Goal: Task Accomplishment & Management: Use online tool/utility

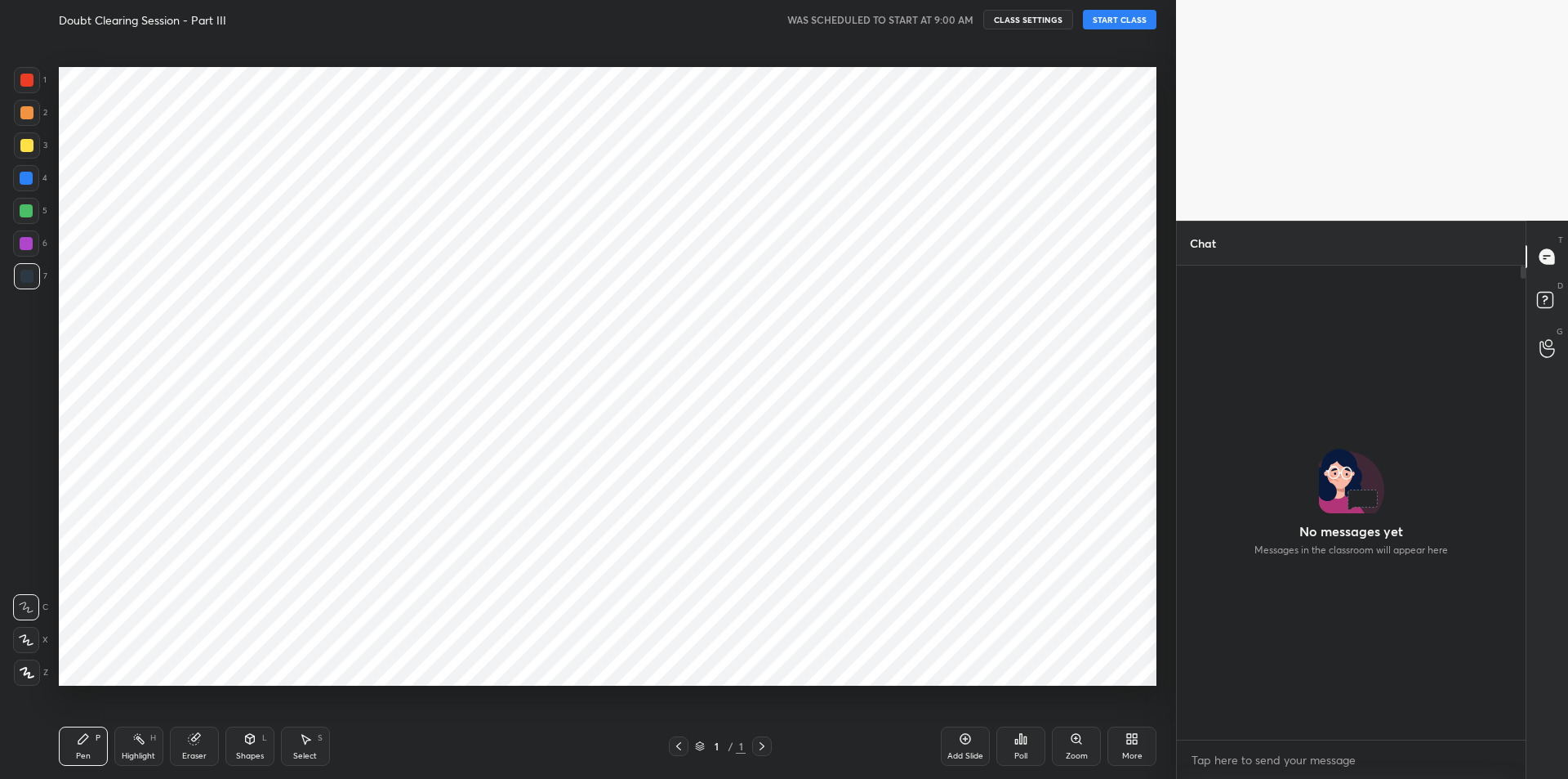
scroll to position [81030, 80542]
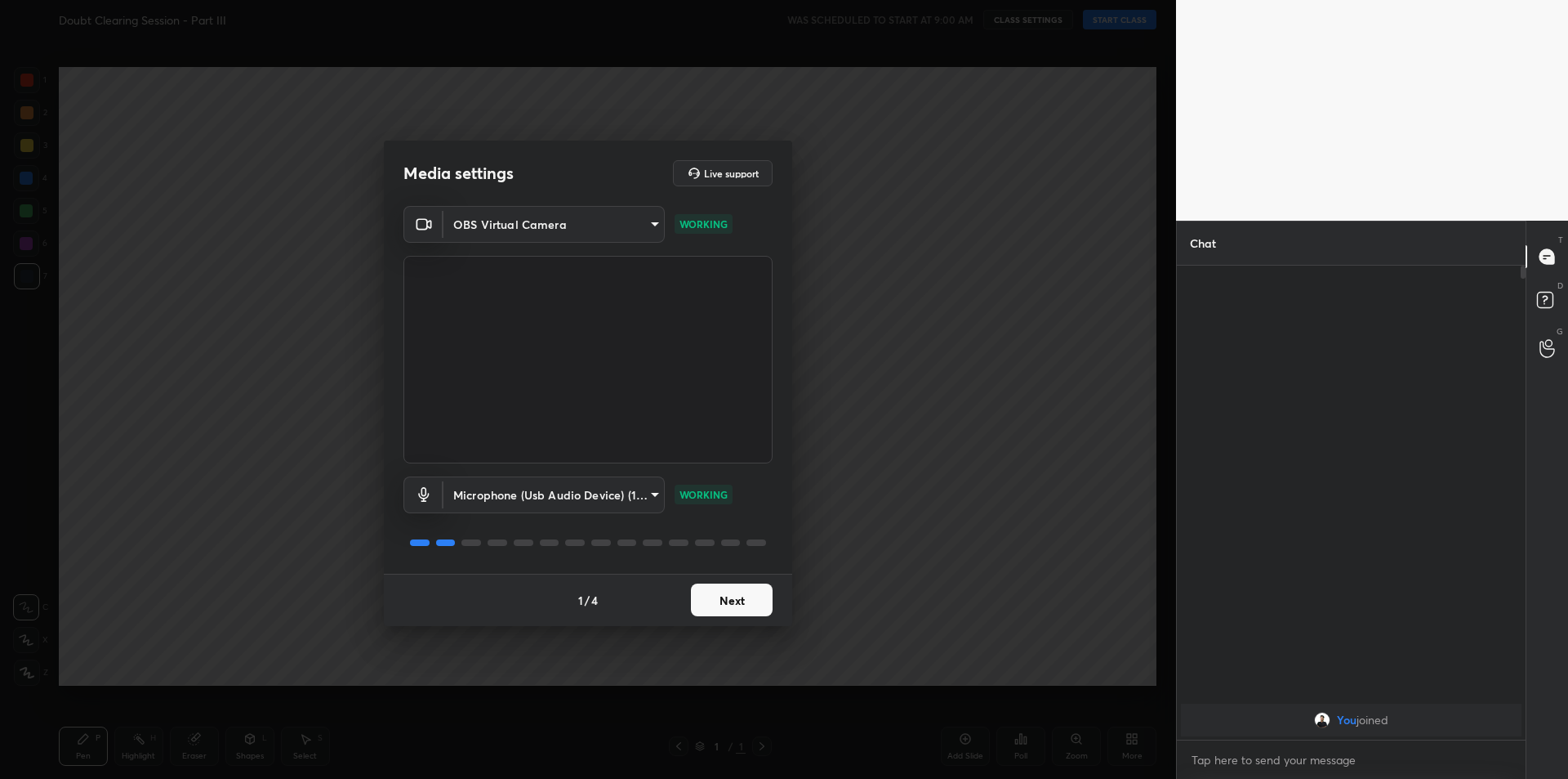
click at [793, 600] on div "Media settings Live support OBS Virtual Camera 6f2c0c80a866b8e006ae5ce620190f9e…" at bounding box center [587, 389] width 1176 height 779
click at [748, 600] on button "Next" at bounding box center [731, 600] width 81 height 33
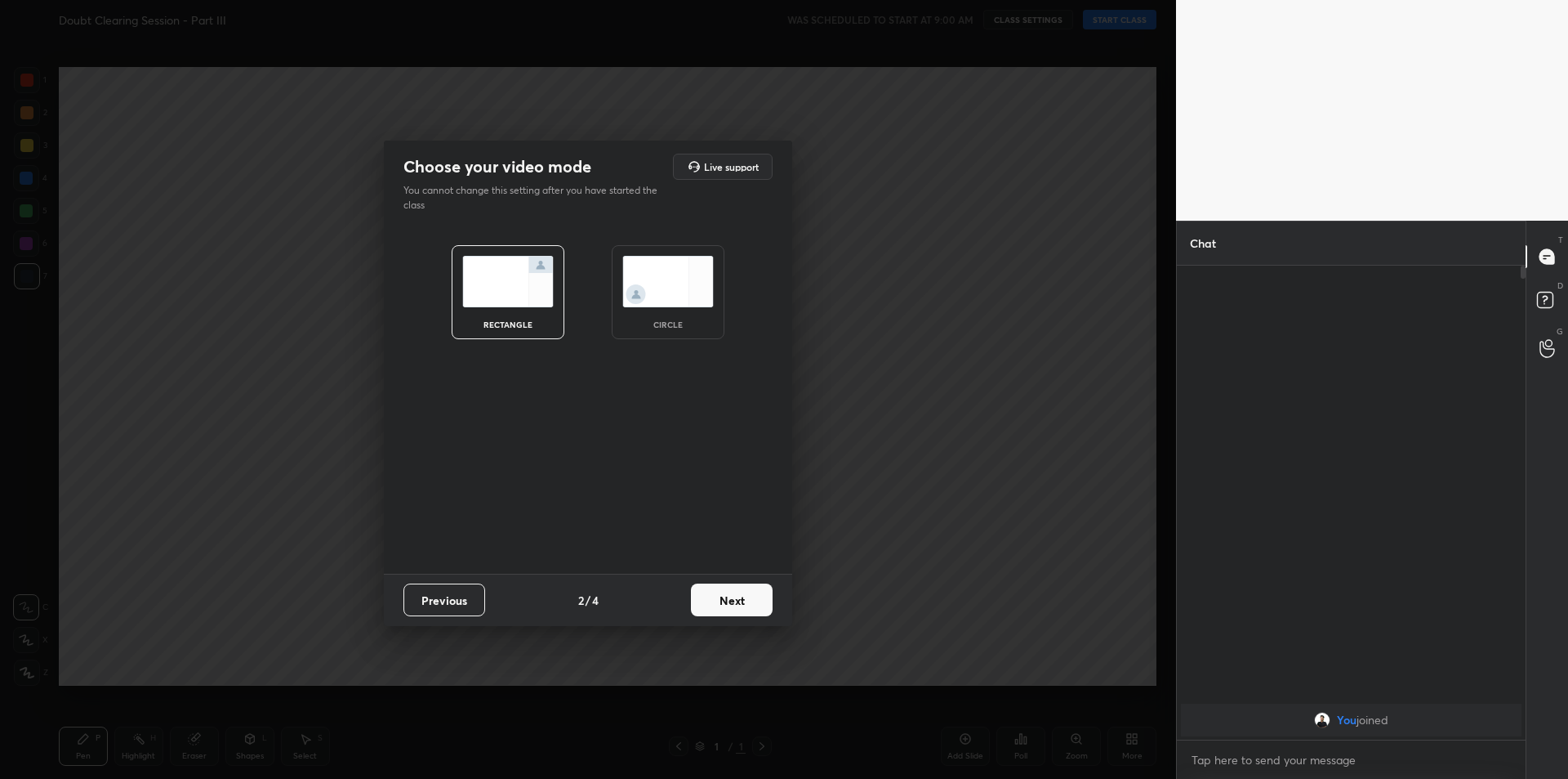
click at [748, 600] on button "Next" at bounding box center [731, 600] width 81 height 33
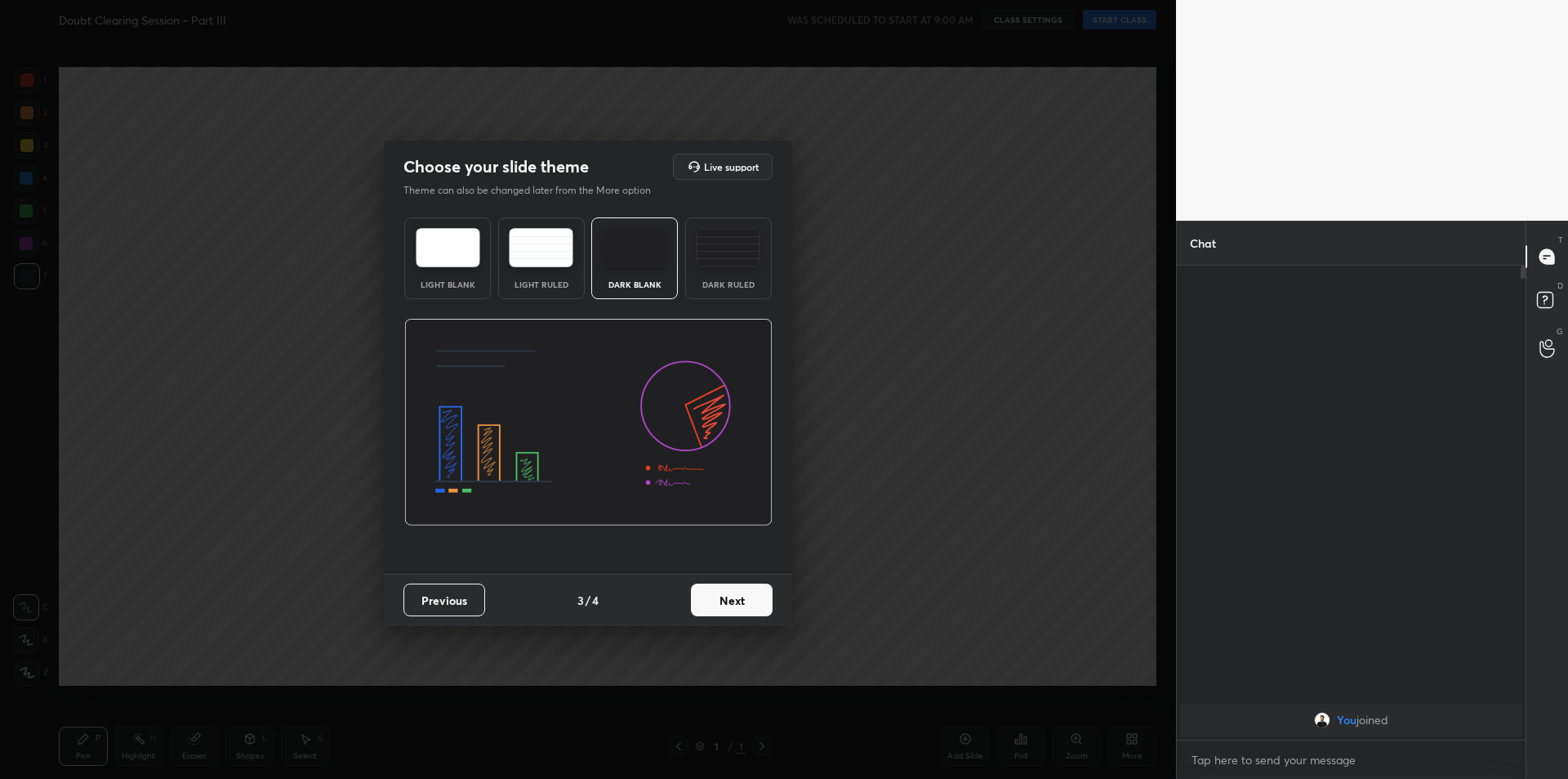
click at [748, 600] on button "Next" at bounding box center [731, 600] width 81 height 33
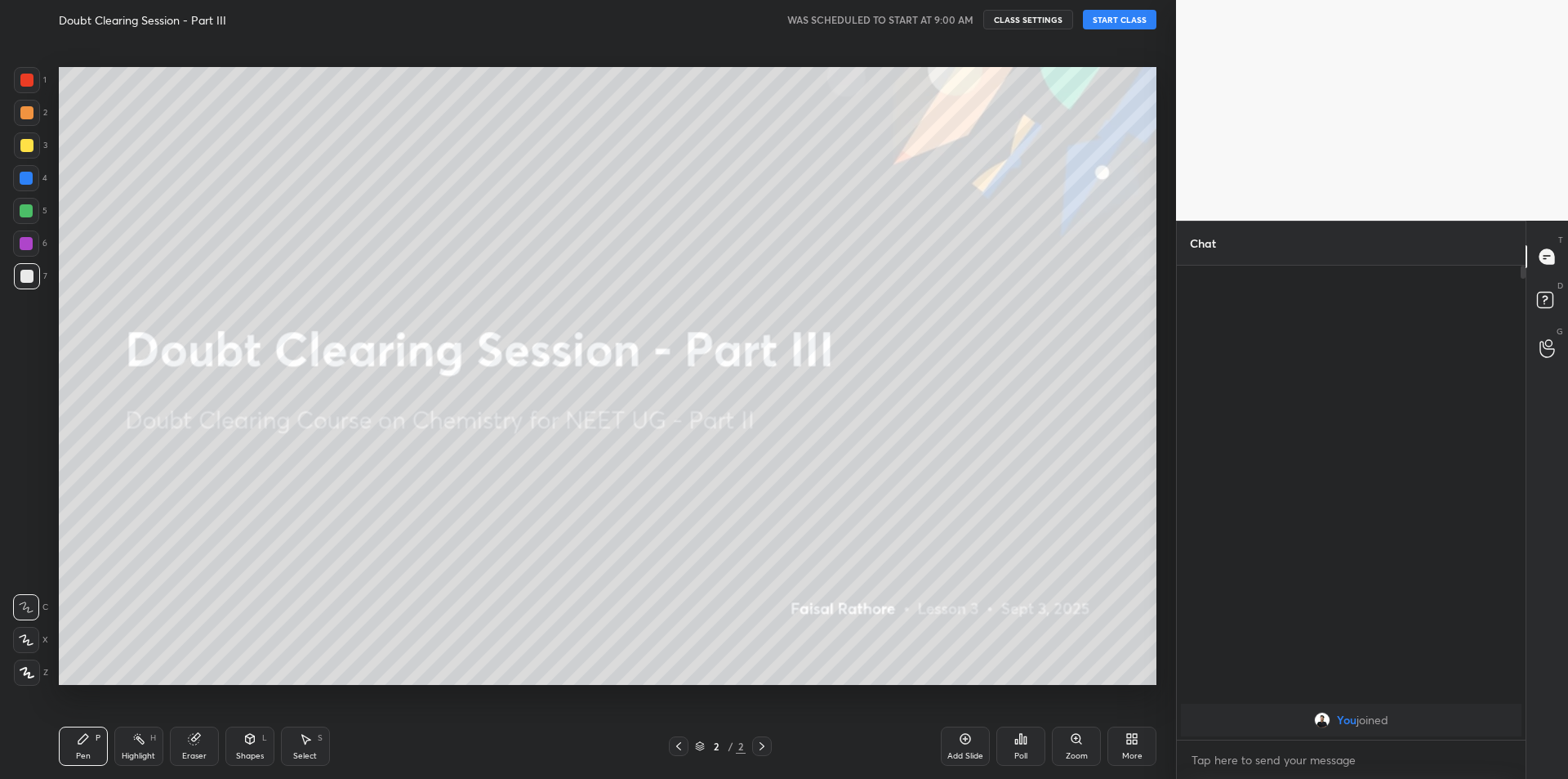
click at [1132, 11] on button "START CLASS" at bounding box center [1120, 19] width 73 height 19
click at [953, 20] on span "mute" at bounding box center [958, 19] width 23 height 11
click at [148, 741] on div "Highlight H" at bounding box center [139, 745] width 49 height 39
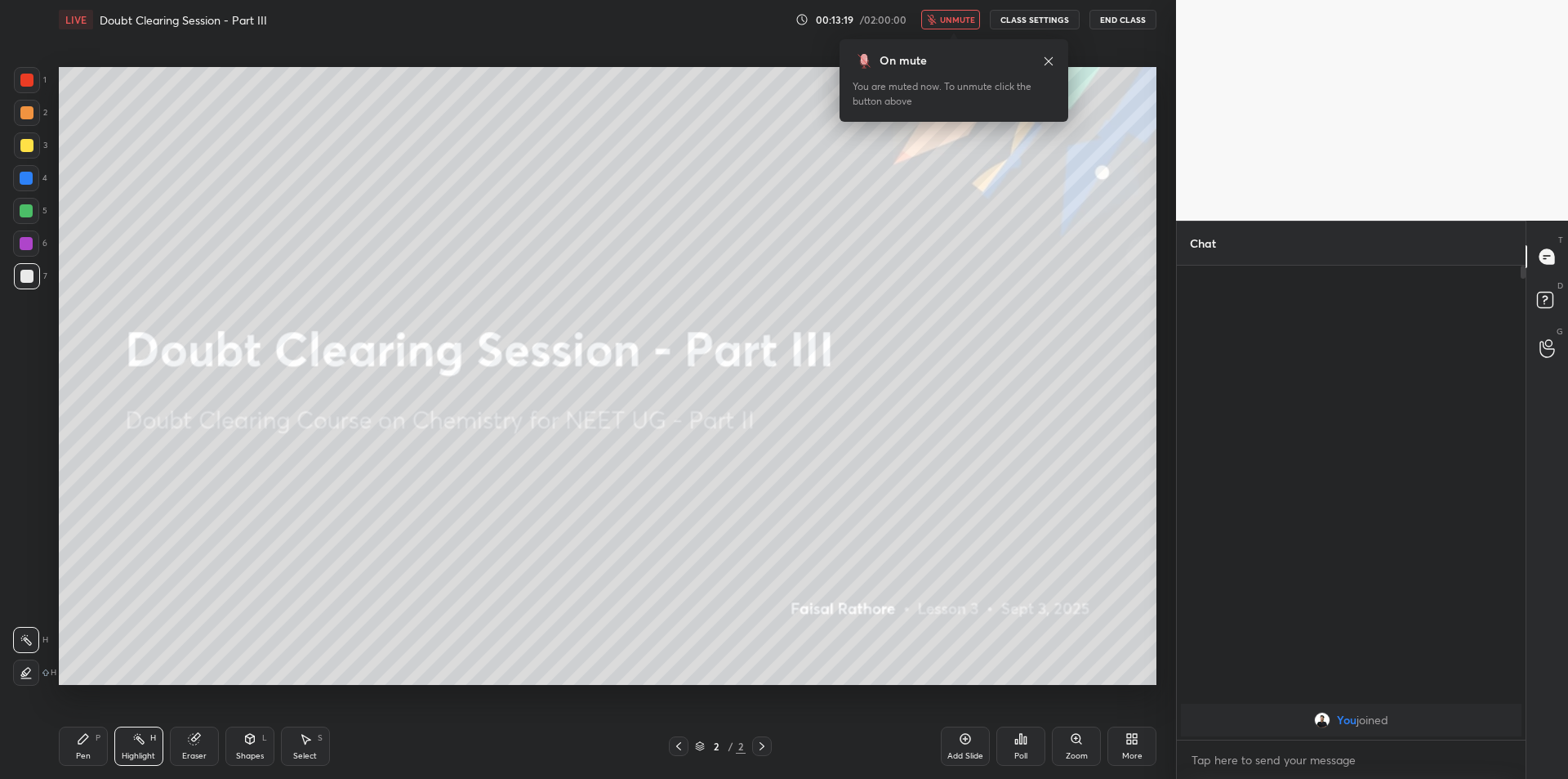
click at [959, 734] on icon at bounding box center [965, 739] width 13 height 13
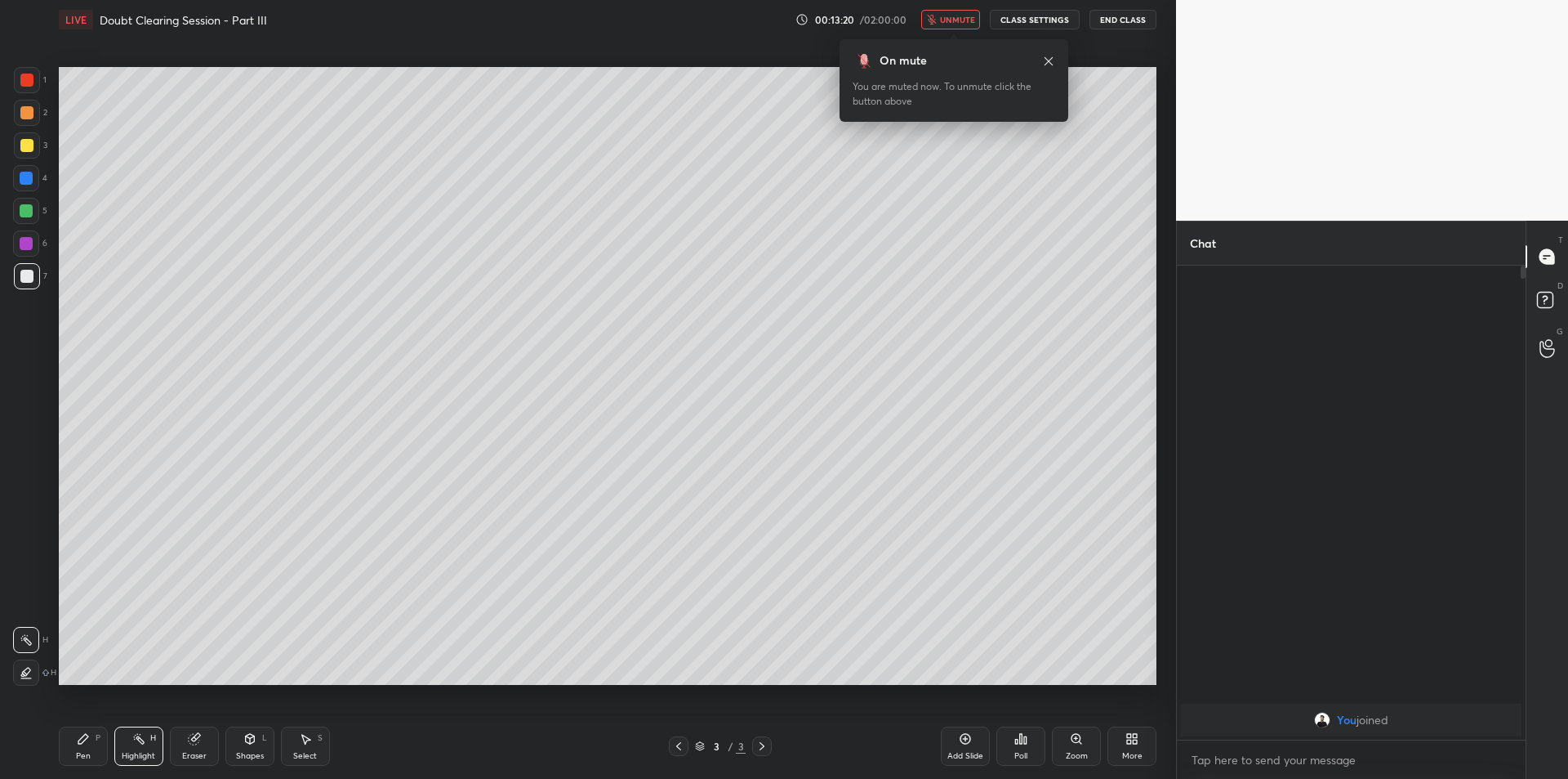
click at [86, 746] on div "Pen P" at bounding box center [83, 745] width 49 height 39
click at [34, 669] on div at bounding box center [27, 672] width 27 height 27
click at [203, 737] on div "Eraser" at bounding box center [195, 745] width 49 height 39
click at [29, 567] on div at bounding box center [27, 554] width 27 height 27
click at [36, 636] on div at bounding box center [26, 640] width 27 height 27
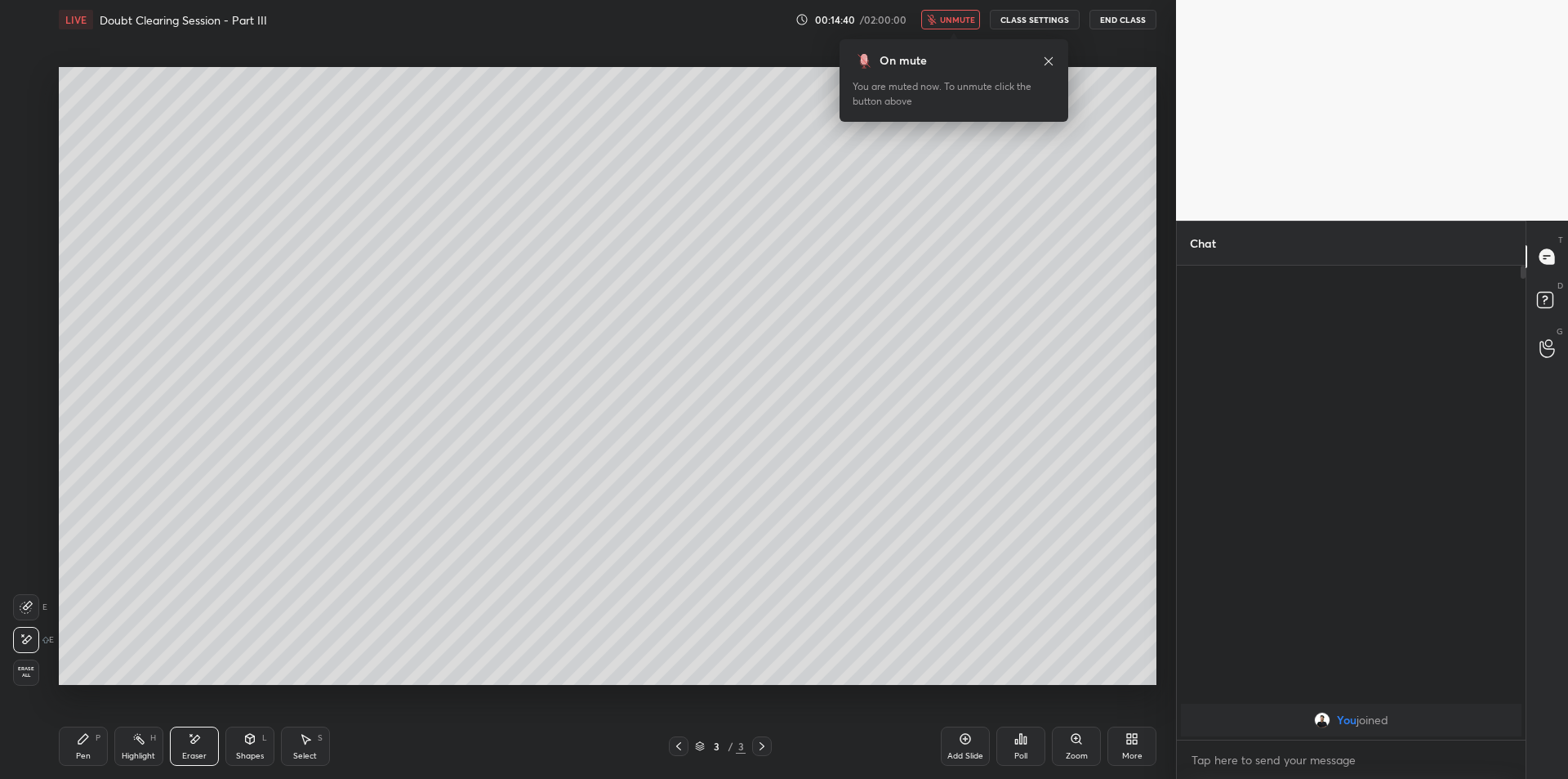
click at [165, 731] on div "Pen P Highlight H Eraser Shapes L Select S" at bounding box center [279, 745] width 441 height 39
click at [105, 741] on div "Pen P" at bounding box center [83, 745] width 49 height 39
click at [939, 741] on div "3 / 3" at bounding box center [720, 745] width 441 height 19
click at [953, 734] on div "Add Slide" at bounding box center [965, 745] width 49 height 39
click at [206, 736] on div "Eraser" at bounding box center [195, 745] width 49 height 39
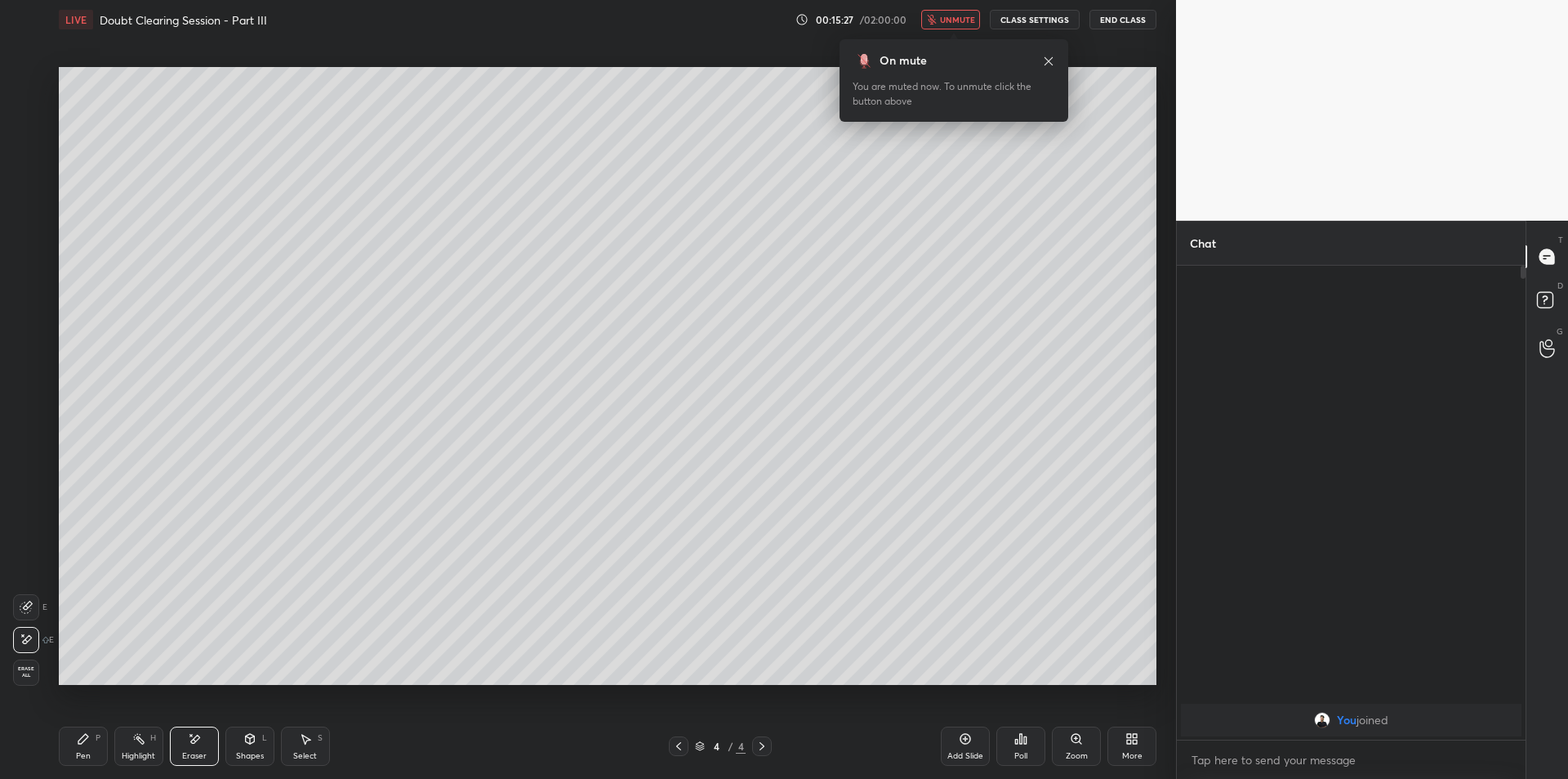
click at [92, 749] on div "Pen P" at bounding box center [83, 745] width 49 height 39
click at [27, 188] on div at bounding box center [26, 178] width 27 height 27
click at [23, 222] on div at bounding box center [26, 211] width 27 height 27
click at [944, 741] on div "Add Slide" at bounding box center [965, 745] width 49 height 39
click at [24, 150] on div at bounding box center [27, 146] width 13 height 13
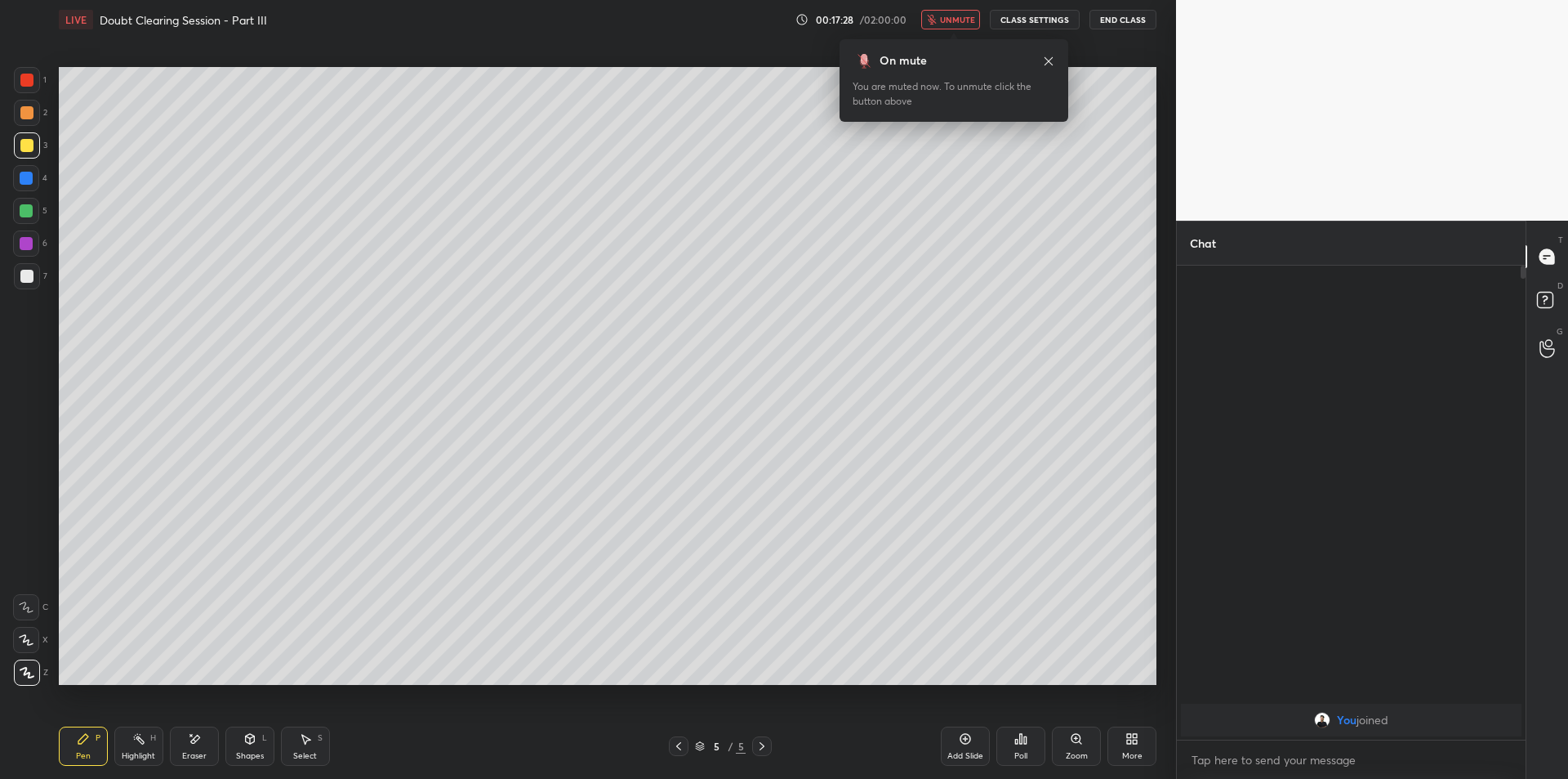
click at [22, 209] on div at bounding box center [26, 211] width 13 height 13
click at [955, 744] on div "Add Slide" at bounding box center [965, 745] width 49 height 39
click at [35, 240] on div at bounding box center [26, 243] width 27 height 27
click at [36, 277] on div at bounding box center [27, 276] width 27 height 27
click at [39, 179] on div at bounding box center [26, 178] width 27 height 27
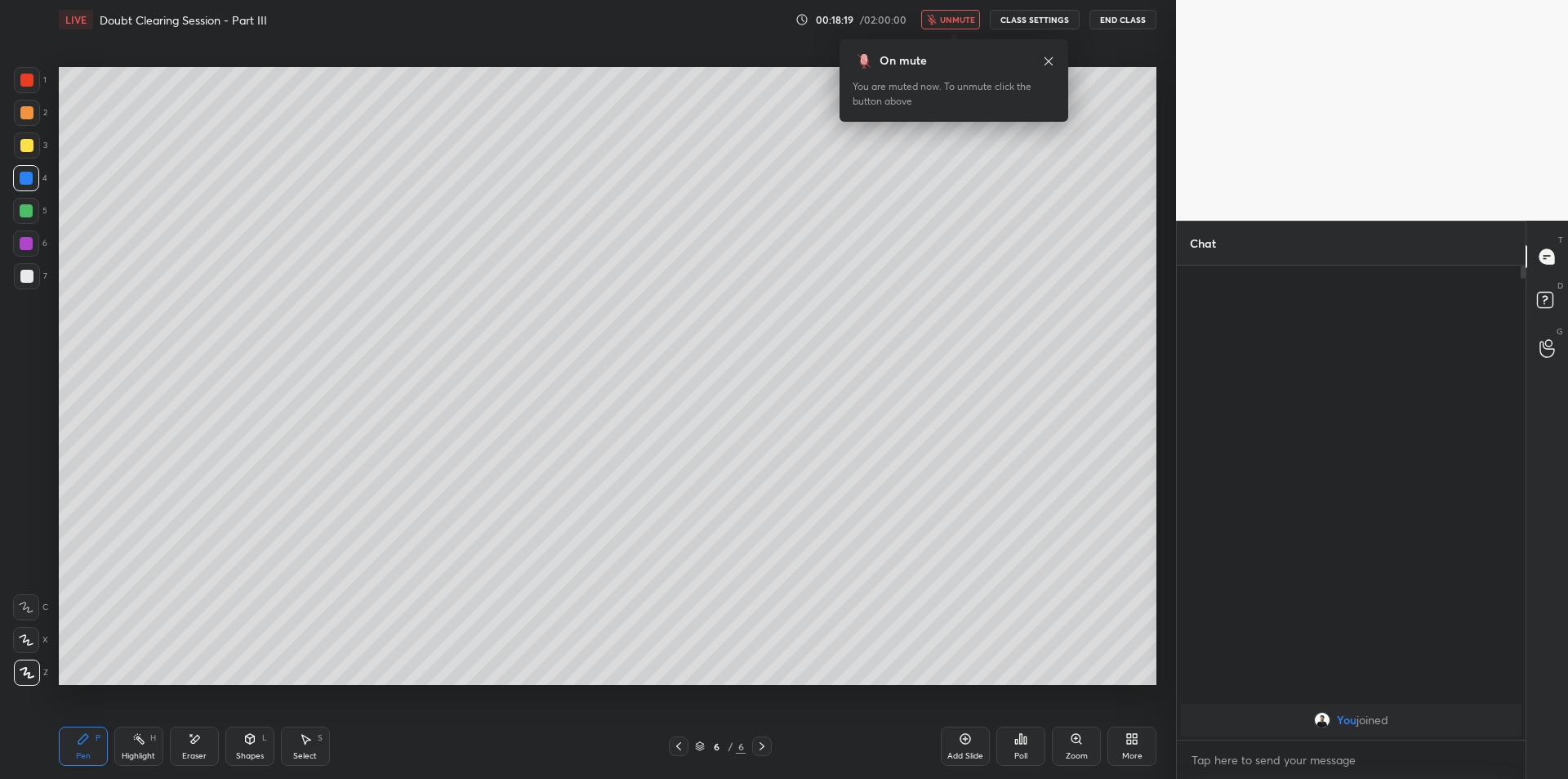
click at [38, 207] on div at bounding box center [26, 211] width 27 height 27
click at [960, 744] on icon at bounding box center [965, 739] width 13 height 13
click at [244, 744] on icon at bounding box center [250, 739] width 13 height 13
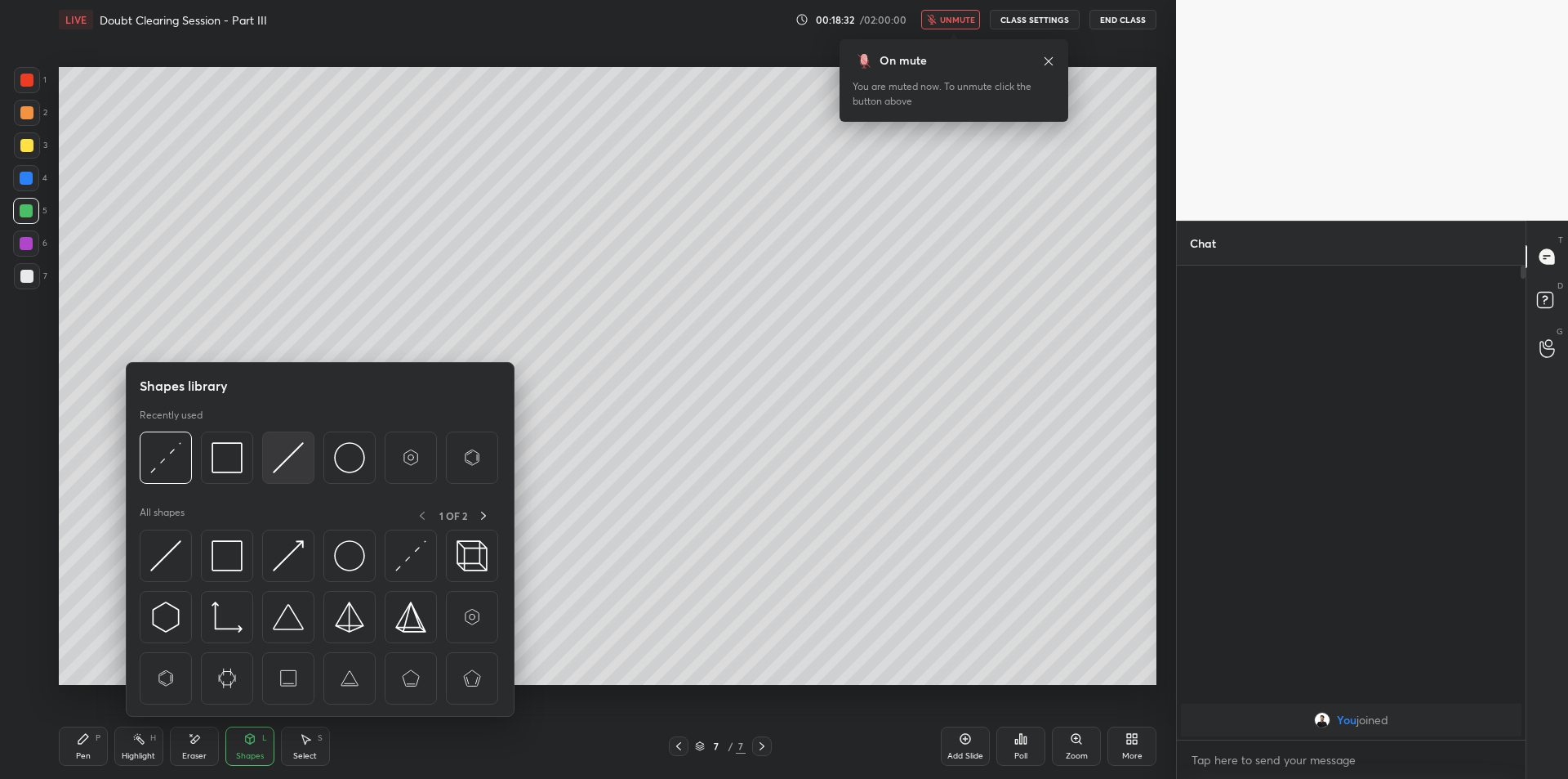
click at [307, 460] on div at bounding box center [288, 457] width 52 height 52
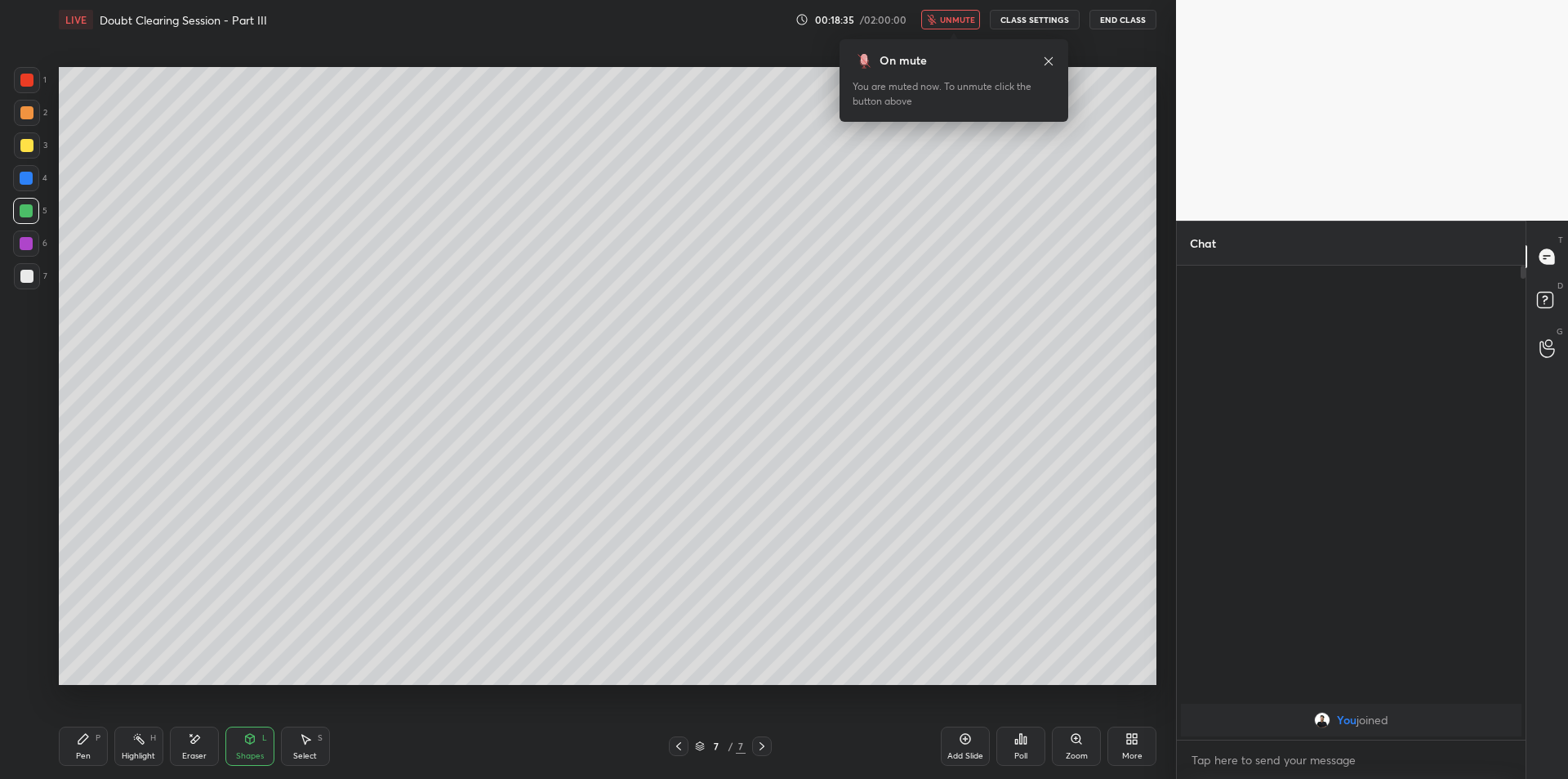
click at [128, 740] on div "Highlight H" at bounding box center [139, 745] width 49 height 39
click at [87, 739] on icon at bounding box center [83, 739] width 10 height 10
click at [27, 227] on div "5" at bounding box center [29, 214] width 34 height 33
click at [29, 276] on div at bounding box center [27, 276] width 13 height 13
click at [25, 142] on div at bounding box center [27, 146] width 13 height 13
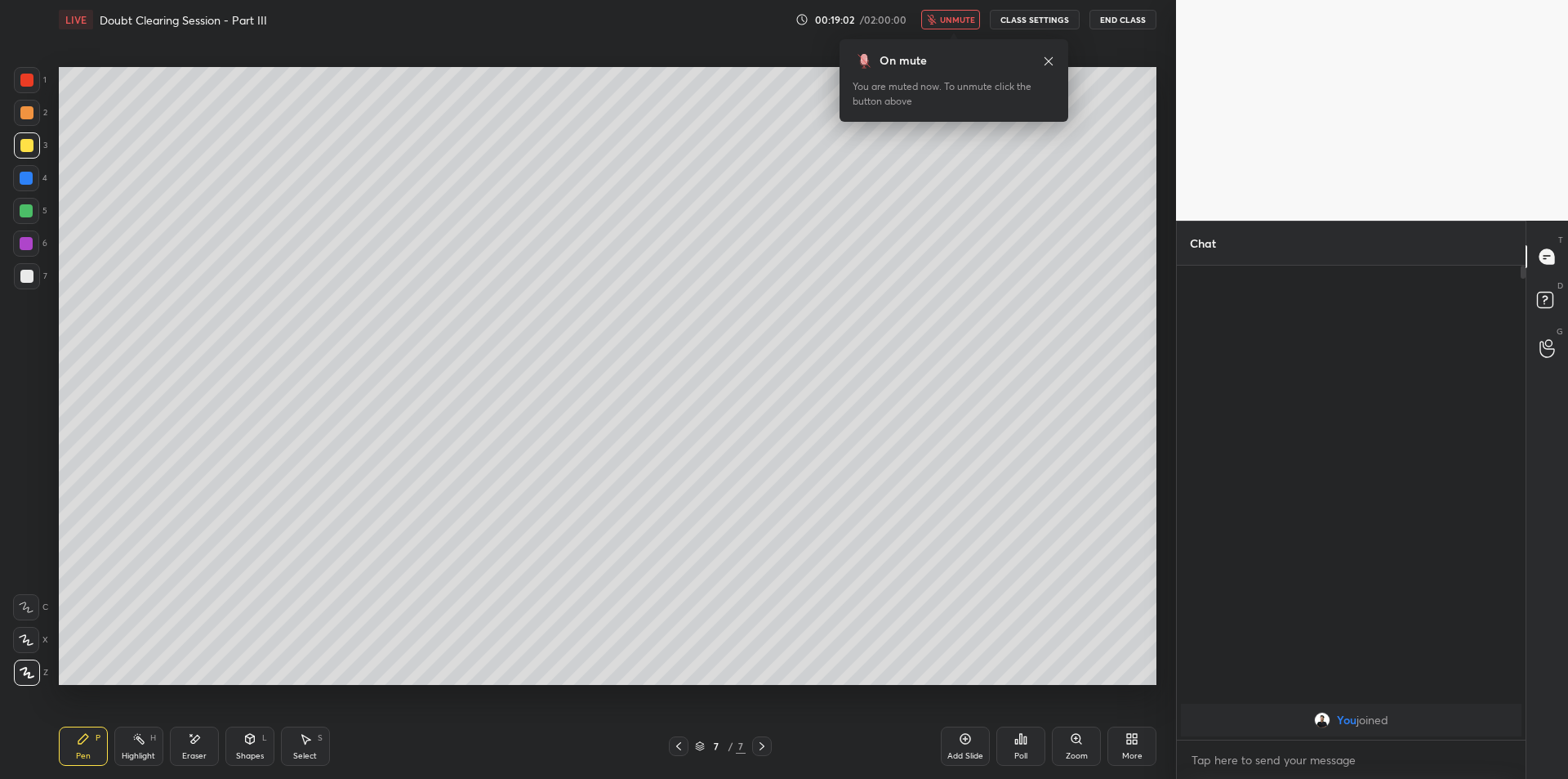
click at [27, 122] on div at bounding box center [27, 113] width 27 height 27
click at [19, 209] on div at bounding box center [26, 211] width 13 height 13
click at [27, 233] on div at bounding box center [26, 243] width 27 height 27
click at [27, 274] on div at bounding box center [27, 276] width 13 height 13
click at [25, 241] on div at bounding box center [26, 243] width 13 height 13
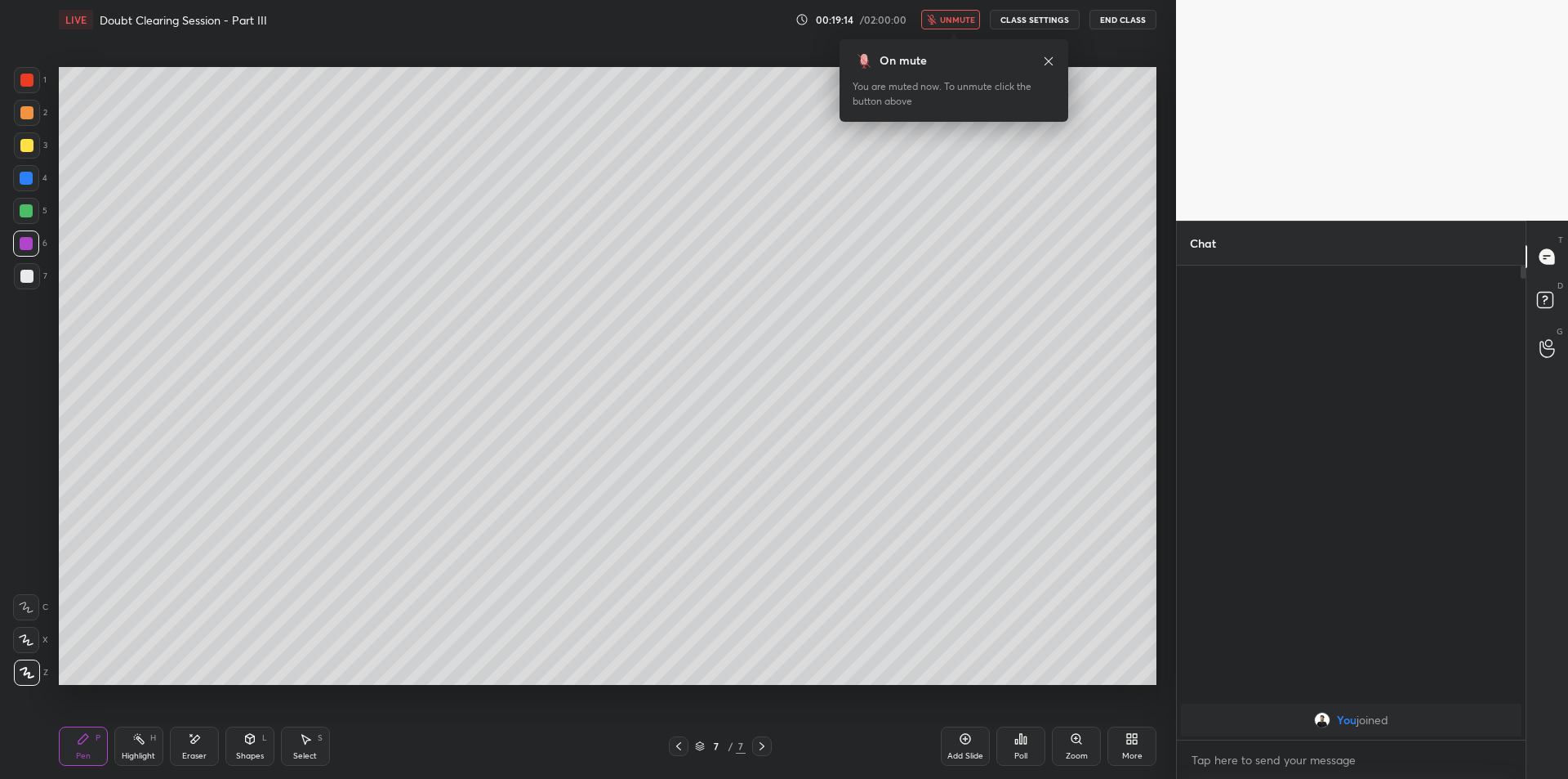
click at [23, 217] on div at bounding box center [26, 211] width 13 height 13
click at [10, 247] on div "1 2 3 4 5 6 7 C X Z E E Erase all H H" at bounding box center [26, 375] width 52 height 618
click at [19, 284] on div at bounding box center [27, 276] width 27 height 27
click at [26, 244] on div at bounding box center [26, 243] width 13 height 13
click at [29, 284] on div at bounding box center [27, 276] width 27 height 27
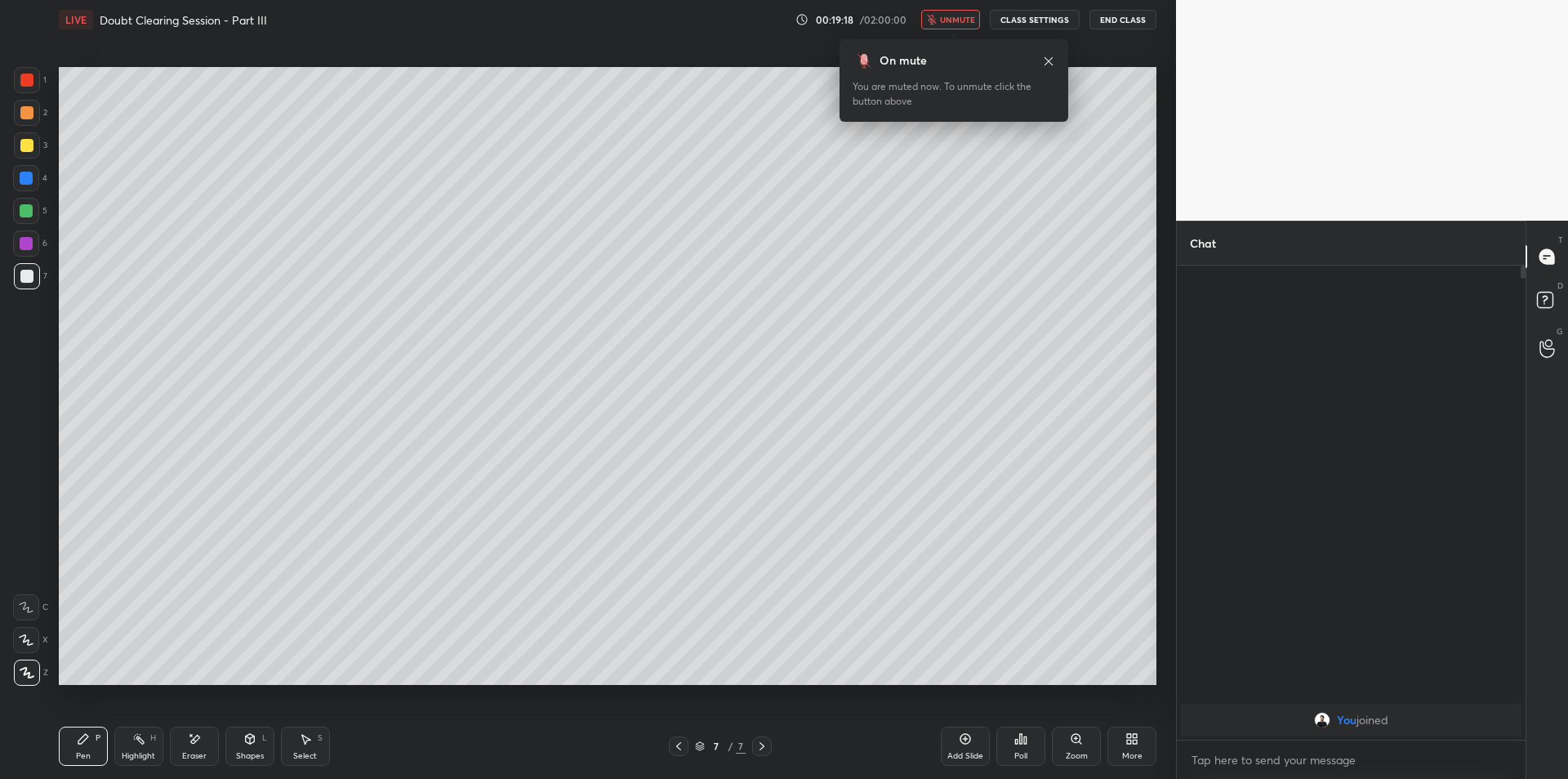
click at [962, 742] on icon at bounding box center [966, 740] width 11 height 11
click at [30, 228] on div "5" at bounding box center [29, 214] width 34 height 33
click at [30, 200] on div at bounding box center [26, 211] width 27 height 27
click at [21, 170] on div at bounding box center [26, 178] width 27 height 27
click at [23, 154] on div at bounding box center [27, 146] width 27 height 27
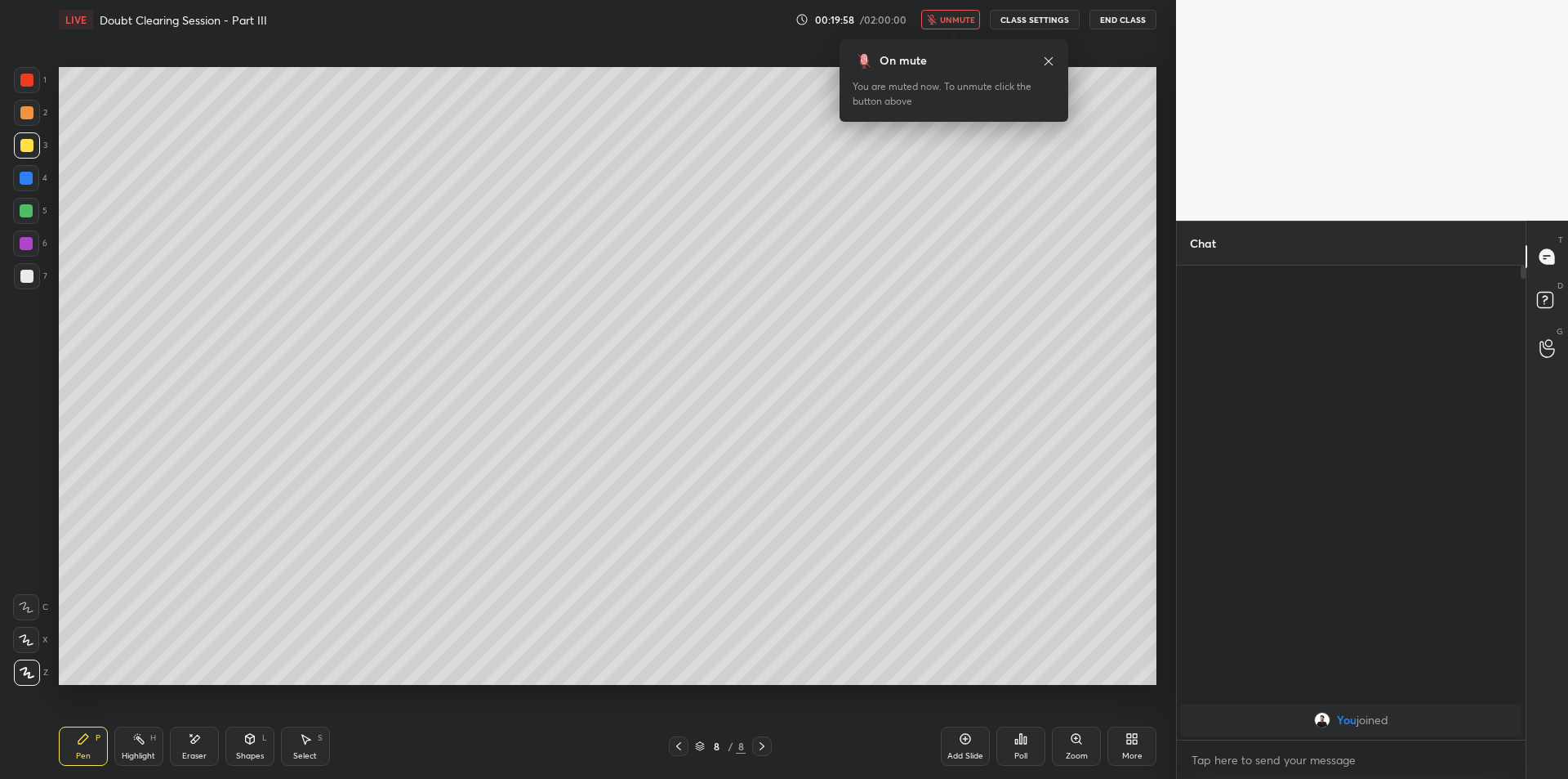
click at [25, 139] on div at bounding box center [27, 146] width 13 height 13
click at [27, 125] on div at bounding box center [27, 113] width 27 height 27
click at [20, 116] on div at bounding box center [27, 113] width 13 height 13
click at [22, 90] on div at bounding box center [27, 80] width 27 height 27
click at [23, 112] on div at bounding box center [27, 113] width 13 height 13
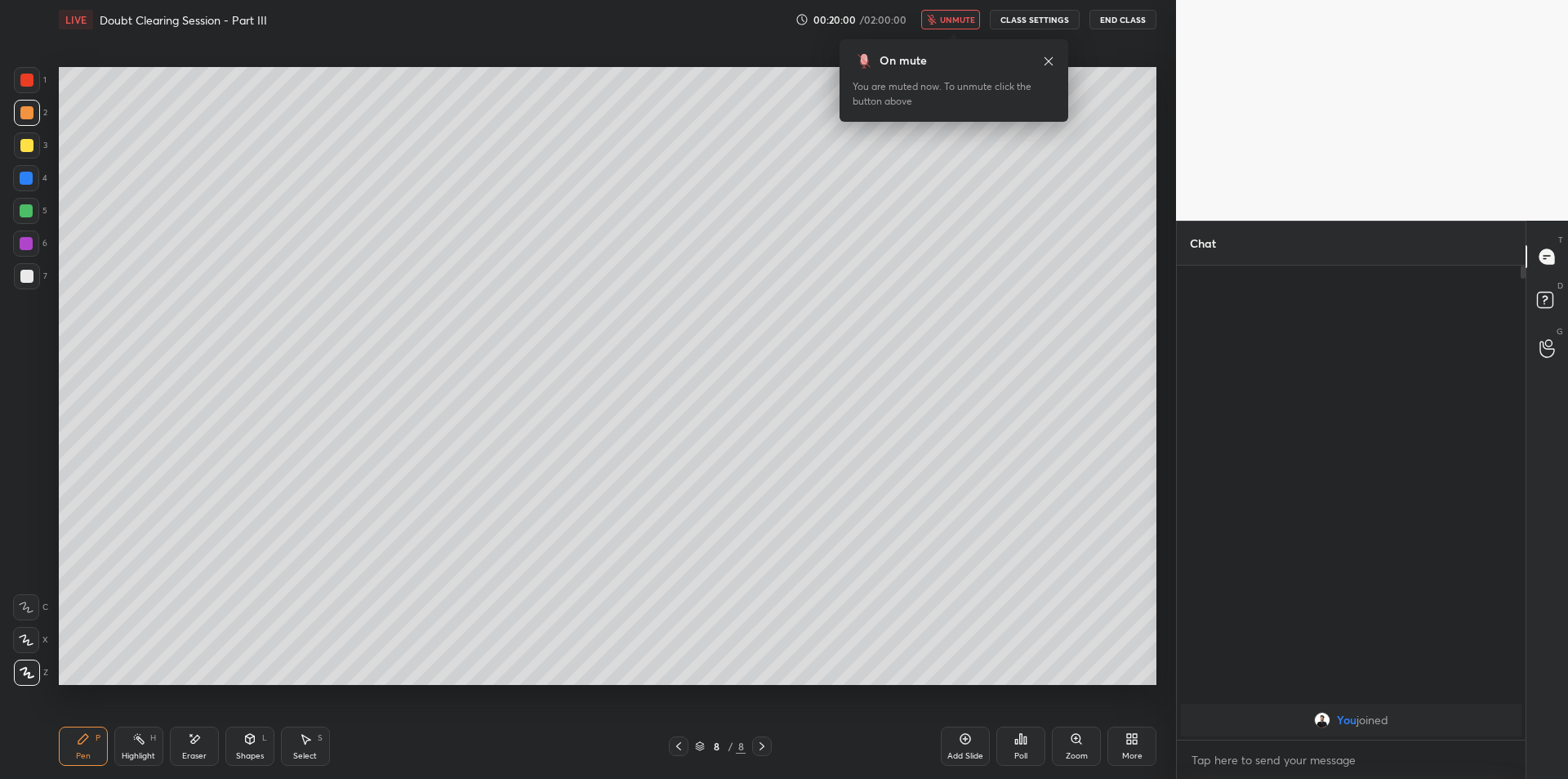
click at [28, 95] on div "1" at bounding box center [30, 83] width 33 height 33
click at [30, 119] on div at bounding box center [27, 113] width 27 height 27
click at [38, 92] on div "1" at bounding box center [30, 80] width 33 height 27
click at [34, 116] on div at bounding box center [27, 113] width 27 height 27
click at [42, 91] on div "1" at bounding box center [30, 80] width 33 height 27
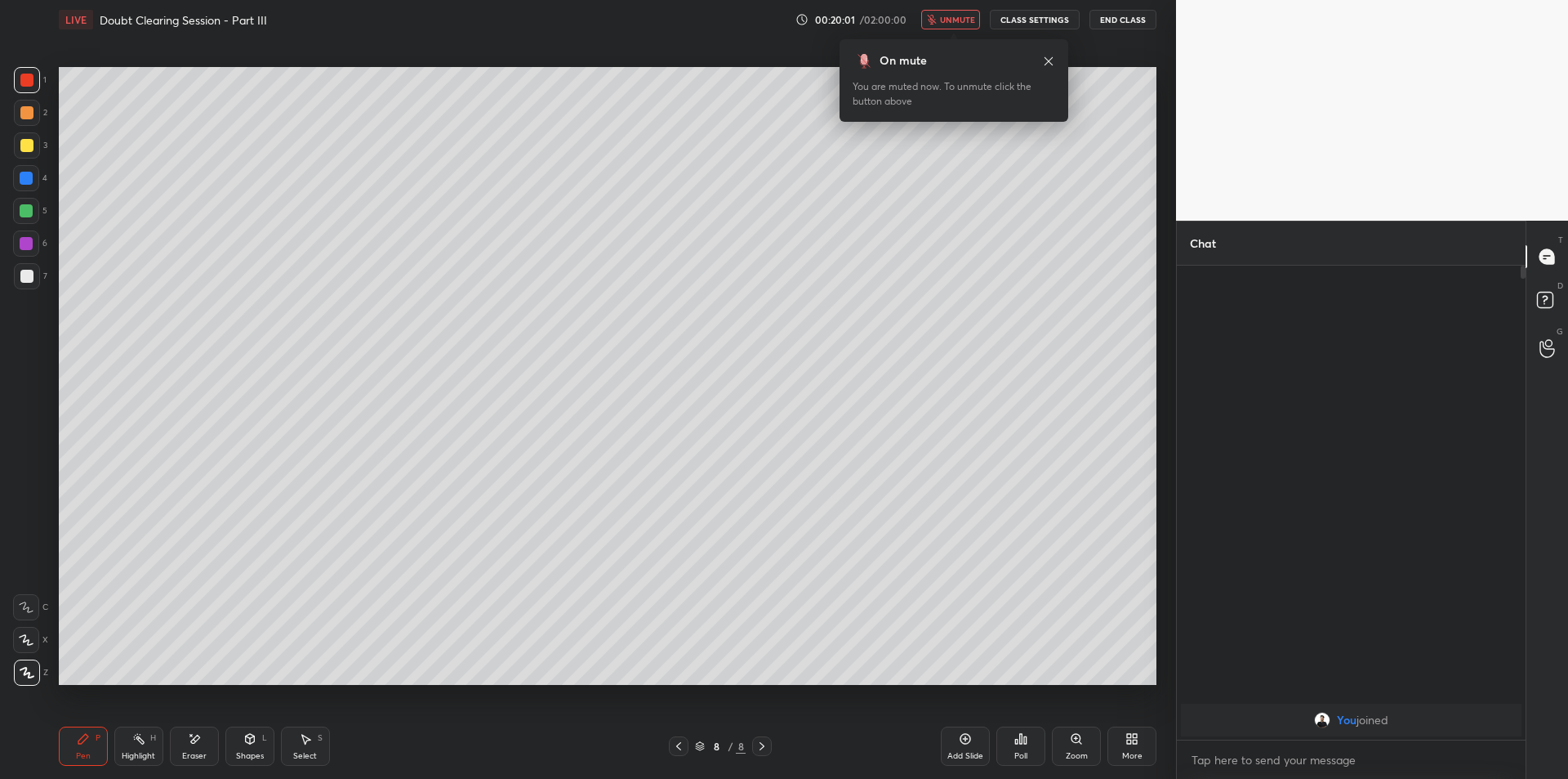
click at [38, 123] on div at bounding box center [27, 113] width 27 height 27
click at [46, 89] on div "1" at bounding box center [30, 80] width 33 height 27
click at [20, 118] on div at bounding box center [27, 113] width 13 height 13
click at [27, 87] on div at bounding box center [27, 80] width 13 height 13
click at [954, 740] on div "Add Slide" at bounding box center [965, 745] width 49 height 39
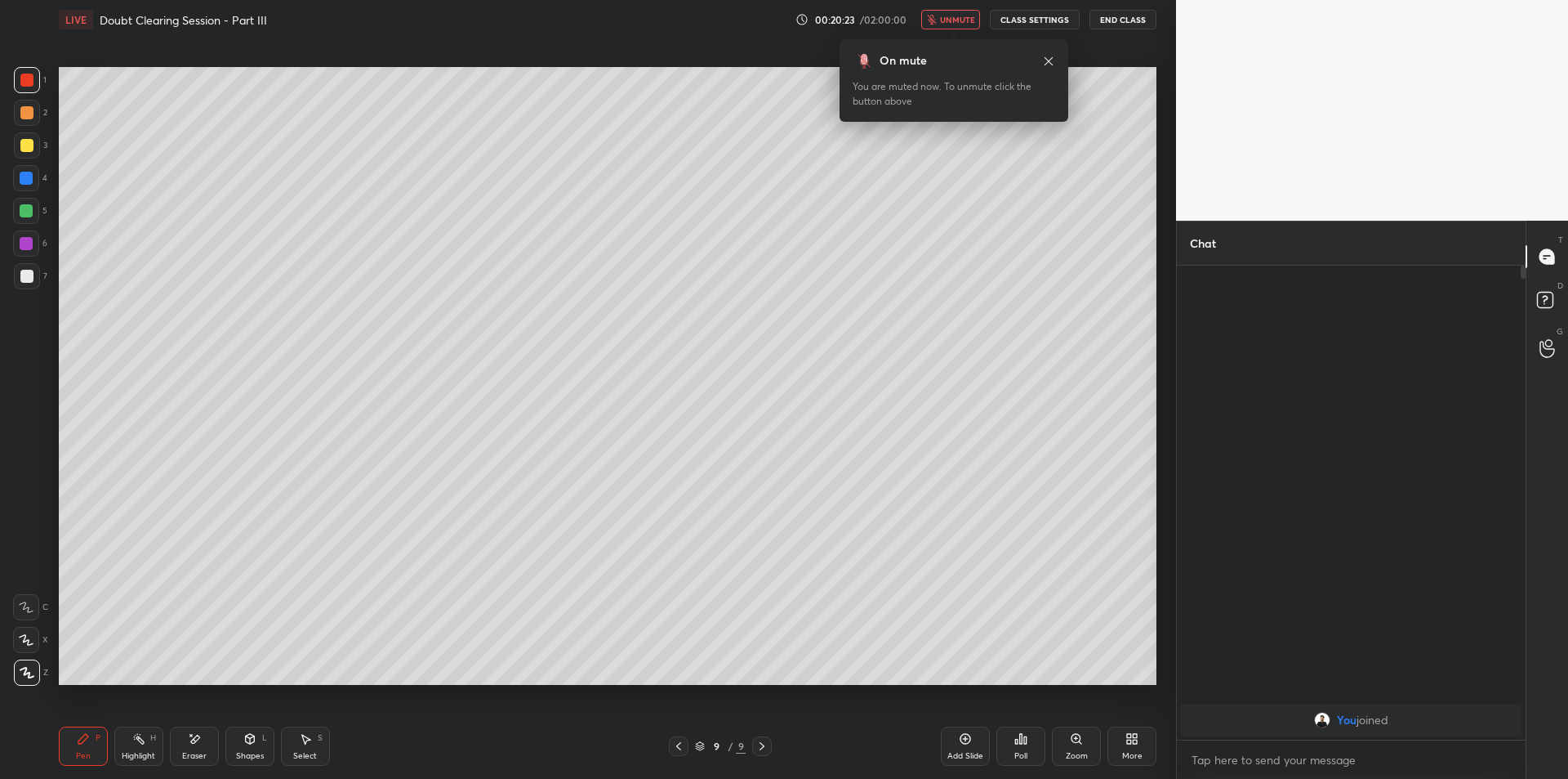
click at [27, 152] on div at bounding box center [27, 146] width 13 height 13
click at [29, 255] on div at bounding box center [26, 243] width 27 height 27
click at [34, 294] on div "7" at bounding box center [30, 279] width 34 height 33
click at [951, 739] on div "Add Slide" at bounding box center [965, 745] width 49 height 39
click at [1045, 61] on icon at bounding box center [1048, 61] width 13 height 13
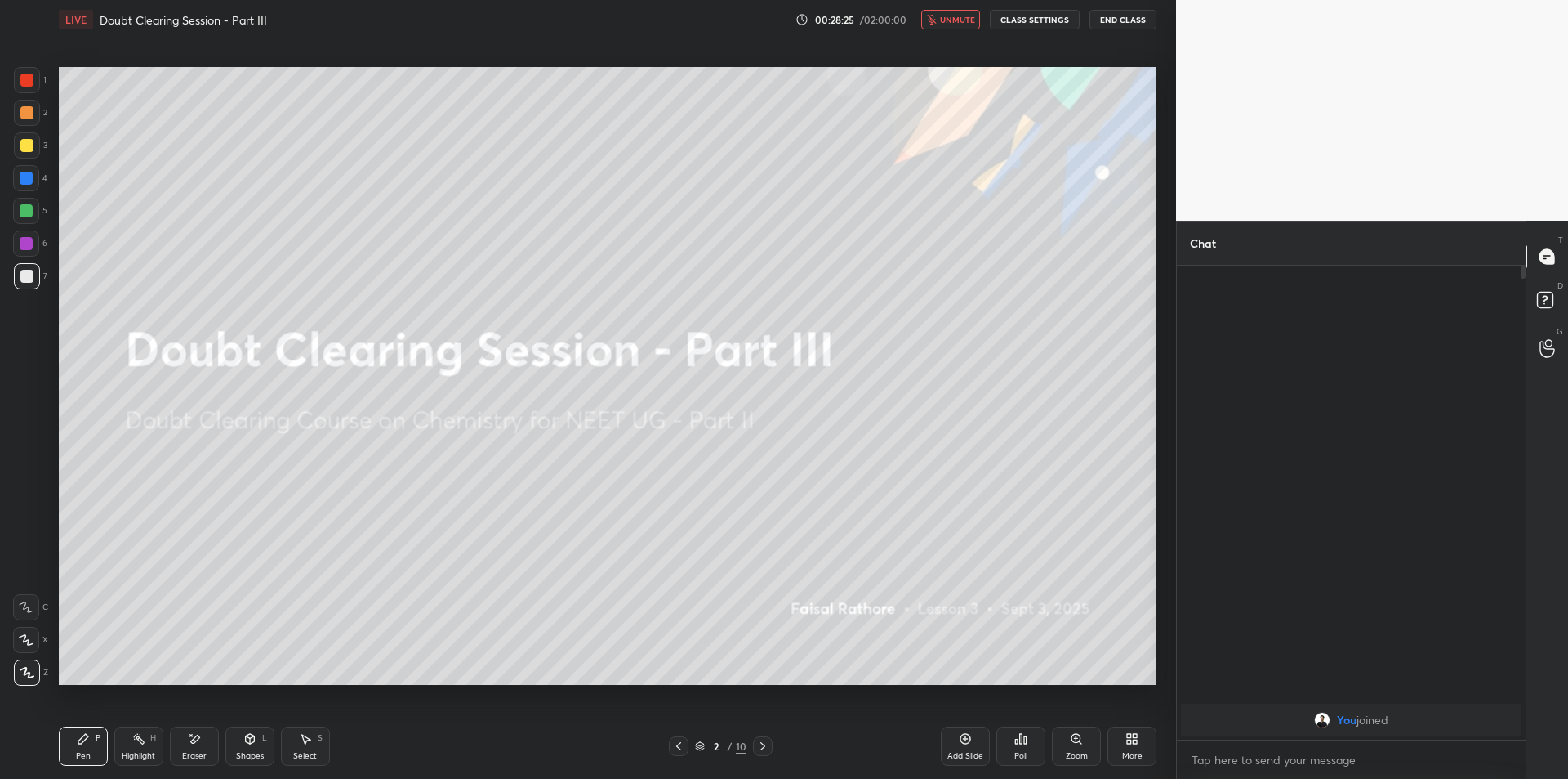
click at [149, 753] on div "Highlight" at bounding box center [138, 755] width 34 height 8
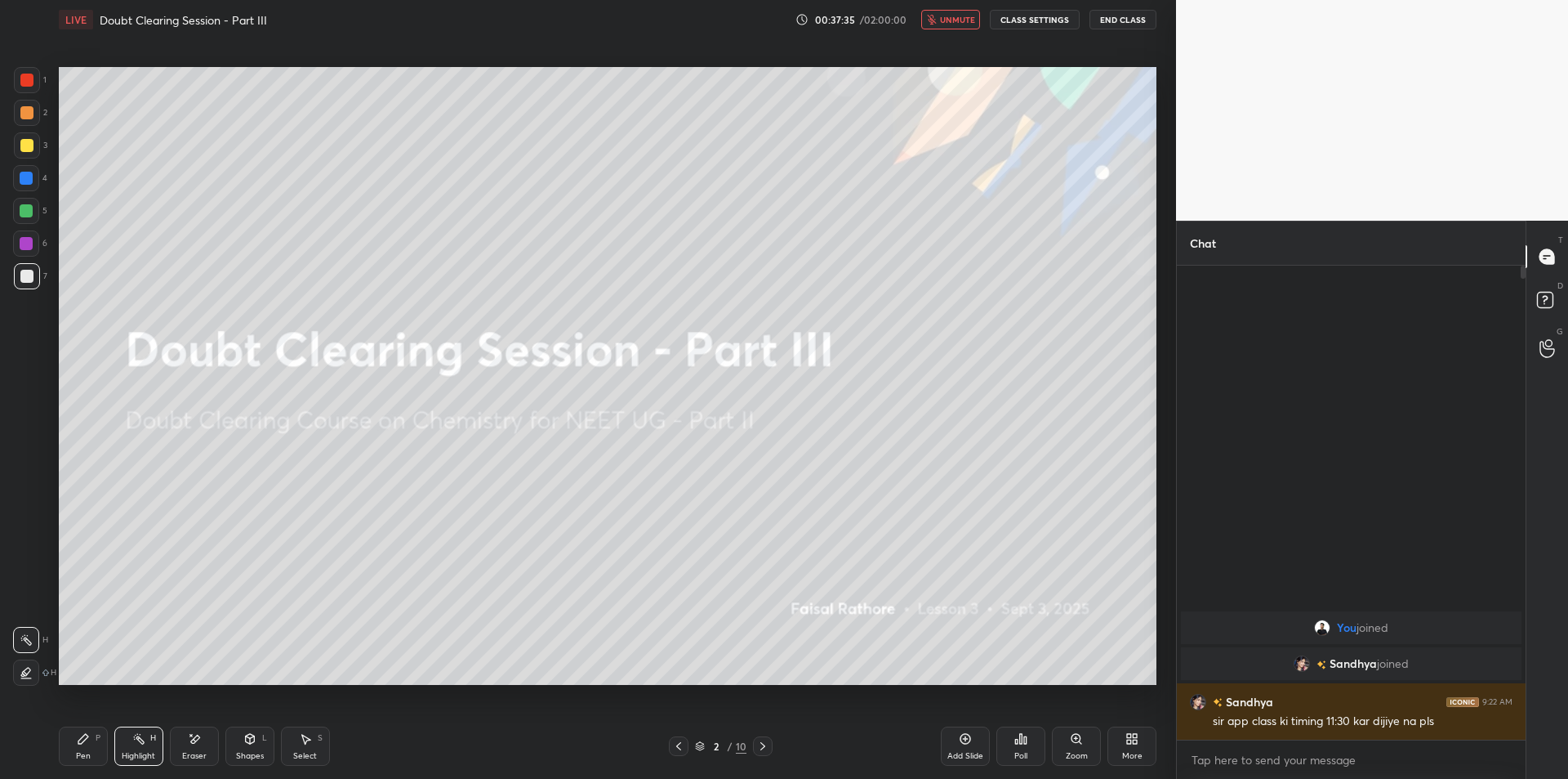
click at [1129, 22] on button "End Class" at bounding box center [1122, 19] width 67 height 19
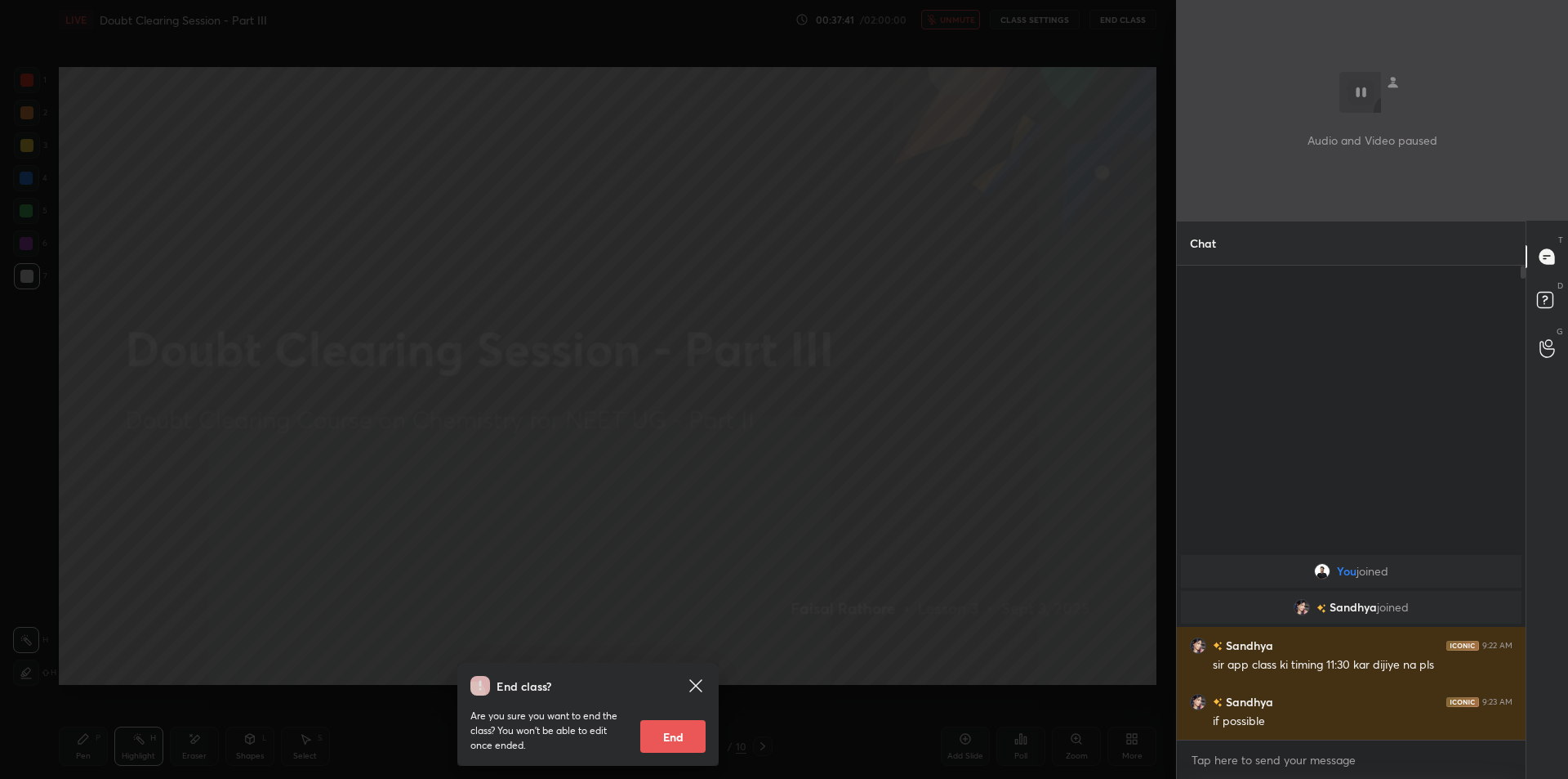
click at [294, 286] on div "End class? Are you sure you want to end the class? You won’t be able to edit on…" at bounding box center [587, 389] width 1176 height 779
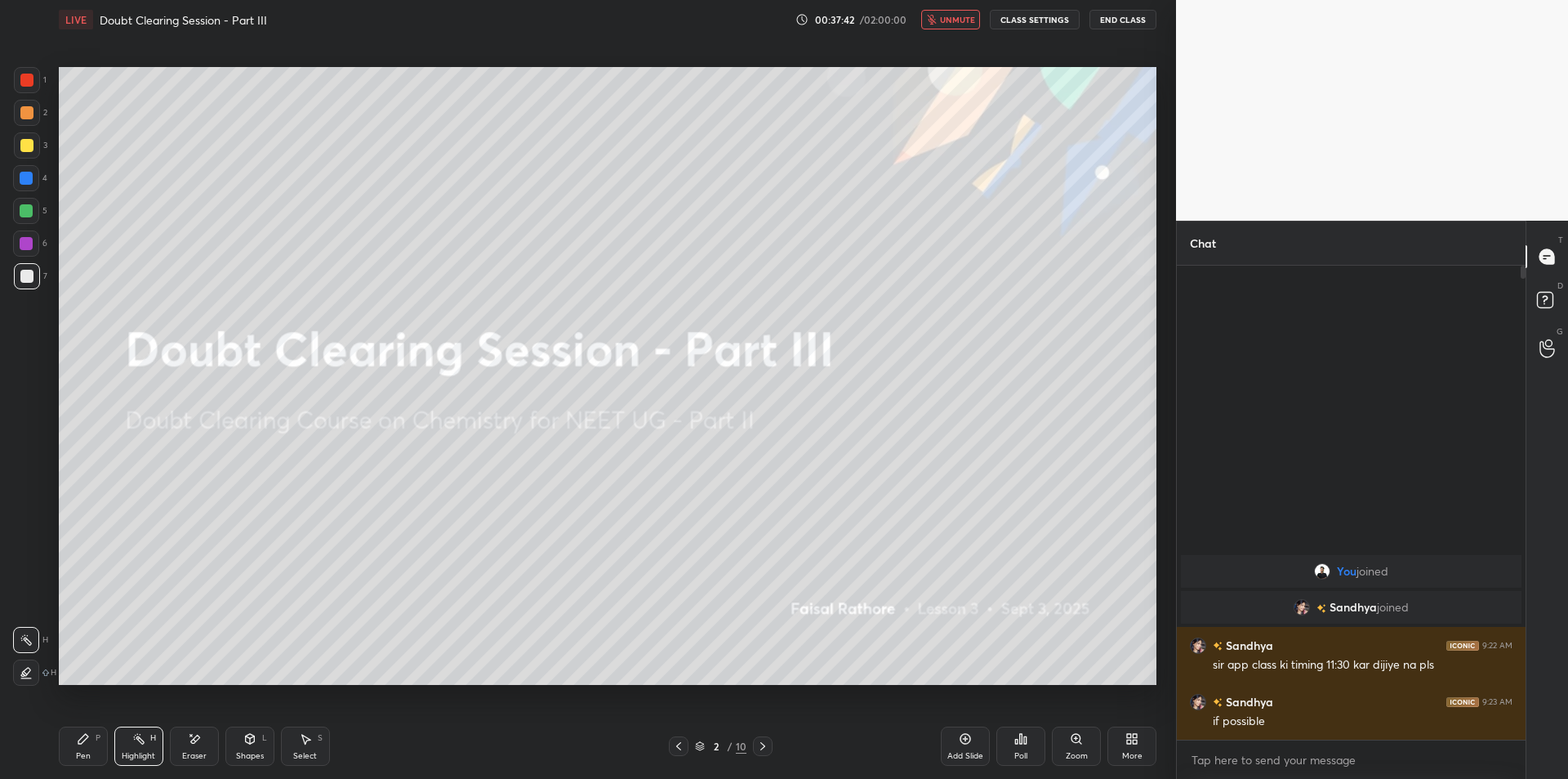
click at [929, 19] on button "unmute" at bounding box center [950, 19] width 59 height 19
click at [1303, 763] on textarea at bounding box center [1350, 760] width 323 height 27
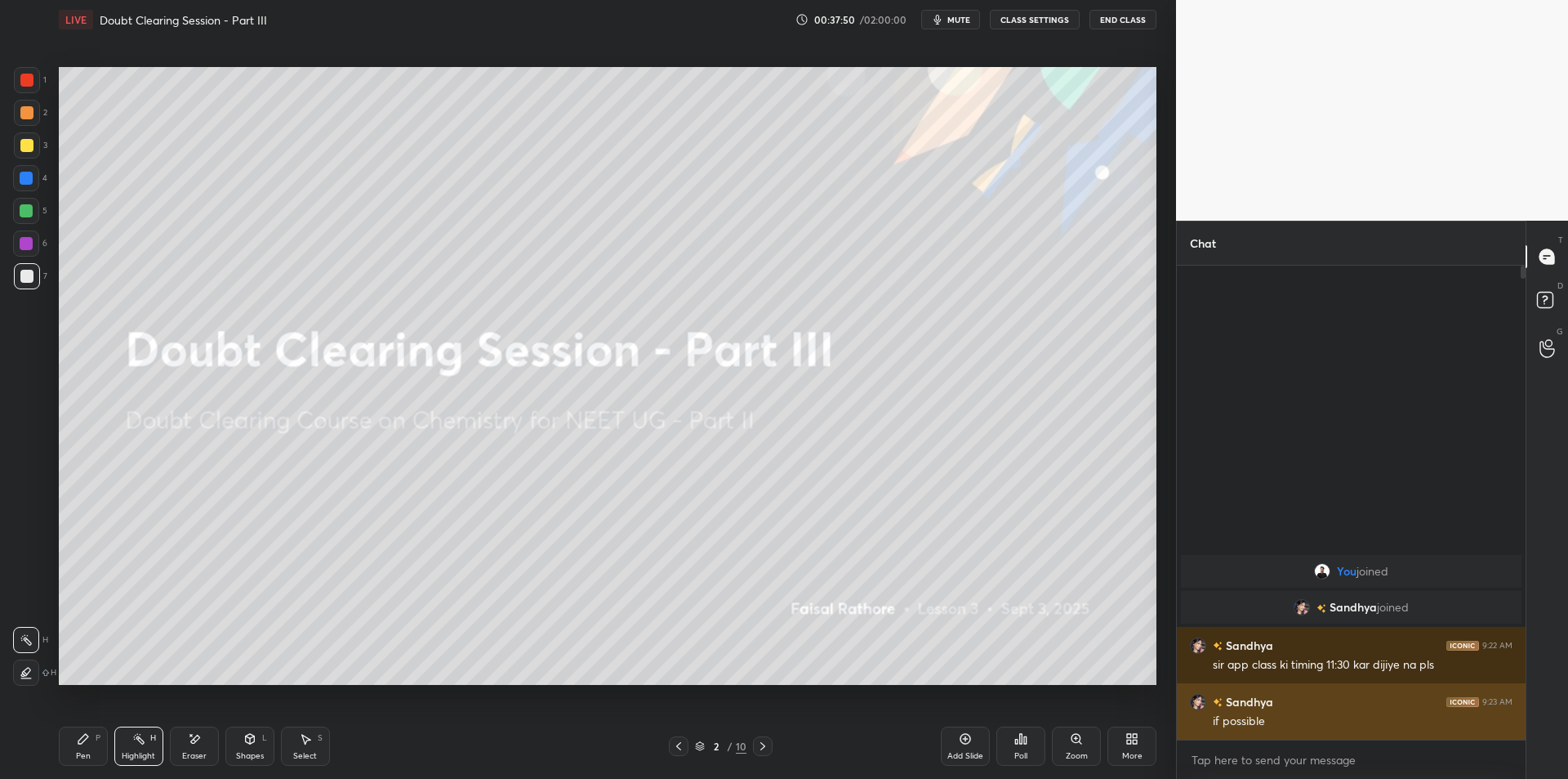
click at [1292, 709] on div "Sandhya 9:23 AM" at bounding box center [1350, 701] width 323 height 17
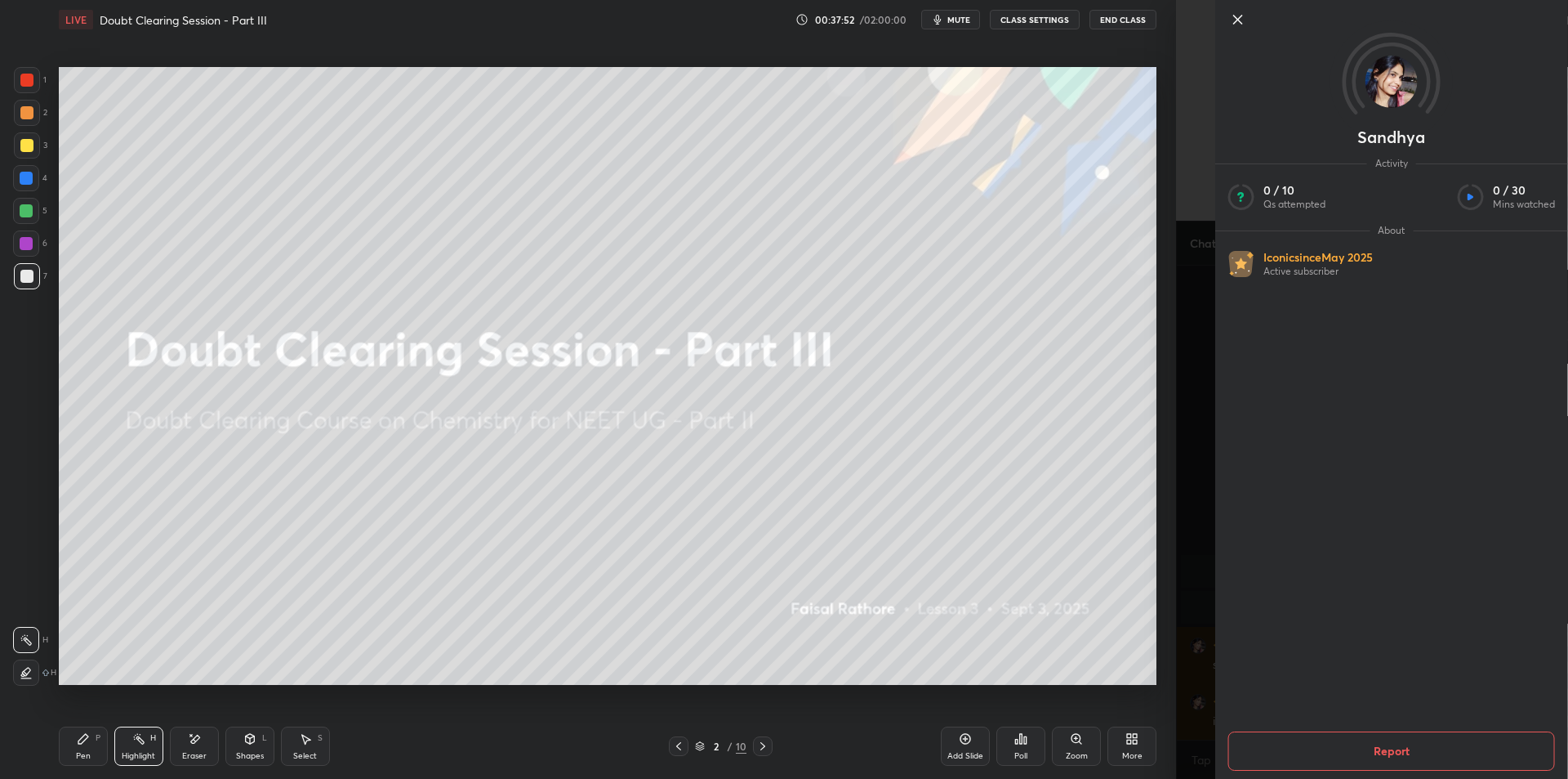
click at [1209, 608] on div "Sandhya Activity 0 / 10 Qs attempted 0 / 30 Mins watched About Iconic since [DA…" at bounding box center [1371, 389] width 392 height 779
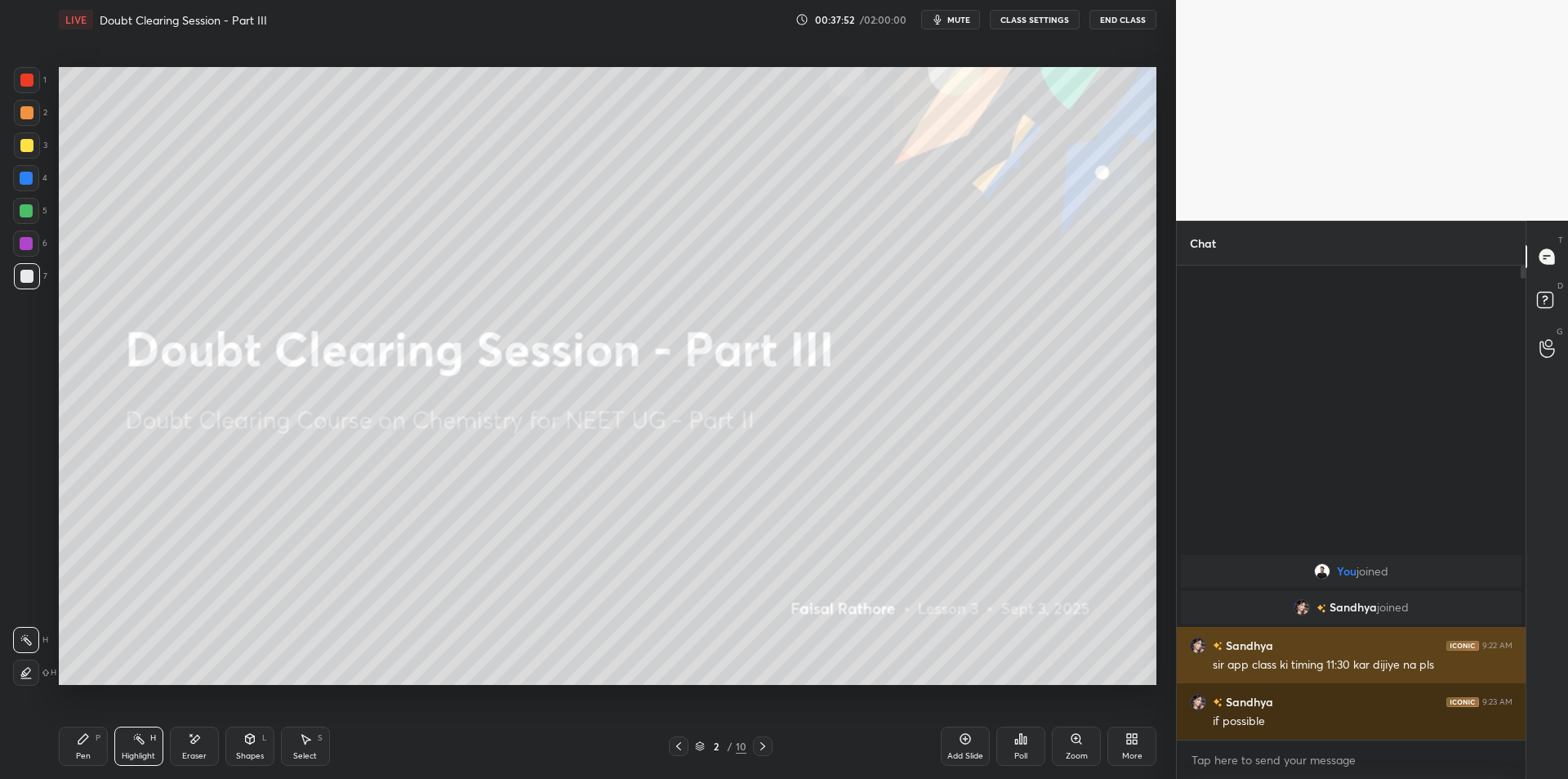
click at [1212, 678] on div "Sandhya 9:22 AM sir app class ki timing 11:30 kar dijiye na pls" at bounding box center [1350, 655] width 349 height 57
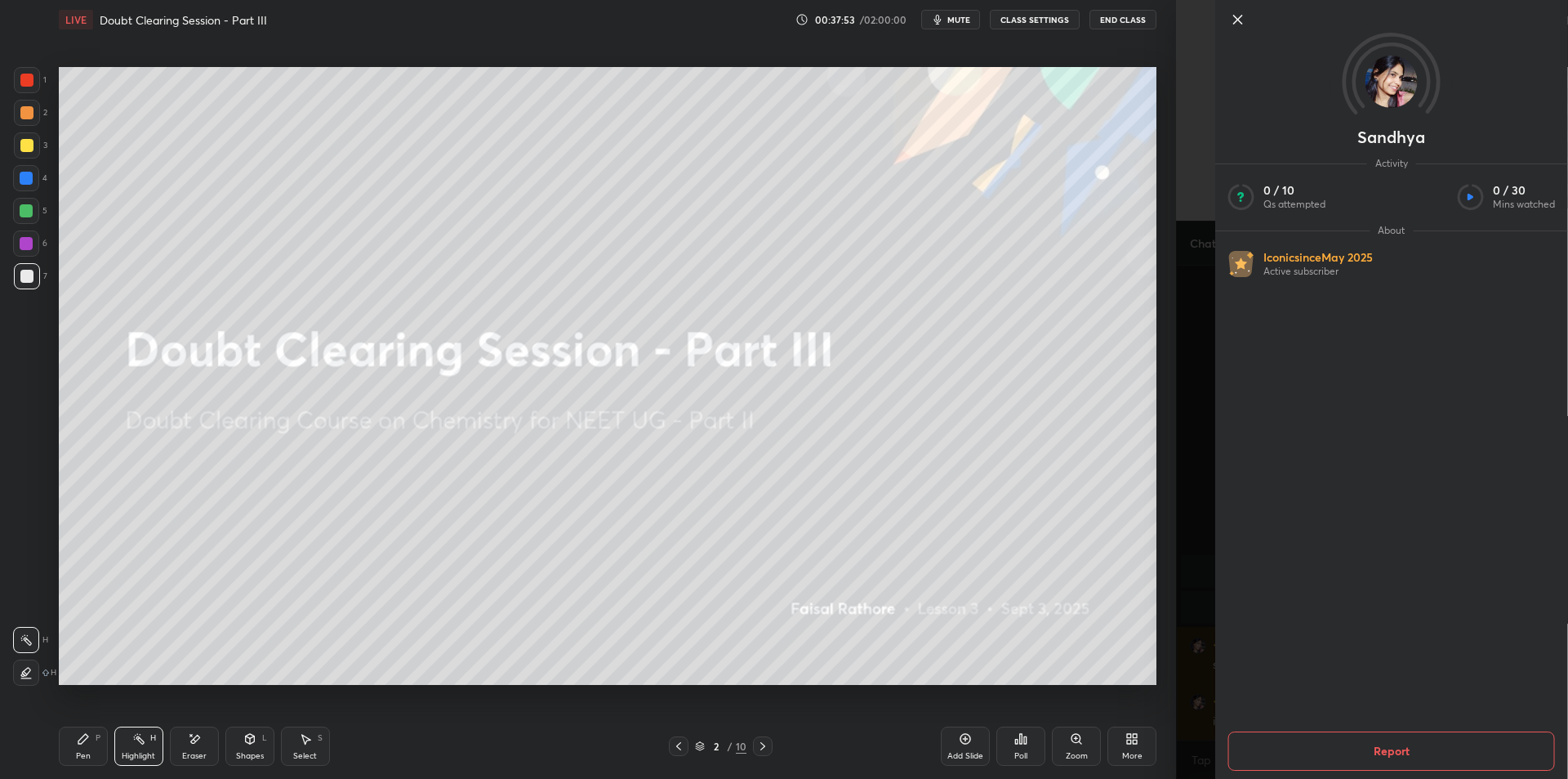
click at [1185, 674] on div "Sandhya Activity 0 / 10 Qs attempted 0 / 30 Mins watched About Iconic since [DA…" at bounding box center [1371, 389] width 392 height 779
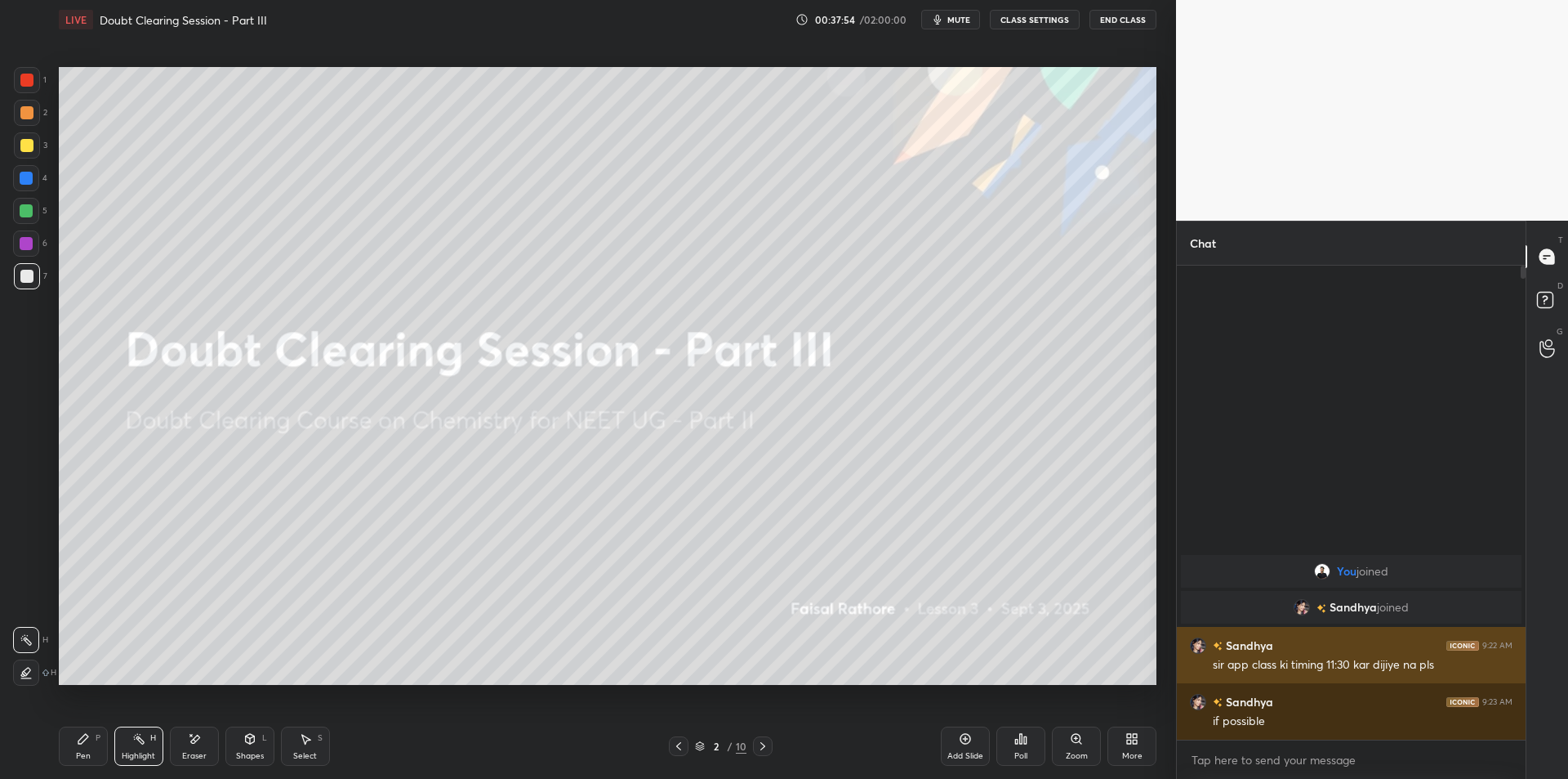
click at [1193, 663] on div "Sandhya 9:22 AM sir app class ki timing 11:30 kar dijiye na pls" at bounding box center [1350, 655] width 349 height 57
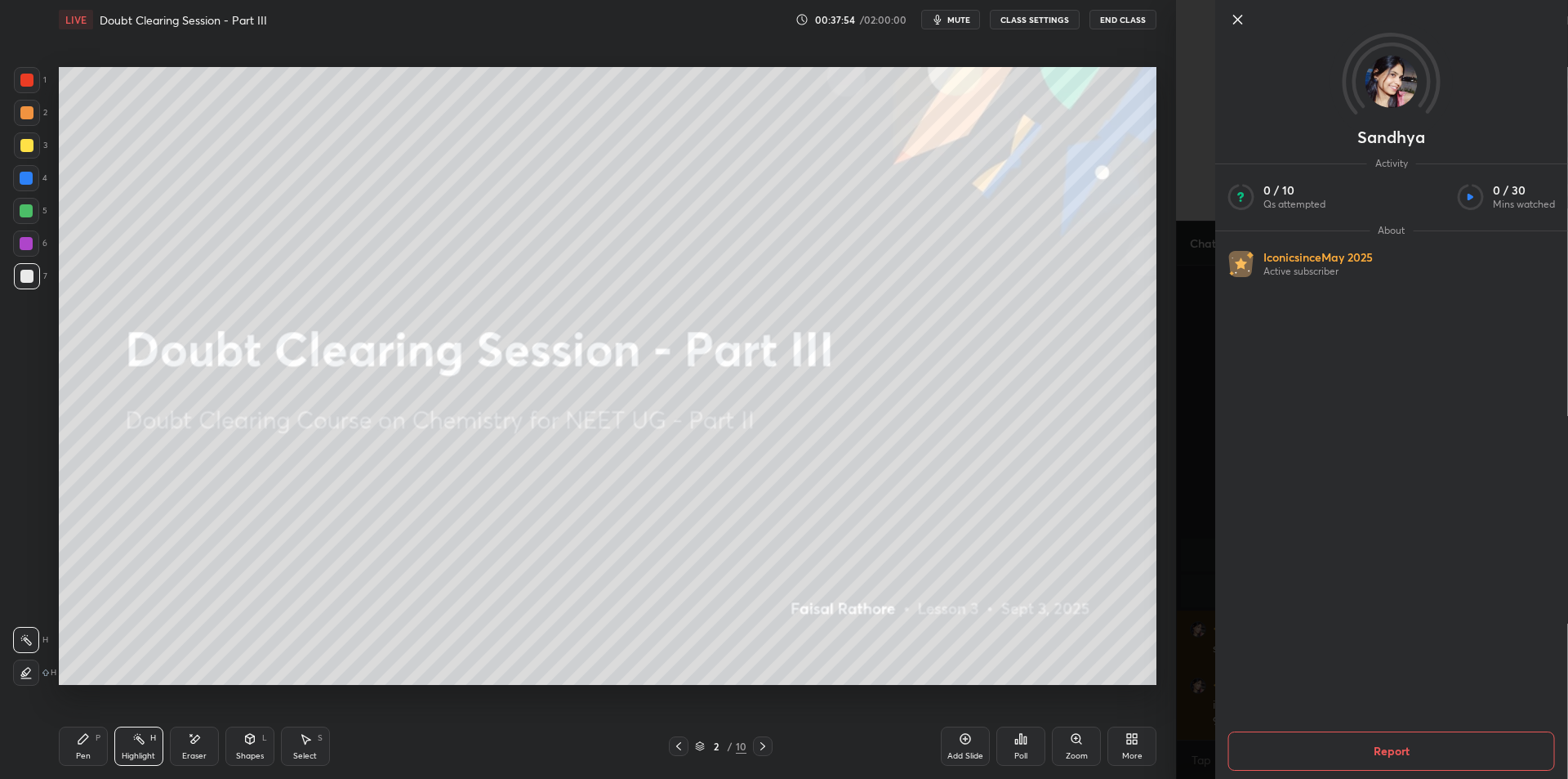
click at [1193, 654] on div "Sandhya Activity 0 / 10 Qs attempted 0 / 30 Mins watched About Iconic since [DA…" at bounding box center [1371, 389] width 392 height 779
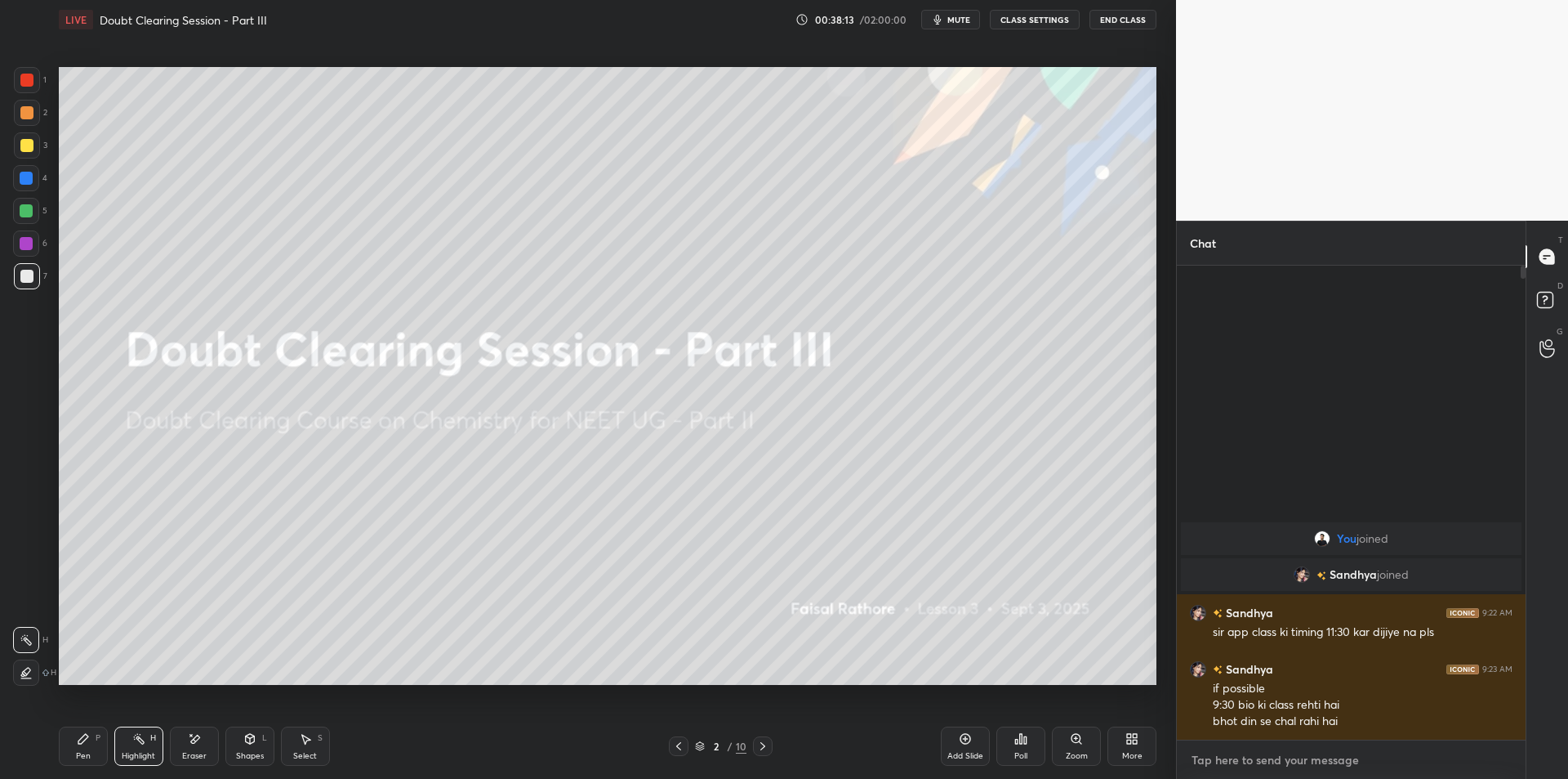
click at [1245, 749] on textarea at bounding box center [1350, 760] width 323 height 27
type textarea "x"
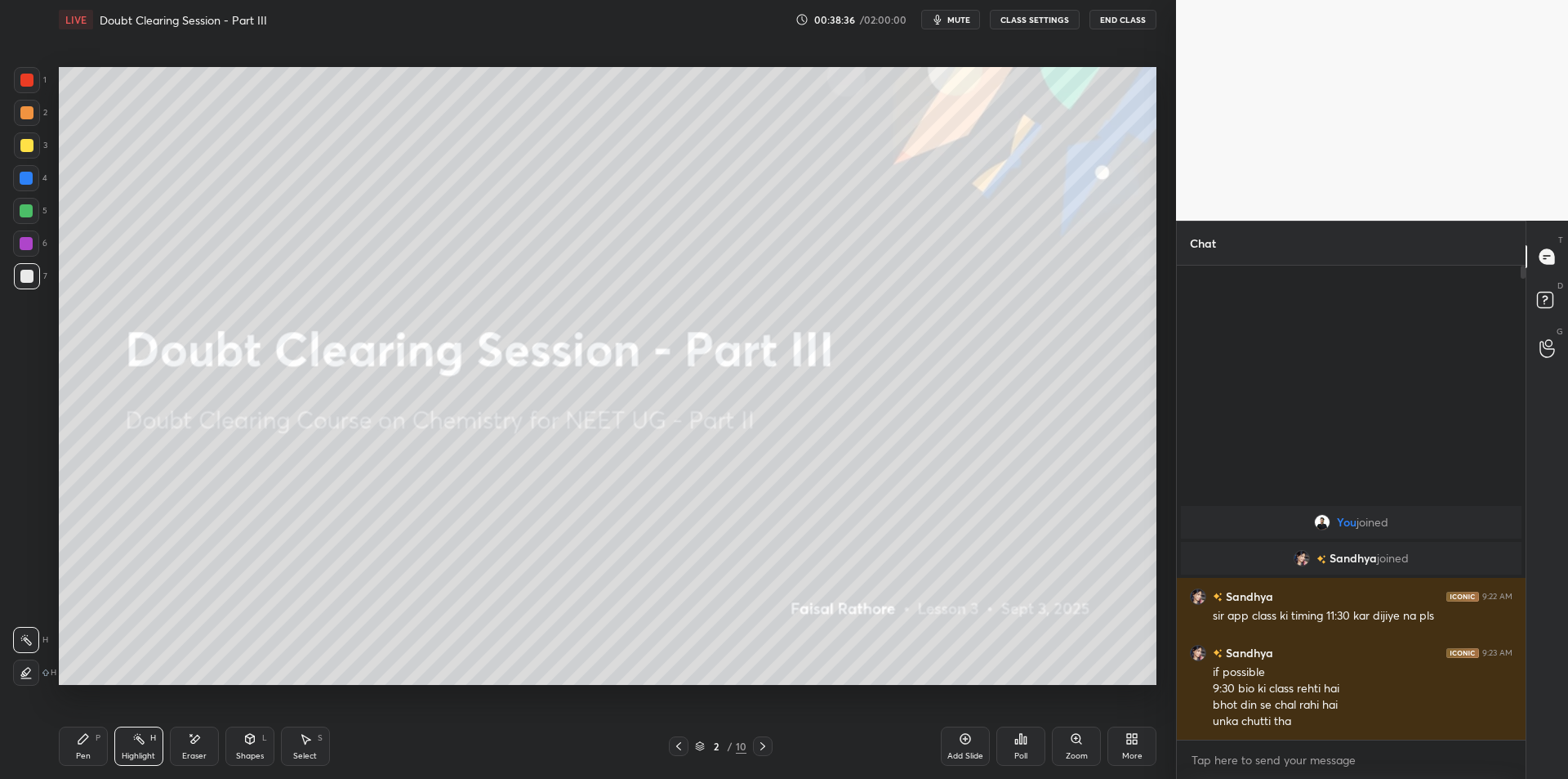
click at [88, 731] on div "Pen P" at bounding box center [83, 745] width 49 height 39
click at [144, 752] on div "Highlight" at bounding box center [138, 755] width 34 height 8
click at [21, 148] on div at bounding box center [27, 146] width 13 height 13
click at [133, 728] on div "Highlight H" at bounding box center [139, 745] width 49 height 39
click at [191, 757] on div "Eraser" at bounding box center [194, 755] width 25 height 8
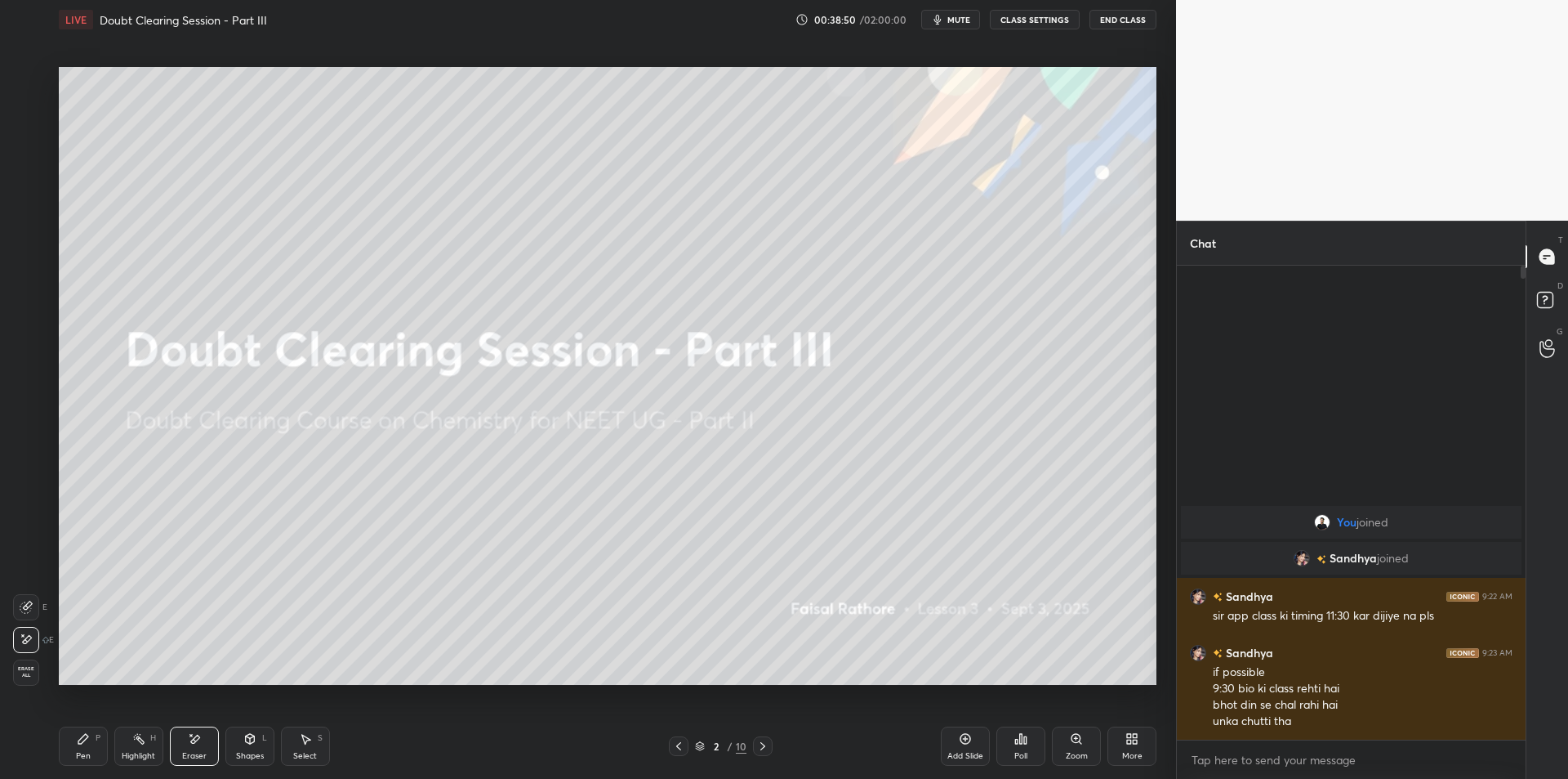
click at [133, 733] on icon at bounding box center [139, 739] width 13 height 13
click at [225, 745] on div "Shapes L" at bounding box center [250, 745] width 49 height 39
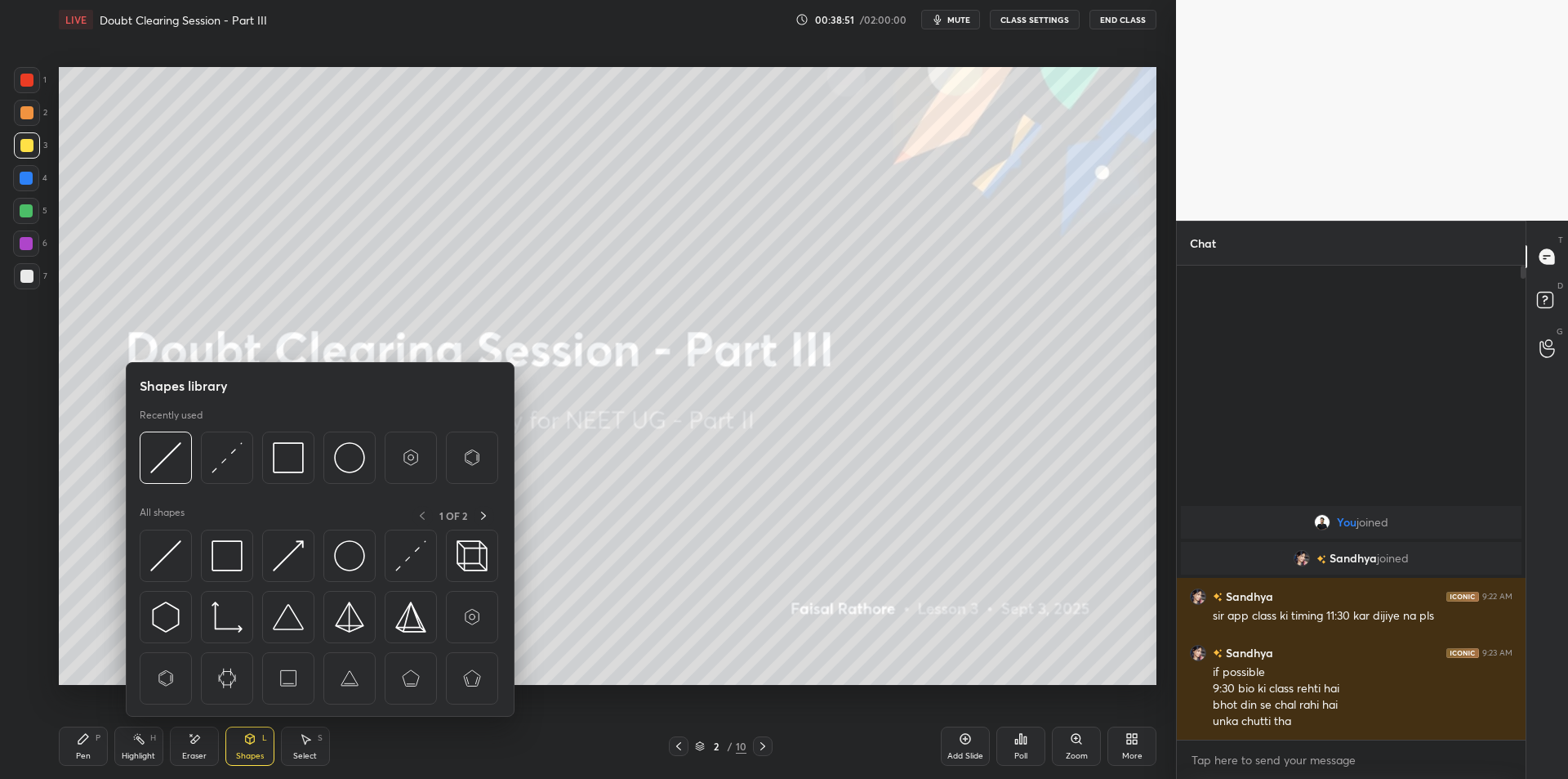
click at [178, 746] on div "Eraser" at bounding box center [195, 745] width 49 height 39
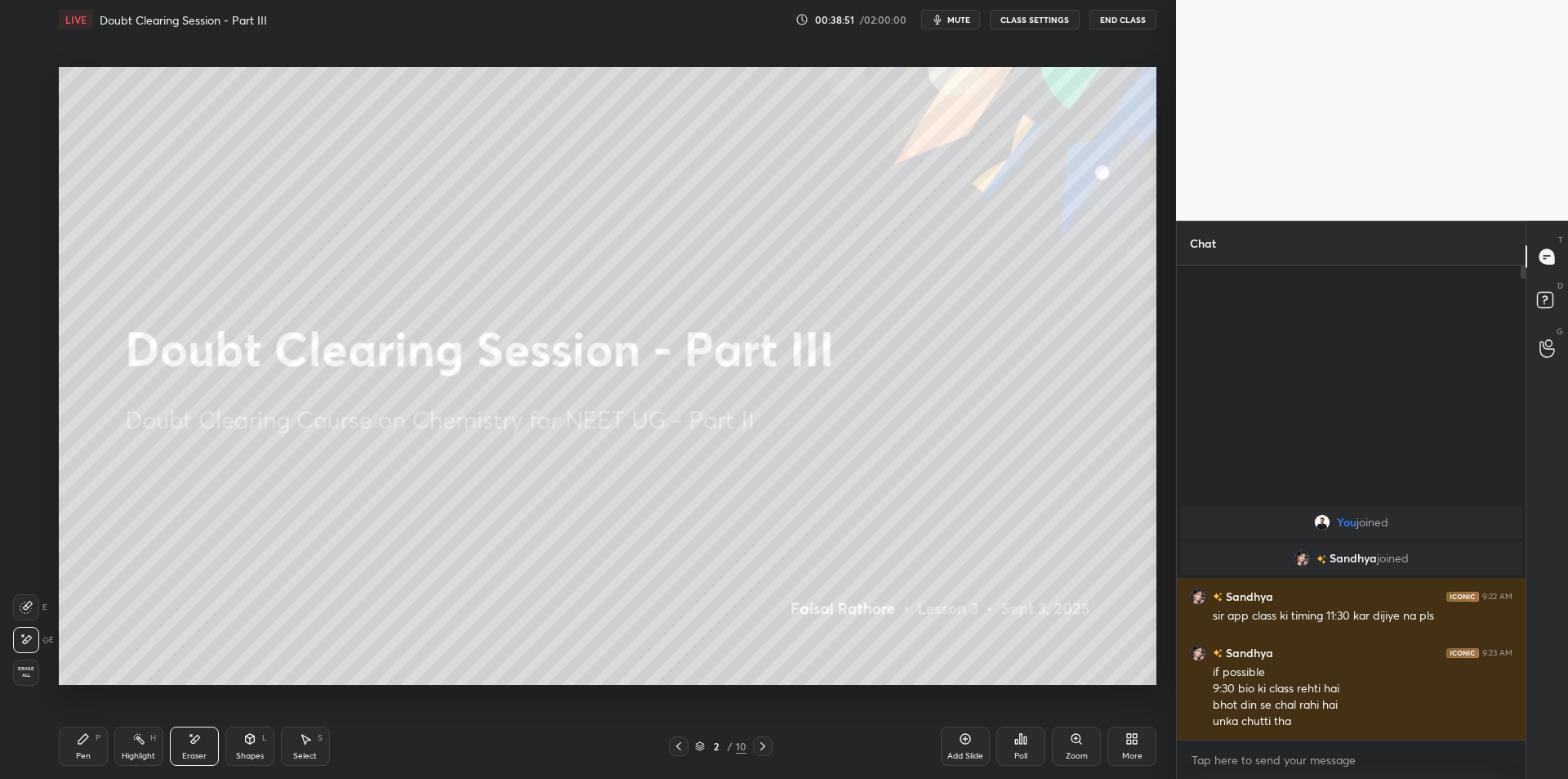
click at [147, 752] on div "Highlight" at bounding box center [138, 755] width 34 height 8
drag, startPoint x: 209, startPoint y: 748, endPoint x: 234, endPoint y: 743, distance: 25.5
click at [209, 747] on div "Eraser" at bounding box center [195, 745] width 49 height 39
click at [255, 743] on icon at bounding box center [250, 739] width 13 height 13
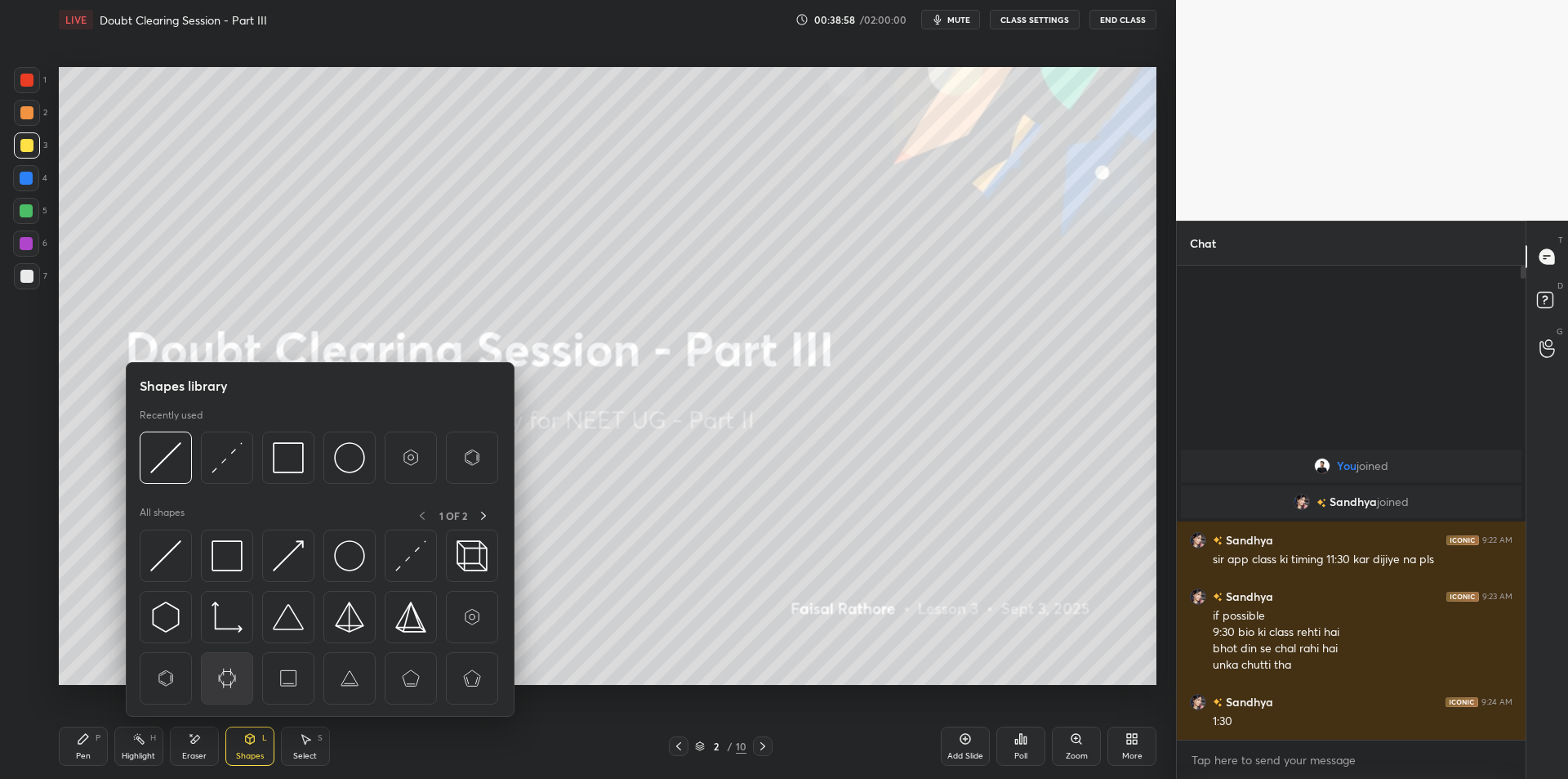
click at [220, 672] on img at bounding box center [227, 678] width 31 height 31
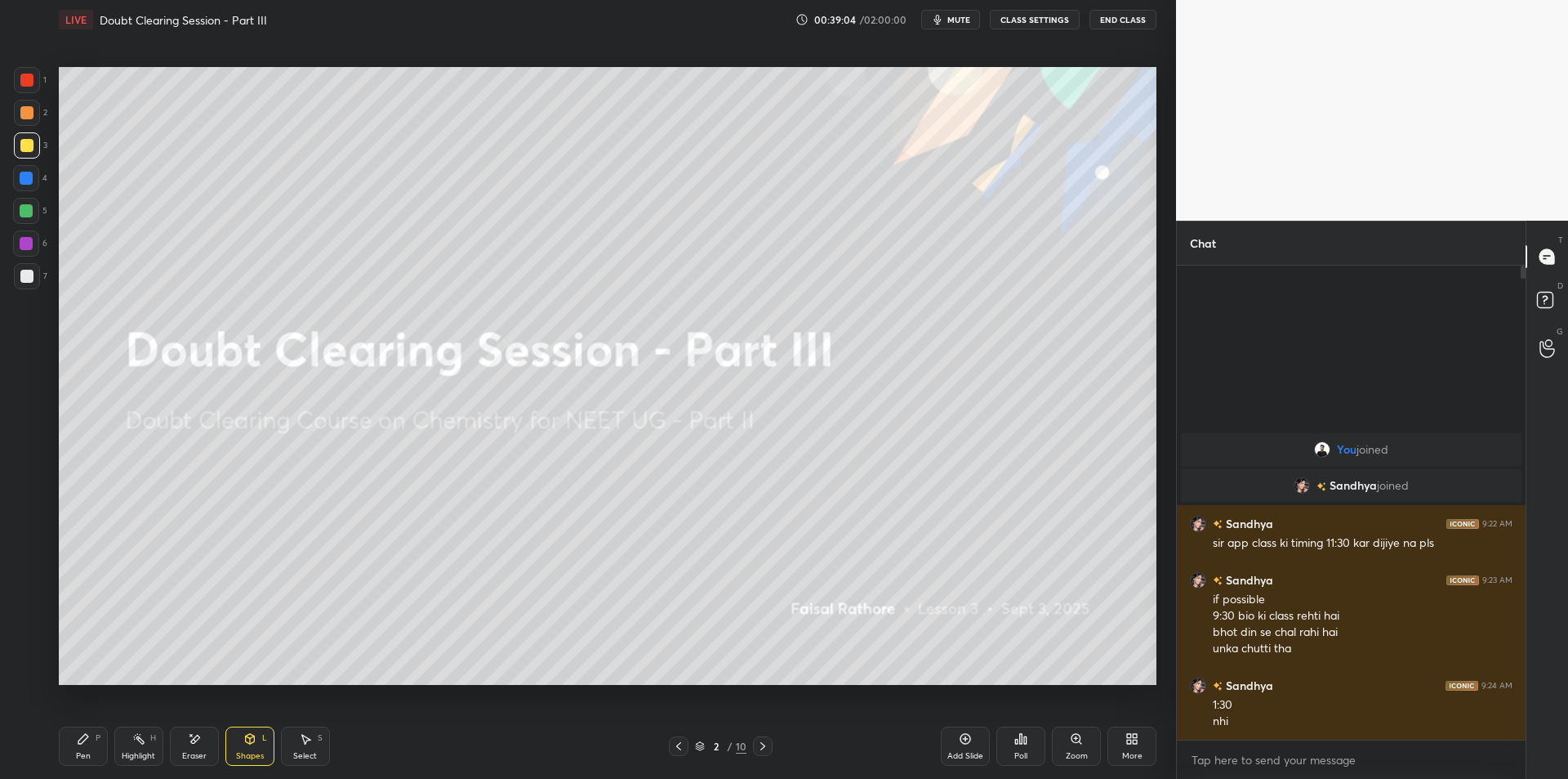
click at [309, 752] on div "Select" at bounding box center [305, 755] width 24 height 8
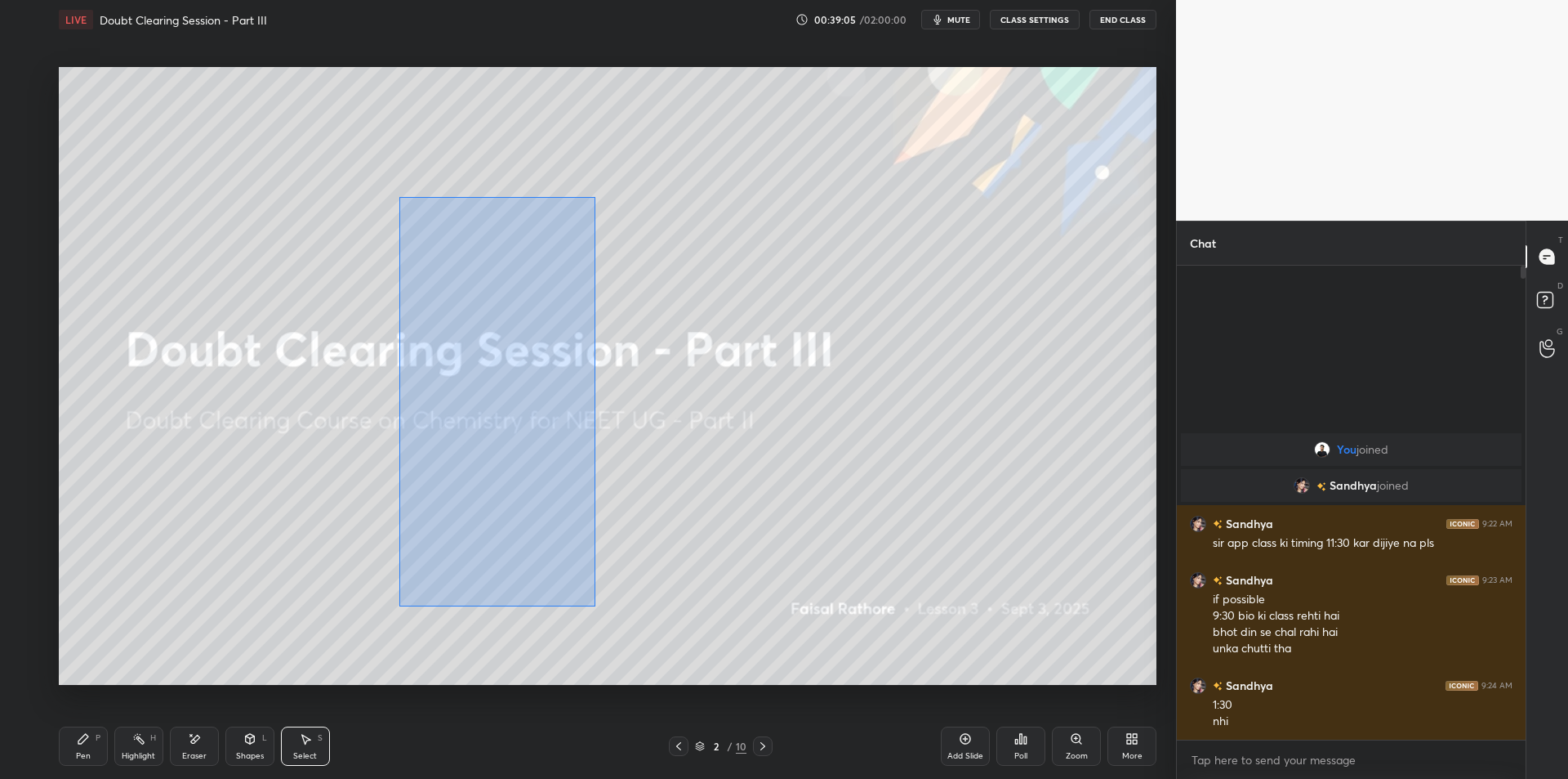
drag, startPoint x: 416, startPoint y: 570, endPoint x: 596, endPoint y: 197, distance: 414.2
click at [596, 197] on div "0 ° Undo Copy Duplicate Duplicate to new slide Delete" at bounding box center [607, 375] width 1098 height 618
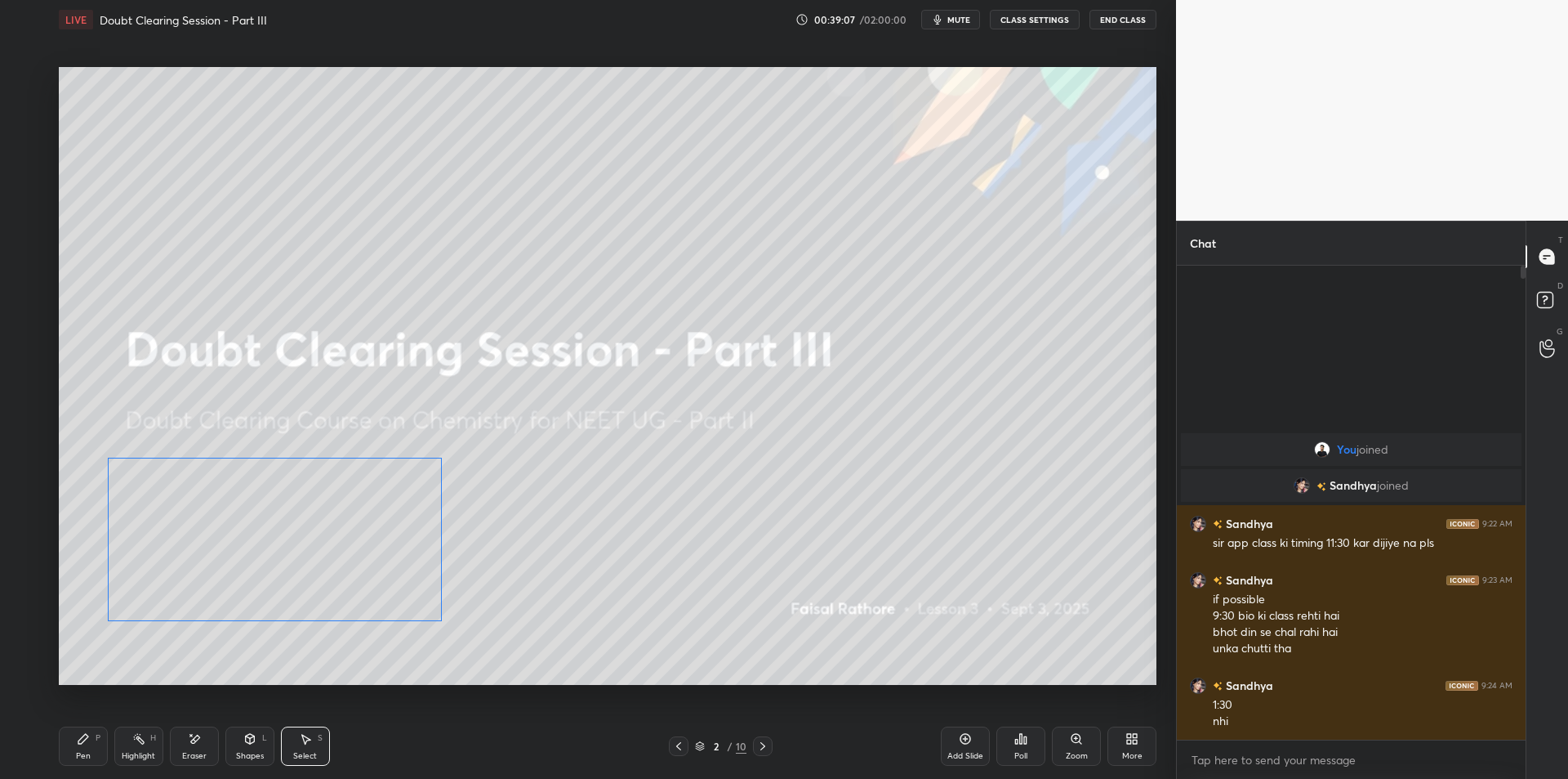
drag, startPoint x: 612, startPoint y: 213, endPoint x: 277, endPoint y: 521, distance: 455.1
click at [277, 521] on div "0 ° Undo Copy Duplicate Duplicate to new slide Delete" at bounding box center [607, 375] width 1098 height 618
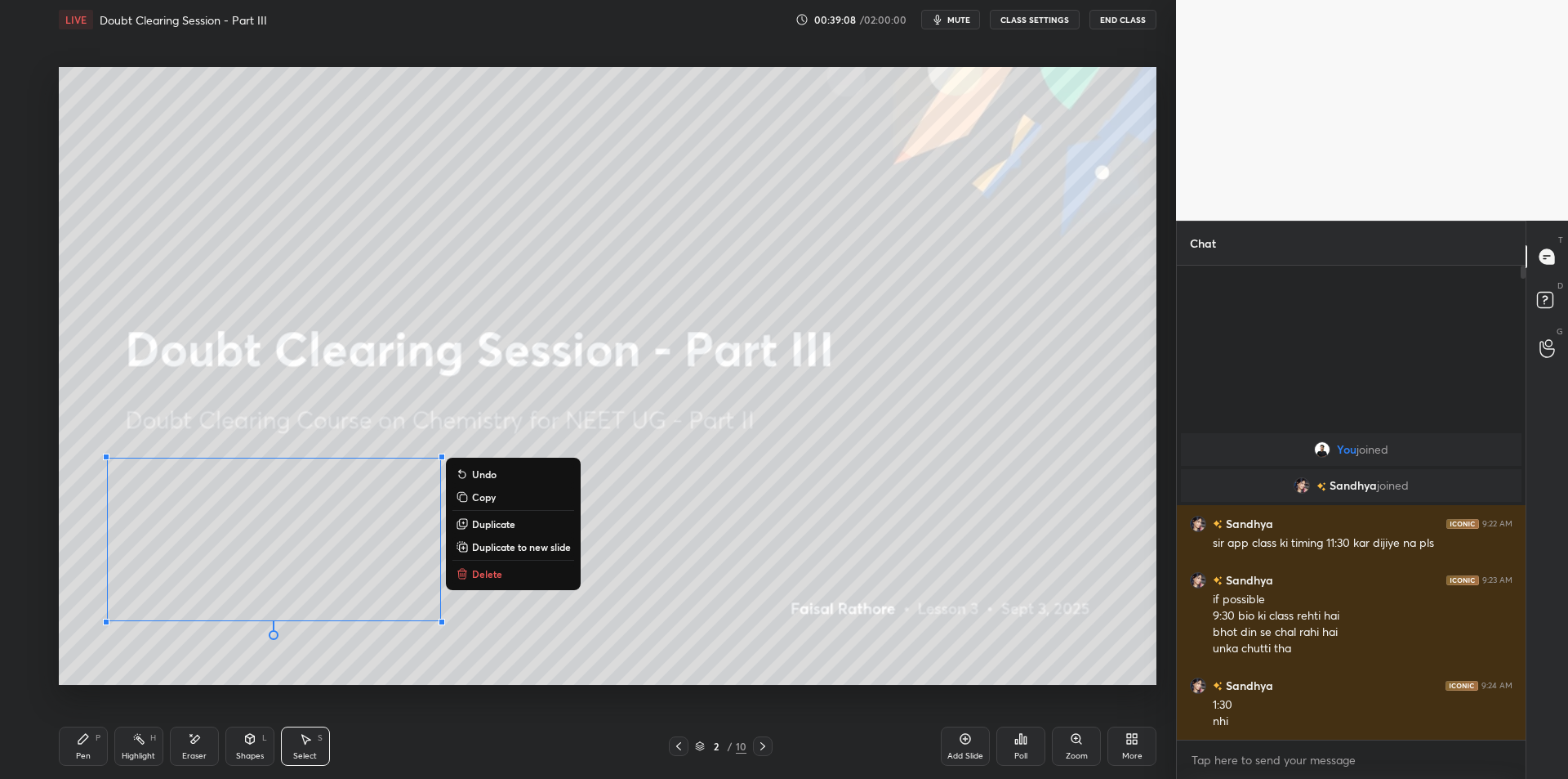
click at [493, 568] on p "Delete" at bounding box center [487, 573] width 30 height 13
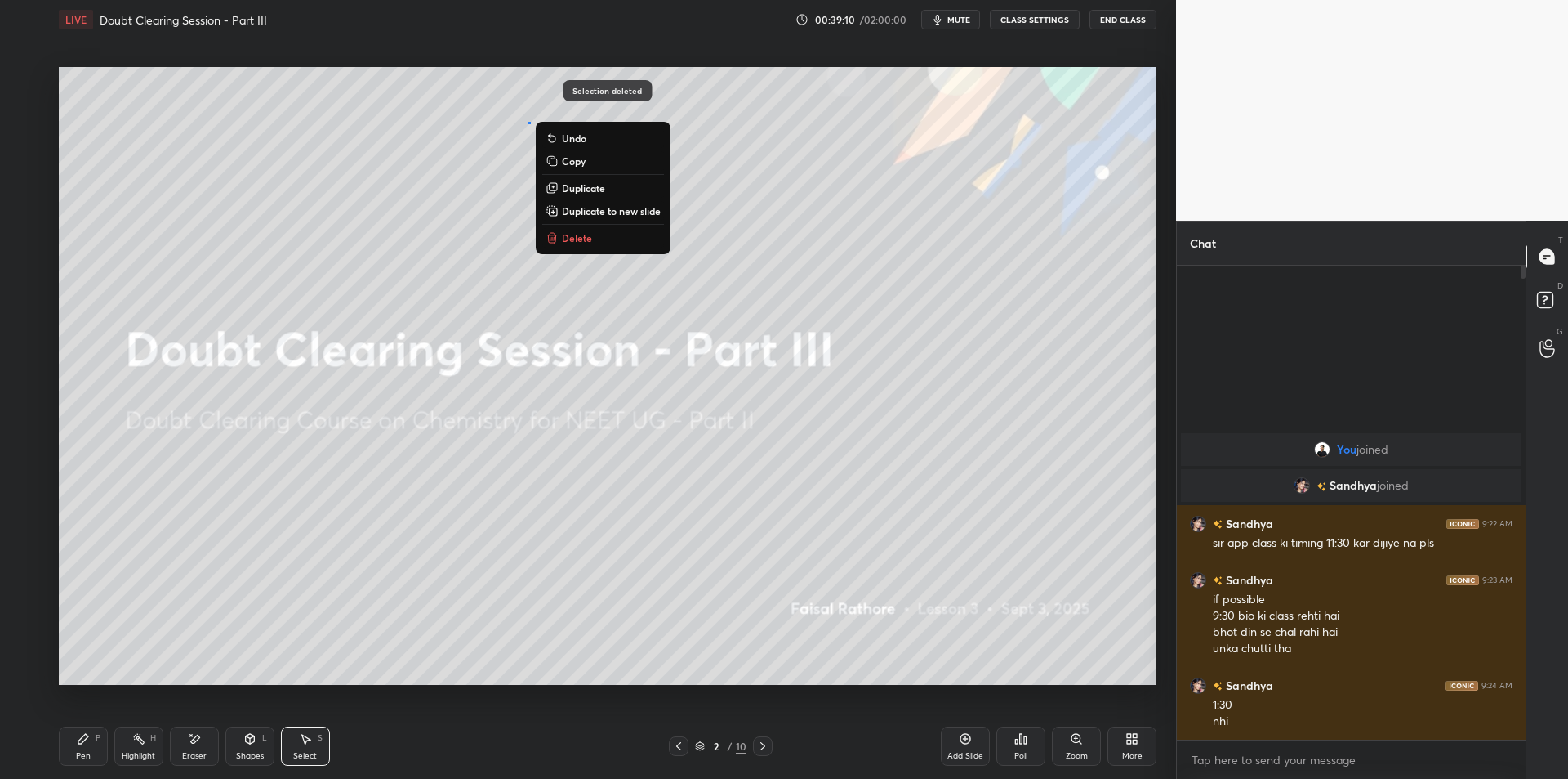
drag, startPoint x: 275, startPoint y: 483, endPoint x: 713, endPoint y: 46, distance: 618.7
click at [713, 46] on div "0 ° Undo Copy Duplicate Duplicate to new slide Delete Selection deleted Setting…" at bounding box center [607, 376] width 1111 height 674
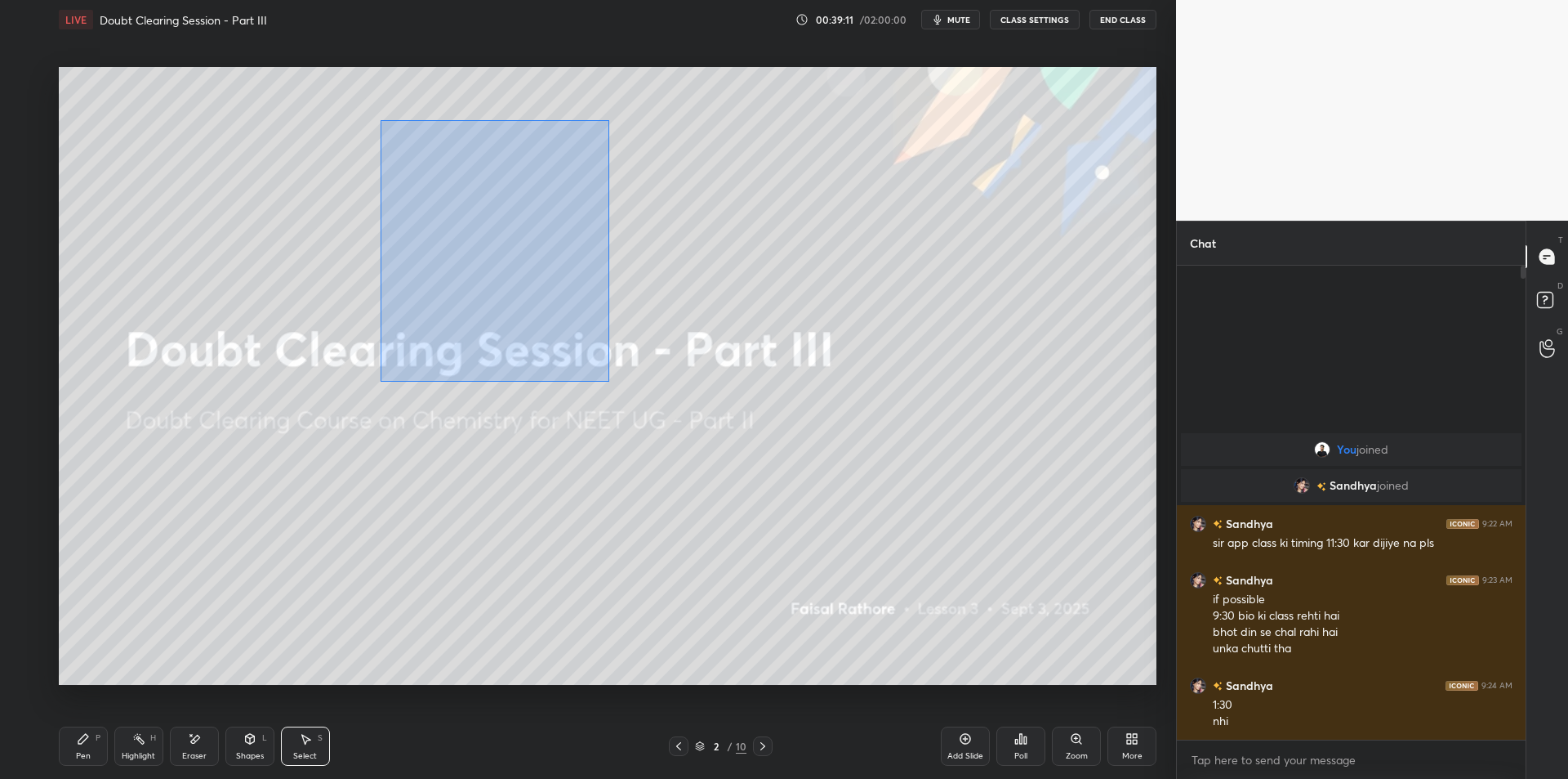
drag, startPoint x: 381, startPoint y: 367, endPoint x: 637, endPoint y: 103, distance: 367.7
click at [637, 103] on div "0 ° Undo Copy Duplicate Duplicate to new slide Delete" at bounding box center [607, 375] width 1098 height 618
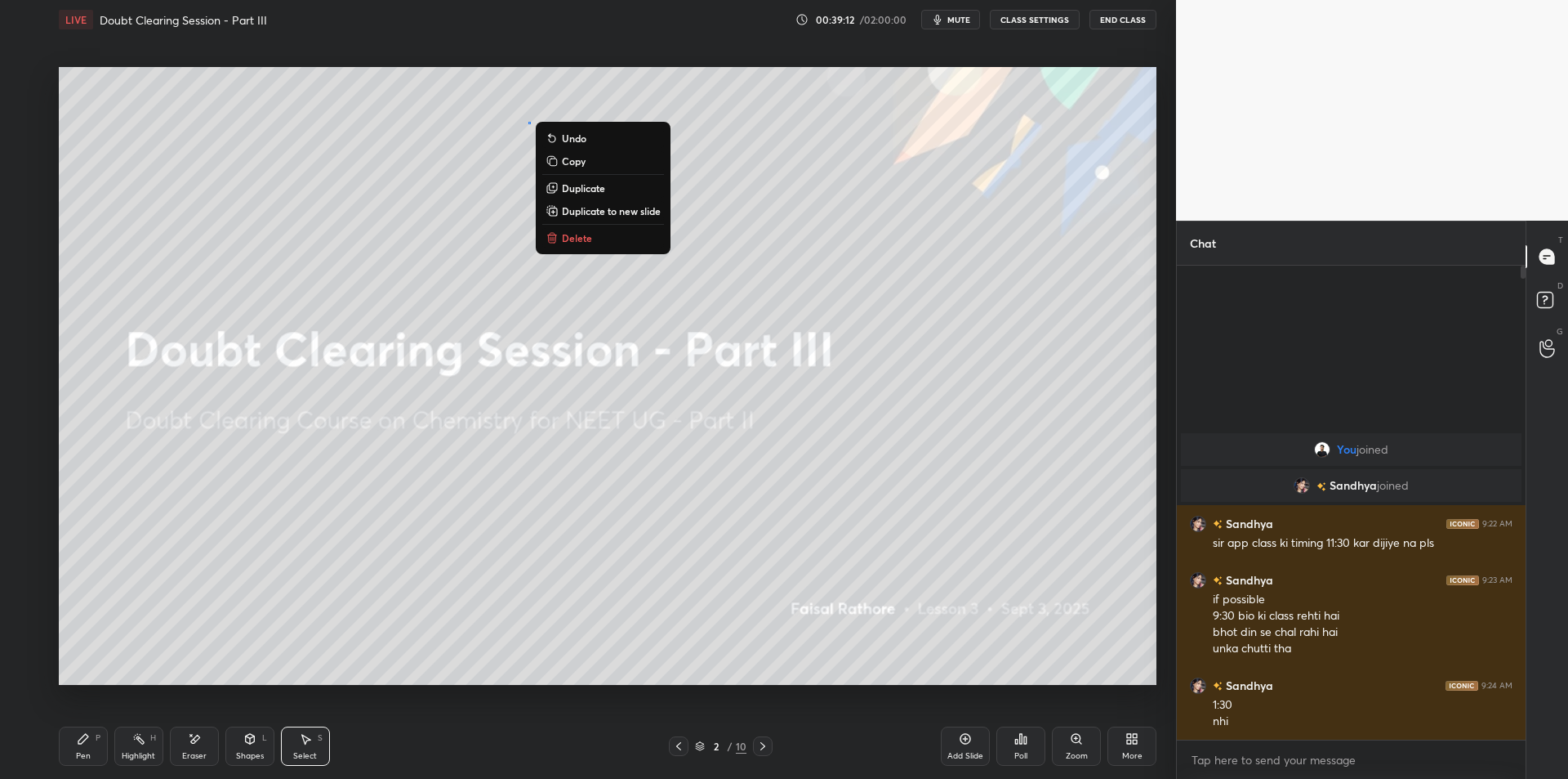
click at [639, 240] on button "Delete" at bounding box center [603, 237] width 122 height 19
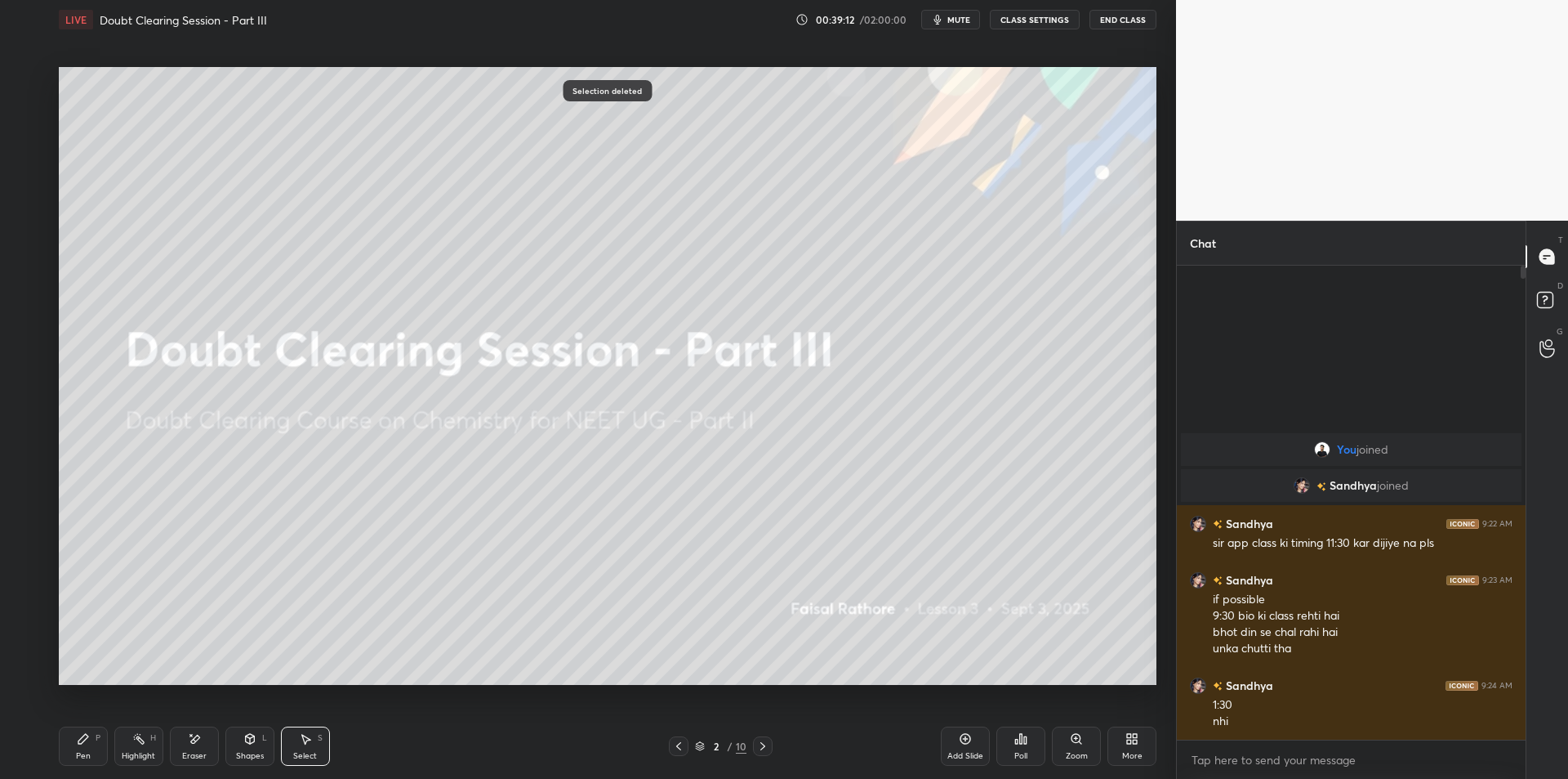
click at [142, 752] on div "Highlight" at bounding box center [138, 755] width 34 height 8
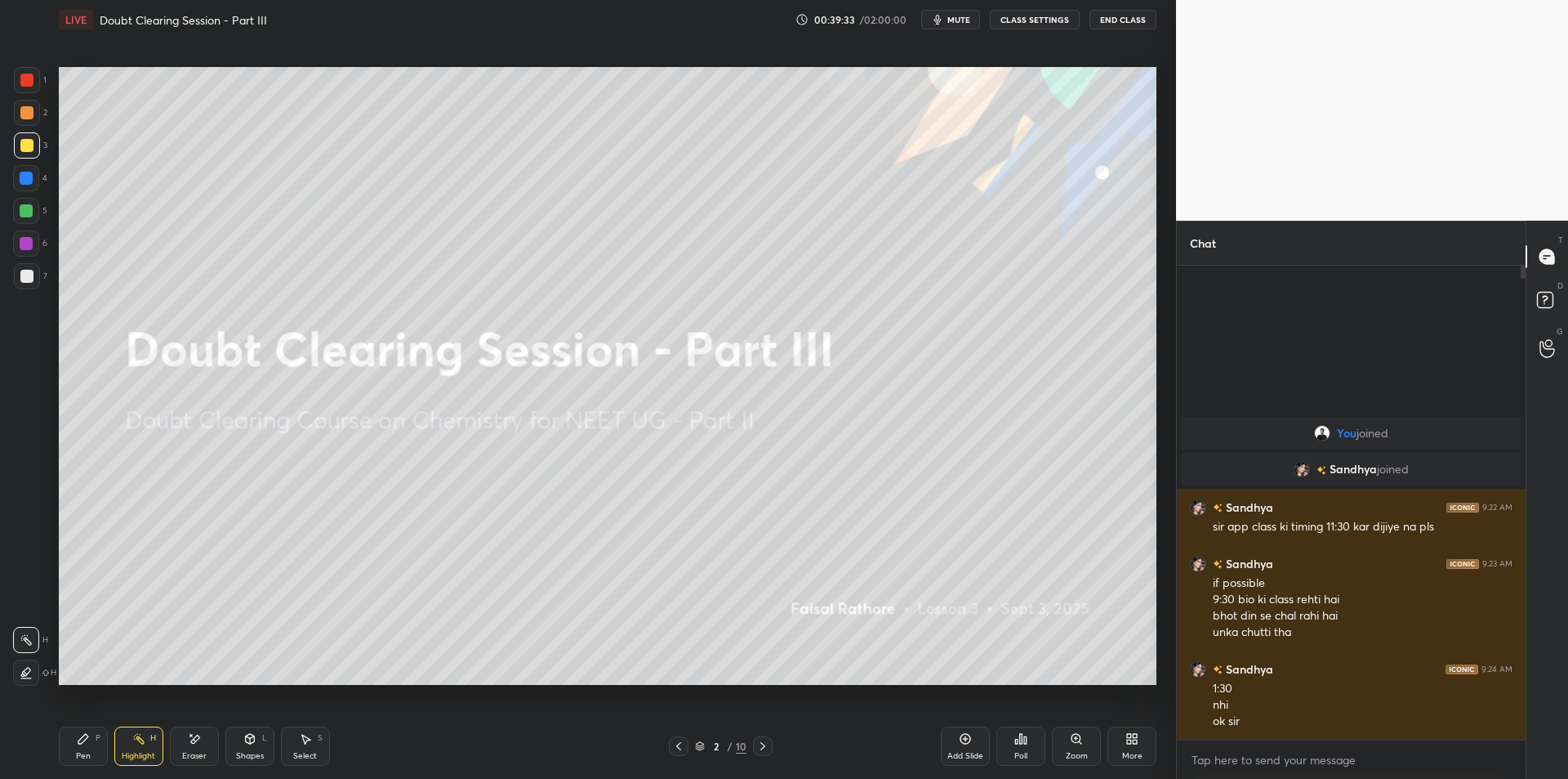
click at [959, 12] on button "mute" at bounding box center [950, 19] width 59 height 19
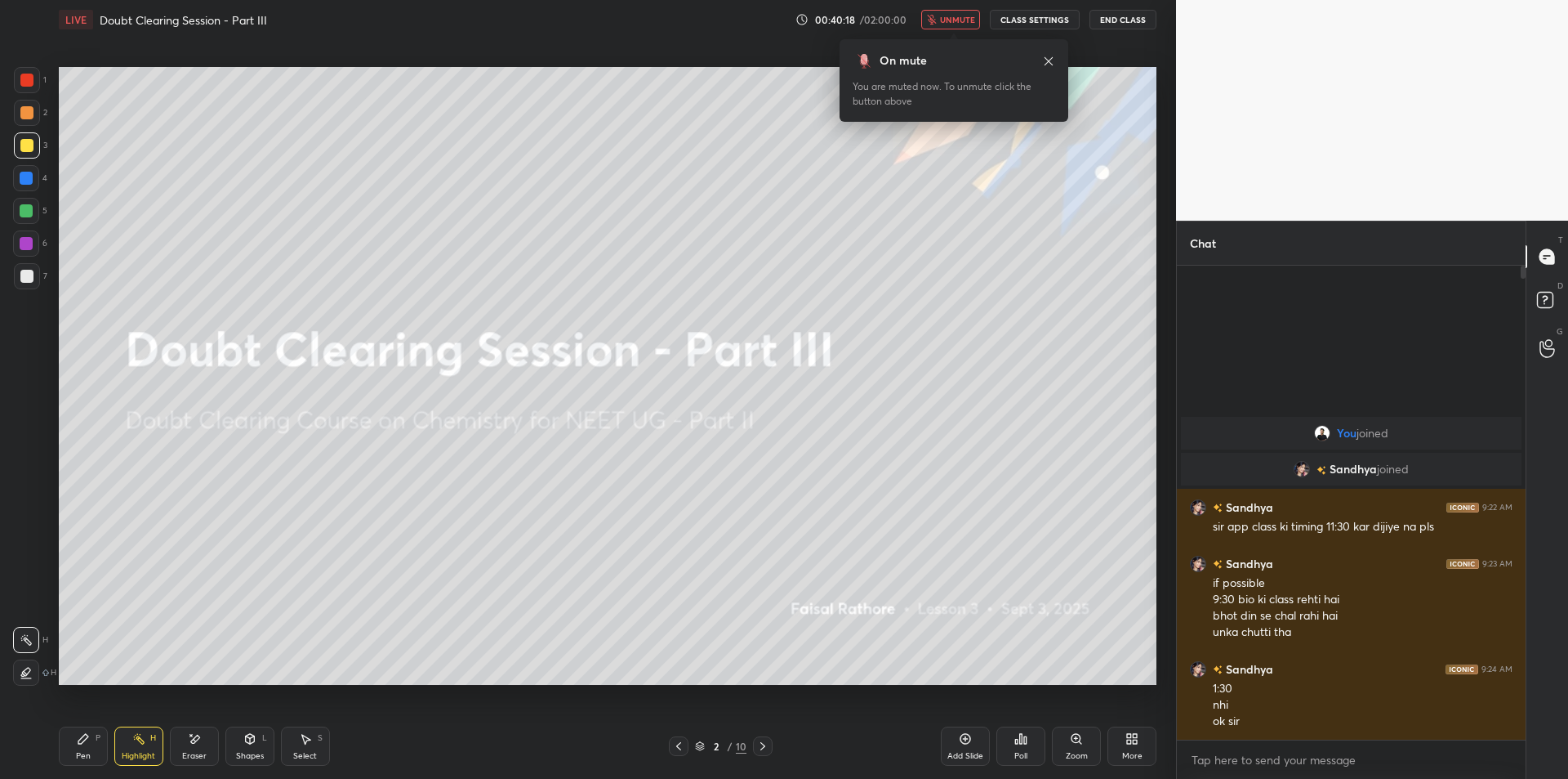
click at [1128, 17] on button "End Class" at bounding box center [1122, 19] width 67 height 19
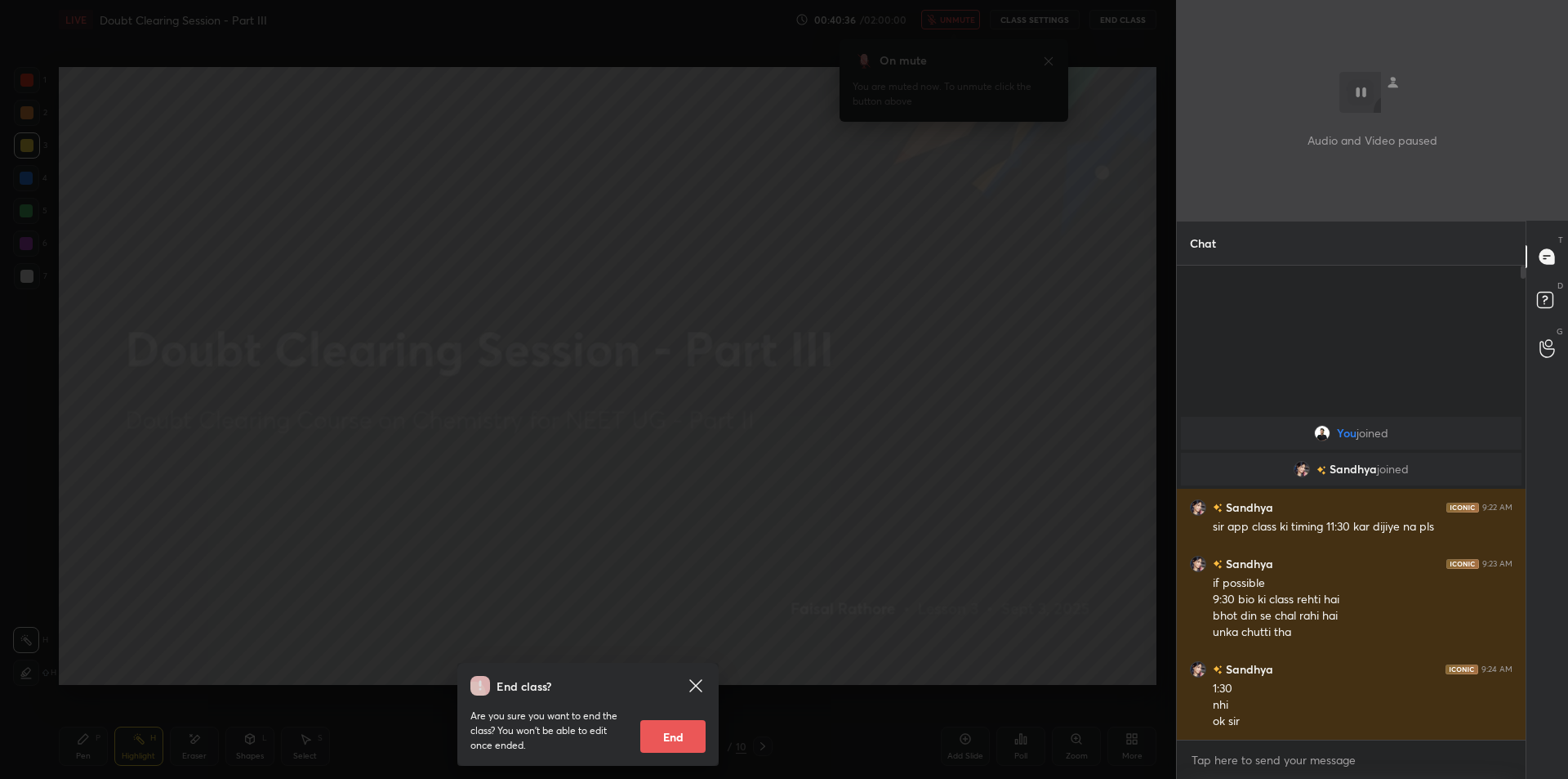
click at [200, 340] on div "End class? Are you sure you want to end the class? You won’t be able to edit on…" at bounding box center [587, 389] width 1176 height 779
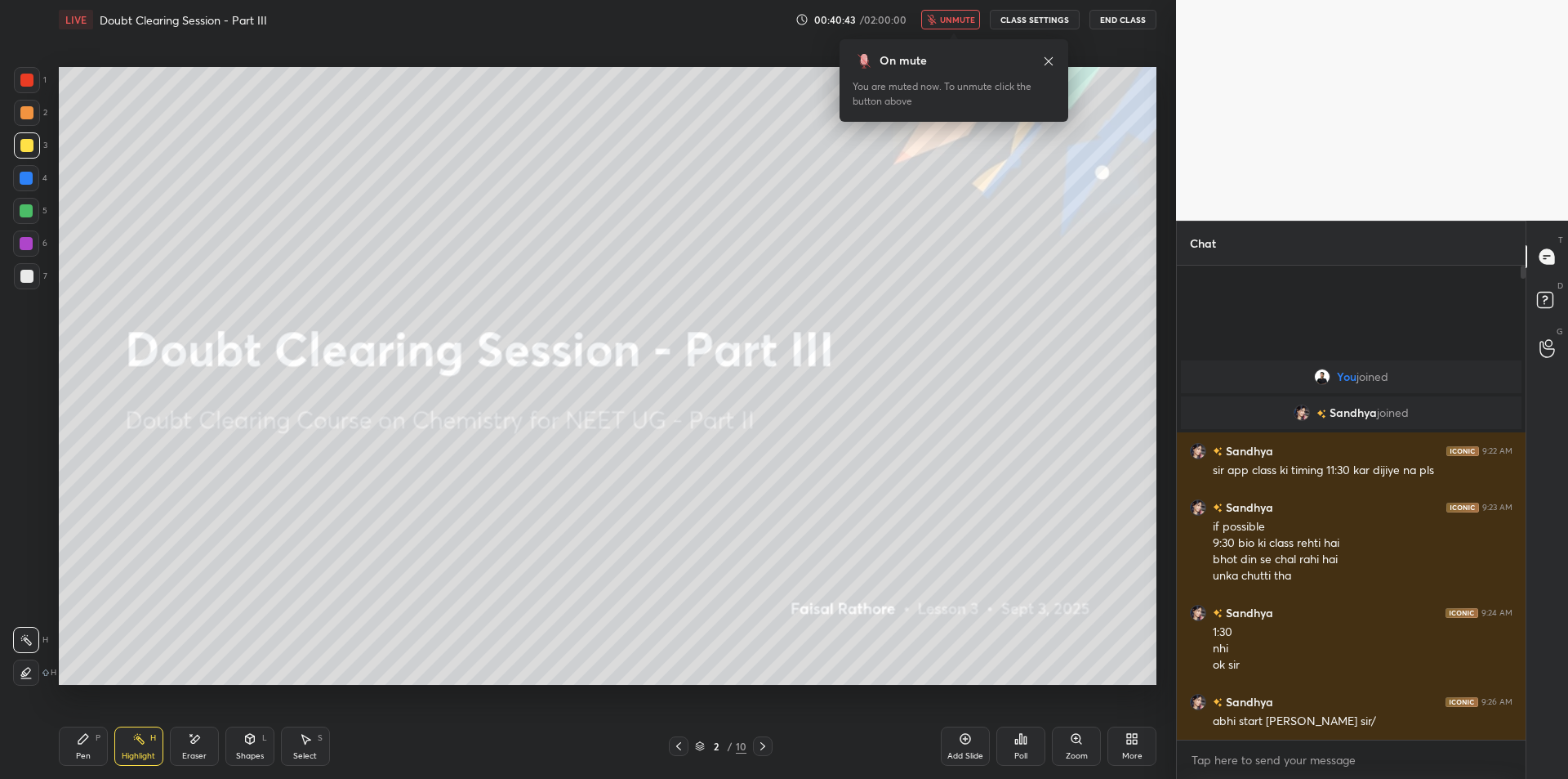
click at [1118, 15] on button "End Class" at bounding box center [1122, 19] width 67 height 19
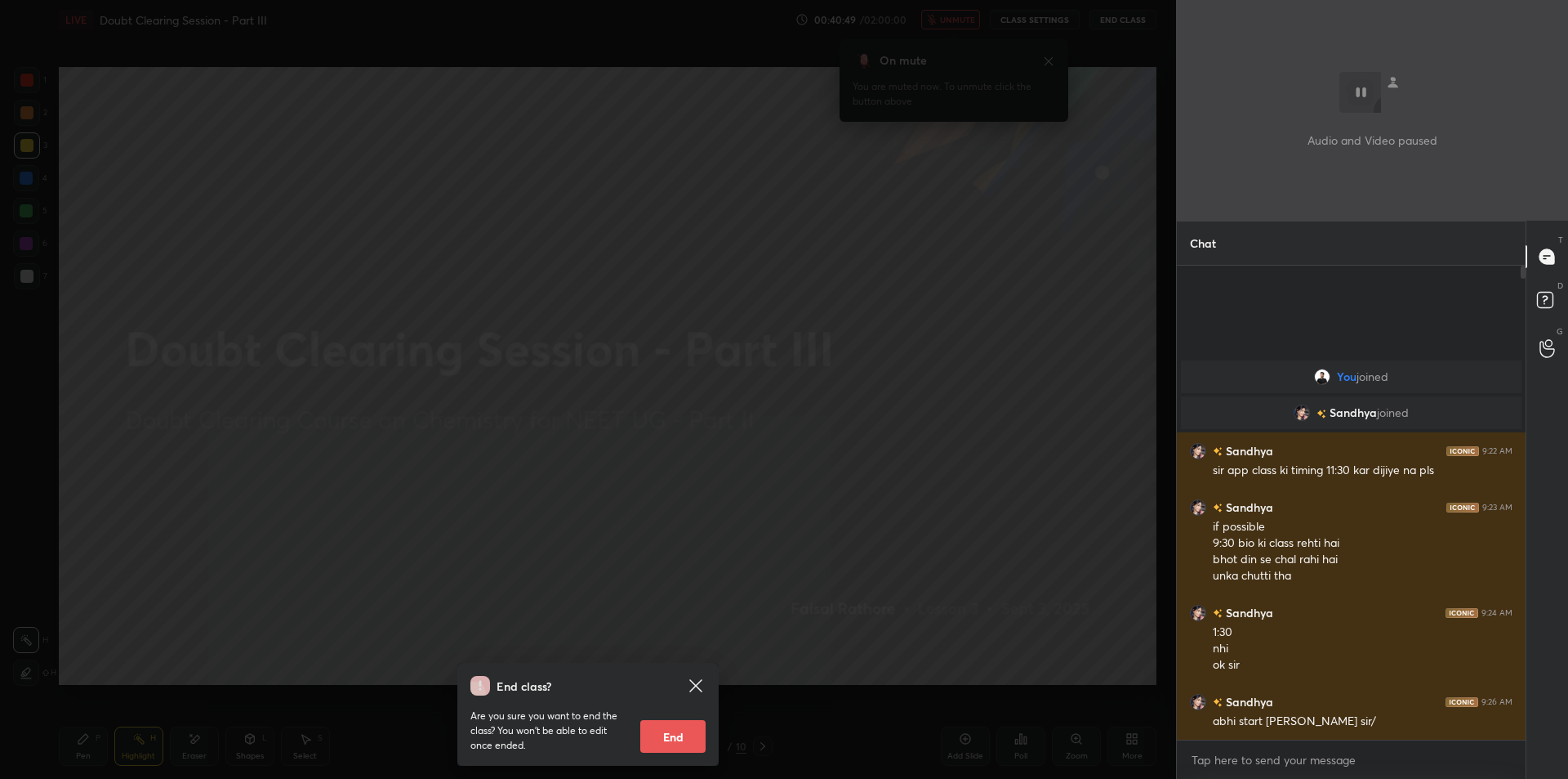
click at [987, 220] on div "End class? Are you sure you want to end the class? You won’t be able to edit on…" at bounding box center [587, 389] width 1176 height 779
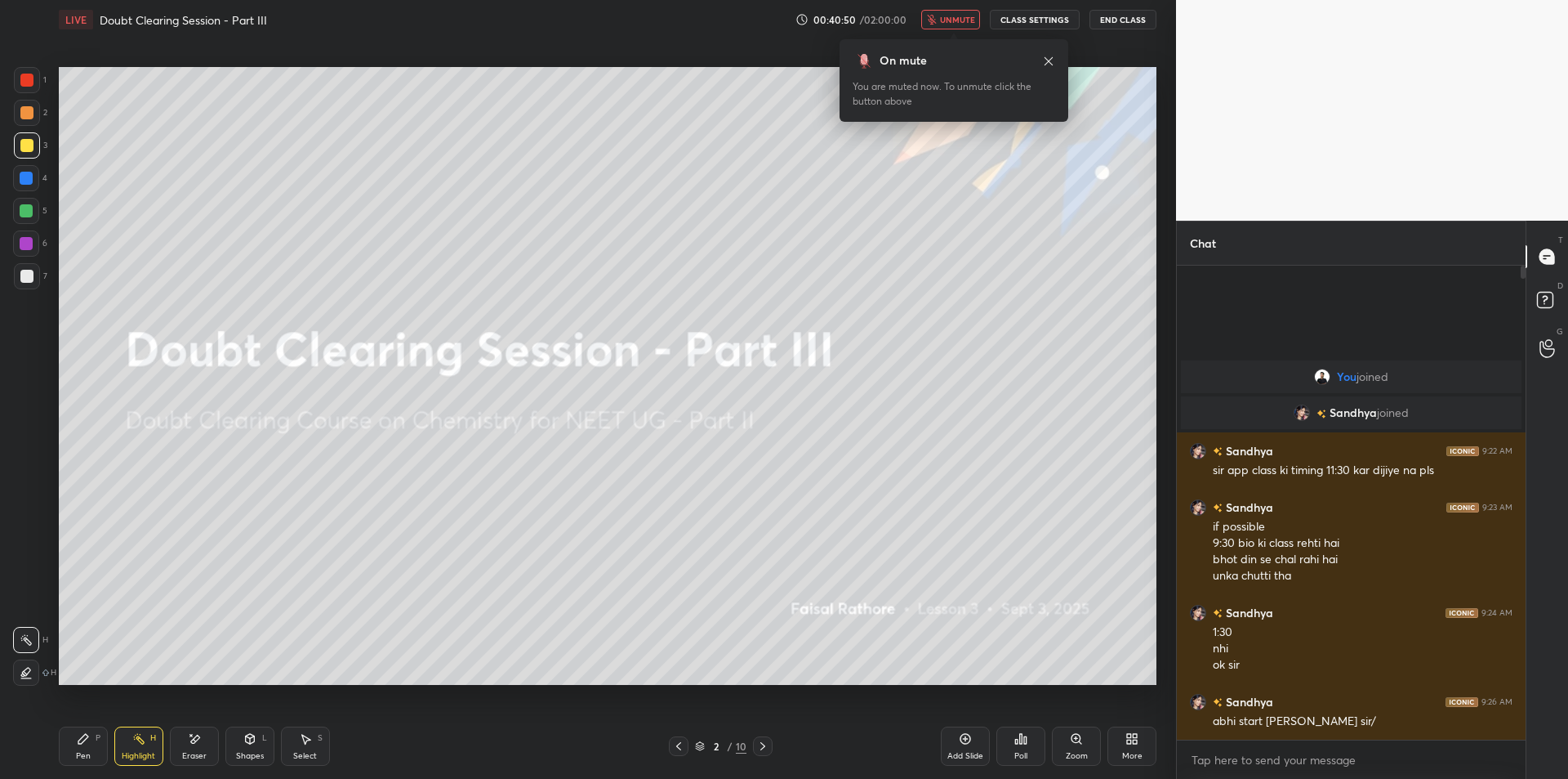
click at [968, 12] on button "unmute" at bounding box center [950, 19] width 59 height 19
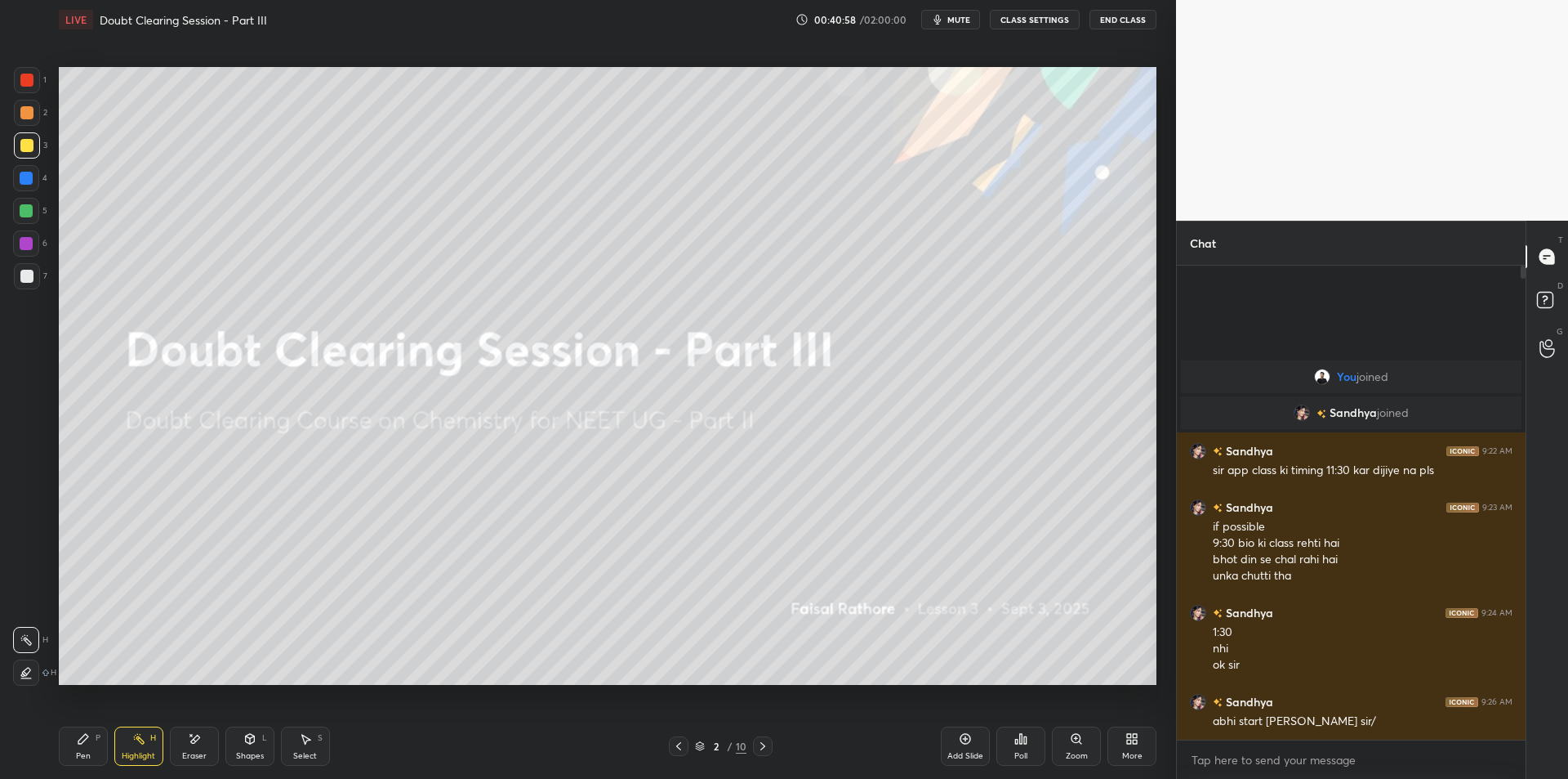
click at [762, 741] on icon at bounding box center [763, 746] width 13 height 13
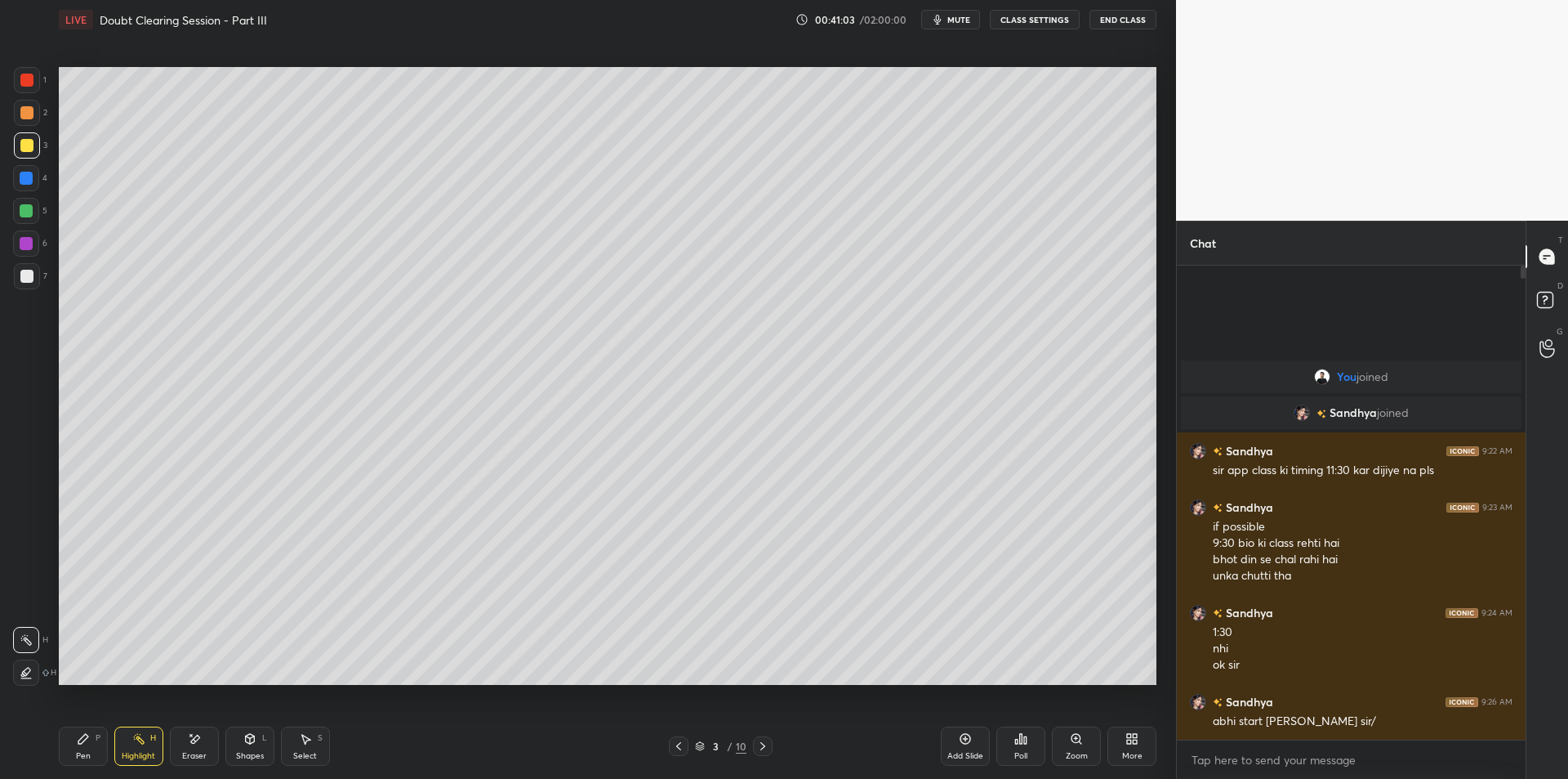
click at [674, 748] on icon at bounding box center [679, 746] width 13 height 13
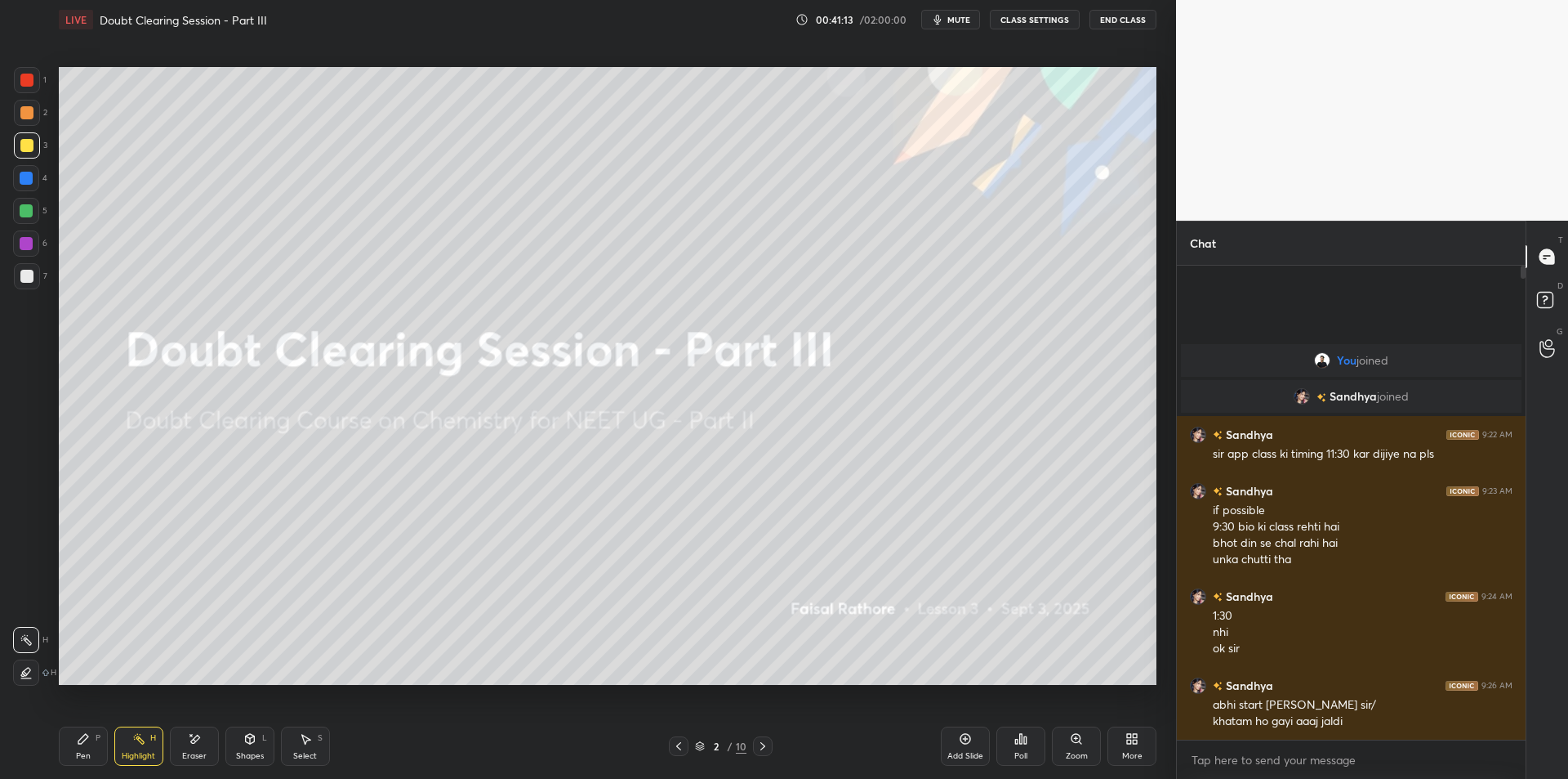
click at [1030, 17] on button "CLASS SETTINGS" at bounding box center [1035, 19] width 90 height 19
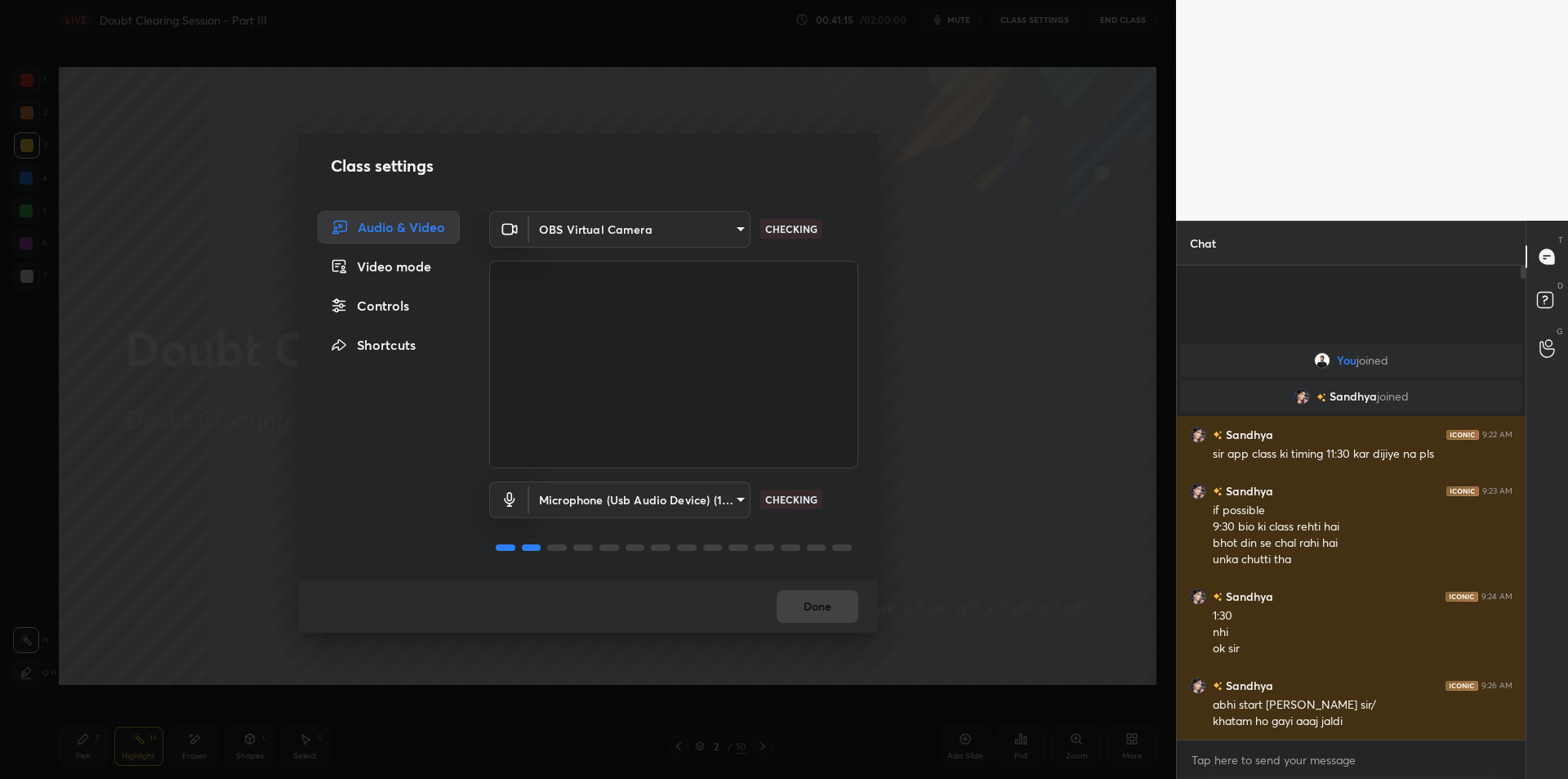
click at [630, 509] on body "1 2 3 4 5 6 7 C X Z E E Erase all H H LIVE Doubt Clearing Session - Part III 00…" at bounding box center [784, 389] width 1568 height 779
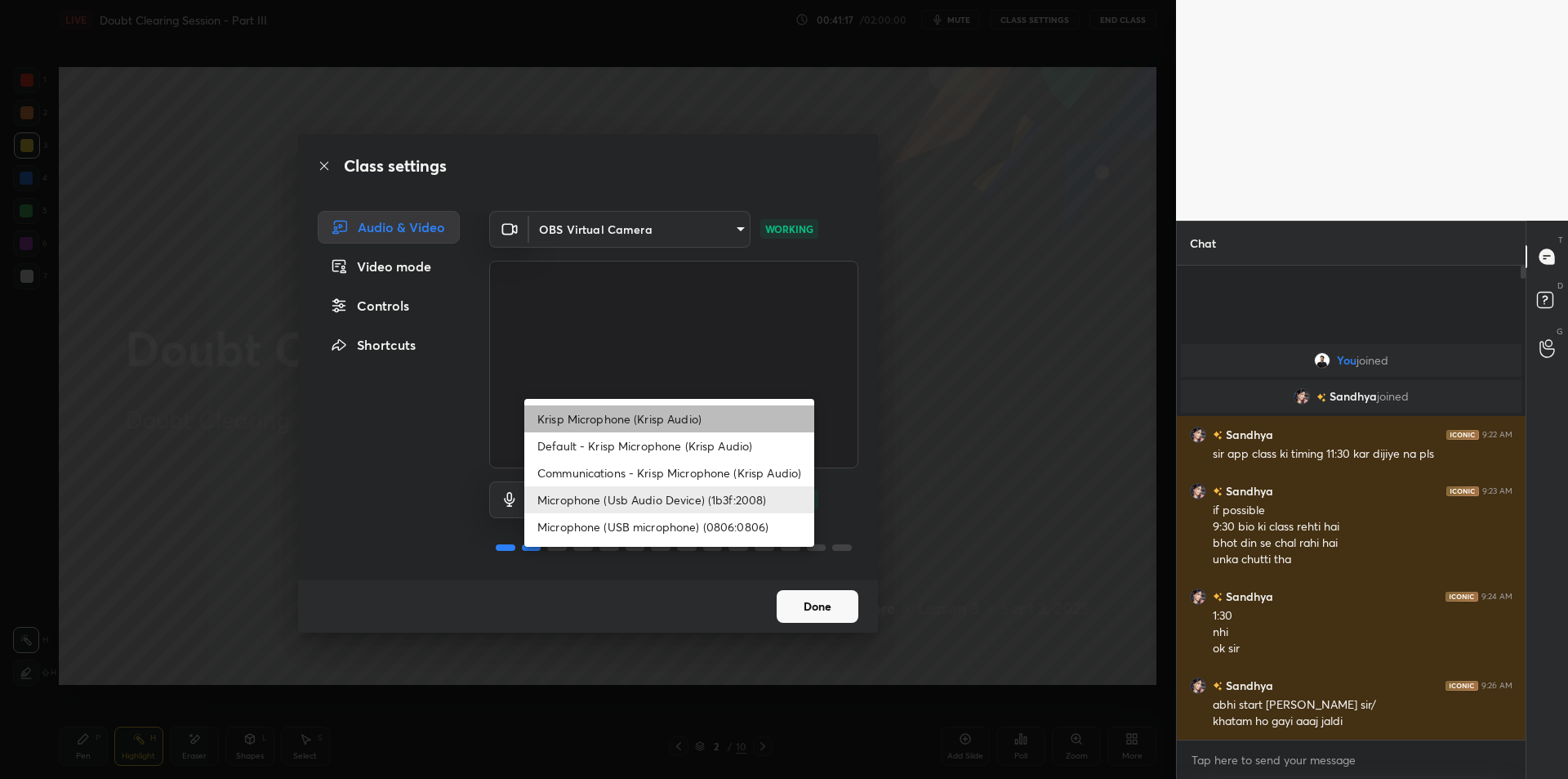
click at [680, 419] on li "Krisp Microphone (Krisp Audio)" at bounding box center [669, 418] width 290 height 27
type input "f179950b7ff94e844b1949510bbb9c4ee613793b831427a85f81c517fe718277"
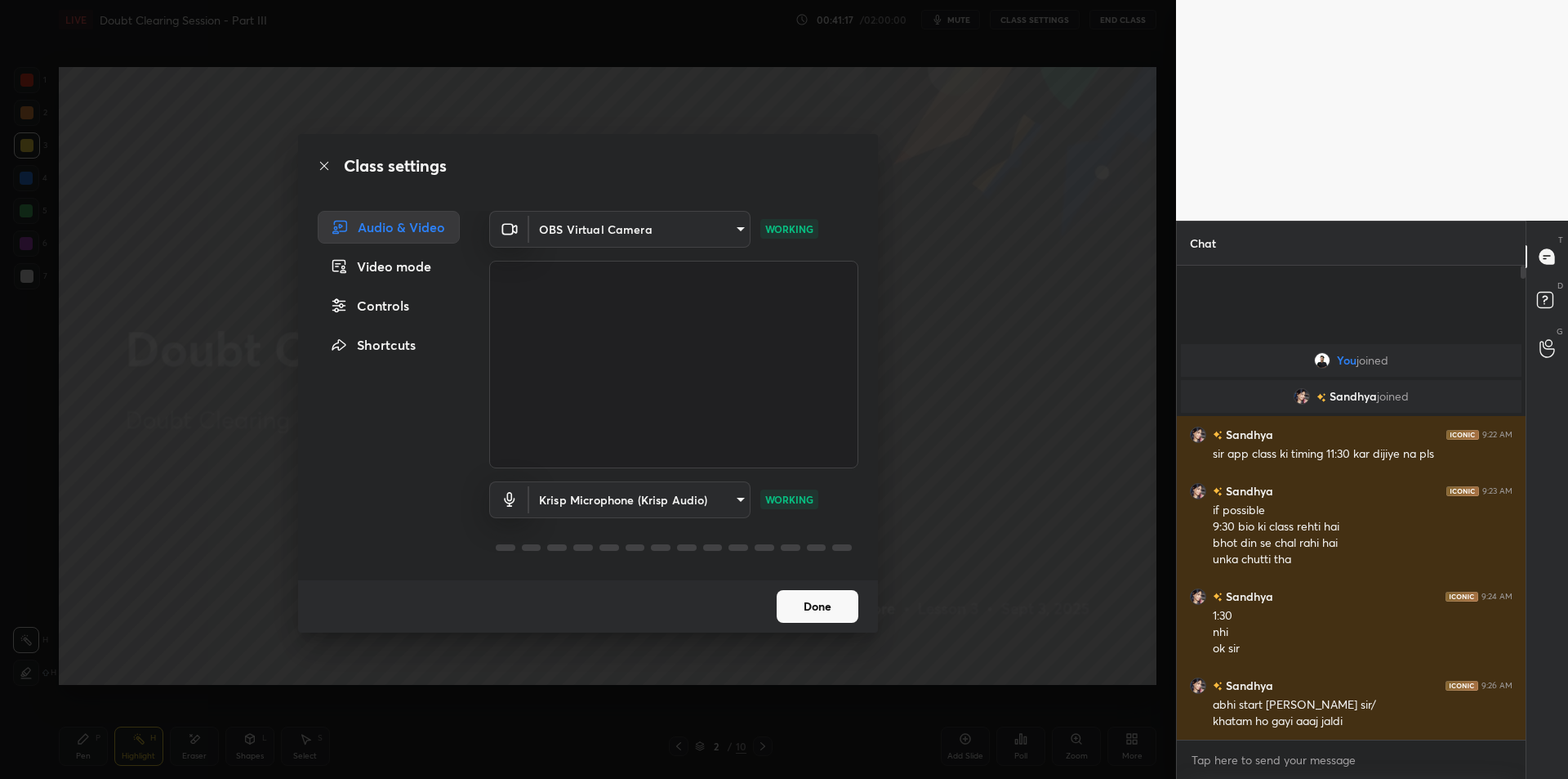
click at [1028, 394] on div "Class settings Audio & Video Video mode Controls Shortcuts OBS Virtual Camera 6…" at bounding box center [587, 389] width 1176 height 779
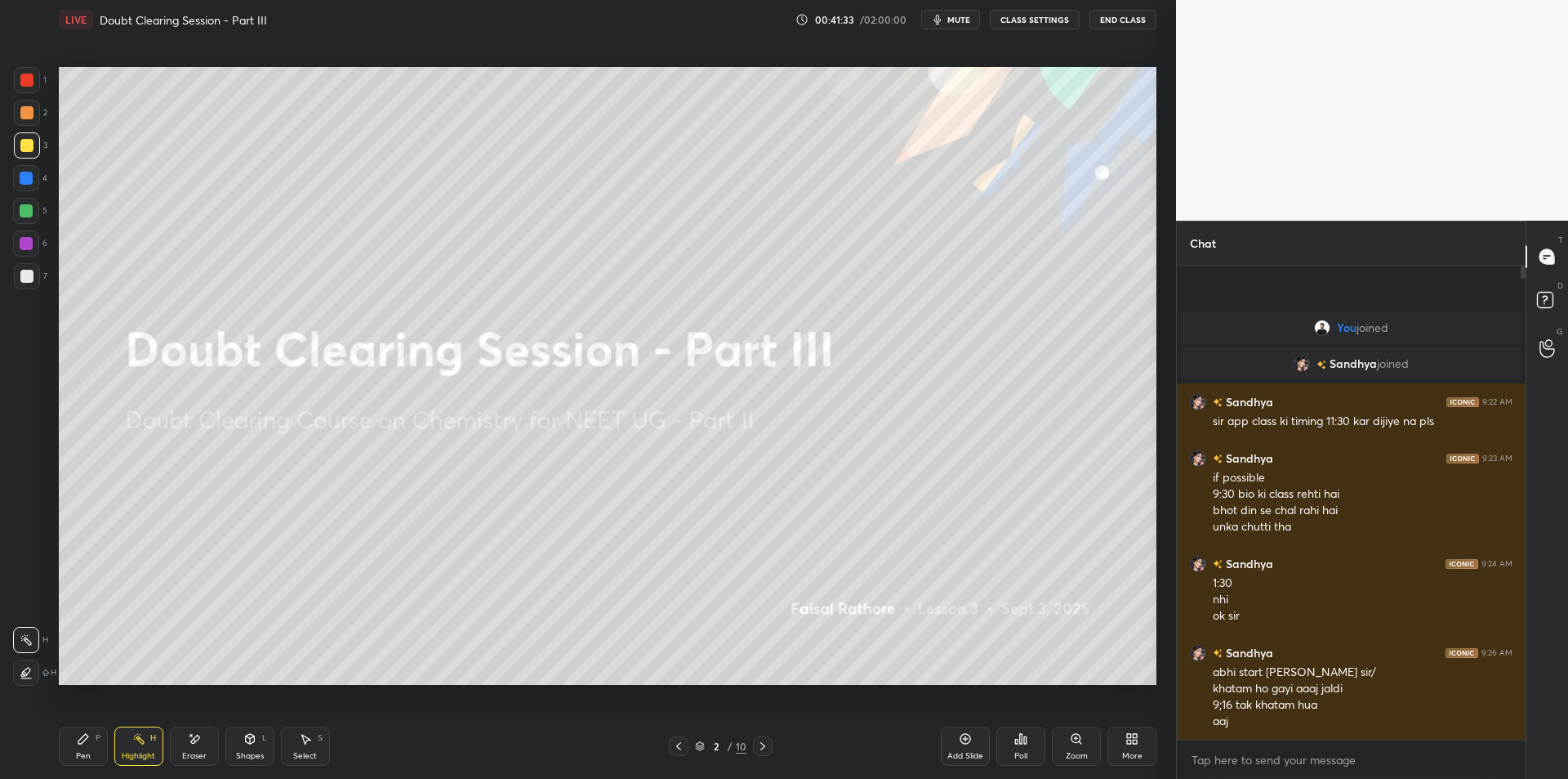
click at [969, 752] on div "Add Slide" at bounding box center [964, 755] width 36 height 8
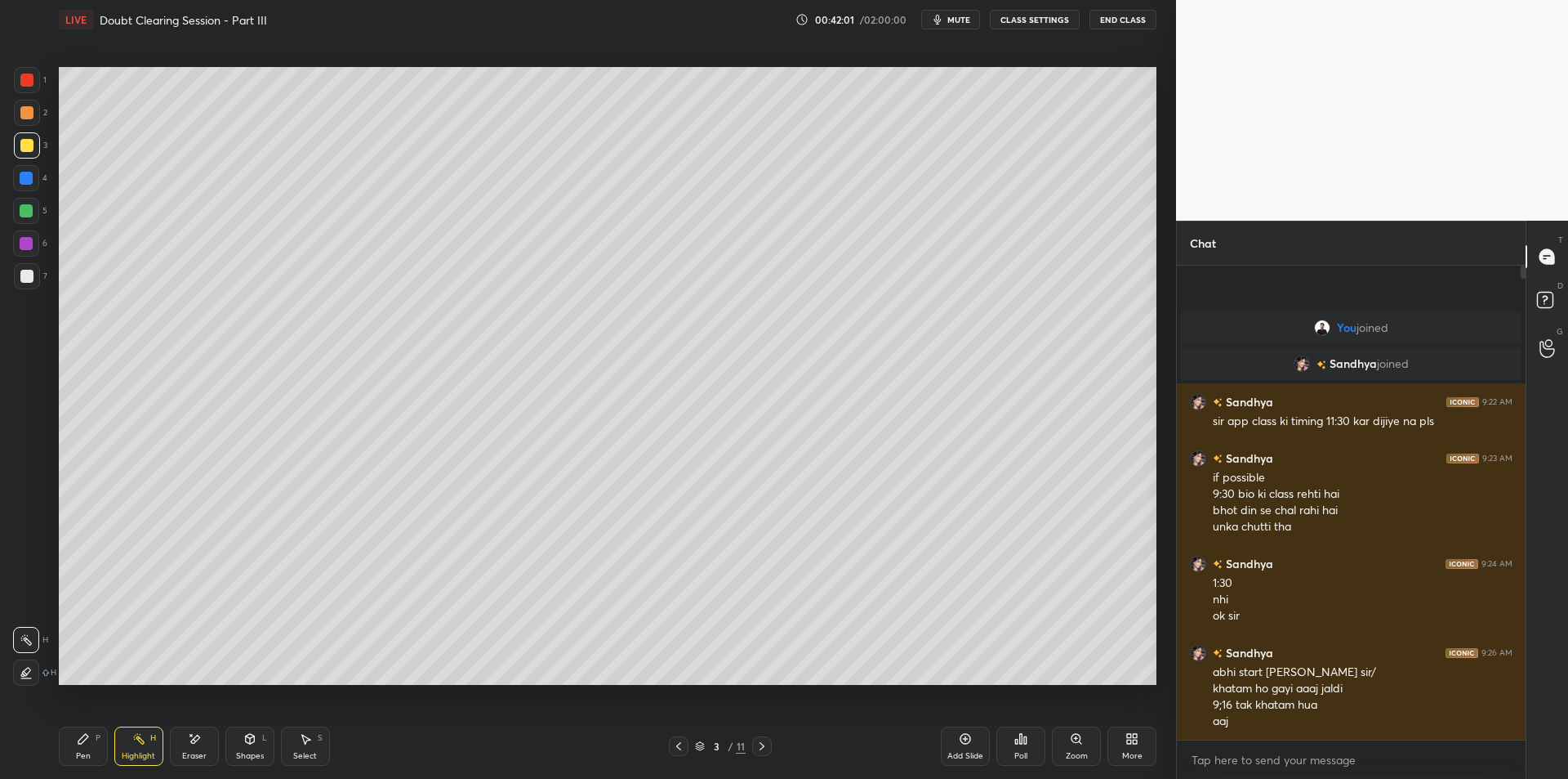
click at [91, 749] on div "Pen P" at bounding box center [83, 745] width 49 height 39
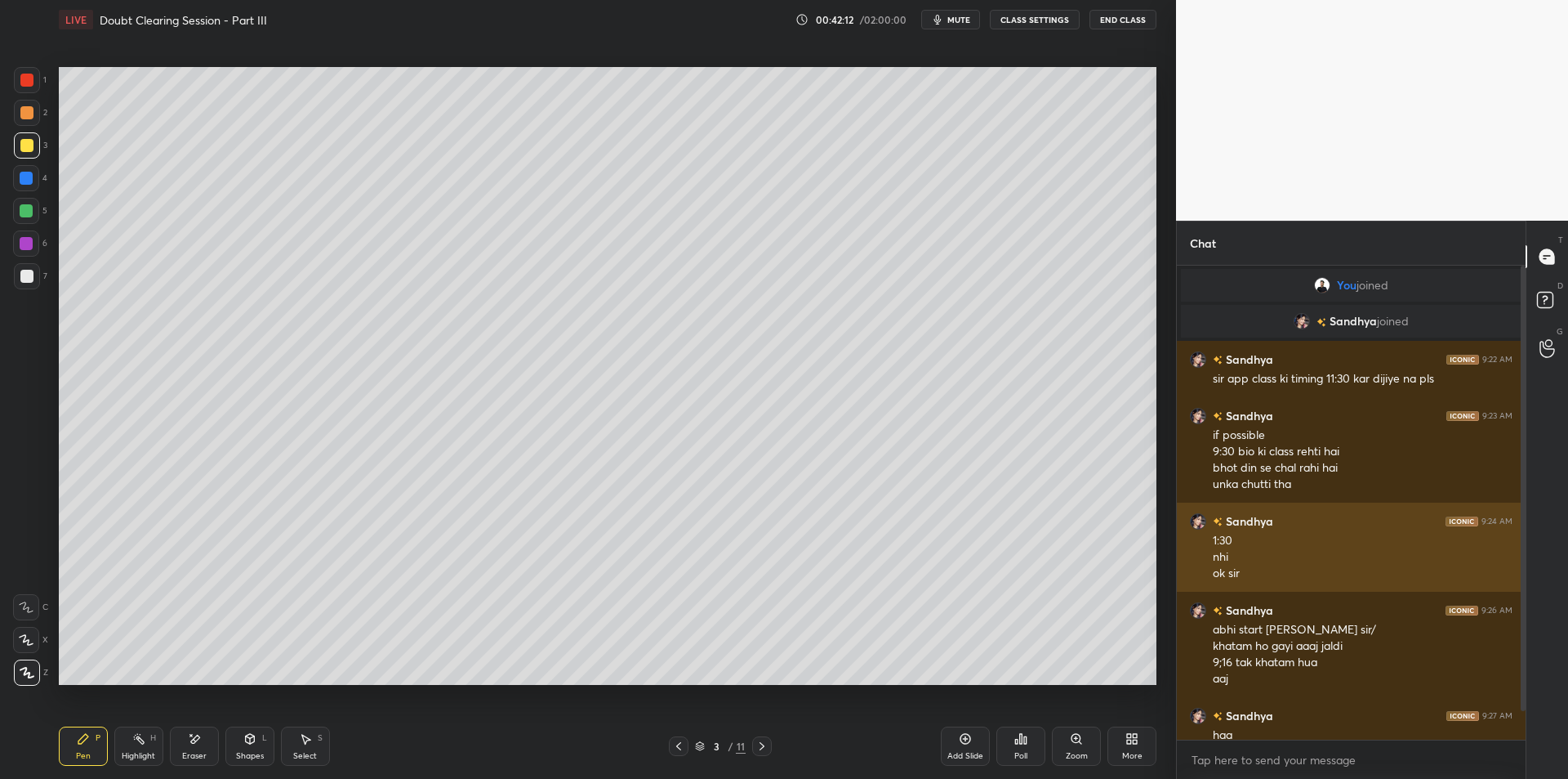
scroll to position [47, 0]
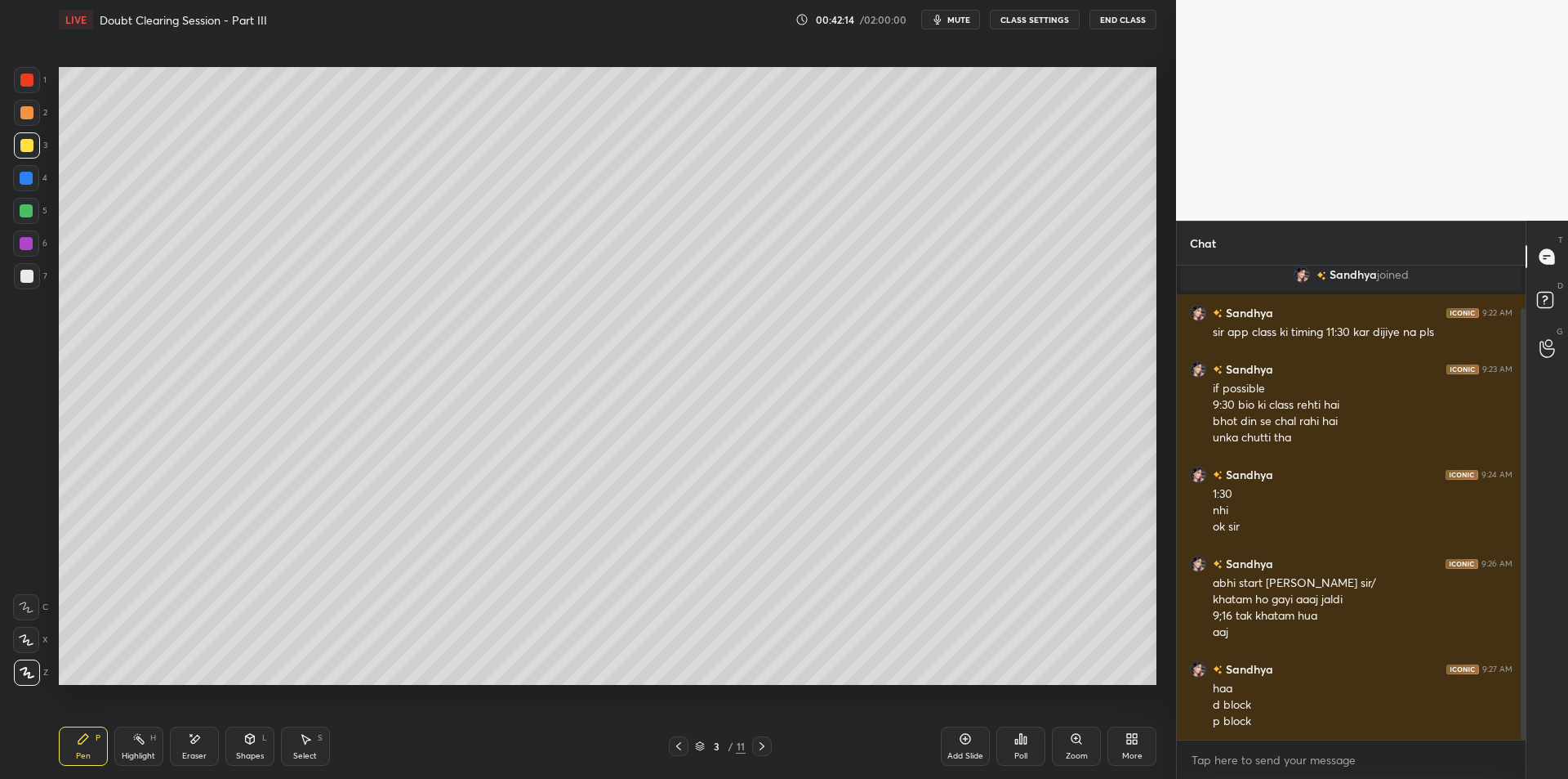
click at [37, 184] on div at bounding box center [26, 178] width 27 height 27
click at [17, 218] on div at bounding box center [26, 211] width 27 height 27
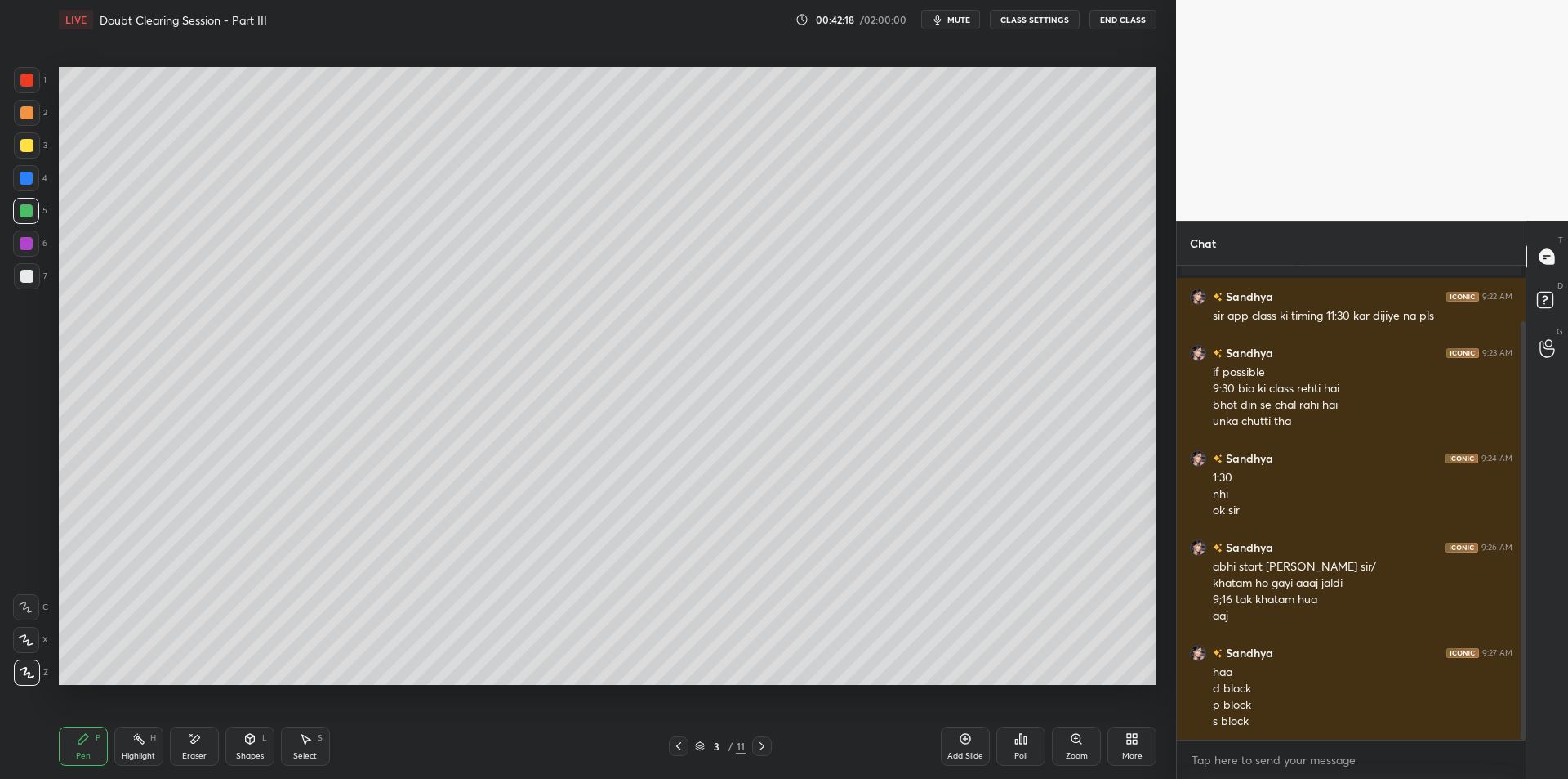
scroll to position [80, 0]
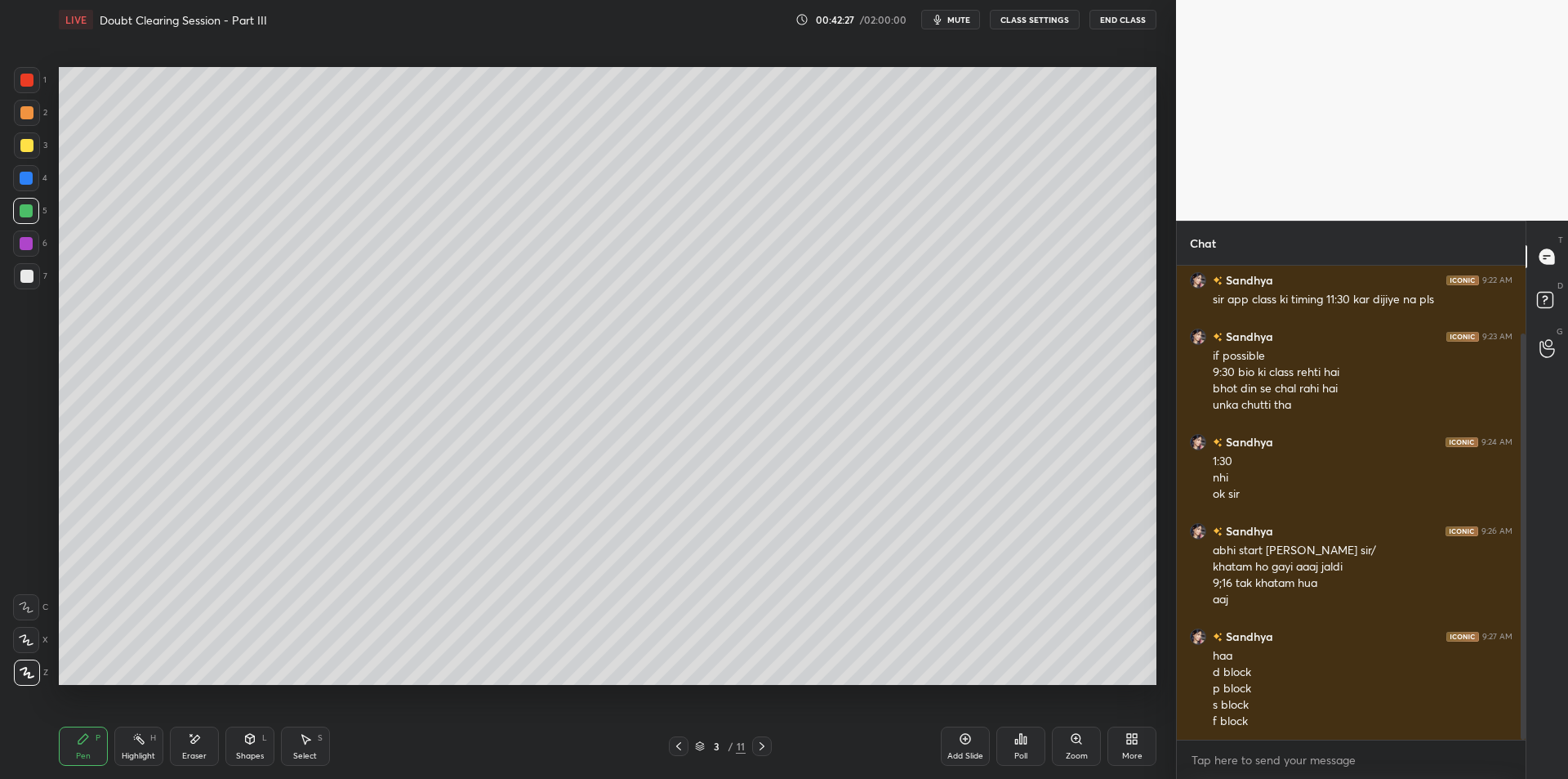
click at [20, 240] on div at bounding box center [26, 243] width 13 height 13
click at [23, 287] on div at bounding box center [27, 276] width 27 height 27
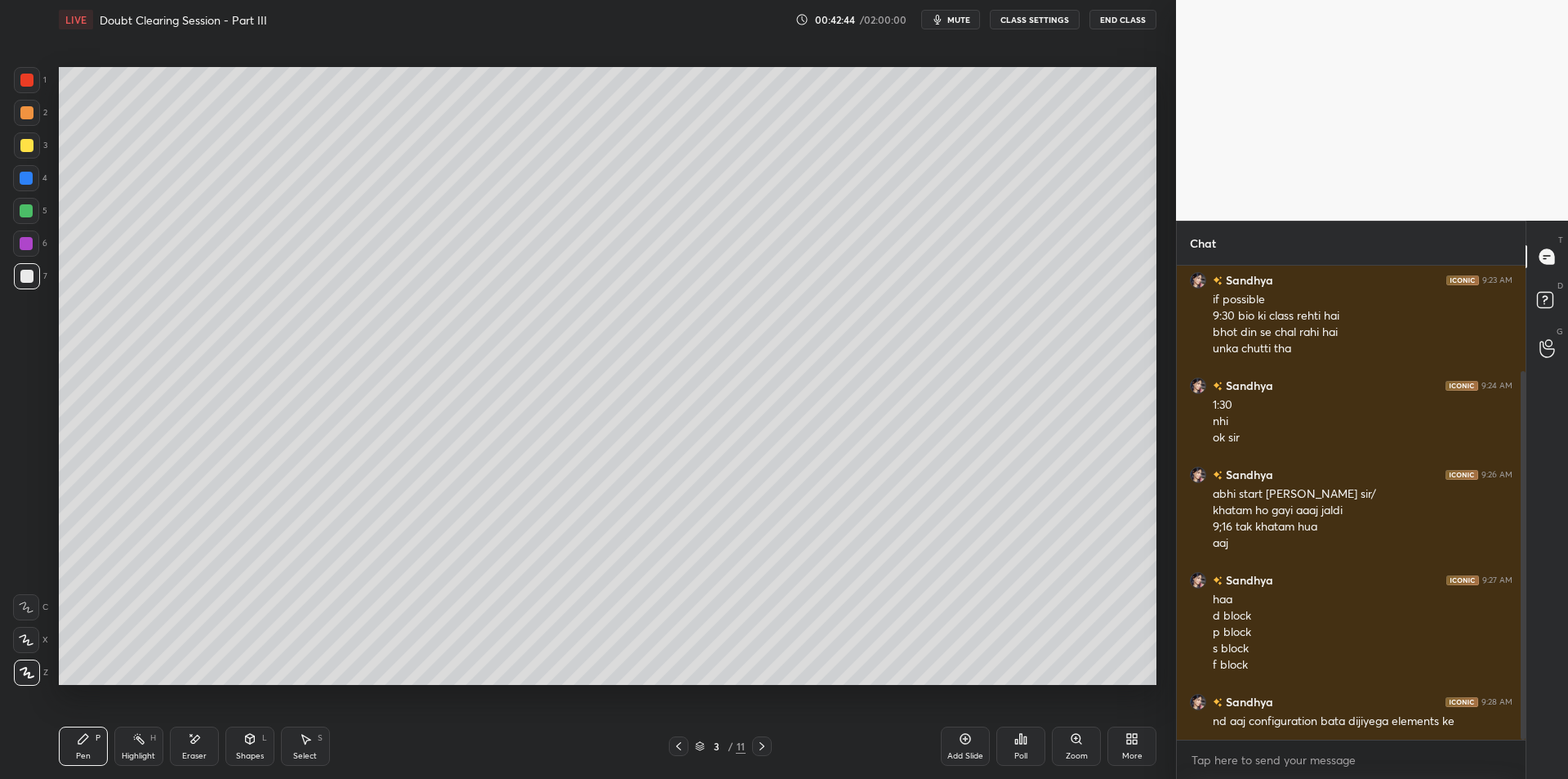
click at [948, 743] on div "Add Slide" at bounding box center [965, 745] width 49 height 39
click at [25, 151] on div at bounding box center [27, 146] width 13 height 13
click at [34, 251] on div at bounding box center [26, 243] width 27 height 27
click at [29, 282] on div at bounding box center [27, 276] width 13 height 13
click at [33, 210] on div at bounding box center [26, 211] width 13 height 13
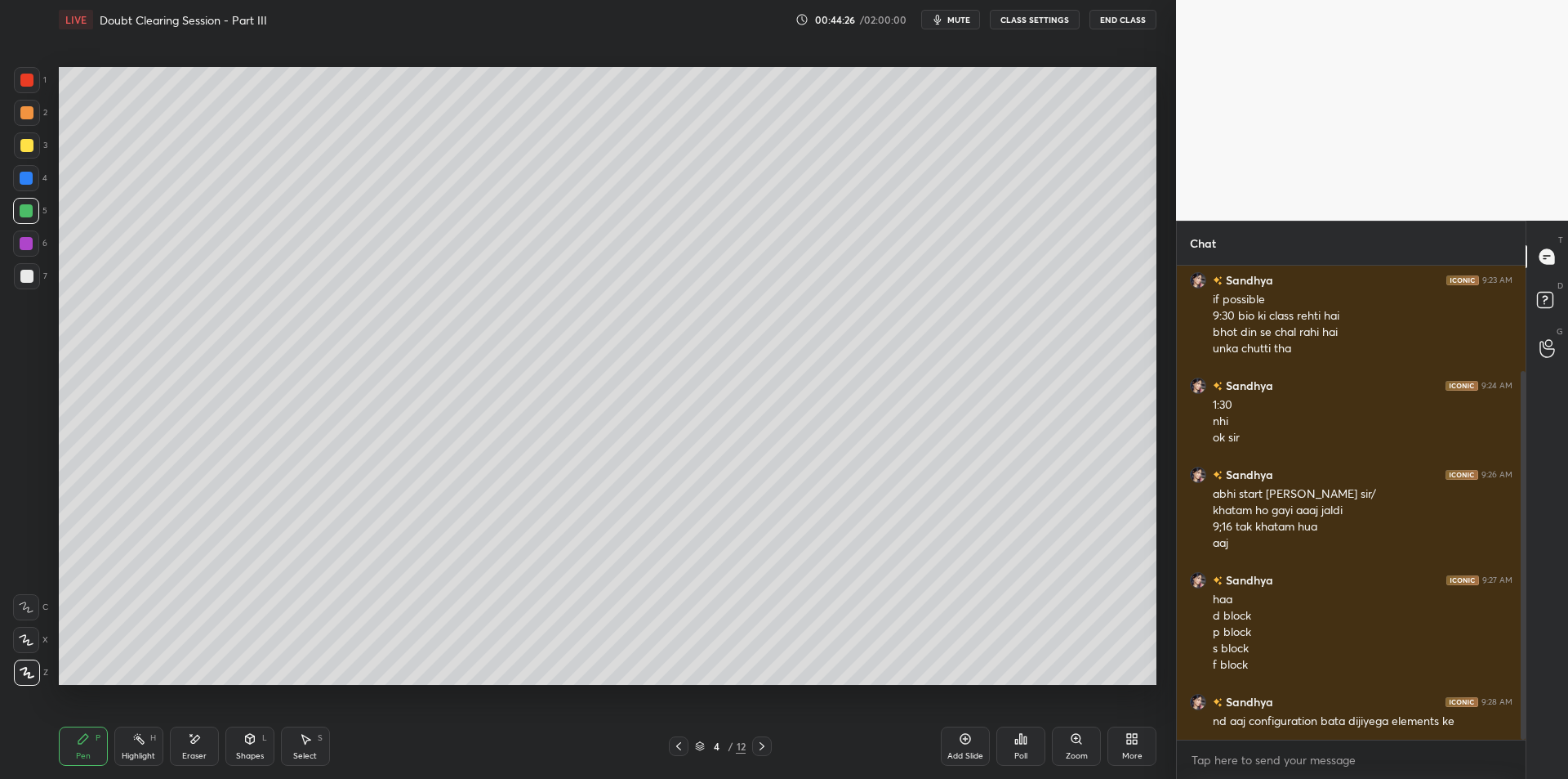
click at [30, 159] on div "3" at bounding box center [30, 149] width 34 height 33
click at [23, 136] on div at bounding box center [27, 146] width 27 height 27
click at [763, 747] on icon at bounding box center [761, 745] width 5 height 8
click at [134, 745] on div "Highlight H" at bounding box center [139, 745] width 49 height 39
click at [86, 748] on div "Pen P" at bounding box center [83, 745] width 49 height 39
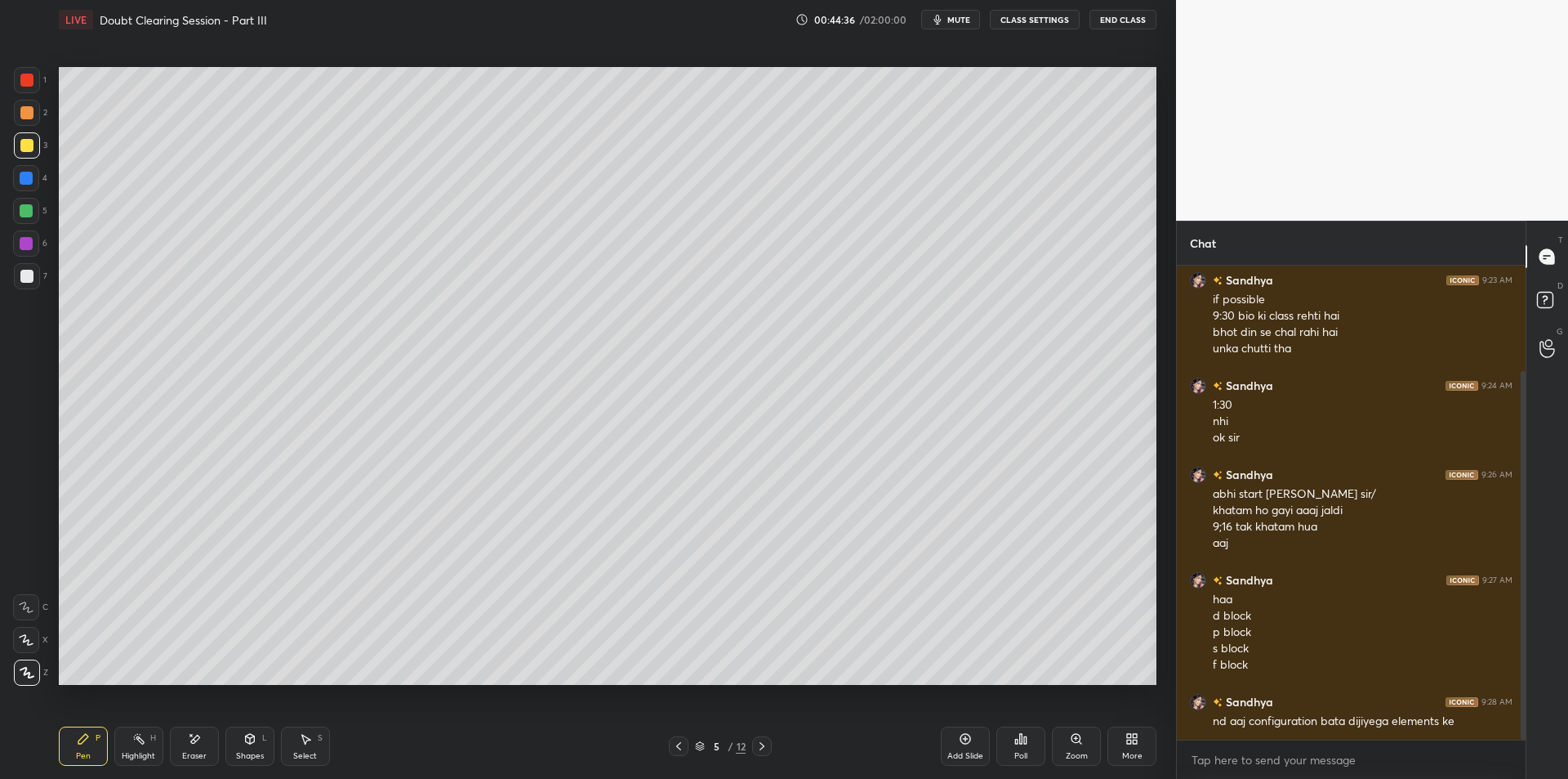
click at [681, 742] on icon at bounding box center [679, 746] width 13 height 13
click at [957, 741] on div "Add Slide" at bounding box center [965, 745] width 49 height 39
click at [19, 272] on div at bounding box center [27, 276] width 27 height 27
click at [16, 240] on div at bounding box center [26, 243] width 27 height 27
click at [27, 276] on div at bounding box center [27, 276] width 13 height 13
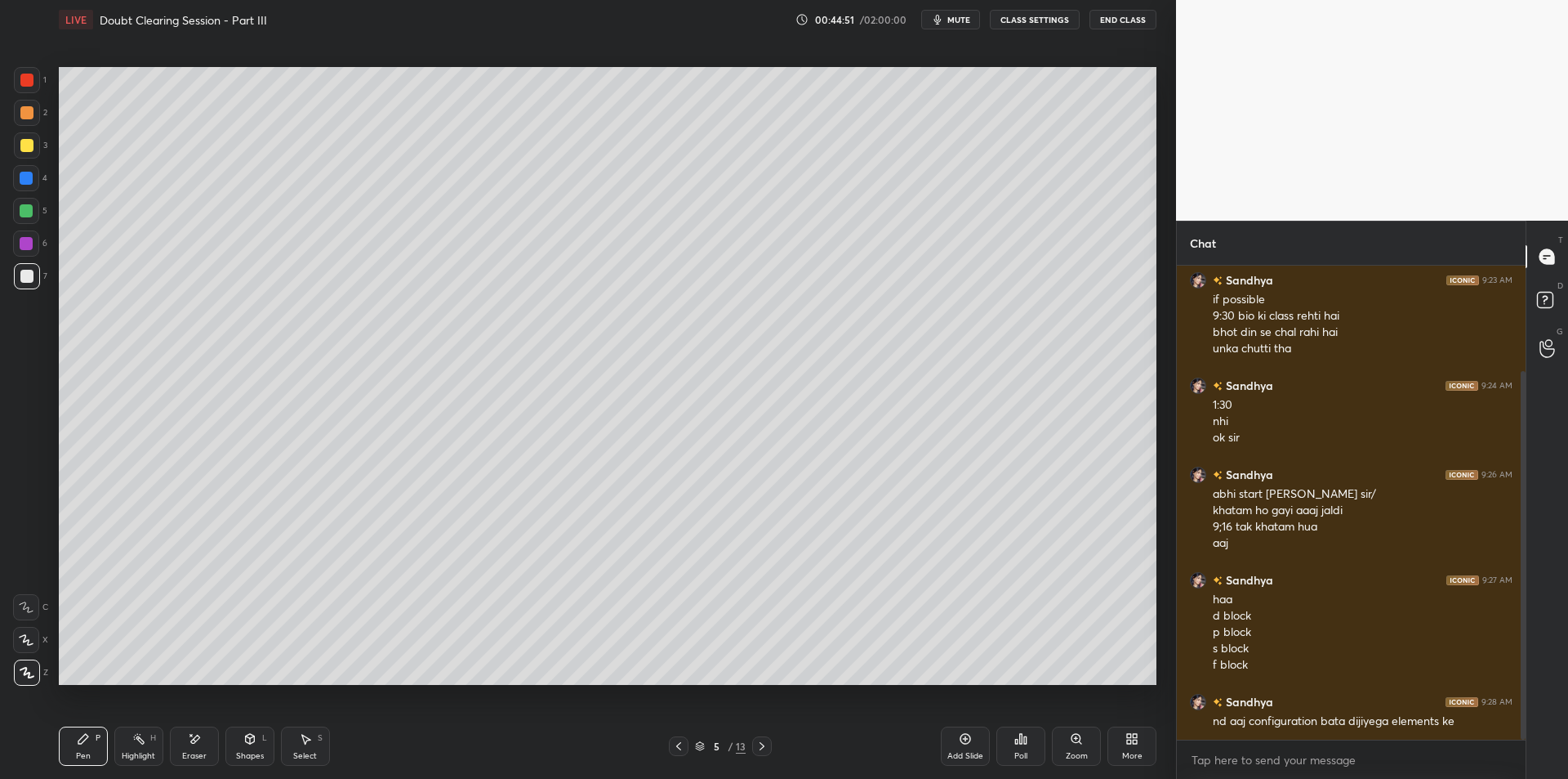
click at [27, 153] on div at bounding box center [27, 146] width 27 height 27
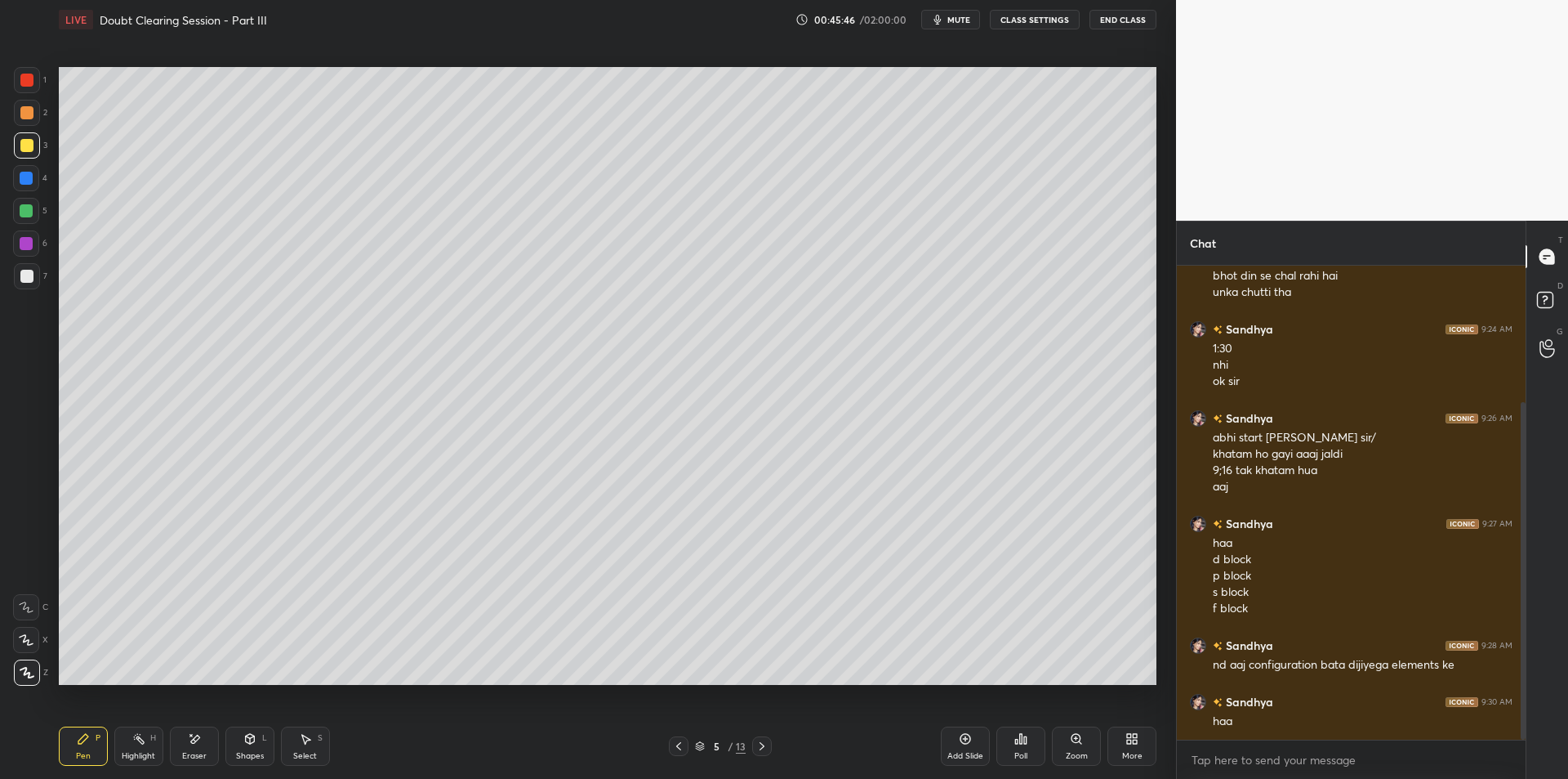
click at [31, 177] on div at bounding box center [26, 178] width 13 height 13
click at [26, 124] on div at bounding box center [27, 113] width 27 height 27
click at [25, 162] on div "3" at bounding box center [30, 149] width 34 height 33
click at [17, 185] on div at bounding box center [26, 178] width 27 height 27
click at [30, 206] on div at bounding box center [26, 211] width 13 height 13
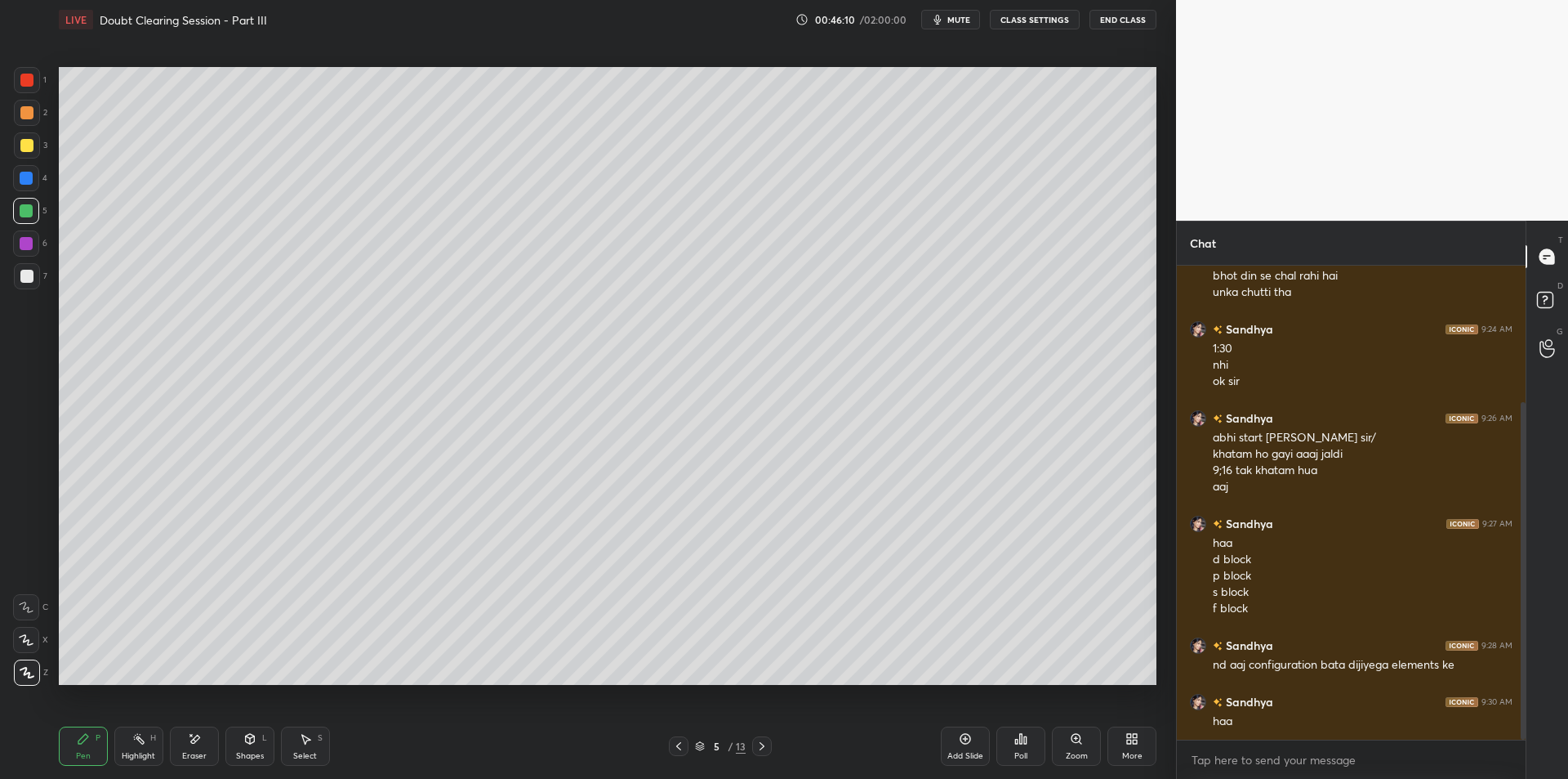
click at [28, 241] on div at bounding box center [26, 243] width 13 height 13
click at [27, 277] on div at bounding box center [27, 276] width 13 height 13
click at [26, 122] on div at bounding box center [27, 113] width 27 height 27
click at [32, 157] on div at bounding box center [27, 146] width 27 height 27
click at [19, 190] on div at bounding box center [26, 178] width 27 height 27
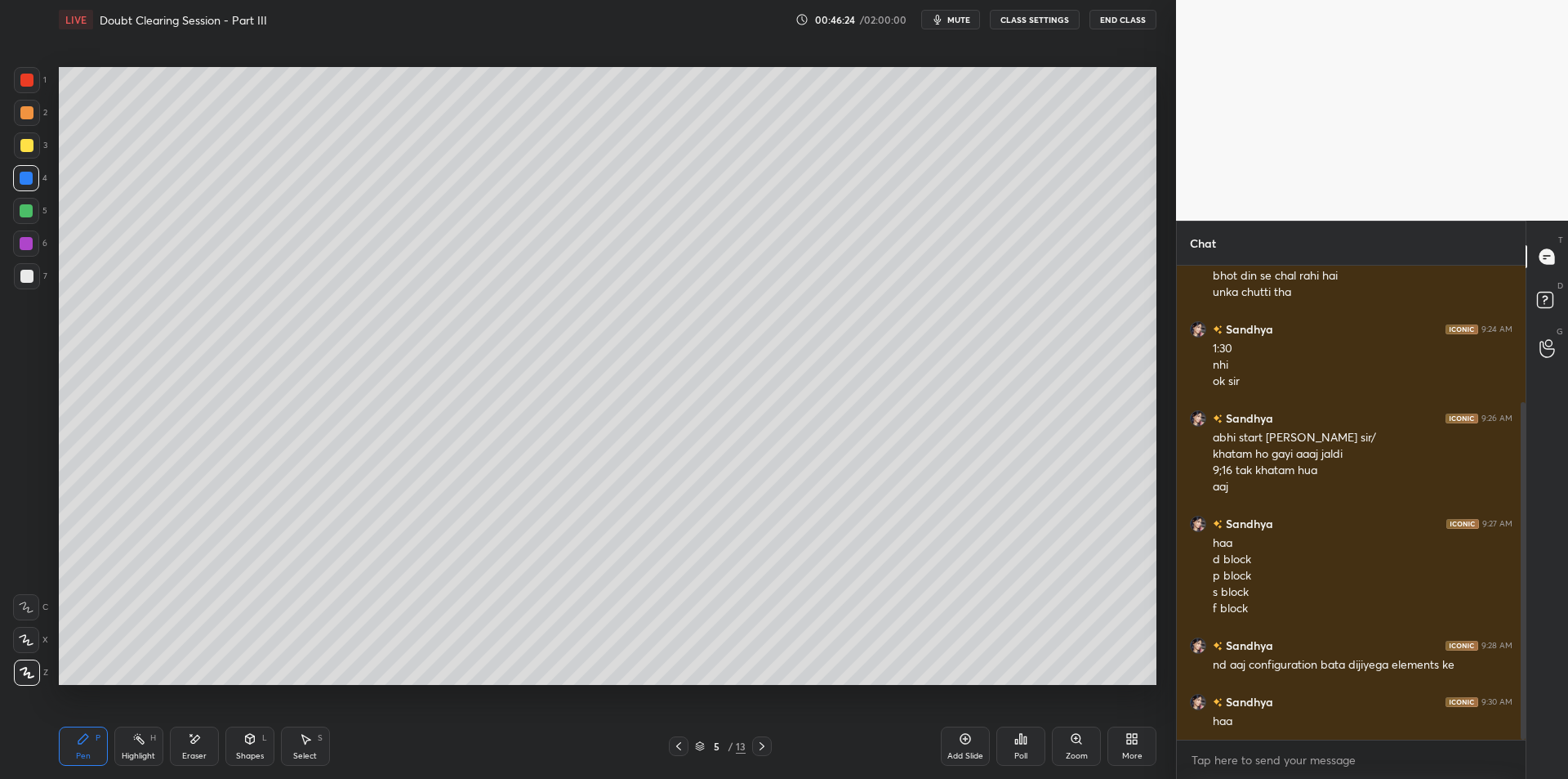
click at [23, 214] on div at bounding box center [26, 211] width 13 height 13
click at [37, 257] on div "6" at bounding box center [29, 247] width 34 height 33
click at [32, 287] on div at bounding box center [27, 276] width 27 height 27
click at [40, 214] on div "5" at bounding box center [29, 211] width 34 height 27
click at [26, 110] on div at bounding box center [27, 113] width 13 height 13
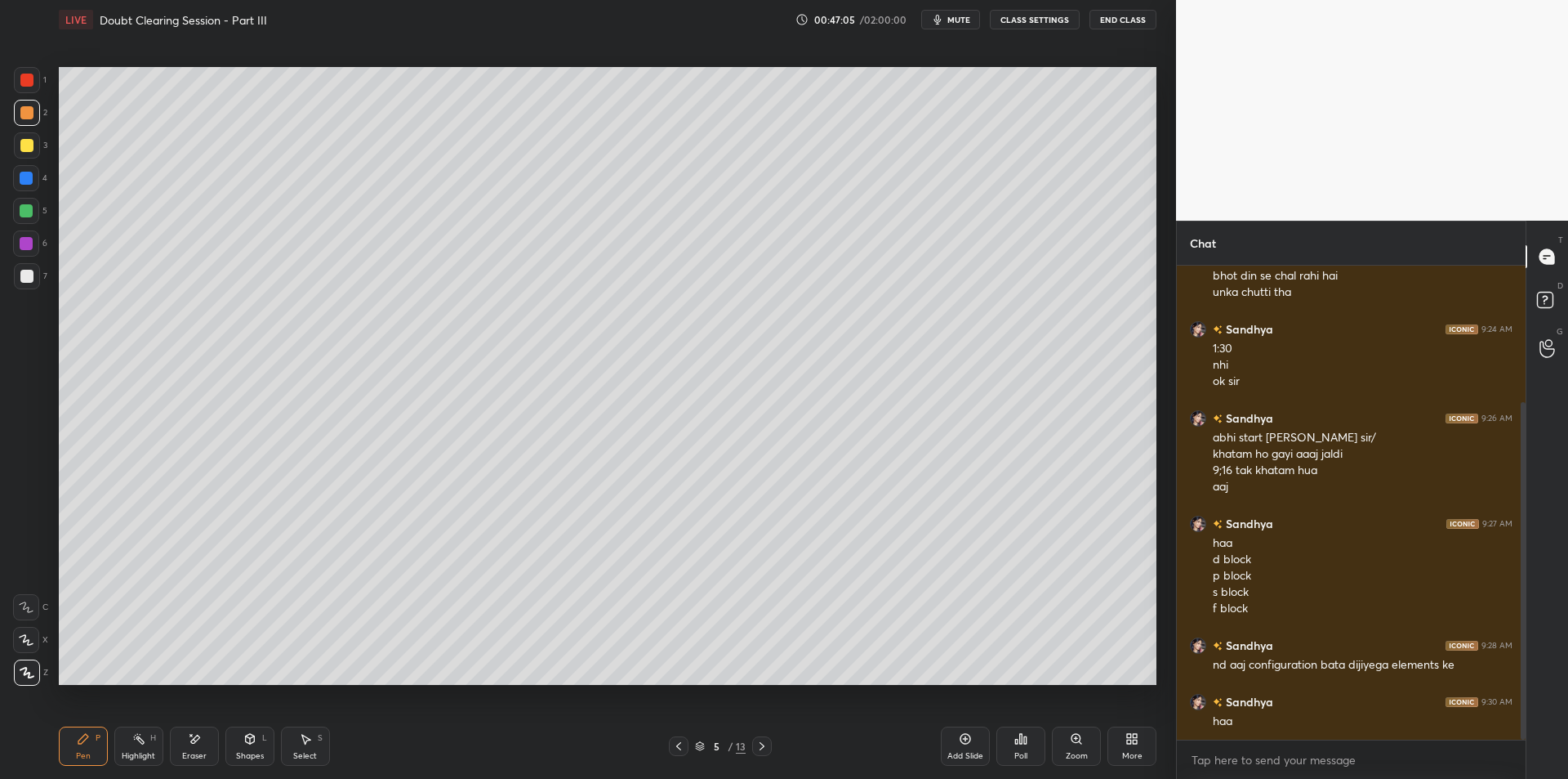
click at [16, 157] on div at bounding box center [27, 146] width 27 height 27
click at [39, 189] on div "4" at bounding box center [29, 178] width 34 height 27
click at [30, 208] on div at bounding box center [26, 211] width 13 height 13
click at [22, 173] on div at bounding box center [26, 178] width 13 height 13
click at [22, 144] on div at bounding box center [27, 146] width 13 height 13
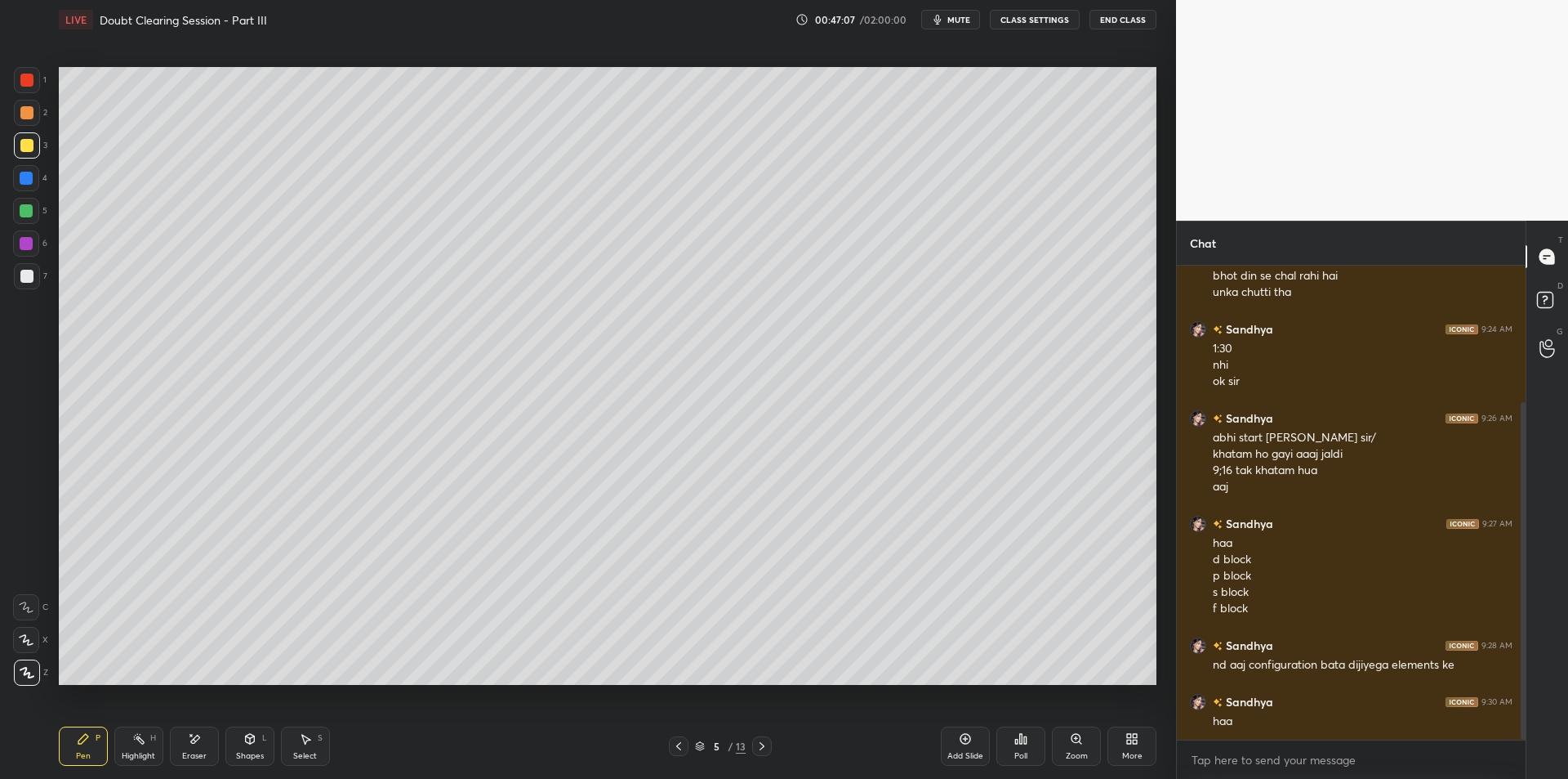
click at [37, 93] on div "1" at bounding box center [30, 80] width 33 height 27
click at [49, 219] on div "1 2 3 4 5 6 7 C X Z E E Erase all H H" at bounding box center [26, 375] width 52 height 618
click at [31, 231] on div at bounding box center [26, 243] width 27 height 27
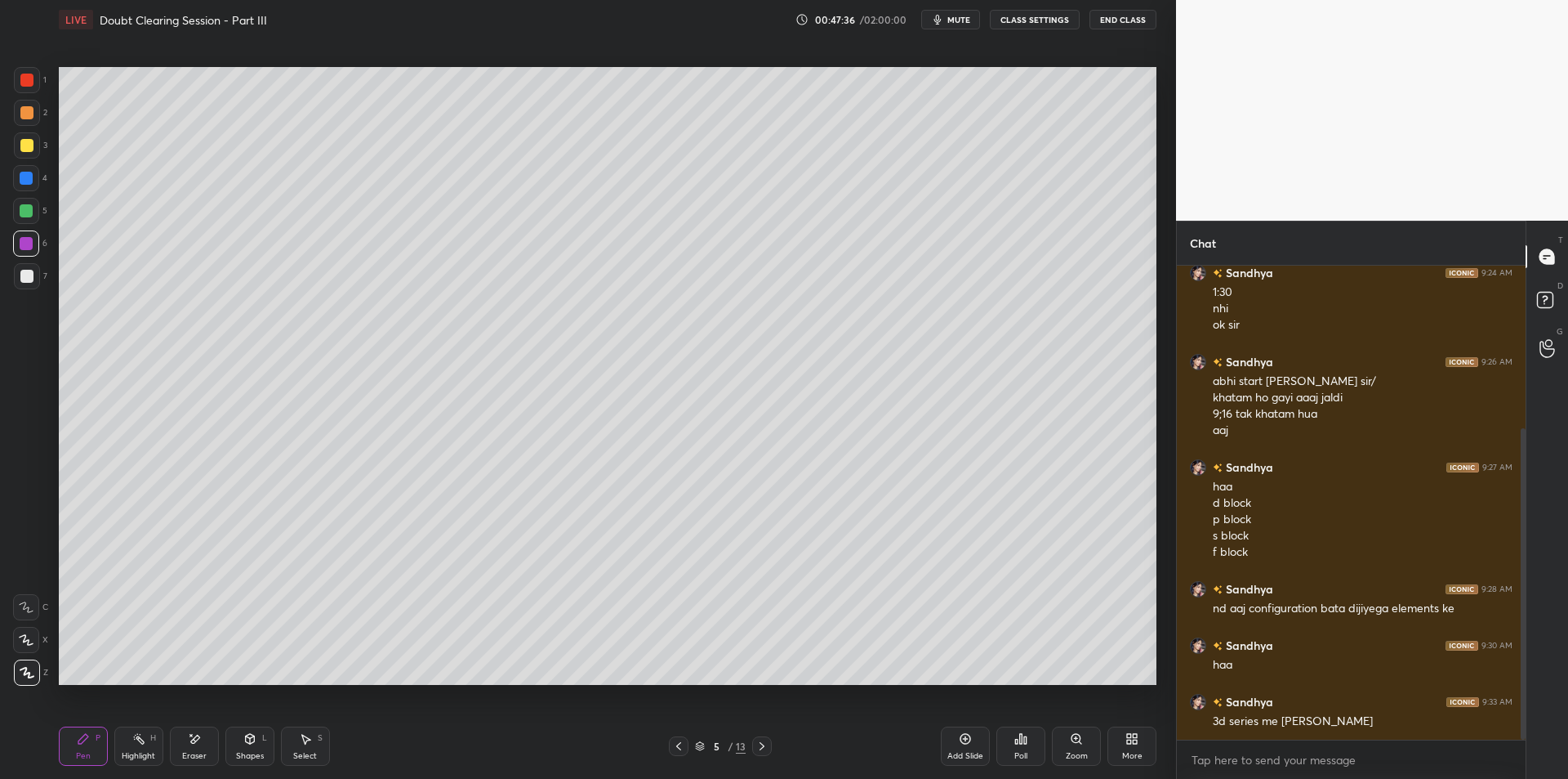
click at [21, 261] on div "6" at bounding box center [29, 247] width 34 height 33
click at [29, 283] on div at bounding box center [27, 276] width 13 height 13
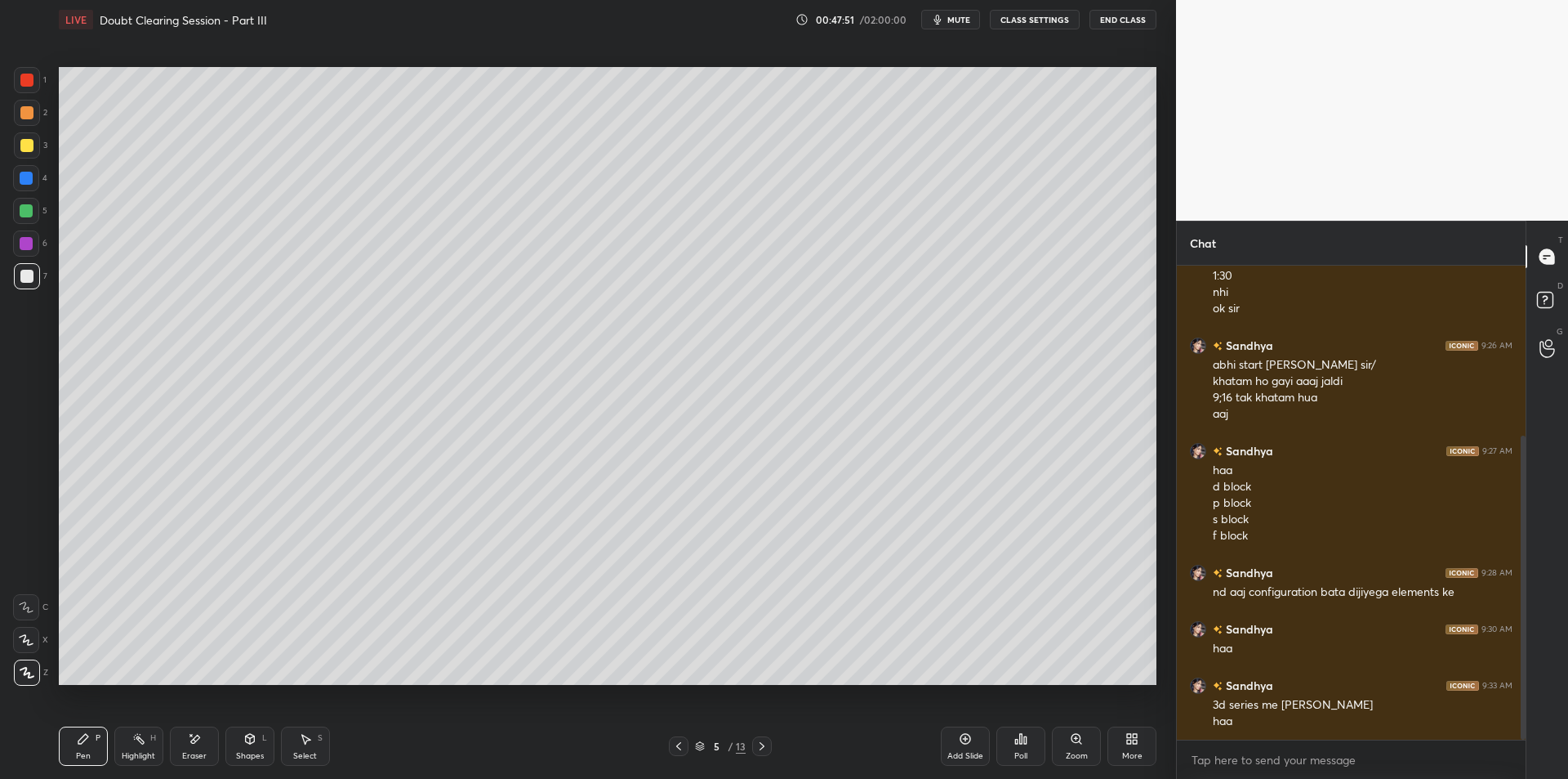
click at [961, 756] on div "Add Slide" at bounding box center [964, 755] width 36 height 8
click at [25, 112] on div at bounding box center [27, 113] width 13 height 13
click at [25, 150] on div at bounding box center [27, 146] width 13 height 13
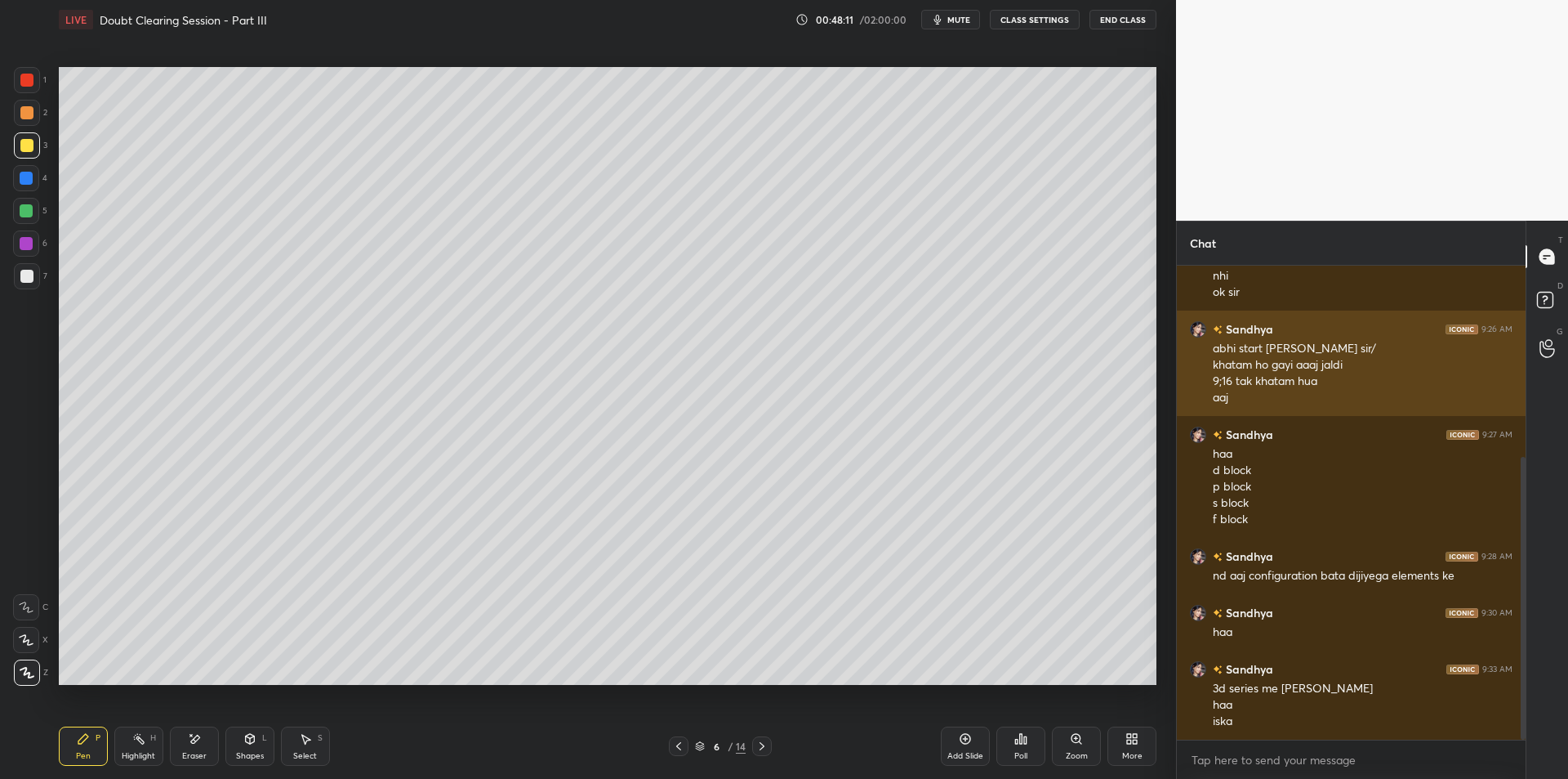
scroll to position [320, 0]
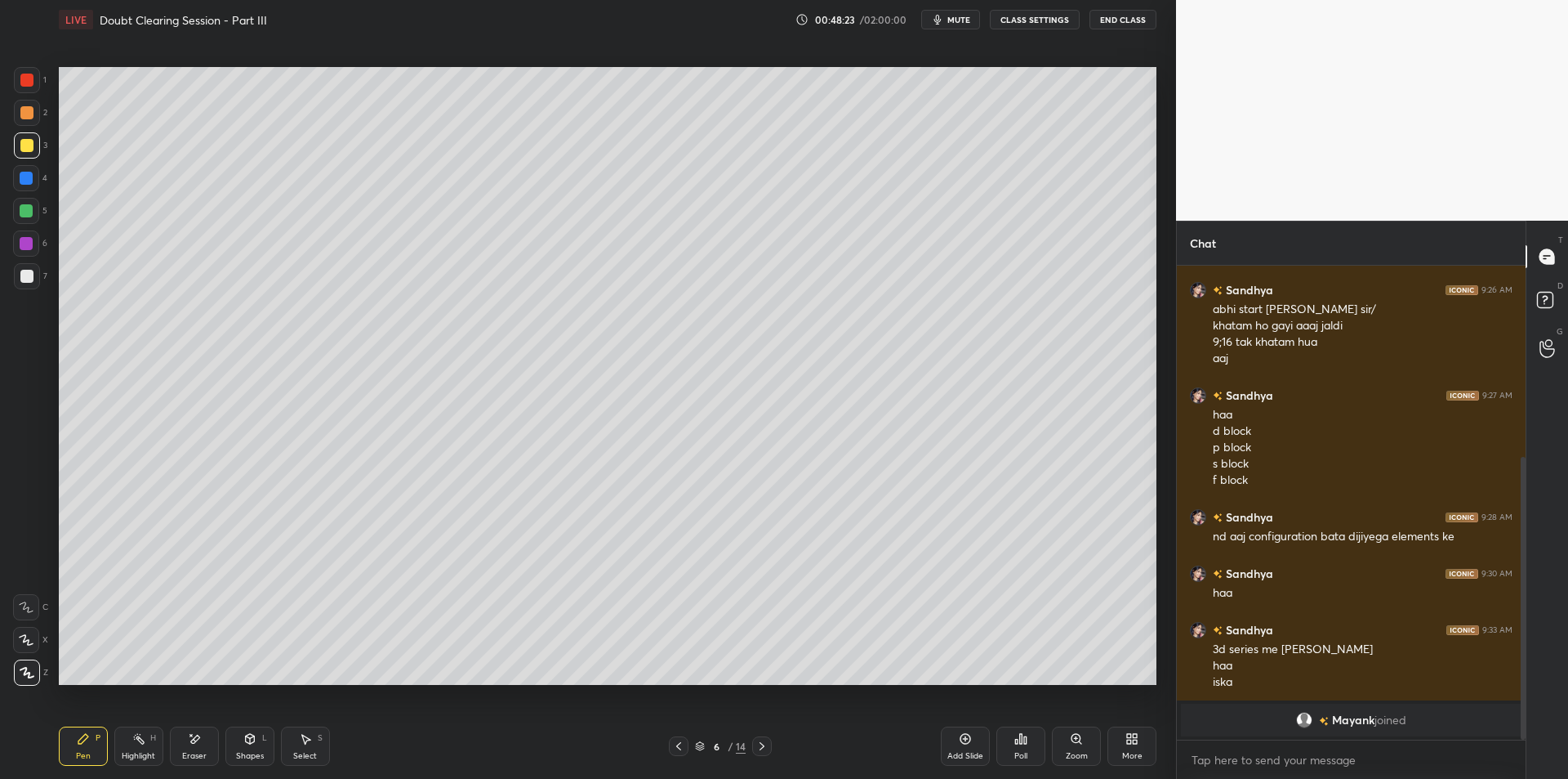
click at [25, 208] on div at bounding box center [26, 211] width 13 height 13
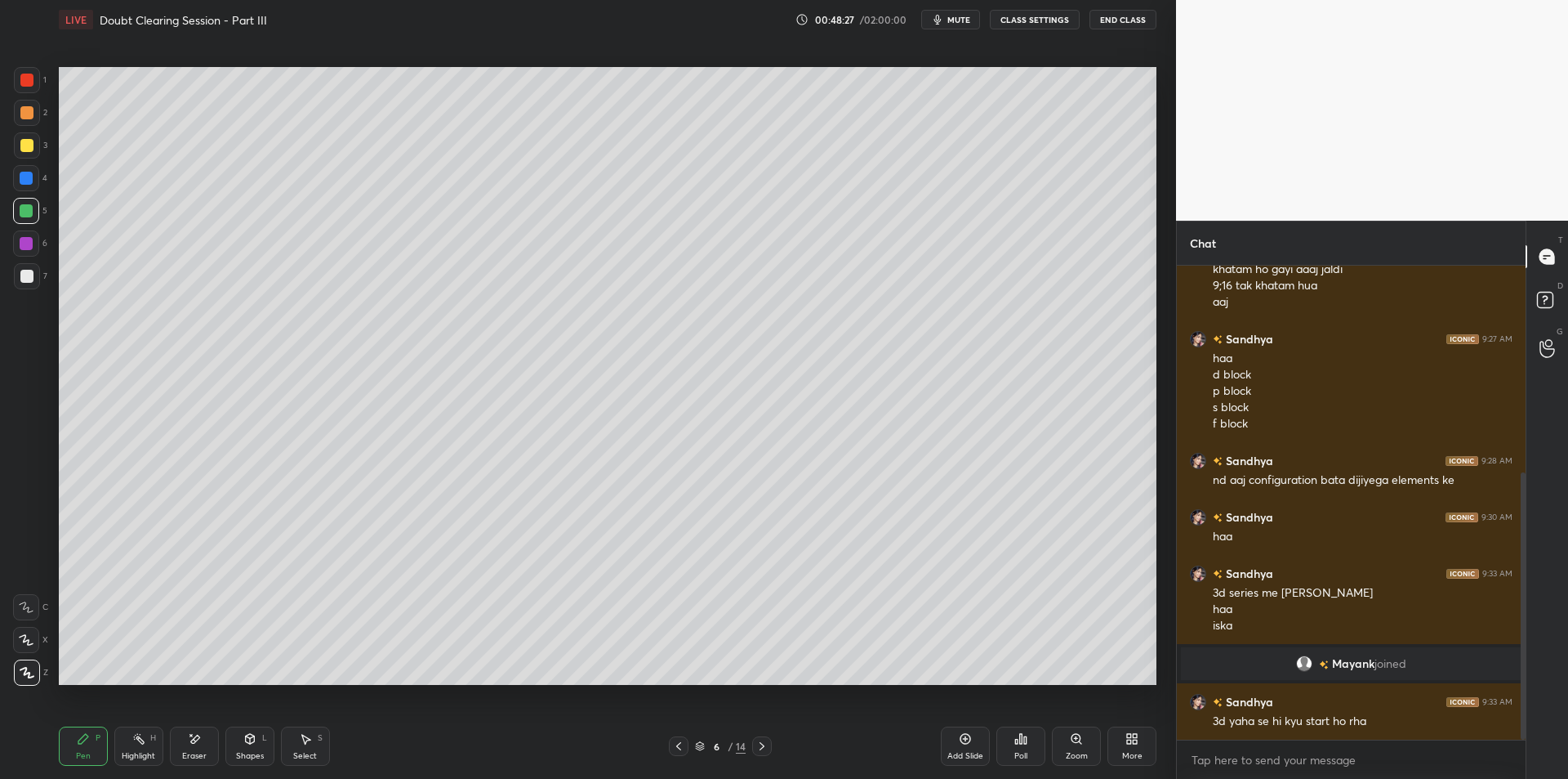
scroll to position [384, 0]
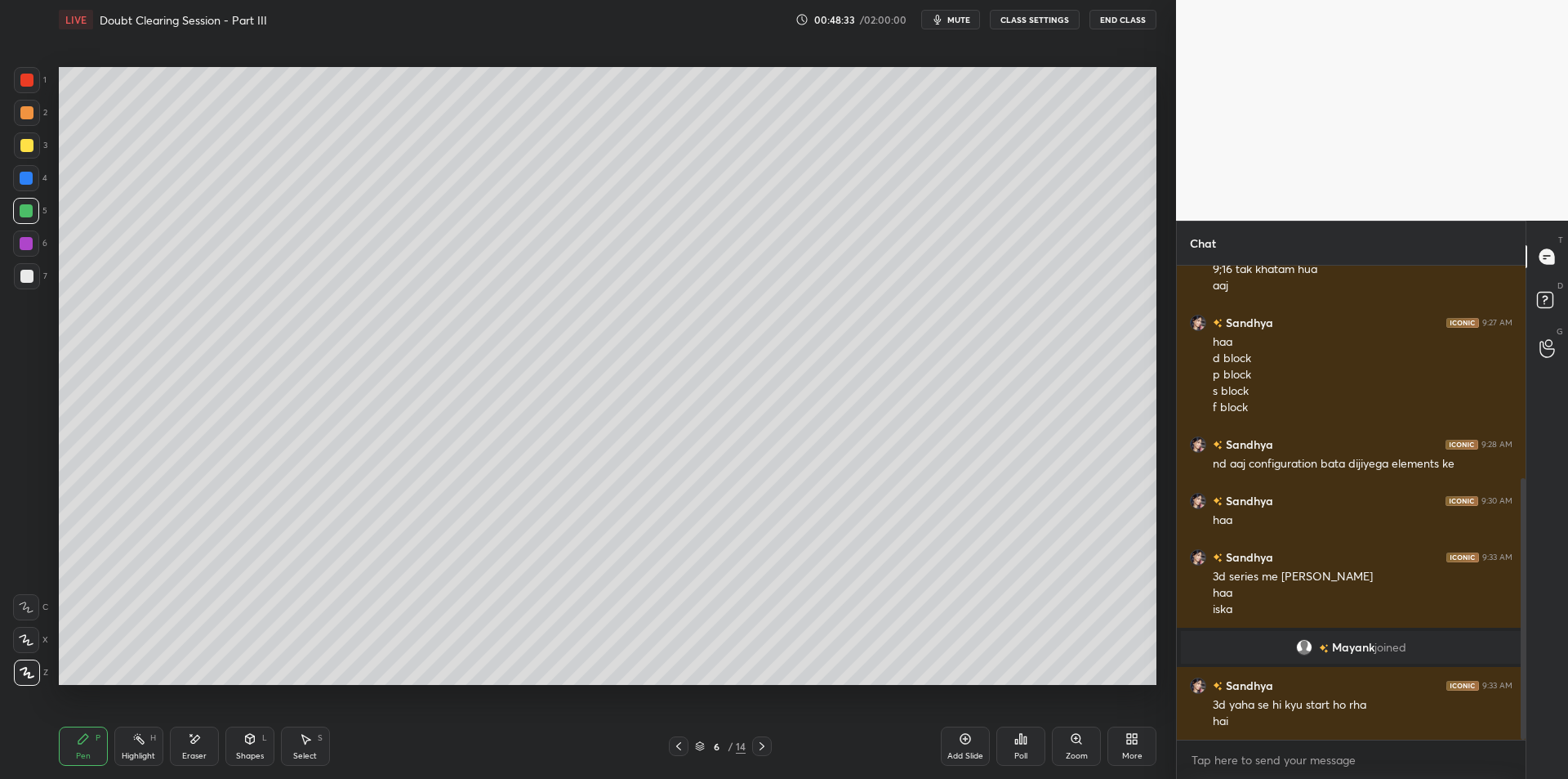
click at [25, 232] on div at bounding box center [26, 243] width 27 height 27
click at [25, 254] on div at bounding box center [26, 243] width 27 height 27
click at [19, 270] on div at bounding box center [27, 276] width 27 height 27
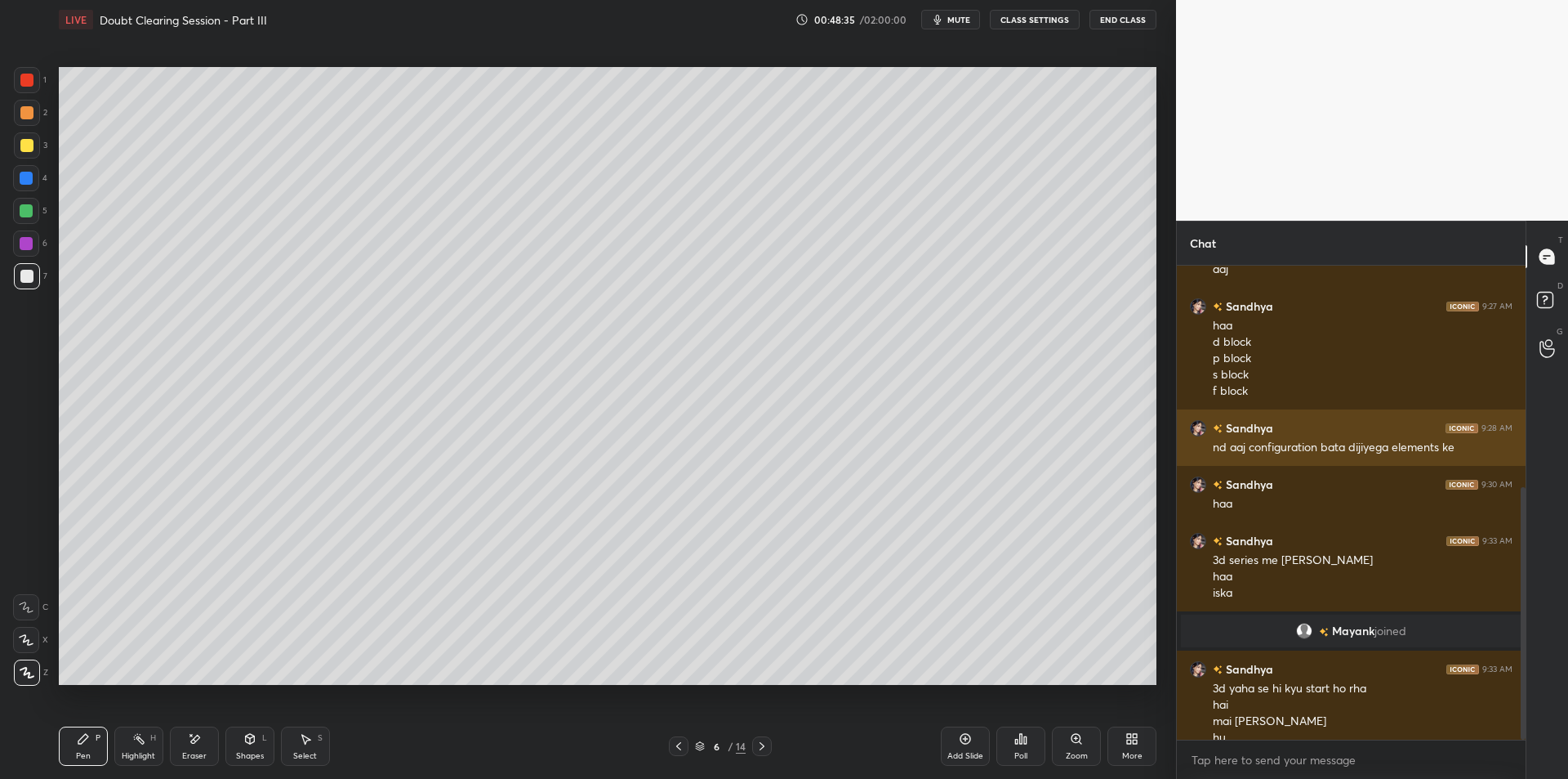
scroll to position [417, 0]
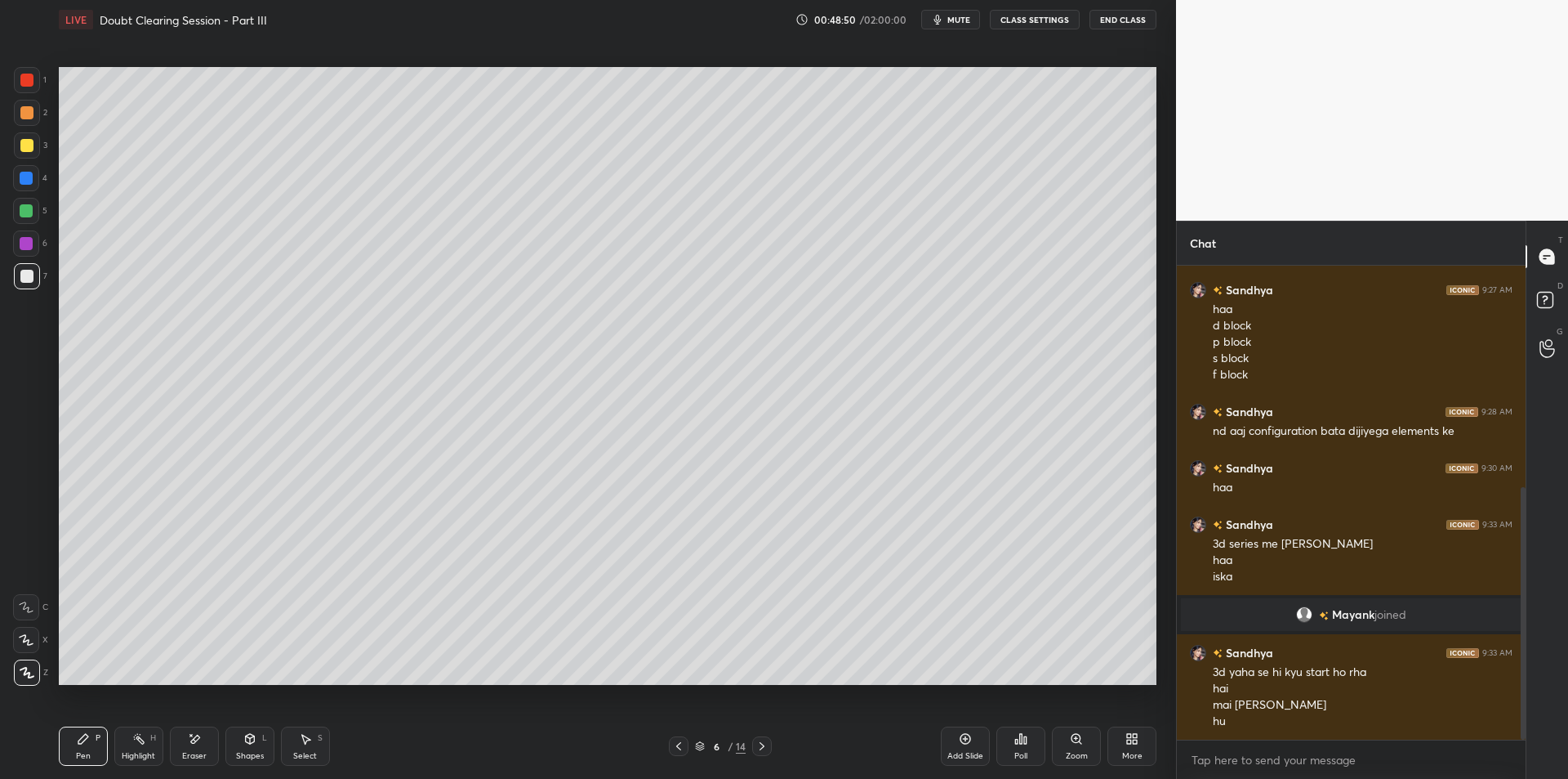
click at [40, 114] on div "2" at bounding box center [30, 113] width 34 height 27
click at [34, 88] on div at bounding box center [27, 80] width 27 height 27
click at [33, 129] on div "2" at bounding box center [30, 116] width 34 height 33
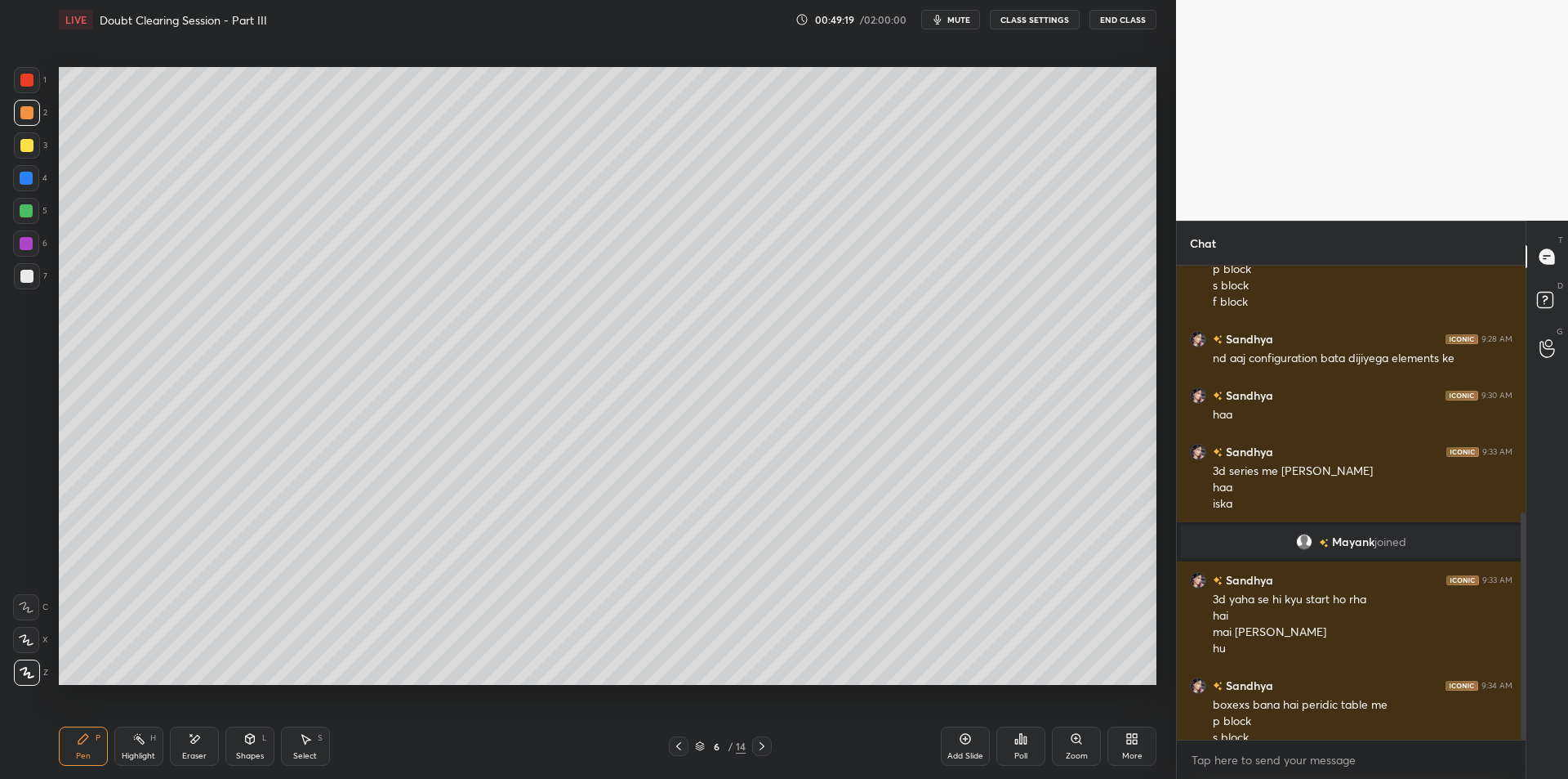
scroll to position [514, 0]
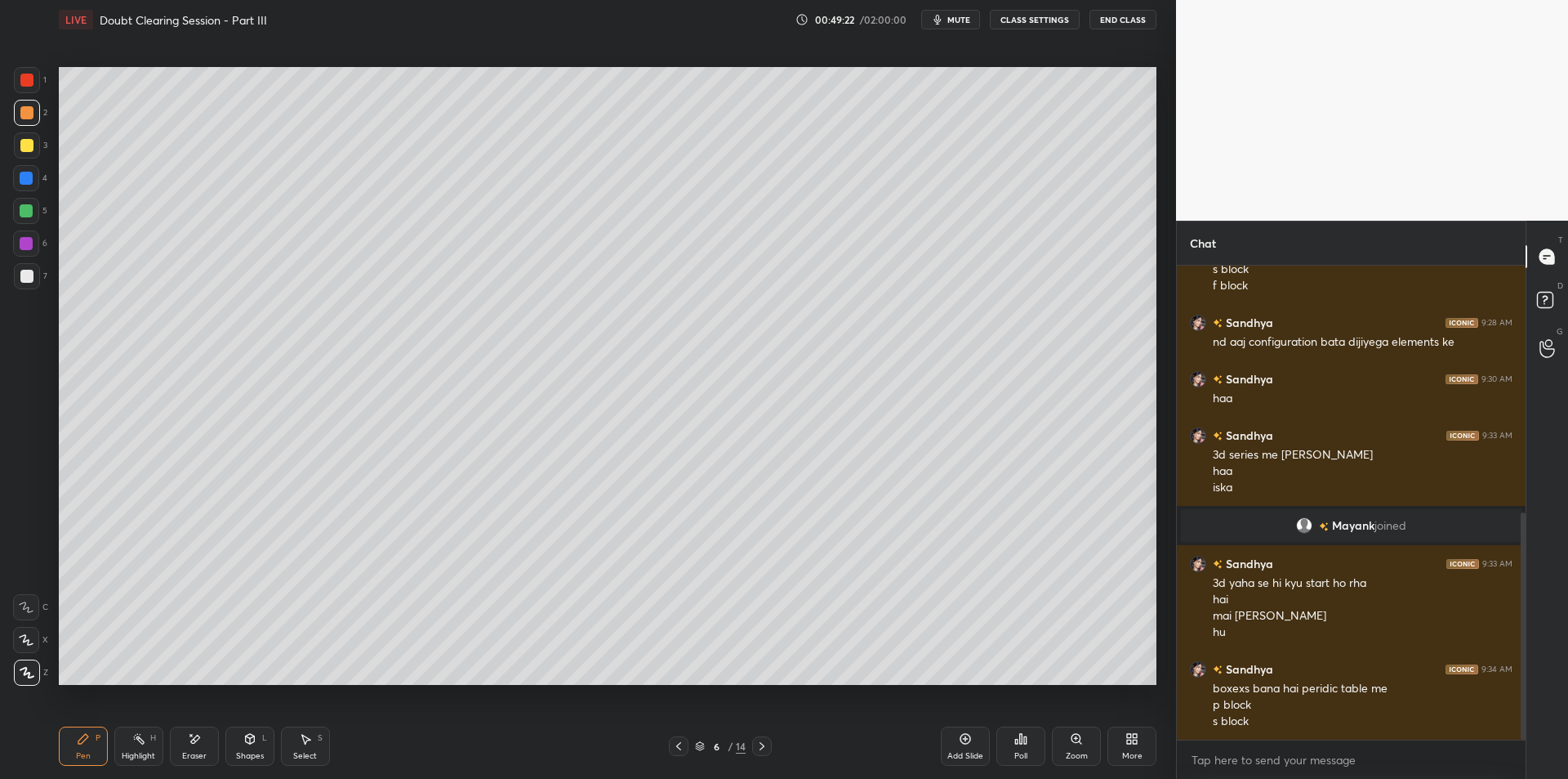
click at [24, 179] on div at bounding box center [26, 178] width 13 height 13
click at [27, 217] on div at bounding box center [26, 211] width 13 height 13
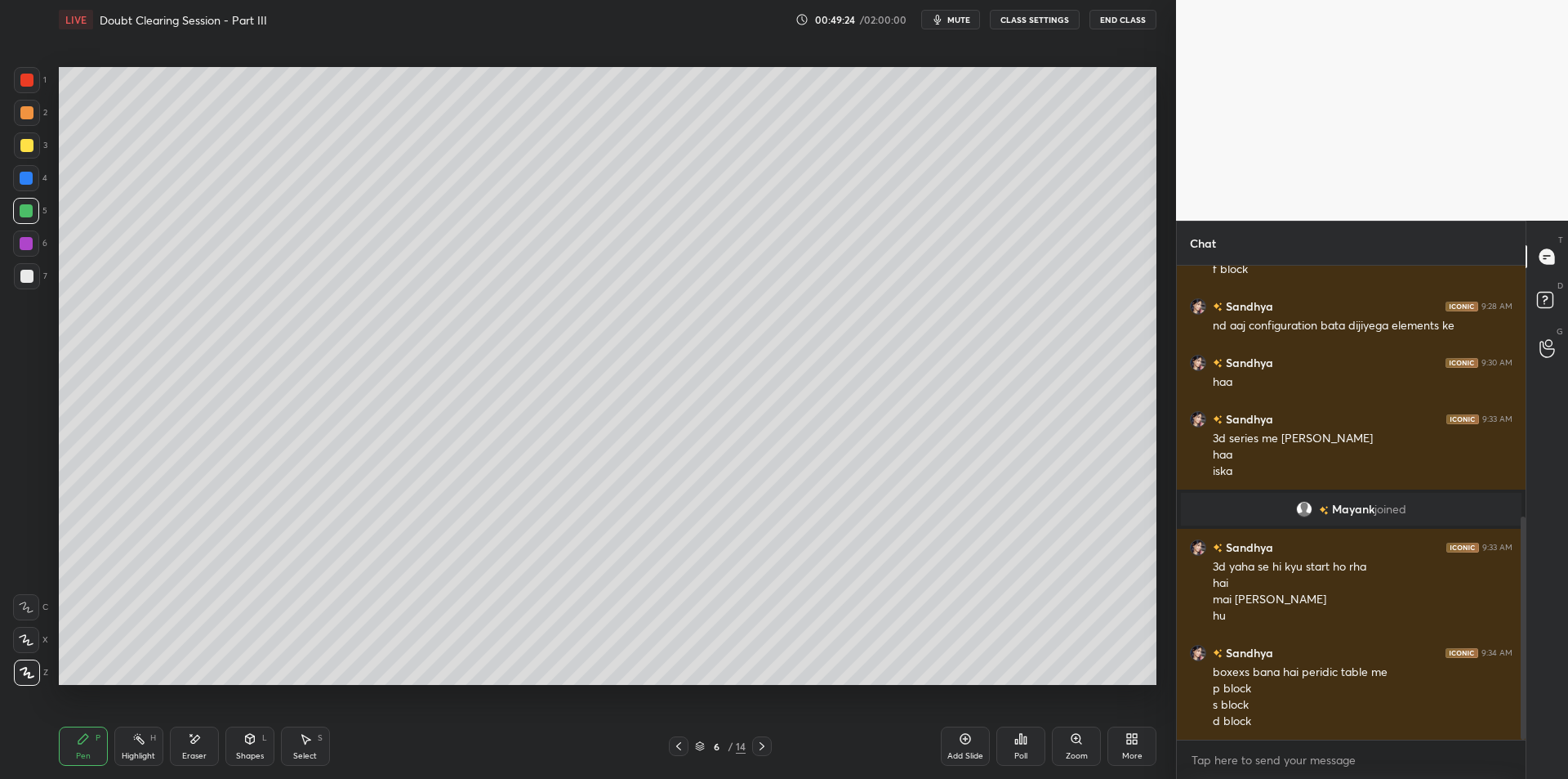
click at [965, 740] on icon at bounding box center [964, 738] width 5 height 5
click at [27, 255] on div at bounding box center [26, 243] width 27 height 27
click at [33, 280] on div at bounding box center [27, 276] width 27 height 27
click at [27, 214] on div at bounding box center [26, 211] width 13 height 13
click at [34, 166] on div at bounding box center [26, 178] width 27 height 27
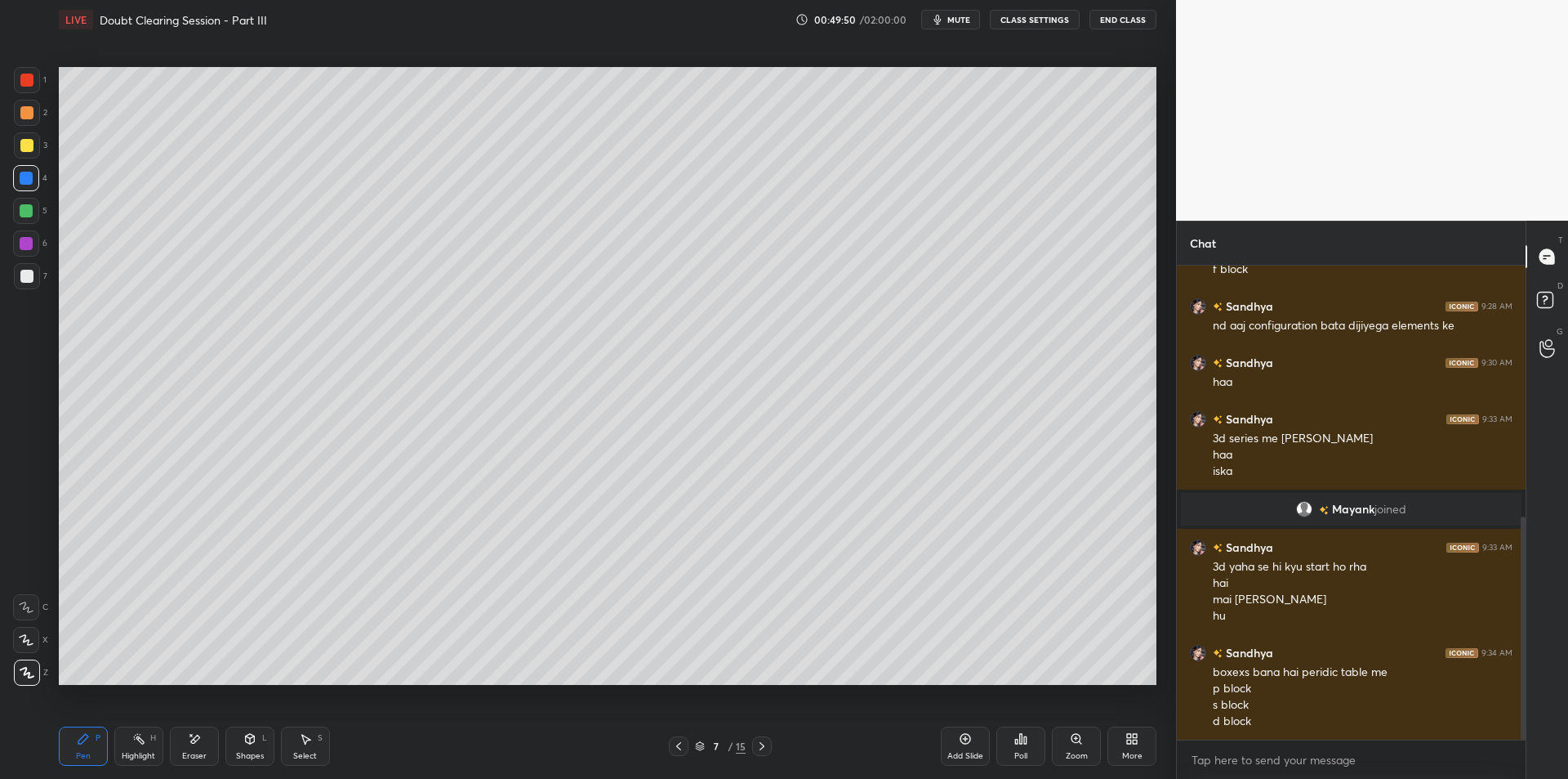
click at [6, 142] on div "1 2 3 4 5 6 7 C X Z E E Erase all H H" at bounding box center [26, 375] width 52 height 618
click at [12, 129] on div "1 2 3 4 5 6 7 C X Z E E Erase all H H" at bounding box center [26, 375] width 52 height 618
click at [18, 121] on div at bounding box center [27, 113] width 27 height 27
click at [20, 110] on div at bounding box center [27, 113] width 13 height 13
click at [30, 88] on div at bounding box center [27, 80] width 27 height 27
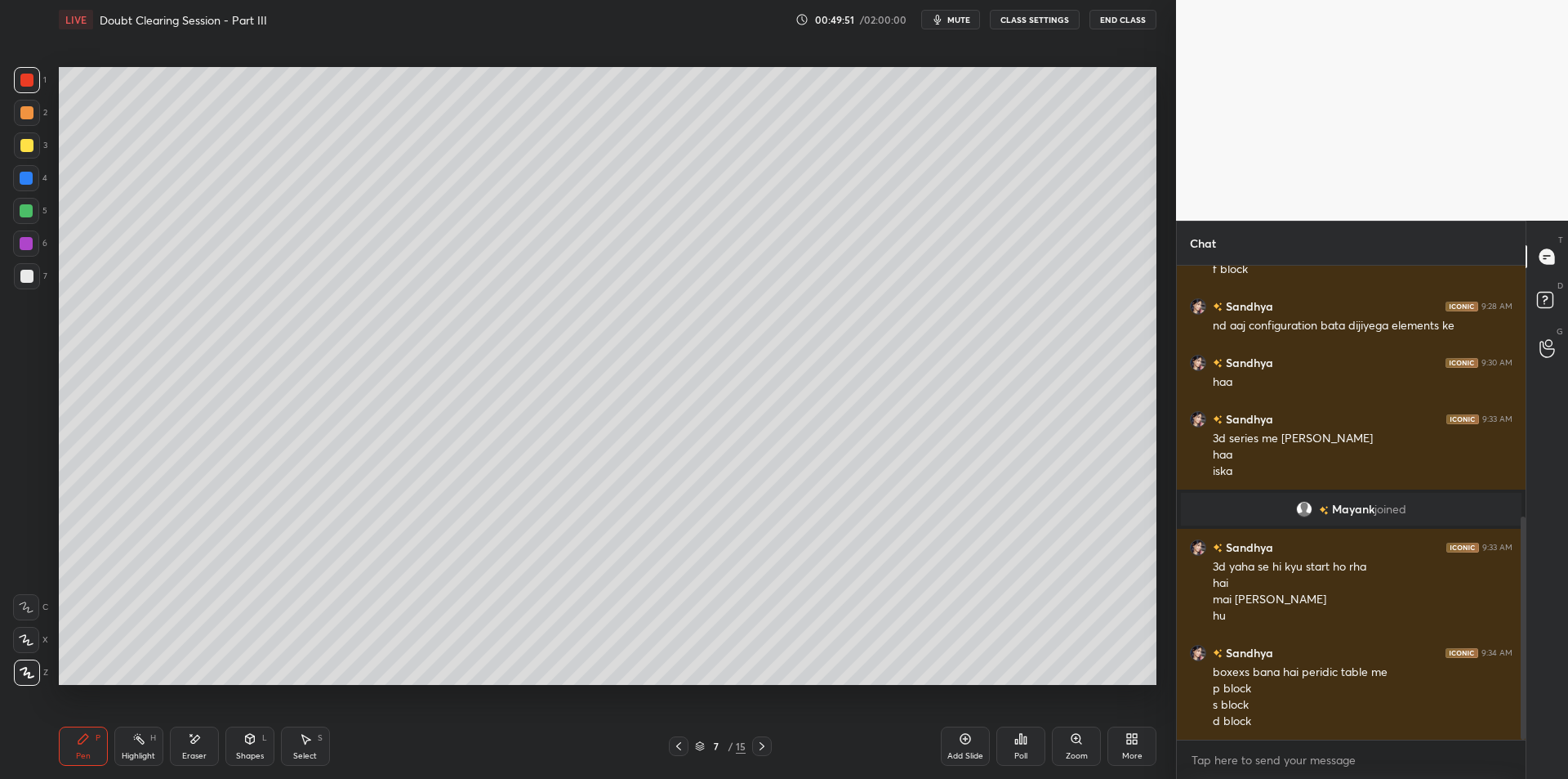
click at [20, 114] on div at bounding box center [27, 113] width 13 height 13
click at [34, 86] on div at bounding box center [27, 80] width 27 height 27
click at [26, 118] on div at bounding box center [27, 113] width 13 height 13
click at [25, 85] on div at bounding box center [27, 80] width 13 height 13
click at [24, 115] on div at bounding box center [27, 113] width 13 height 13
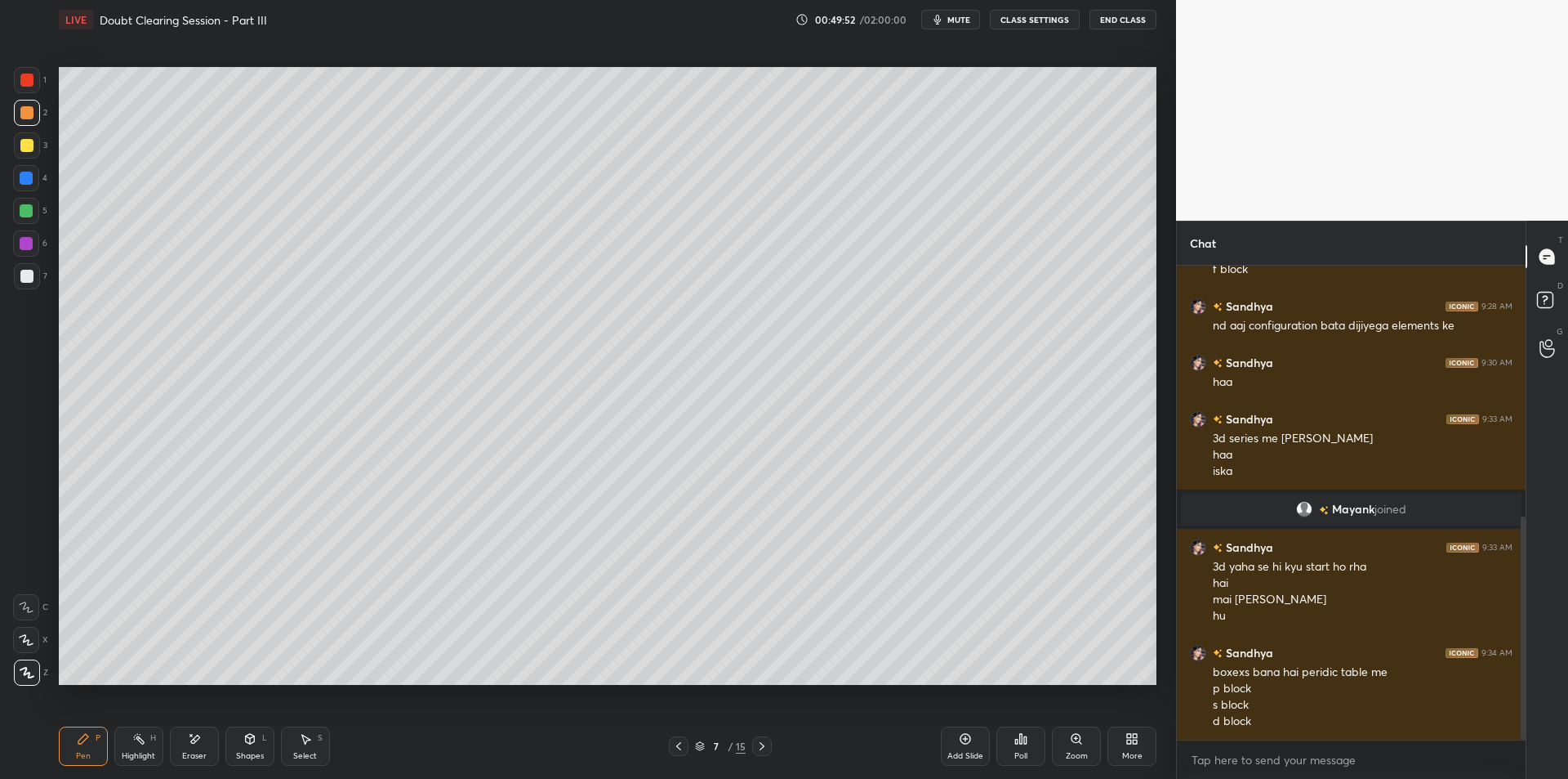
click at [29, 82] on div at bounding box center [27, 80] width 13 height 13
click at [22, 80] on div at bounding box center [27, 80] width 13 height 13
click at [27, 113] on div at bounding box center [27, 113] width 13 height 13
click at [31, 81] on div at bounding box center [27, 80] width 13 height 13
click at [16, 114] on div at bounding box center [27, 113] width 27 height 27
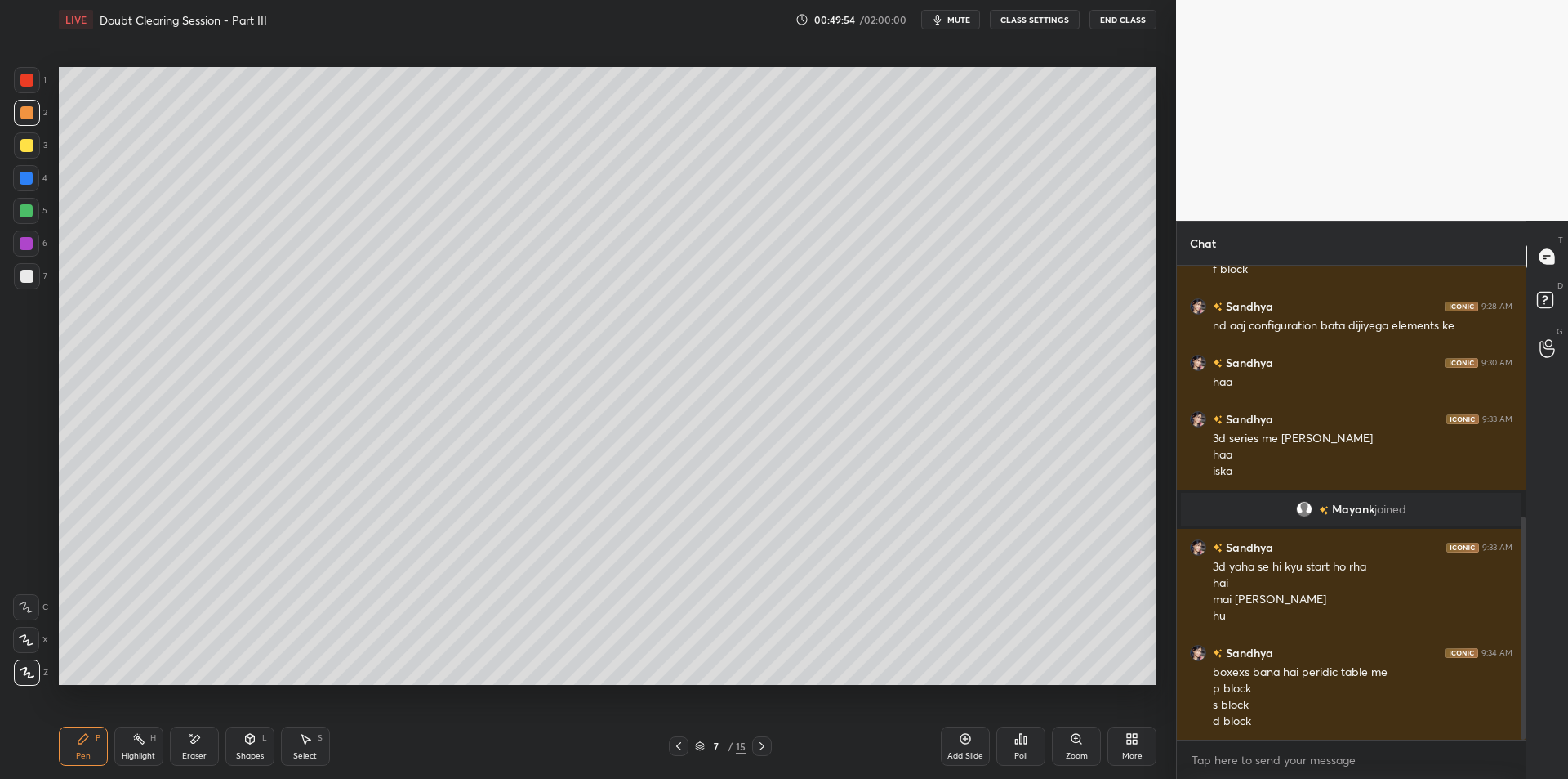
click at [30, 87] on div at bounding box center [27, 80] width 13 height 13
click at [19, 123] on div at bounding box center [27, 113] width 27 height 27
click at [34, 93] on div at bounding box center [27, 80] width 27 height 27
click at [19, 120] on div at bounding box center [27, 113] width 27 height 27
click at [25, 93] on div at bounding box center [27, 80] width 27 height 27
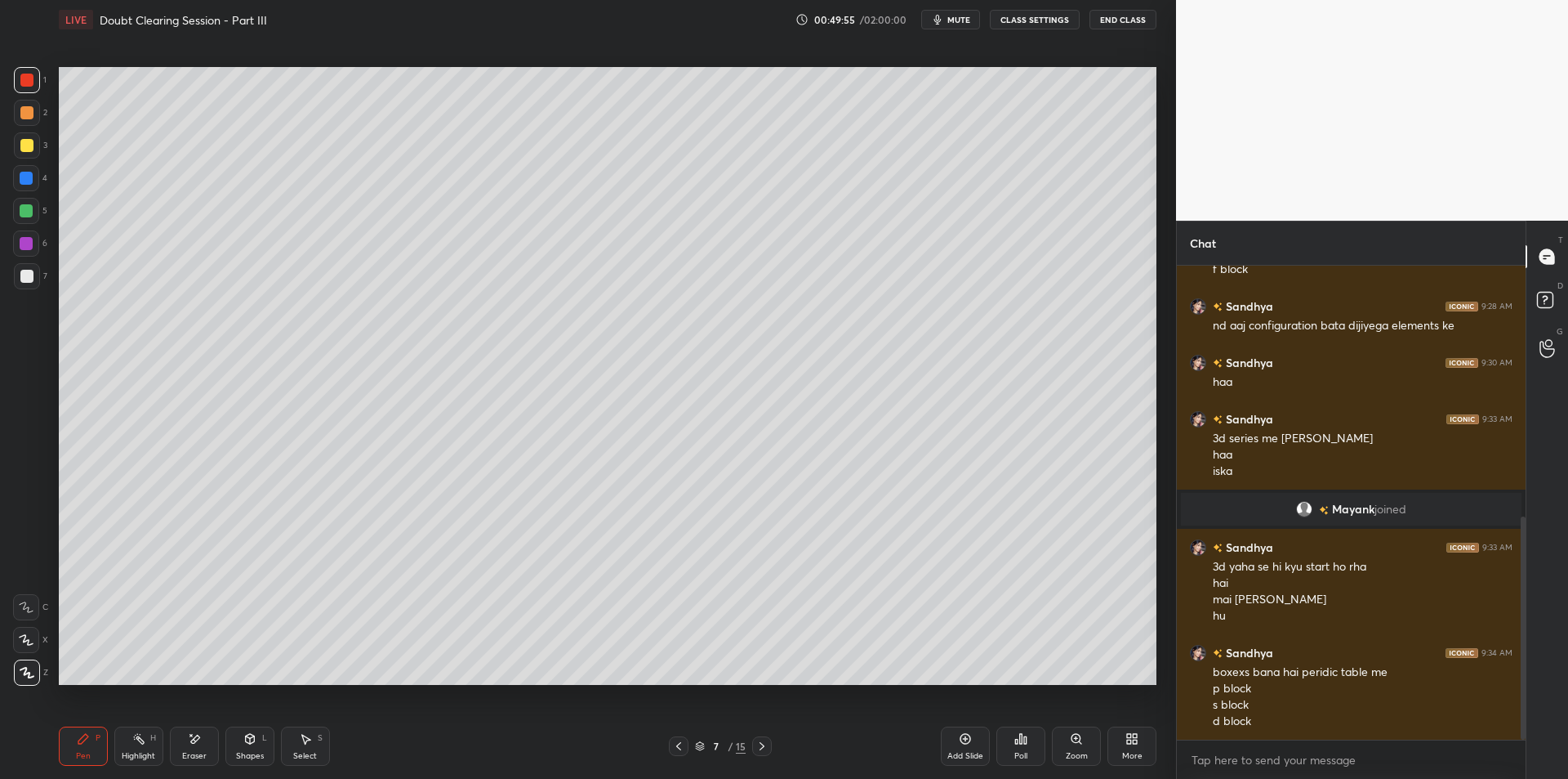
click at [20, 119] on div at bounding box center [27, 113] width 27 height 27
click at [23, 87] on div at bounding box center [27, 80] width 13 height 13
click at [24, 111] on div at bounding box center [27, 113] width 13 height 13
click at [13, 84] on div "1 2 3 4 5 6 7" at bounding box center [29, 181] width 34 height 229
click at [18, 108] on div at bounding box center [27, 113] width 27 height 27
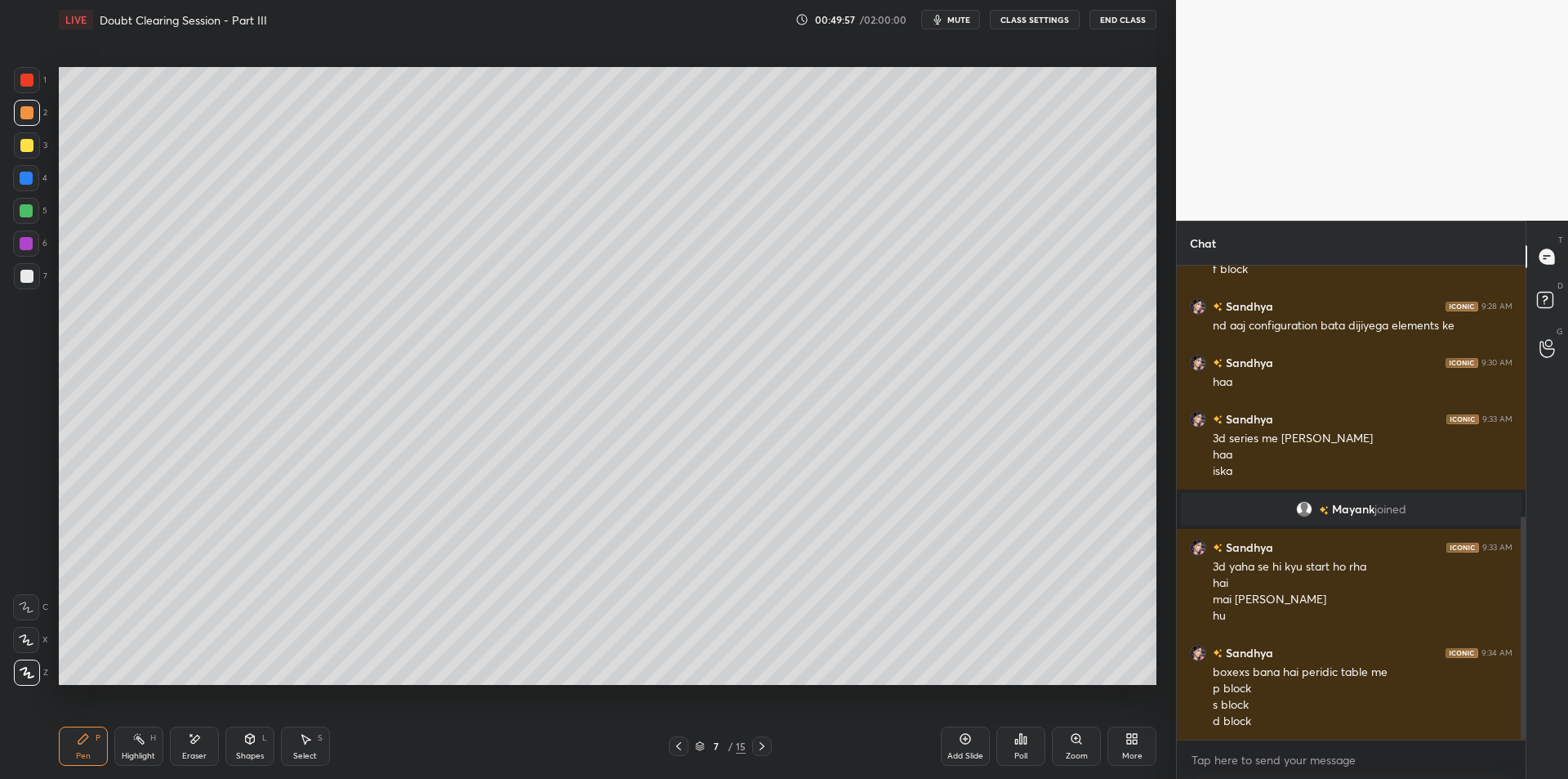
click at [11, 82] on div "1 2 3 4 5 6 7 C X Z E E Erase all H H" at bounding box center [26, 375] width 52 height 618
click at [8, 113] on div "1 2 3 4 5 6 7 C X Z E E Erase all H H" at bounding box center [26, 375] width 52 height 618
click at [22, 88] on div at bounding box center [27, 80] width 27 height 27
click at [17, 119] on div at bounding box center [27, 113] width 27 height 27
click at [19, 146] on div at bounding box center [27, 146] width 27 height 27
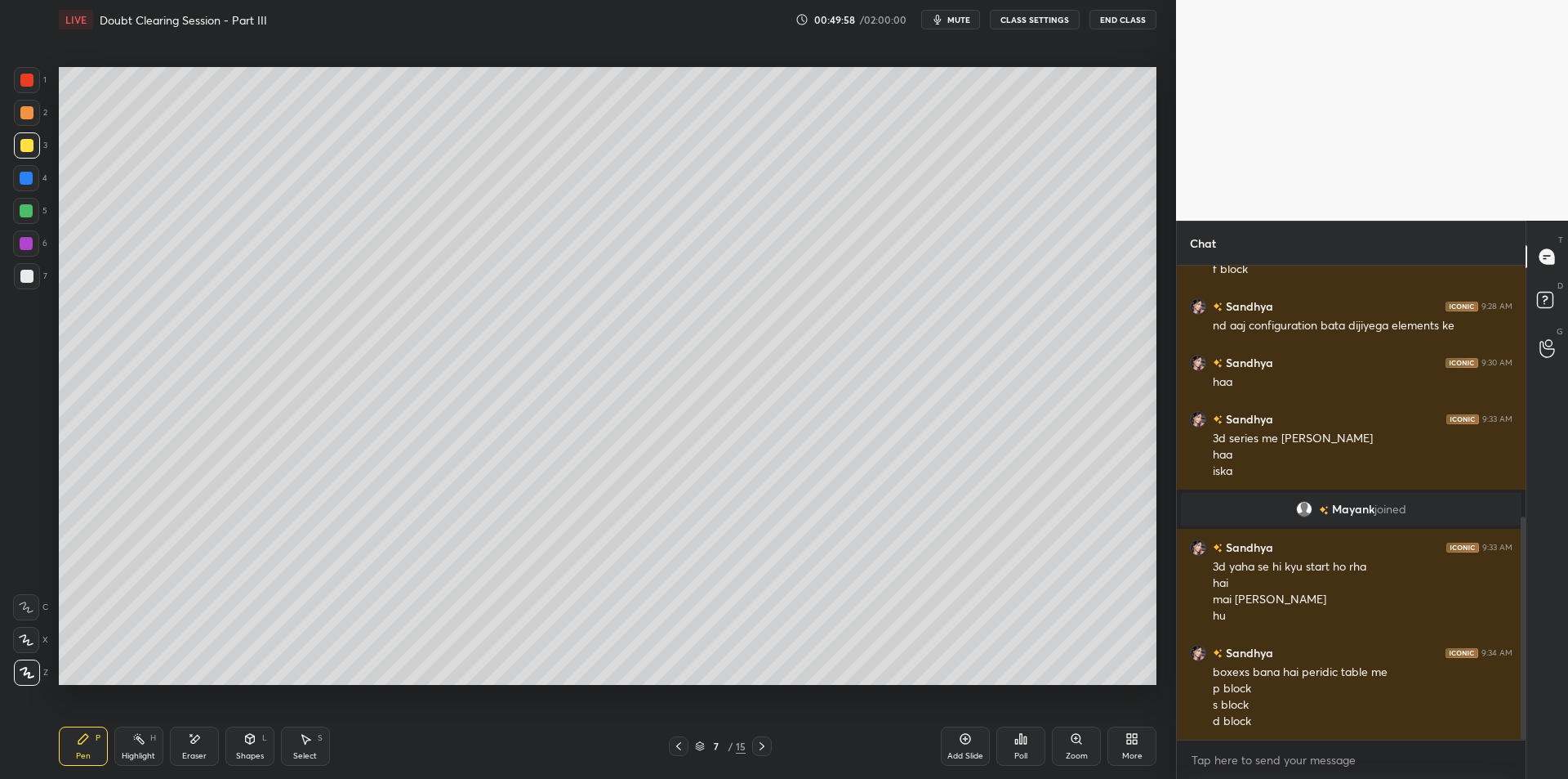
click at [22, 114] on div at bounding box center [27, 113] width 13 height 13
click at [14, 148] on div at bounding box center [27, 146] width 27 height 27
click at [22, 117] on div at bounding box center [27, 113] width 13 height 13
click at [26, 143] on div at bounding box center [27, 146] width 13 height 13
click at [29, 114] on div at bounding box center [27, 113] width 13 height 13
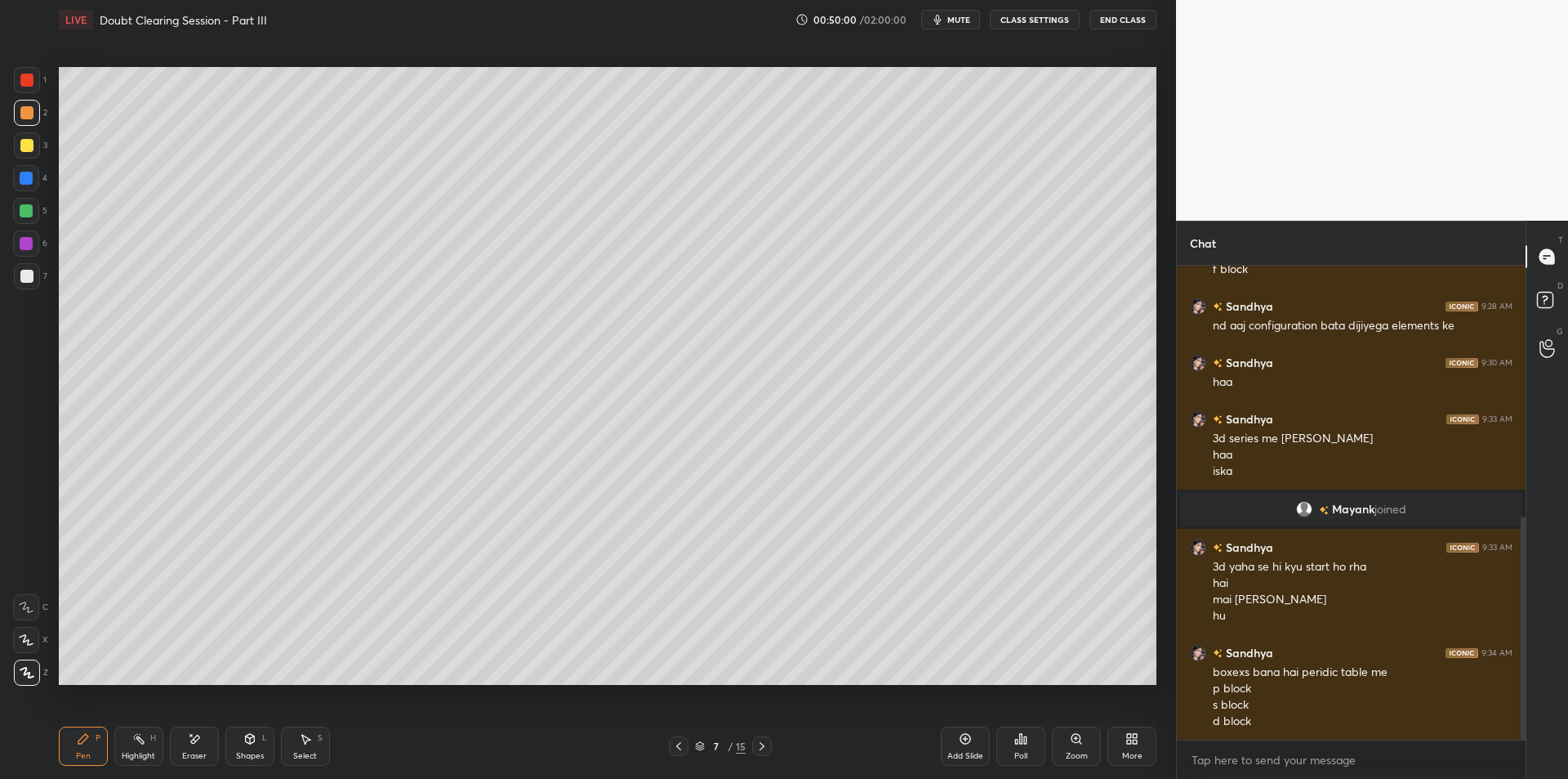
click at [29, 143] on div at bounding box center [27, 146] width 13 height 13
click at [34, 117] on div at bounding box center [27, 113] width 27 height 27
click at [29, 141] on div at bounding box center [27, 146] width 13 height 13
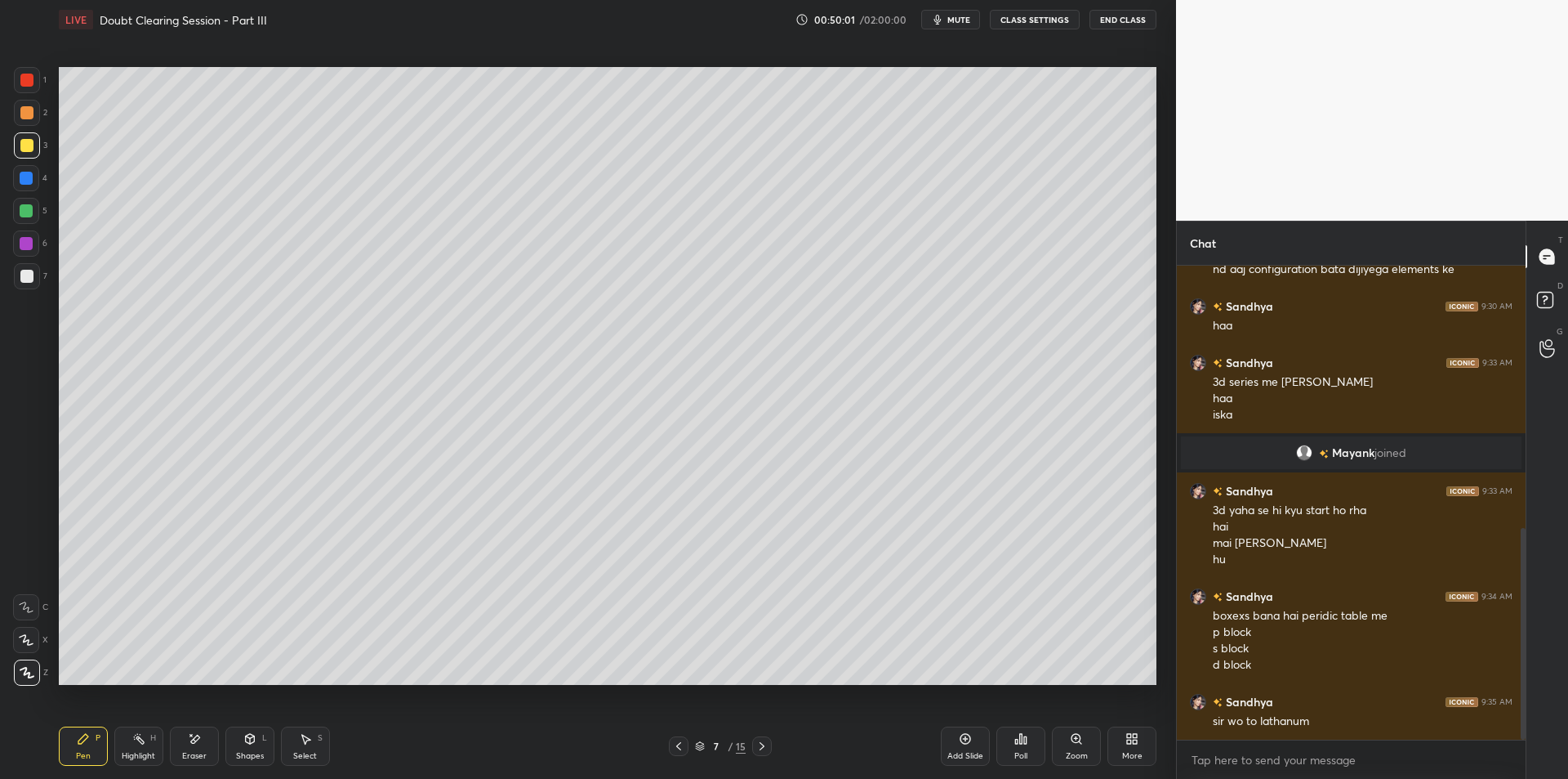
click at [31, 117] on div at bounding box center [27, 113] width 13 height 13
click at [22, 152] on div at bounding box center [27, 146] width 13 height 13
click at [24, 121] on div at bounding box center [27, 113] width 27 height 27
click at [22, 146] on div at bounding box center [27, 146] width 13 height 13
click at [27, 118] on div at bounding box center [27, 113] width 13 height 13
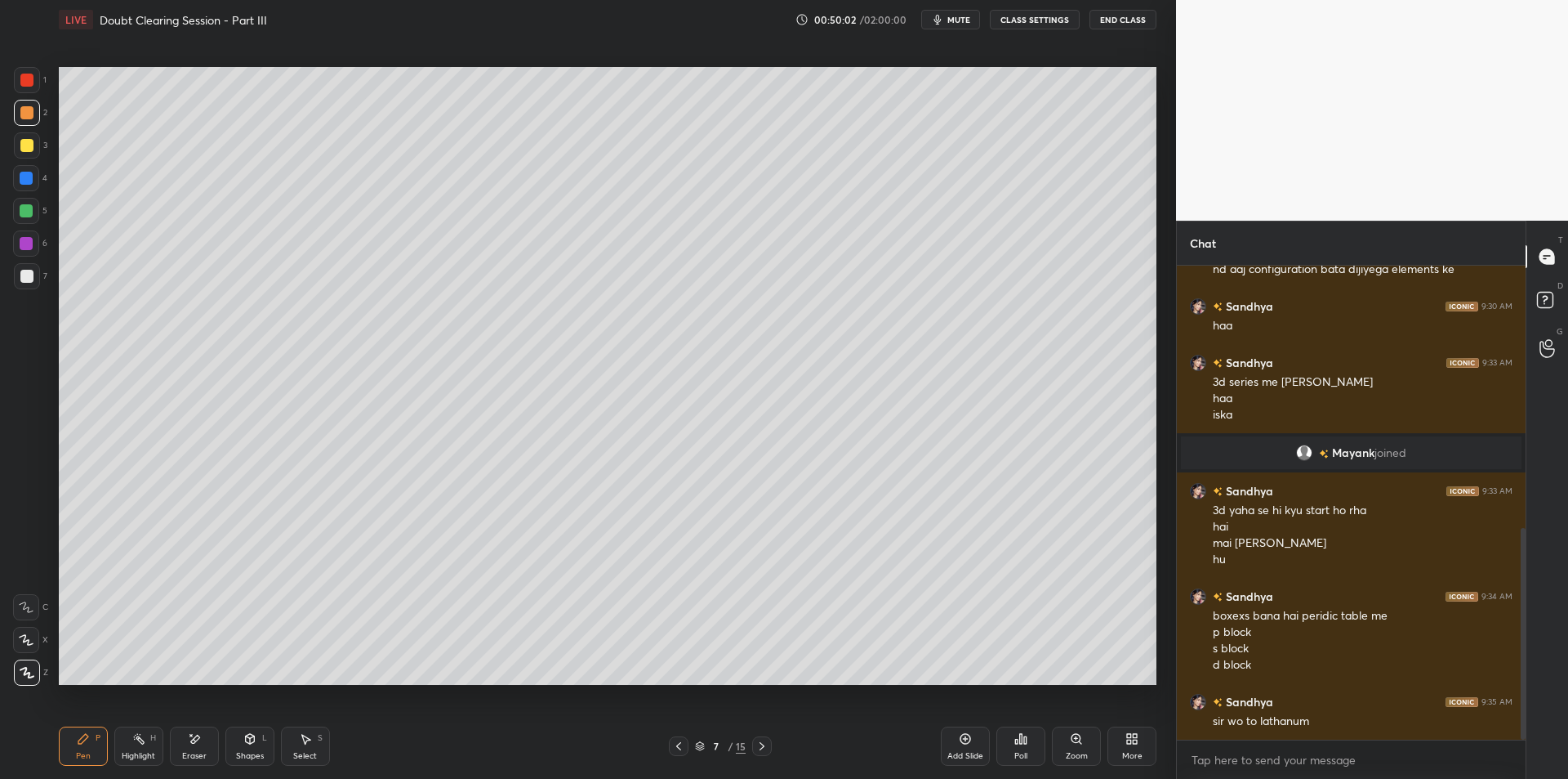
click at [21, 147] on div at bounding box center [27, 146] width 13 height 13
click at [25, 118] on div at bounding box center [27, 113] width 13 height 13
click at [17, 148] on div at bounding box center [27, 146] width 27 height 27
click at [21, 124] on div at bounding box center [27, 113] width 27 height 27
click at [18, 150] on div at bounding box center [27, 146] width 27 height 27
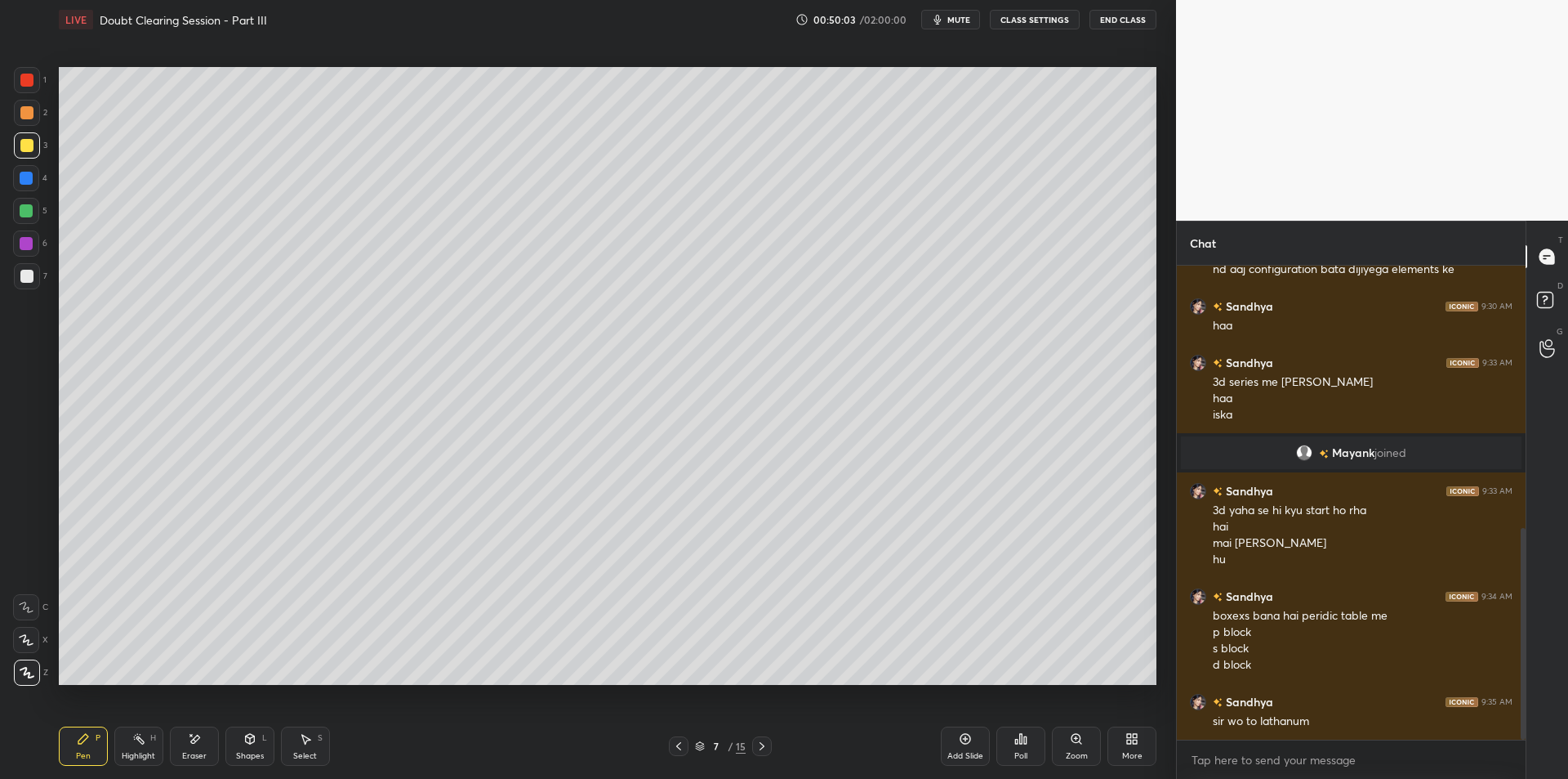
click at [23, 124] on div at bounding box center [27, 113] width 27 height 27
click at [22, 146] on div at bounding box center [27, 146] width 13 height 13
click at [25, 123] on div at bounding box center [27, 113] width 27 height 27
click at [17, 148] on div at bounding box center [27, 146] width 27 height 27
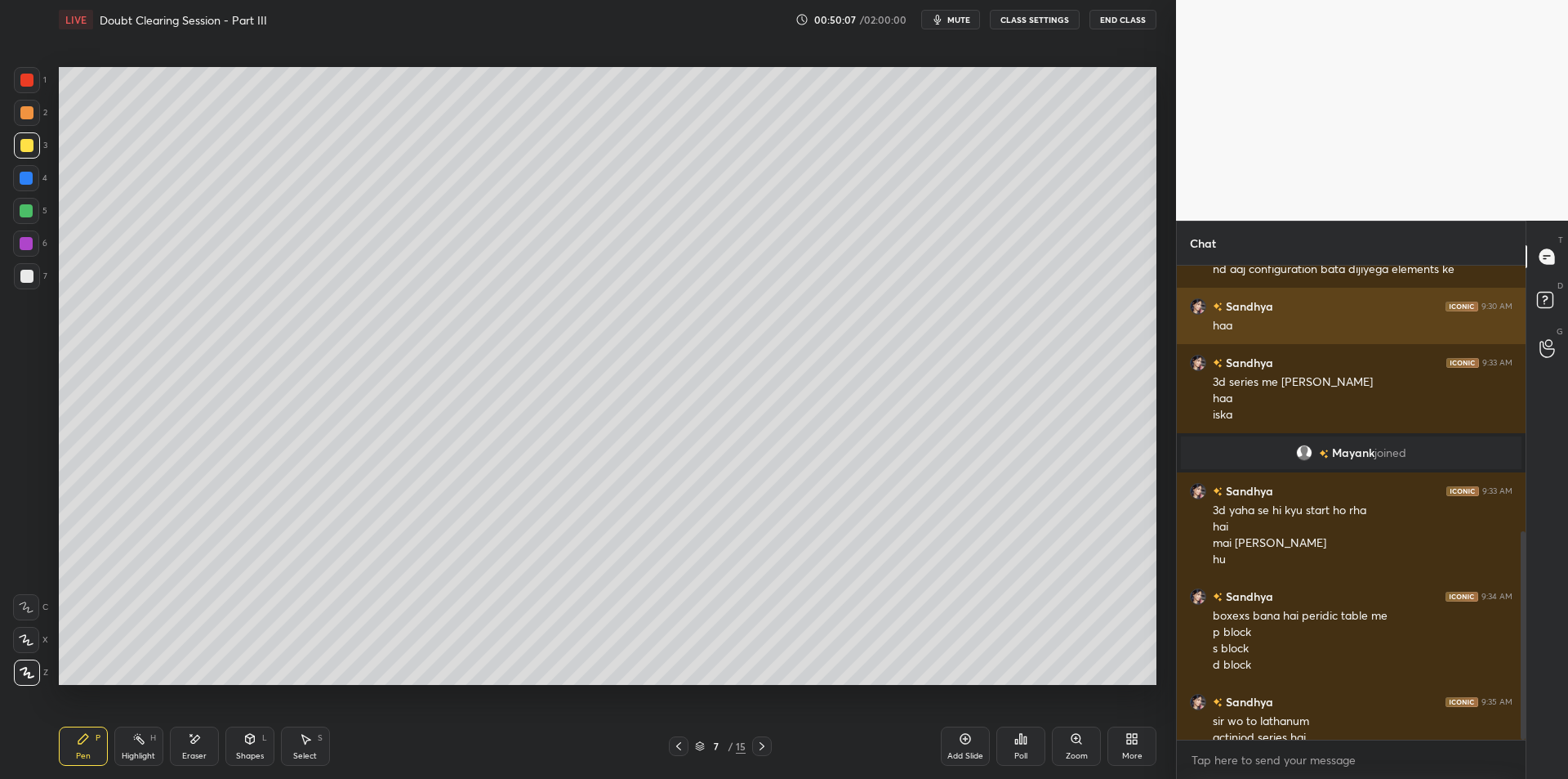
scroll to position [604, 0]
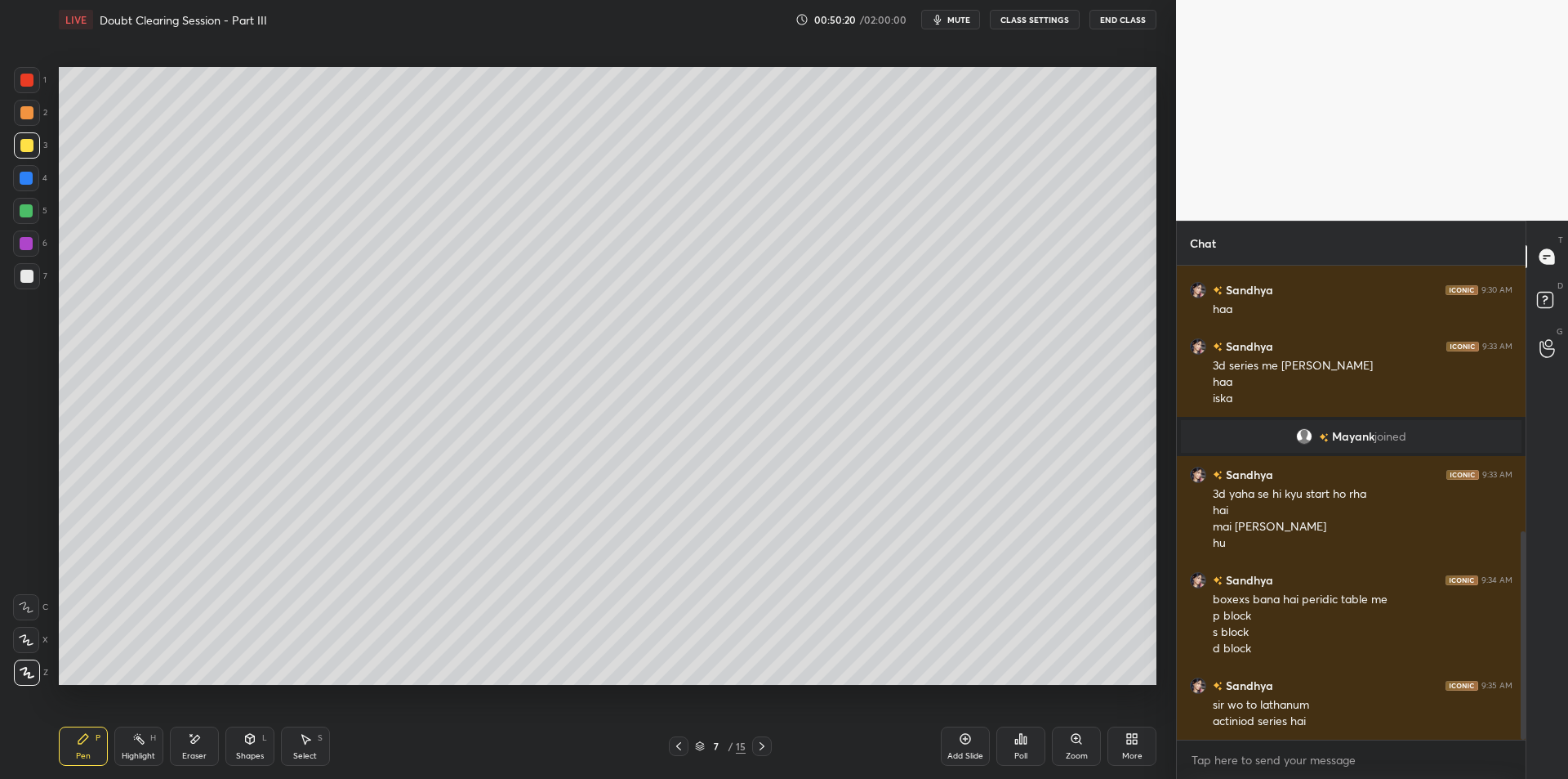
click at [15, 211] on div at bounding box center [26, 211] width 27 height 27
click at [26, 259] on div "6" at bounding box center [29, 247] width 34 height 33
click at [18, 285] on div at bounding box center [27, 276] width 27 height 27
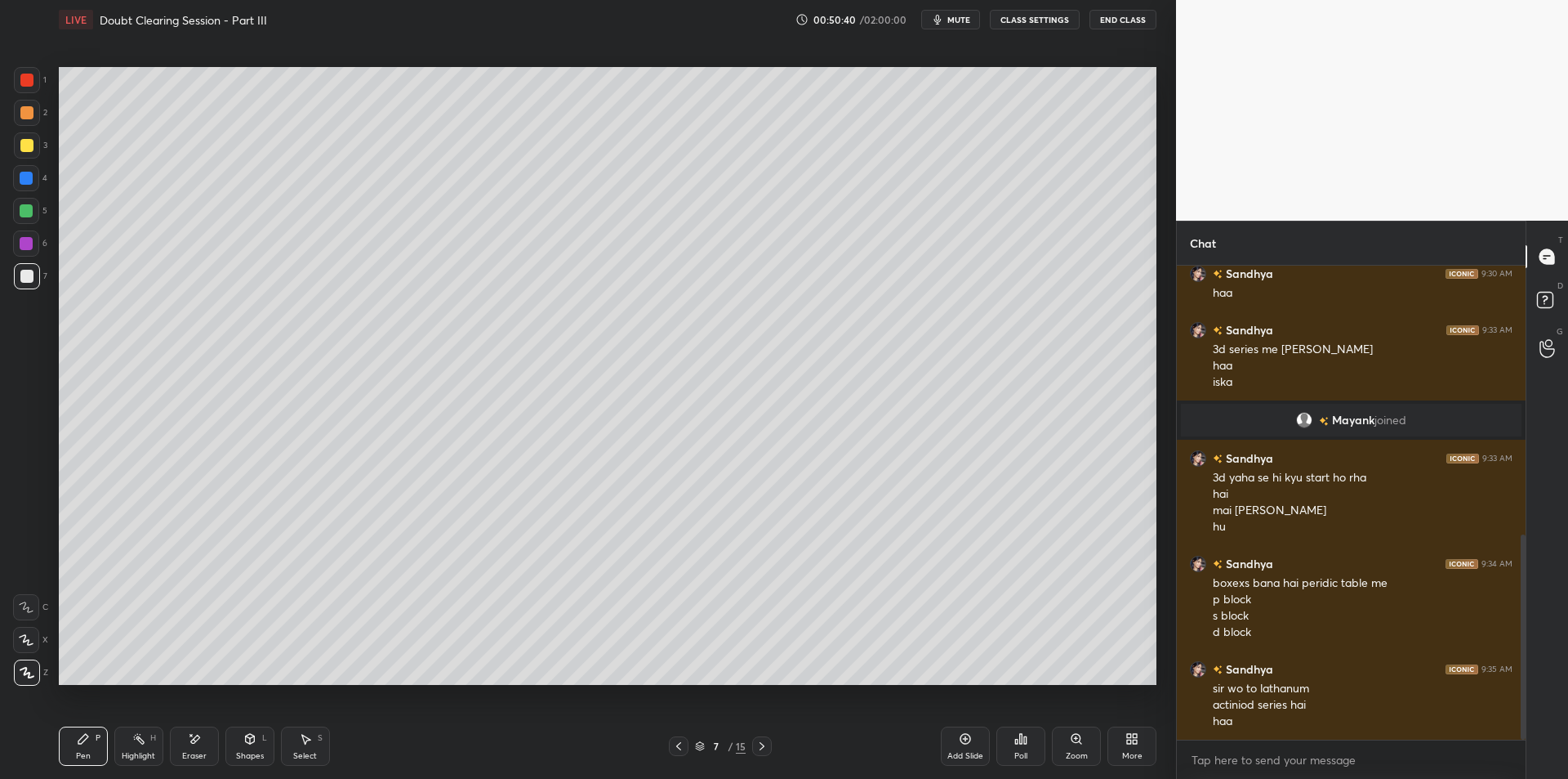
click at [14, 118] on div at bounding box center [27, 113] width 27 height 27
click at [20, 94] on div "1" at bounding box center [30, 83] width 33 height 33
click at [25, 111] on div at bounding box center [27, 113] width 13 height 13
click at [33, 88] on div at bounding box center [27, 80] width 27 height 27
click at [33, 106] on div at bounding box center [27, 113] width 27 height 27
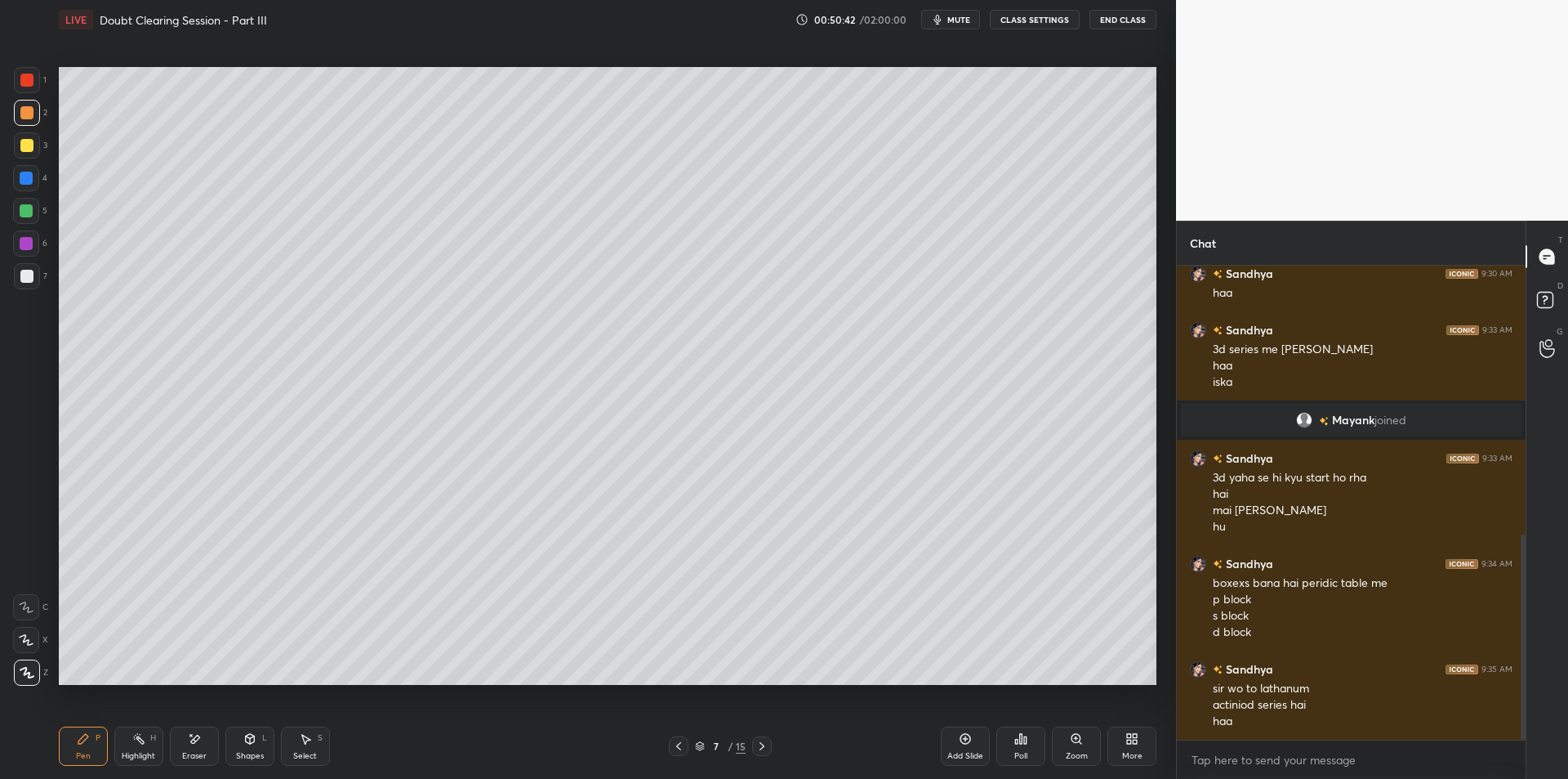
click at [25, 81] on div at bounding box center [27, 80] width 13 height 13
click at [27, 106] on div at bounding box center [27, 113] width 13 height 13
click at [19, 74] on div at bounding box center [27, 80] width 27 height 27
click at [27, 103] on div at bounding box center [27, 113] width 27 height 27
click at [42, 85] on div "1" at bounding box center [30, 80] width 33 height 27
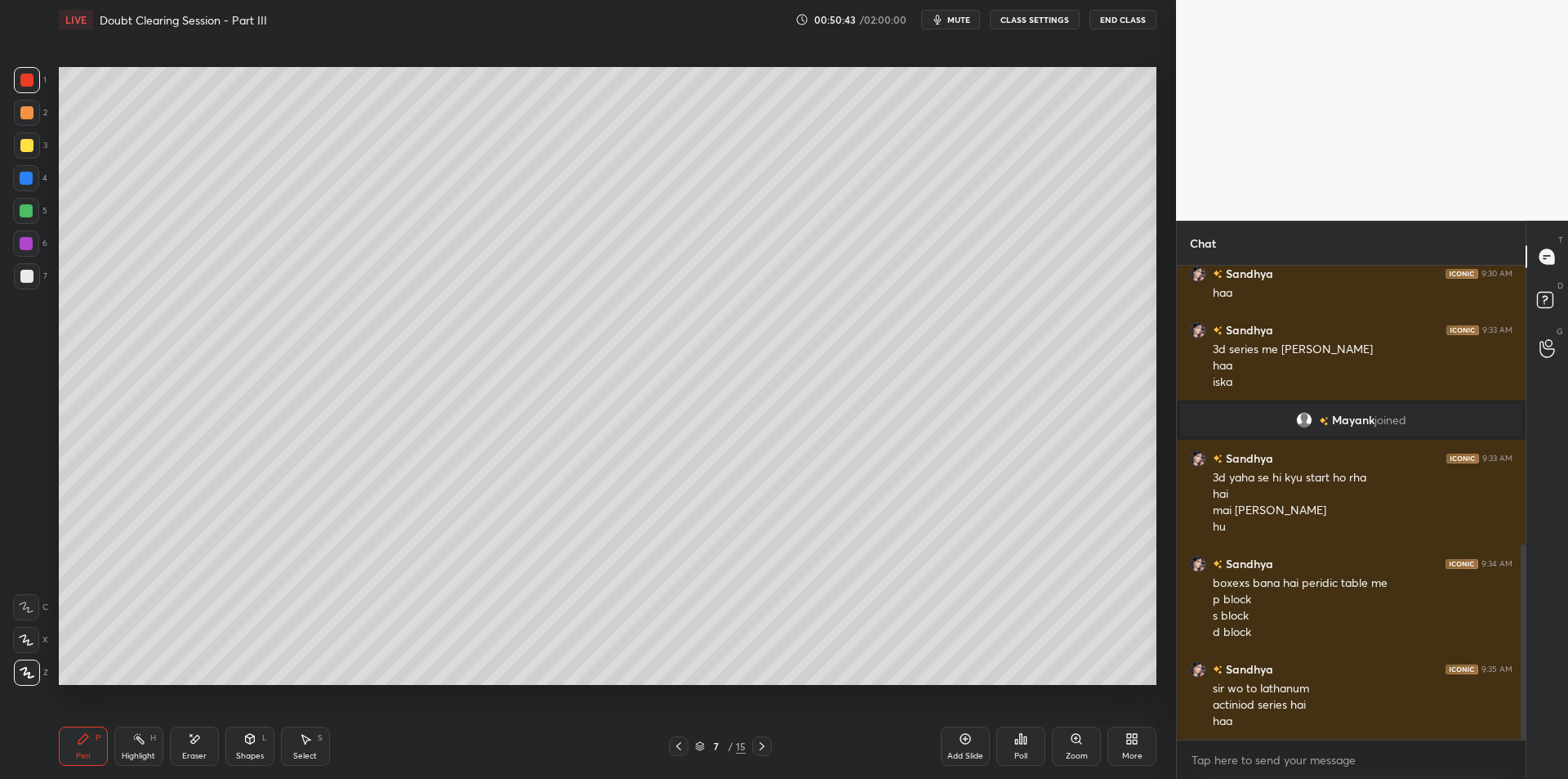
scroll to position [676, 0]
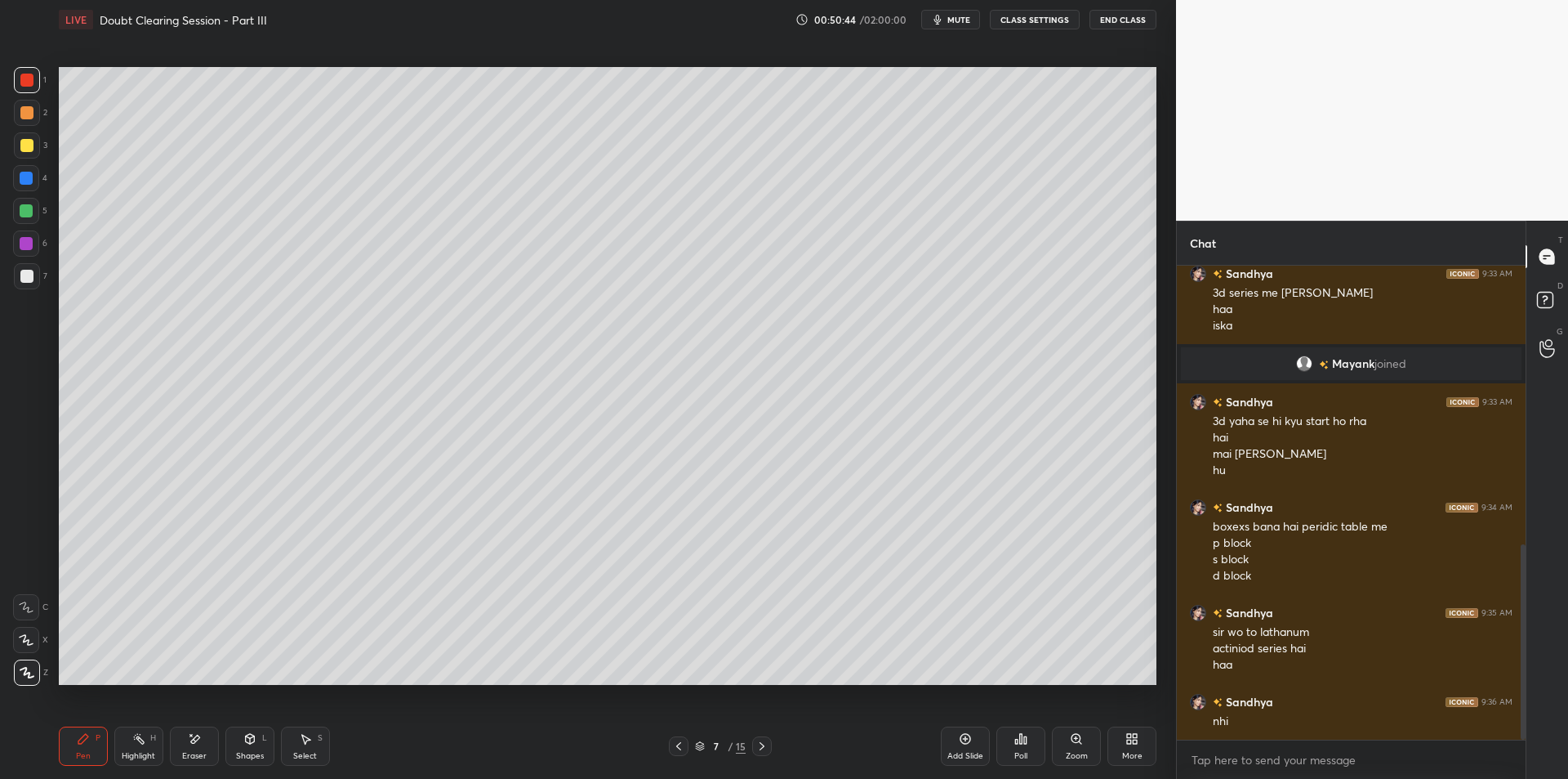
click at [27, 119] on div at bounding box center [27, 113] width 13 height 13
click at [40, 81] on div at bounding box center [27, 80] width 27 height 27
click at [21, 103] on div at bounding box center [27, 113] width 27 height 27
click at [24, 81] on div at bounding box center [27, 80] width 13 height 13
click at [34, 104] on div at bounding box center [27, 113] width 27 height 27
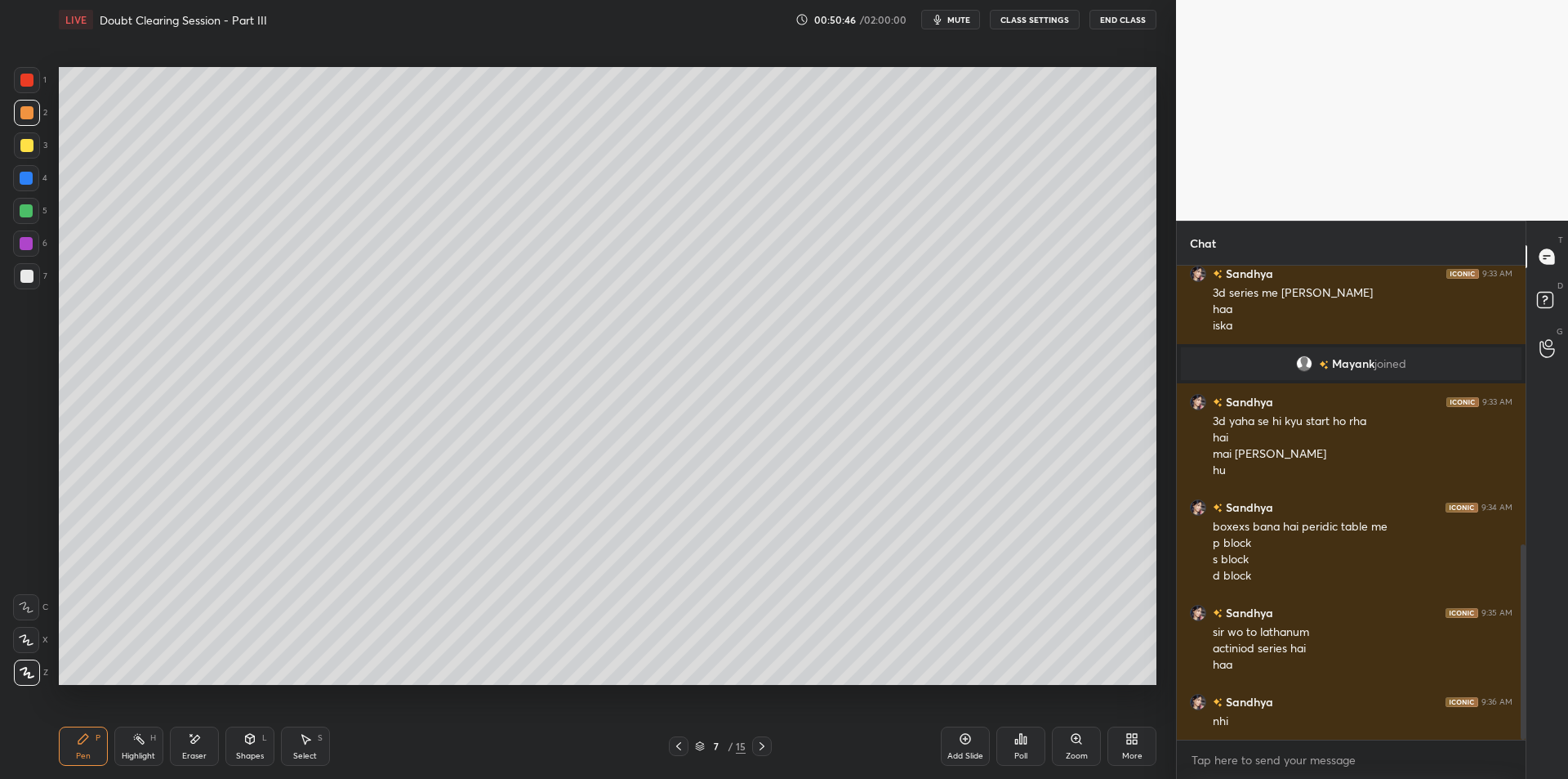
click at [22, 80] on div at bounding box center [27, 80] width 13 height 13
click at [19, 114] on div at bounding box center [27, 113] width 27 height 27
click at [14, 151] on div at bounding box center [27, 146] width 27 height 27
click at [27, 118] on div at bounding box center [27, 113] width 13 height 13
click at [23, 152] on div at bounding box center [27, 146] width 13 height 13
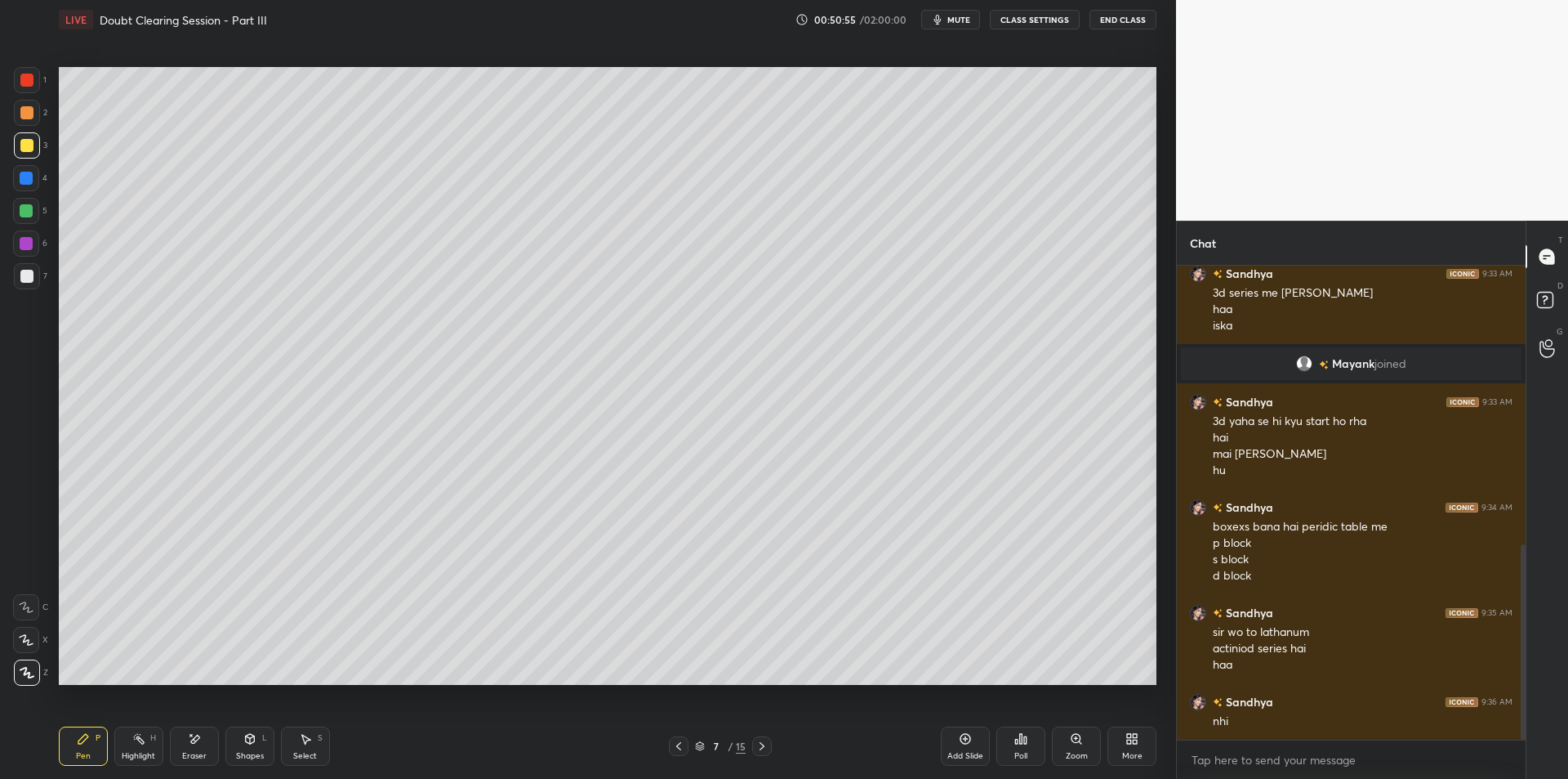
click at [26, 126] on div "2" at bounding box center [30, 116] width 34 height 33
click at [24, 150] on div at bounding box center [27, 146] width 13 height 13
click at [19, 125] on div at bounding box center [27, 113] width 27 height 27
click at [16, 156] on div at bounding box center [27, 146] width 27 height 27
click at [18, 122] on div at bounding box center [27, 113] width 27 height 27
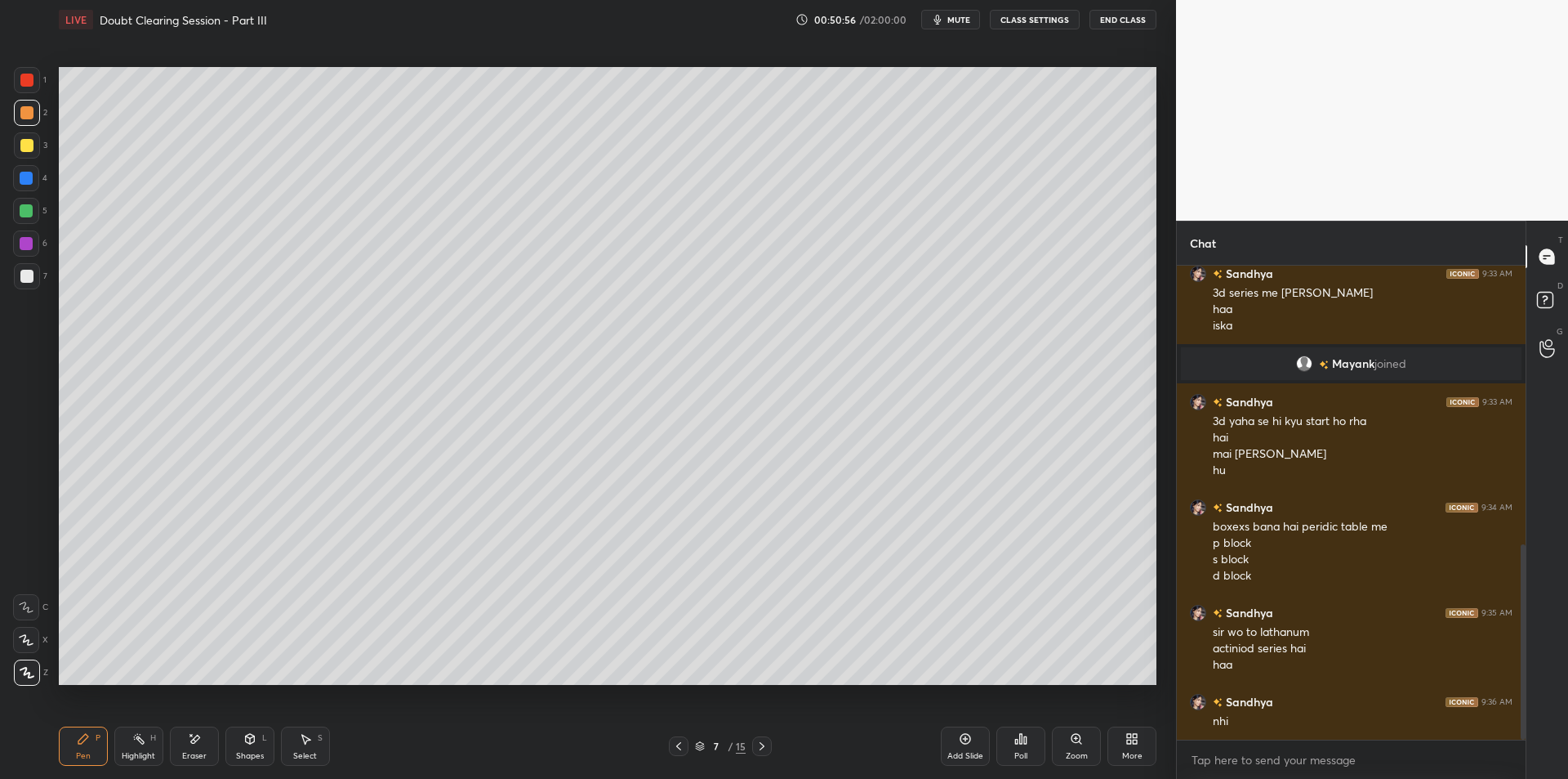
click at [20, 144] on div at bounding box center [27, 146] width 13 height 13
click at [27, 119] on div at bounding box center [27, 113] width 13 height 13
click at [20, 146] on div at bounding box center [27, 146] width 13 height 13
click at [26, 125] on div at bounding box center [27, 113] width 27 height 27
click at [14, 156] on div at bounding box center [27, 146] width 27 height 27
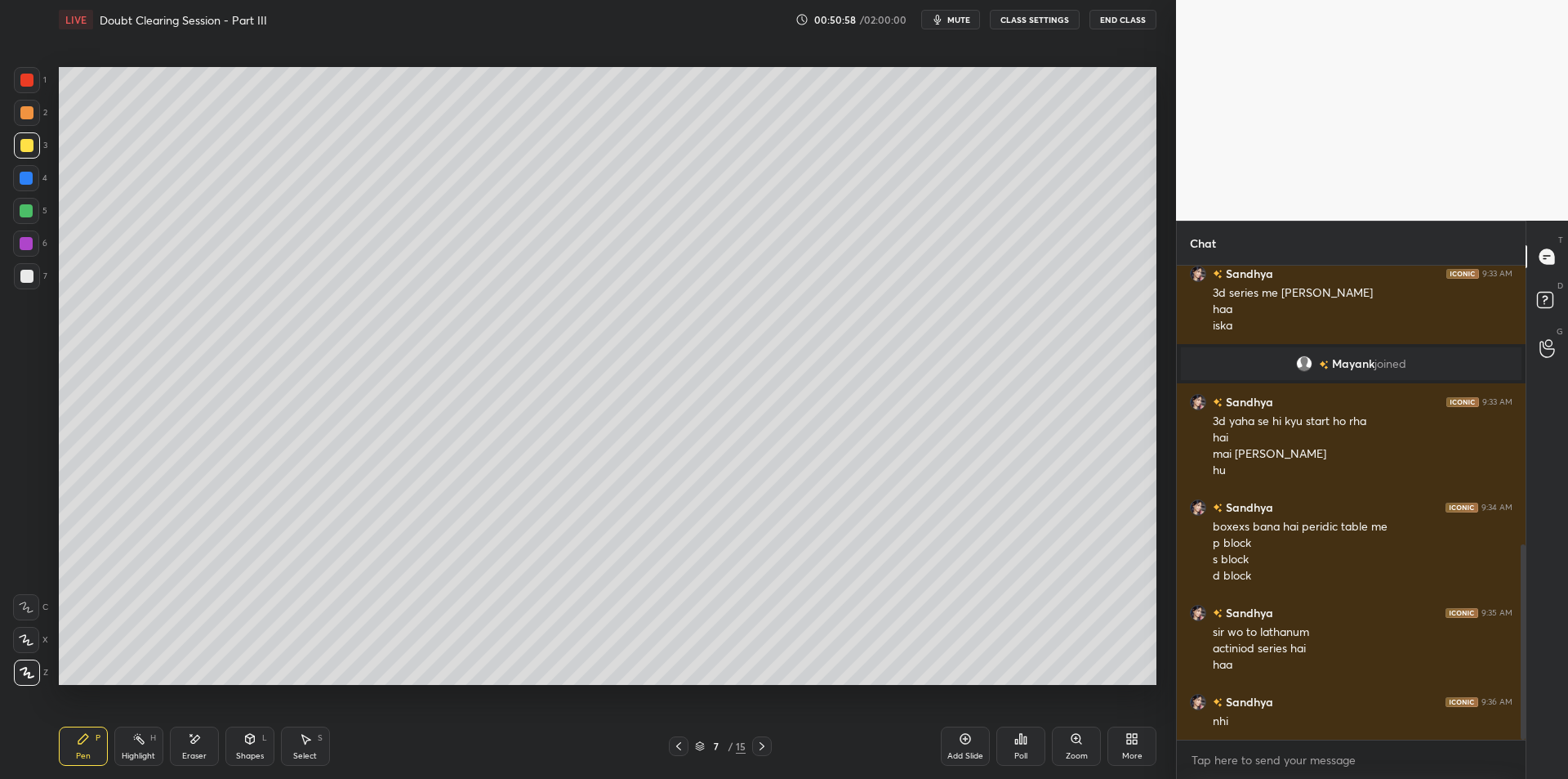
click at [25, 199] on div at bounding box center [26, 211] width 27 height 27
click at [30, 244] on div at bounding box center [26, 243] width 13 height 13
click at [32, 200] on div at bounding box center [26, 211] width 27 height 27
click at [26, 160] on div "3" at bounding box center [30, 149] width 34 height 33
click at [24, 147] on div at bounding box center [27, 146] width 13 height 13
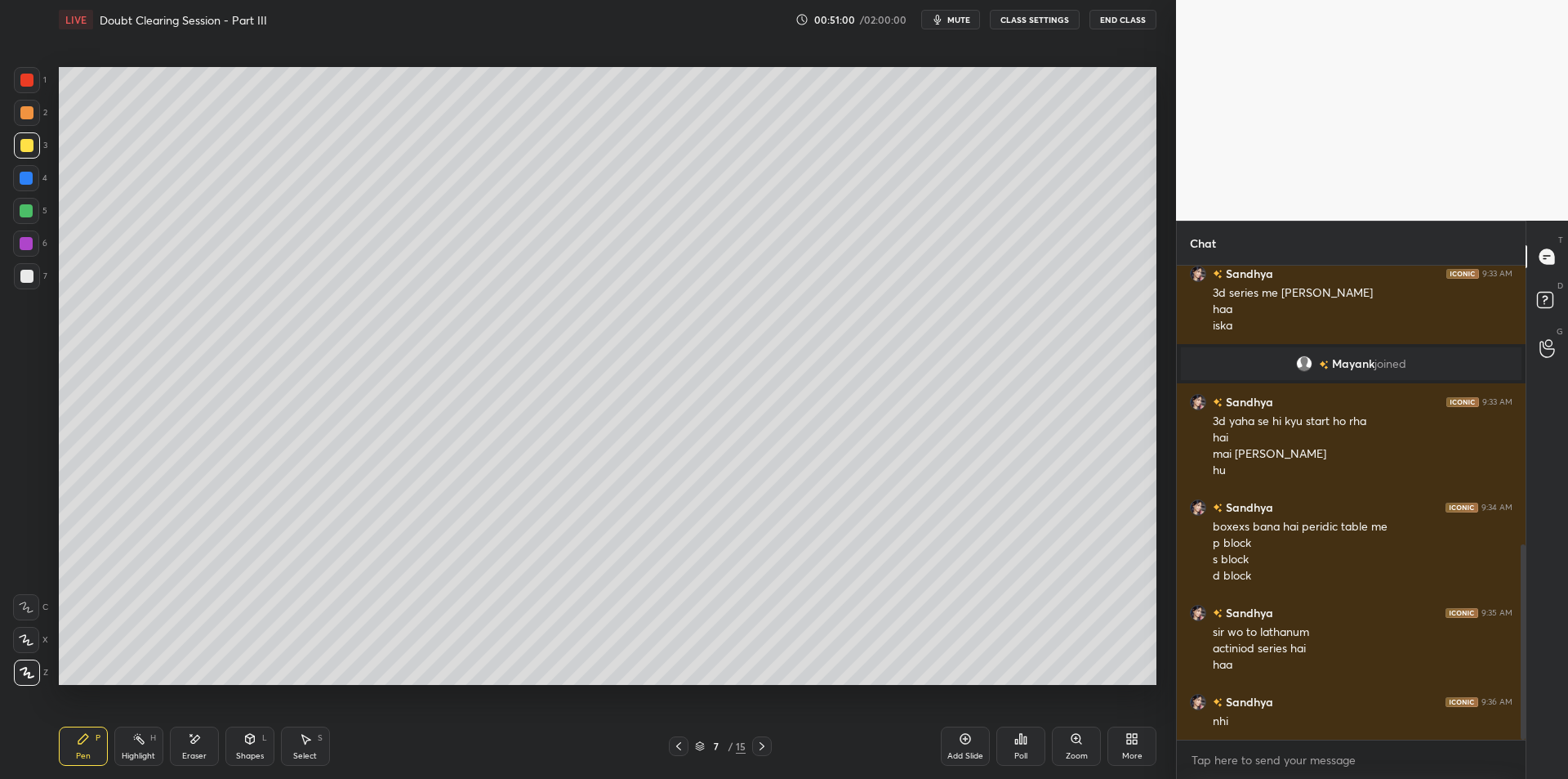
click at [18, 190] on div at bounding box center [26, 178] width 27 height 27
click at [19, 153] on div at bounding box center [27, 146] width 27 height 27
click at [16, 191] on div "4" at bounding box center [29, 178] width 34 height 27
click at [18, 159] on div "3" at bounding box center [30, 149] width 34 height 33
click at [16, 186] on div at bounding box center [26, 178] width 27 height 27
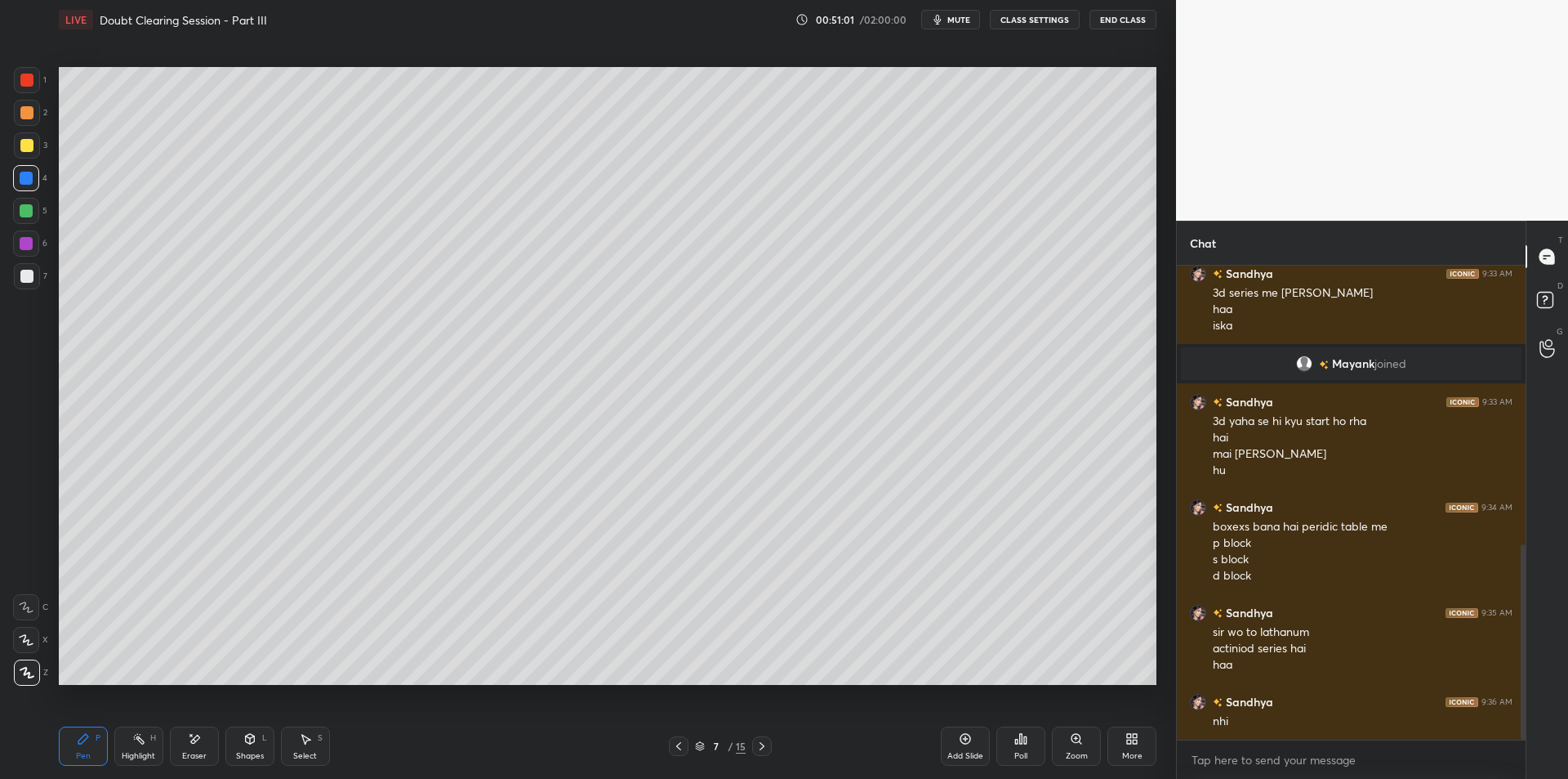
click at [20, 149] on div at bounding box center [27, 146] width 13 height 13
click at [16, 189] on div at bounding box center [26, 178] width 27 height 27
click at [18, 151] on div at bounding box center [27, 146] width 27 height 27
click at [16, 187] on div at bounding box center [26, 178] width 27 height 27
click at [18, 156] on div at bounding box center [27, 146] width 27 height 27
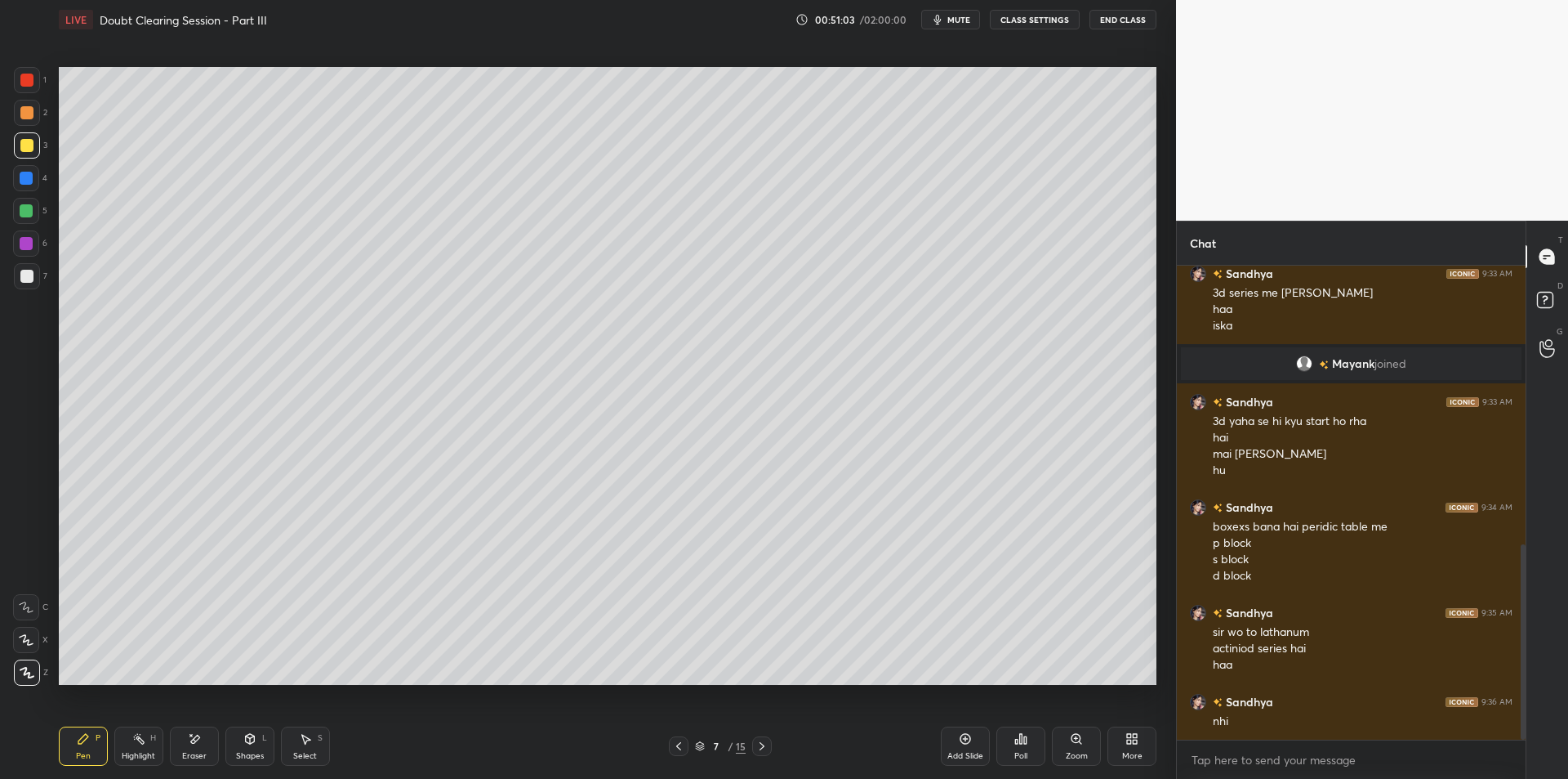
click at [17, 184] on div at bounding box center [26, 178] width 27 height 27
click at [27, 148] on div at bounding box center [27, 146] width 13 height 13
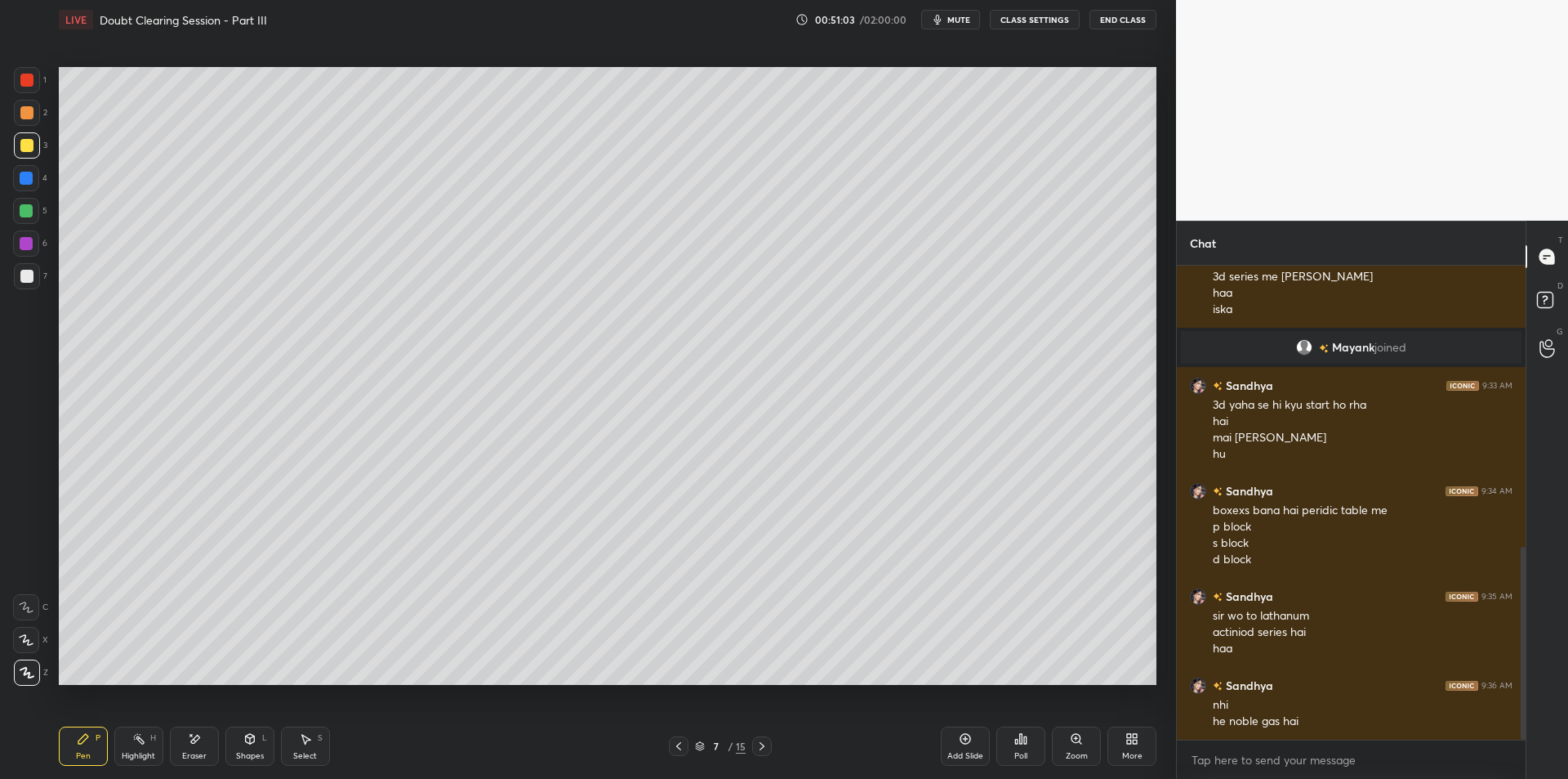
click at [19, 184] on div at bounding box center [26, 178] width 27 height 27
click at [20, 149] on div at bounding box center [27, 146] width 13 height 13
click at [19, 183] on div at bounding box center [26, 178] width 13 height 13
click at [21, 146] on div at bounding box center [27, 146] width 13 height 13
click at [26, 186] on div at bounding box center [26, 178] width 27 height 27
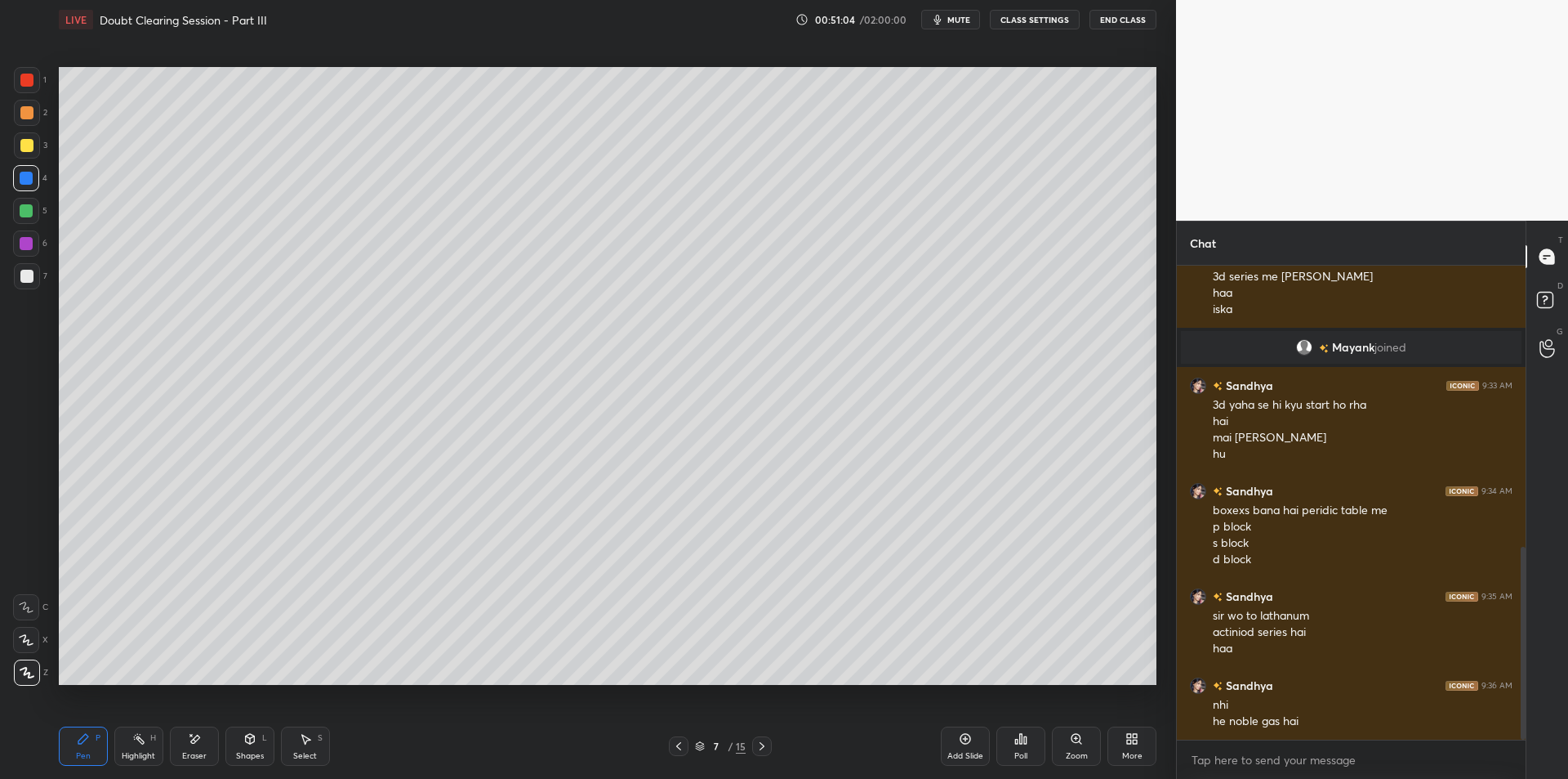
click at [28, 141] on div at bounding box center [27, 146] width 13 height 13
click at [28, 179] on div at bounding box center [26, 178] width 13 height 13
click at [33, 142] on div at bounding box center [27, 146] width 13 height 13
click at [29, 181] on div at bounding box center [26, 178] width 13 height 13
click at [44, 143] on div "3" at bounding box center [30, 146] width 34 height 27
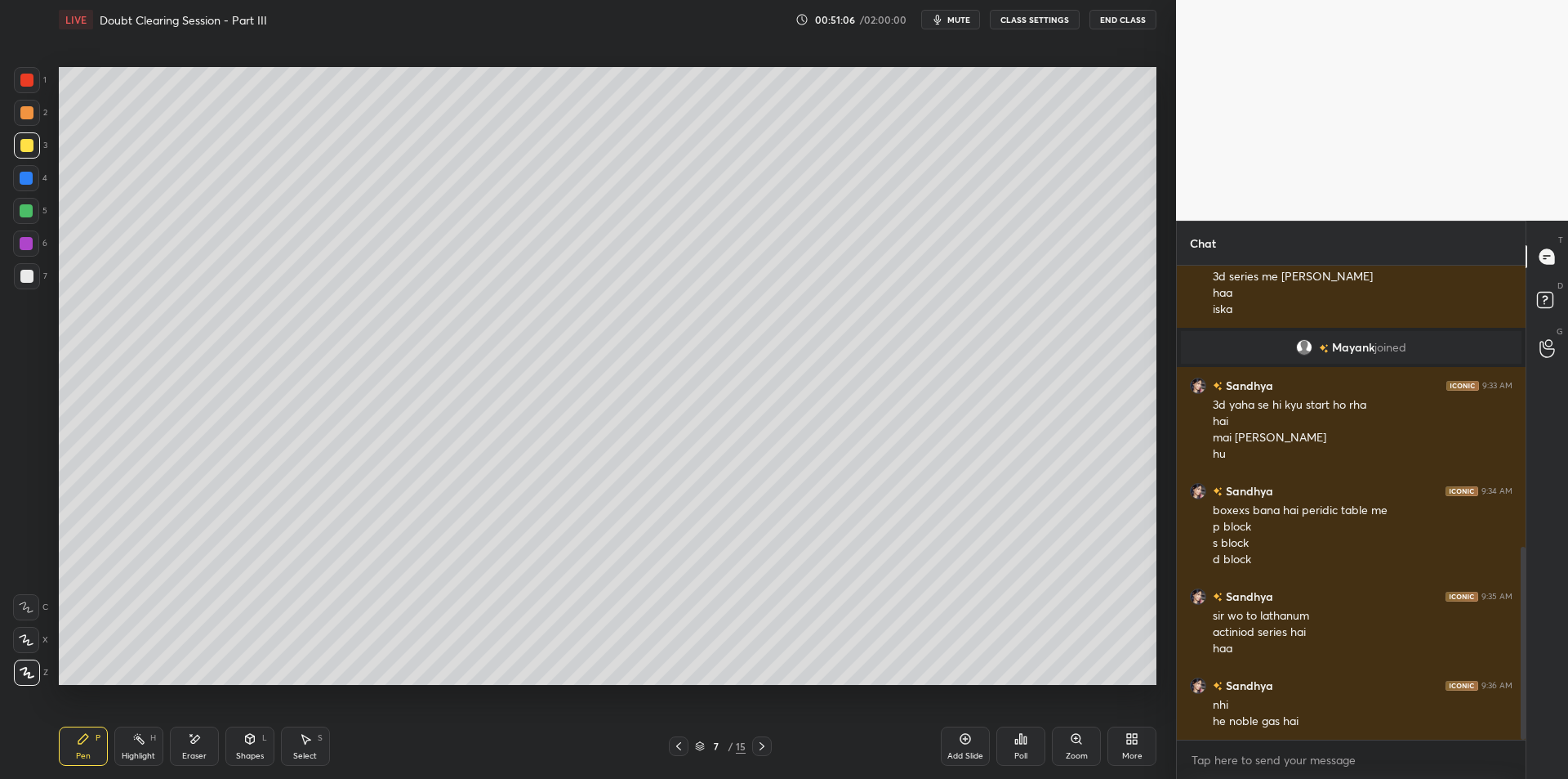
click at [34, 178] on div at bounding box center [26, 178] width 27 height 27
click at [42, 144] on div "3" at bounding box center [30, 146] width 34 height 27
click at [26, 180] on div at bounding box center [26, 178] width 13 height 13
click at [20, 156] on div at bounding box center [27, 146] width 27 height 27
click at [20, 180] on div at bounding box center [26, 178] width 13 height 13
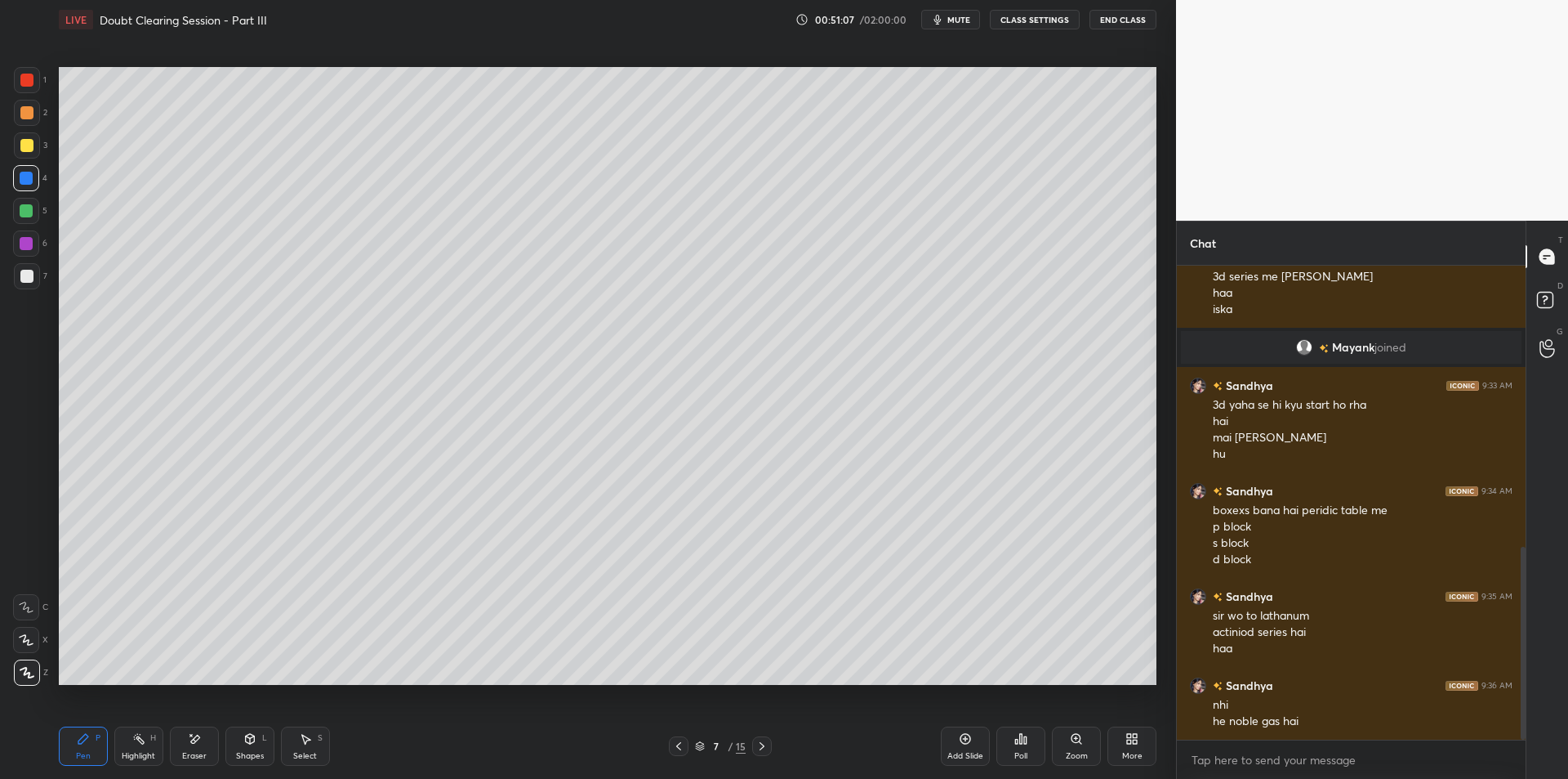
click at [21, 155] on div at bounding box center [27, 146] width 27 height 27
click at [22, 174] on div at bounding box center [26, 178] width 13 height 13
click at [21, 179] on div at bounding box center [26, 178] width 13 height 13
click at [22, 148] on div at bounding box center [27, 146] width 13 height 13
click at [21, 187] on div at bounding box center [26, 178] width 27 height 27
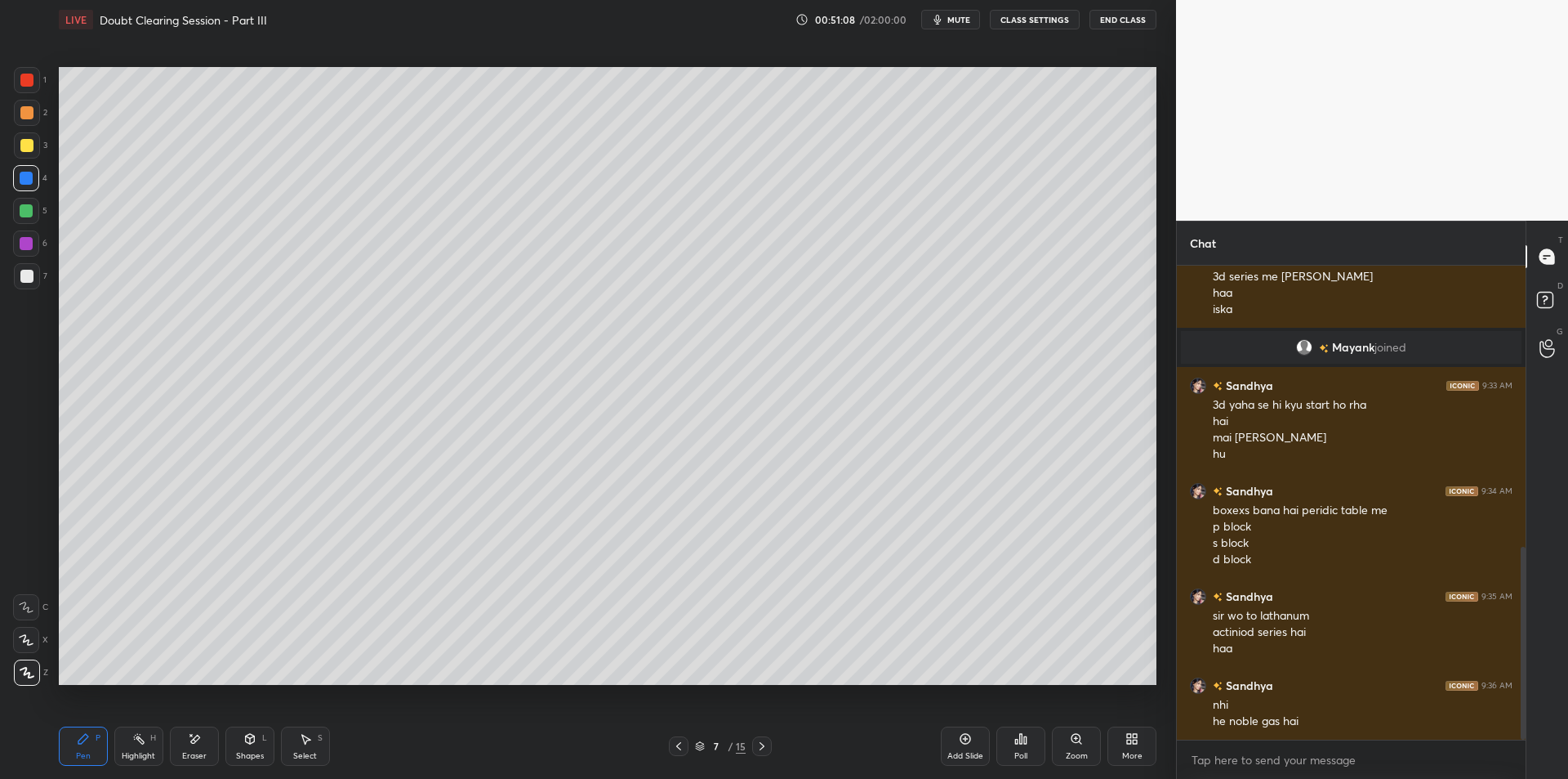
click at [16, 152] on div at bounding box center [27, 146] width 27 height 27
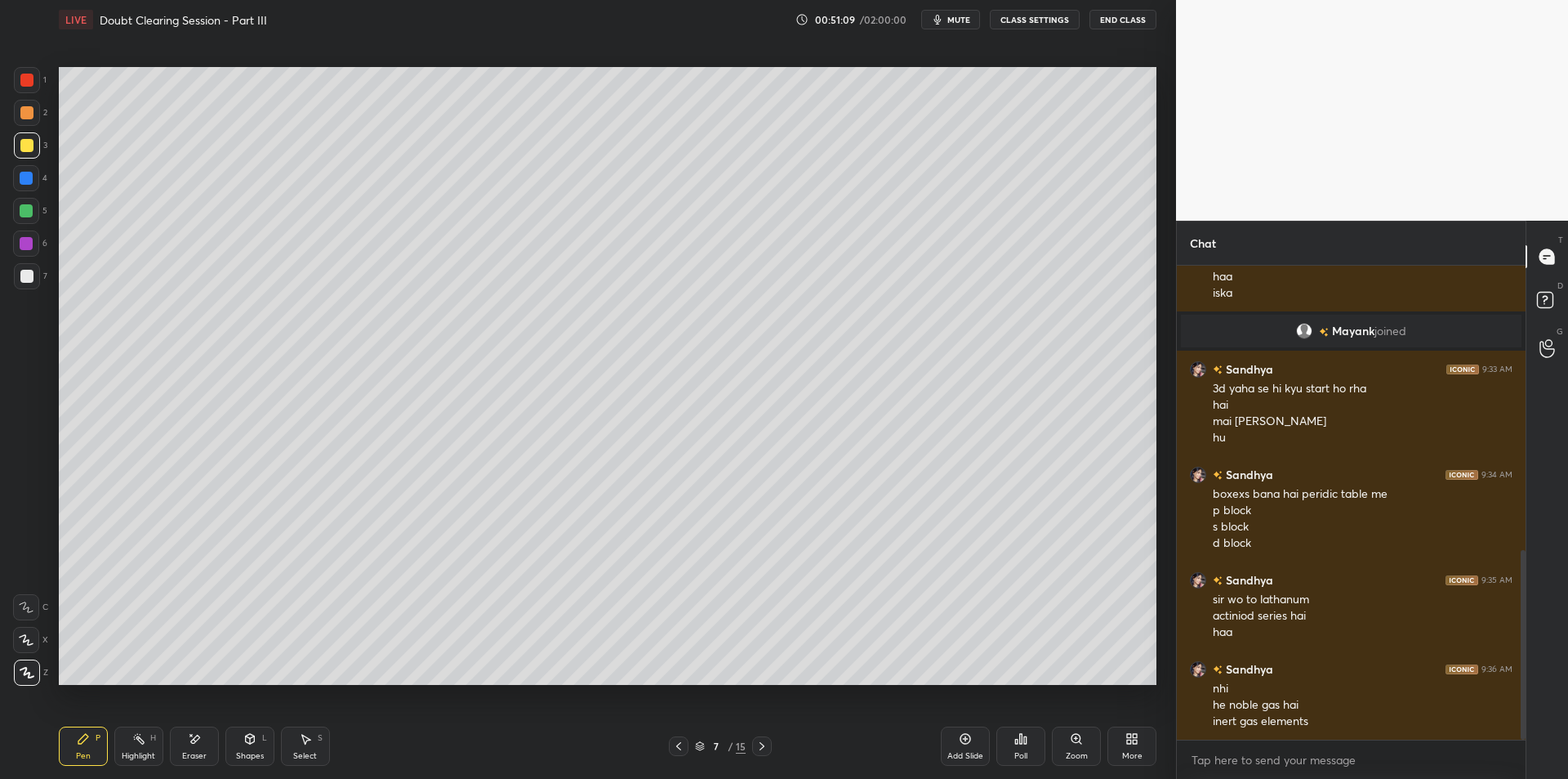
click at [14, 196] on div "4" at bounding box center [29, 181] width 34 height 33
click at [22, 153] on div at bounding box center [27, 146] width 27 height 27
click at [18, 194] on div "4" at bounding box center [29, 181] width 34 height 33
click at [14, 157] on div "3" at bounding box center [30, 146] width 34 height 27
click at [16, 194] on div "4" at bounding box center [29, 181] width 34 height 33
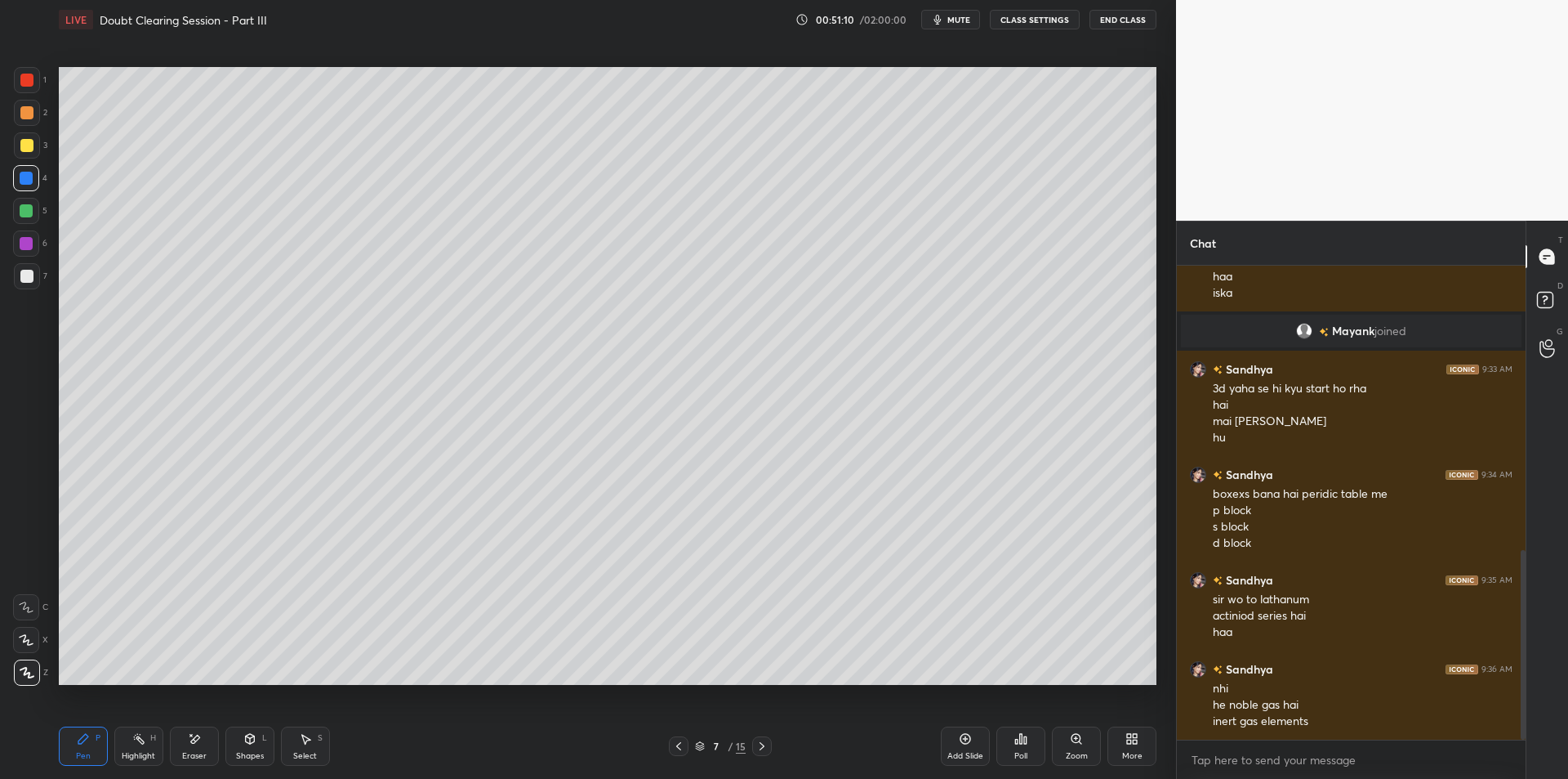
click at [23, 156] on div at bounding box center [27, 146] width 27 height 27
click at [19, 191] on div at bounding box center [26, 178] width 27 height 27
click at [25, 153] on div at bounding box center [27, 146] width 27 height 27
click at [19, 187] on div at bounding box center [26, 178] width 27 height 27
click at [20, 160] on div "3" at bounding box center [30, 149] width 34 height 33
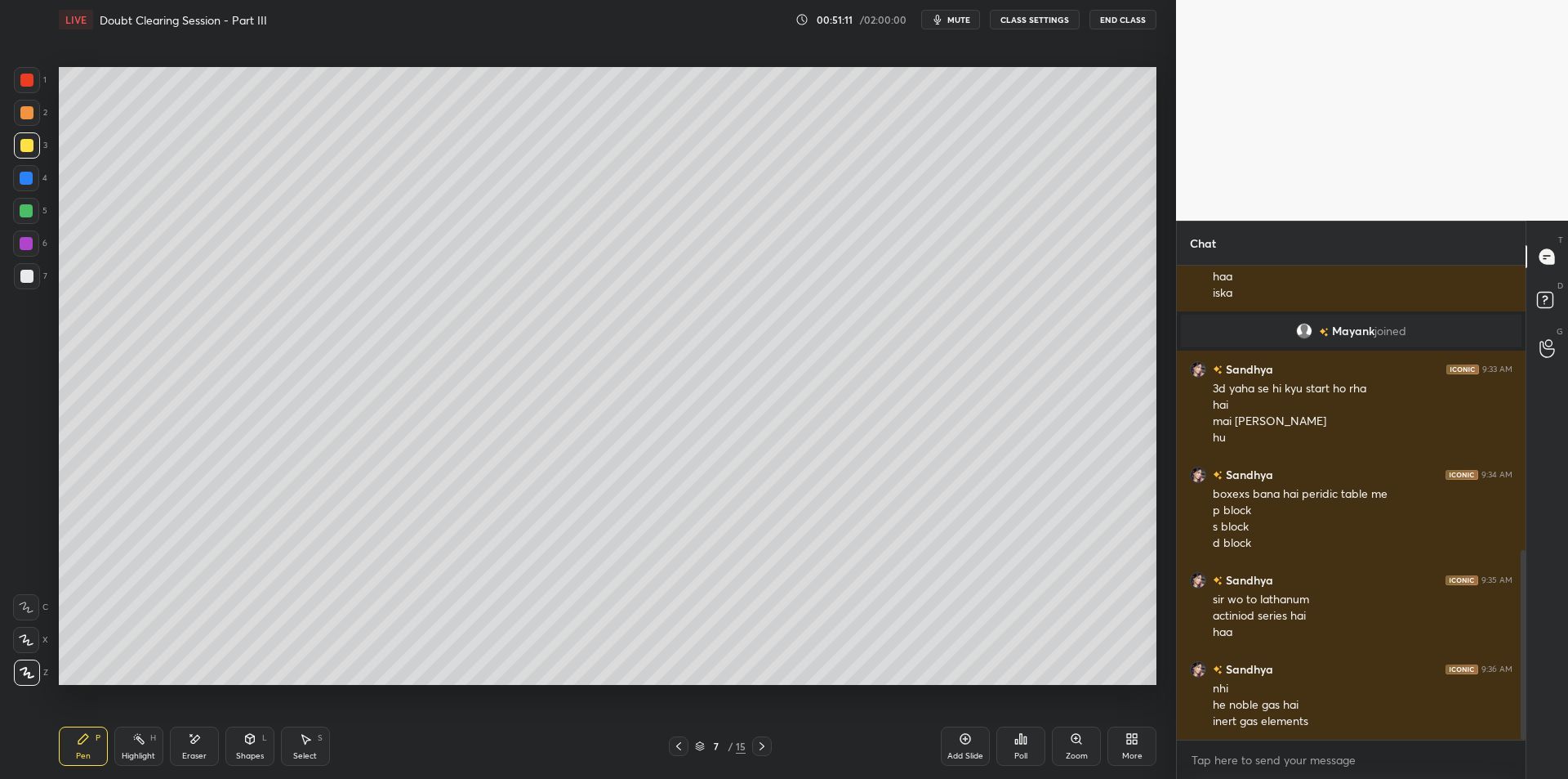
click at [19, 162] on div "3" at bounding box center [30, 149] width 34 height 33
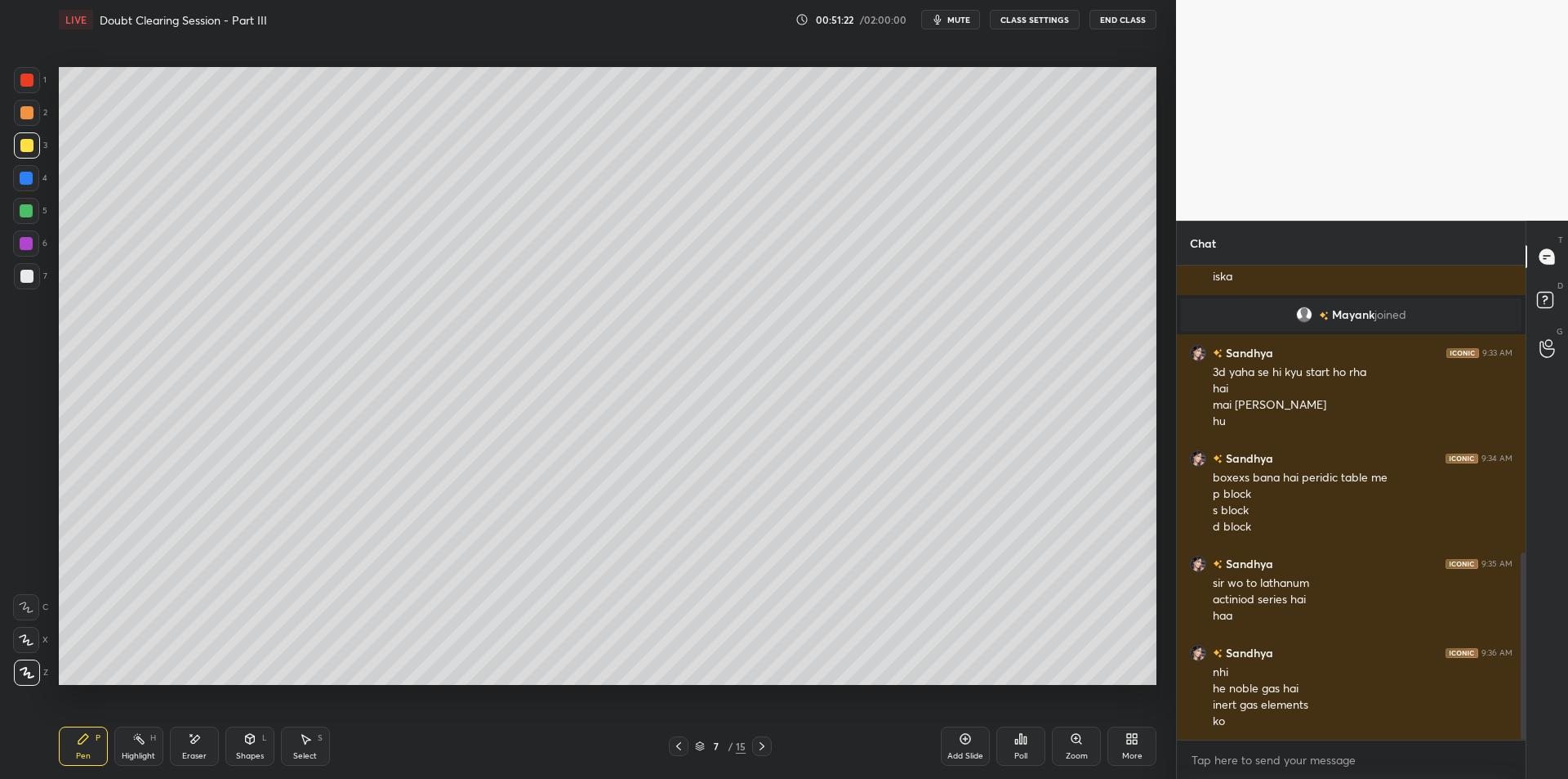
click at [33, 189] on div at bounding box center [26, 178] width 27 height 27
click at [28, 213] on div at bounding box center [26, 211] width 13 height 13
click at [17, 255] on div at bounding box center [26, 243] width 27 height 27
click at [27, 279] on div at bounding box center [27, 276] width 13 height 13
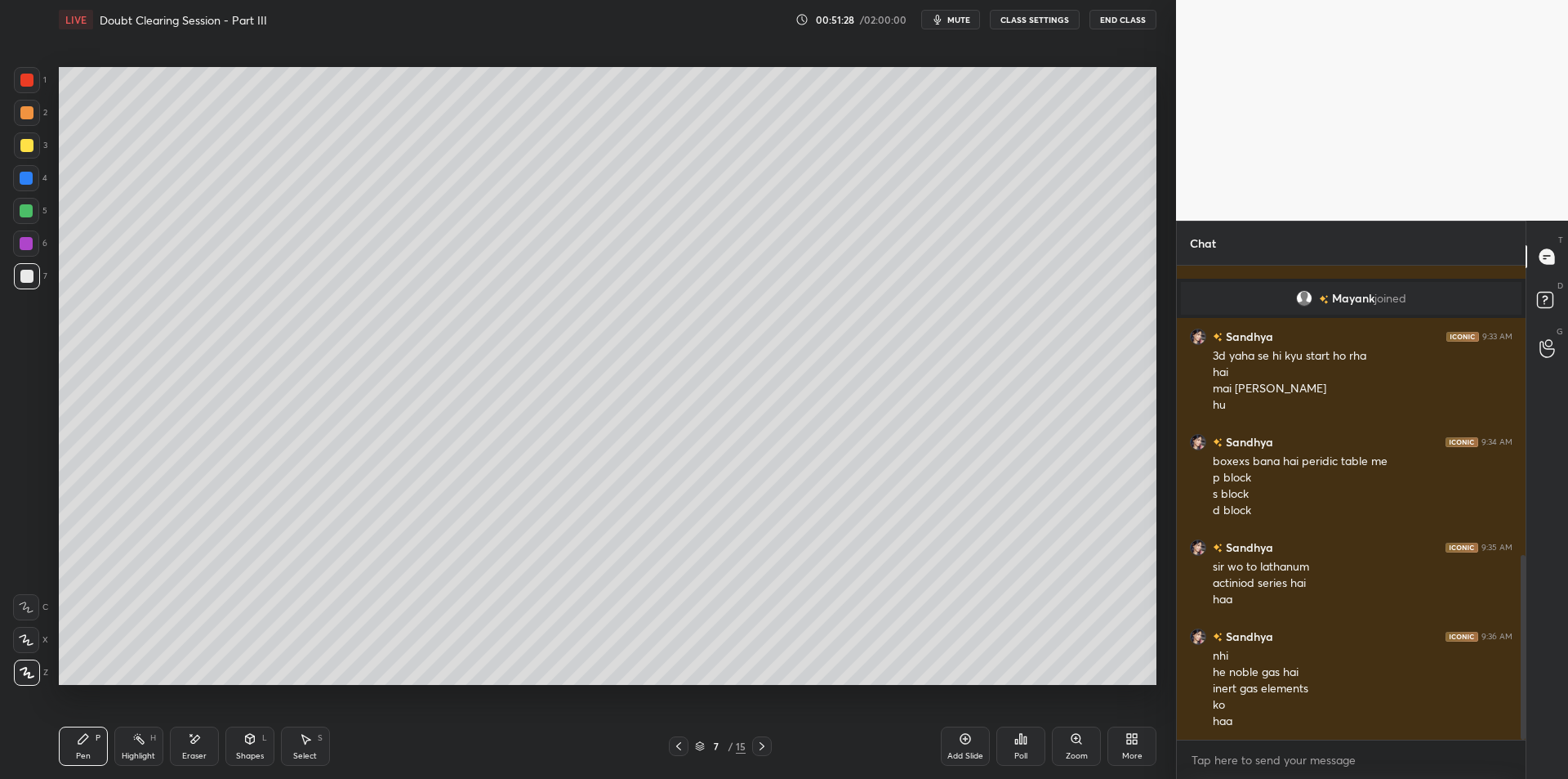
click at [30, 186] on div at bounding box center [26, 178] width 27 height 27
click at [27, 179] on div at bounding box center [26, 178] width 13 height 13
click at [22, 155] on div at bounding box center [27, 146] width 27 height 27
click at [22, 129] on div "2" at bounding box center [30, 116] width 34 height 33
click at [27, 100] on div at bounding box center [27, 113] width 27 height 27
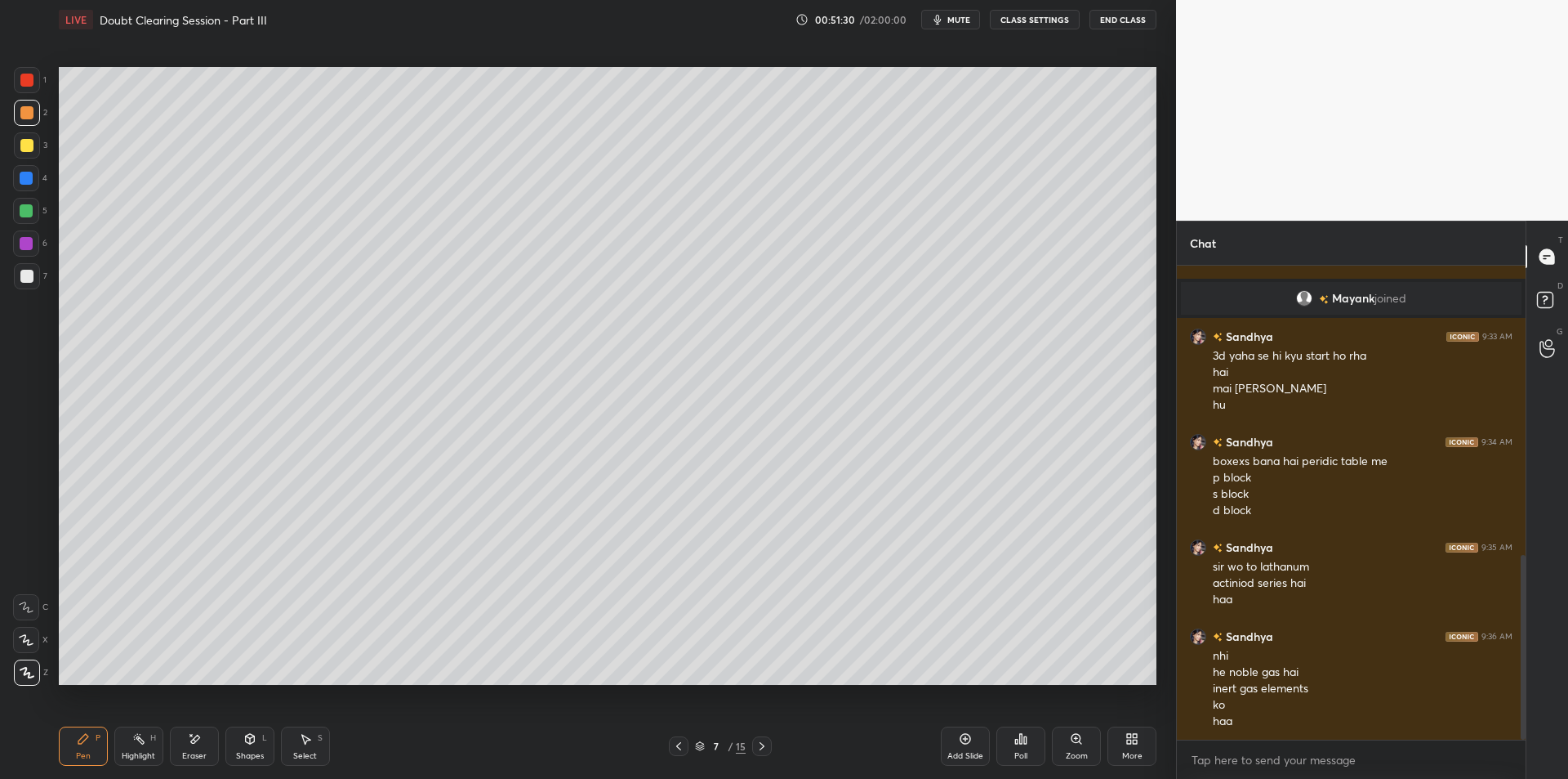
click at [27, 72] on div at bounding box center [27, 80] width 27 height 27
click at [33, 103] on div at bounding box center [27, 113] width 27 height 27
click at [34, 86] on div at bounding box center [27, 80] width 27 height 27
click at [27, 110] on div at bounding box center [27, 113] width 13 height 13
click at [32, 88] on div at bounding box center [27, 80] width 27 height 27
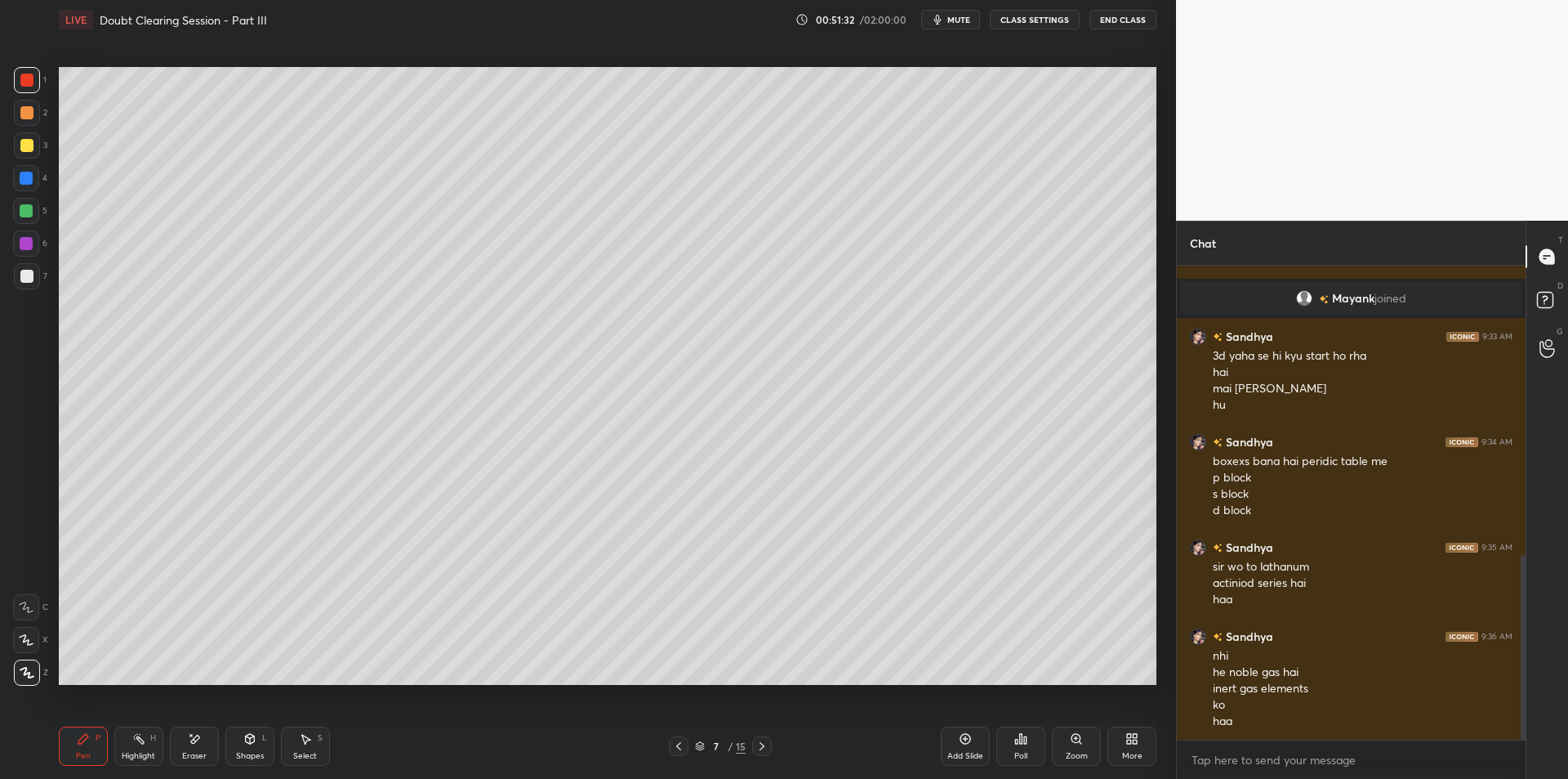
click at [27, 103] on div at bounding box center [27, 113] width 27 height 27
click at [27, 88] on div at bounding box center [27, 80] width 27 height 27
click at [20, 108] on div at bounding box center [27, 113] width 13 height 13
click at [25, 90] on div at bounding box center [27, 80] width 27 height 27
click at [20, 110] on div at bounding box center [27, 113] width 13 height 13
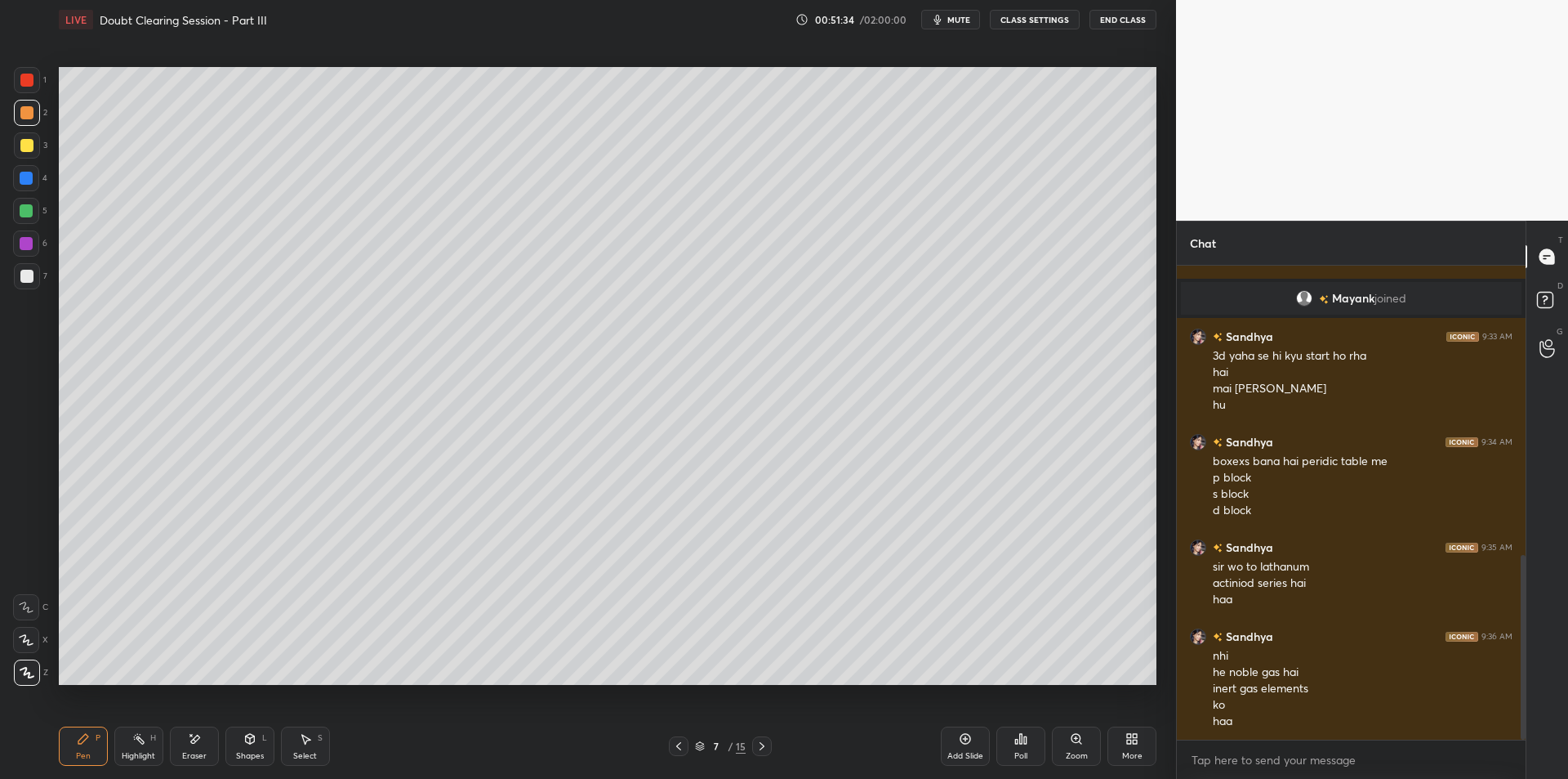
click at [27, 80] on div at bounding box center [27, 80] width 13 height 13
click at [31, 103] on div at bounding box center [27, 113] width 27 height 27
click at [23, 88] on div at bounding box center [27, 80] width 27 height 27
click at [25, 128] on div "2" at bounding box center [30, 116] width 34 height 33
click at [20, 88] on div at bounding box center [27, 80] width 27 height 27
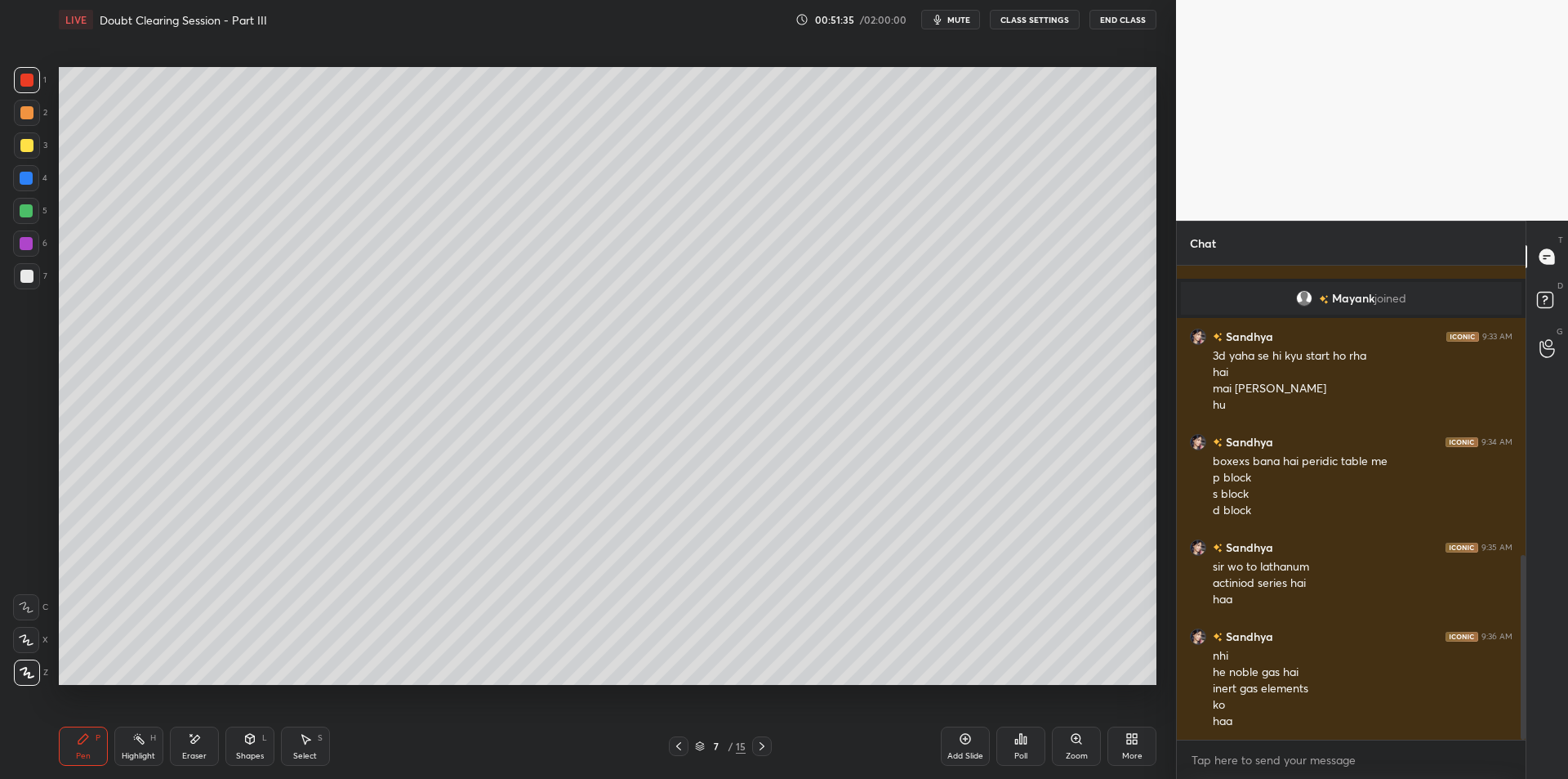
click at [26, 129] on div "2" at bounding box center [30, 116] width 34 height 33
click at [16, 83] on div at bounding box center [27, 80] width 27 height 27
click at [961, 754] on div "Add Slide" at bounding box center [964, 755] width 36 height 8
click at [25, 133] on div at bounding box center [27, 146] width 27 height 27
click at [25, 148] on div at bounding box center [27, 146] width 13 height 13
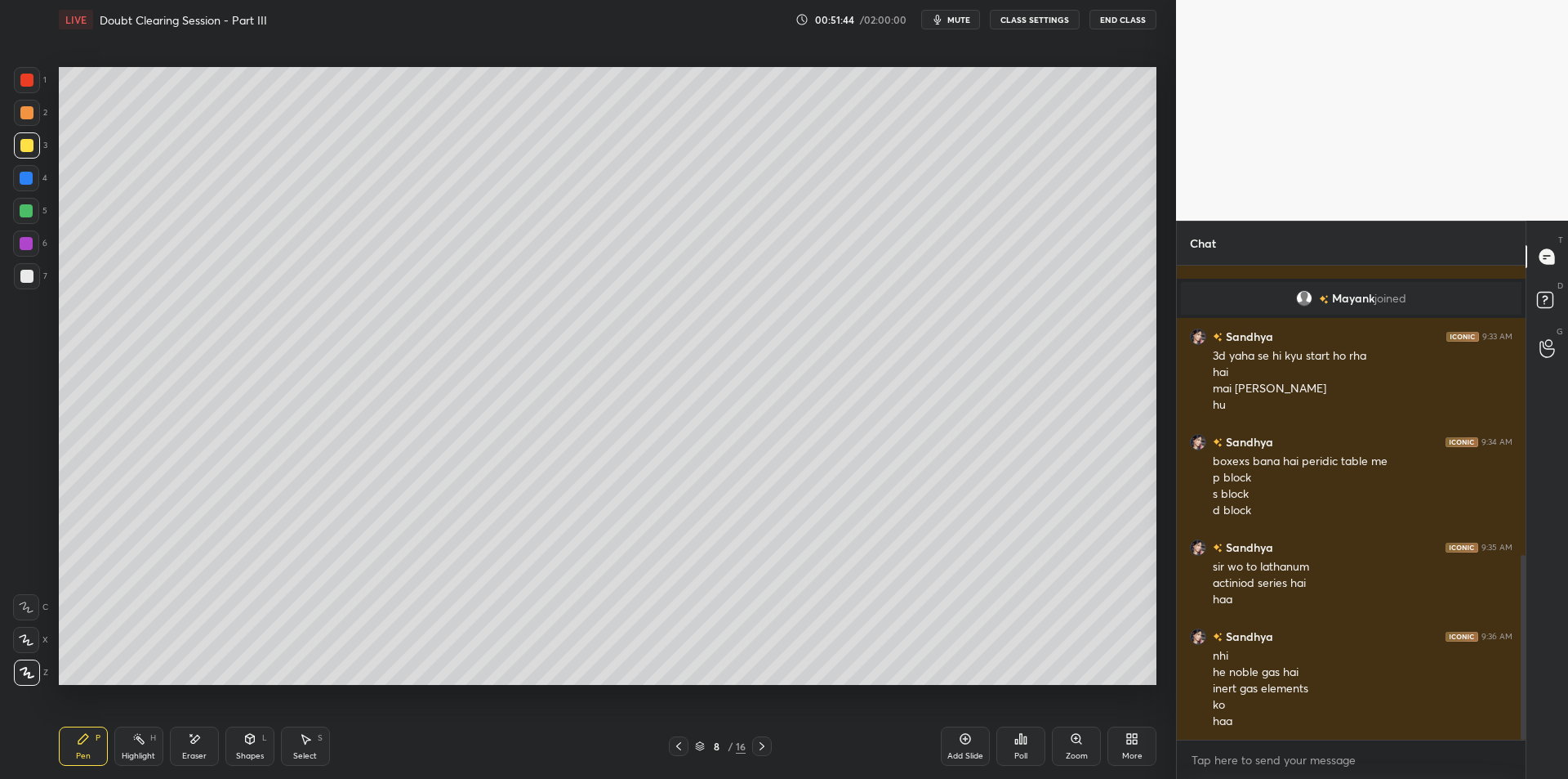
scroll to position [798, 0]
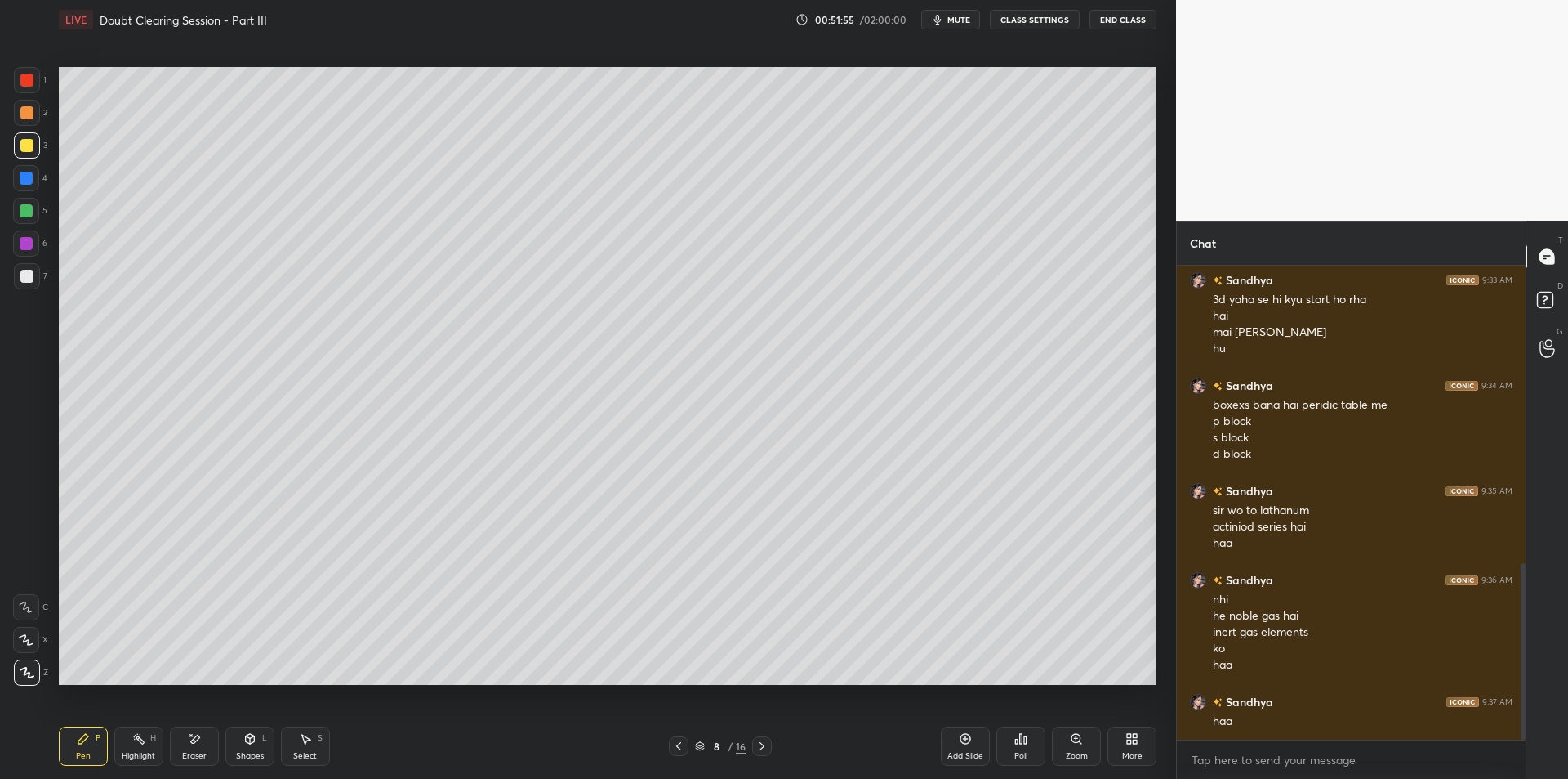
click at [19, 197] on div "4" at bounding box center [29, 181] width 34 height 33
click at [28, 214] on div at bounding box center [26, 211] width 13 height 13
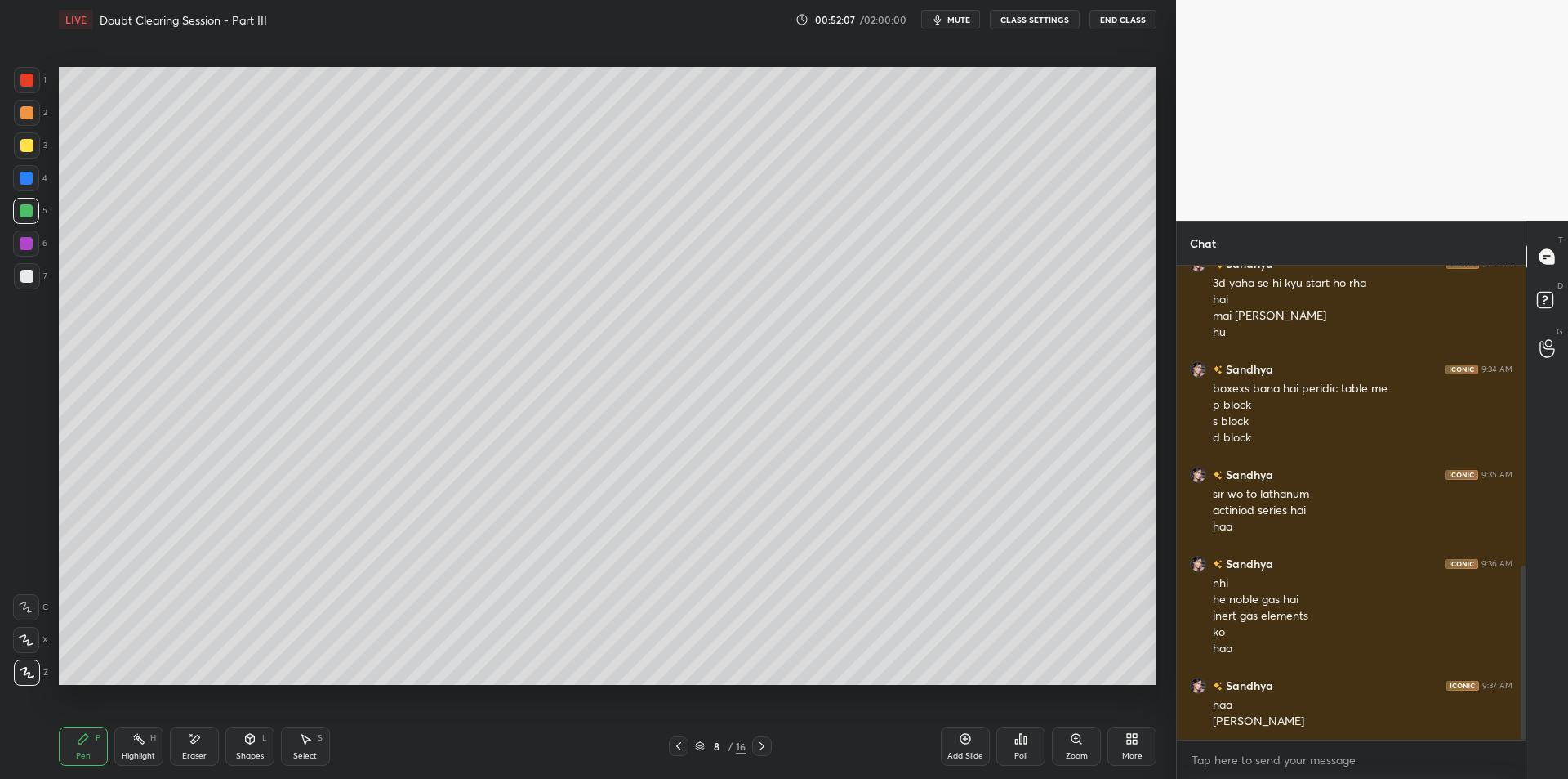
click at [37, 182] on div at bounding box center [26, 178] width 27 height 27
click at [36, 135] on div at bounding box center [27, 146] width 27 height 27
click at [31, 107] on div at bounding box center [27, 113] width 13 height 13
click at [18, 218] on div at bounding box center [26, 211] width 27 height 27
click at [24, 246] on div at bounding box center [26, 243] width 13 height 13
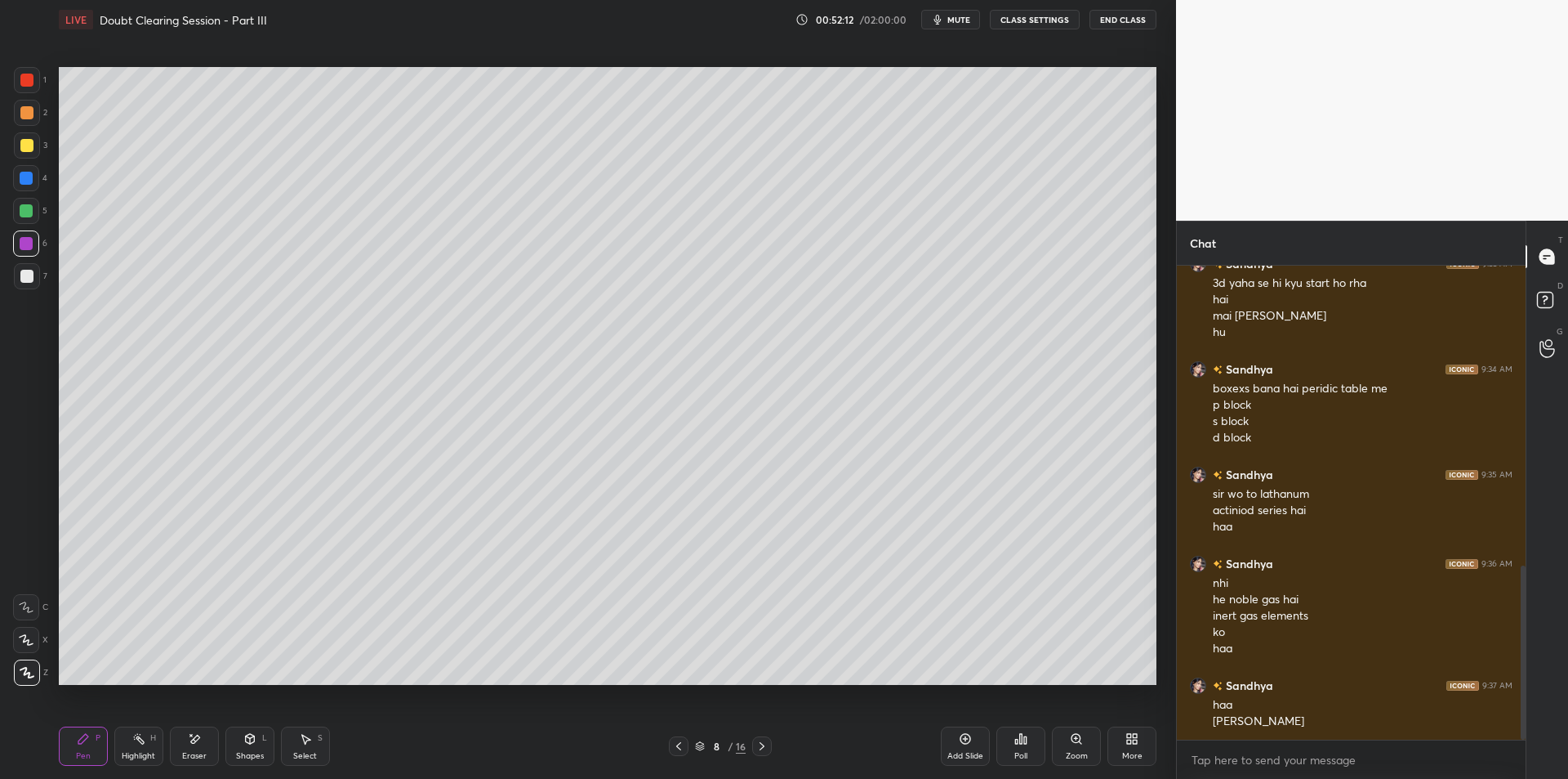
click at [27, 263] on div at bounding box center [27, 276] width 27 height 27
click at [39, 287] on div "7" at bounding box center [30, 276] width 34 height 27
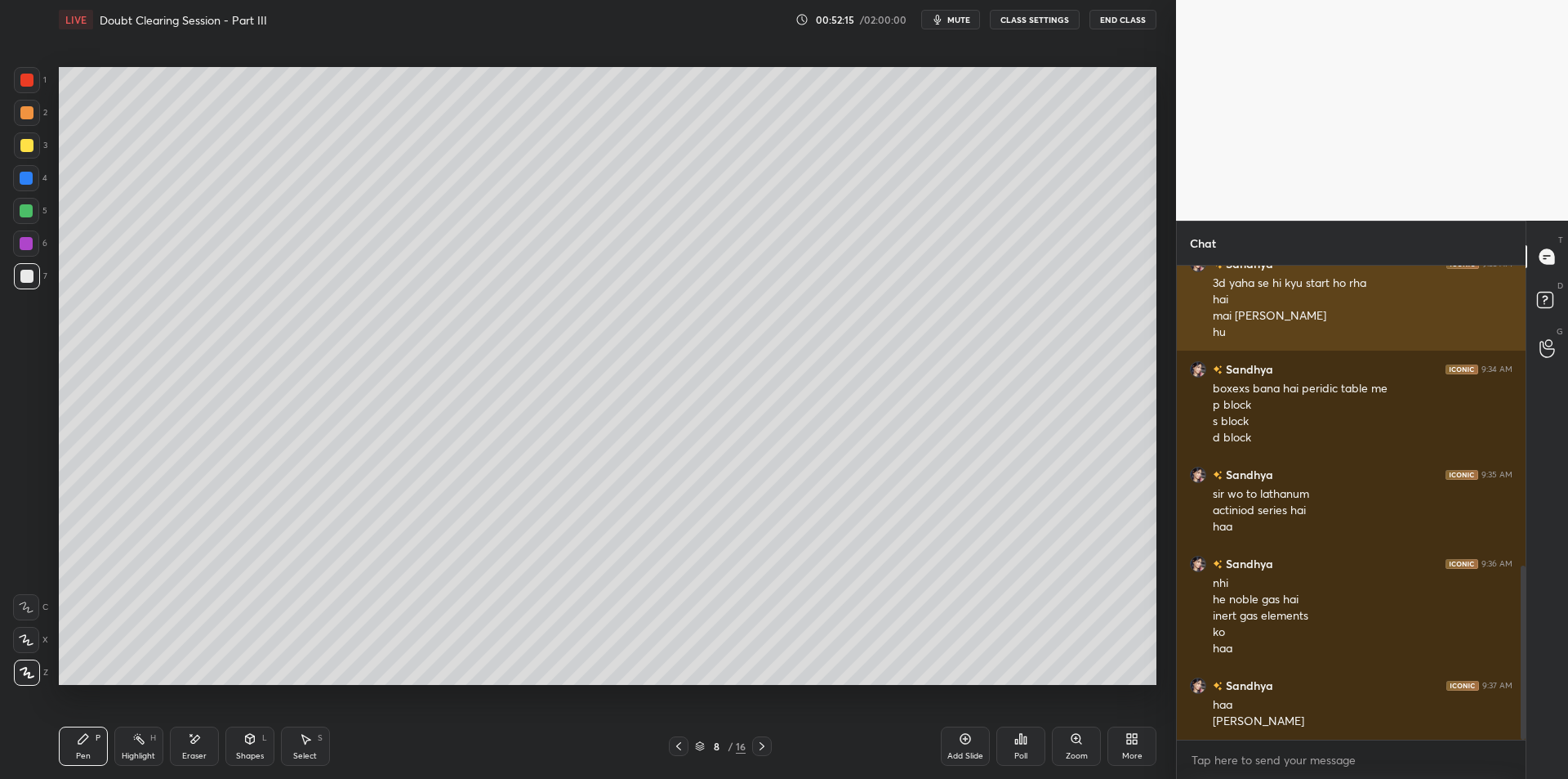
scroll to position [831, 0]
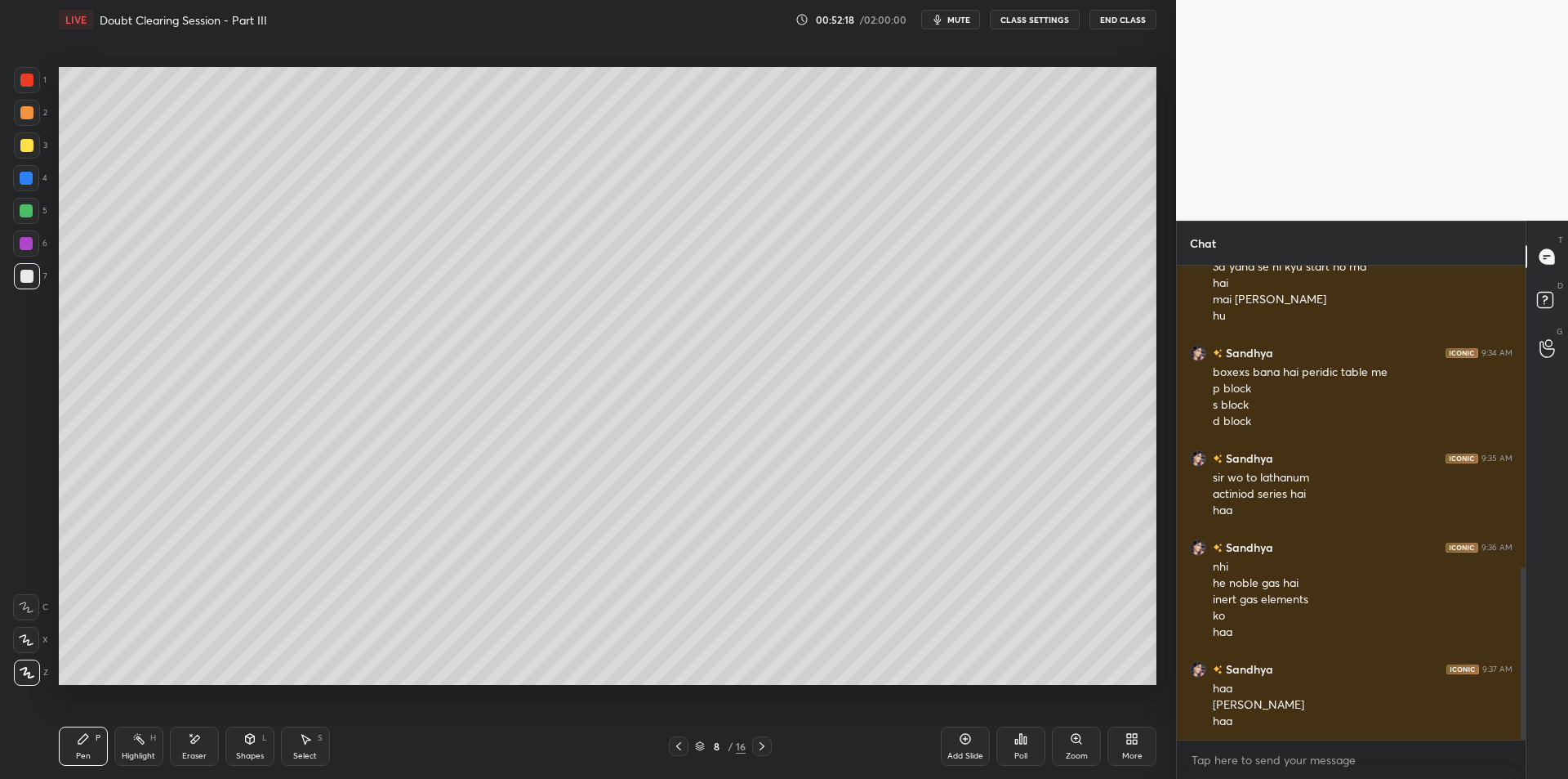
click at [18, 117] on div at bounding box center [27, 113] width 27 height 27
click at [21, 72] on div at bounding box center [27, 80] width 27 height 27
click at [24, 106] on div at bounding box center [27, 113] width 13 height 13
click at [35, 83] on div at bounding box center [27, 80] width 27 height 27
click at [27, 110] on div at bounding box center [27, 113] width 13 height 13
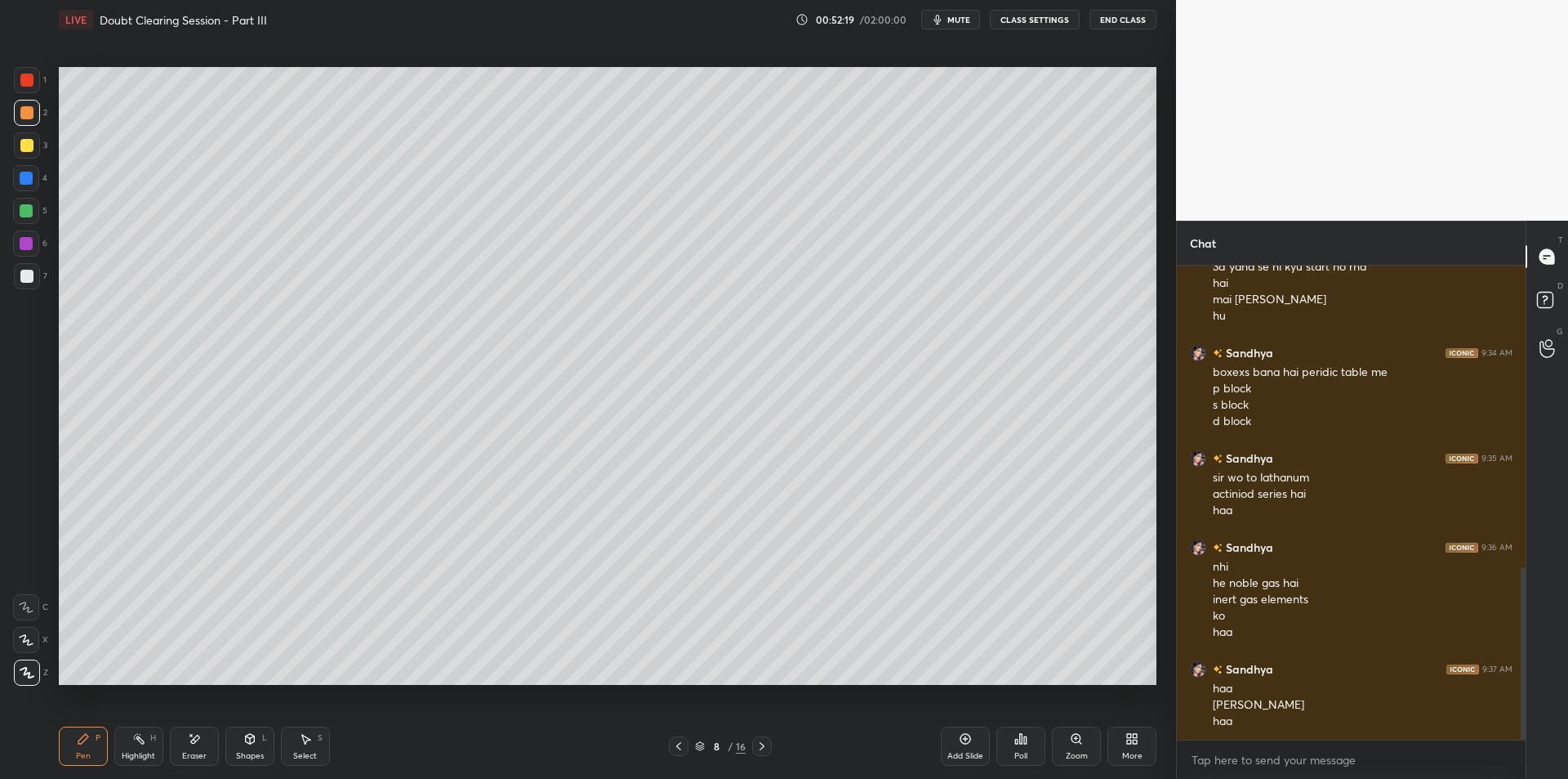
click at [28, 80] on div at bounding box center [27, 80] width 13 height 13
click at [28, 114] on div at bounding box center [27, 113] width 13 height 13
click at [33, 90] on div at bounding box center [27, 80] width 27 height 27
click at [41, 226] on div "5" at bounding box center [29, 214] width 34 height 33
click at [27, 258] on div "6" at bounding box center [29, 247] width 34 height 33
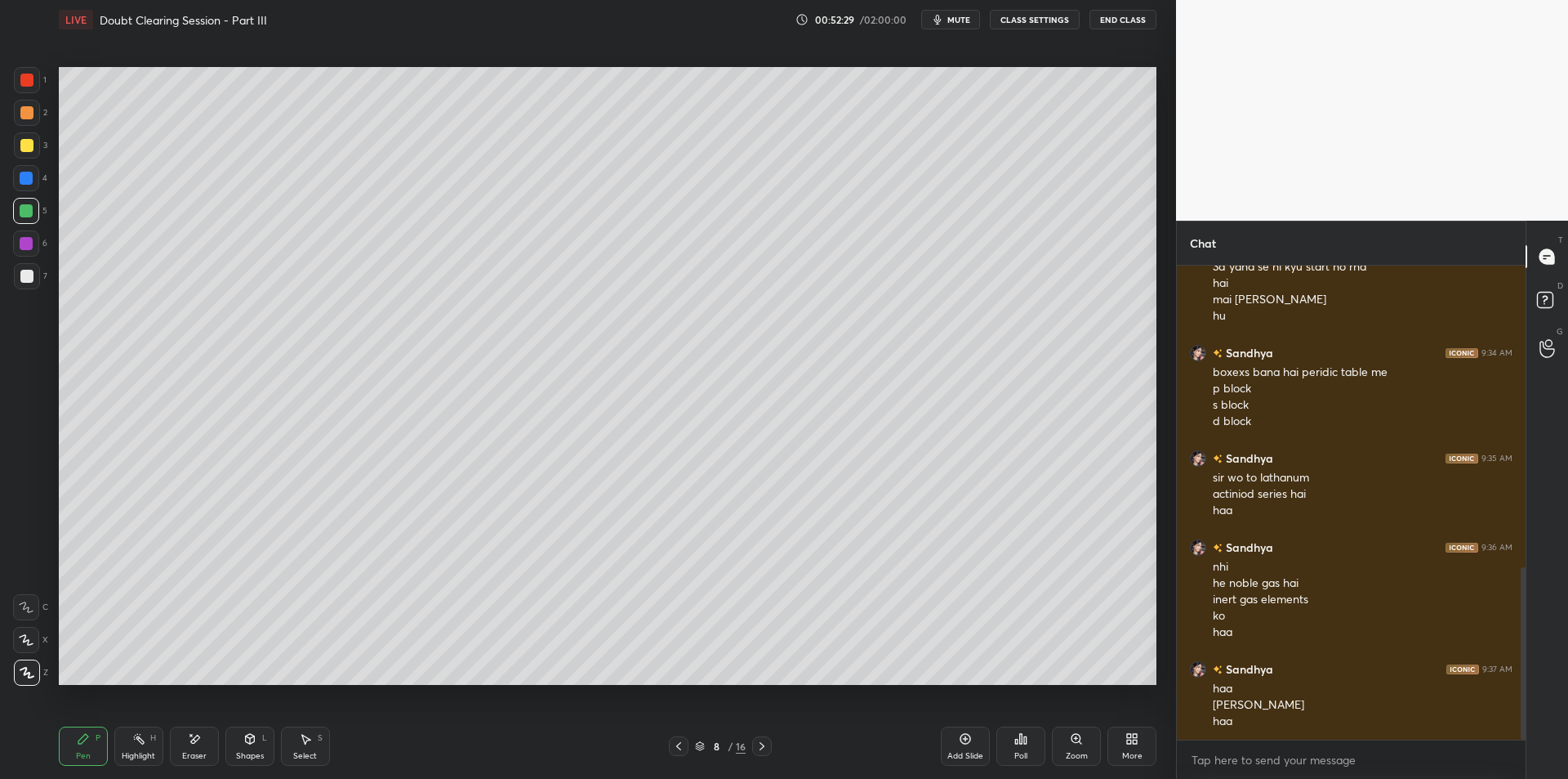
click at [27, 284] on div at bounding box center [27, 276] width 27 height 27
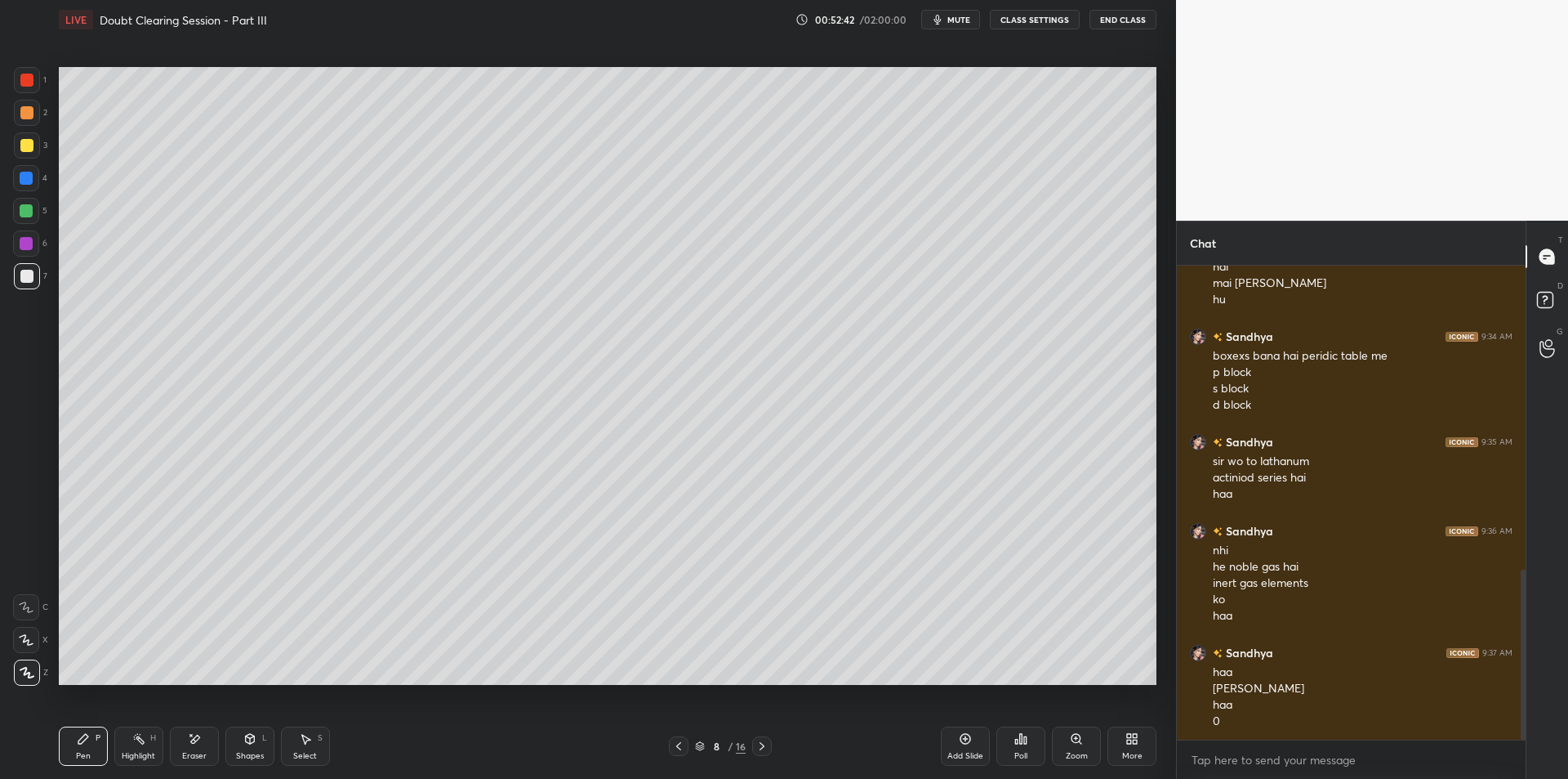
scroll to position [903, 0]
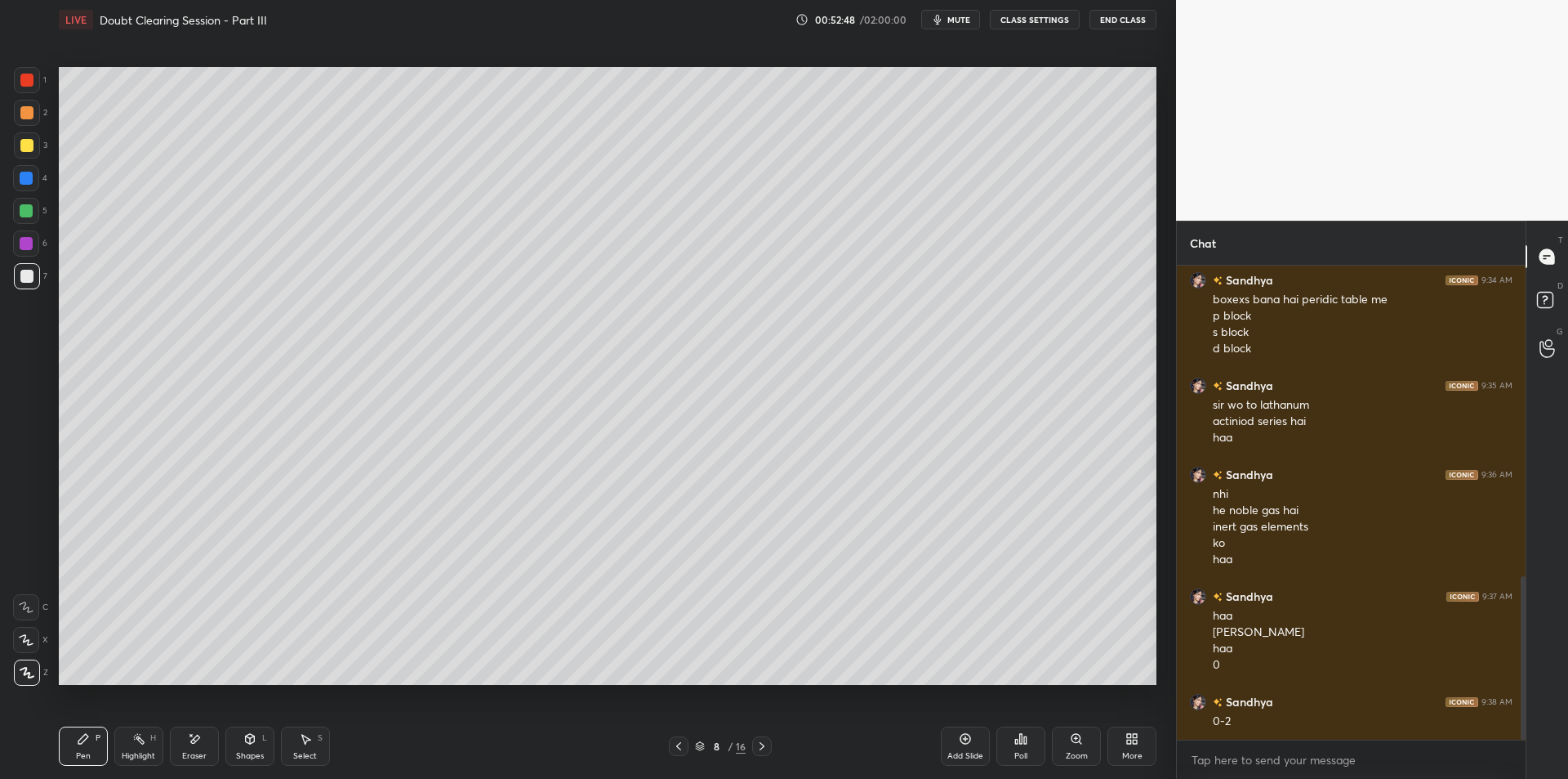
click at [34, 118] on div at bounding box center [27, 113] width 27 height 27
click at [19, 97] on div "1" at bounding box center [30, 83] width 33 height 33
click at [20, 118] on div at bounding box center [27, 113] width 13 height 13
click at [30, 86] on div at bounding box center [27, 80] width 13 height 13
click at [27, 113] on div at bounding box center [27, 113] width 13 height 13
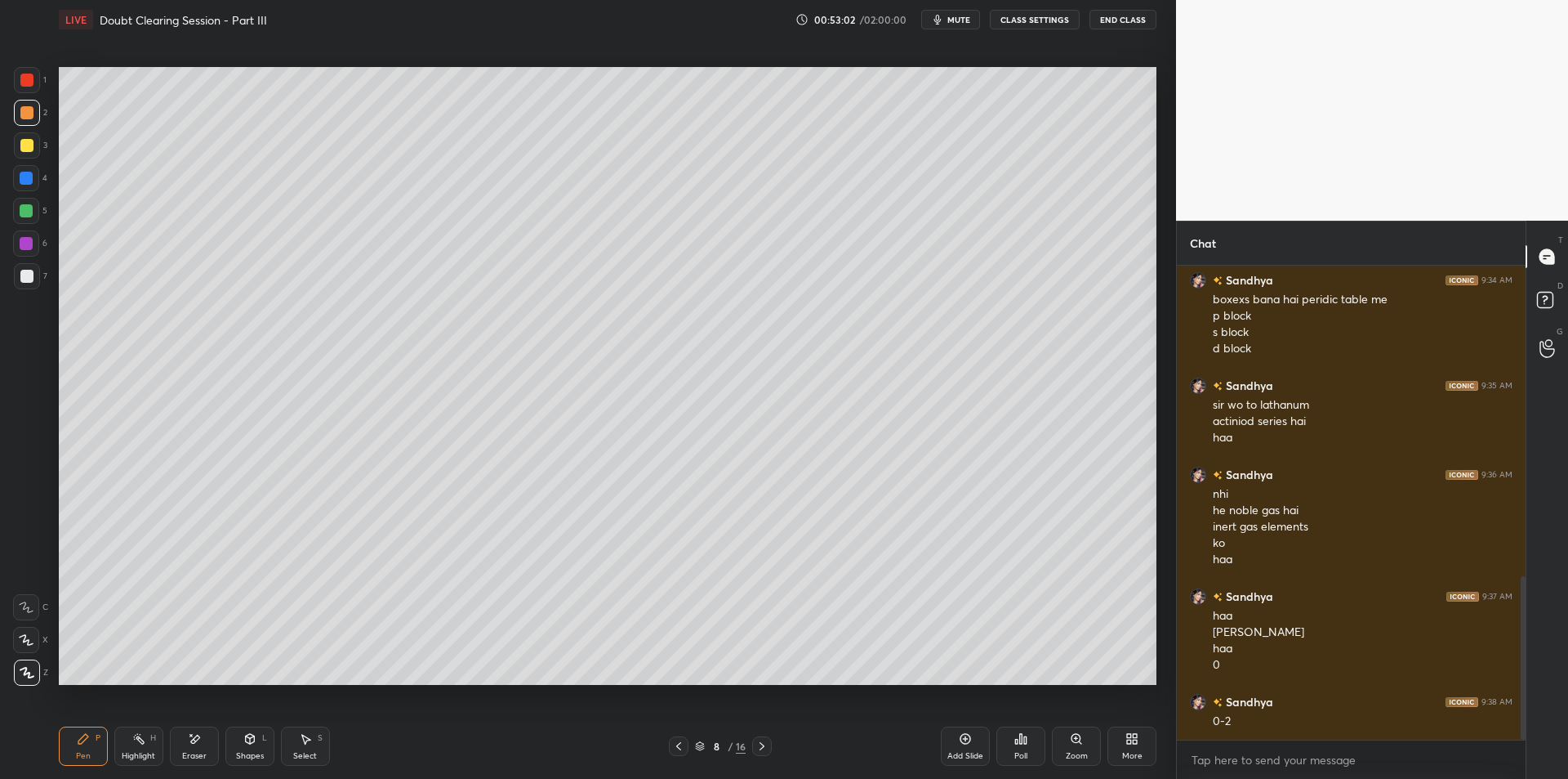
click at [681, 744] on icon at bounding box center [679, 746] width 13 height 13
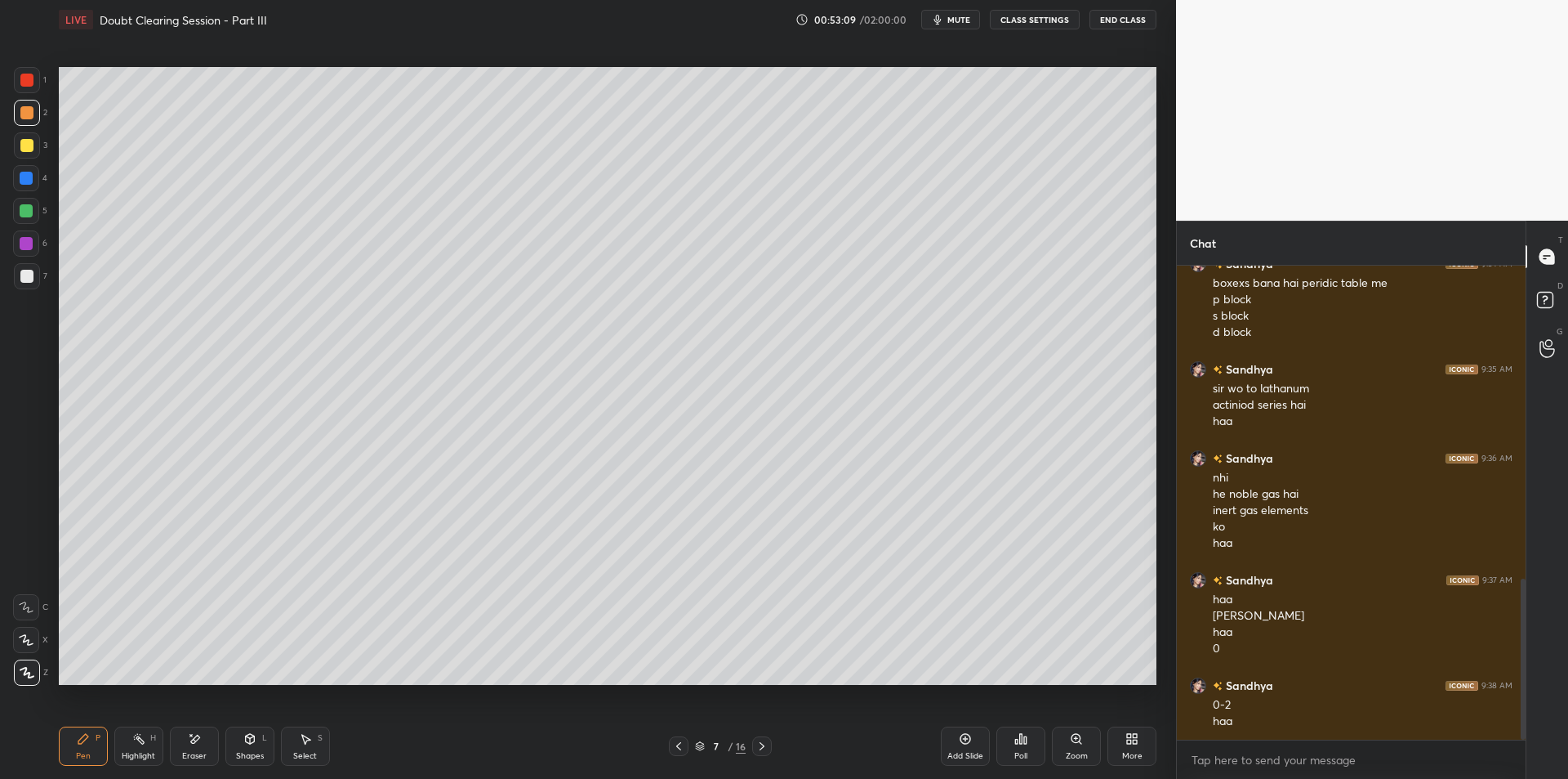
click at [30, 156] on div at bounding box center [27, 146] width 27 height 27
click at [750, 742] on div "7 / 16" at bounding box center [720, 745] width 102 height 19
click at [762, 745] on icon at bounding box center [762, 746] width 13 height 13
click at [15, 218] on div at bounding box center [26, 211] width 27 height 27
click at [26, 256] on div at bounding box center [26, 243] width 27 height 27
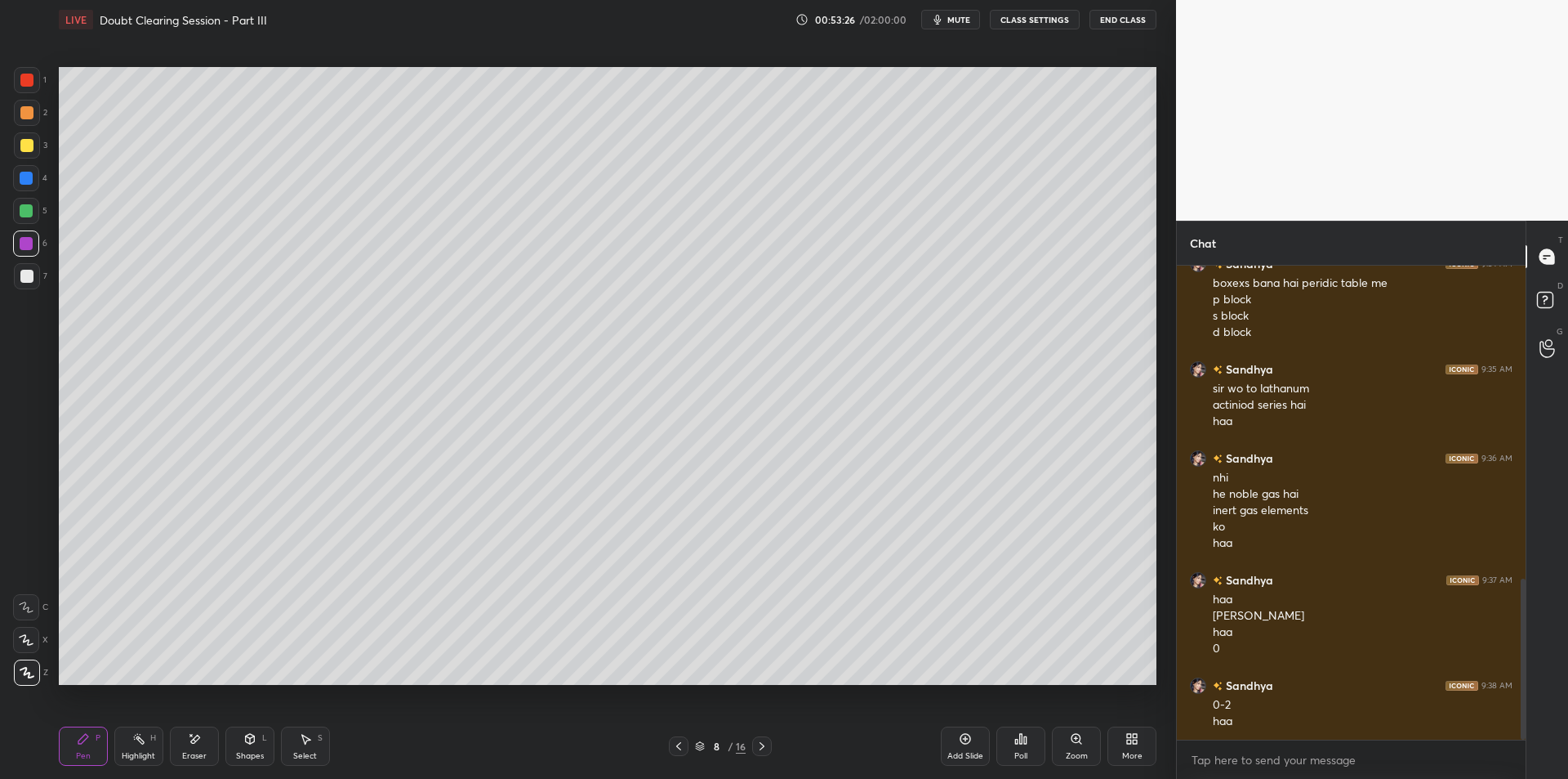
click at [20, 286] on div at bounding box center [27, 276] width 27 height 27
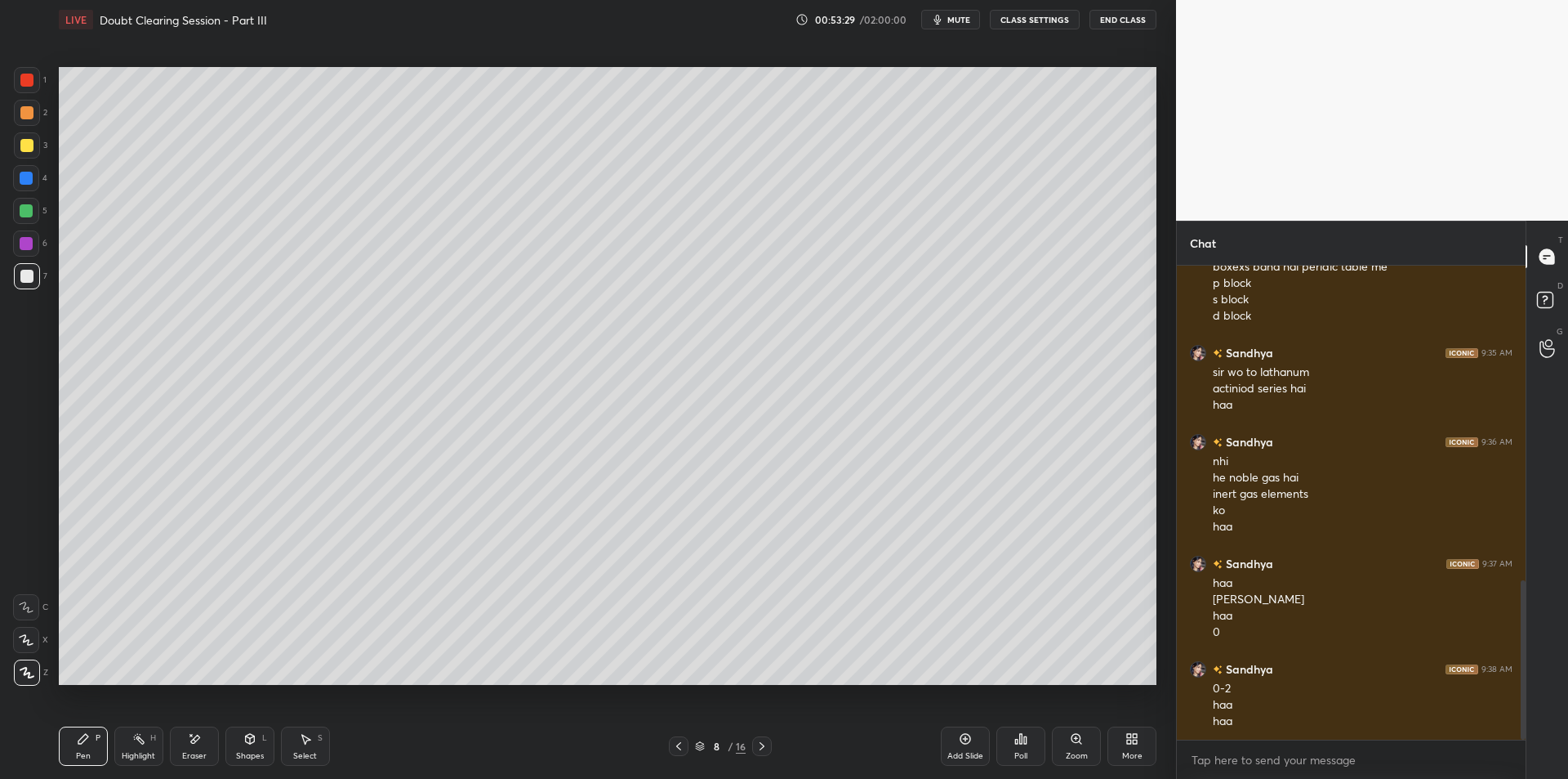
click at [20, 247] on div at bounding box center [26, 243] width 13 height 13
click at [20, 276] on div at bounding box center [27, 276] width 13 height 13
click at [15, 242] on div at bounding box center [26, 243] width 27 height 27
click at [21, 275] on div at bounding box center [27, 276] width 13 height 13
click at [961, 742] on icon at bounding box center [965, 739] width 13 height 13
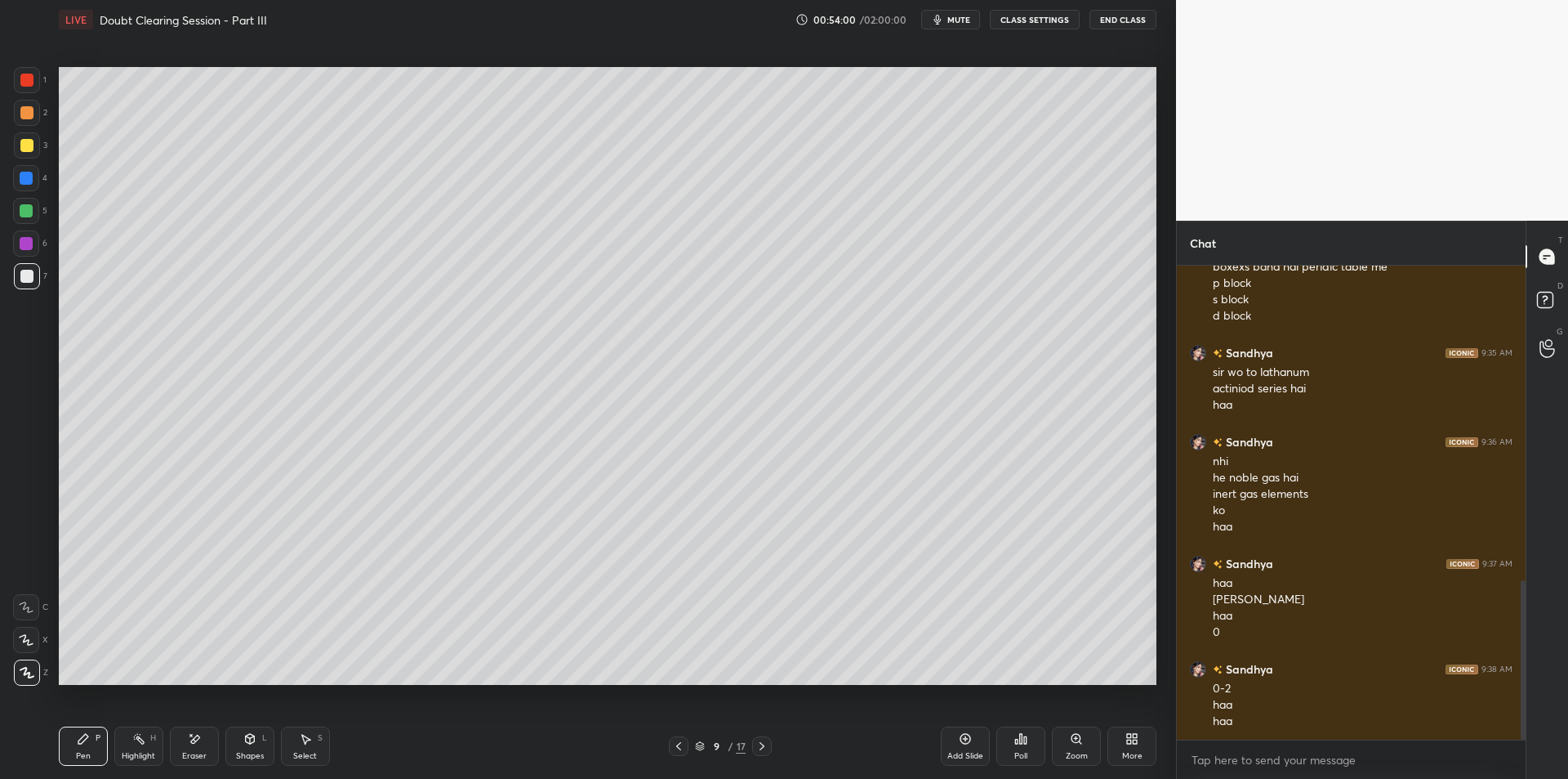
click at [47, 119] on div "2" at bounding box center [30, 113] width 34 height 27
click at [19, 156] on div at bounding box center [27, 146] width 27 height 27
click at [29, 179] on div at bounding box center [26, 178] width 13 height 13
click at [38, 152] on div at bounding box center [27, 146] width 27 height 27
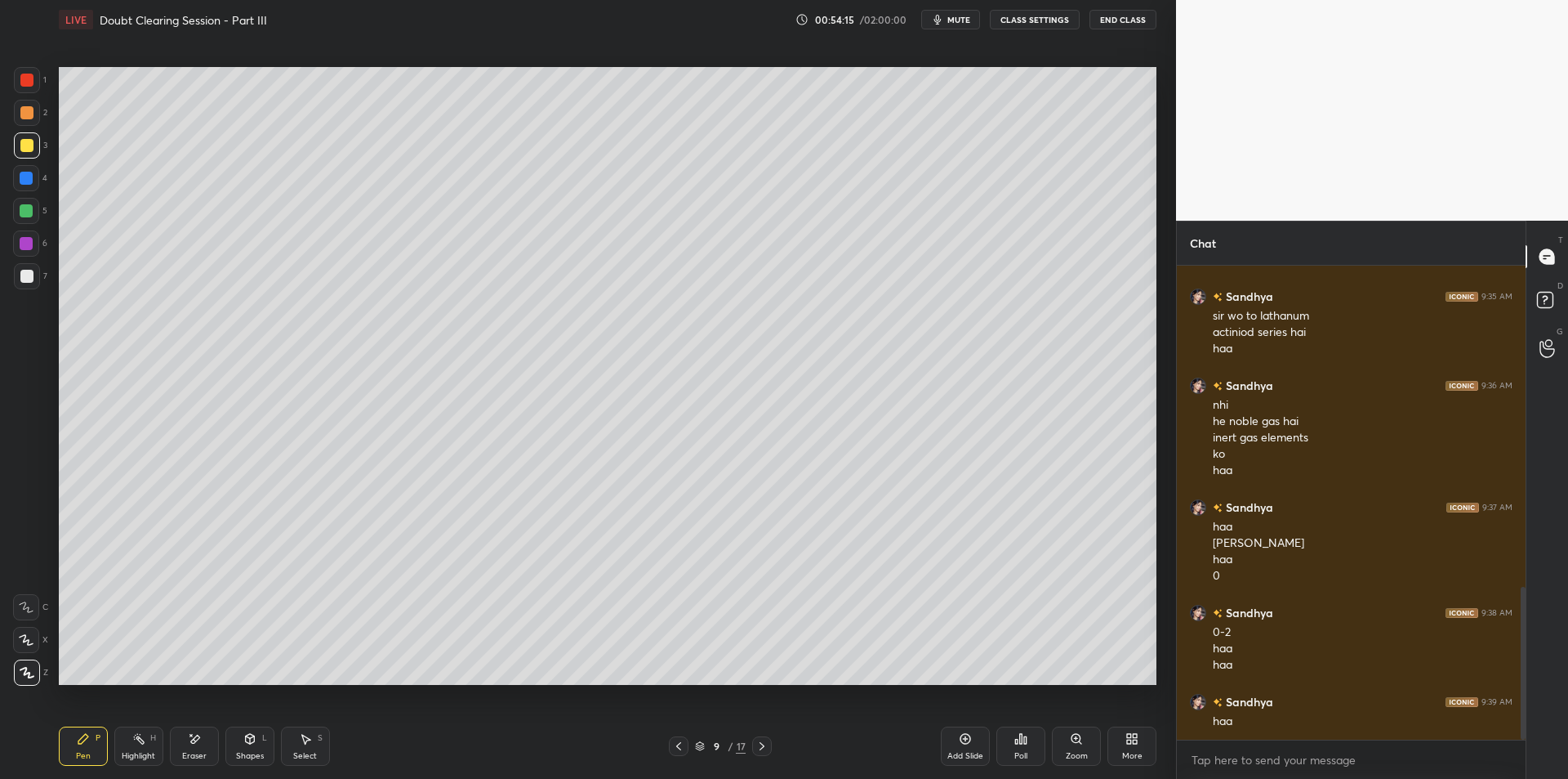
click at [680, 749] on icon at bounding box center [678, 745] width 5 height 8
click at [773, 743] on div "8 / 17" at bounding box center [720, 745] width 441 height 19
click at [767, 743] on icon at bounding box center [762, 746] width 13 height 13
click at [28, 186] on div at bounding box center [26, 178] width 27 height 27
click at [34, 201] on div at bounding box center [26, 211] width 27 height 27
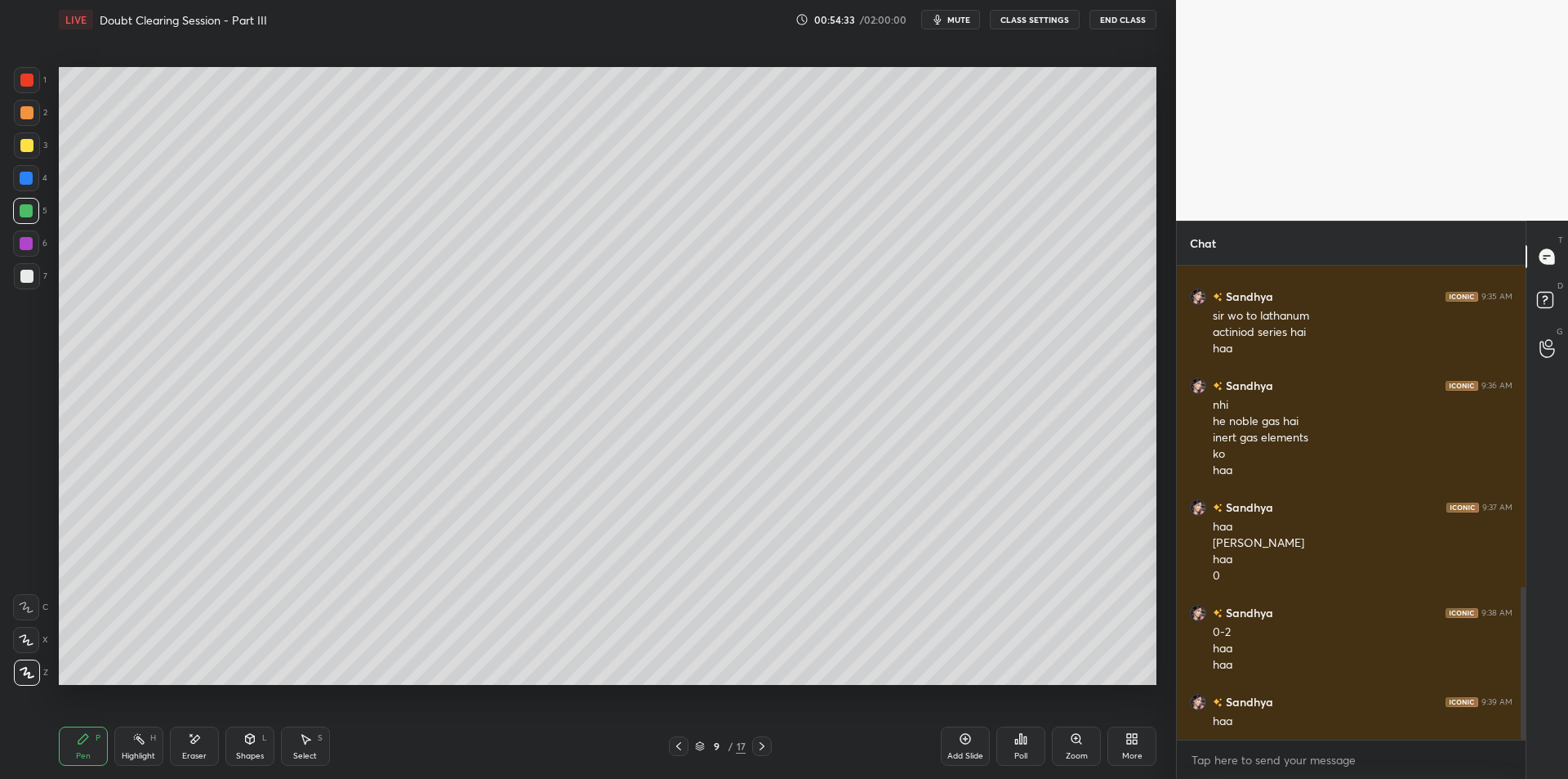
click at [22, 247] on div at bounding box center [26, 243] width 13 height 13
click at [27, 280] on div at bounding box center [27, 276] width 13 height 13
click at [681, 747] on icon at bounding box center [679, 746] width 13 height 13
click at [760, 748] on icon at bounding box center [762, 746] width 13 height 13
click at [953, 741] on div "Add Slide" at bounding box center [965, 745] width 49 height 39
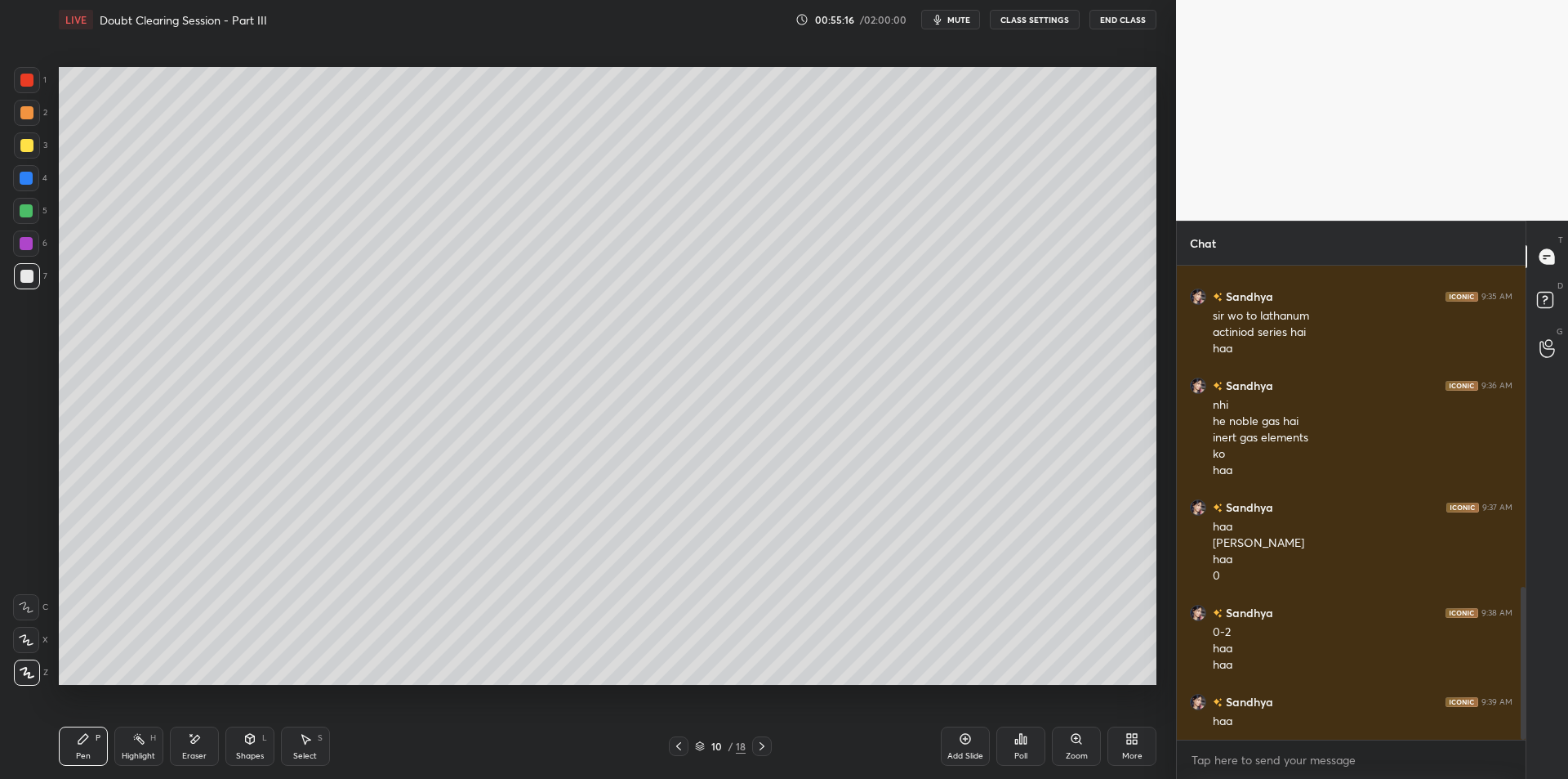
scroll to position [1049, 0]
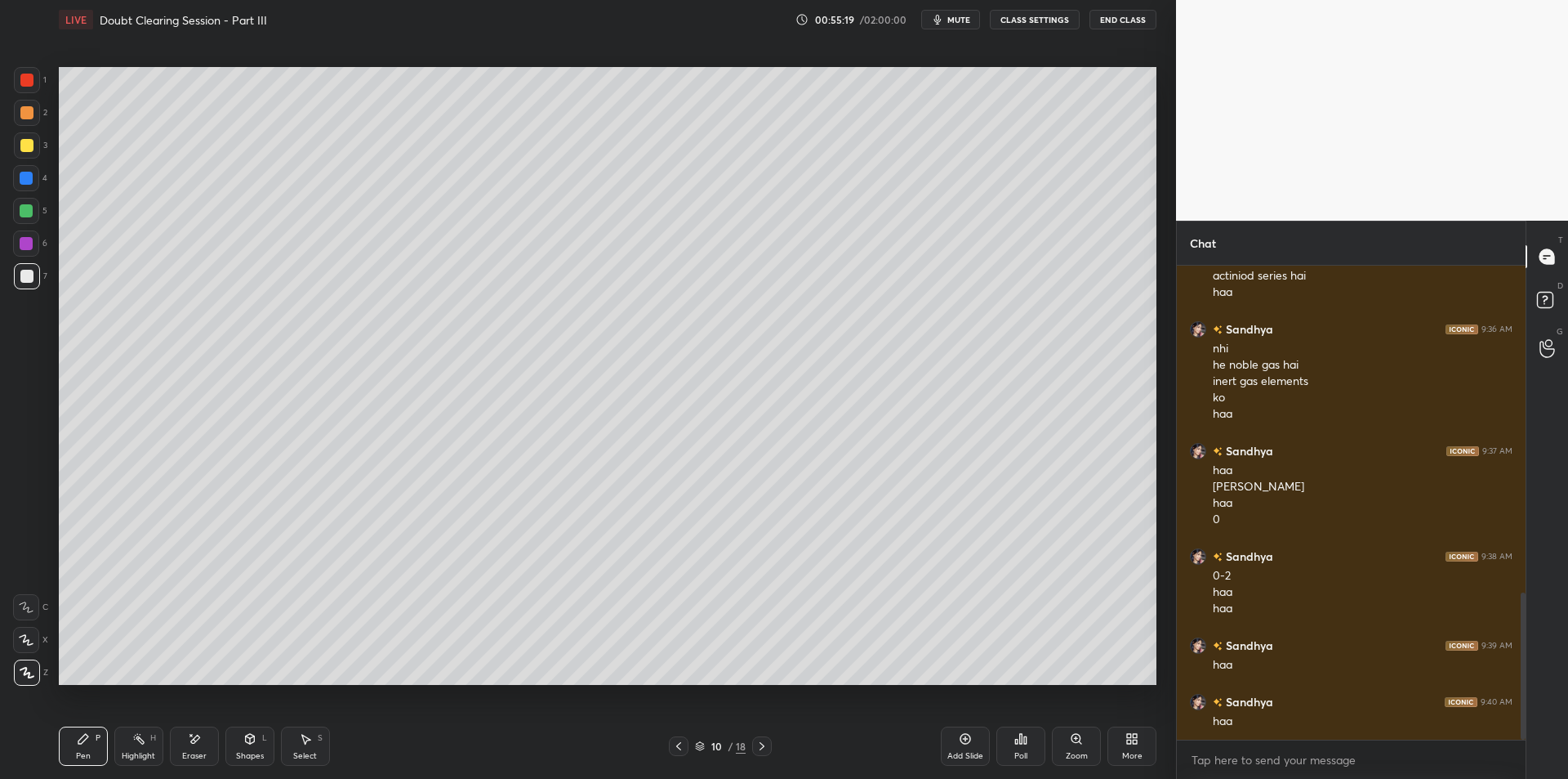
click at [952, 24] on span "mute" at bounding box center [958, 19] width 23 height 11
click at [1127, 19] on button "End Class" at bounding box center [1122, 19] width 67 height 19
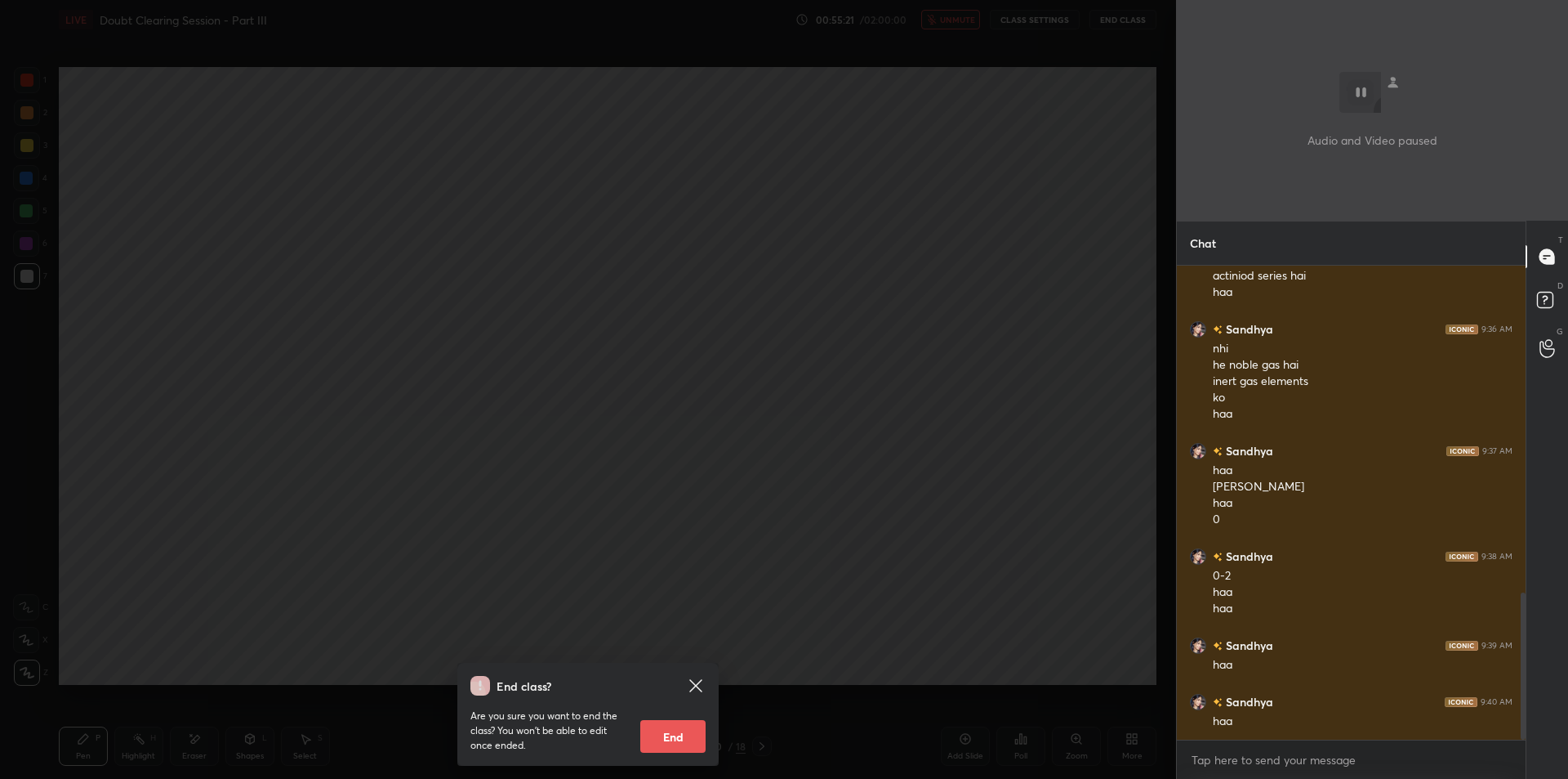
scroll to position [1066, 0]
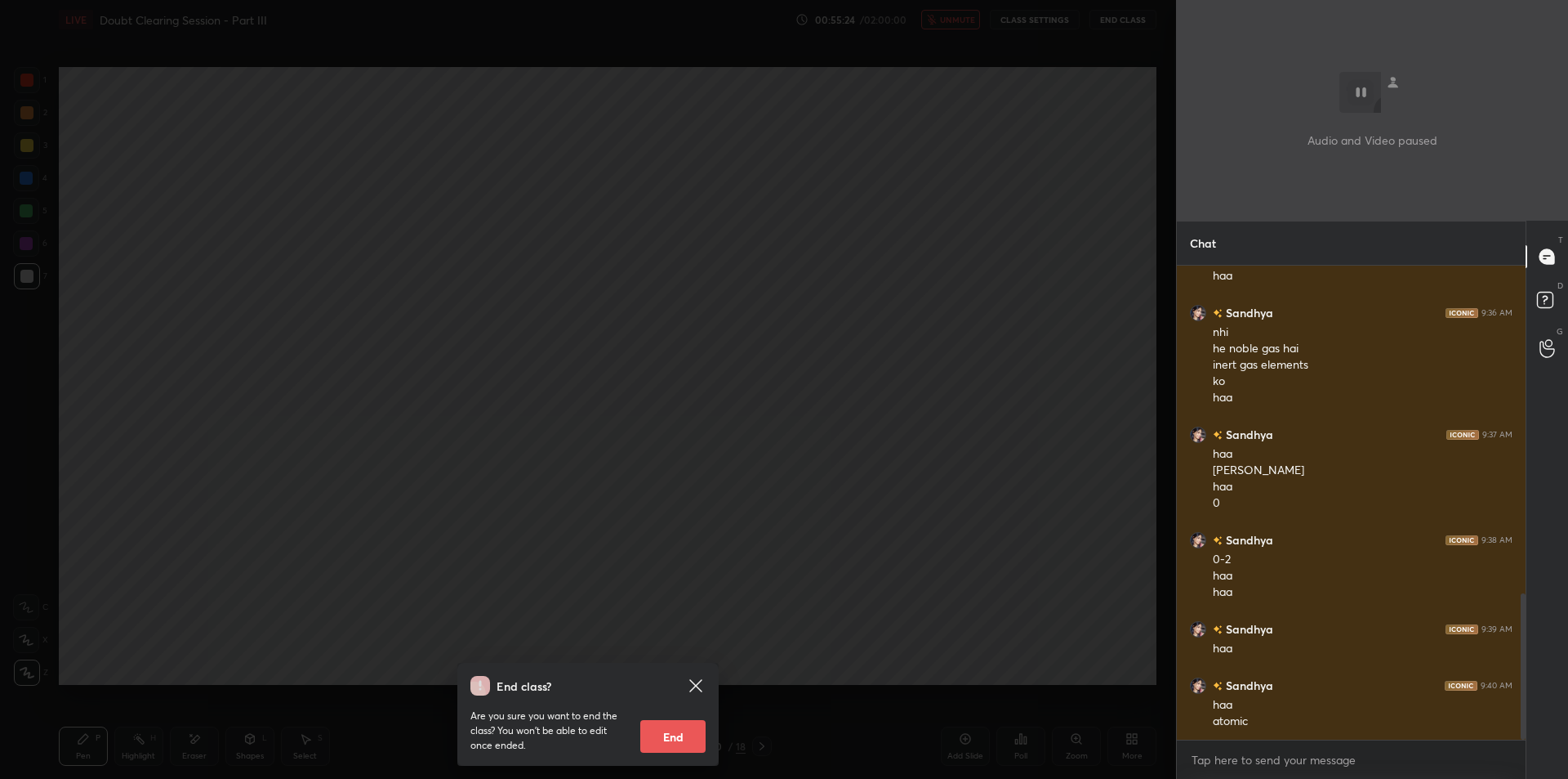
click at [470, 362] on div "End class? Are you sure you want to end the class? You won’t be able to edit on…" at bounding box center [587, 389] width 1176 height 779
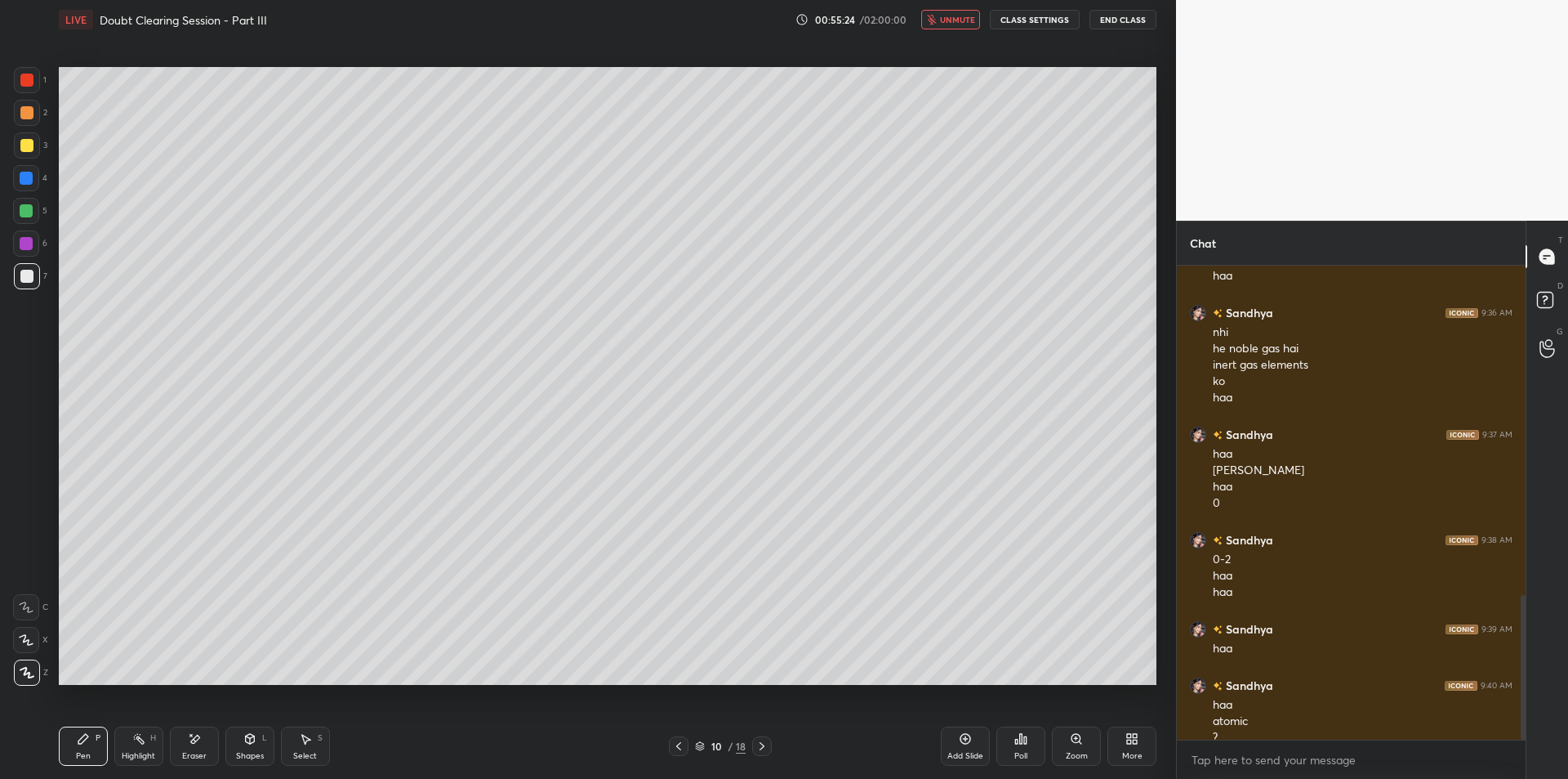
scroll to position [1082, 0]
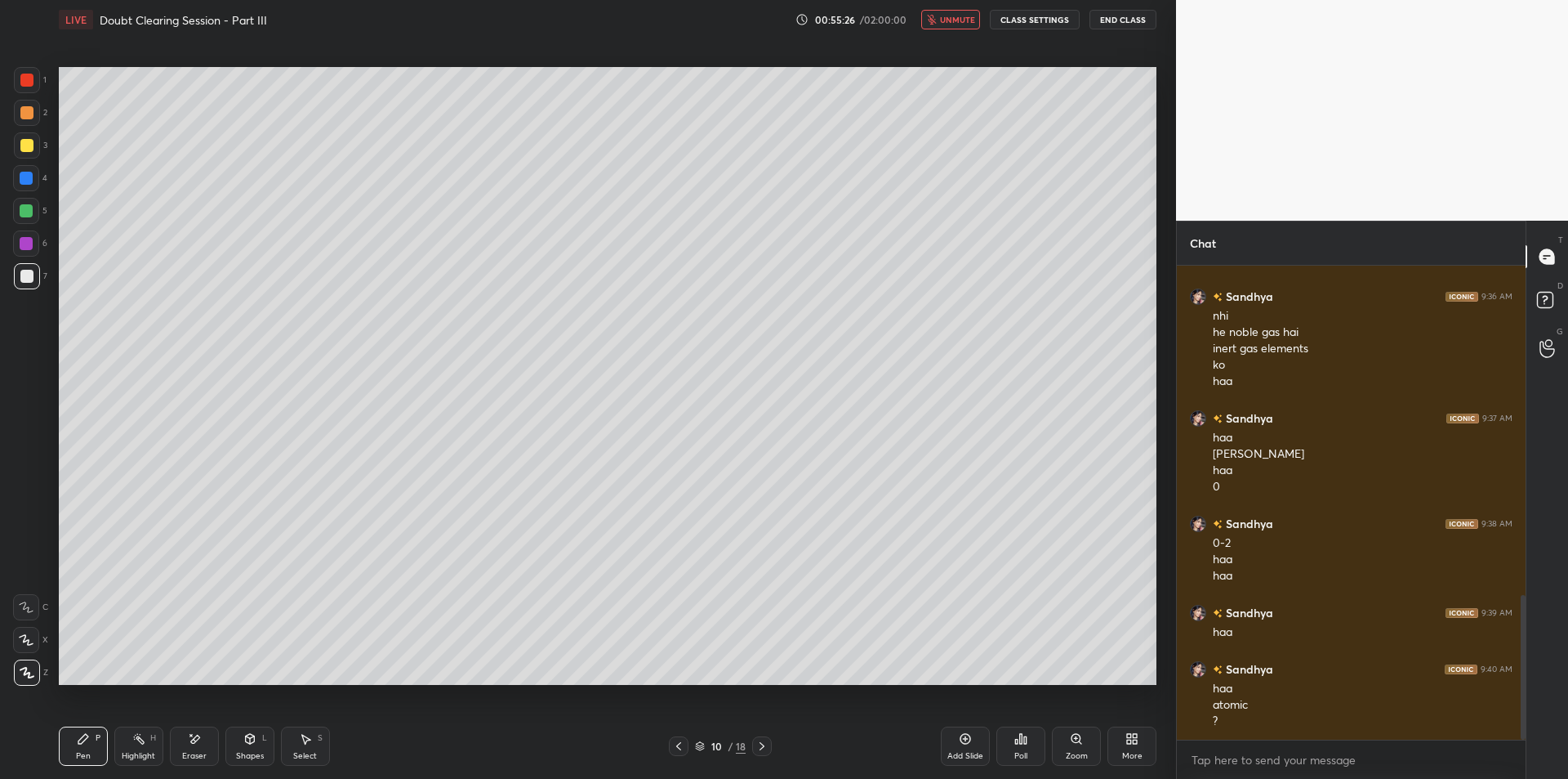
click at [1122, 16] on button "End Class" at bounding box center [1122, 19] width 67 height 19
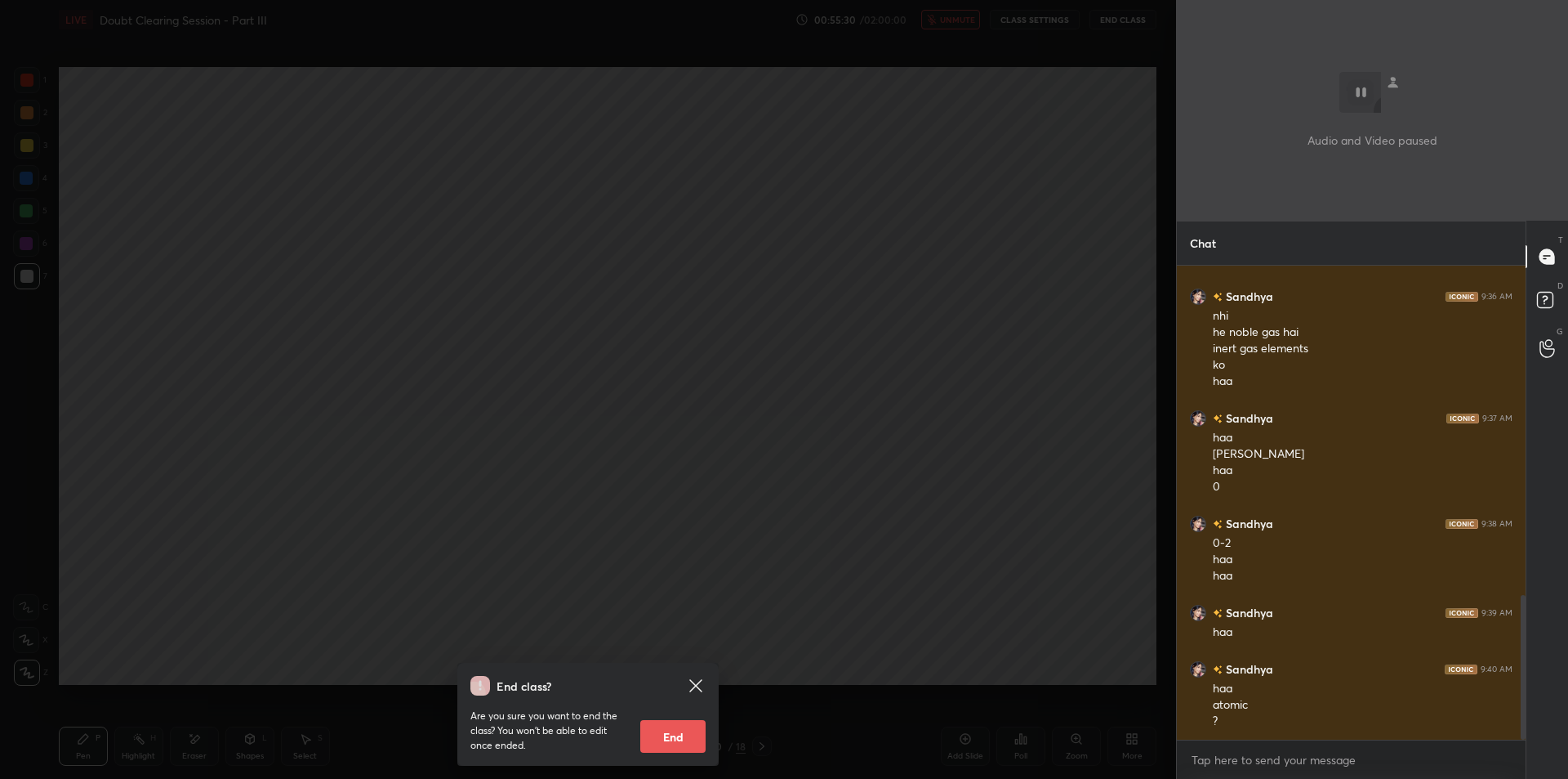
click at [1079, 247] on div "End class? Are you sure you want to end the class? You won’t be able to edit on…" at bounding box center [587, 389] width 1176 height 779
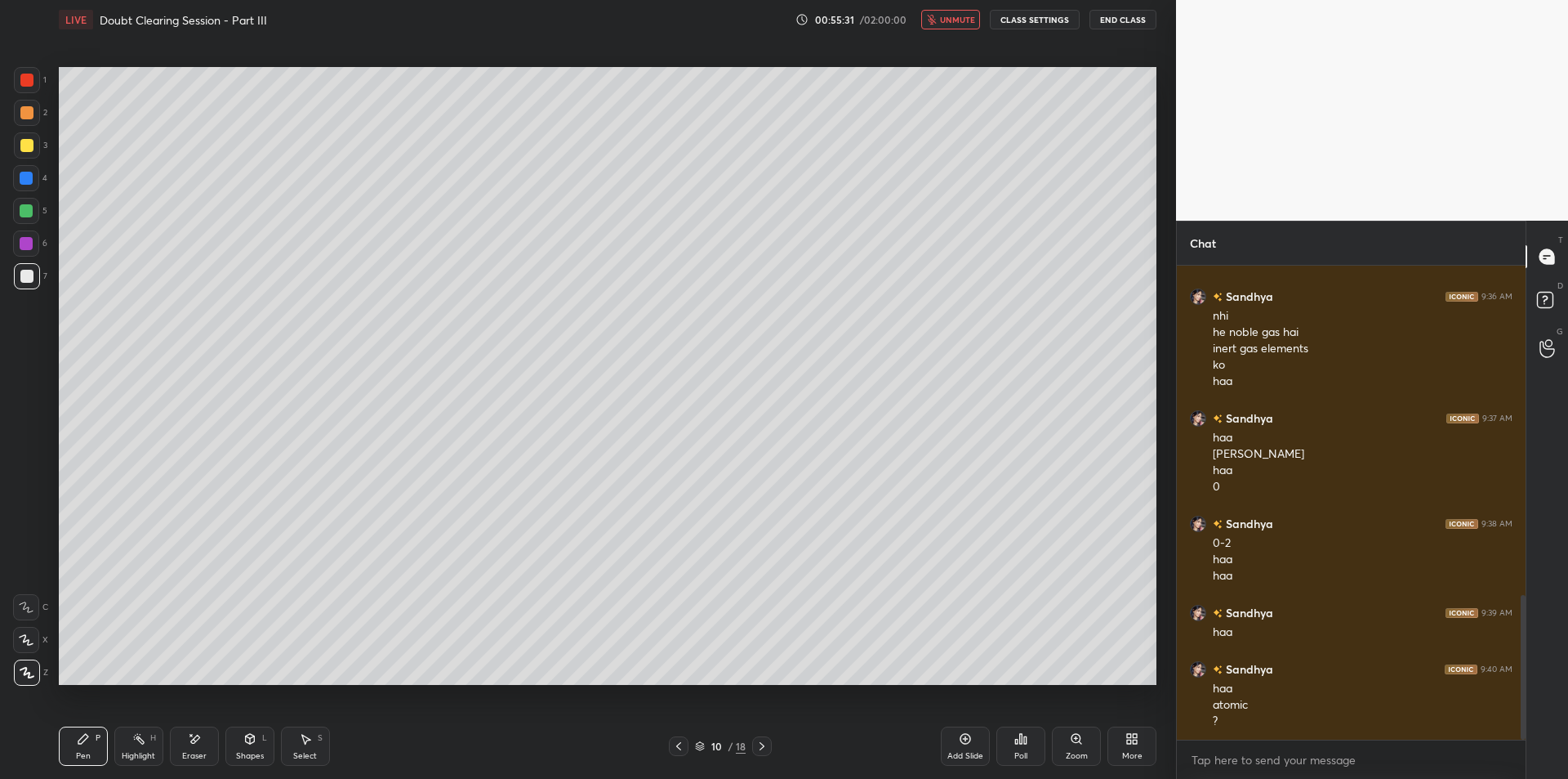
click at [954, 16] on span "unmute" at bounding box center [957, 19] width 35 height 11
click at [128, 752] on div "Highlight" at bounding box center [138, 755] width 34 height 8
click at [948, 13] on button "mute" at bounding box center [950, 19] width 59 height 19
click at [1113, 18] on button "End Class" at bounding box center [1122, 19] width 67 height 19
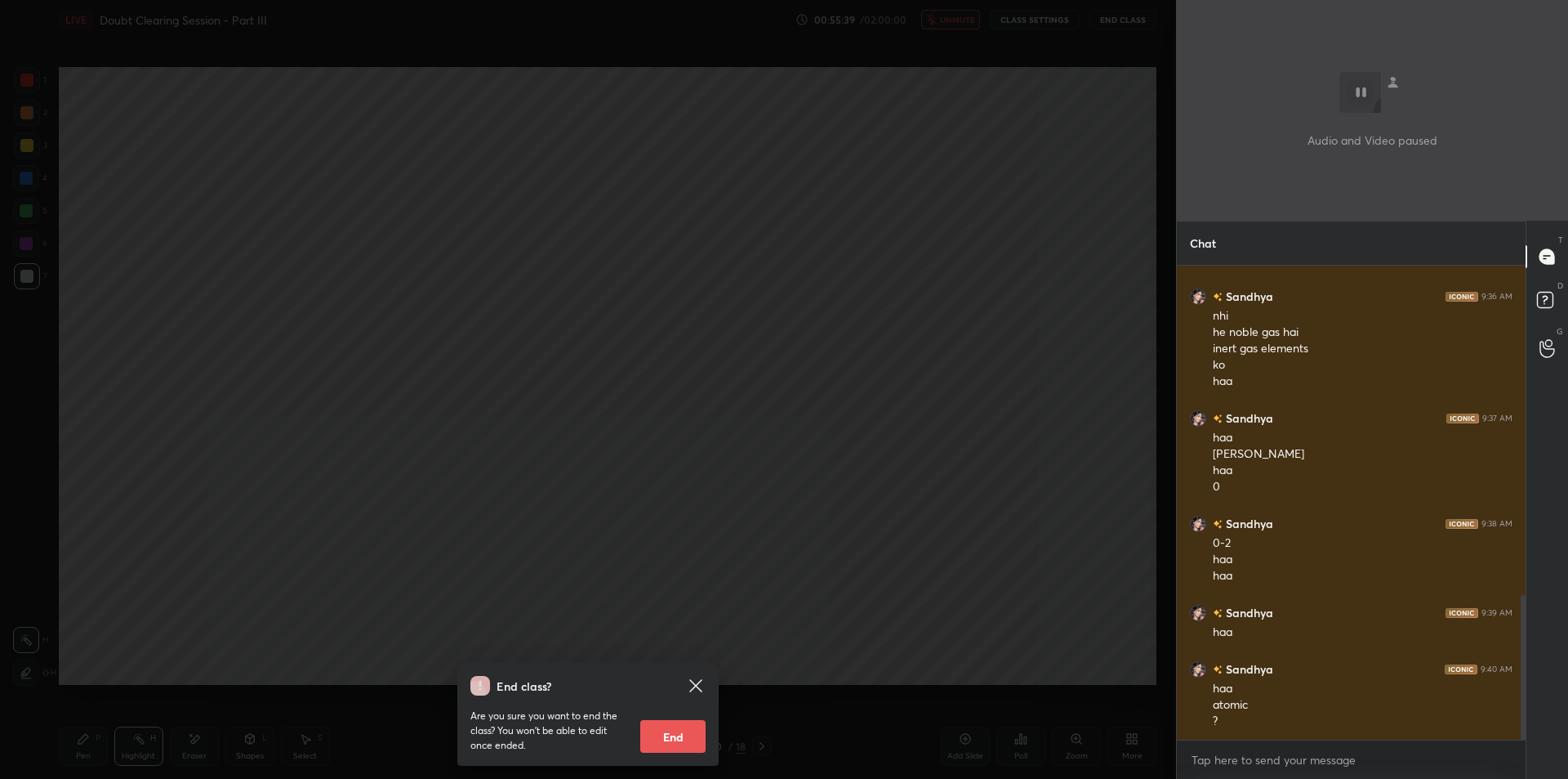
click at [538, 317] on div "End class? Are you sure you want to end the class? You won’t be able to edit on…" at bounding box center [587, 389] width 1176 height 779
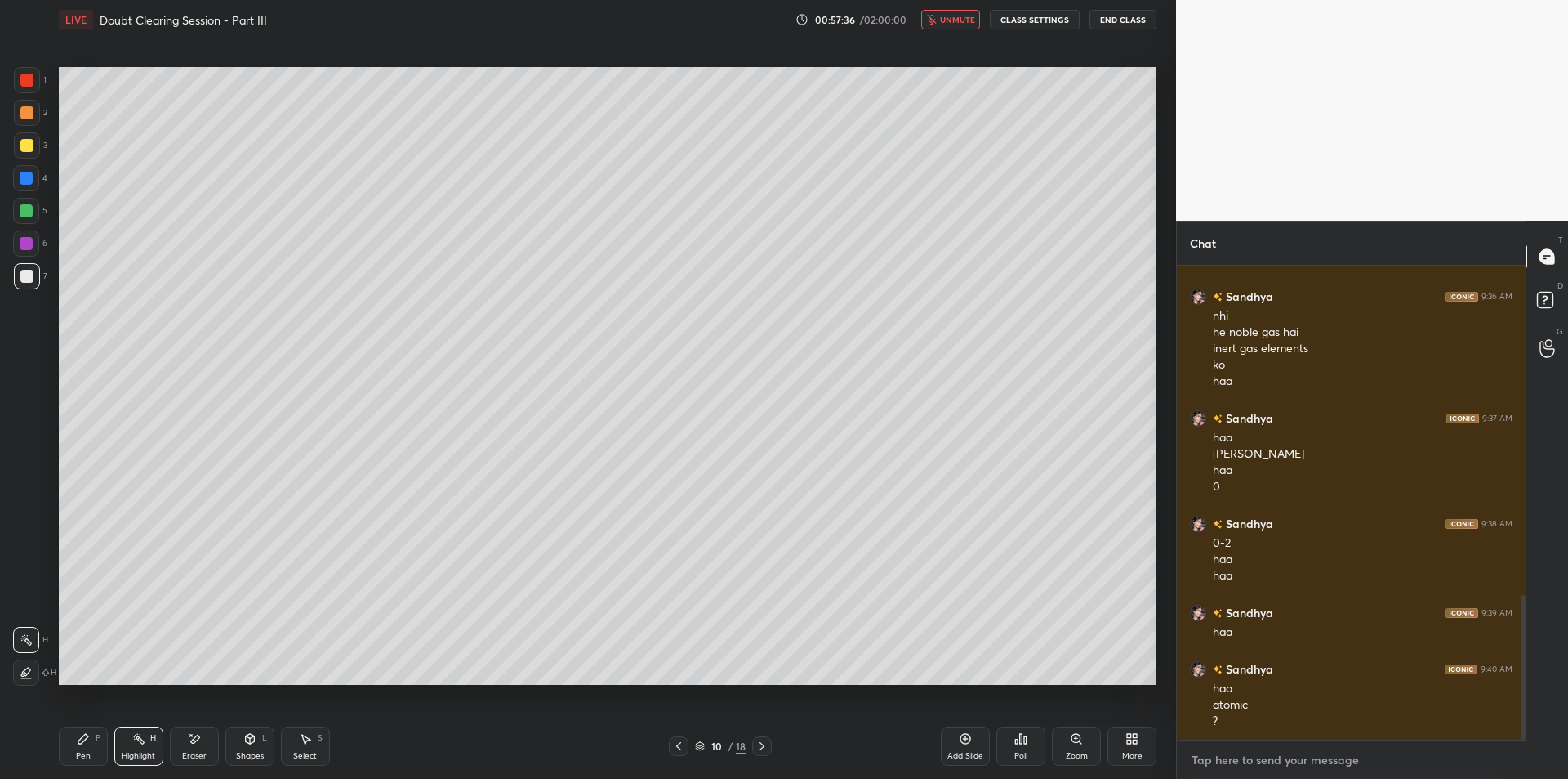
click at [1288, 747] on textarea at bounding box center [1350, 760] width 323 height 27
type textarea "x"
click at [1026, 22] on button "CLASS SETTINGS" at bounding box center [1035, 19] width 90 height 19
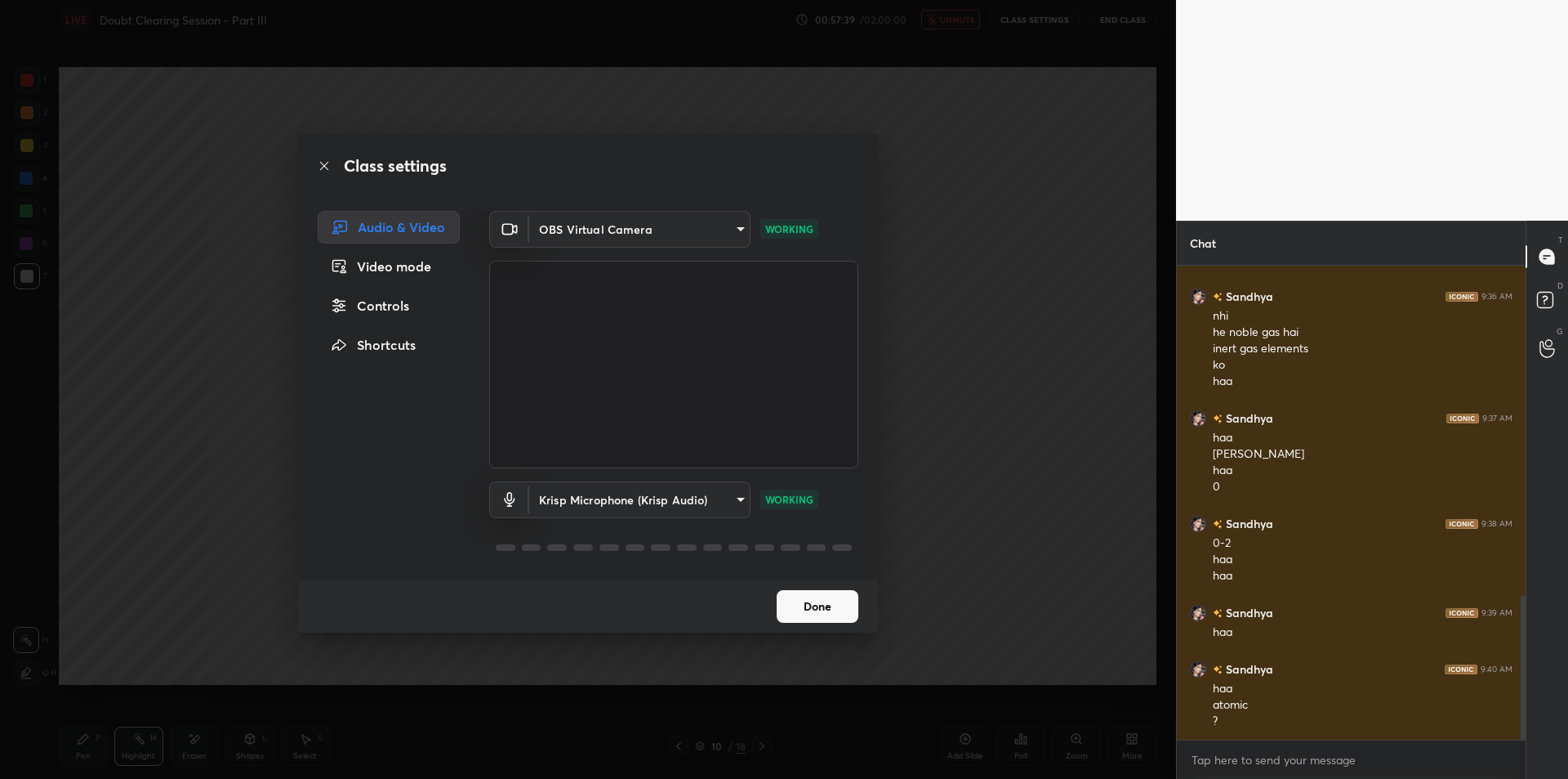
click at [562, 494] on body "1 2 3 4 5 6 7 C X Z E E Erase all H H LIVE Doubt Clearing Session - Part III 00…" at bounding box center [784, 389] width 1568 height 779
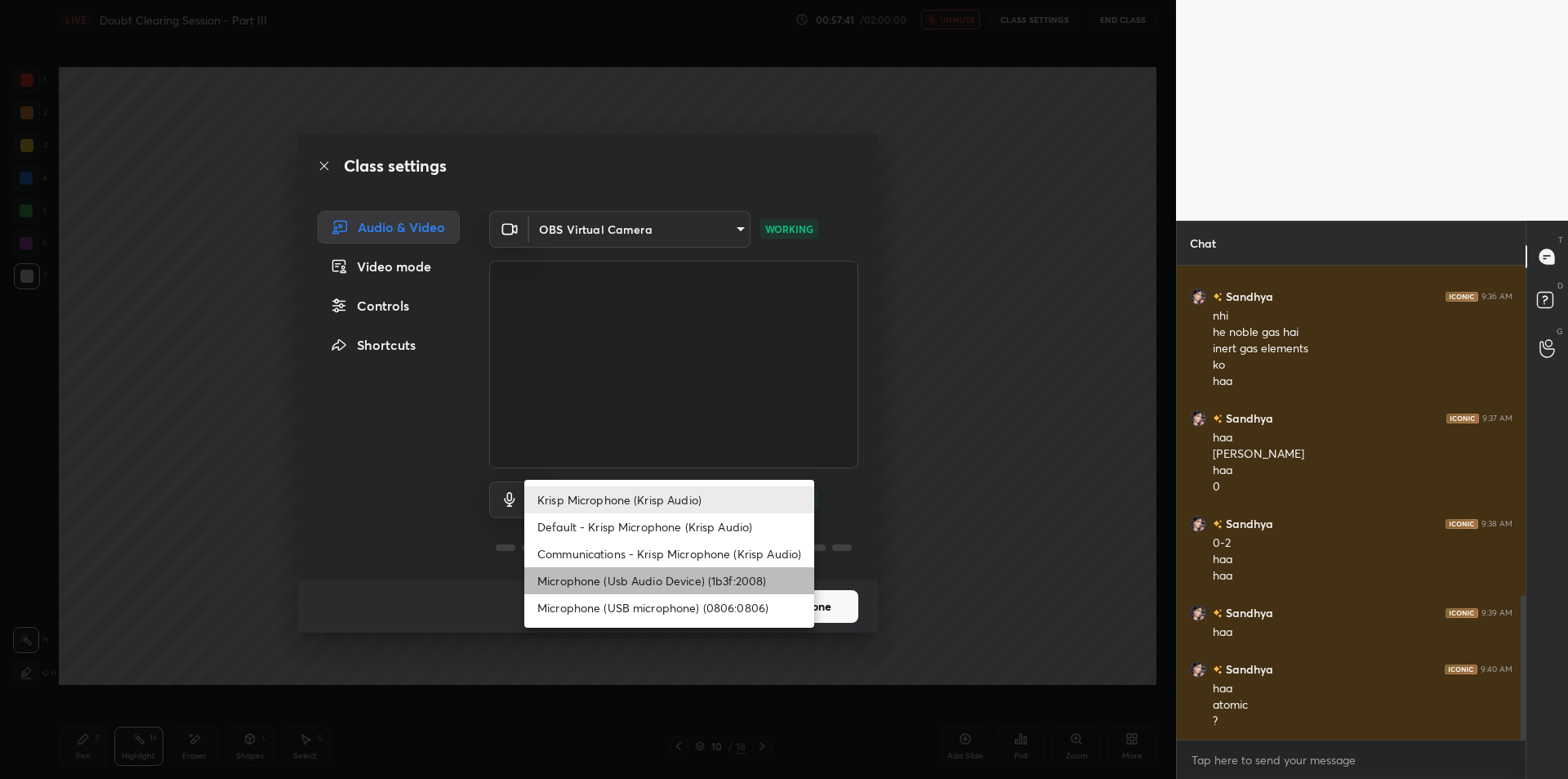
click at [582, 579] on li "Microphone (Usb Audio Device) (1b3f:2008)" at bounding box center [669, 579] width 290 height 27
type input "fde829080738fc3fb0167f80aaf6a609a4591a58cc93b04ec9dd4d9d5dd89f15"
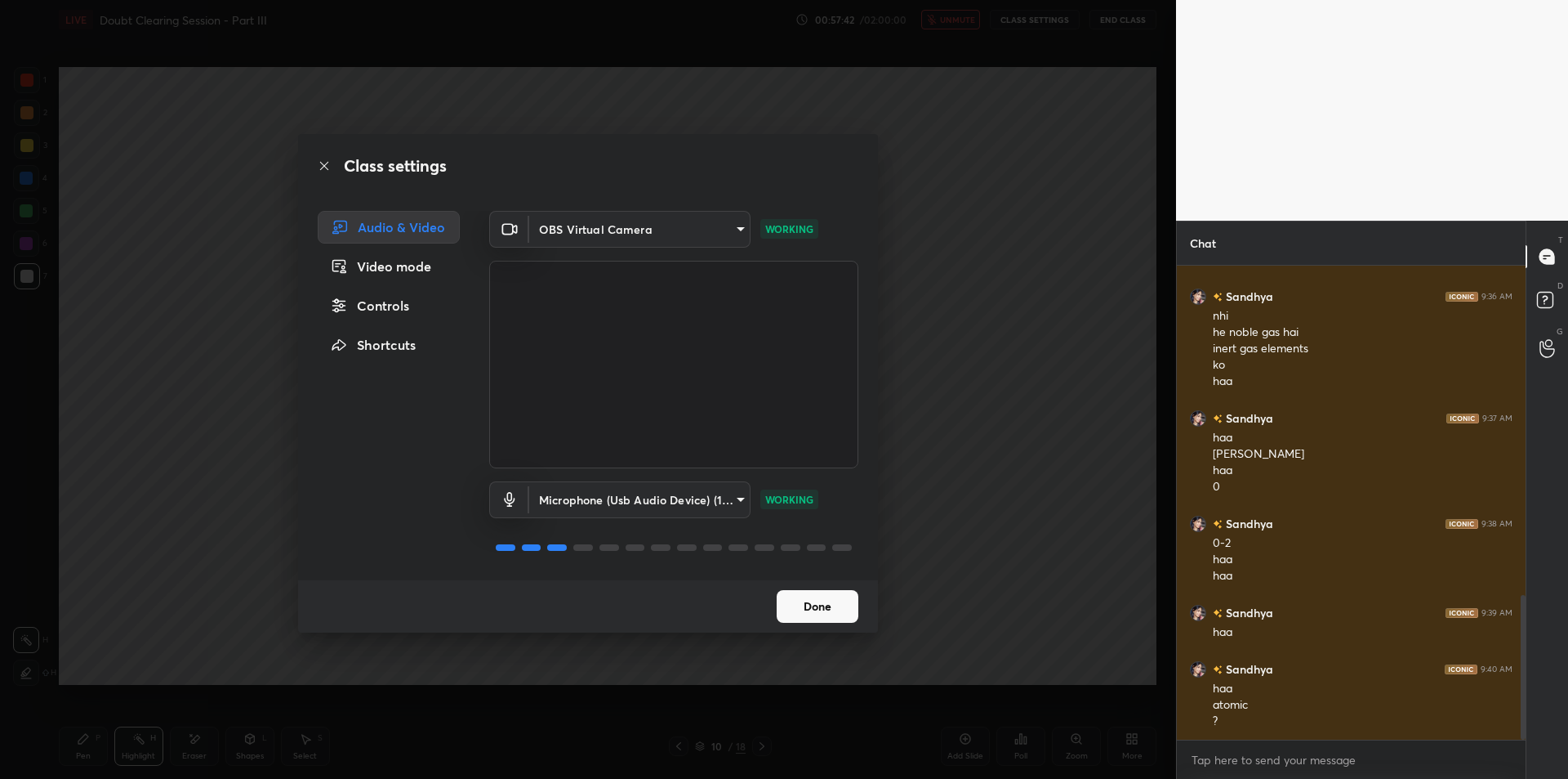
click at [962, 404] on div "Class settings Audio & Video Video mode Controls Shortcuts OBS Virtual Camera 6…" at bounding box center [587, 389] width 1176 height 779
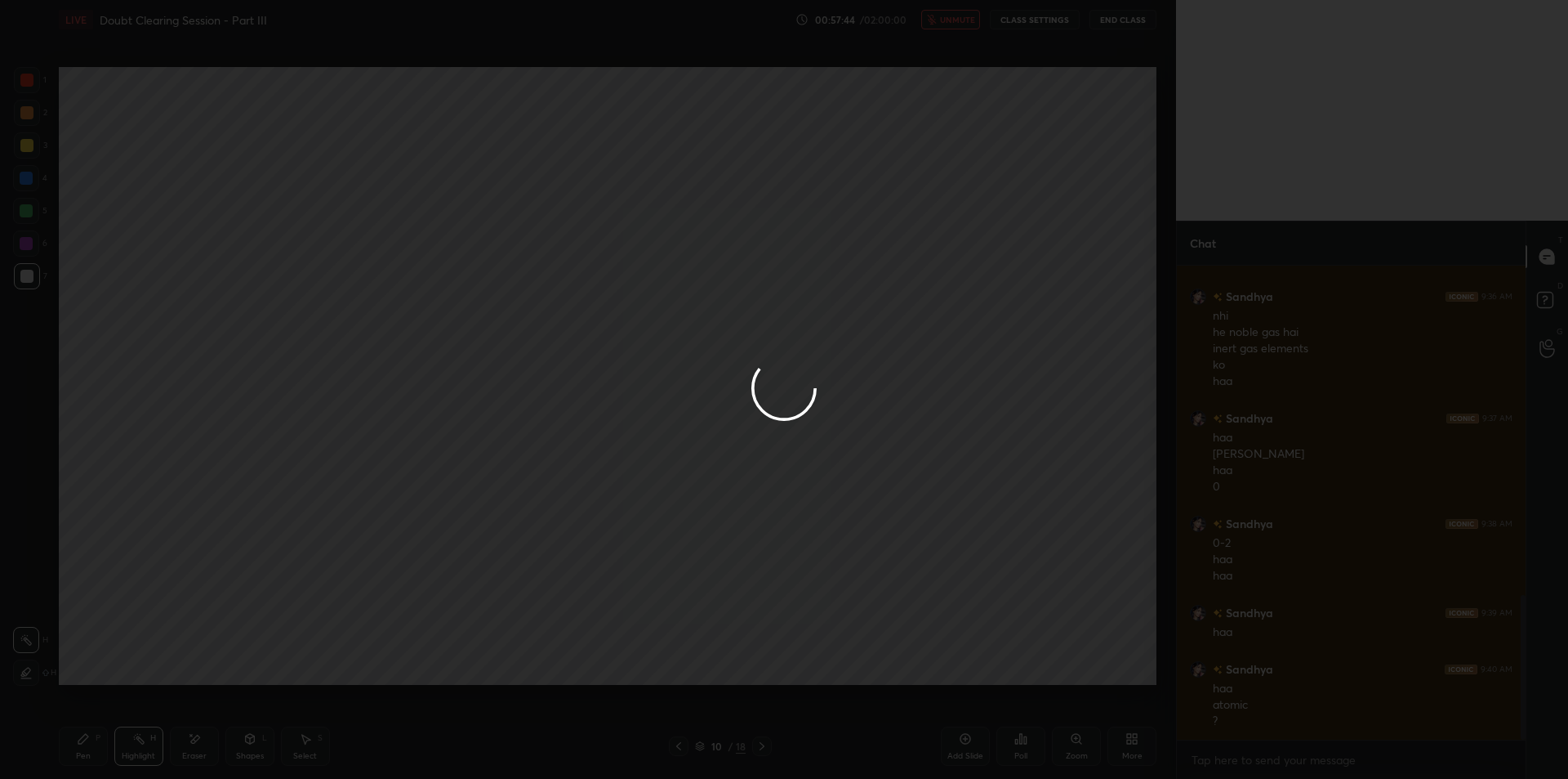
click at [1274, 754] on div at bounding box center [784, 389] width 1568 height 779
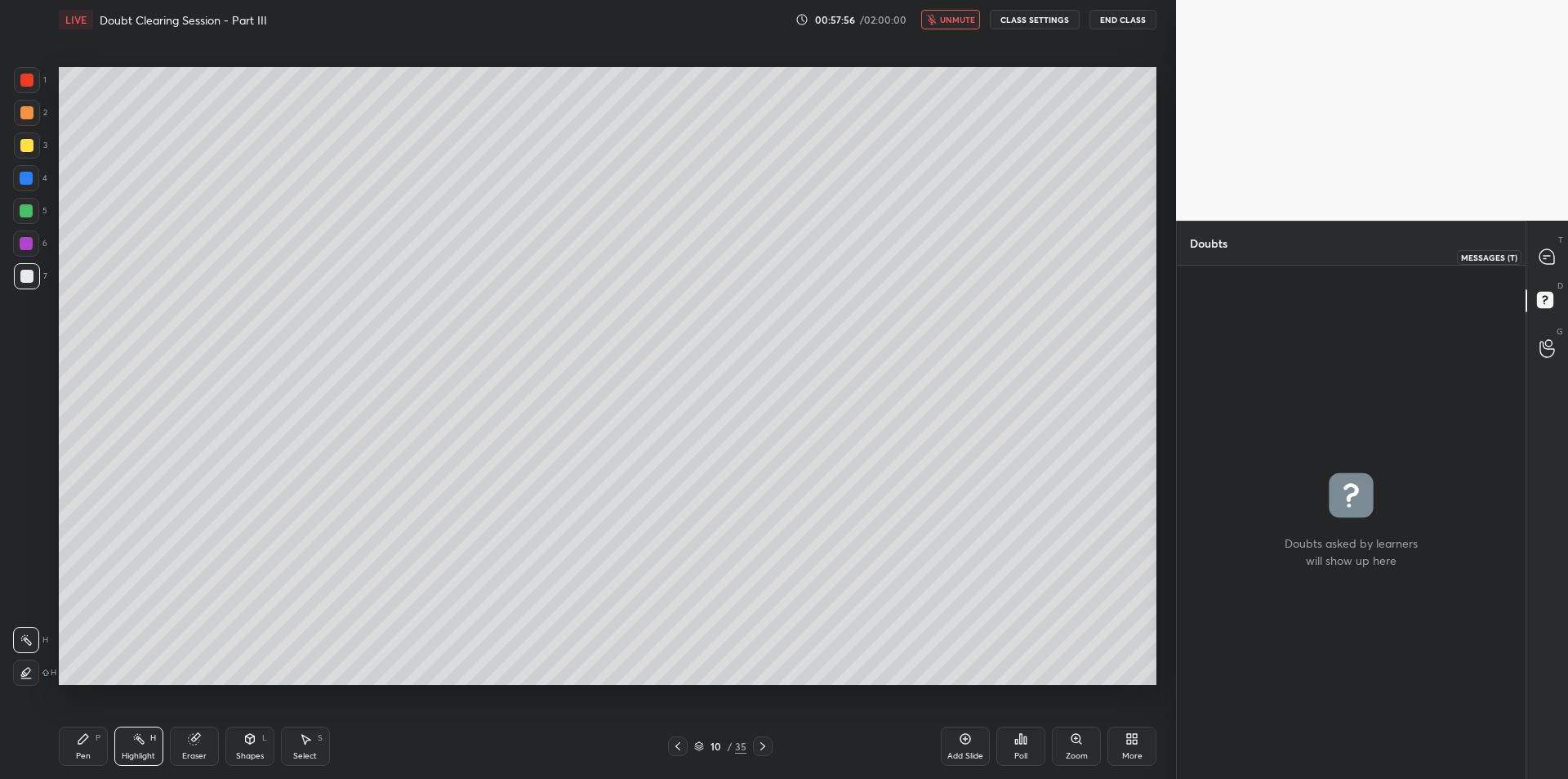
click at [1553, 264] on icon at bounding box center [1546, 256] width 15 height 15
type textarea "x"
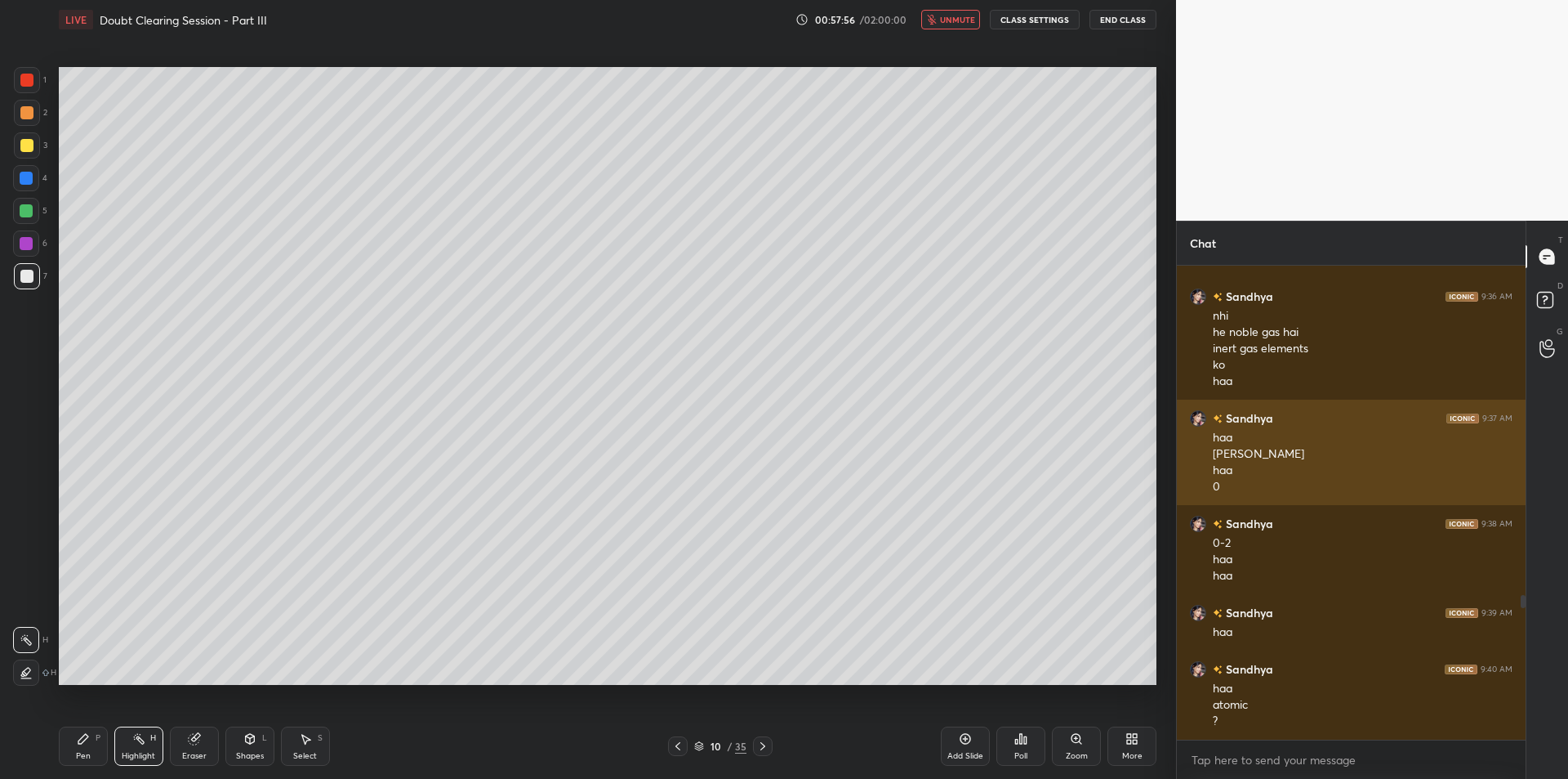
scroll to position [469, 344]
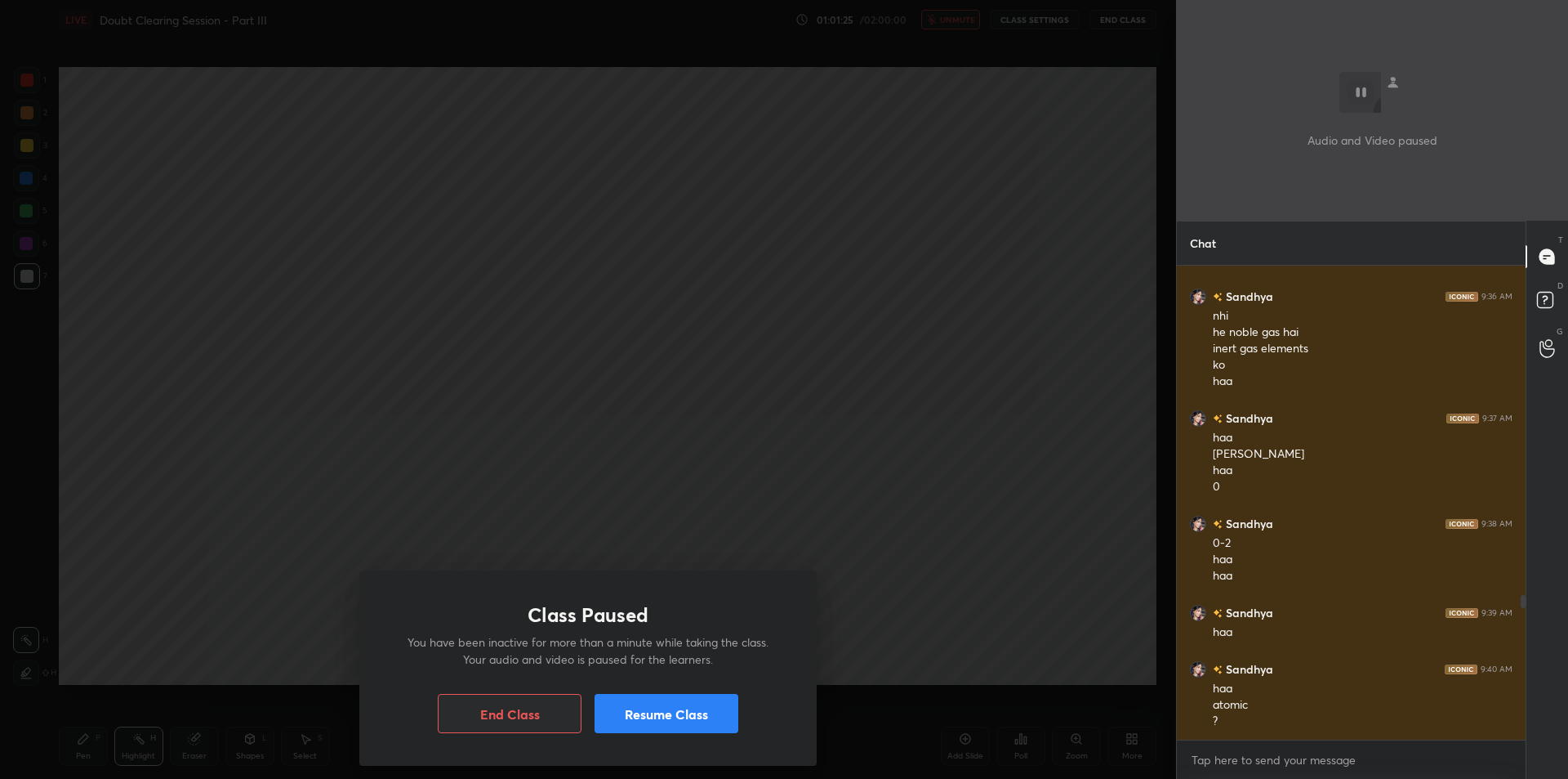
click at [634, 691] on div "Class Paused You have been inactive for more than a minute while taking the cla…" at bounding box center [588, 667] width 457 height 195
click at [627, 727] on button "Resume Class" at bounding box center [666, 713] width 144 height 39
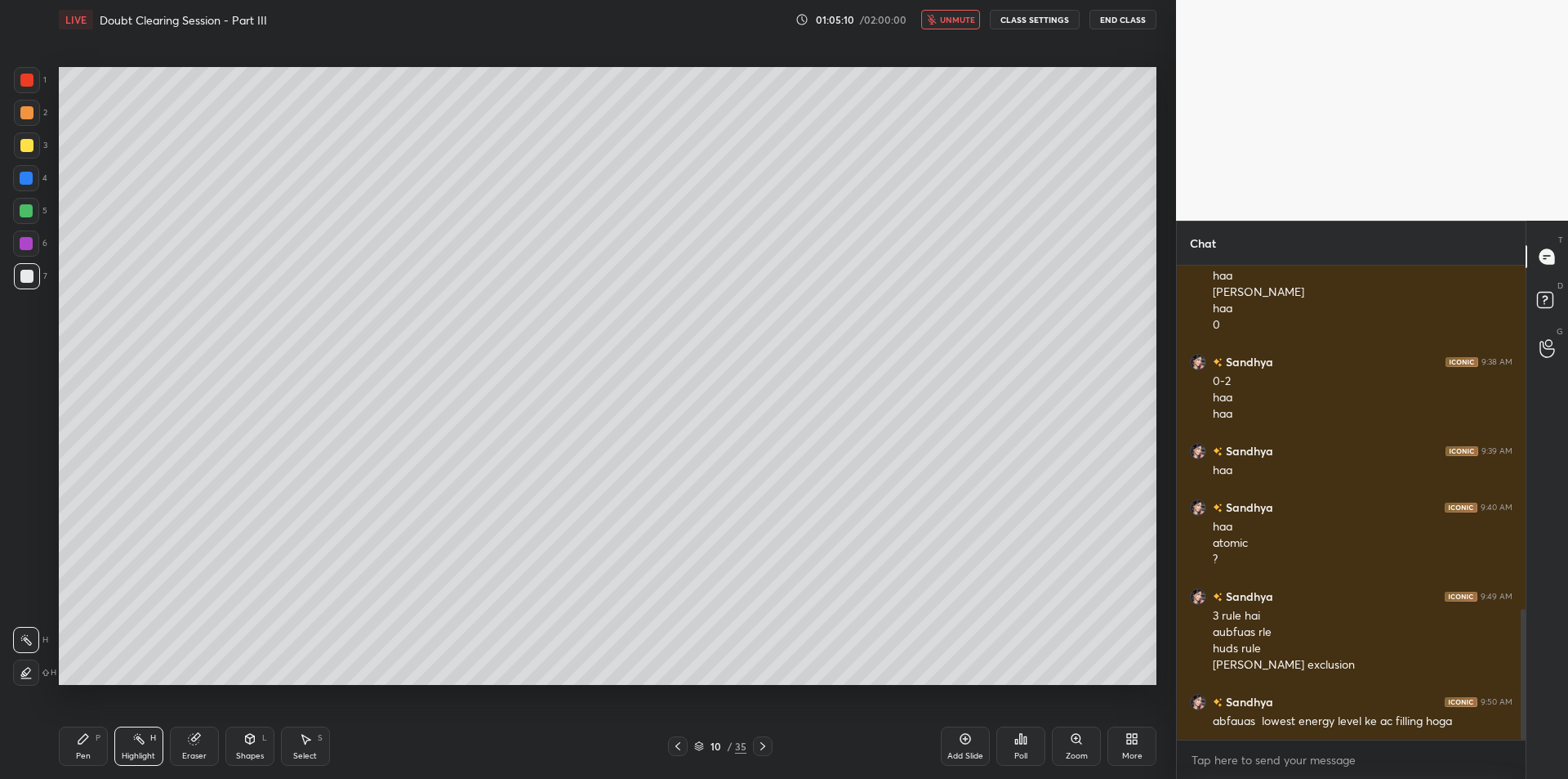
scroll to position [1260, 0]
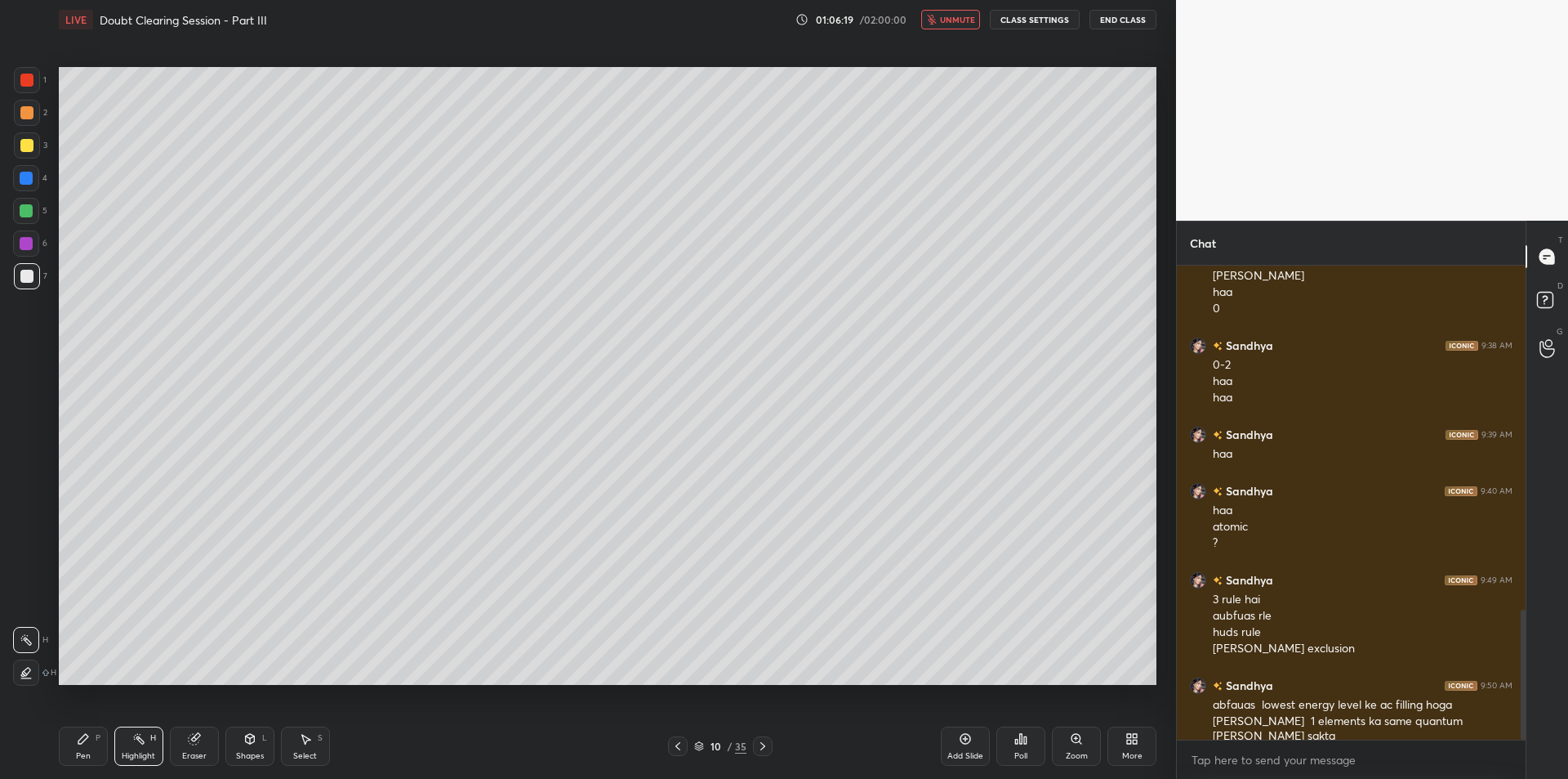
click at [1143, 26] on button "End Class" at bounding box center [1122, 19] width 67 height 19
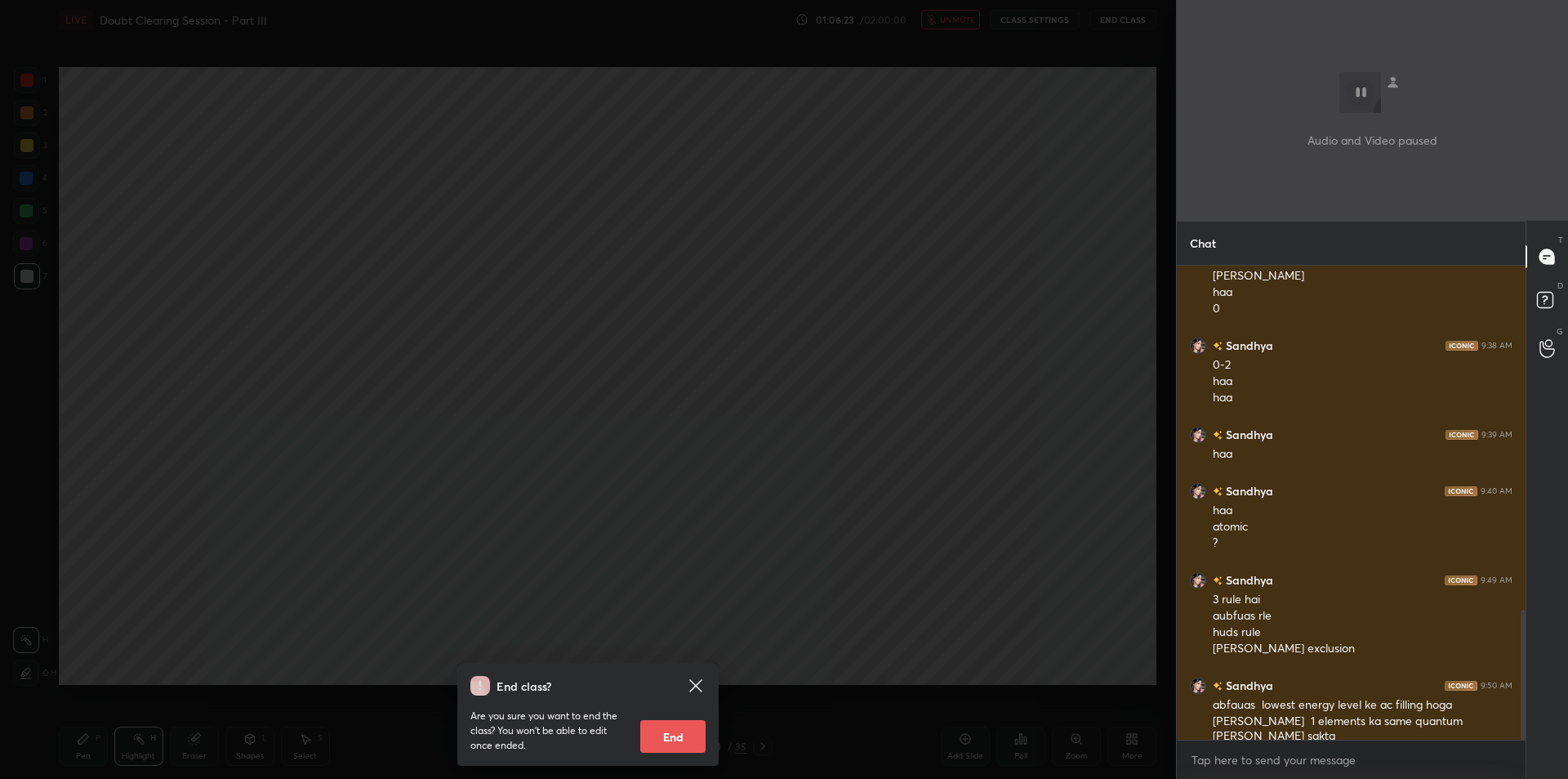
click at [864, 237] on div "End class? Are you sure you want to end the class? You won’t be able to edit on…" at bounding box center [587, 389] width 1176 height 779
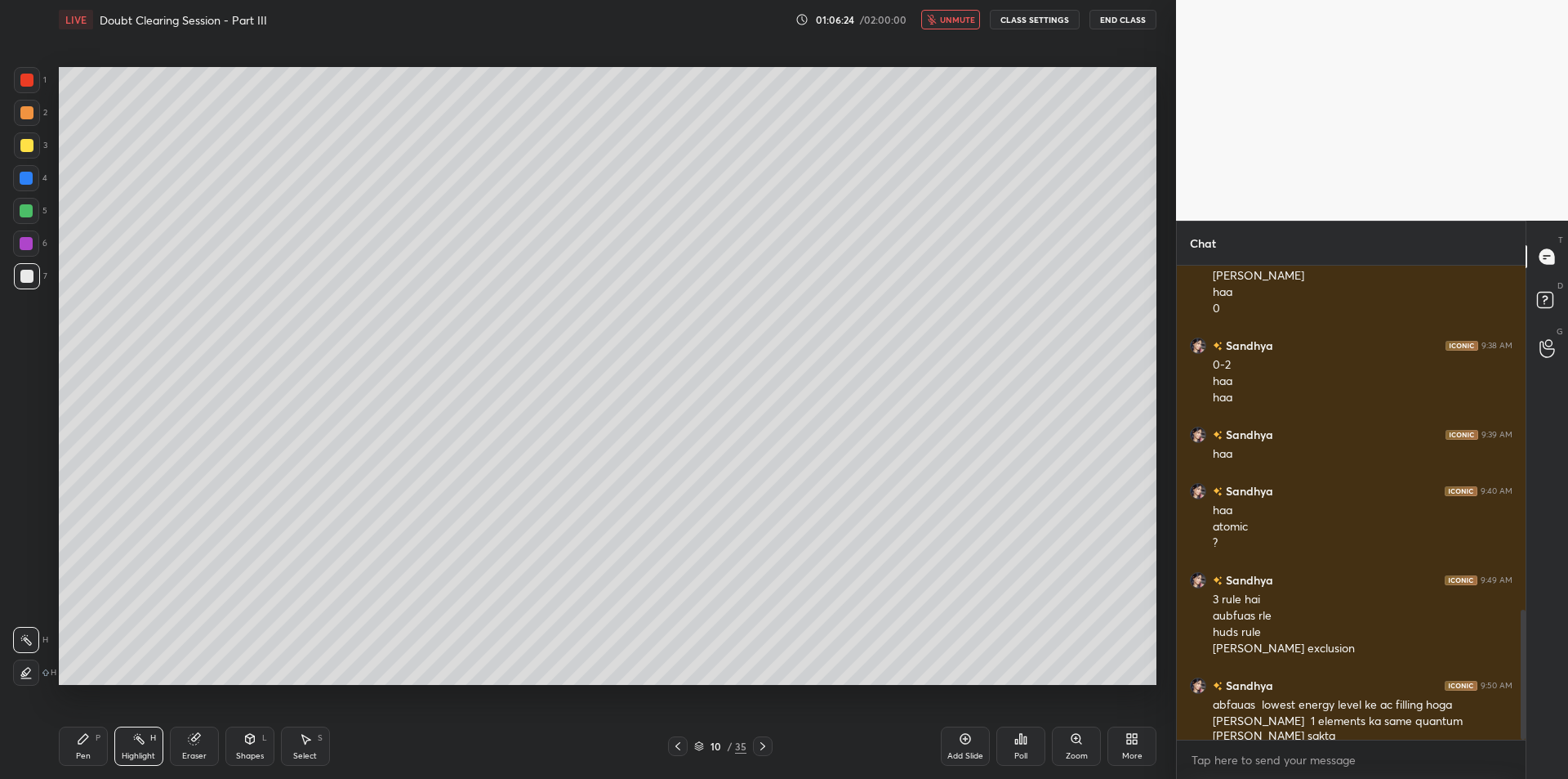
click at [949, 7] on div "LIVE Doubt Clearing Session - Part III 01:06:24 / 02:00:00 unmute CLASS SETTING…" at bounding box center [607, 19] width 1098 height 39
click at [949, 19] on span "unmute" at bounding box center [957, 19] width 35 height 11
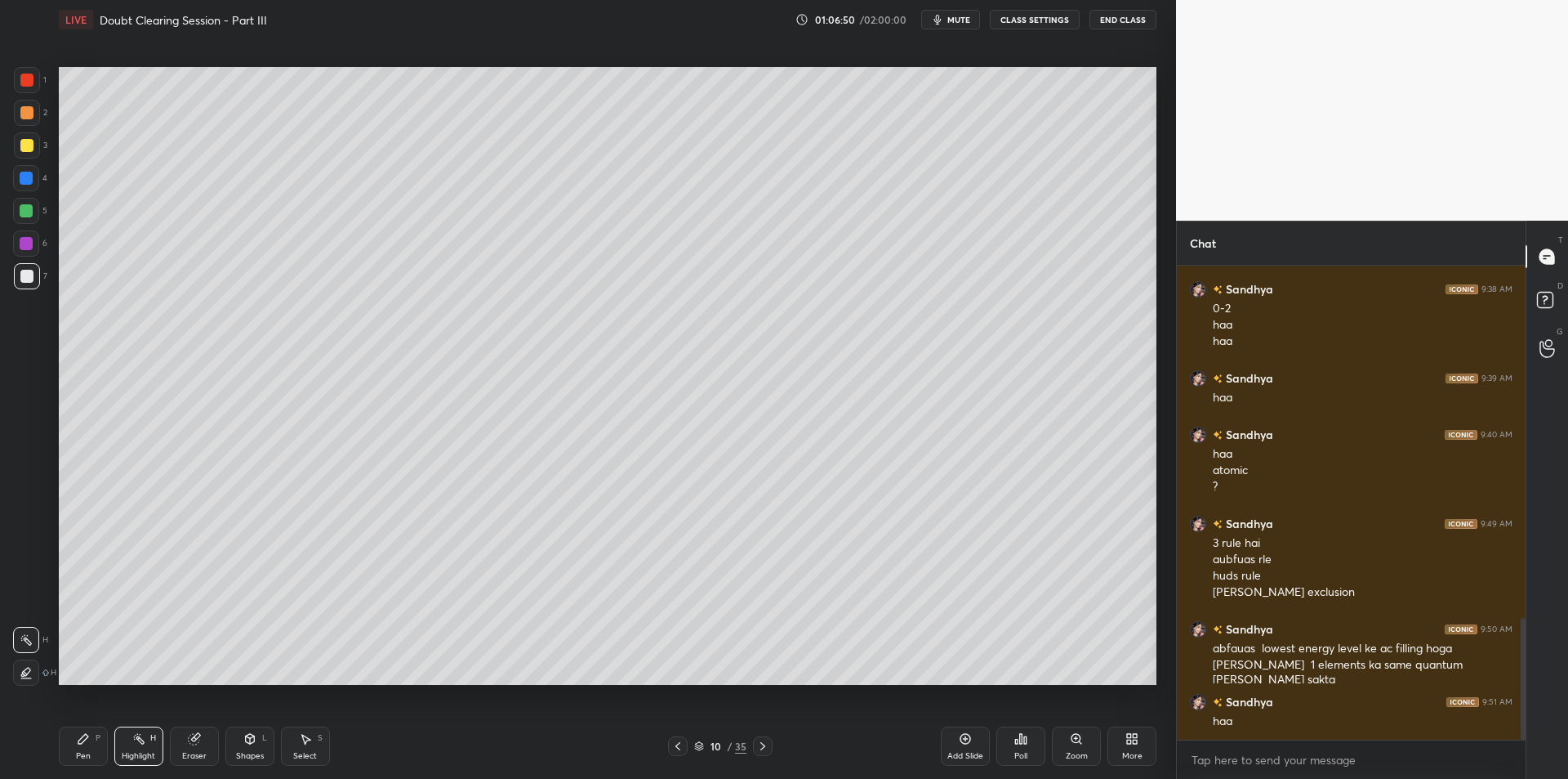
scroll to position [1372, 0]
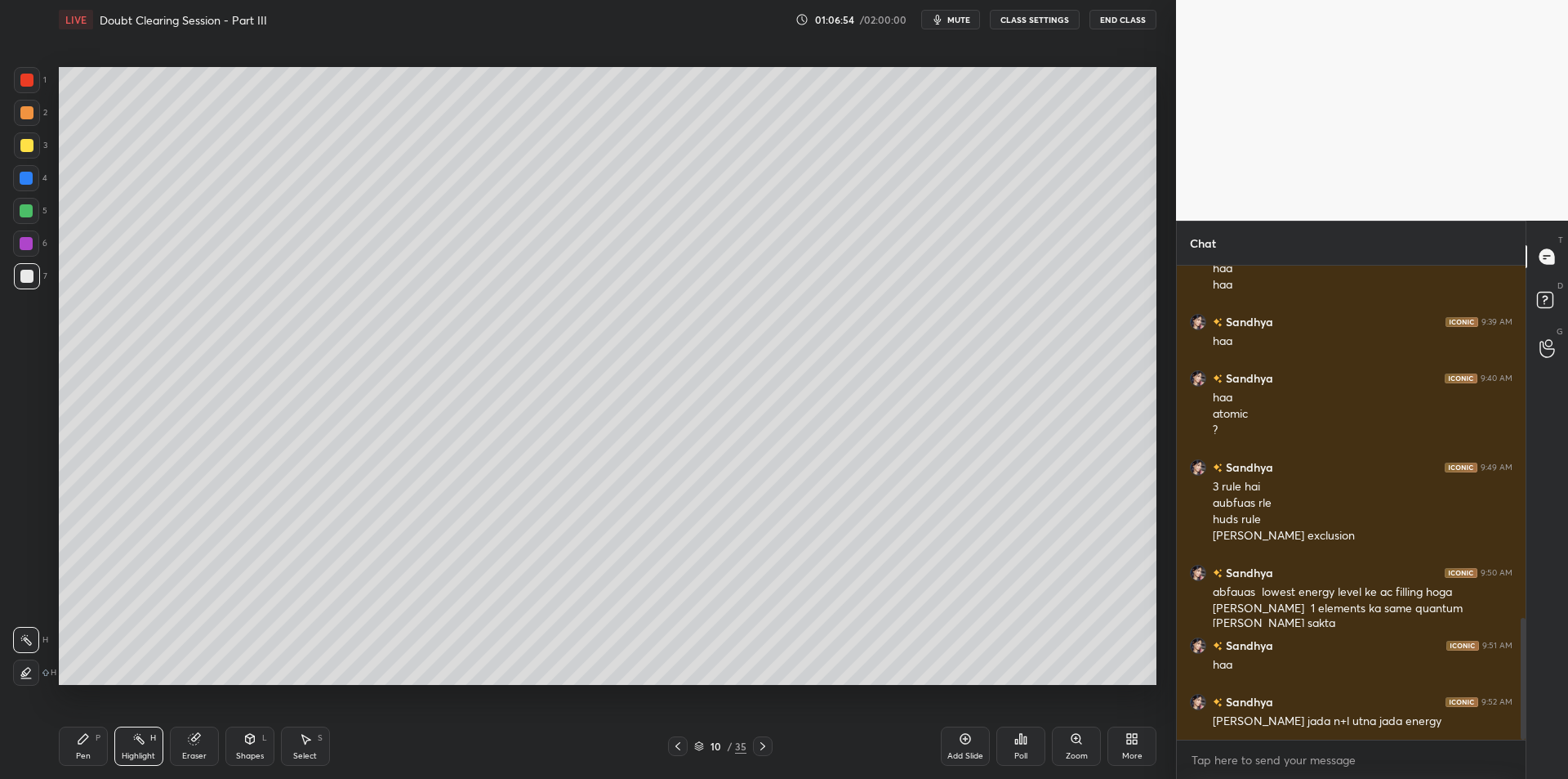
click at [40, 250] on div "6" at bounding box center [29, 243] width 34 height 27
click at [27, 273] on div at bounding box center [27, 276] width 13 height 13
click at [93, 732] on div "Pen P" at bounding box center [83, 745] width 49 height 39
click at [762, 747] on icon at bounding box center [763, 746] width 13 height 13
click at [765, 738] on div at bounding box center [762, 745] width 19 height 19
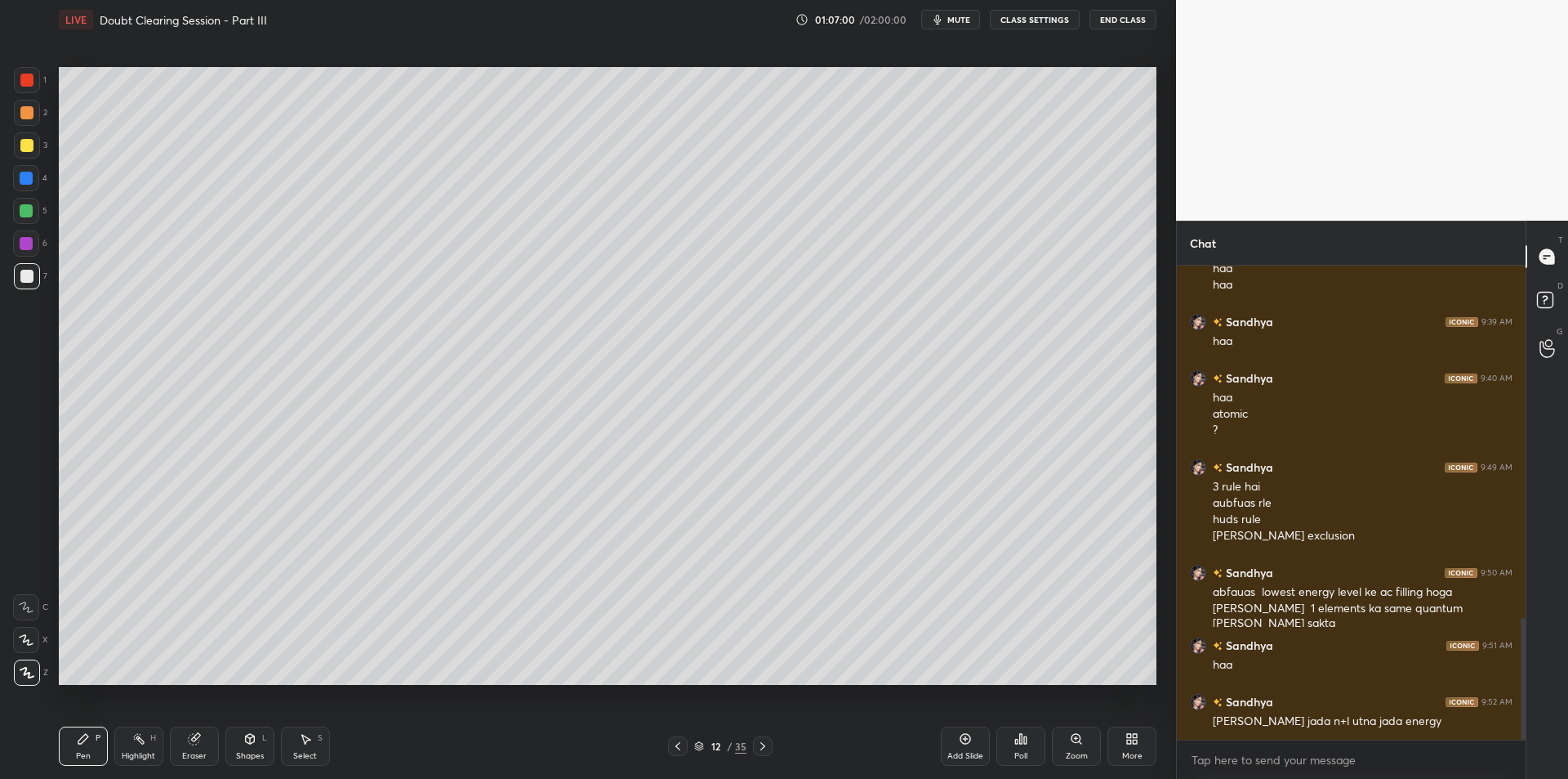
click at [765, 734] on div "Pen P Highlight H Eraser Shapes L Select S 12 / 35 Add Slide Poll Zoom More" at bounding box center [607, 745] width 1098 height 65
click at [760, 747] on icon at bounding box center [763, 746] width 13 height 13
click at [763, 744] on icon at bounding box center [762, 745] width 5 height 8
click at [680, 745] on icon at bounding box center [678, 746] width 13 height 13
click at [679, 742] on icon at bounding box center [678, 746] width 13 height 13
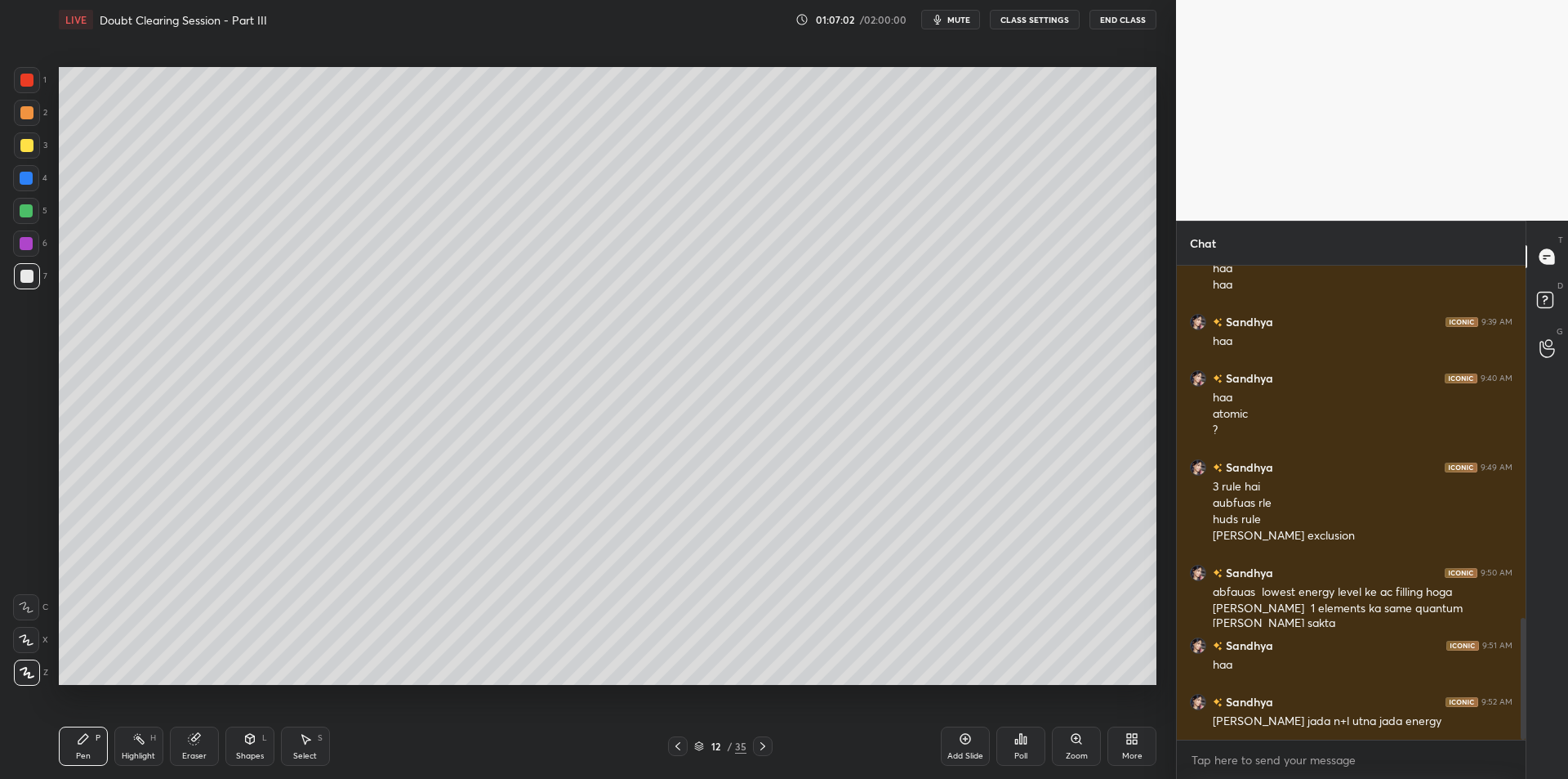
click at [681, 748] on icon at bounding box center [678, 746] width 13 height 13
click at [682, 748] on icon at bounding box center [678, 746] width 13 height 13
click at [679, 749] on icon at bounding box center [677, 745] width 5 height 8
click at [679, 749] on icon at bounding box center [678, 746] width 13 height 13
click at [758, 744] on icon at bounding box center [763, 746] width 13 height 13
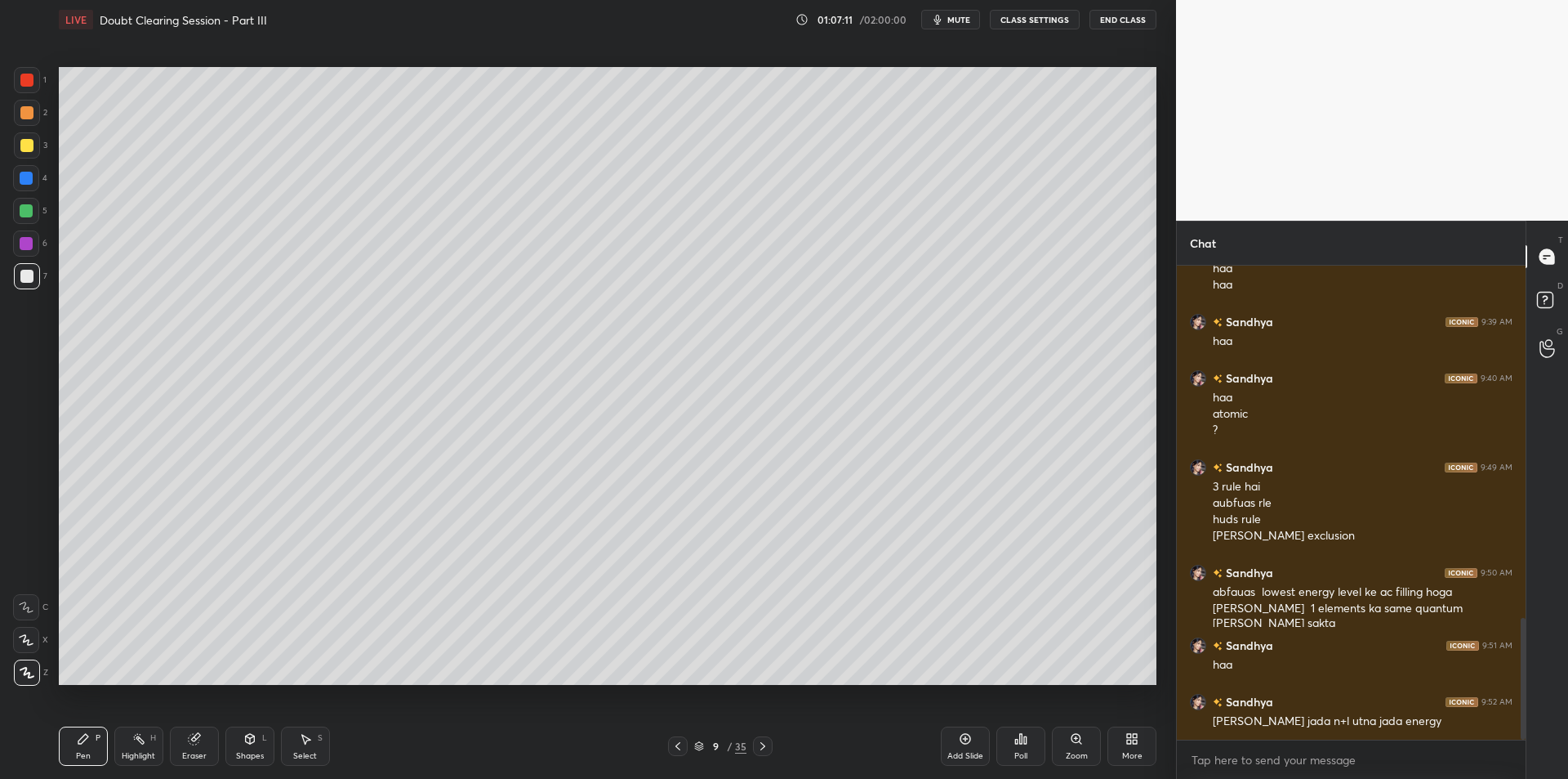
click at [38, 118] on div at bounding box center [27, 113] width 27 height 27
click at [17, 152] on div at bounding box center [27, 146] width 27 height 27
click at [25, 125] on div at bounding box center [27, 113] width 27 height 27
click at [966, 739] on icon at bounding box center [964, 738] width 5 height 5
click at [24, 198] on div at bounding box center [26, 211] width 27 height 27
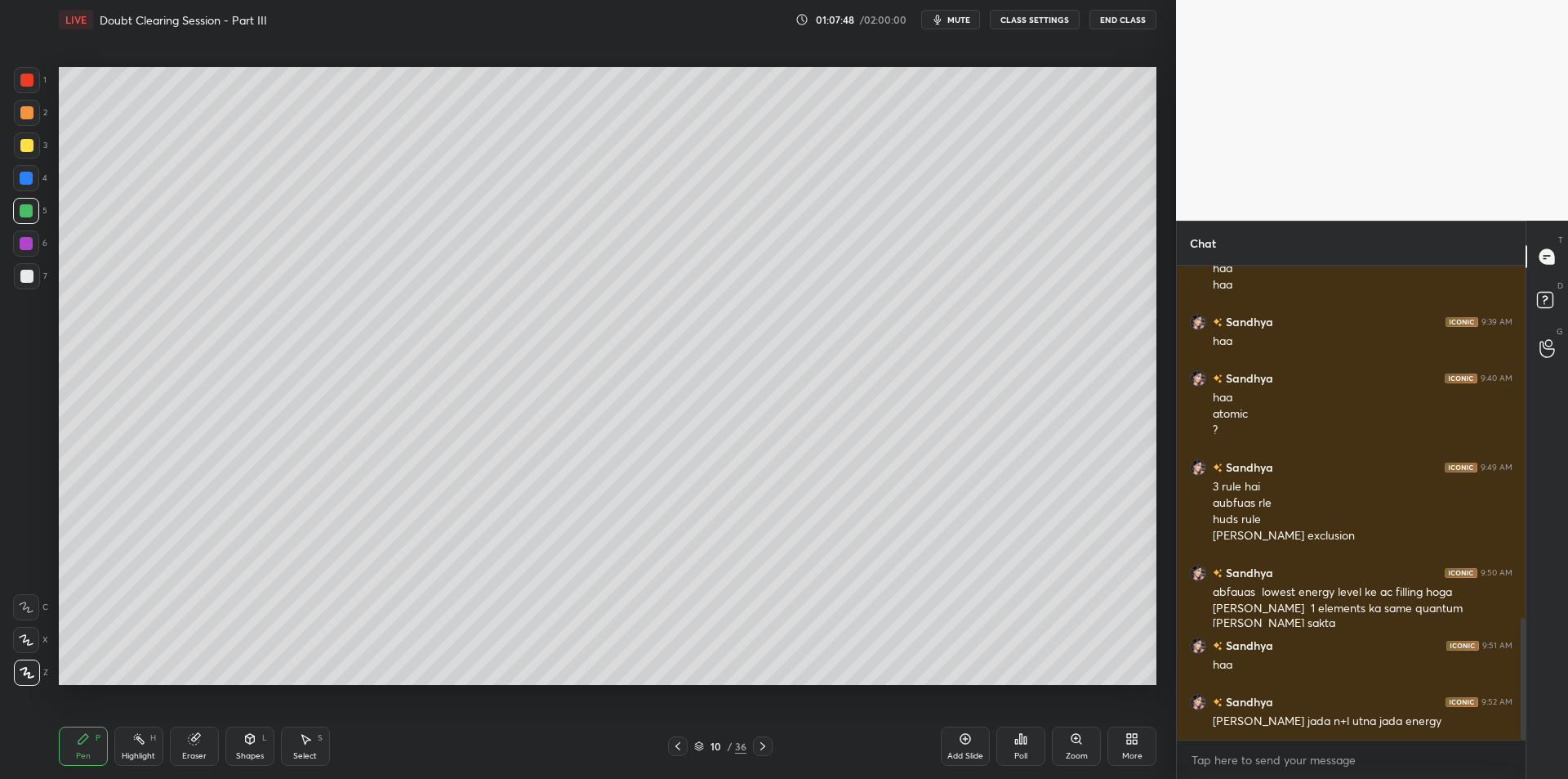
click at [12, 244] on div "1 2 3 4 5 6 7 C X Z C X Z E E Erase all H H" at bounding box center [26, 375] width 52 height 618
click at [14, 277] on div at bounding box center [27, 276] width 27 height 27
click at [25, 245] on div at bounding box center [26, 243] width 13 height 13
click at [24, 270] on div at bounding box center [27, 276] width 13 height 13
click at [1025, 19] on button "CLASS SETTINGS" at bounding box center [1035, 19] width 90 height 19
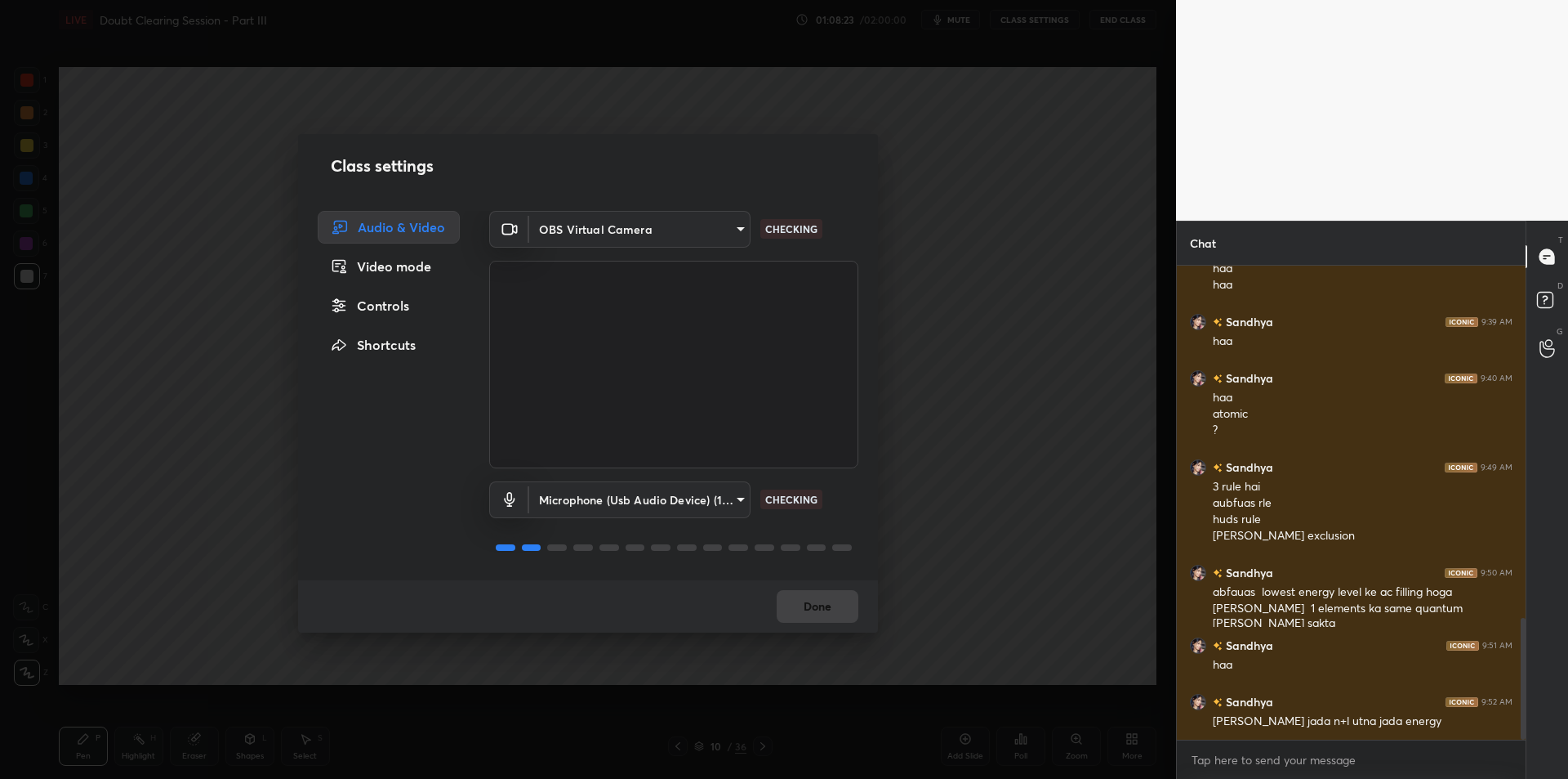
click at [636, 473] on div "Microphone (Usb Audio Device) (1b3f:2008) fde829080738fc3fb0167f80aaf6a609a4591…" at bounding box center [673, 522] width 369 height 109
click at [634, 498] on body "1 2 3 4 5 6 7 C X Z C X Z E E Erase all H H LIVE Doubt Clearing Session - Part …" at bounding box center [784, 389] width 1568 height 779
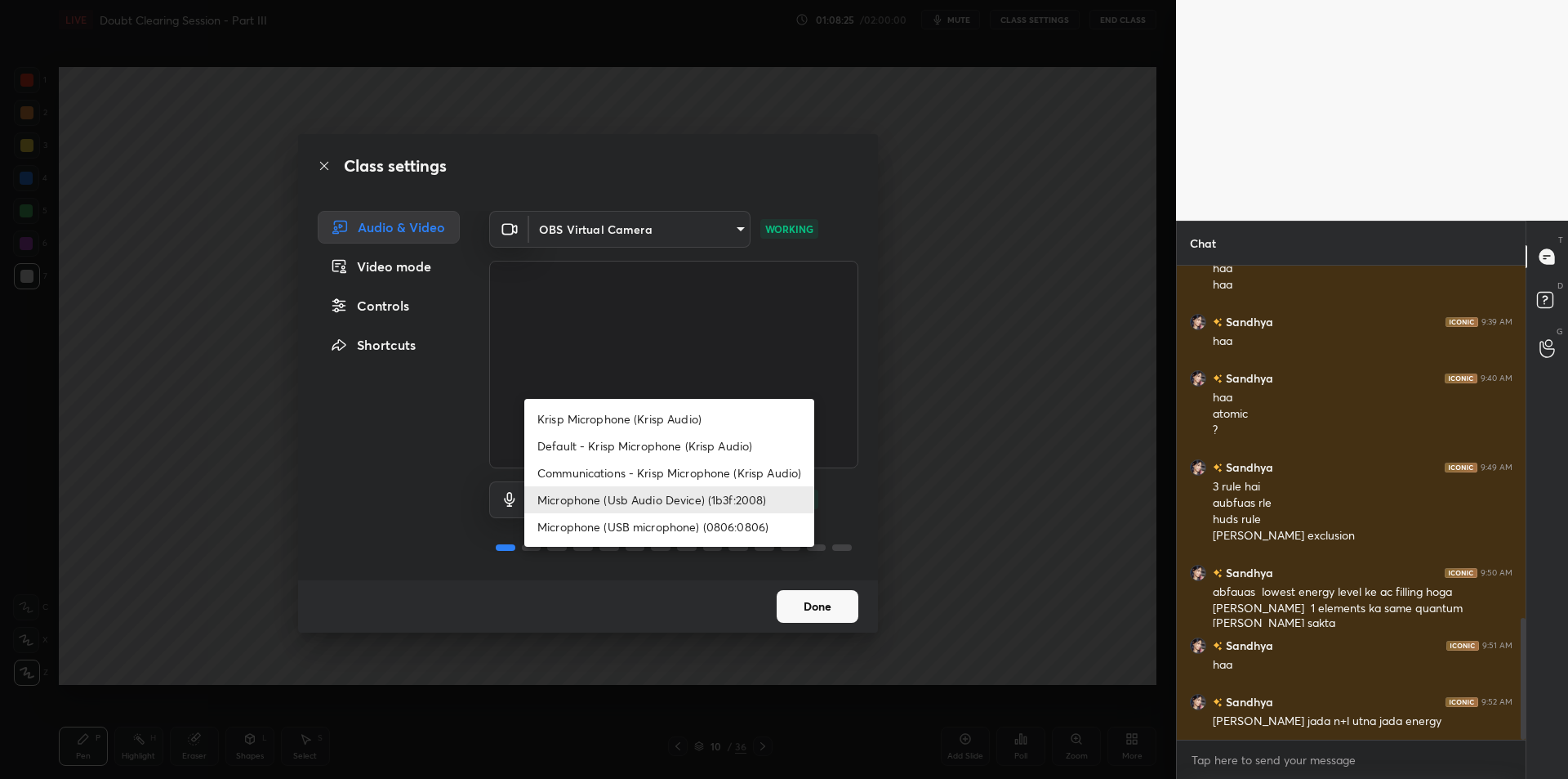
click at [698, 416] on li "Krisp Microphone (Krisp Audio)" at bounding box center [669, 418] width 290 height 27
type input "f179950b7ff94e844b1949510bbb9c4ee613793b831427a85f81c517fe718277"
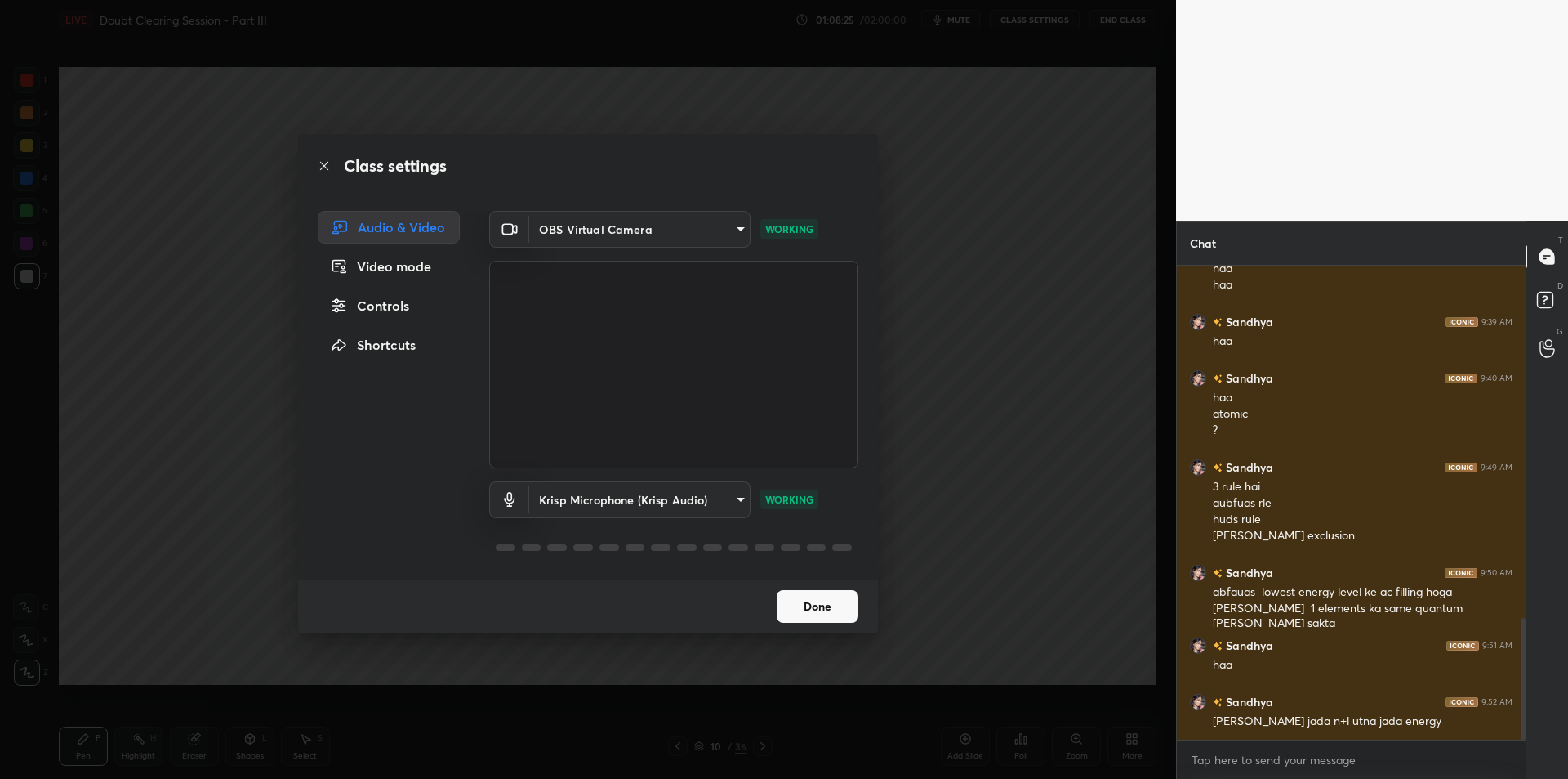
click at [930, 323] on div "Class settings Audio & Video Video mode Controls Shortcuts OBS Virtual Camera 6…" at bounding box center [587, 389] width 1176 height 779
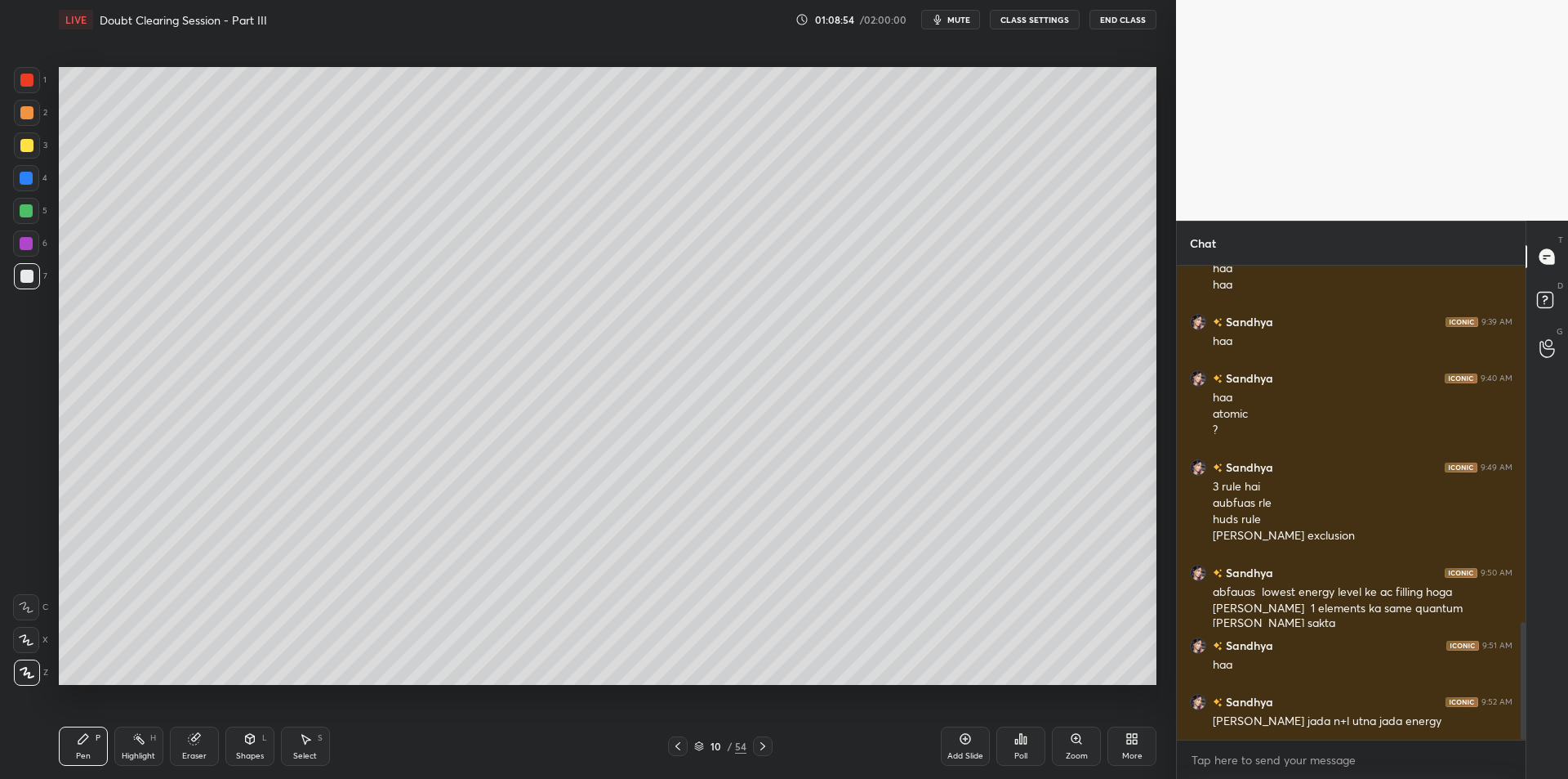
scroll to position [1429, 0]
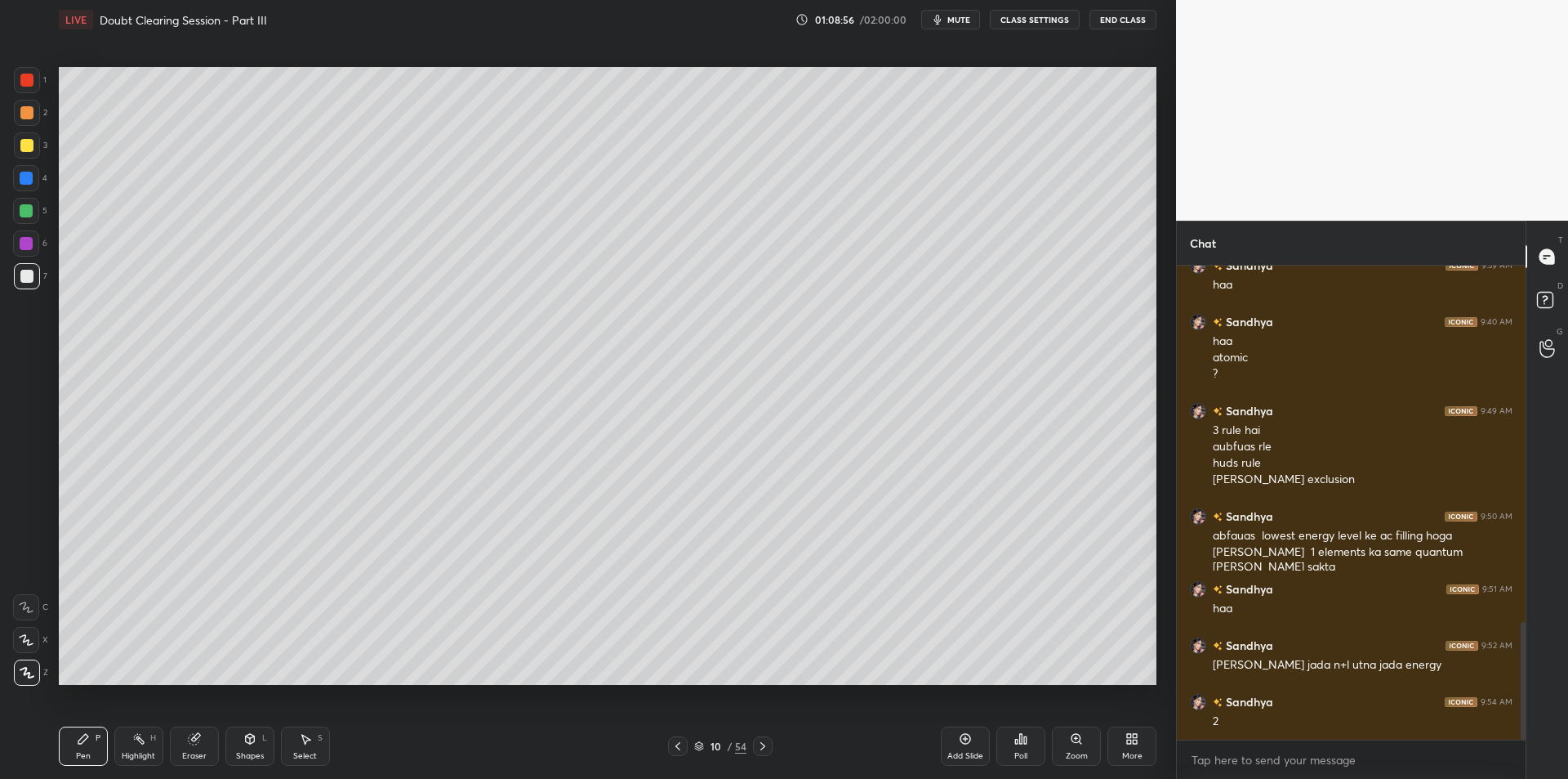
click at [27, 148] on div at bounding box center [27, 146] width 13 height 13
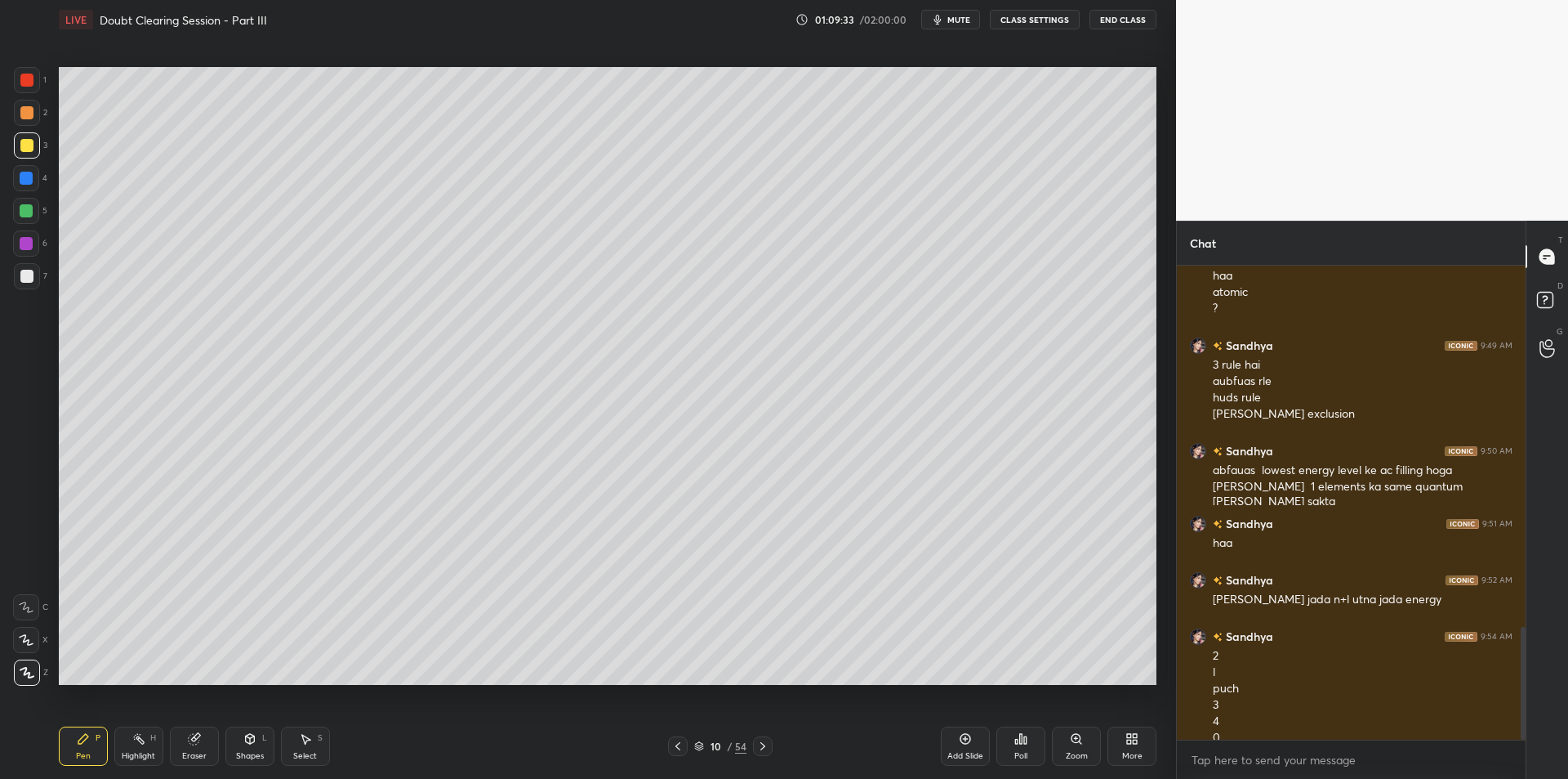
scroll to position [1510, 0]
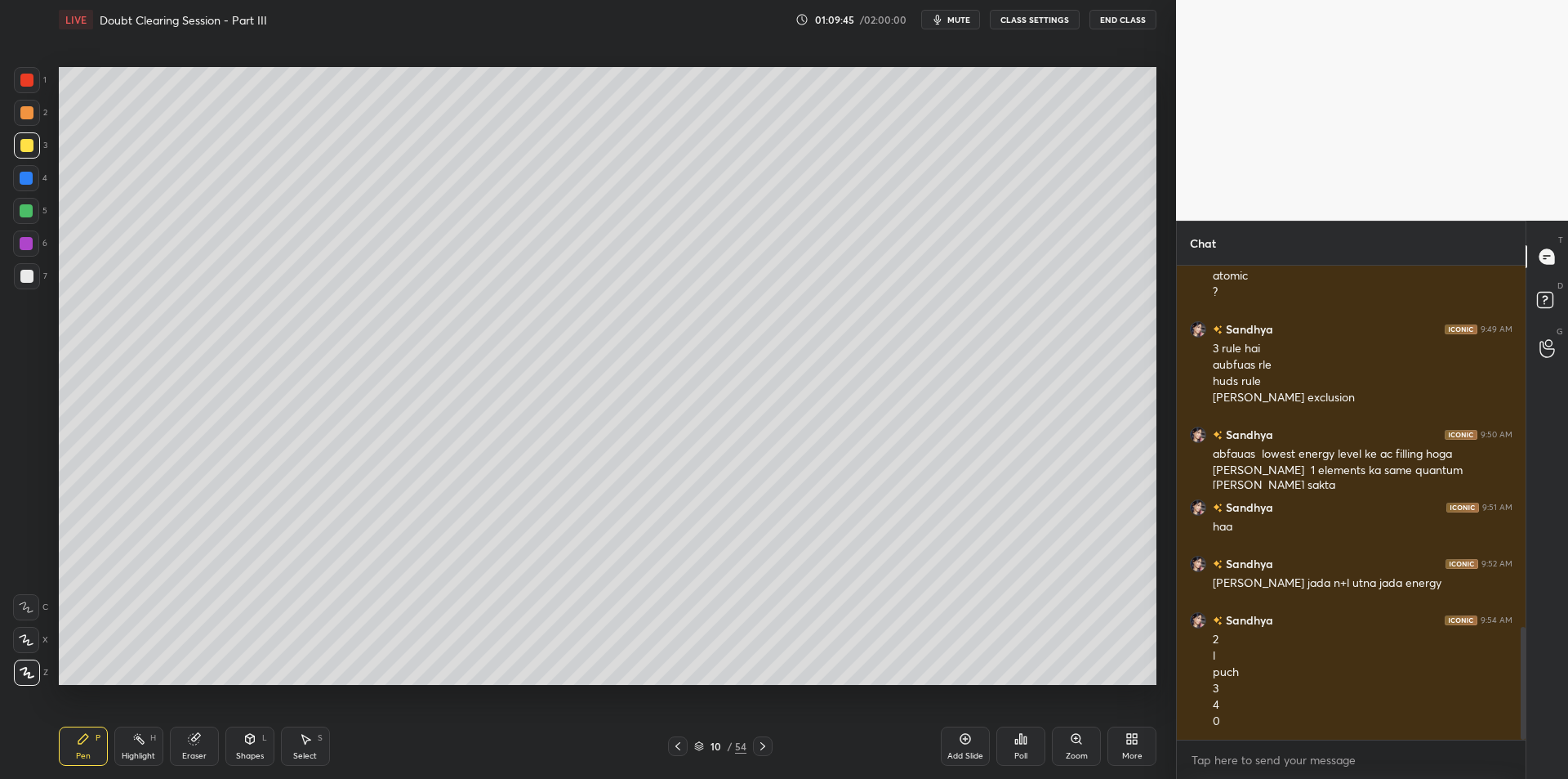
click at [11, 189] on div "1 2 3 4 5 6 7 C X Z C X Z E E Erase all H H" at bounding box center [26, 375] width 52 height 618
click at [42, 200] on div "5" at bounding box center [29, 211] width 34 height 27
click at [22, 252] on div at bounding box center [26, 243] width 27 height 27
click at [21, 259] on div "6" at bounding box center [29, 247] width 34 height 33
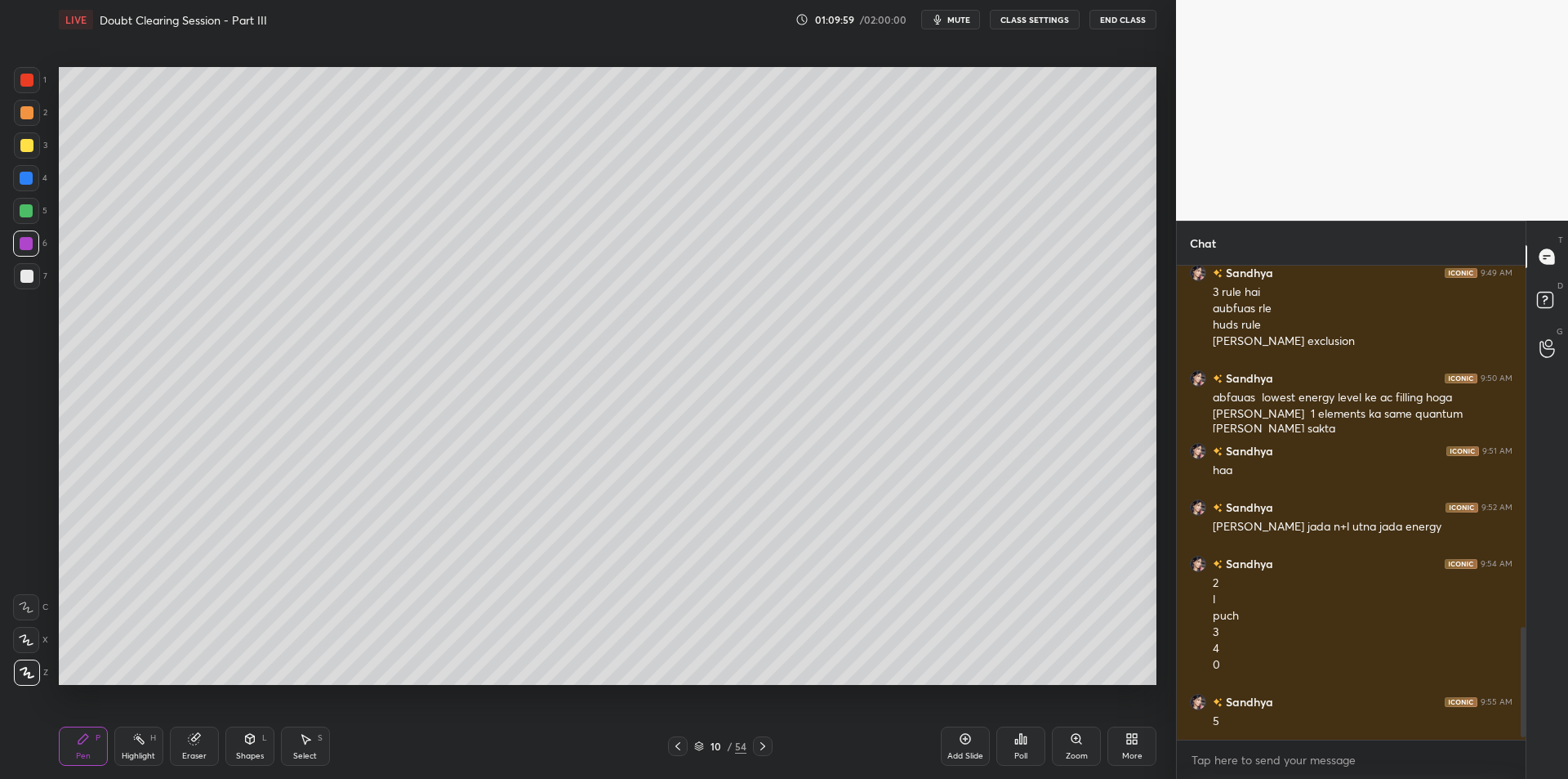
click at [32, 287] on div at bounding box center [27, 276] width 27 height 27
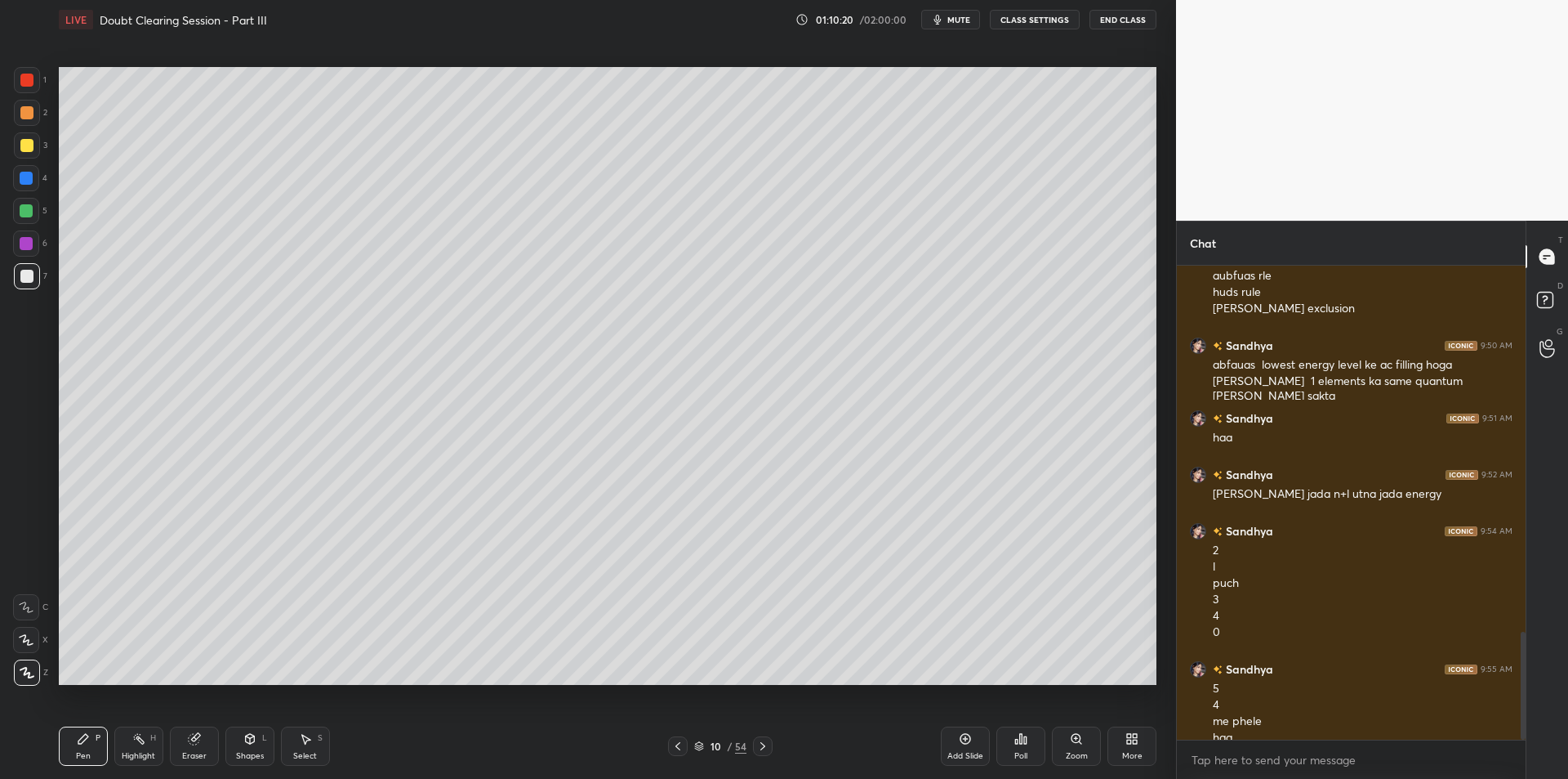
scroll to position [1616, 0]
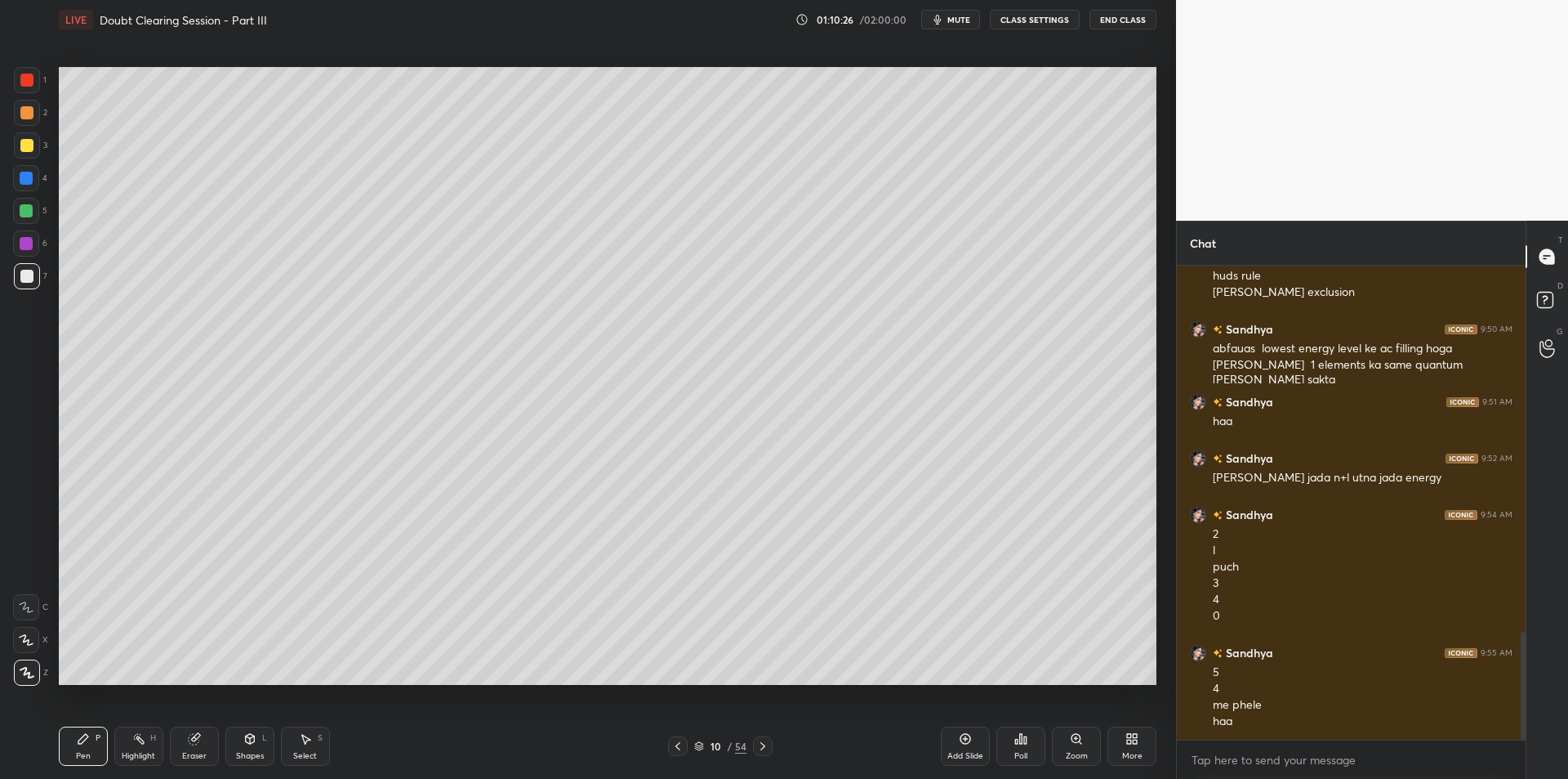
click at [969, 739] on icon at bounding box center [965, 739] width 13 height 13
click at [42, 148] on div "3" at bounding box center [30, 146] width 34 height 27
click at [8, 178] on div "1 2 3 4 5 6 7 C X Z C X Z E E Erase all H H" at bounding box center [26, 375] width 52 height 618
click at [27, 194] on div "4" at bounding box center [29, 181] width 34 height 33
click at [23, 216] on div at bounding box center [26, 211] width 13 height 13
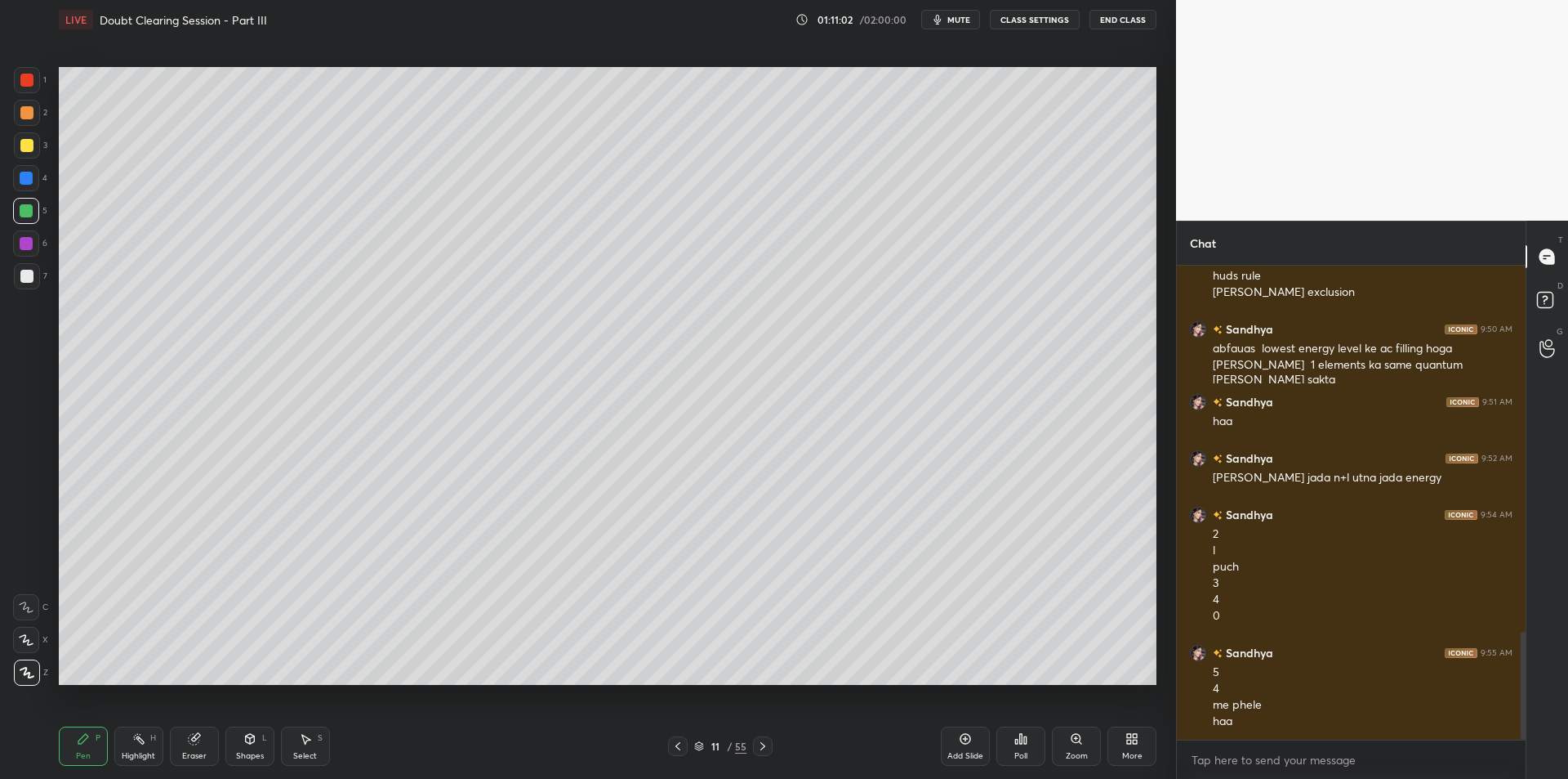
click at [32, 247] on div at bounding box center [26, 243] width 13 height 13
click at [19, 219] on div at bounding box center [26, 211] width 27 height 27
click at [55, 144] on div "Setting up your live class Poll for secs No correct answer Start poll" at bounding box center [607, 376] width 1111 height 674
click at [21, 124] on div at bounding box center [27, 113] width 27 height 27
click at [18, 111] on div at bounding box center [27, 113] width 27 height 27
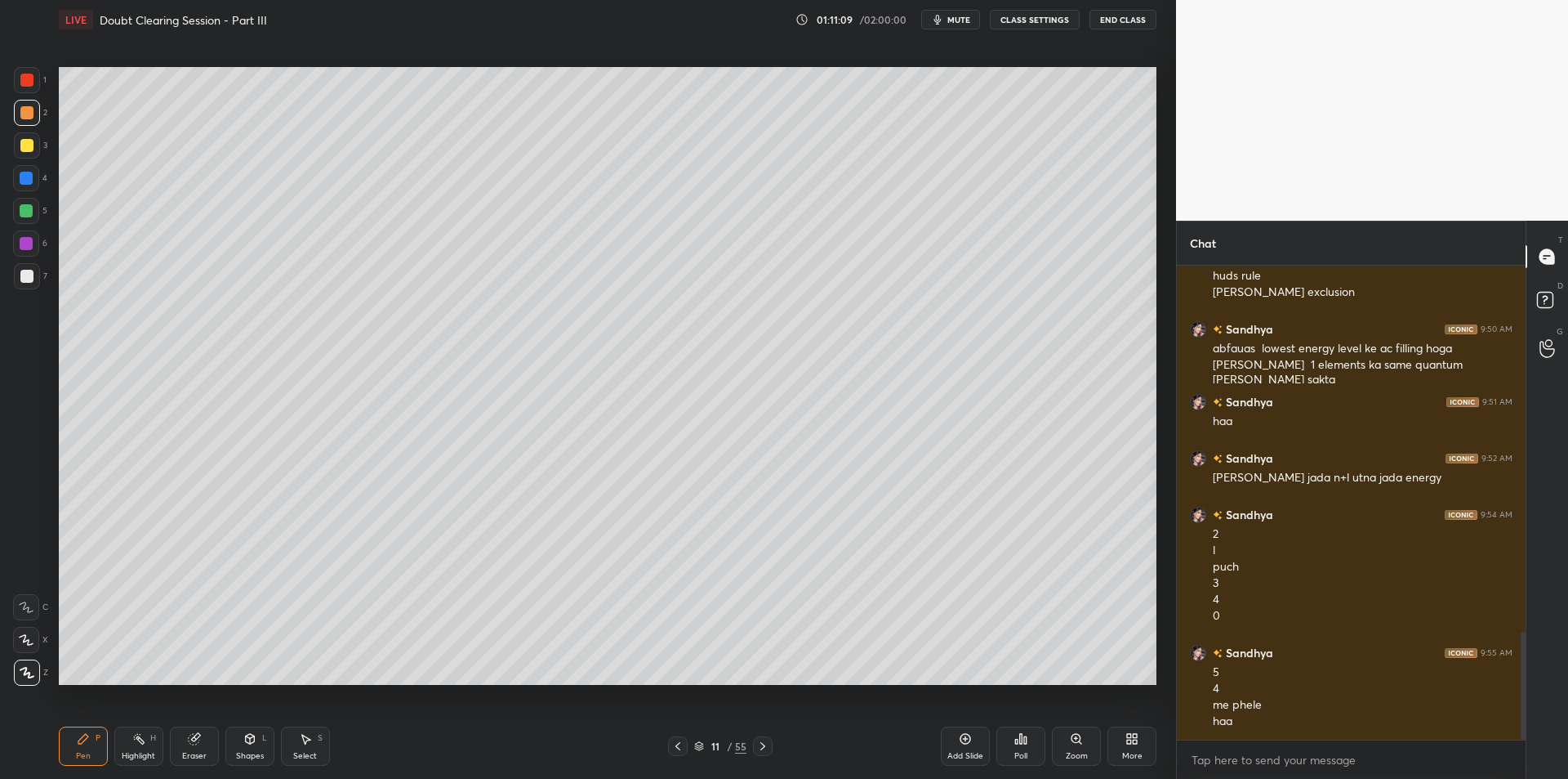
click at [23, 79] on div at bounding box center [27, 80] width 13 height 13
click at [29, 213] on div at bounding box center [26, 211] width 13 height 13
click at [20, 251] on div at bounding box center [26, 243] width 27 height 27
click at [24, 276] on div at bounding box center [27, 276] width 13 height 13
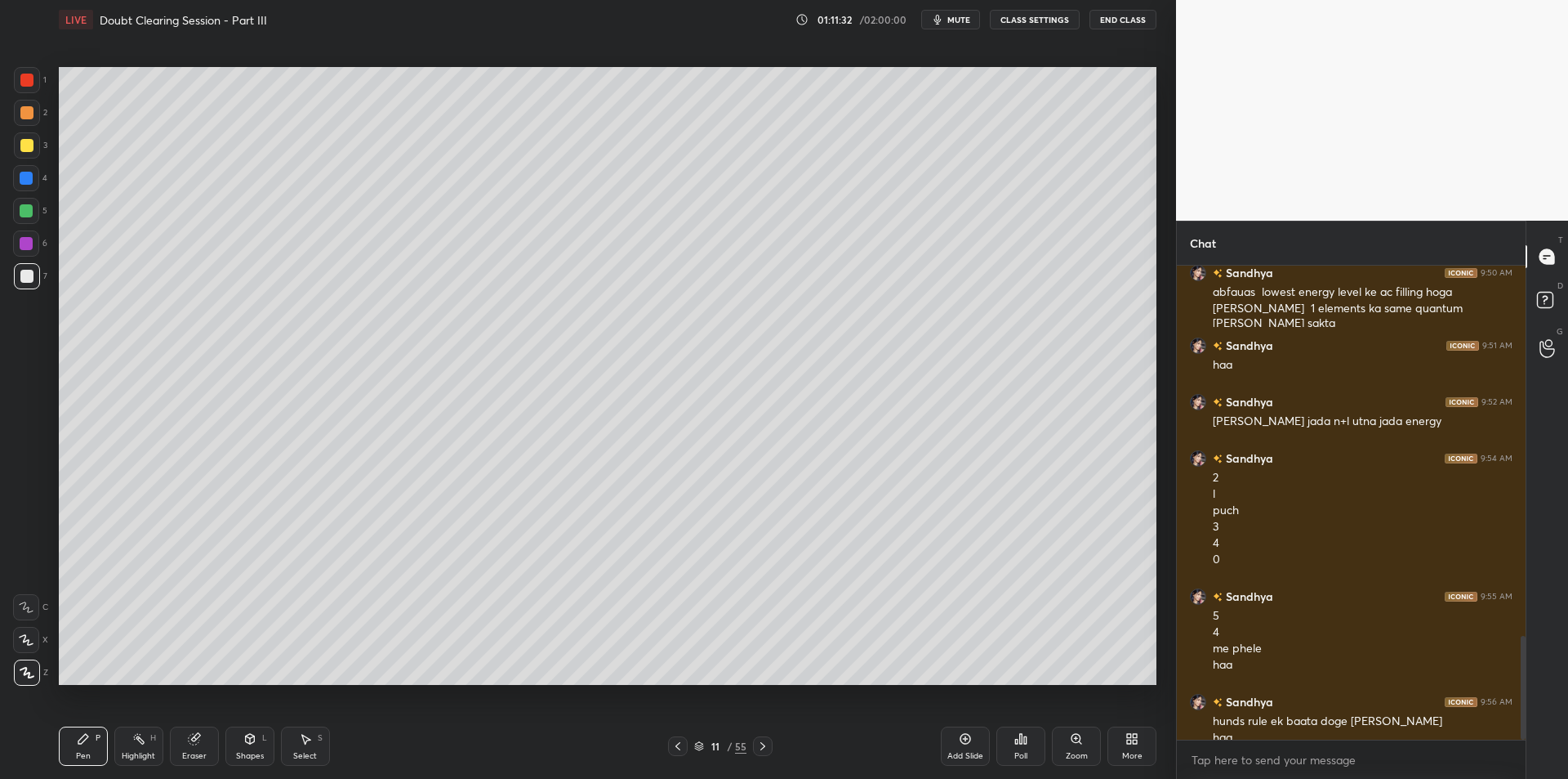
scroll to position [1689, 0]
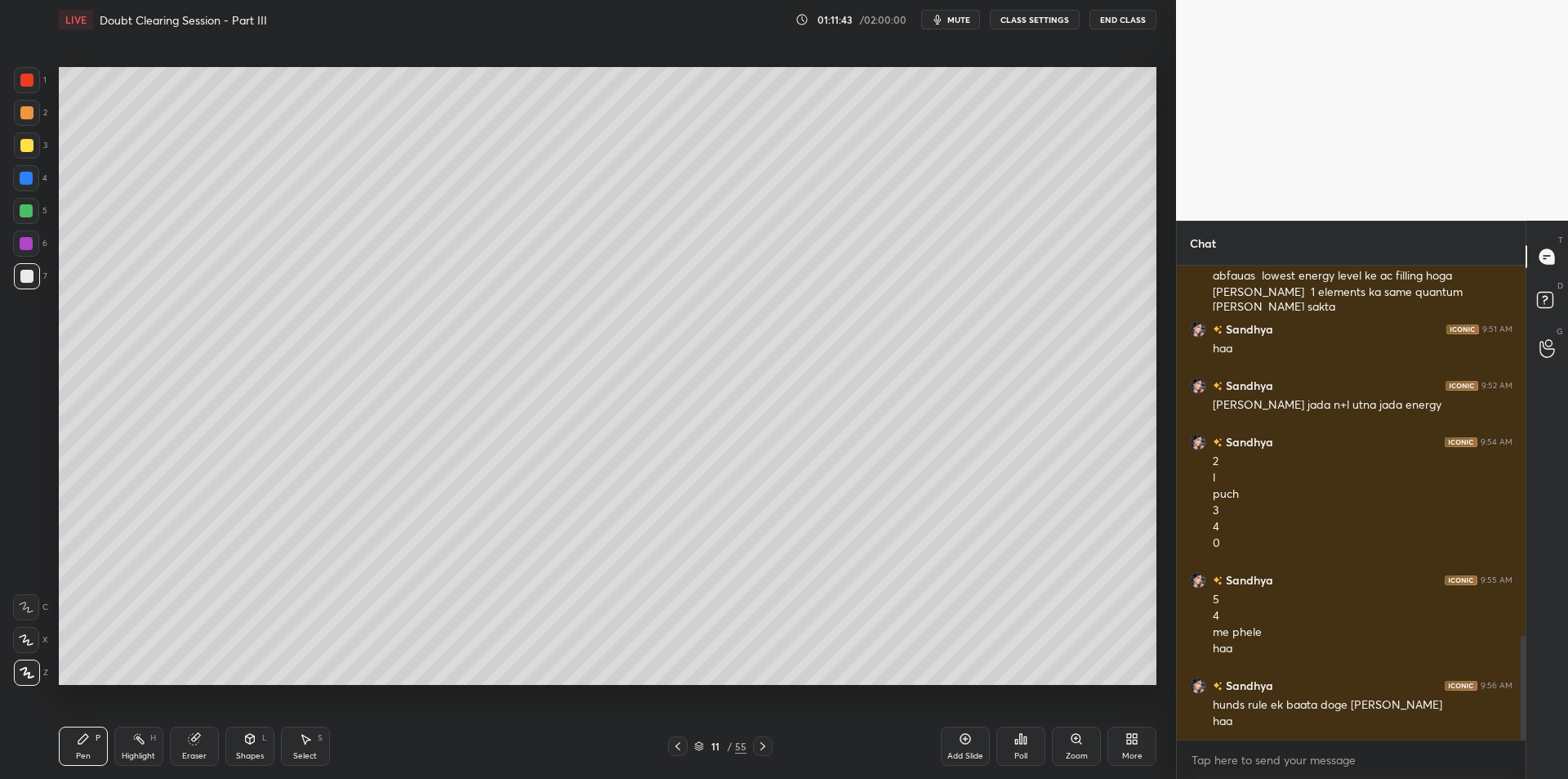
click at [21, 135] on div at bounding box center [27, 146] width 27 height 27
click at [28, 116] on div at bounding box center [27, 113] width 13 height 13
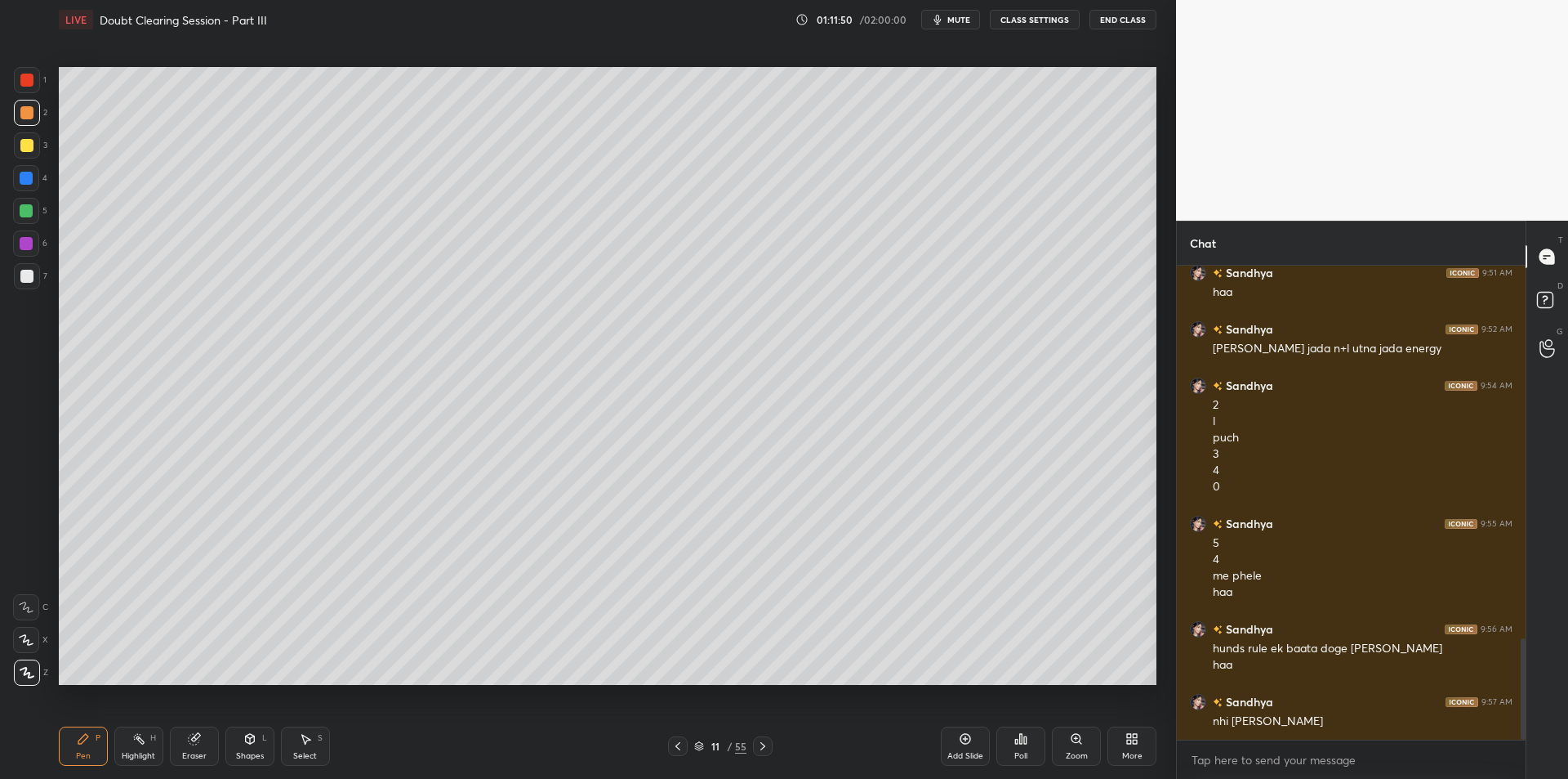
scroll to position [1761, 0]
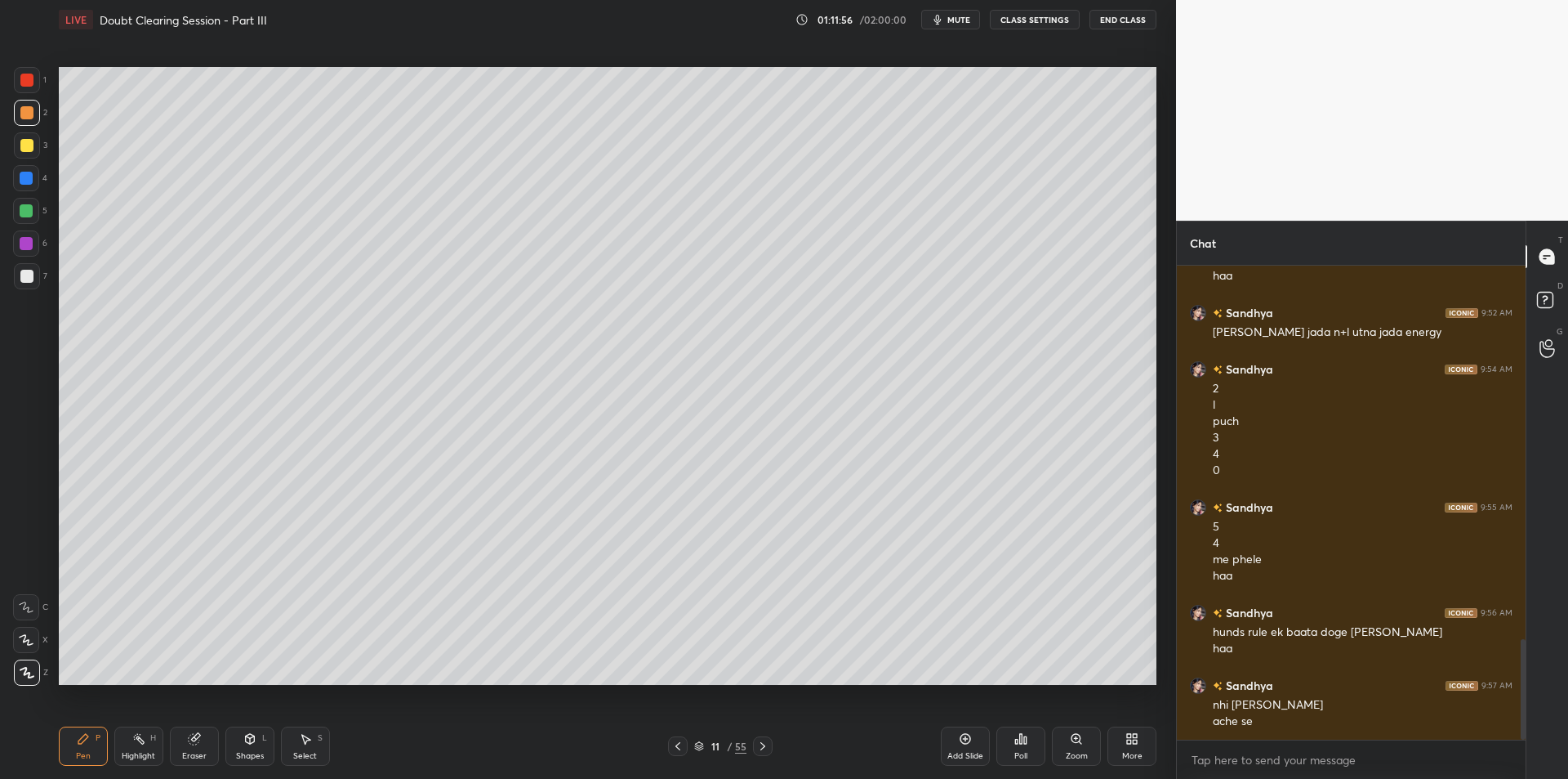
click at [178, 745] on div "Eraser" at bounding box center [195, 745] width 49 height 39
click at [42, 650] on div "E" at bounding box center [33, 640] width 41 height 27
click at [118, 735] on div "Highlight H" at bounding box center [139, 745] width 49 height 39
click at [185, 752] on div "Eraser" at bounding box center [194, 755] width 25 height 8
click at [127, 748] on div "Highlight H" at bounding box center [139, 745] width 49 height 39
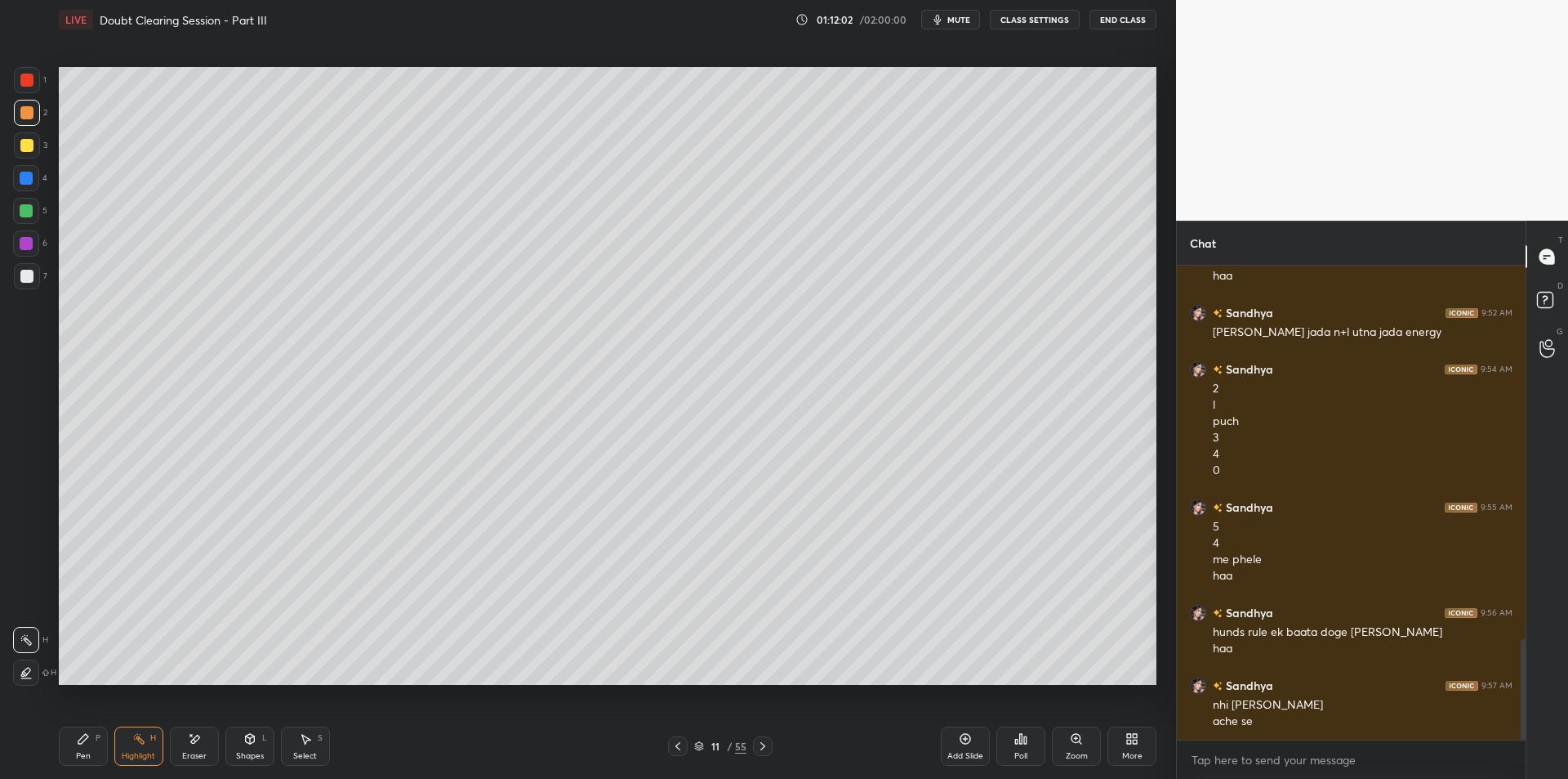
click at [90, 749] on div "Pen P" at bounding box center [83, 745] width 49 height 39
click at [684, 741] on div at bounding box center [677, 745] width 19 height 19
click at [680, 742] on icon at bounding box center [677, 745] width 5 height 8
click at [680, 749] on icon at bounding box center [678, 746] width 13 height 13
click at [757, 742] on icon at bounding box center [763, 746] width 13 height 13
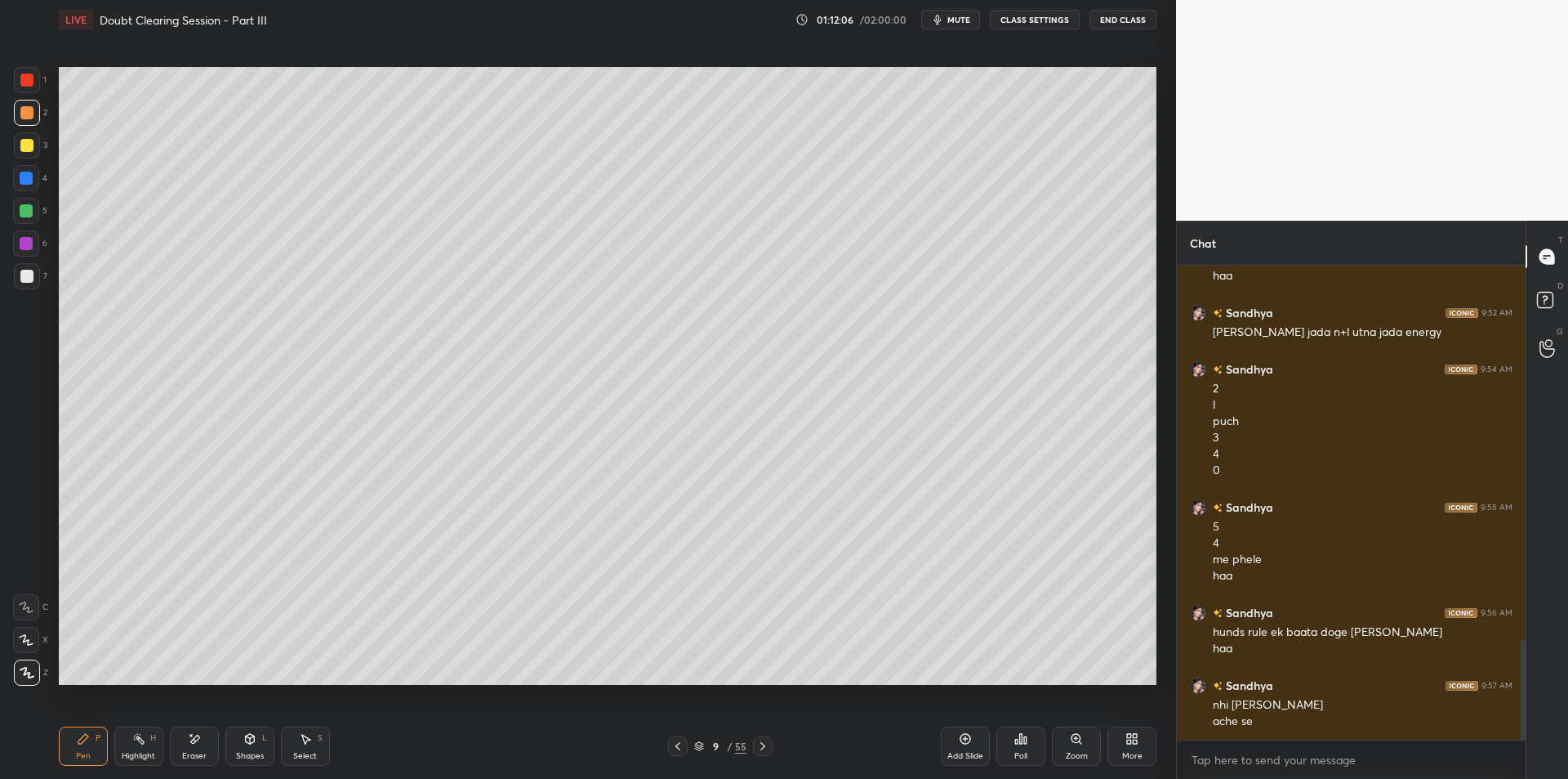
click at [687, 752] on div at bounding box center [677, 745] width 19 height 19
click at [673, 752] on div at bounding box center [677, 745] width 19 height 19
click at [671, 752] on icon at bounding box center [678, 746] width 13 height 13
click at [673, 751] on icon at bounding box center [678, 746] width 13 height 13
click at [19, 232] on div at bounding box center [26, 243] width 27 height 27
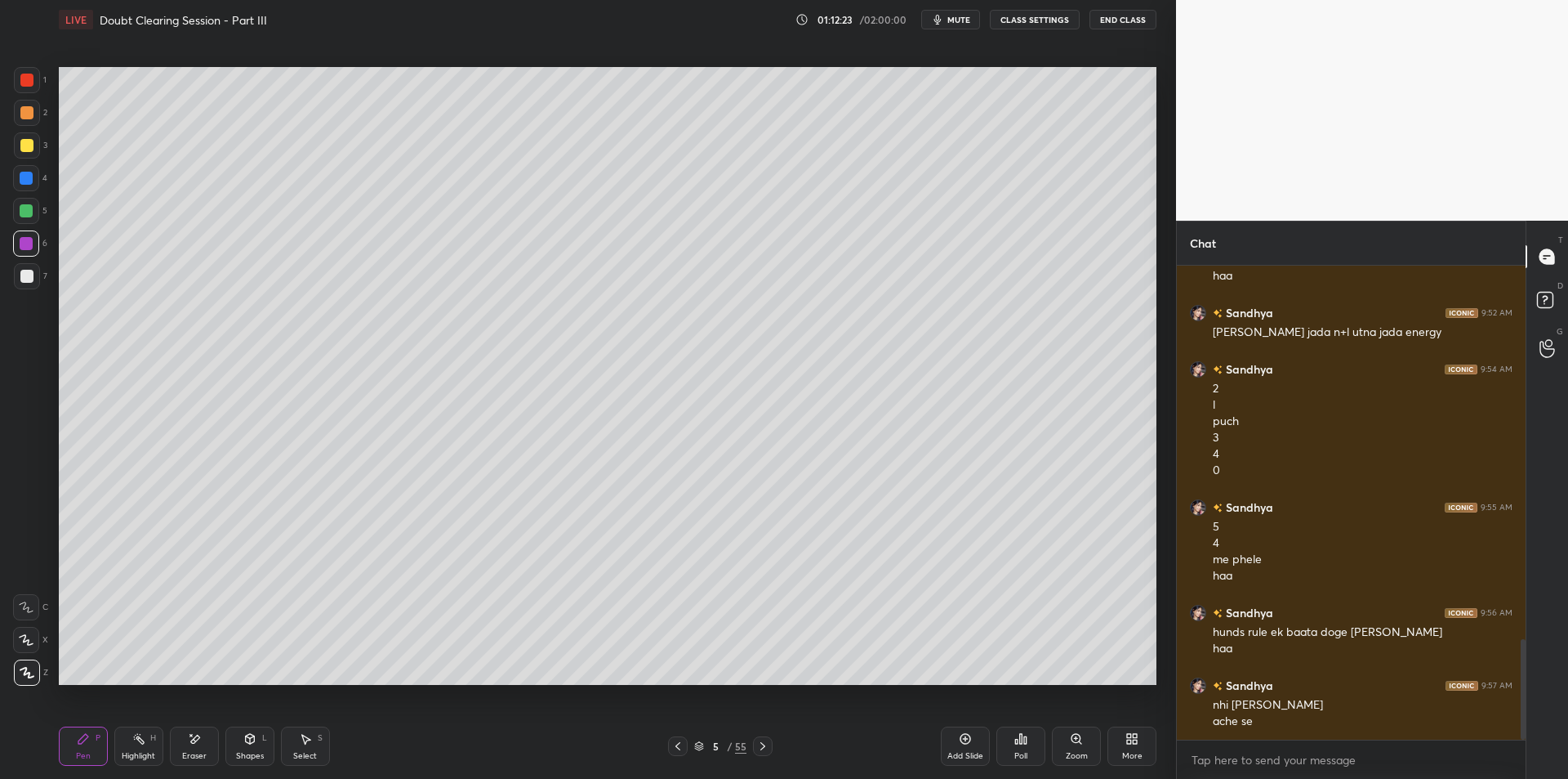
click at [21, 209] on div at bounding box center [26, 211] width 13 height 13
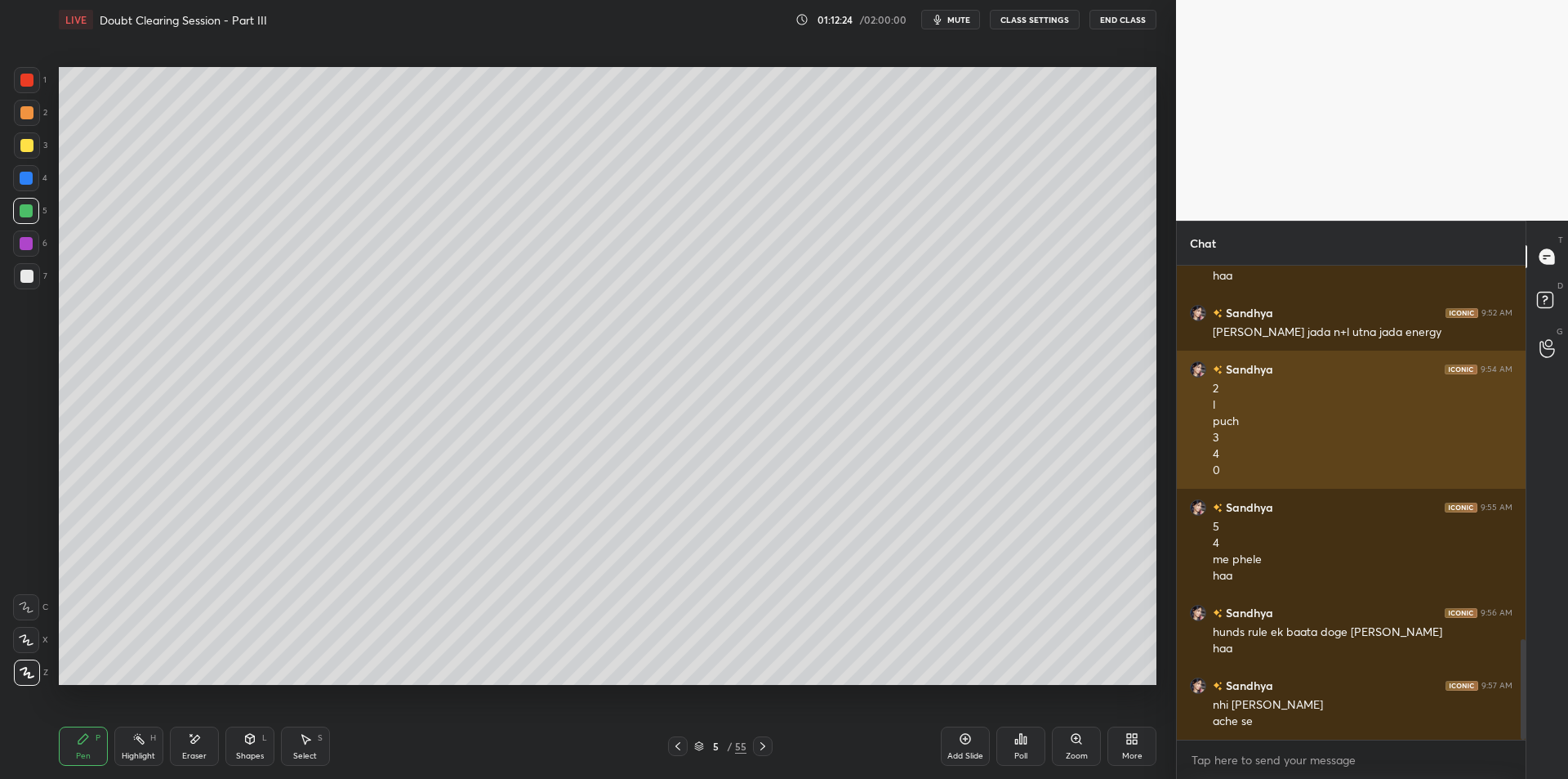
scroll to position [1778, 0]
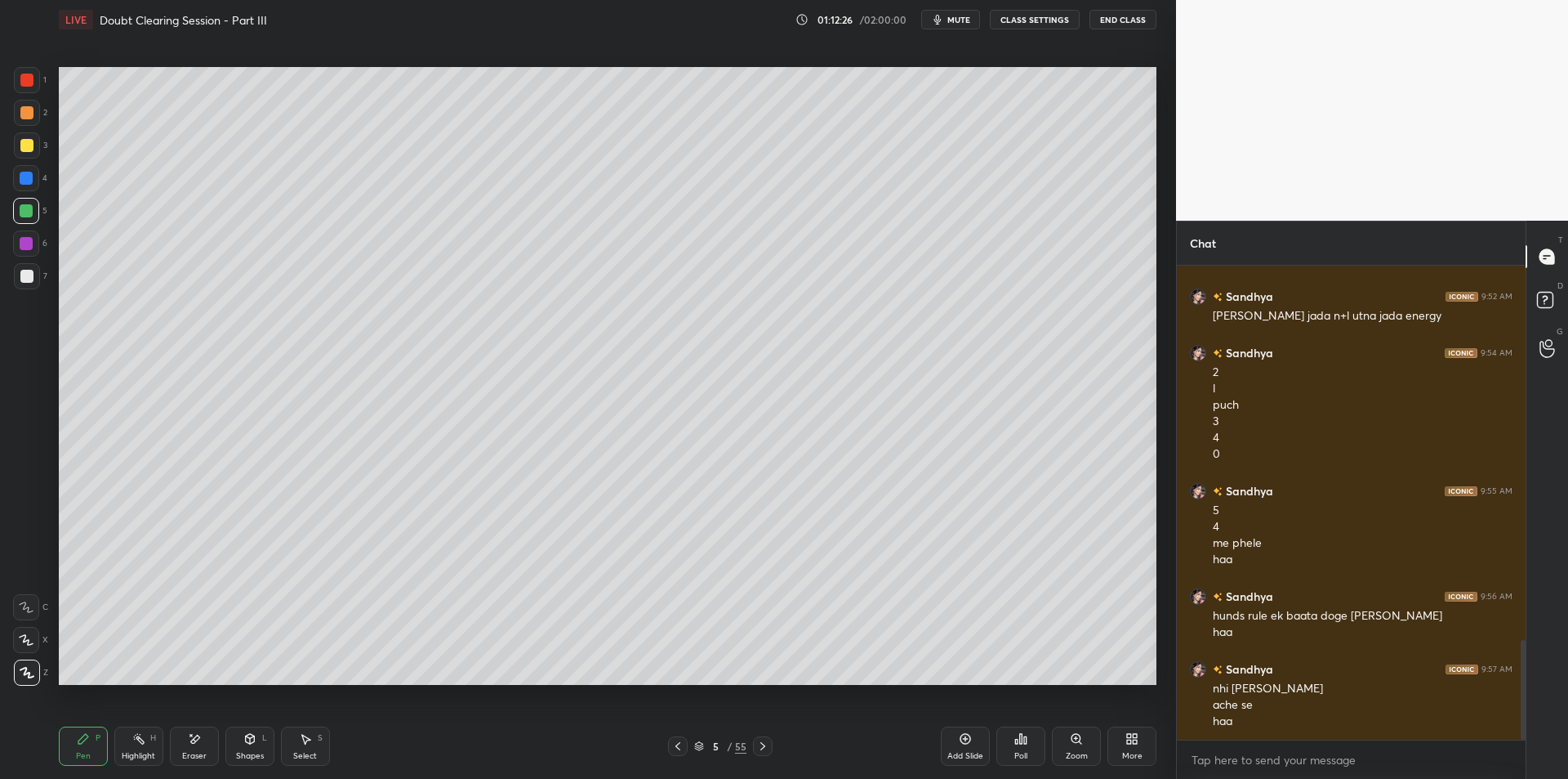
click at [761, 748] on icon at bounding box center [763, 746] width 13 height 13
click at [763, 752] on icon at bounding box center [763, 746] width 13 height 13
click at [759, 752] on div at bounding box center [762, 745] width 19 height 19
click at [763, 749] on icon at bounding box center [763, 746] width 13 height 13
click at [771, 749] on div at bounding box center [762, 745] width 19 height 19
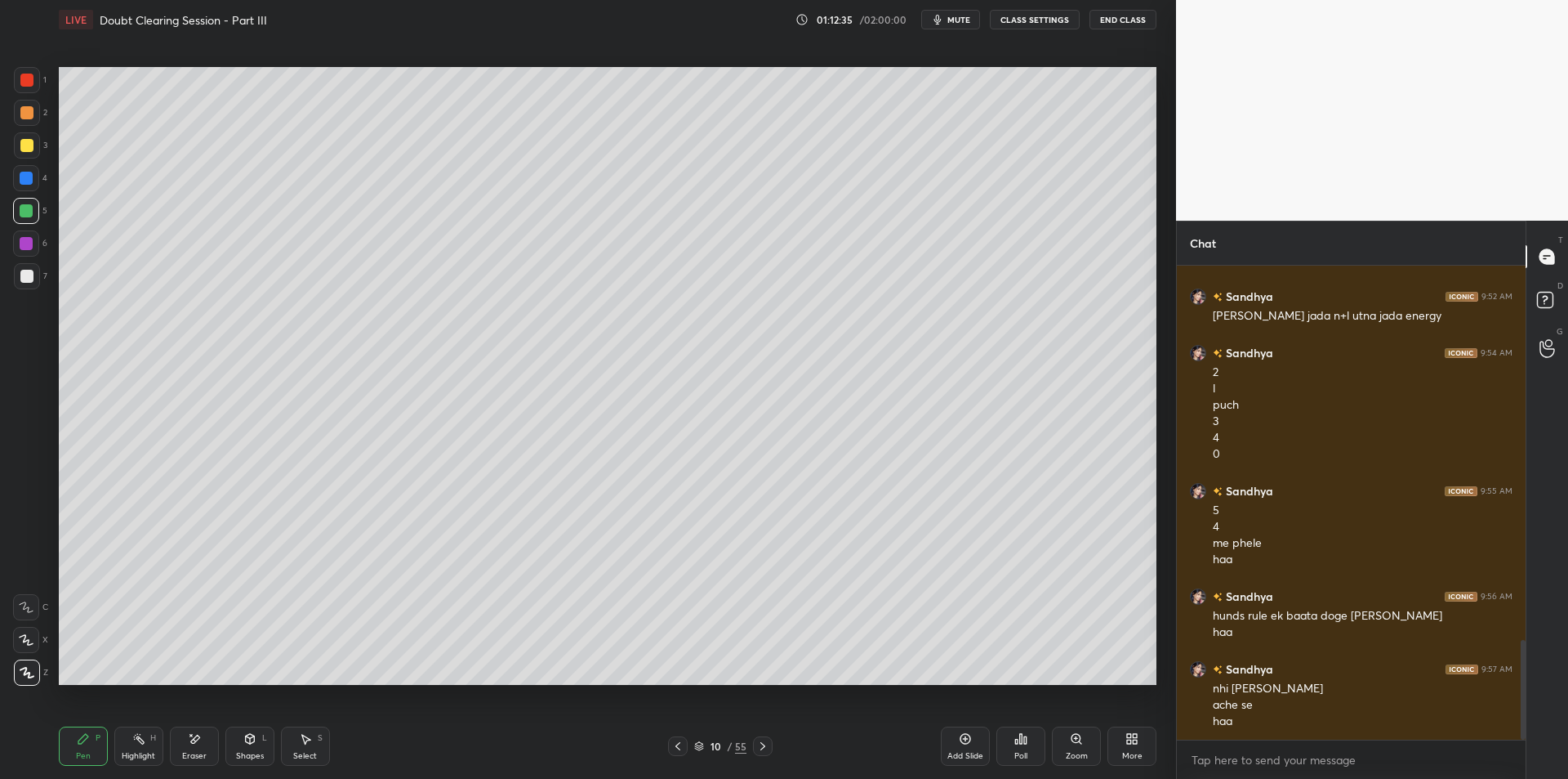
click at [762, 747] on icon at bounding box center [763, 746] width 13 height 13
click at [765, 746] on icon at bounding box center [763, 746] width 13 height 13
click at [778, 749] on div "12 / 55" at bounding box center [720, 745] width 441 height 19
click at [757, 746] on icon at bounding box center [763, 746] width 13 height 13
click at [691, 744] on div "13 / 55" at bounding box center [720, 745] width 104 height 19
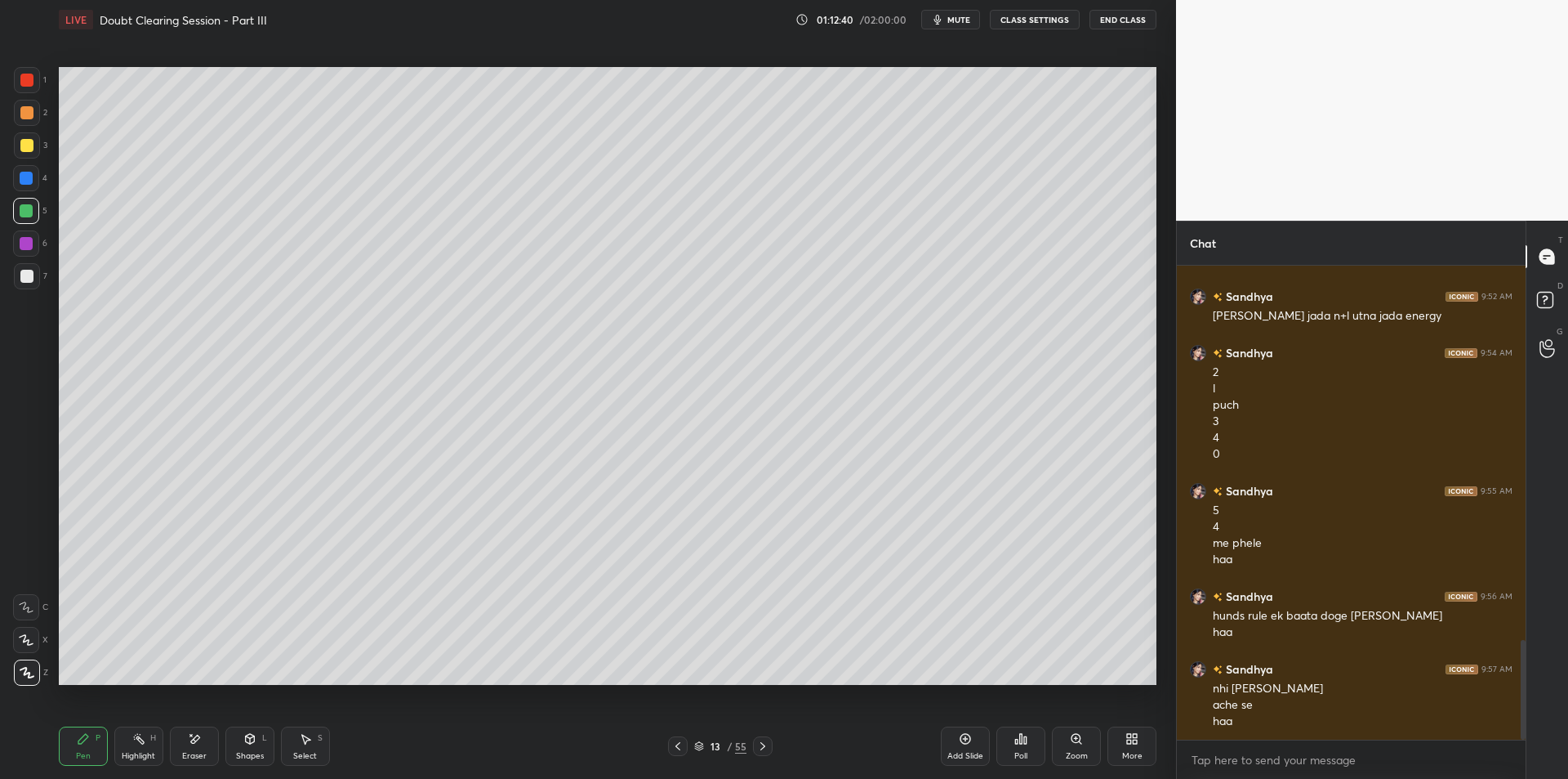
click at [674, 741] on icon at bounding box center [678, 746] width 13 height 13
click at [962, 731] on div "Add Slide" at bounding box center [965, 745] width 49 height 39
click at [18, 260] on div "6" at bounding box center [29, 247] width 34 height 33
click at [12, 282] on div "1 2 3 4 5 6 7 C X Z E E Erase all H H" at bounding box center [26, 375] width 52 height 618
click at [24, 280] on div at bounding box center [27, 276] width 13 height 13
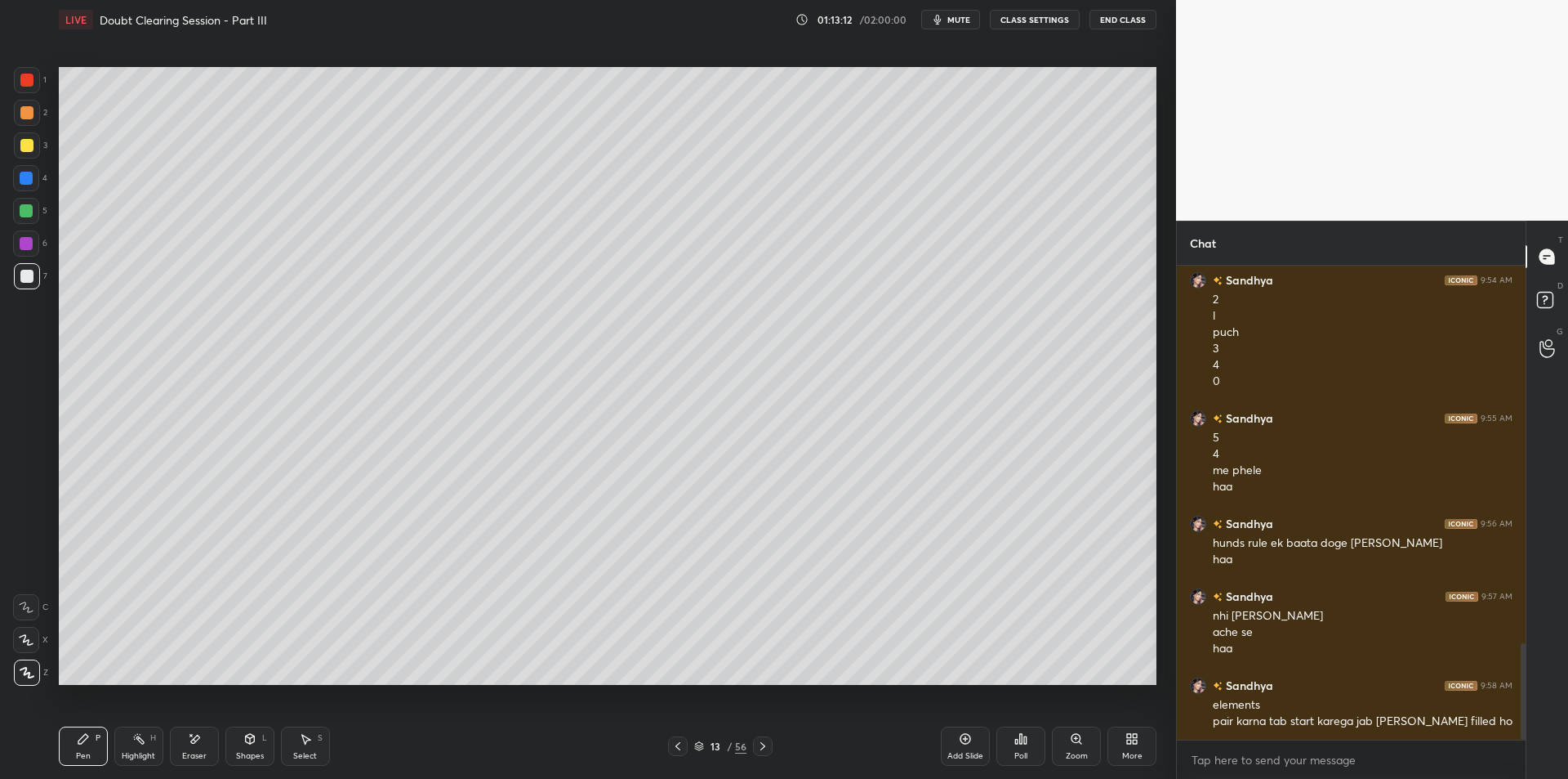
scroll to position [1866, 0]
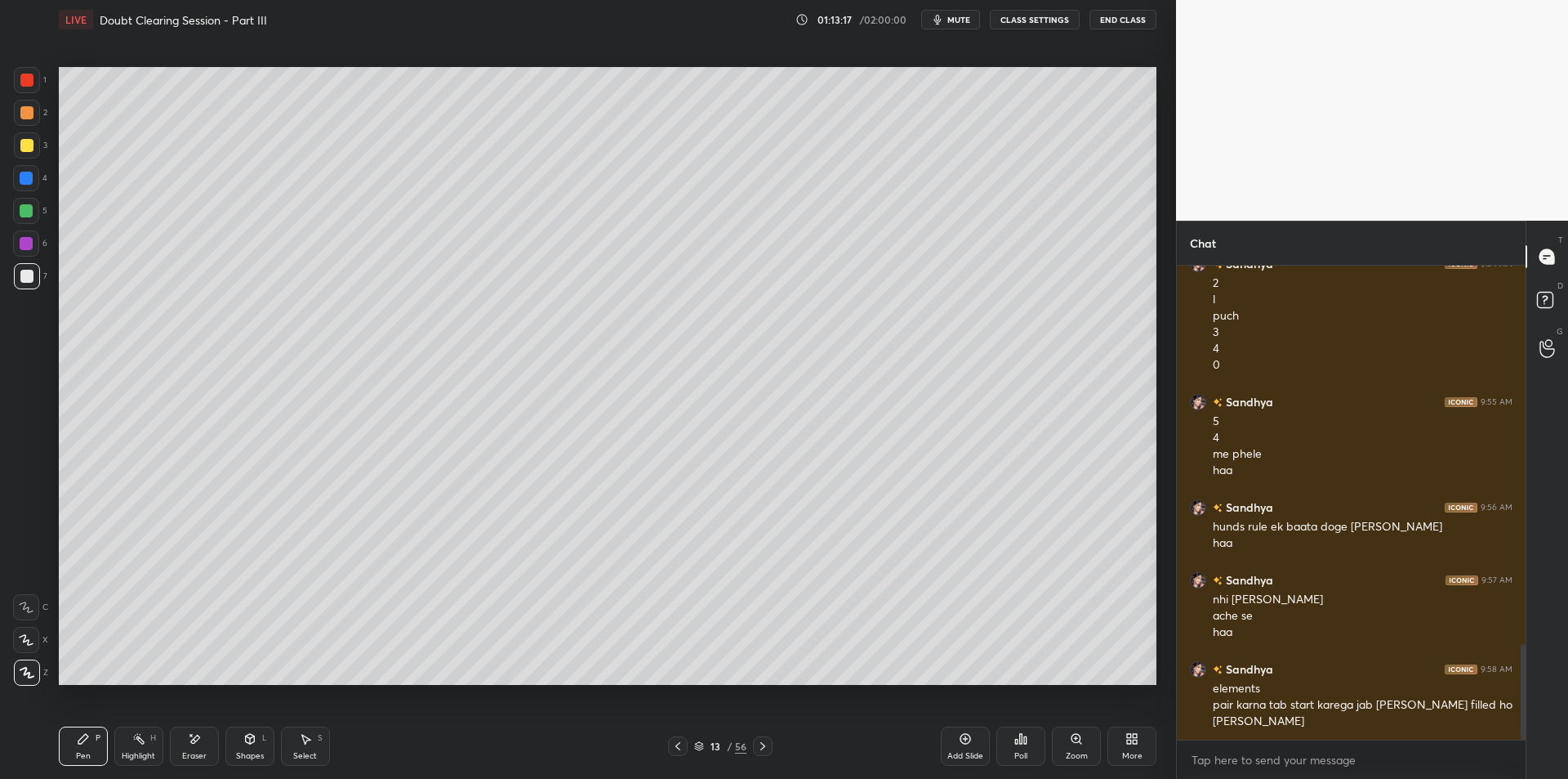
click at [35, 156] on div at bounding box center [27, 146] width 27 height 27
click at [29, 215] on div at bounding box center [26, 211] width 13 height 13
click at [38, 132] on div "2" at bounding box center [30, 116] width 34 height 33
click at [31, 113] on div at bounding box center [27, 113] width 13 height 13
click at [22, 99] on div "1" at bounding box center [30, 83] width 33 height 33
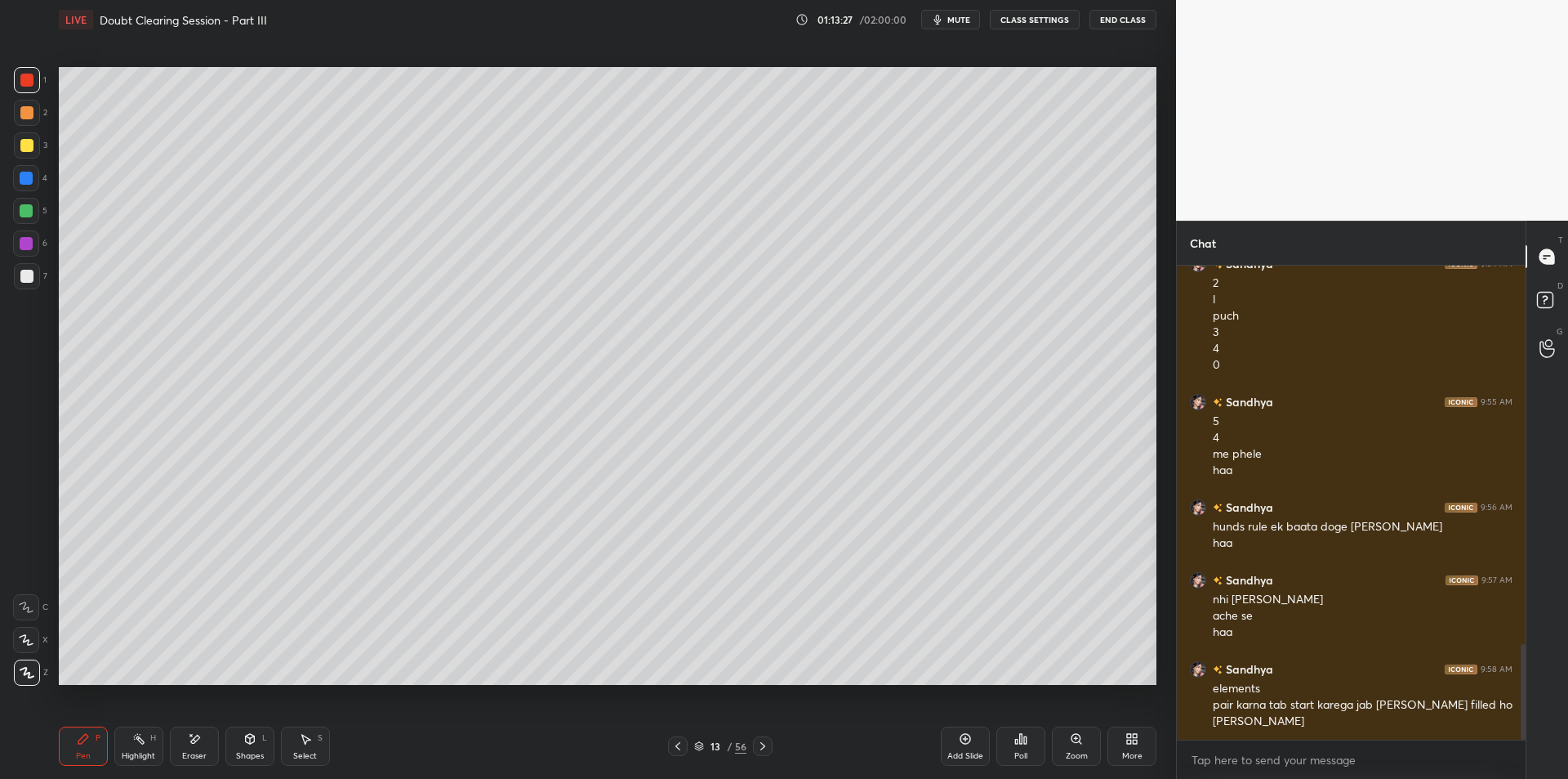
click at [19, 90] on div at bounding box center [27, 80] width 27 height 27
click at [36, 118] on div at bounding box center [27, 113] width 27 height 27
click at [33, 83] on div at bounding box center [27, 80] width 13 height 13
click at [24, 112] on div at bounding box center [27, 113] width 13 height 13
click at [27, 88] on div at bounding box center [27, 80] width 27 height 27
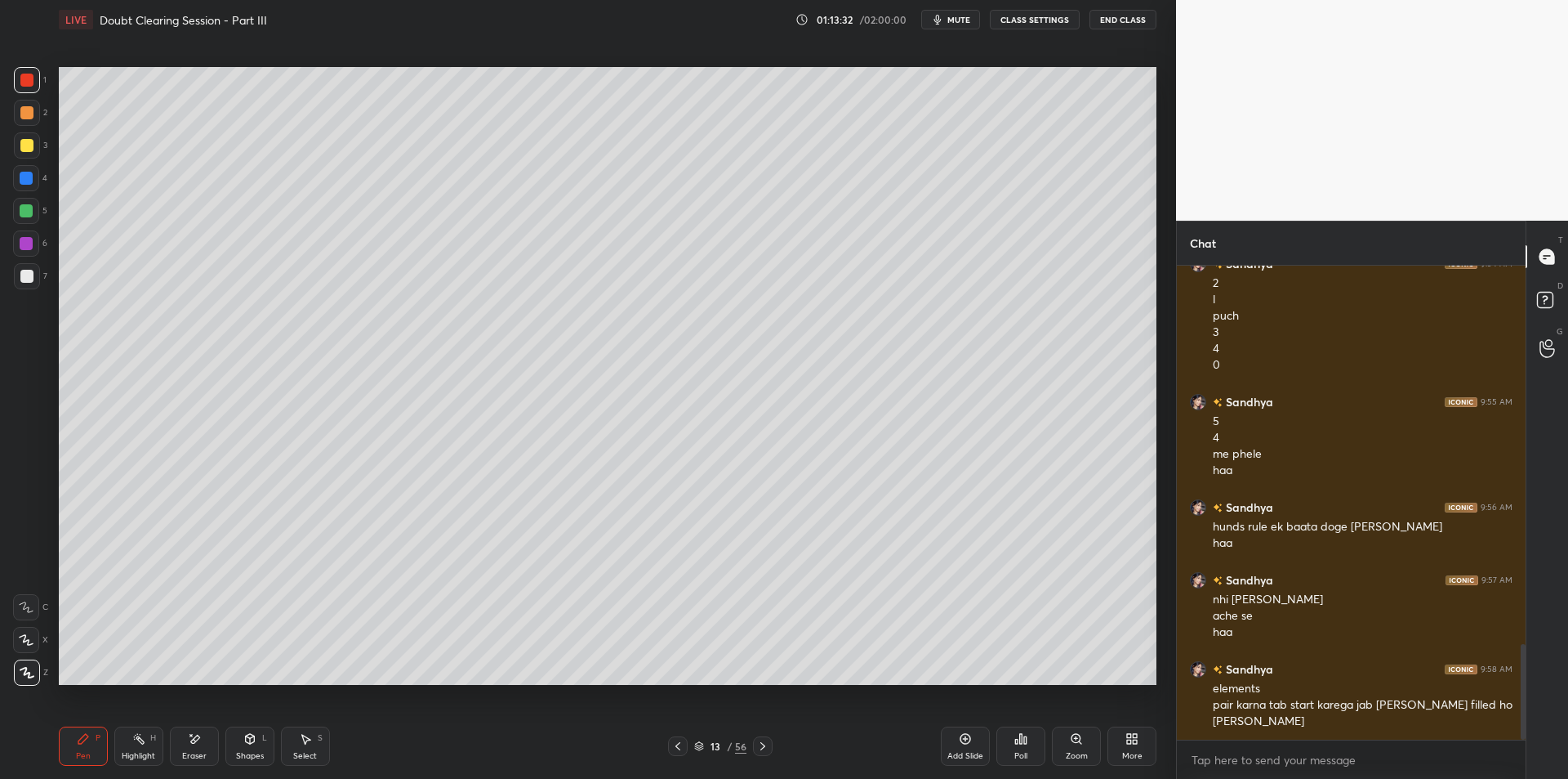
scroll to position [1883, 0]
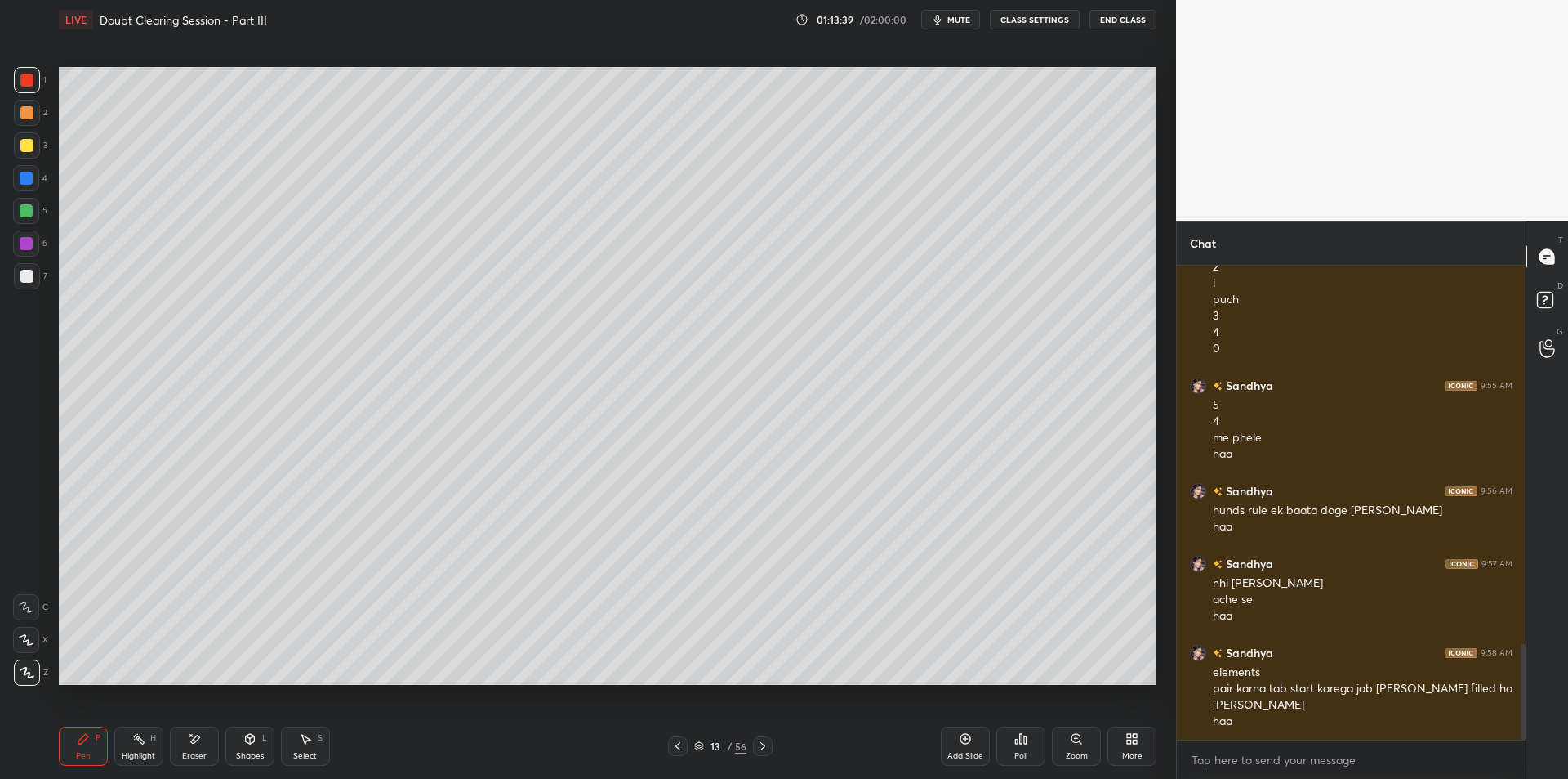
click at [37, 207] on div at bounding box center [26, 211] width 27 height 27
click at [17, 240] on div at bounding box center [26, 243] width 27 height 27
click at [20, 275] on div at bounding box center [27, 276] width 13 height 13
click at [23, 141] on div at bounding box center [27, 146] width 13 height 13
click at [8, 118] on div "1 2 3 4 5 6 7 C X Z E E Erase all H H" at bounding box center [26, 375] width 52 height 618
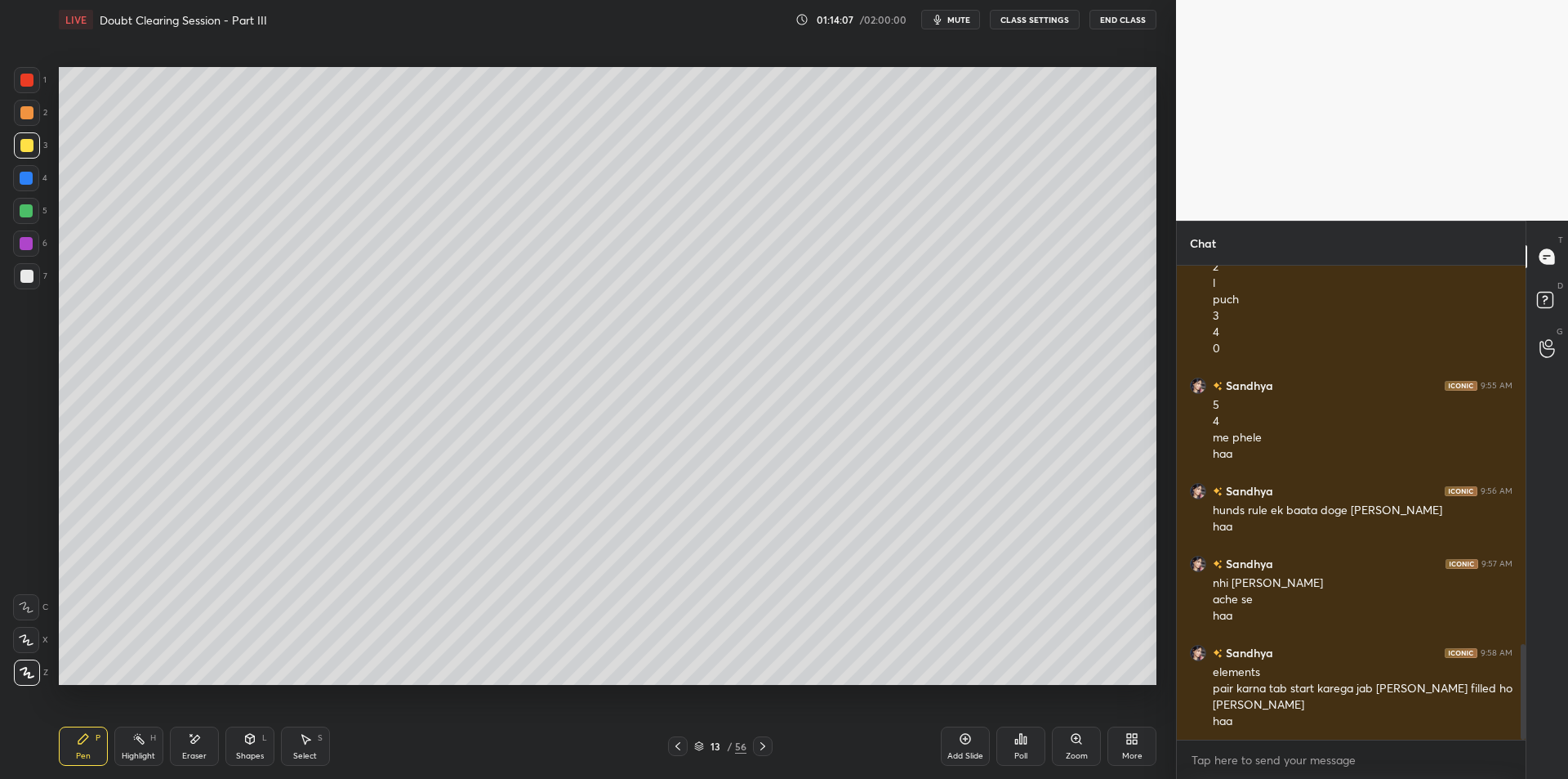
click at [27, 118] on div at bounding box center [27, 113] width 13 height 13
click at [31, 97] on div "1" at bounding box center [30, 83] width 33 height 33
click at [25, 115] on div at bounding box center [27, 113] width 13 height 13
click at [25, 99] on div "1" at bounding box center [30, 83] width 33 height 33
click at [42, 172] on div "4" at bounding box center [29, 178] width 34 height 27
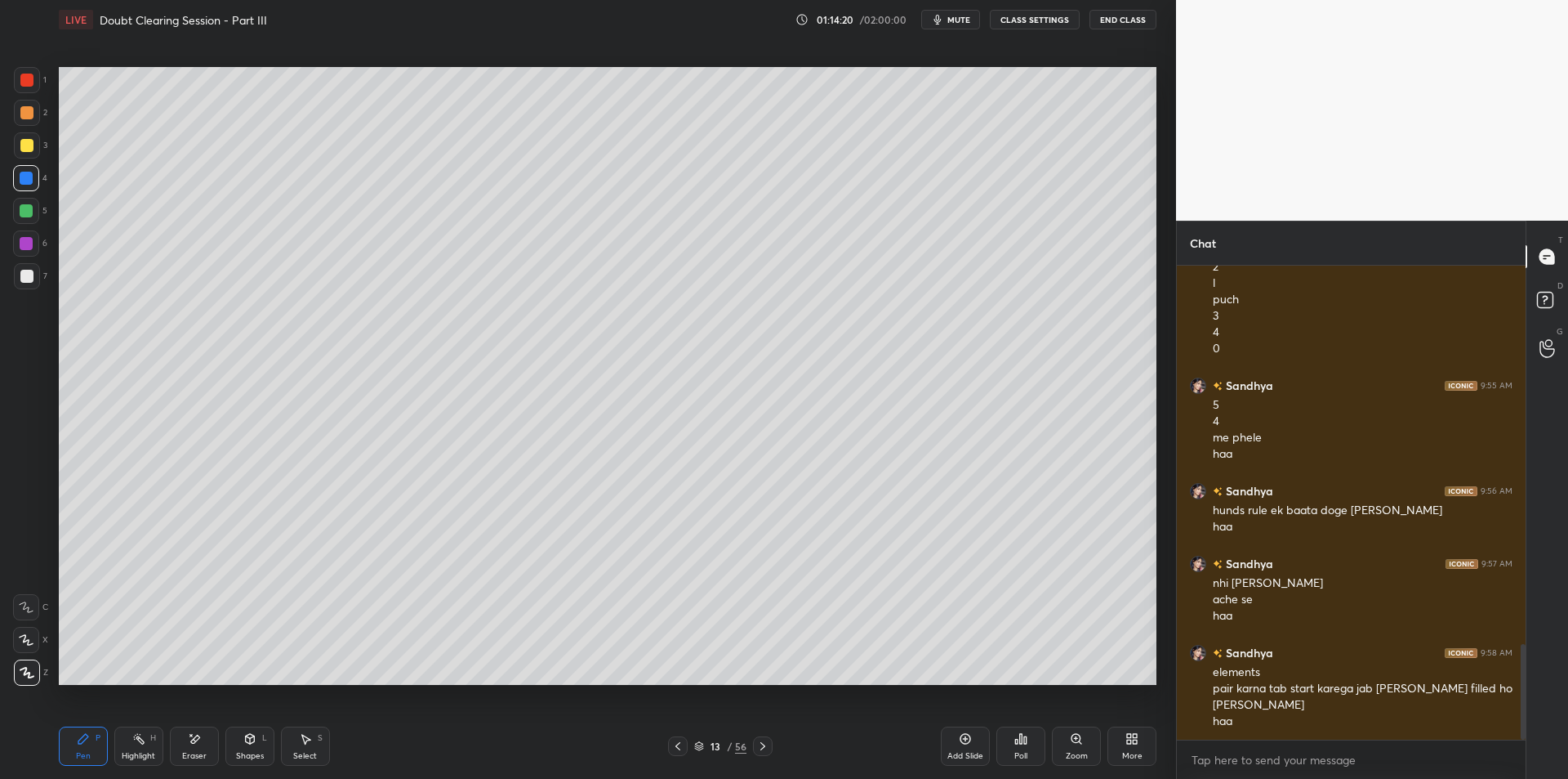
click at [28, 207] on div at bounding box center [26, 211] width 13 height 13
click at [27, 247] on div at bounding box center [26, 243] width 13 height 13
click at [27, 278] on div at bounding box center [27, 276] width 13 height 13
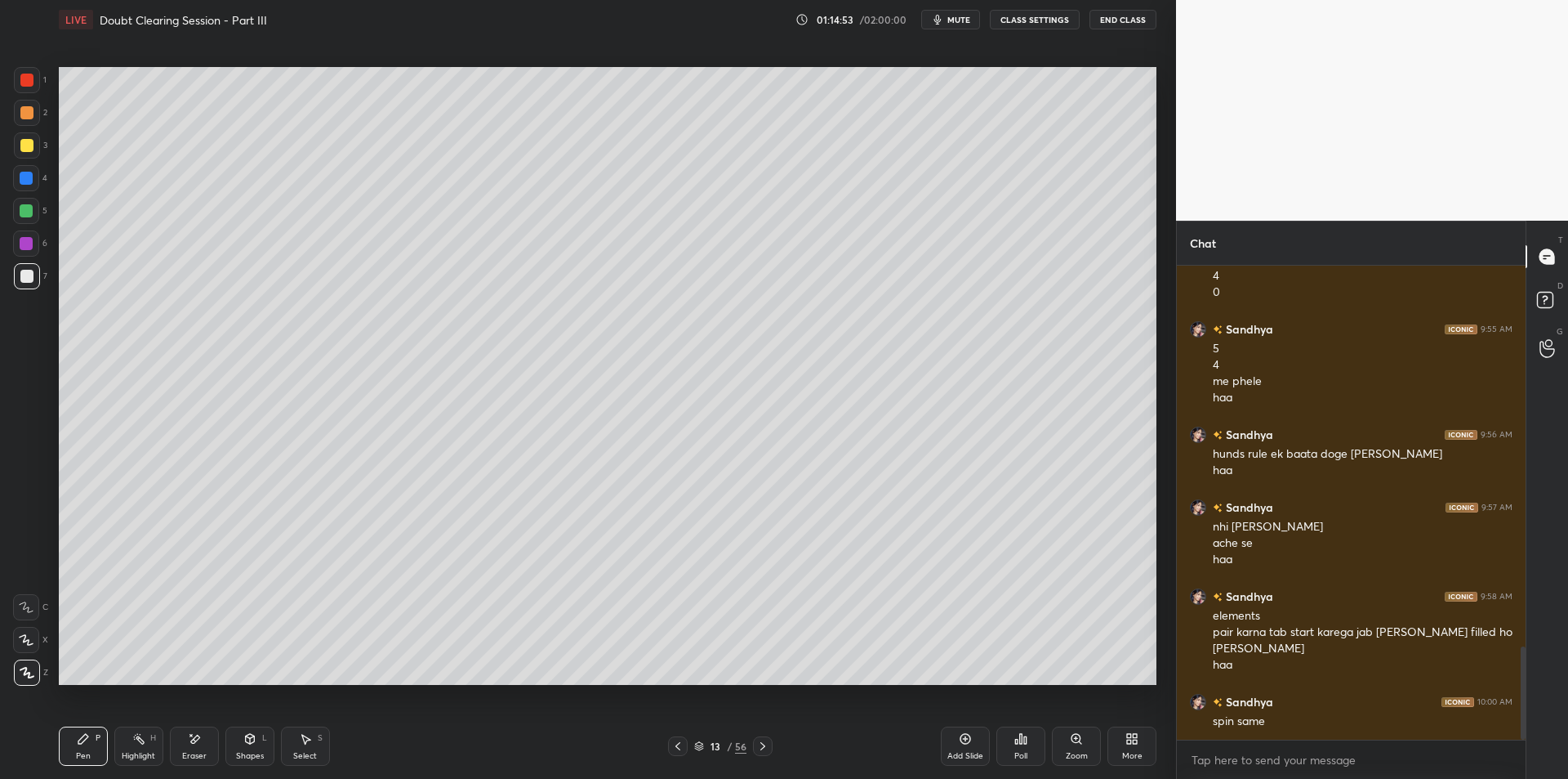
click at [963, 734] on icon at bounding box center [966, 740] width 11 height 11
click at [25, 126] on div "2" at bounding box center [30, 116] width 34 height 33
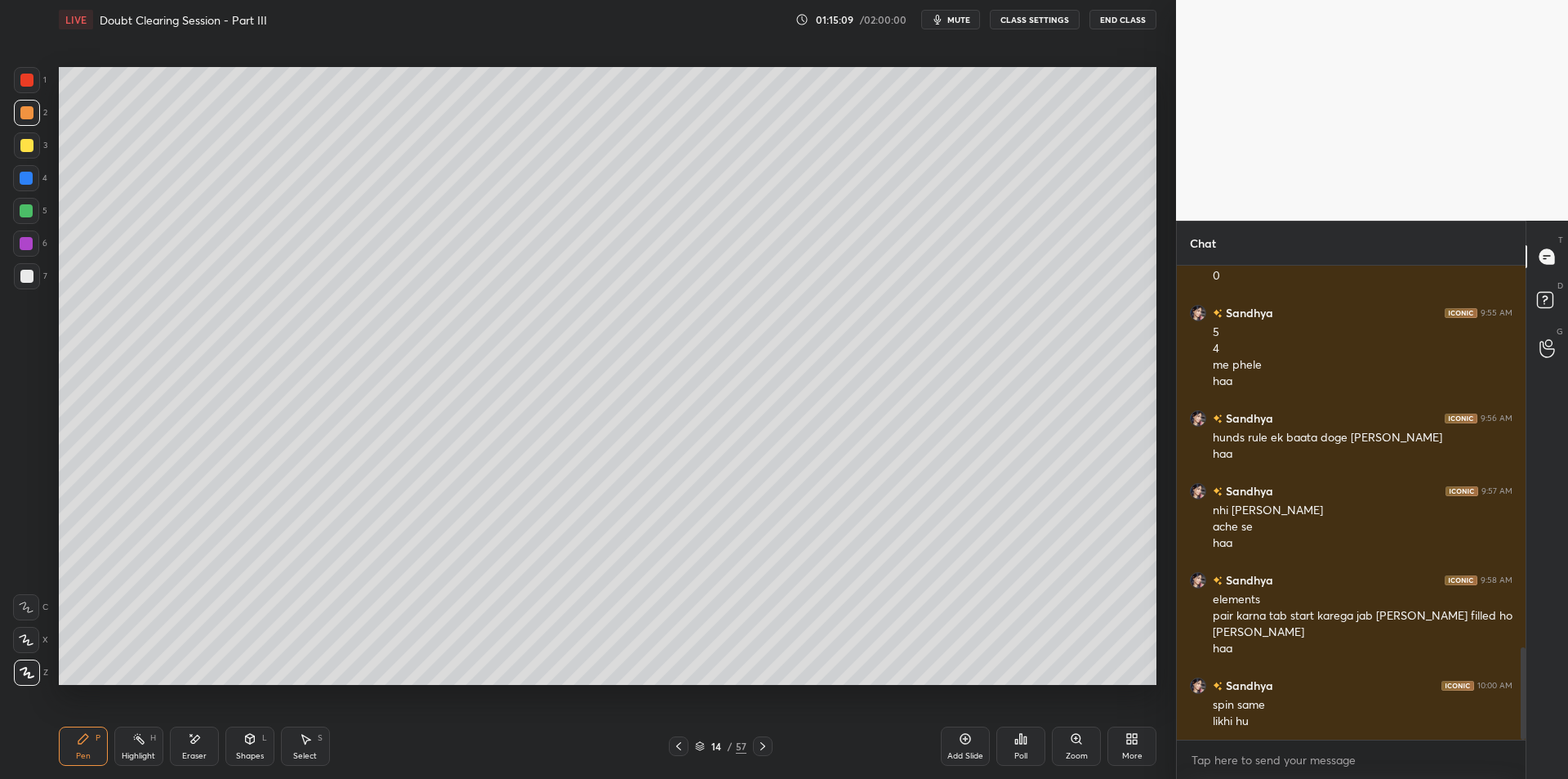
click at [41, 146] on div "3" at bounding box center [30, 146] width 34 height 27
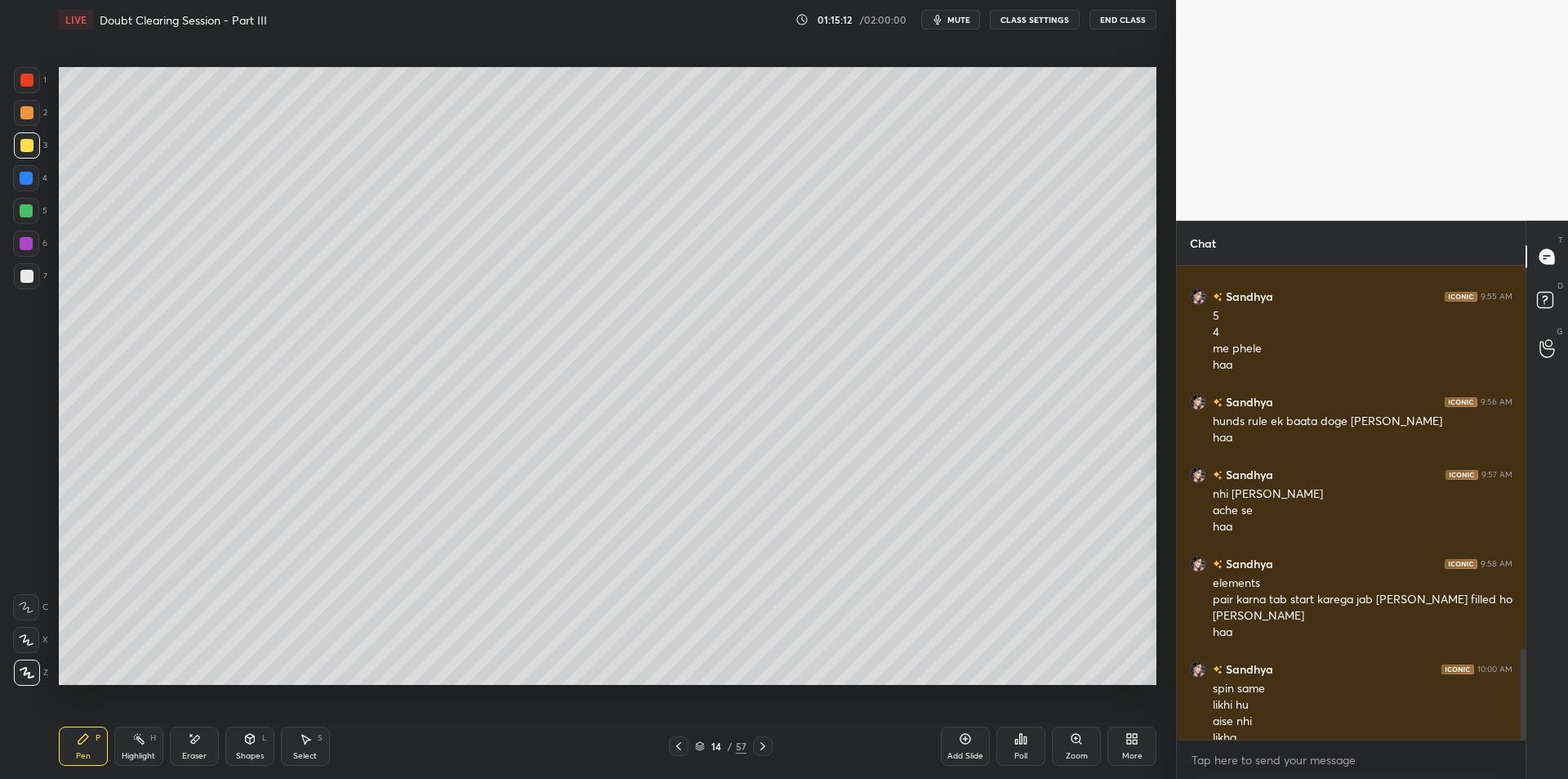
scroll to position [1988, 0]
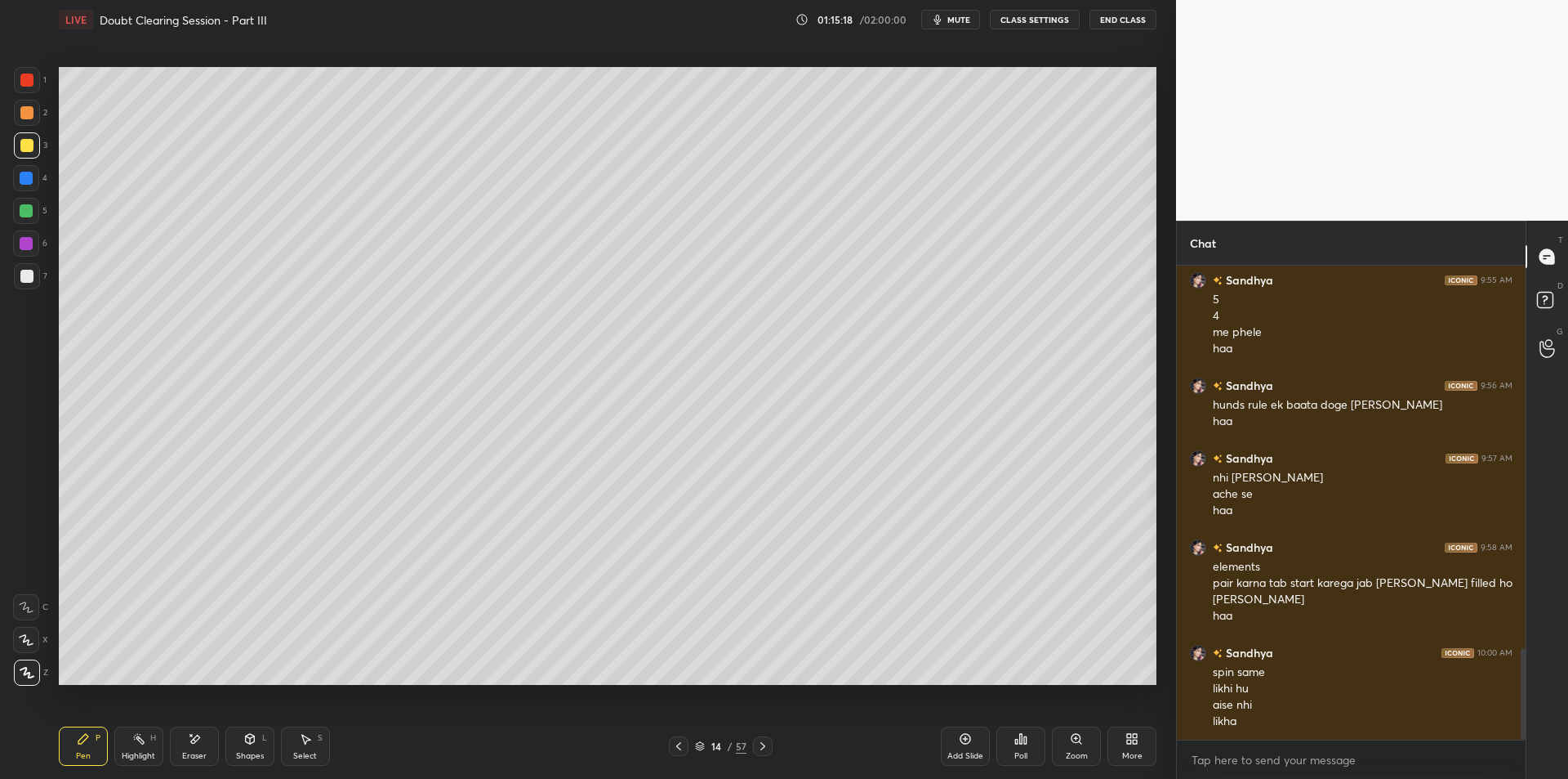
click at [31, 186] on div at bounding box center [26, 178] width 27 height 27
click at [24, 221] on div at bounding box center [26, 211] width 27 height 27
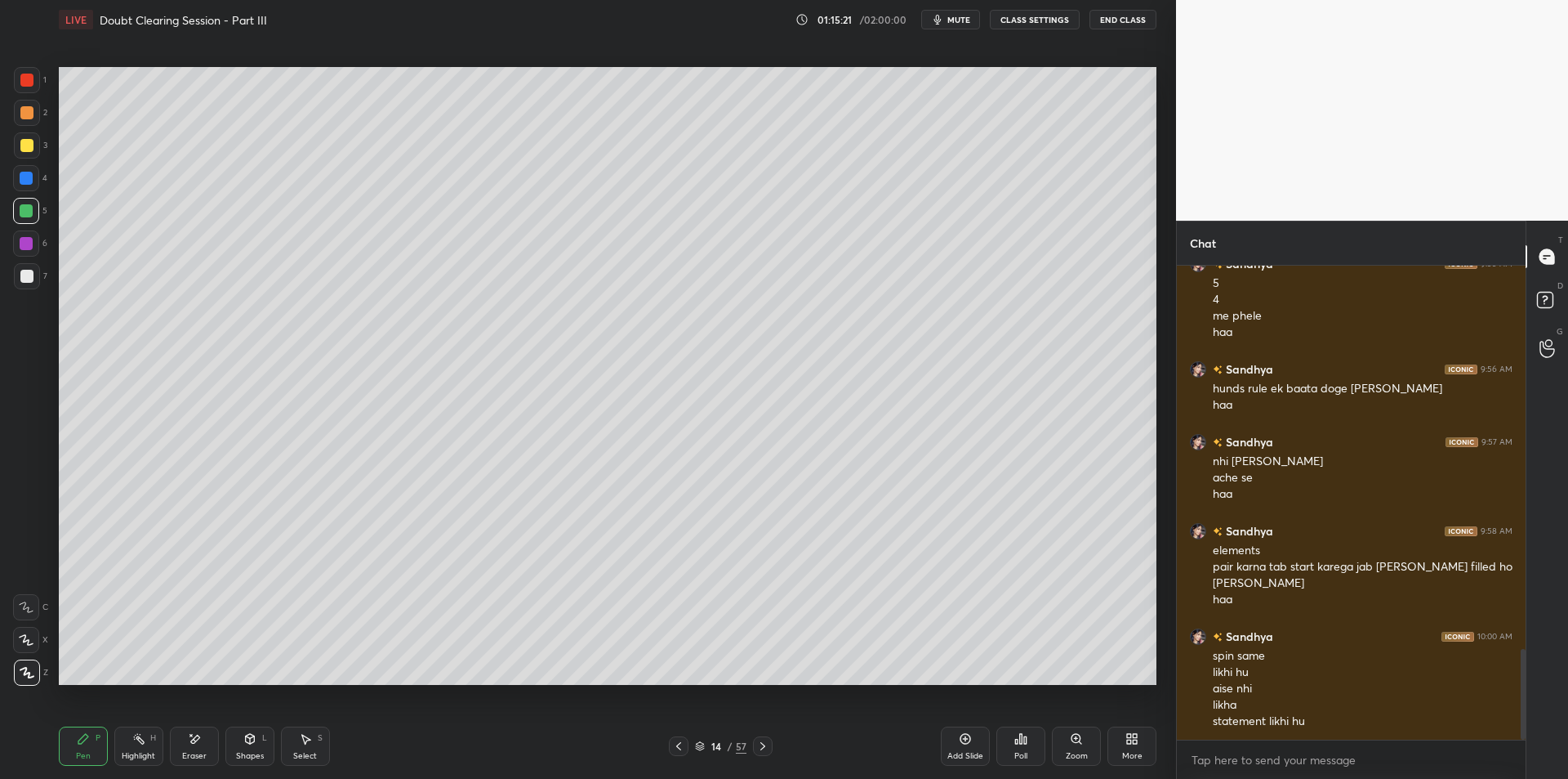
click at [676, 748] on icon at bounding box center [679, 746] width 13 height 13
click at [764, 750] on icon at bounding box center [763, 746] width 13 height 13
click at [16, 246] on div at bounding box center [26, 243] width 27 height 27
click at [11, 265] on div "1 2 3 4 5 6 7 C X Z E E Erase all H H" at bounding box center [26, 375] width 52 height 618
click at [28, 282] on div at bounding box center [27, 276] width 13 height 13
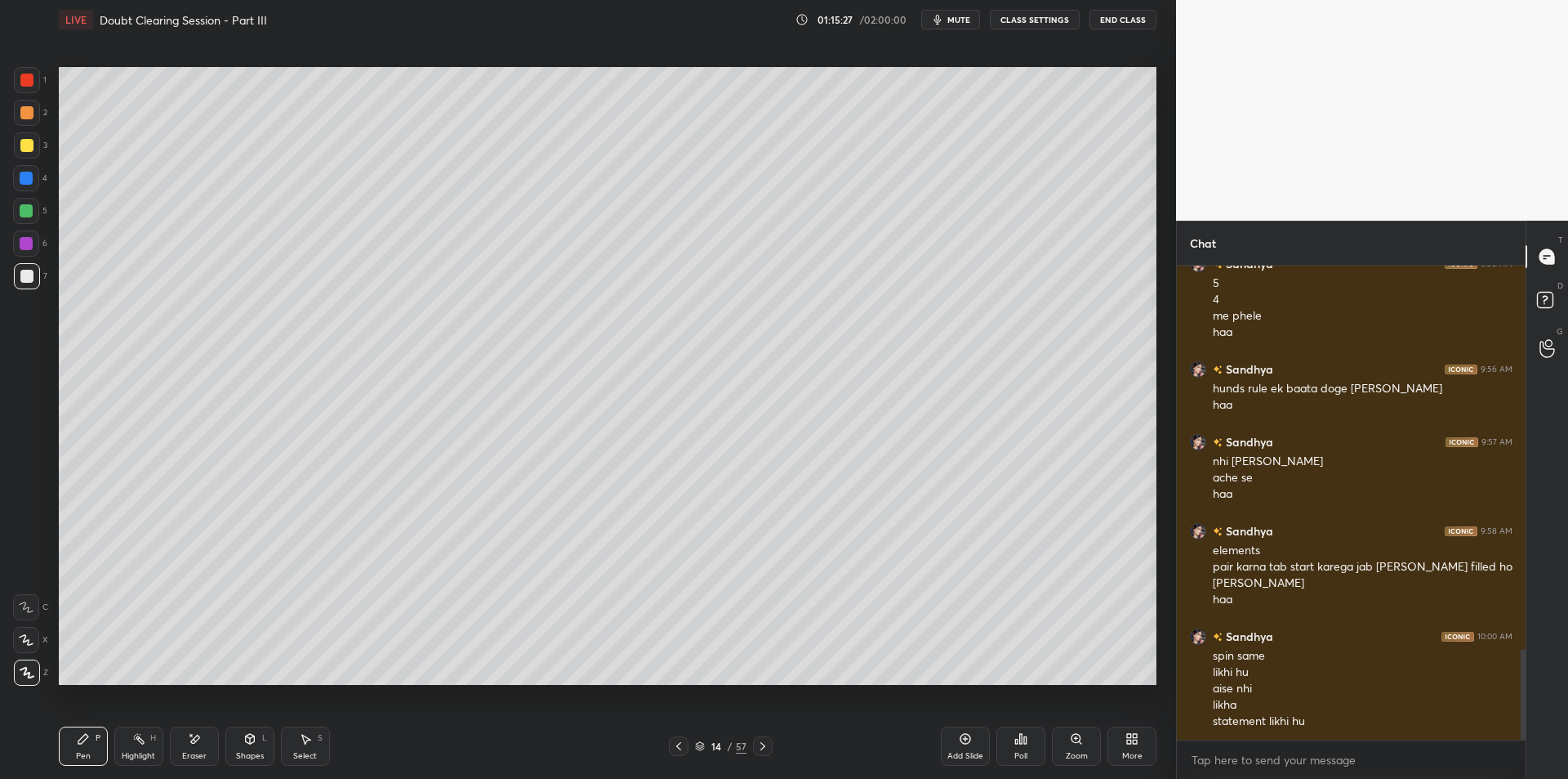
click at [27, 260] on div "6" at bounding box center [29, 247] width 34 height 33
click at [27, 278] on div at bounding box center [27, 276] width 13 height 13
click at [28, 254] on div at bounding box center [26, 243] width 27 height 27
click at [25, 276] on div at bounding box center [27, 276] width 13 height 13
click at [27, 283] on div at bounding box center [27, 276] width 13 height 13
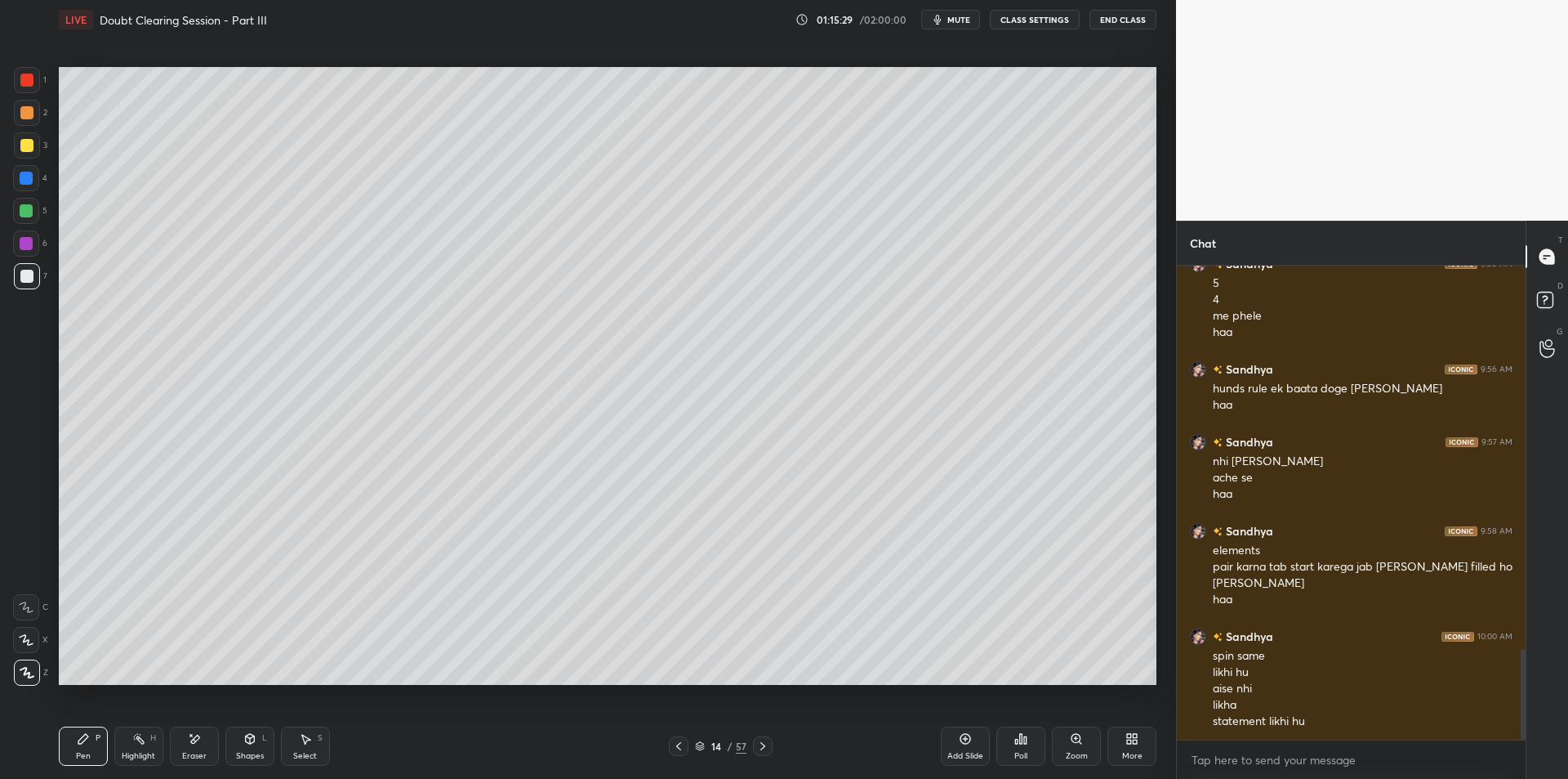
click at [27, 255] on div at bounding box center [26, 243] width 27 height 27
click at [33, 270] on div at bounding box center [27, 276] width 27 height 27
click at [27, 253] on div at bounding box center [26, 243] width 27 height 27
click at [22, 283] on div at bounding box center [27, 276] width 13 height 13
click at [38, 254] on div "6" at bounding box center [29, 243] width 34 height 27
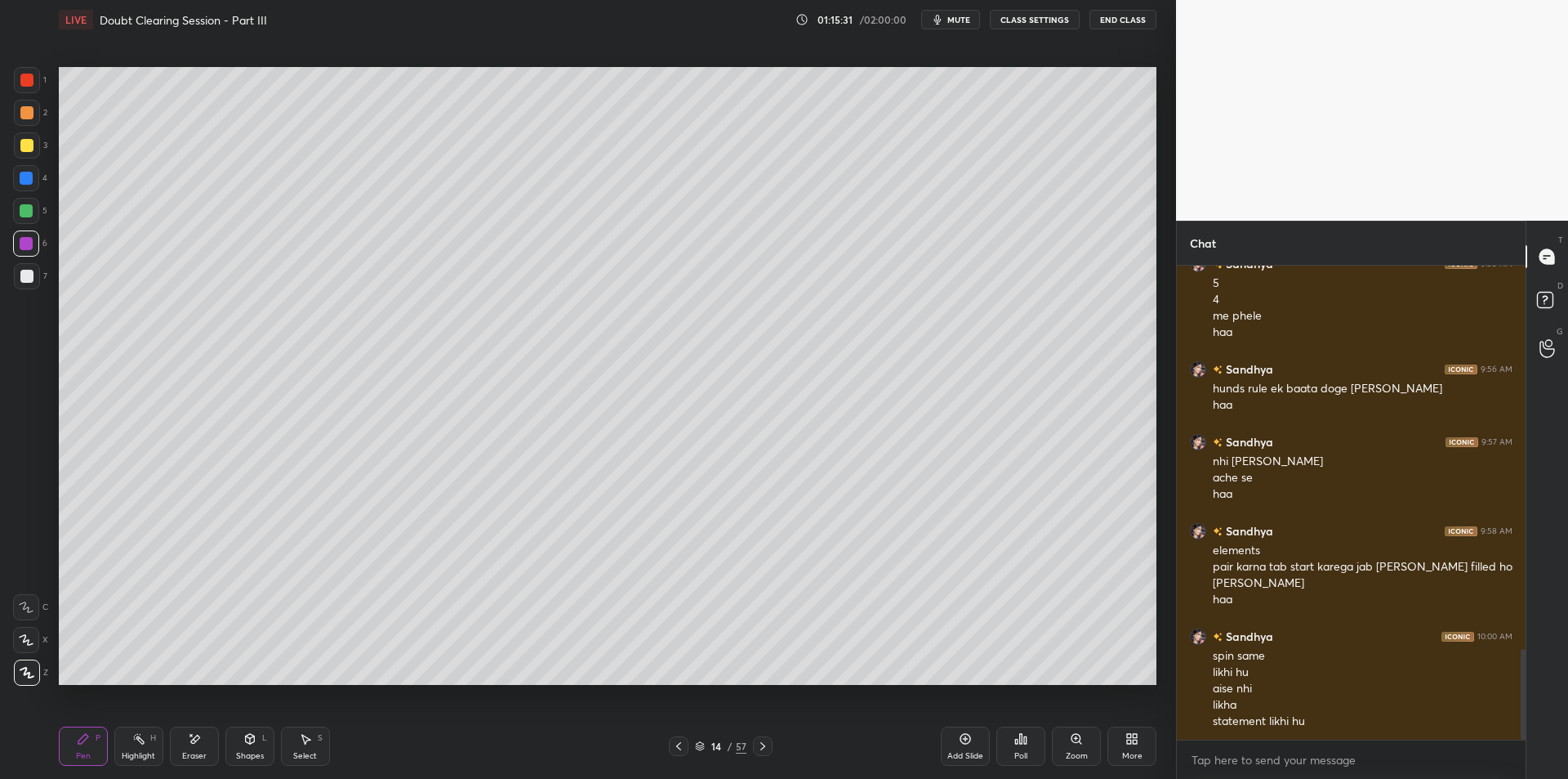
click at [26, 282] on div at bounding box center [27, 276] width 13 height 13
click at [30, 257] on div "6" at bounding box center [29, 247] width 34 height 33
click at [19, 284] on div at bounding box center [27, 276] width 27 height 27
click at [38, 251] on div at bounding box center [26, 243] width 27 height 27
click at [14, 285] on div at bounding box center [27, 276] width 27 height 27
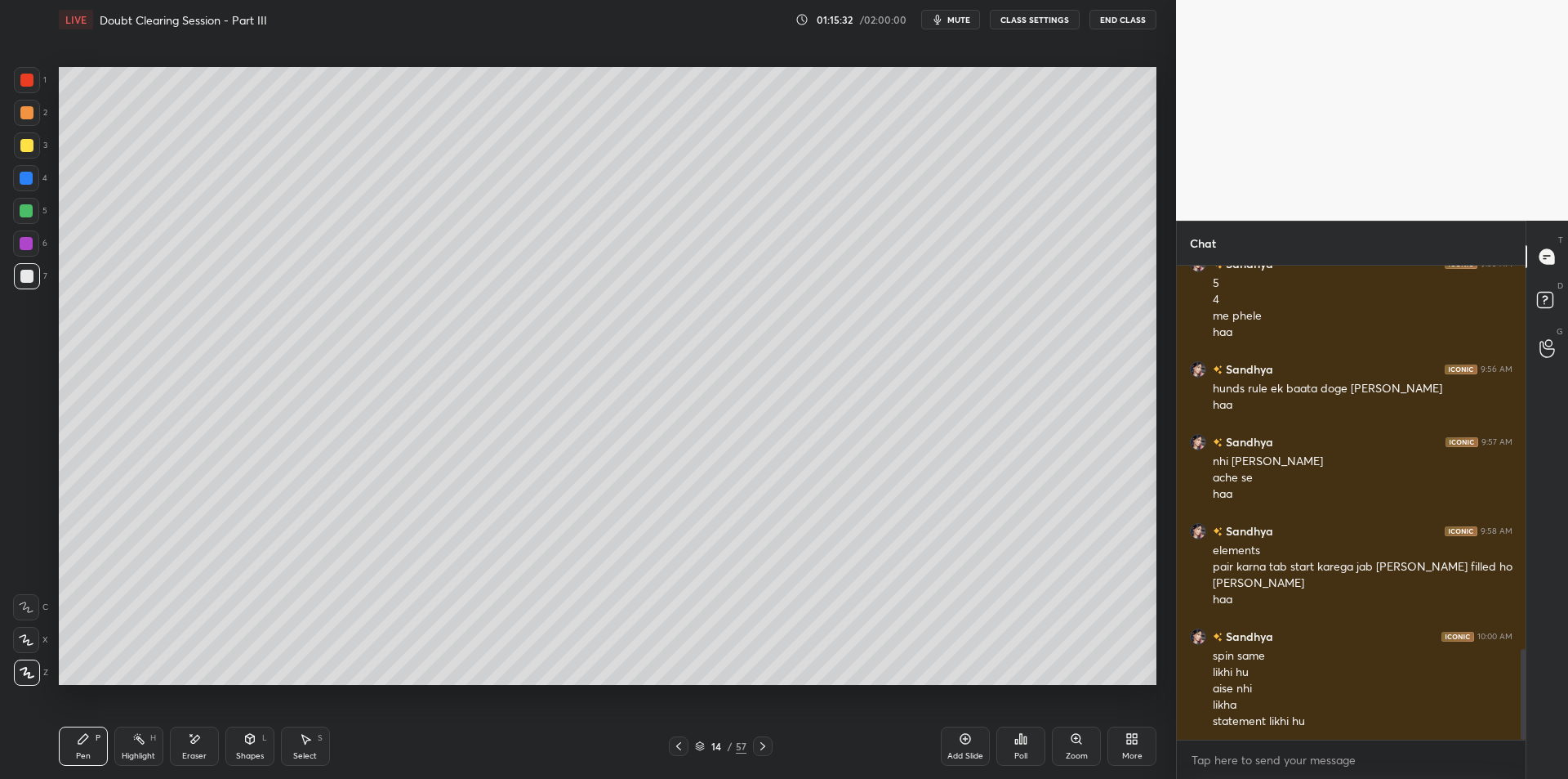
click at [23, 269] on div at bounding box center [27, 276] width 27 height 27
click at [25, 269] on div at bounding box center [27, 276] width 27 height 27
click at [27, 249] on div at bounding box center [26, 243] width 13 height 13
click at [27, 266] on div at bounding box center [27, 276] width 27 height 27
click at [27, 276] on div at bounding box center [27, 276] width 13 height 13
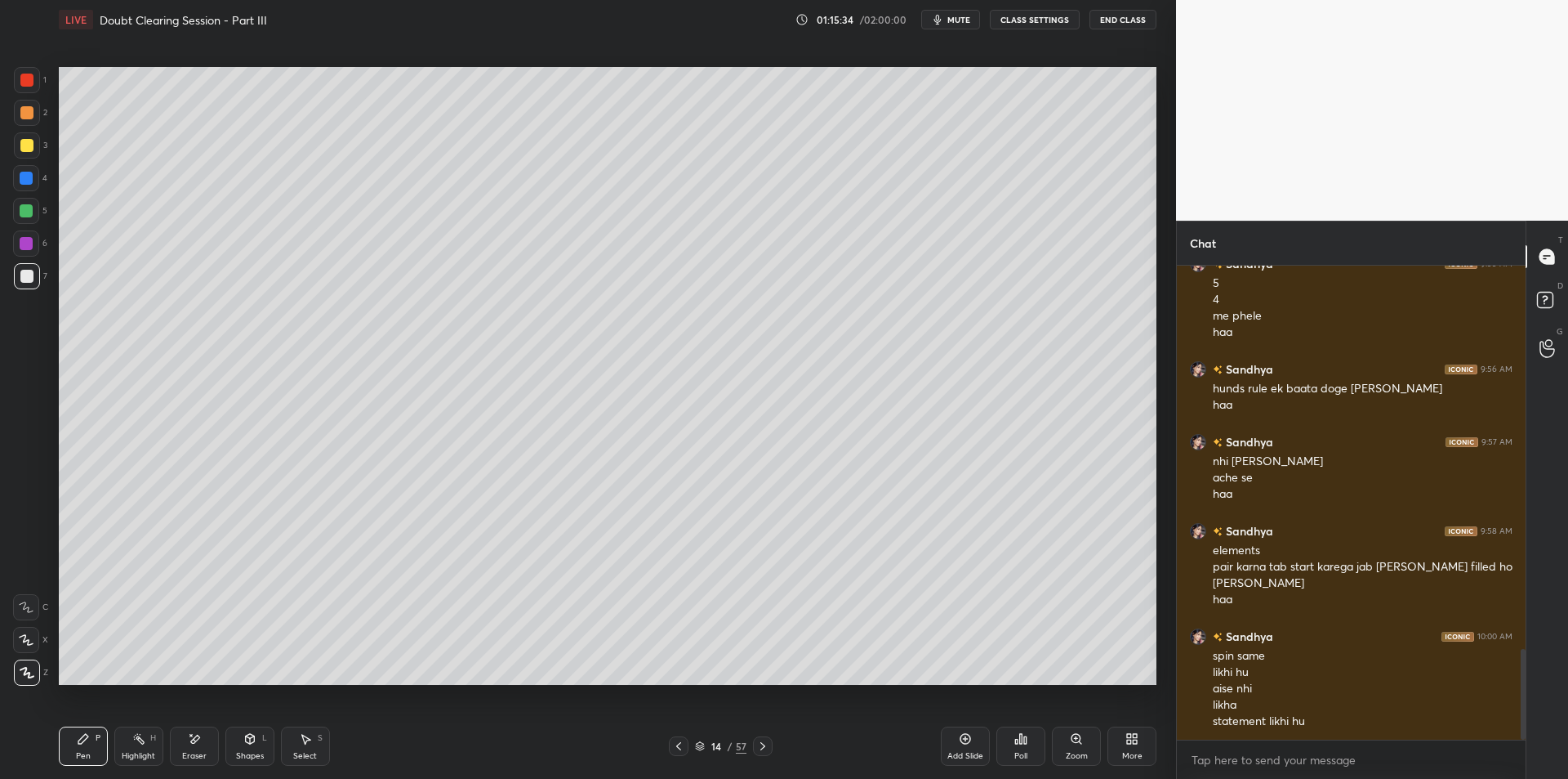
click at [37, 240] on div at bounding box center [26, 243] width 27 height 27
click at [23, 269] on div at bounding box center [27, 276] width 27 height 27
click at [0, 98] on div "1 2 3 4 5 6 7 C X Z E E Erase all H H" at bounding box center [26, 375] width 52 height 618
click at [8, 111] on div "1 2 3 4 5 6 7 C X Z E E Erase all H H" at bounding box center [26, 375] width 52 height 618
click at [15, 102] on div at bounding box center [27, 113] width 27 height 27
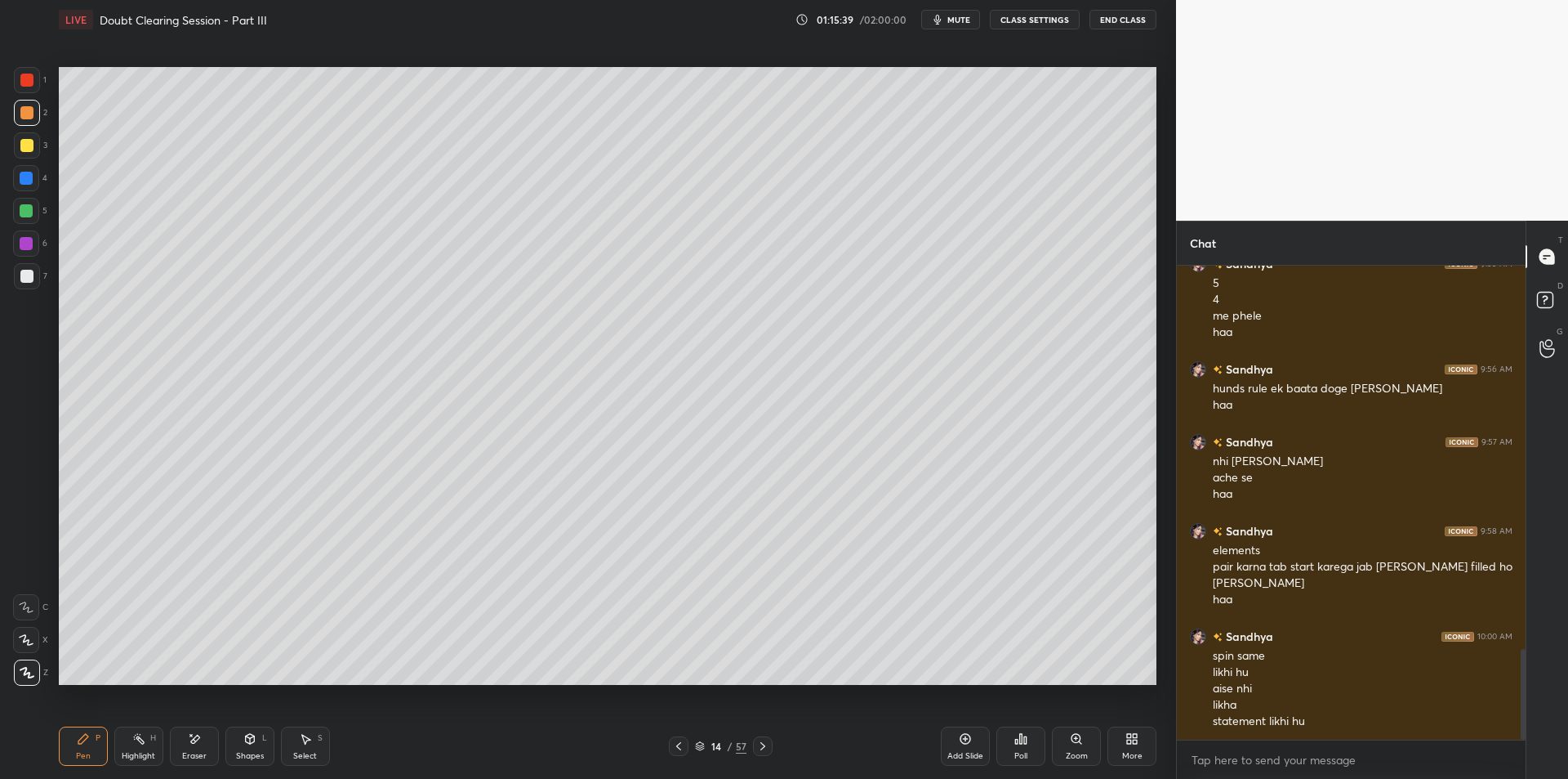
click at [20, 81] on div at bounding box center [27, 80] width 13 height 13
click at [27, 124] on div at bounding box center [27, 113] width 27 height 27
click at [38, 164] on div "3" at bounding box center [30, 149] width 34 height 33
click at [29, 198] on div at bounding box center [26, 211] width 27 height 27
click at [37, 217] on div at bounding box center [26, 211] width 27 height 27
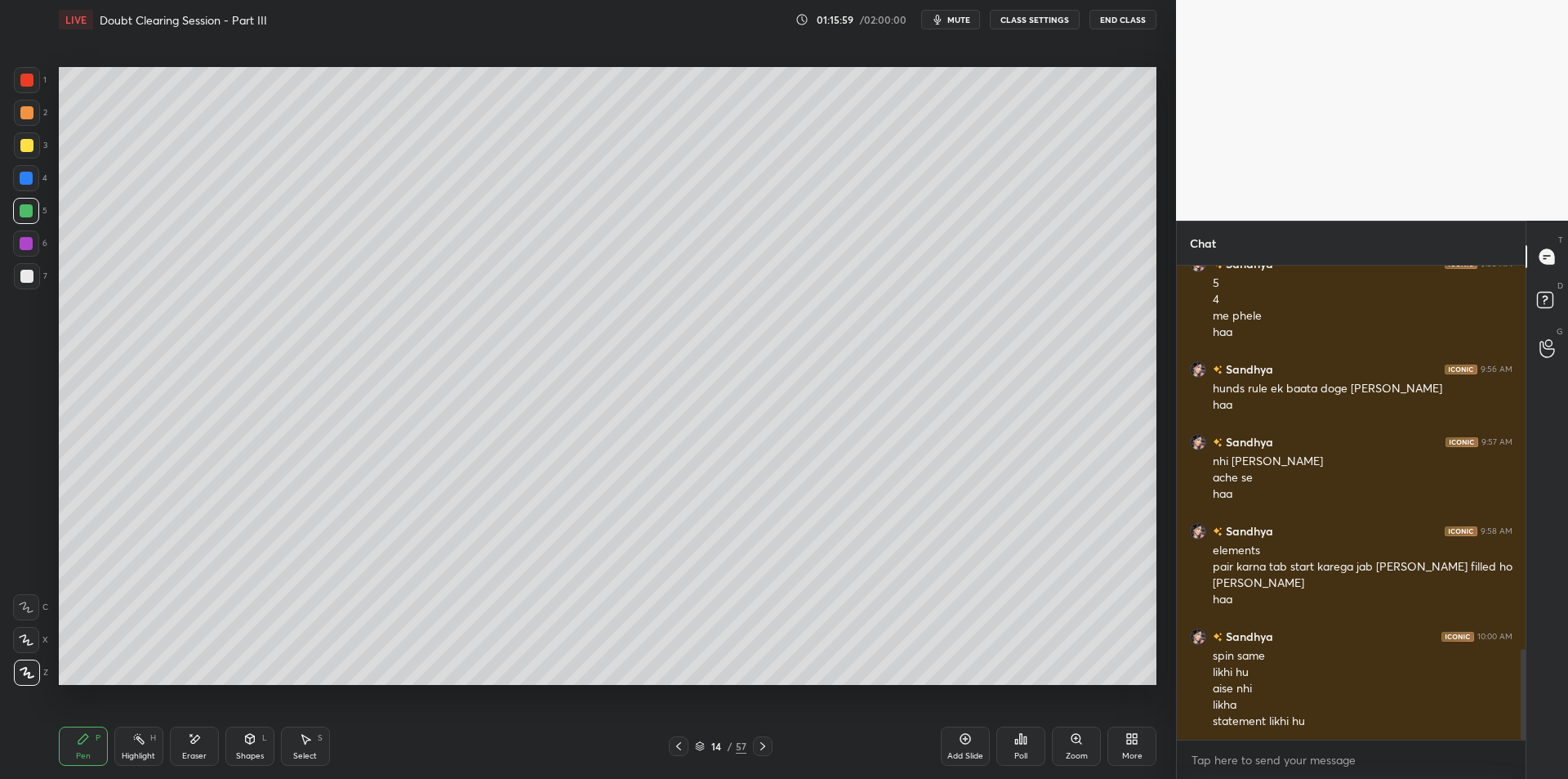
click at [29, 244] on div at bounding box center [26, 243] width 13 height 13
click at [28, 215] on div at bounding box center [26, 211] width 13 height 13
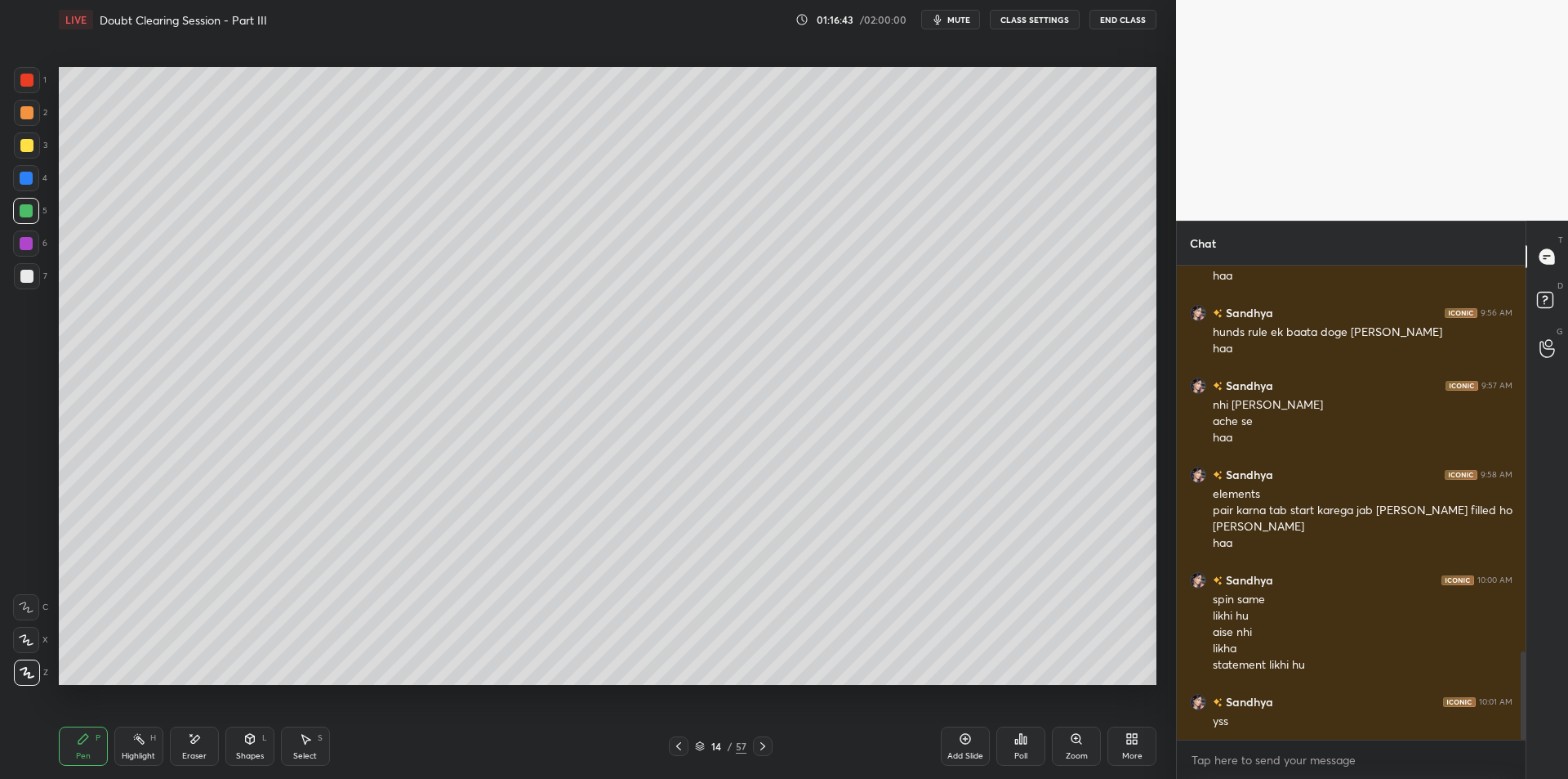
click at [762, 749] on icon at bounding box center [762, 745] width 5 height 8
click at [14, 247] on div at bounding box center [26, 243] width 27 height 27
click at [24, 275] on div at bounding box center [27, 276] width 13 height 13
click at [26, 148] on div at bounding box center [27, 146] width 13 height 13
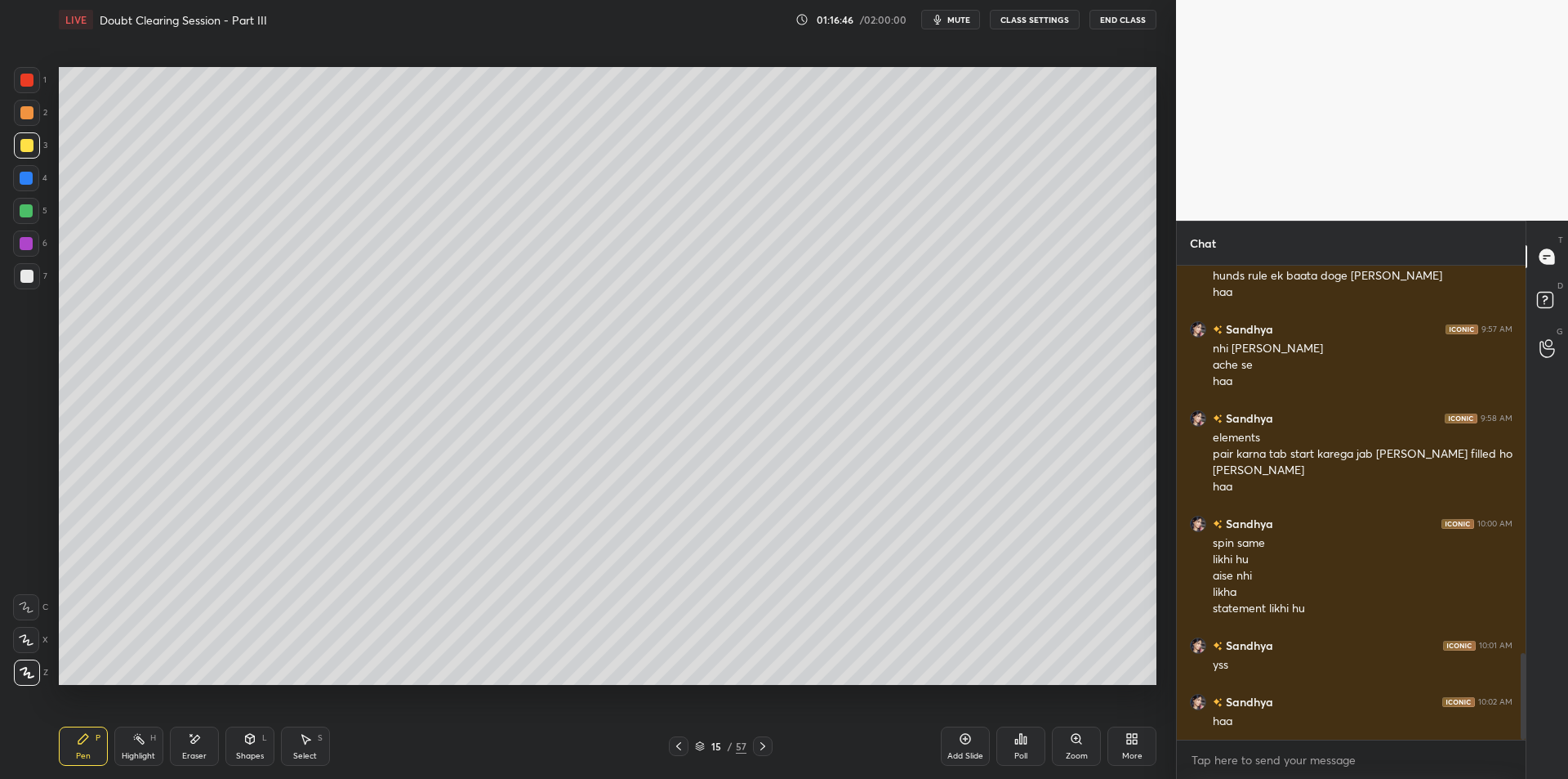
click at [21, 112] on div at bounding box center [27, 113] width 13 height 13
click at [12, 87] on div "1 2 3 4 5 6 7 C X Z E E Erase all H H" at bounding box center [26, 375] width 52 height 618
click at [33, 76] on div at bounding box center [27, 80] width 13 height 13
click at [146, 752] on div "Highlight" at bounding box center [138, 755] width 34 height 8
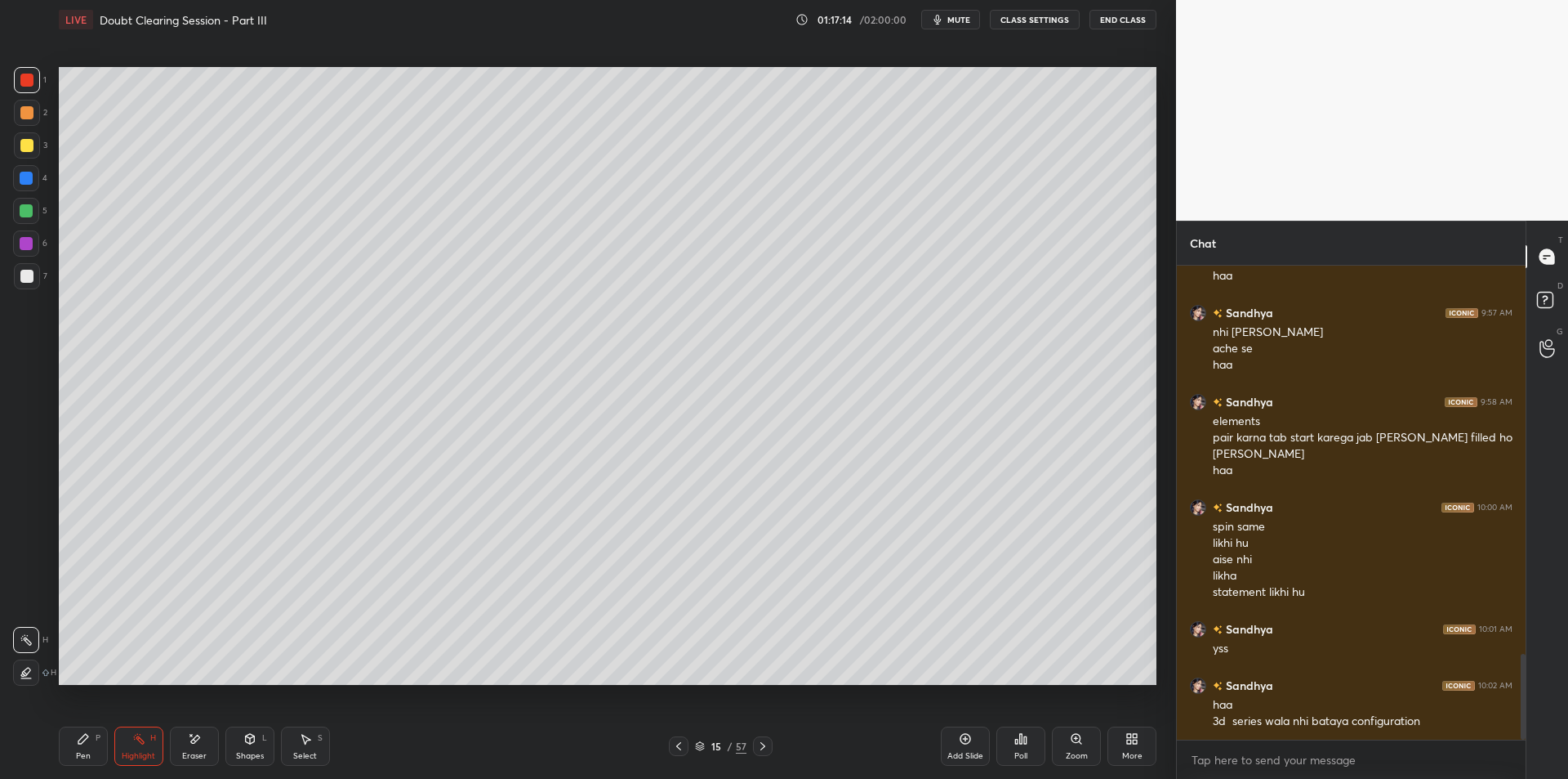
click at [81, 754] on div "Pen" at bounding box center [83, 755] width 15 height 8
click at [17, 209] on div at bounding box center [26, 211] width 27 height 27
click at [669, 747] on div at bounding box center [678, 745] width 19 height 19
click at [677, 738] on div at bounding box center [678, 745] width 19 height 19
click at [671, 741] on div at bounding box center [678, 745] width 19 height 19
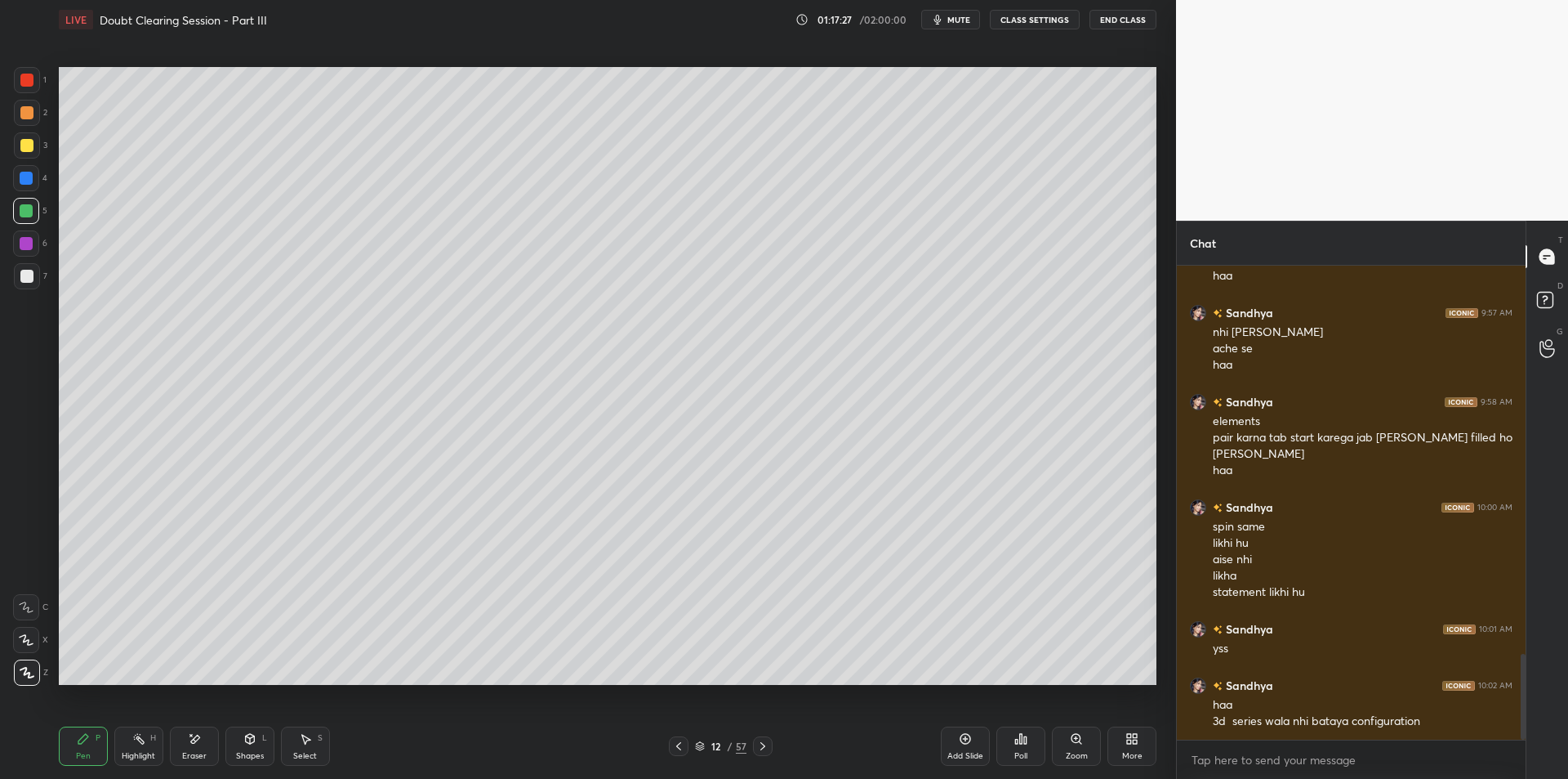
click at [665, 744] on div "12 / 57" at bounding box center [720, 745] width 441 height 19
click at [672, 745] on icon at bounding box center [679, 746] width 13 height 13
click at [672, 743] on icon at bounding box center [679, 746] width 13 height 13
click at [152, 752] on div "Highlight" at bounding box center [138, 755] width 34 height 8
click at [140, 736] on icon at bounding box center [139, 739] width 13 height 13
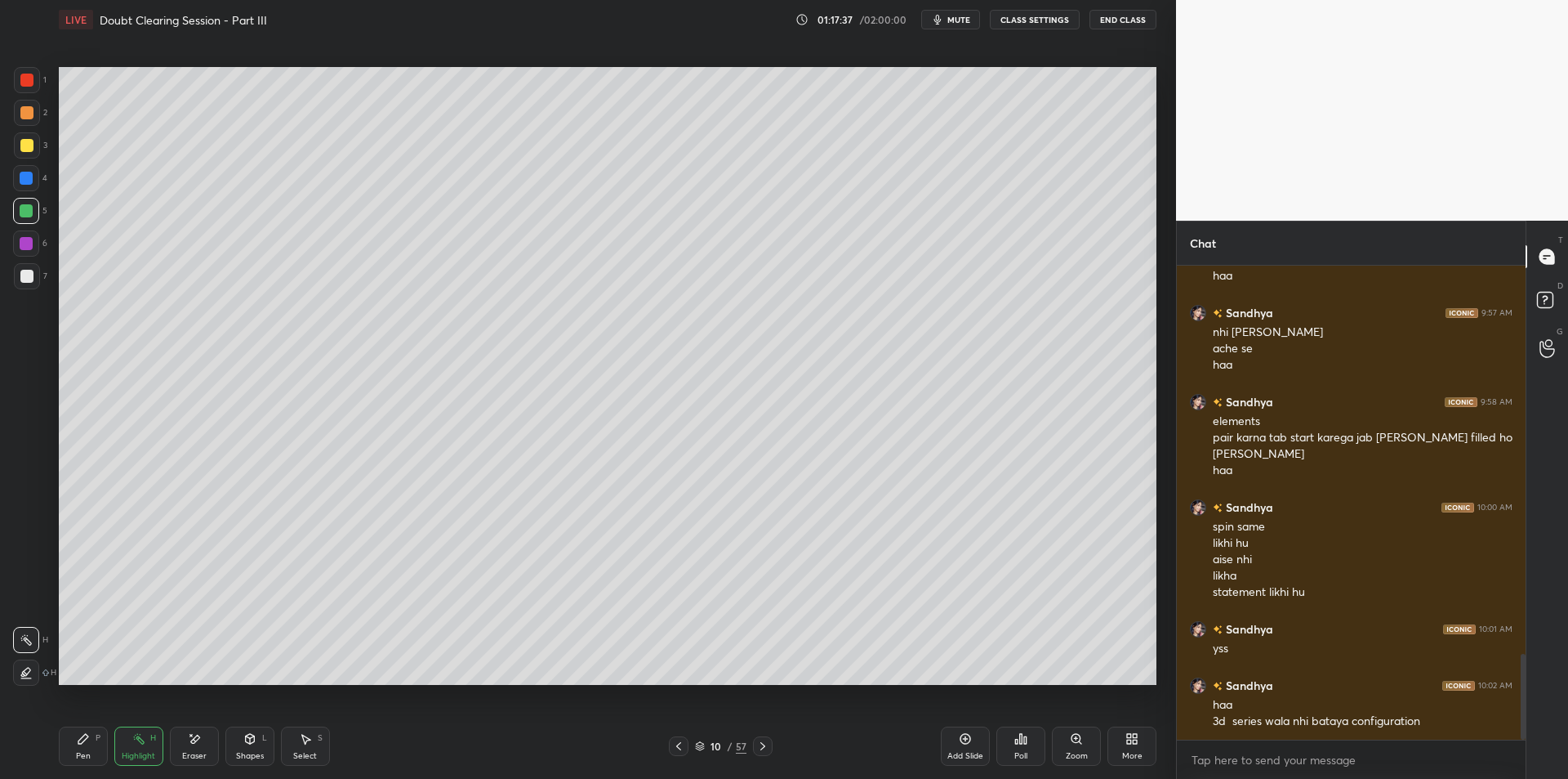
click at [83, 748] on div "Pen P" at bounding box center [83, 745] width 49 height 39
click at [34, 246] on div at bounding box center [26, 243] width 27 height 27
click at [40, 273] on div "7" at bounding box center [30, 276] width 34 height 27
click at [1542, 352] on icon at bounding box center [1546, 348] width 16 height 19
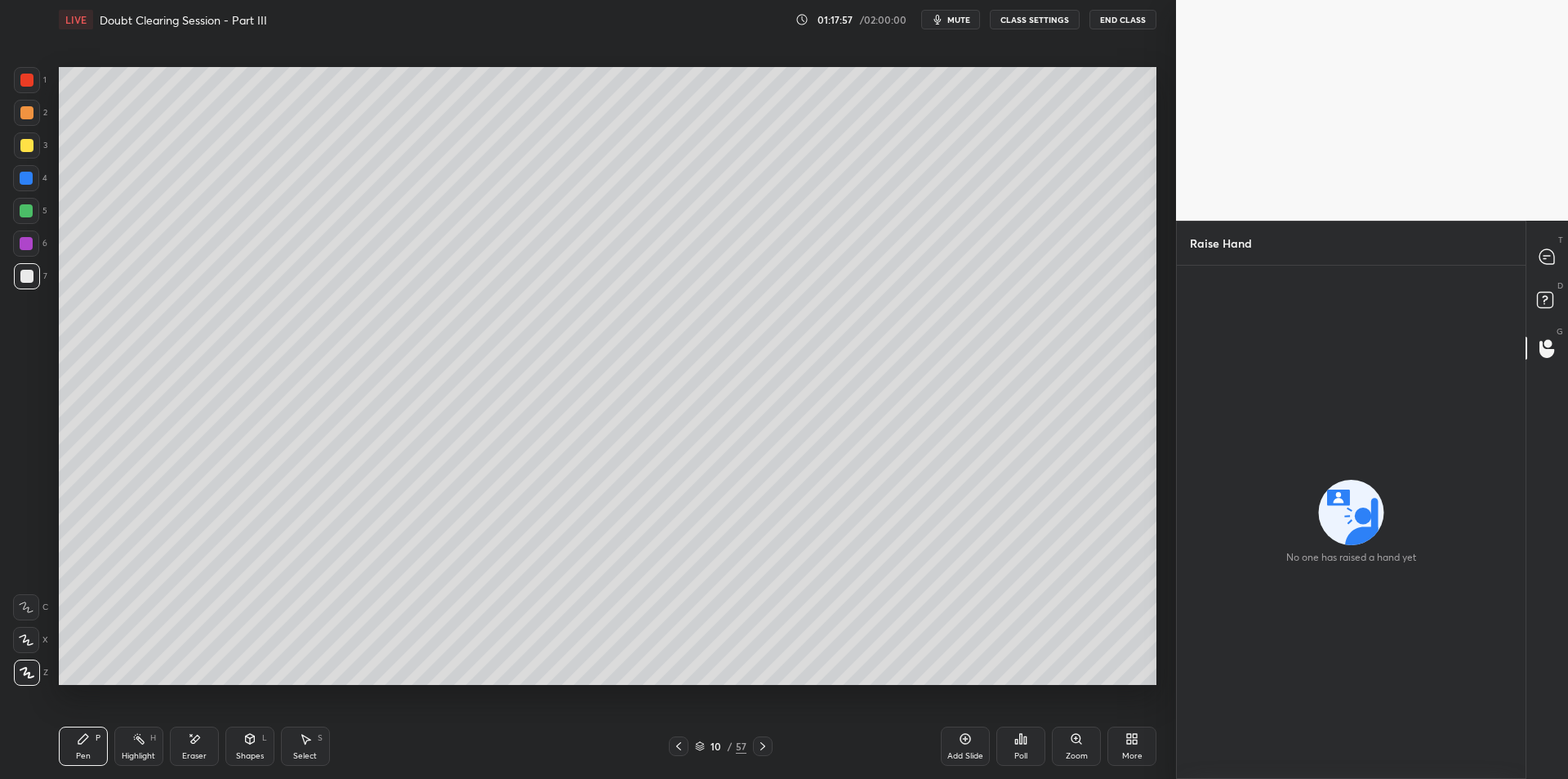
click at [1540, 310] on icon at bounding box center [1547, 302] width 29 height 29
click at [1536, 277] on div "T Messages (T)" at bounding box center [1547, 256] width 42 height 46
type textarea "x"
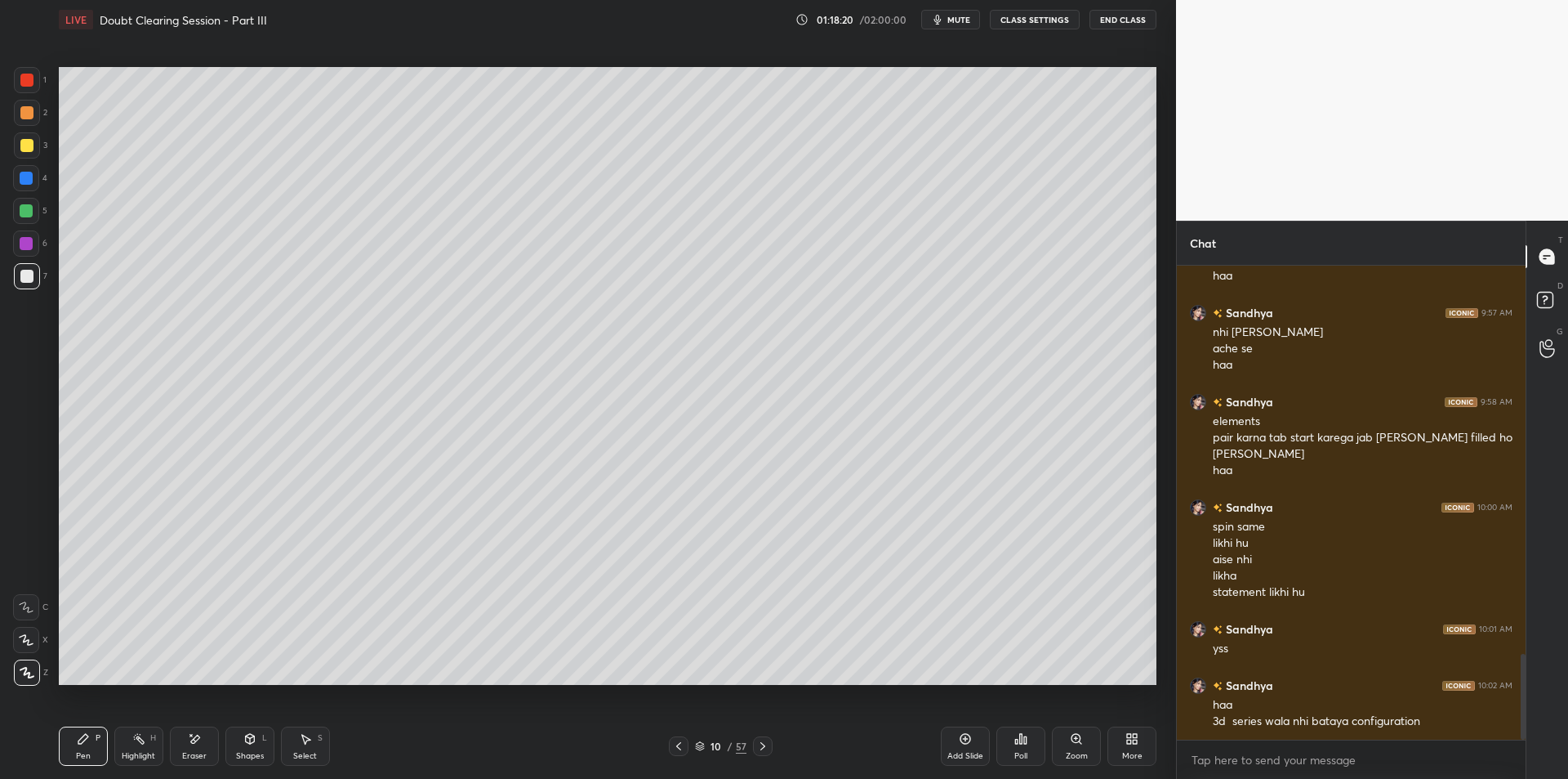
scroll to position [2191, 0]
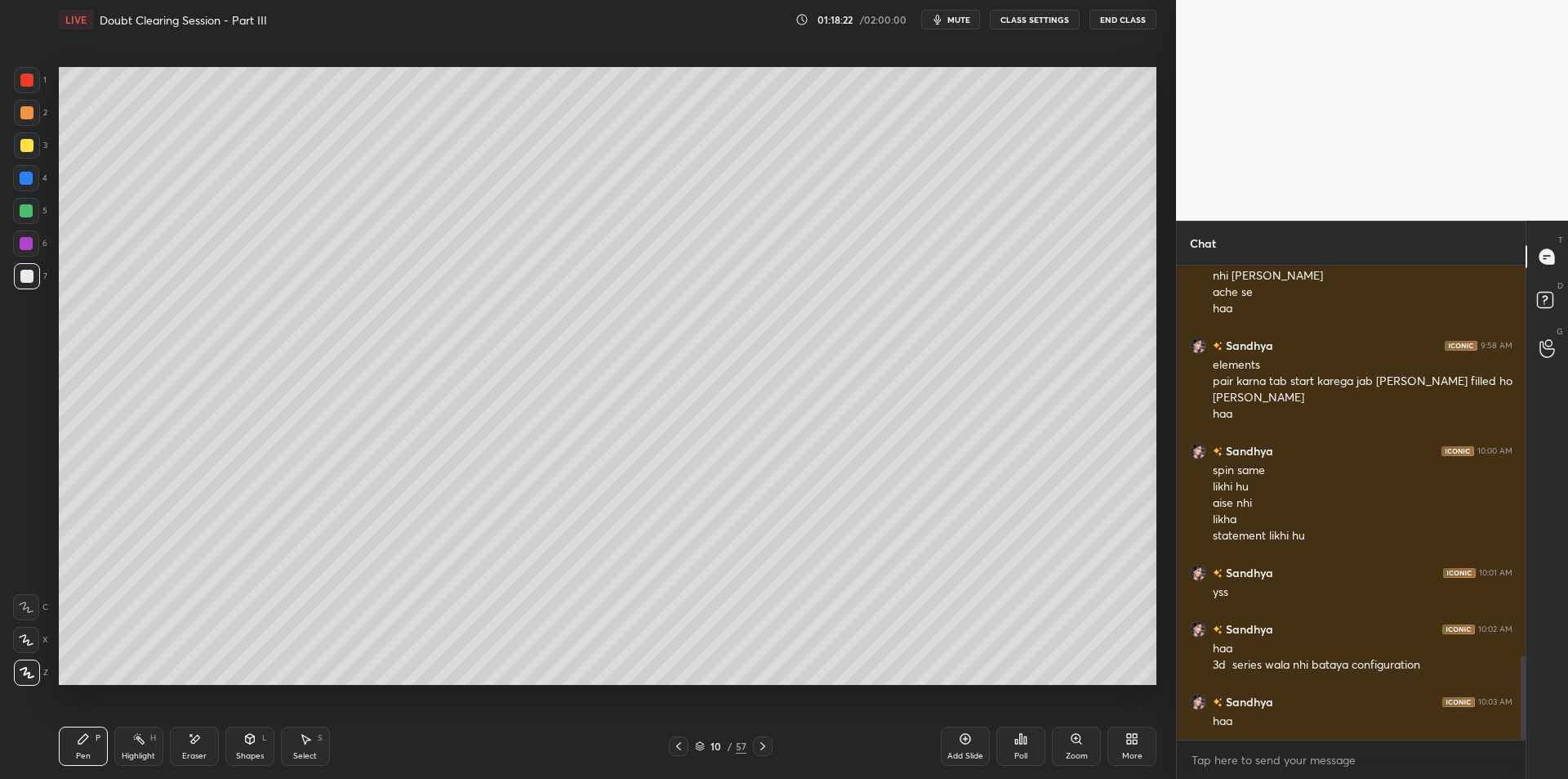
click at [753, 752] on div at bounding box center [762, 745] width 19 height 19
click at [753, 747] on div at bounding box center [762, 745] width 19 height 19
click at [754, 749] on div at bounding box center [762, 745] width 19 height 19
click at [755, 749] on div at bounding box center [762, 745] width 19 height 19
click at [757, 749] on icon at bounding box center [763, 746] width 13 height 13
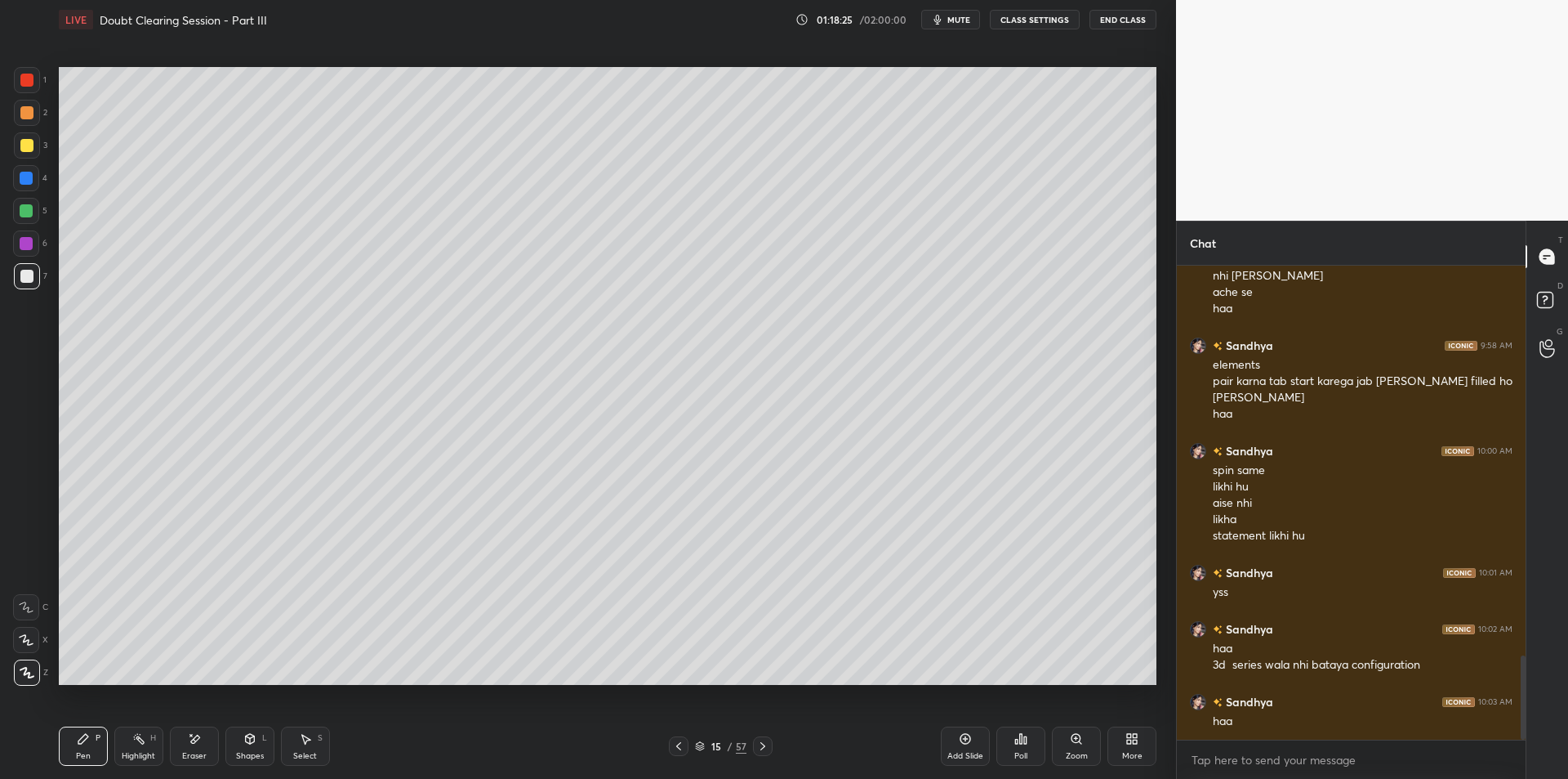
click at [142, 741] on rect at bounding box center [140, 740] width 8 height 8
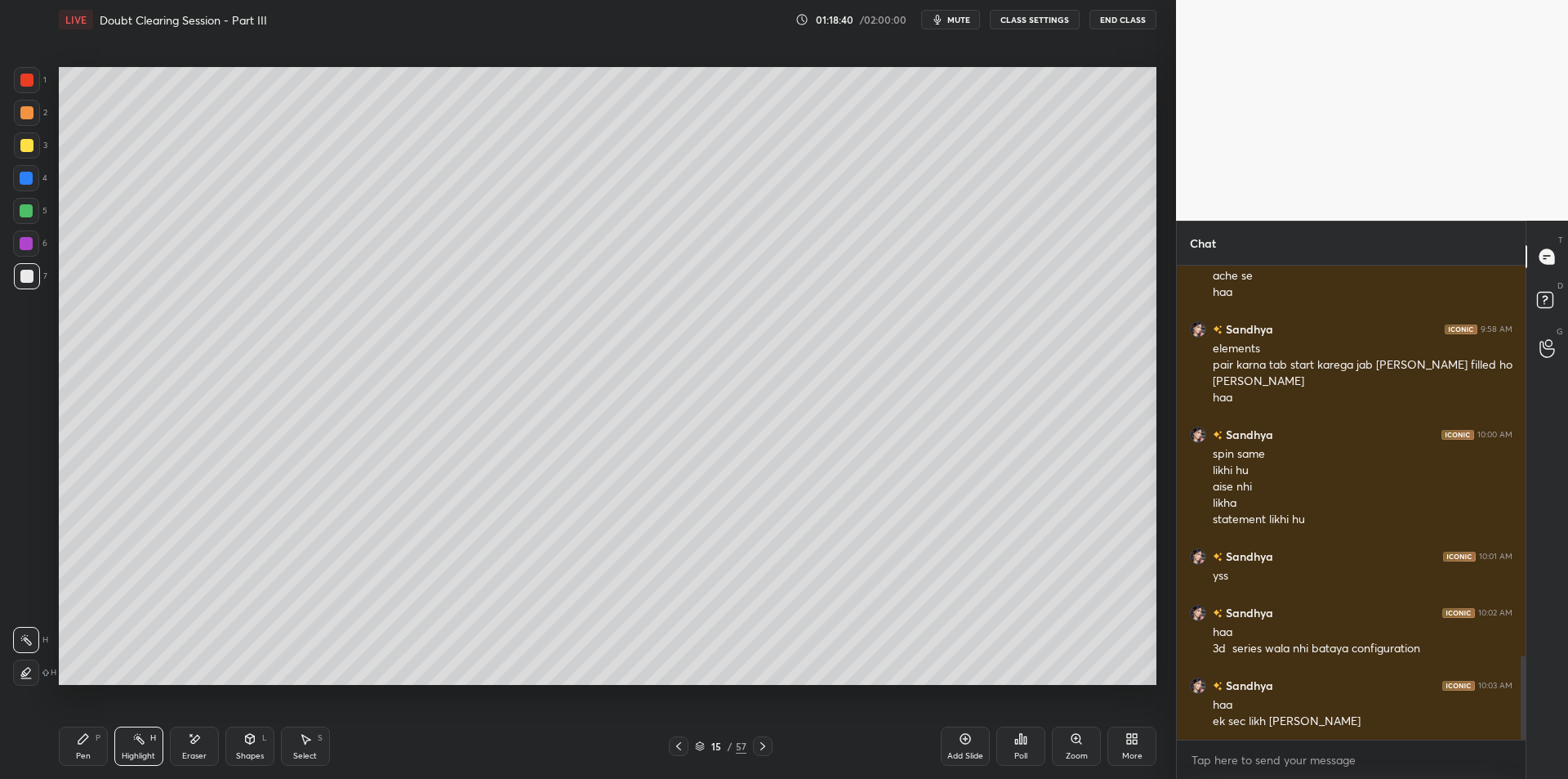
scroll to position [2263, 0]
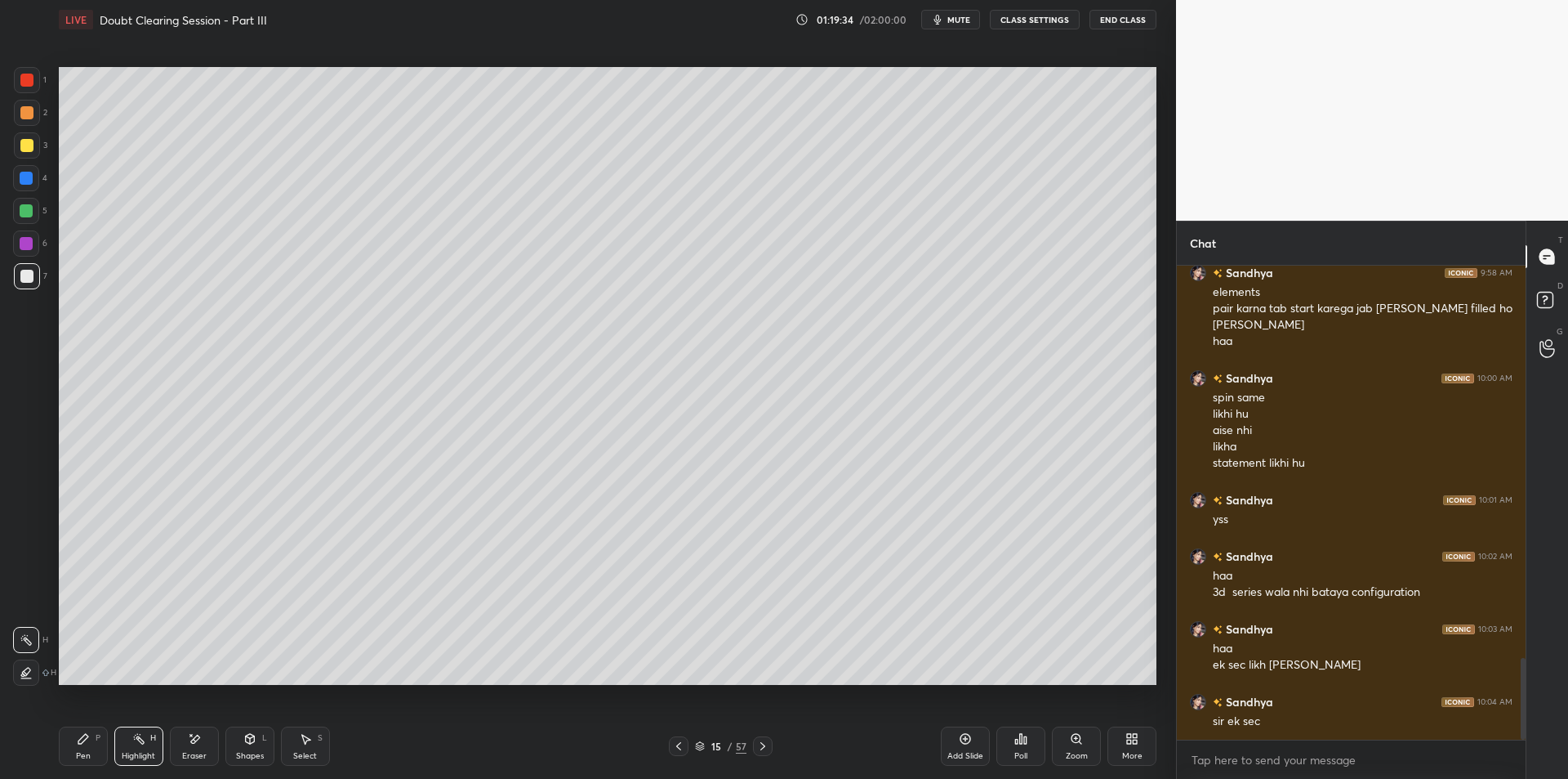
click at [1114, 25] on button "End Class" at bounding box center [1122, 19] width 67 height 19
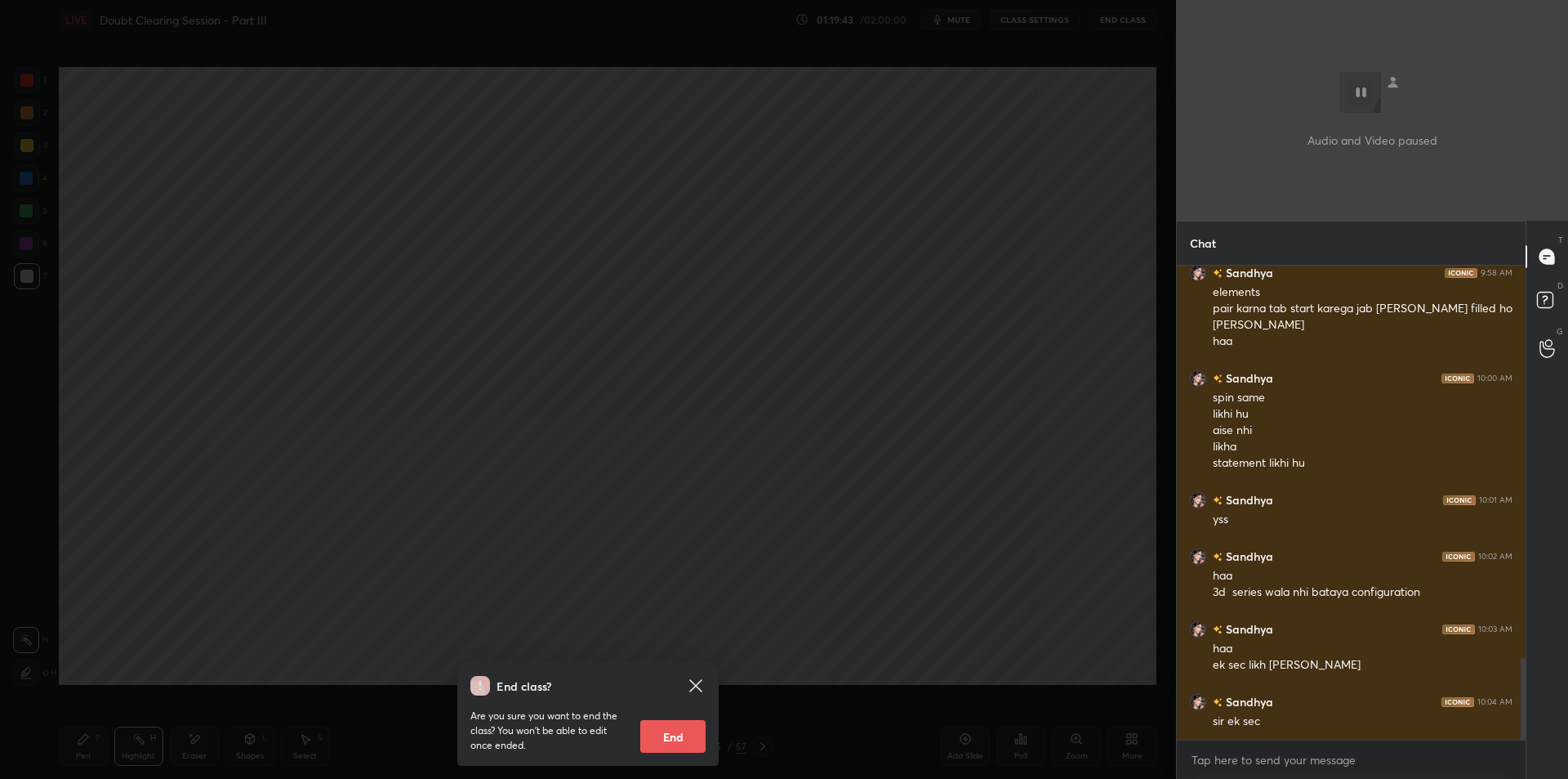
click at [805, 321] on div "End class? Are you sure you want to end the class? You won’t be able to edit on…" at bounding box center [587, 389] width 1176 height 779
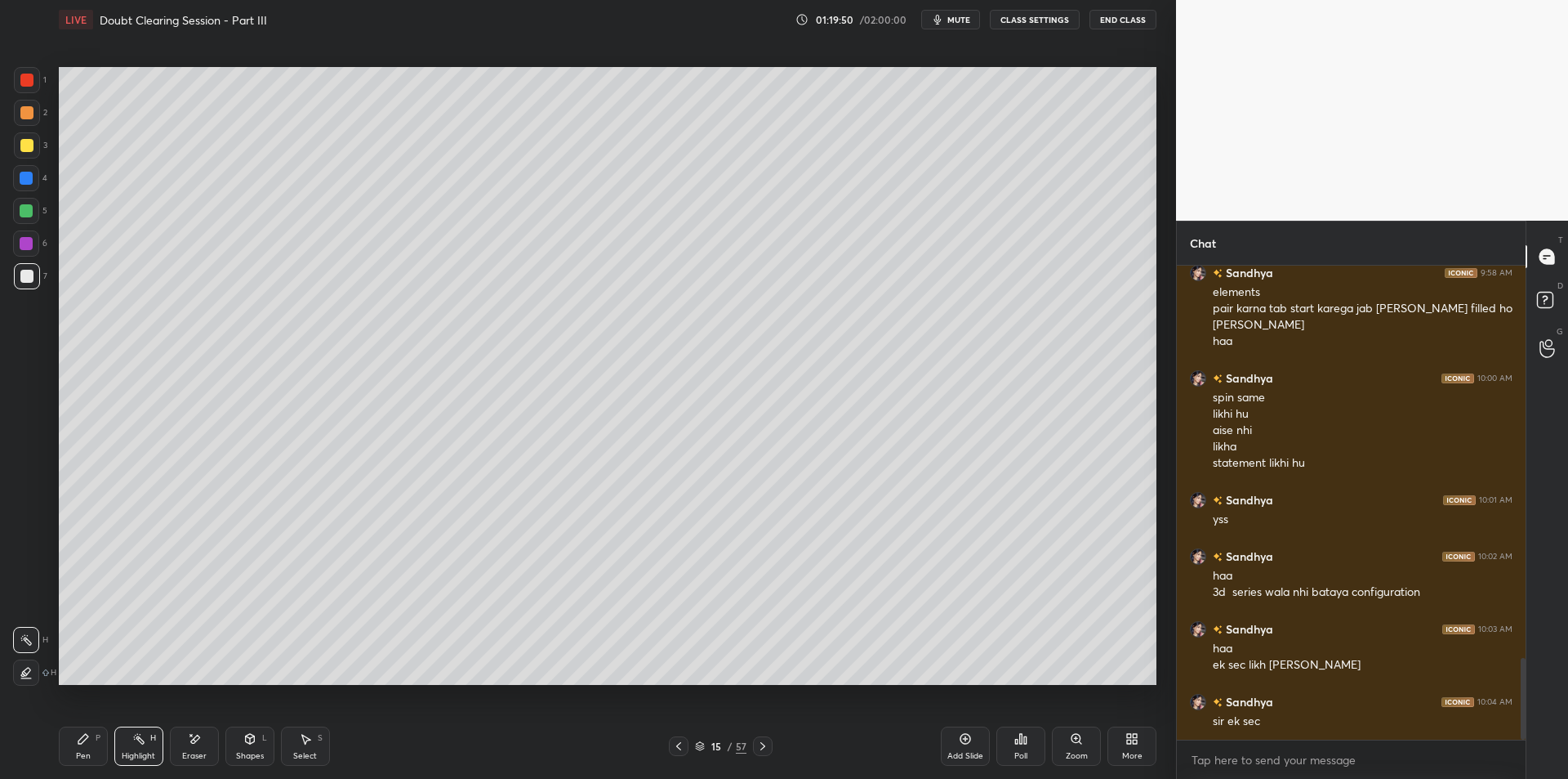
click at [953, 16] on span "mute" at bounding box center [958, 19] width 23 height 11
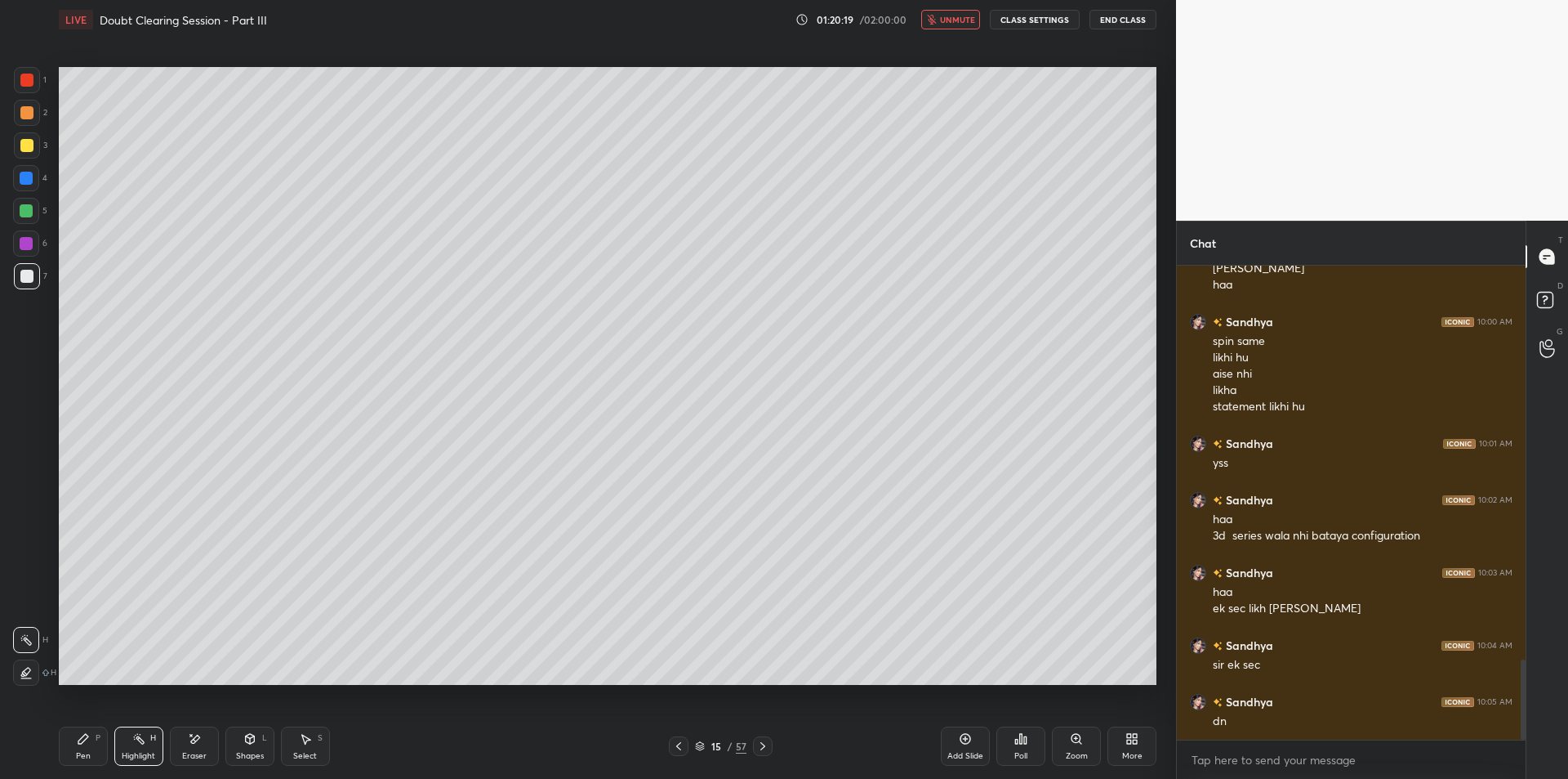
click at [943, 27] on button "unmute" at bounding box center [950, 19] width 59 height 19
click at [91, 749] on div "Pen P" at bounding box center [83, 745] width 49 height 39
click at [136, 749] on div "Highlight H" at bounding box center [139, 745] width 49 height 39
click at [88, 742] on icon at bounding box center [83, 739] width 13 height 13
click at [149, 749] on div "Highlight H" at bounding box center [139, 745] width 49 height 39
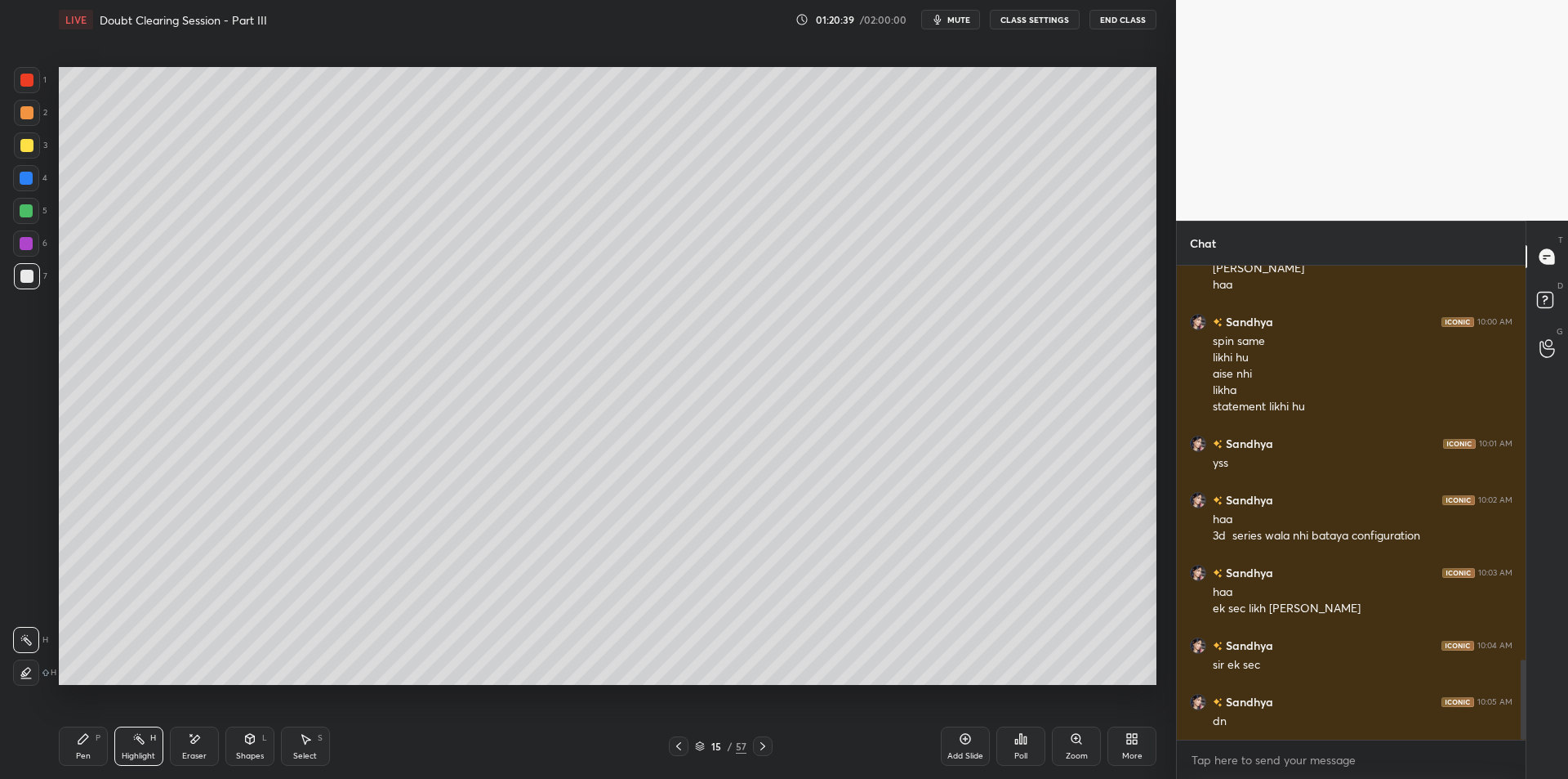
click at [82, 749] on div "Pen P" at bounding box center [83, 745] width 49 height 39
click at [118, 750] on div "Highlight H" at bounding box center [139, 745] width 49 height 39
click at [95, 735] on div "P" at bounding box center [97, 738] width 5 height 8
click at [29, 141] on div at bounding box center [27, 146] width 13 height 13
click at [36, 118] on div at bounding box center [27, 113] width 27 height 27
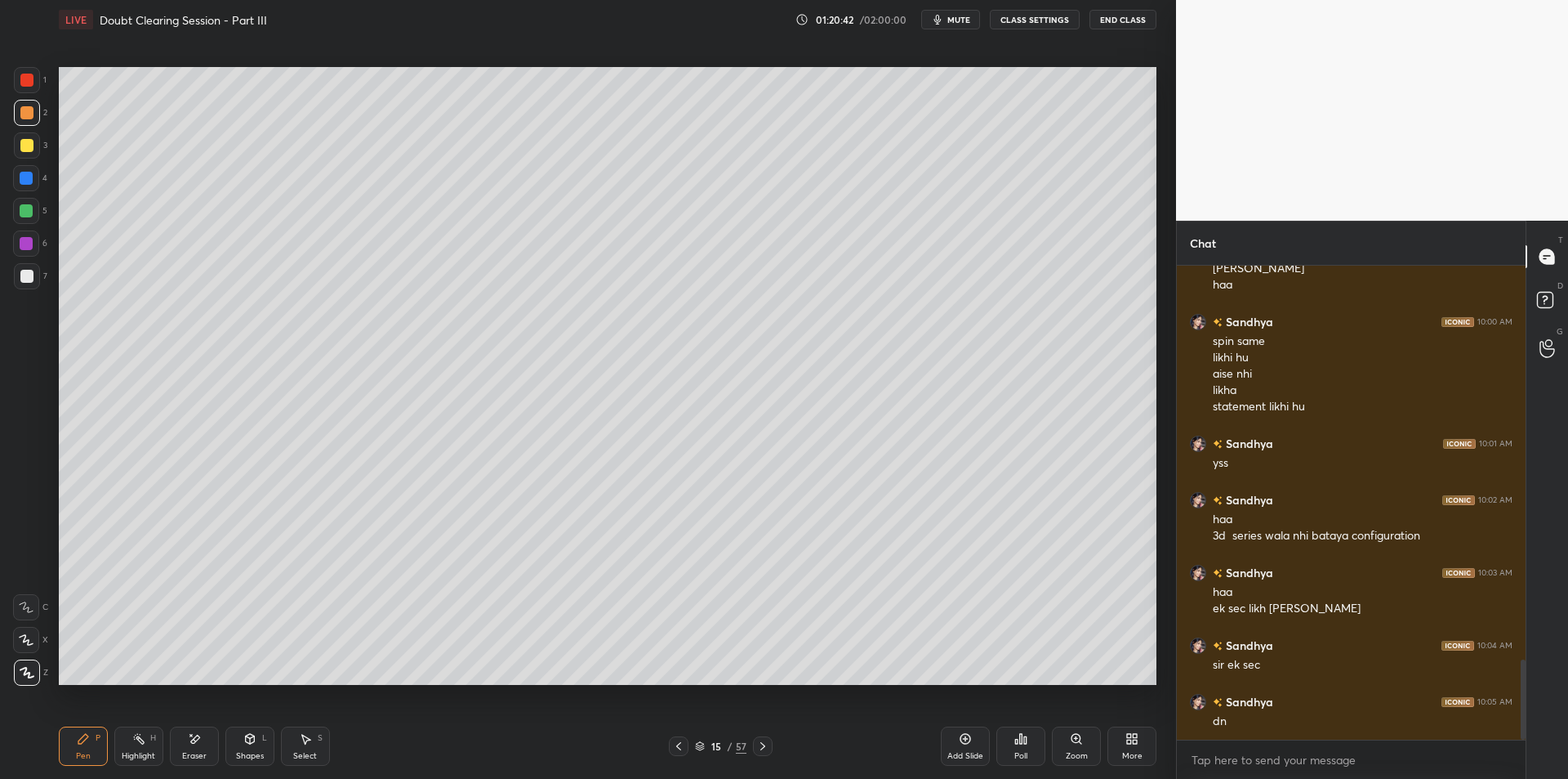
click at [26, 85] on div at bounding box center [27, 80] width 13 height 13
click at [28, 110] on div at bounding box center [27, 113] width 13 height 13
click at [27, 93] on div at bounding box center [27, 80] width 27 height 27
click at [23, 144] on div at bounding box center [27, 146] width 13 height 13
click at [39, 217] on div at bounding box center [26, 211] width 27 height 27
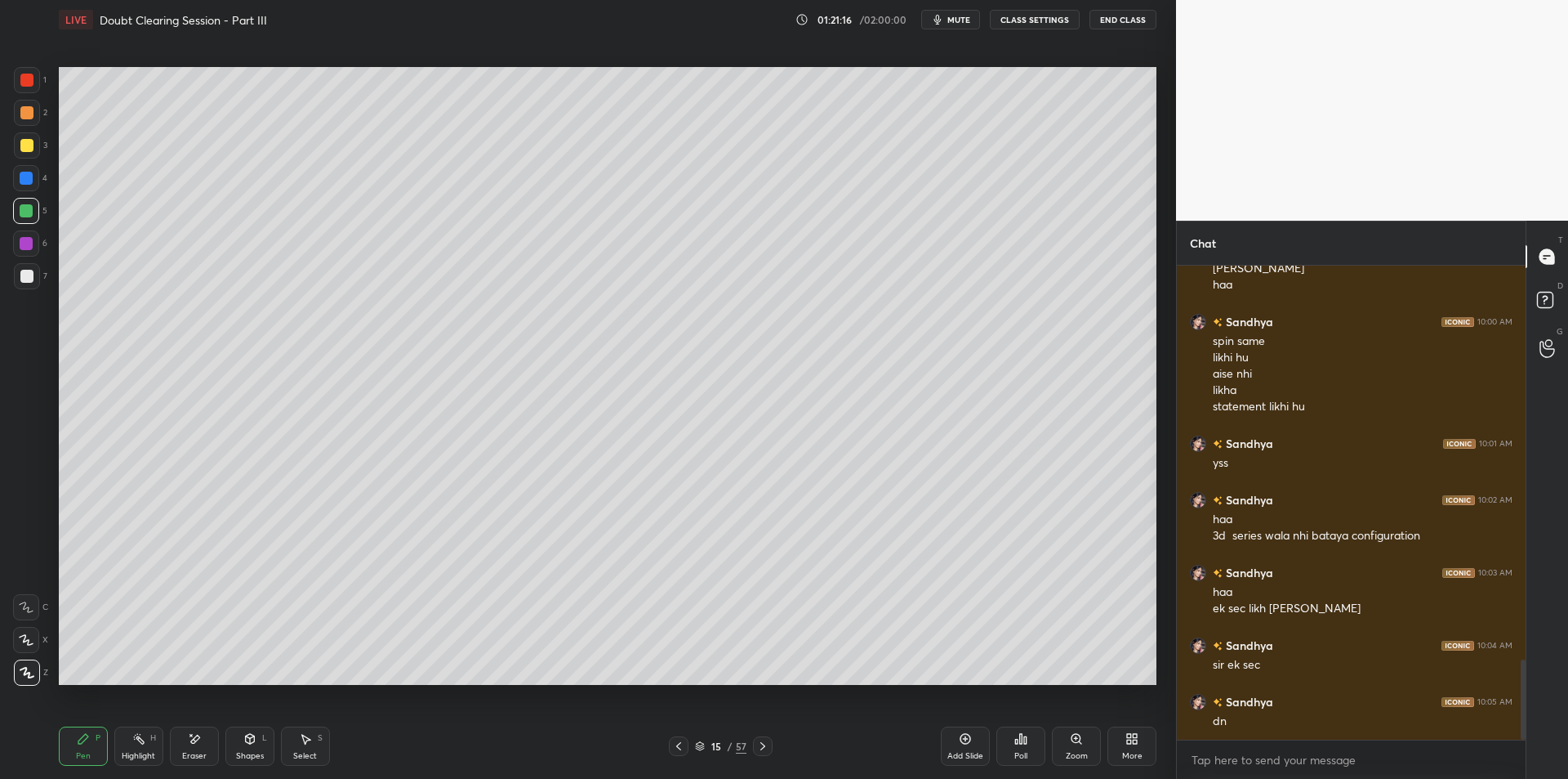
scroll to position [2376, 0]
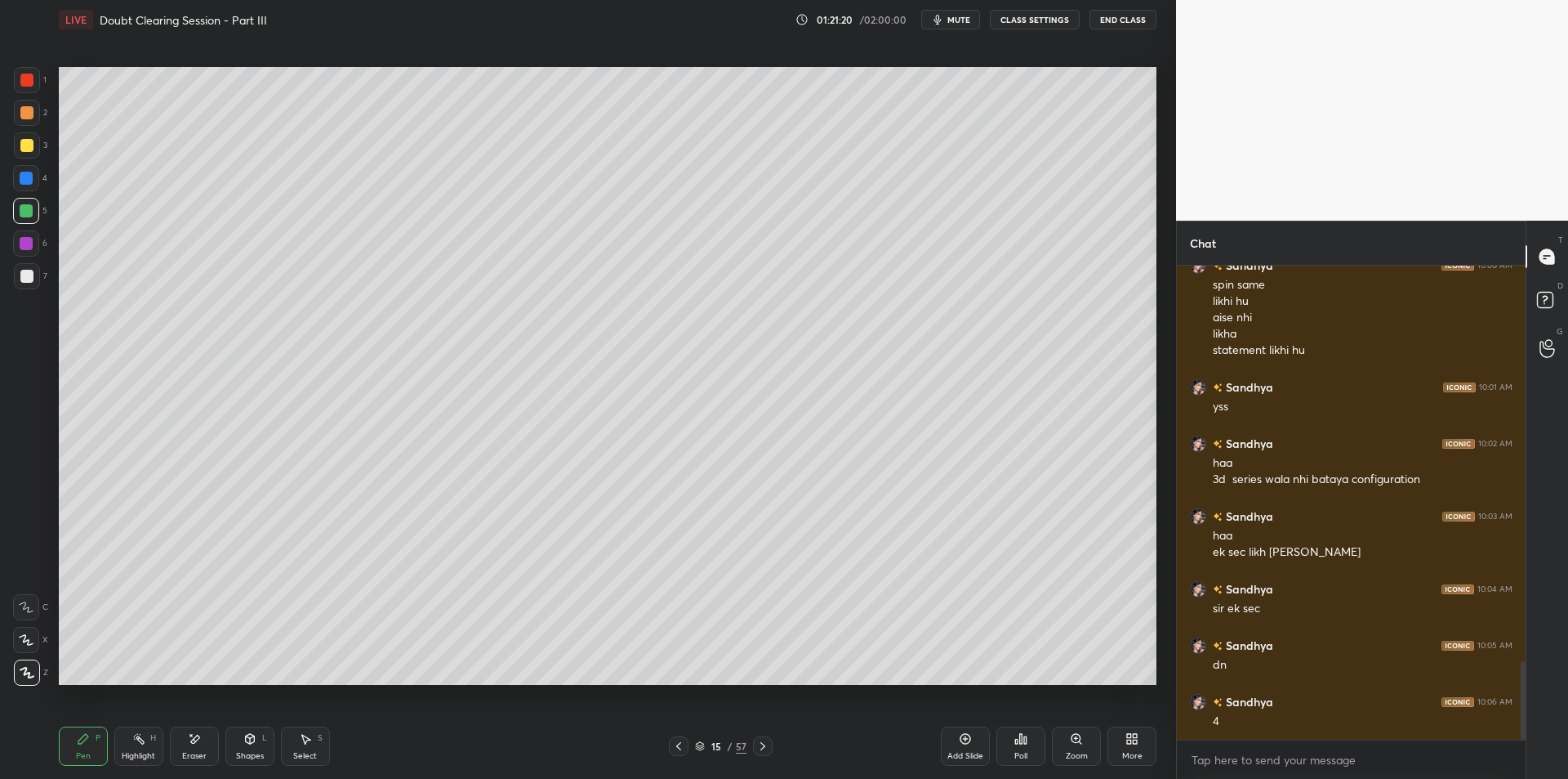
click at [768, 743] on icon at bounding box center [763, 746] width 13 height 13
click at [27, 241] on div at bounding box center [26, 243] width 13 height 13
click at [27, 265] on div at bounding box center [27, 276] width 27 height 27
click at [27, 143] on div at bounding box center [27, 146] width 13 height 13
click at [21, 112] on div at bounding box center [27, 113] width 13 height 13
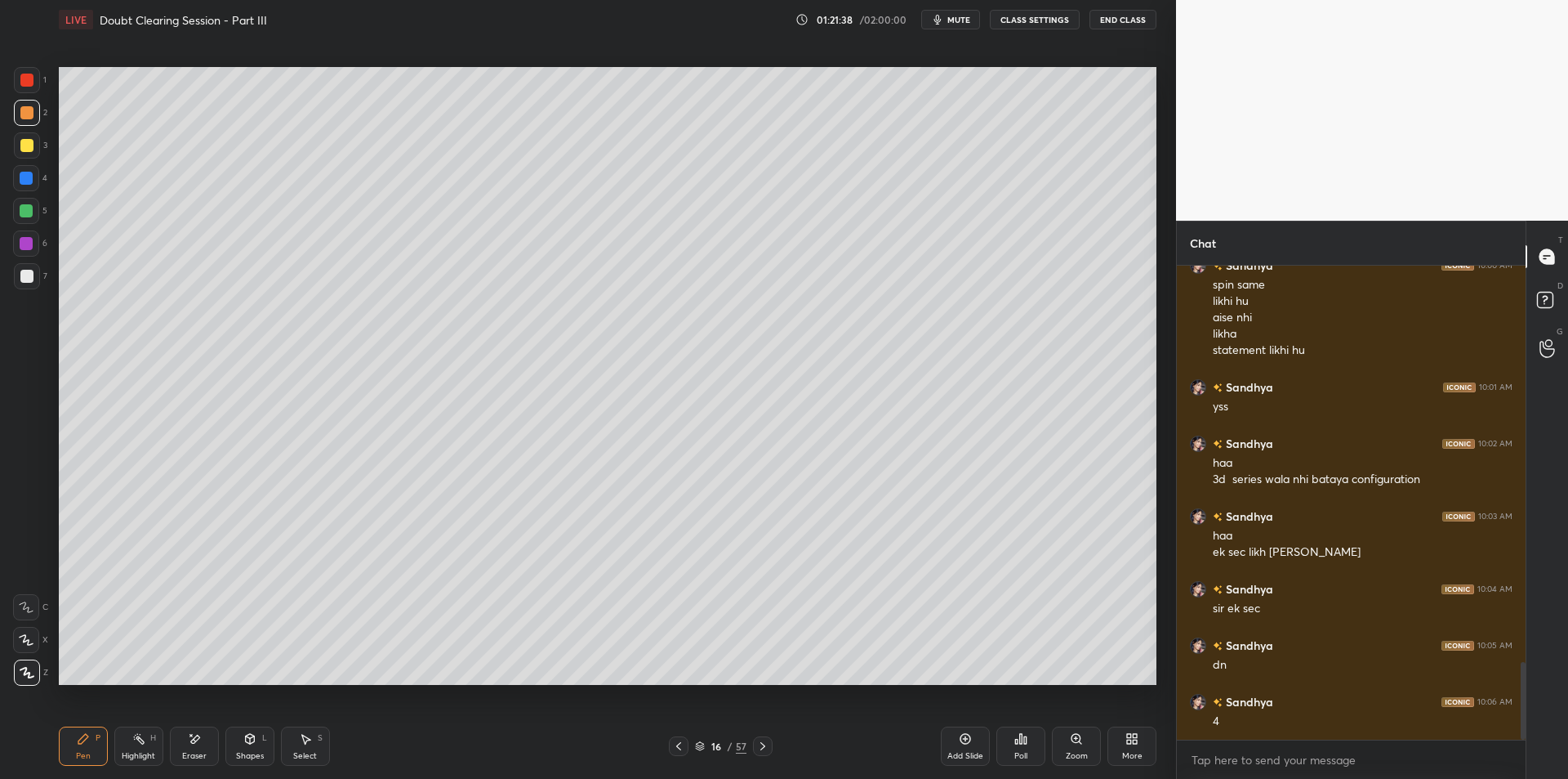
scroll to position [2432, 0]
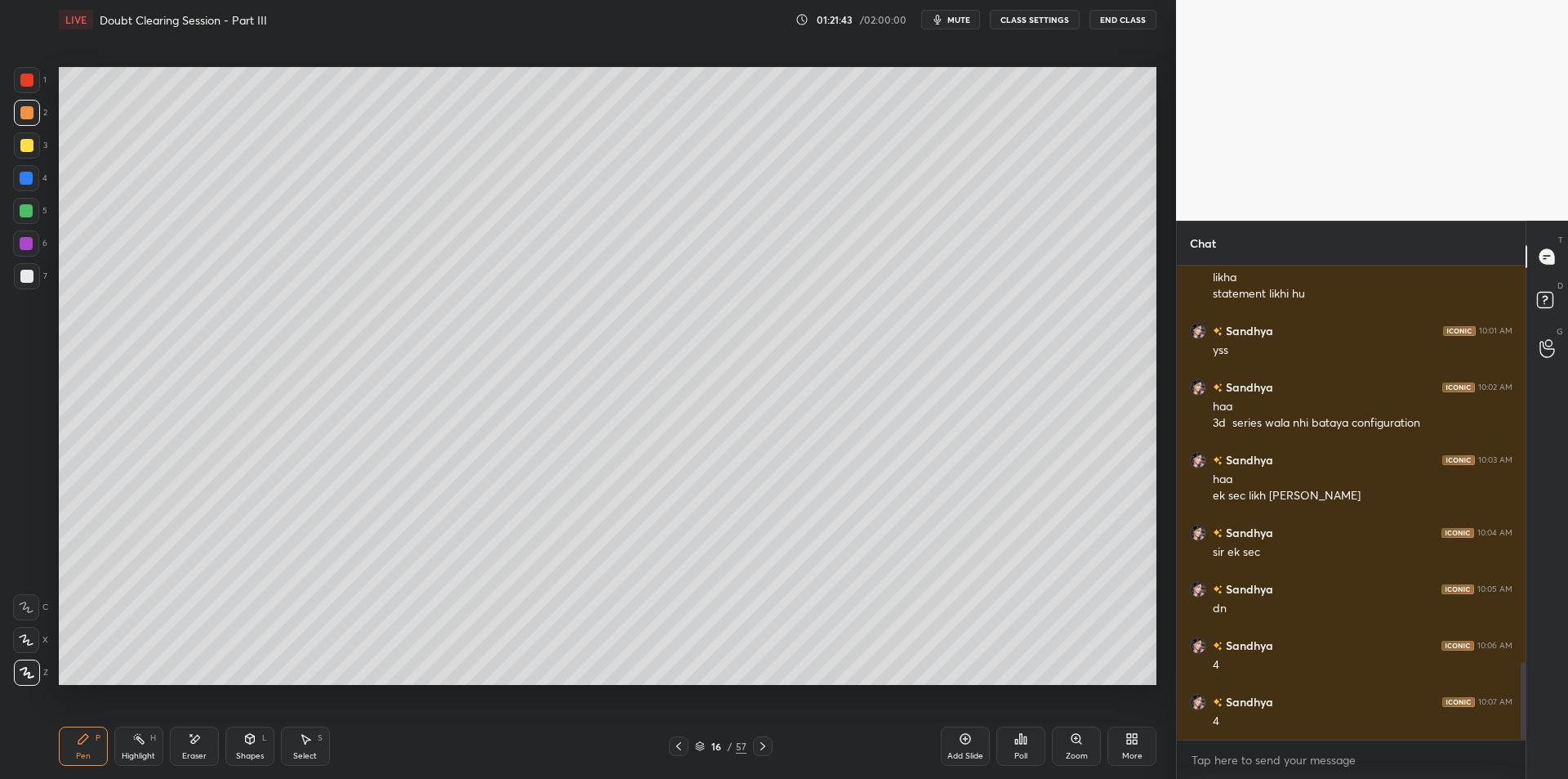
click at [37, 88] on div at bounding box center [27, 80] width 27 height 27
click at [28, 82] on div at bounding box center [27, 80] width 13 height 13
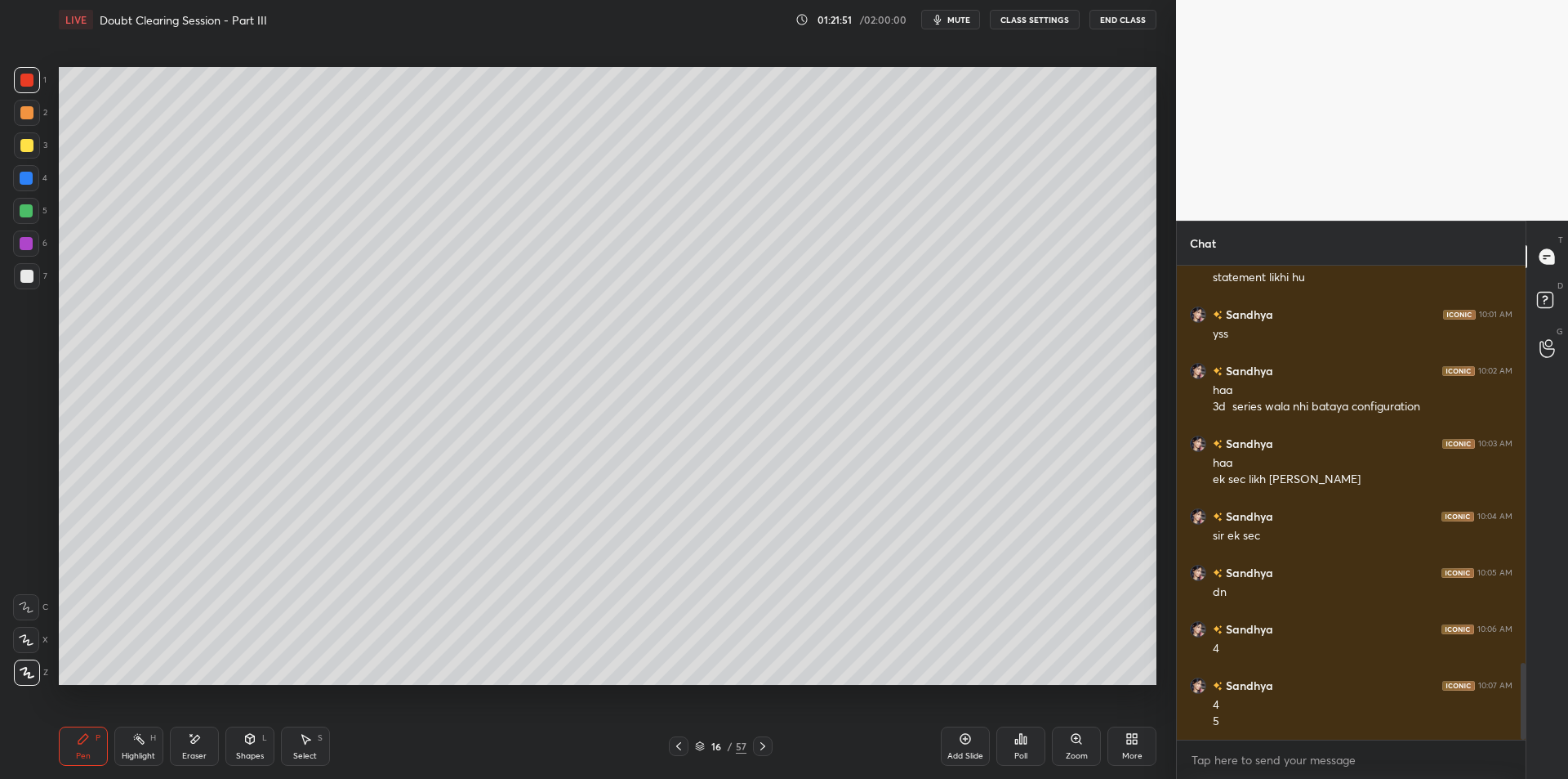
click at [761, 749] on icon at bounding box center [762, 745] width 5 height 8
click at [50, 150] on div "1 2 3 4 5 6 7 C X Z E E Erase all H H" at bounding box center [26, 375] width 52 height 618
click at [32, 148] on div at bounding box center [27, 146] width 13 height 13
click at [138, 747] on div "Highlight H" at bounding box center [139, 745] width 49 height 39
click at [87, 762] on div "Pen P" at bounding box center [83, 745] width 49 height 39
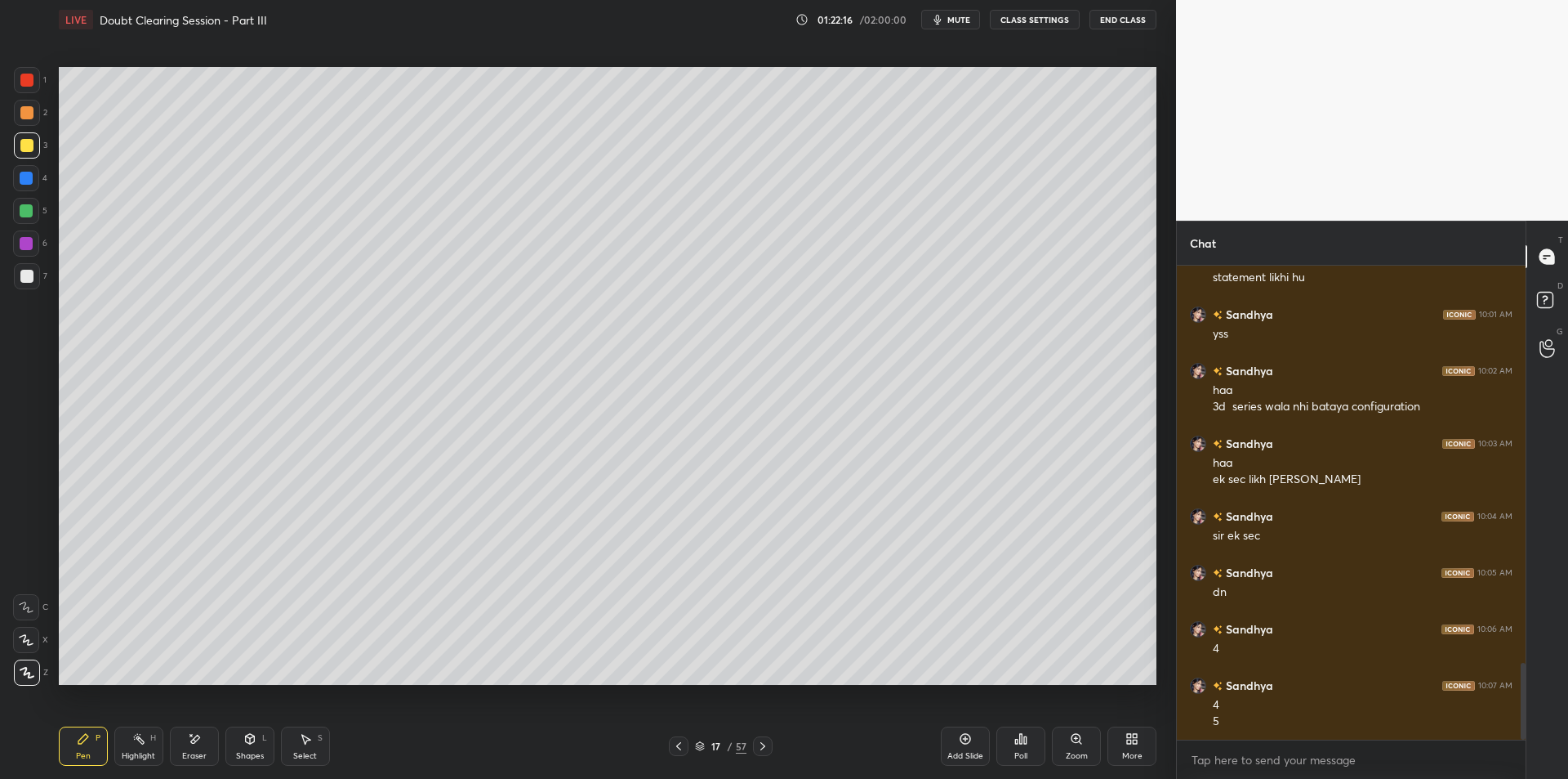
click at [128, 766] on div "Pen P Highlight H Eraser Shapes L Select S 17 / 57 Add Slide Poll Zoom More" at bounding box center [607, 745] width 1098 height 65
click at [85, 753] on div "Pen" at bounding box center [83, 755] width 15 height 8
click at [118, 752] on div "Highlight H" at bounding box center [139, 745] width 49 height 39
click at [91, 751] on div "Pen P" at bounding box center [83, 745] width 49 height 39
click at [133, 745] on div "Highlight H" at bounding box center [139, 745] width 49 height 39
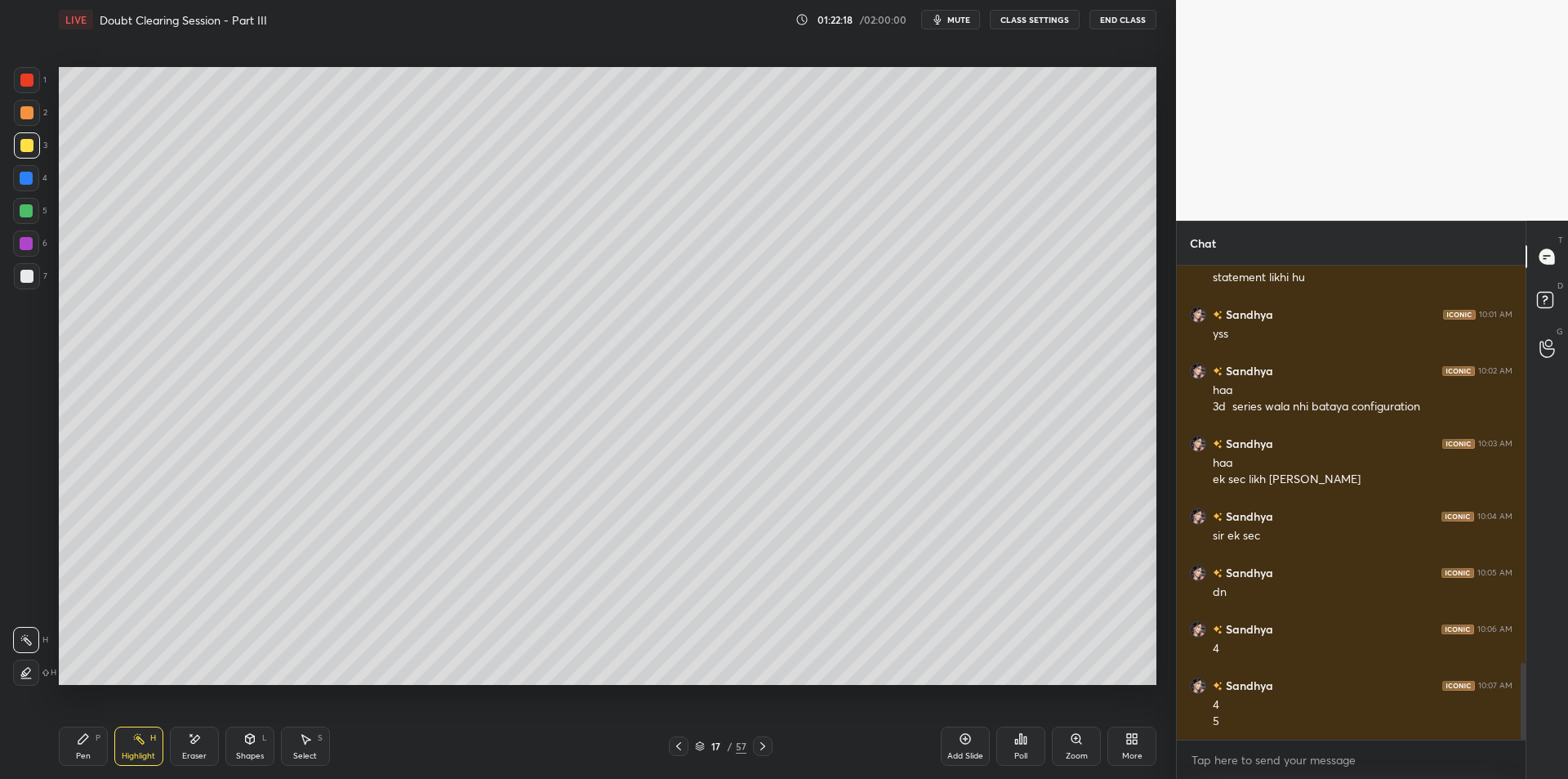
click at [91, 751] on div "Pen P" at bounding box center [83, 745] width 49 height 39
click at [23, 117] on div at bounding box center [27, 113] width 13 height 13
click at [26, 79] on div at bounding box center [27, 80] width 13 height 13
click at [23, 114] on div at bounding box center [27, 113] width 13 height 13
click at [24, 92] on div at bounding box center [27, 80] width 27 height 27
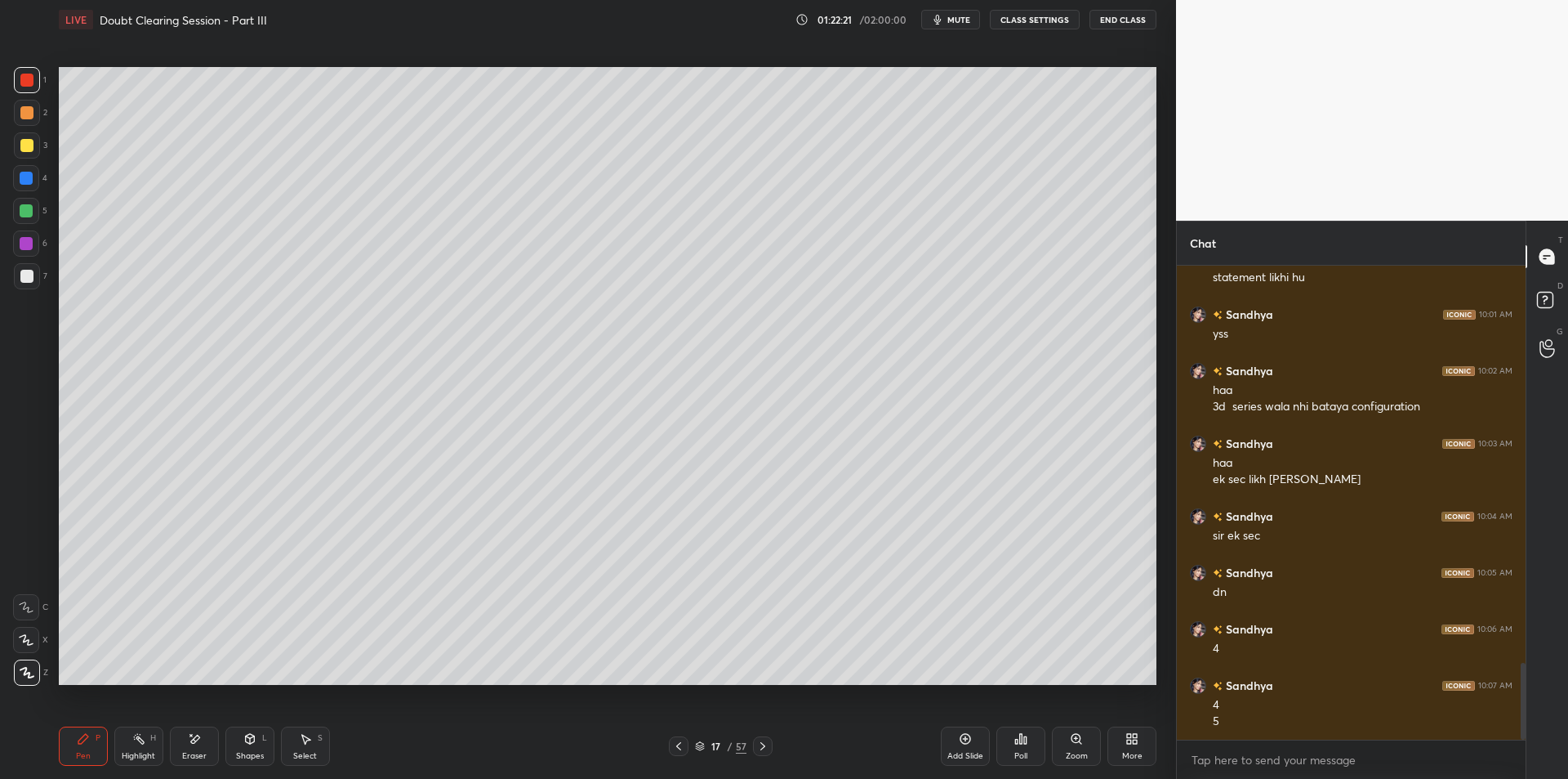
click at [29, 115] on div at bounding box center [27, 113] width 13 height 13
click at [23, 100] on div at bounding box center [27, 113] width 27 height 27
click at [32, 113] on div at bounding box center [27, 113] width 13 height 13
click at [23, 92] on div at bounding box center [27, 80] width 27 height 27
click at [35, 111] on div at bounding box center [27, 113] width 27 height 27
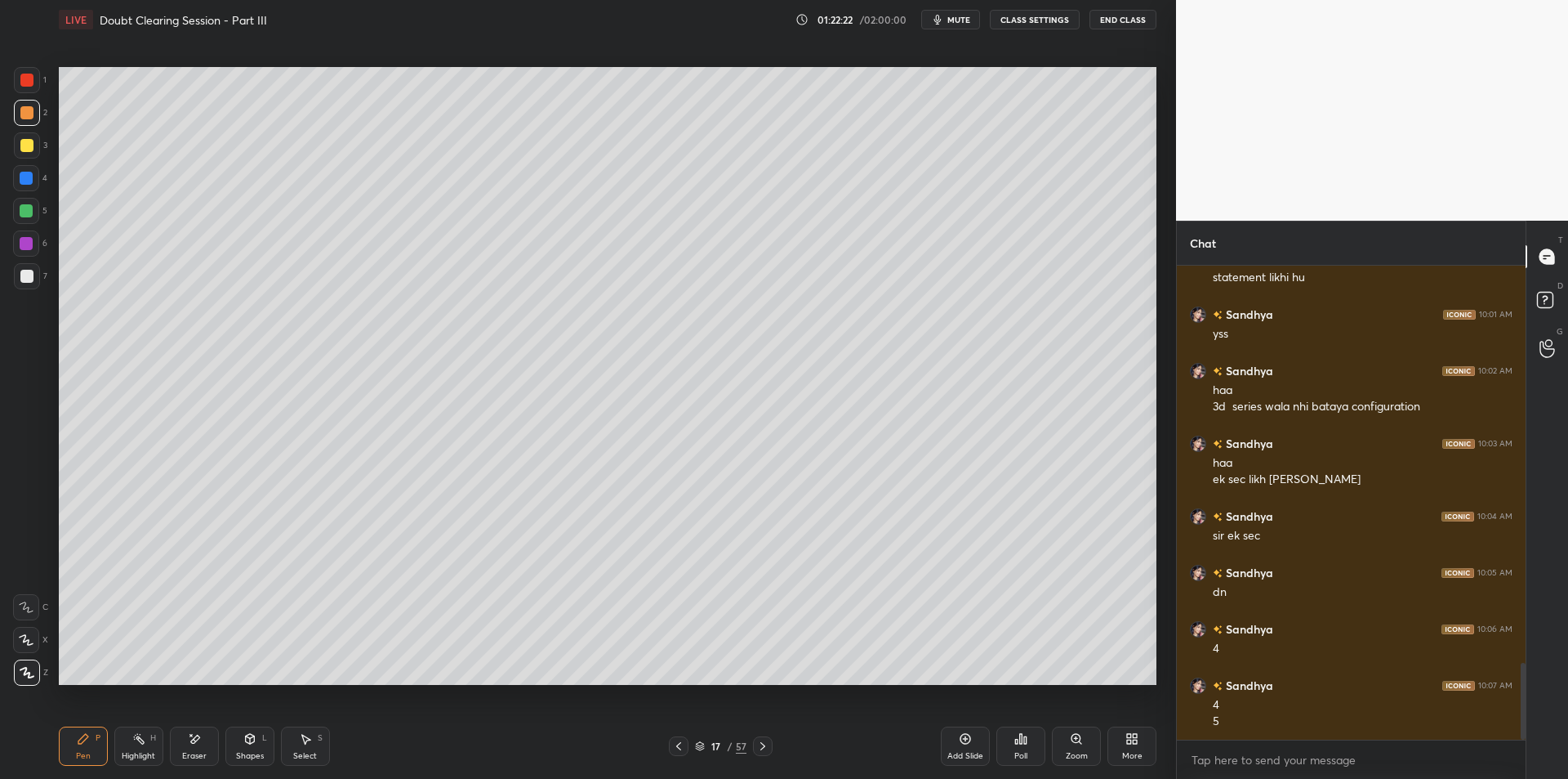
click at [20, 87] on div at bounding box center [27, 80] width 27 height 27
click at [10, 107] on div "1 2 3 4 5 6 7 C X Z E E Erase all H H" at bounding box center [26, 375] width 52 height 618
click at [27, 85] on div at bounding box center [27, 80] width 13 height 13
click at [16, 113] on div at bounding box center [27, 113] width 27 height 27
click at [22, 86] on div at bounding box center [27, 80] width 13 height 13
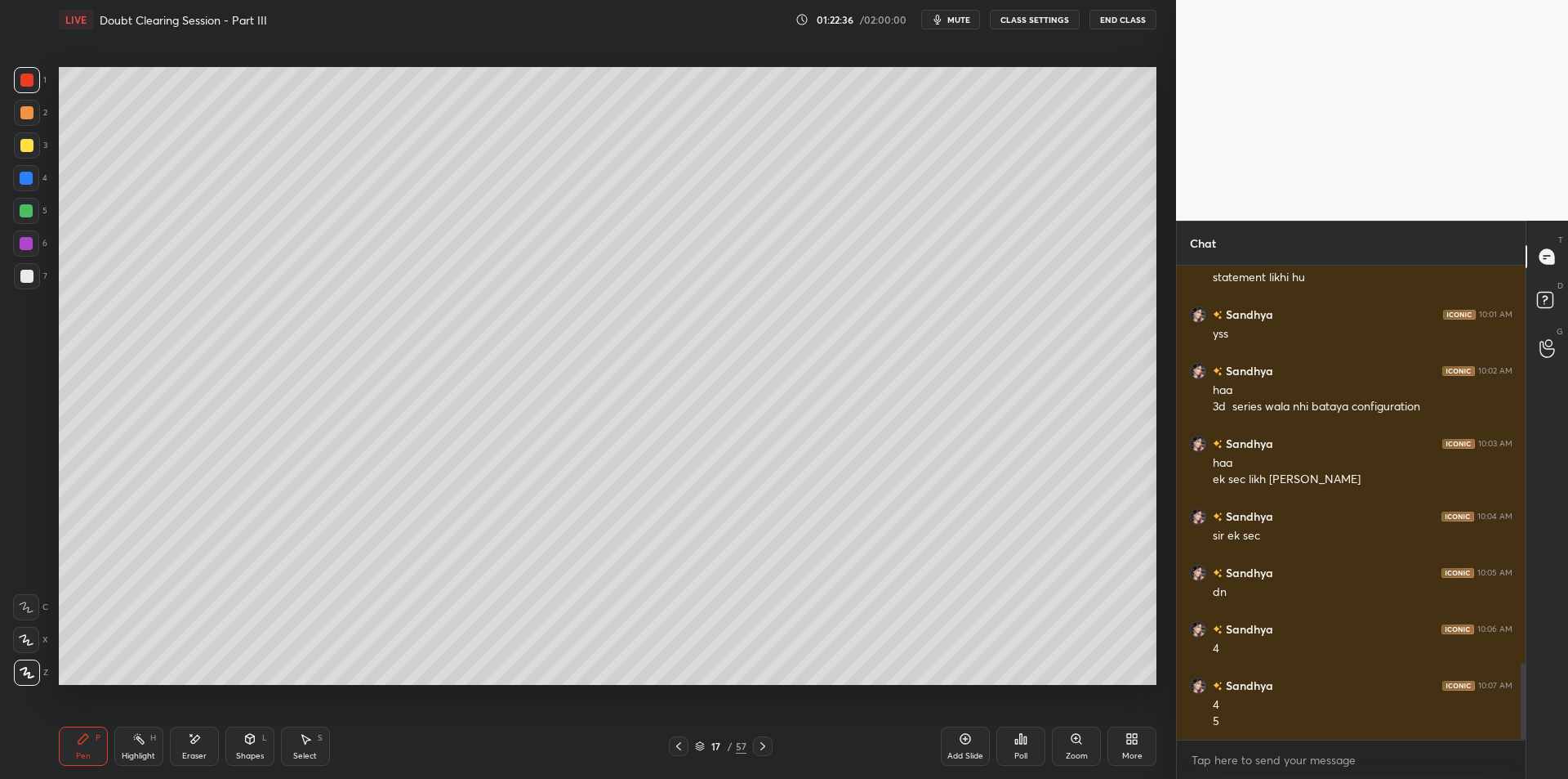
click at [34, 117] on div at bounding box center [27, 113] width 27 height 27
click at [27, 139] on div at bounding box center [27, 146] width 13 height 13
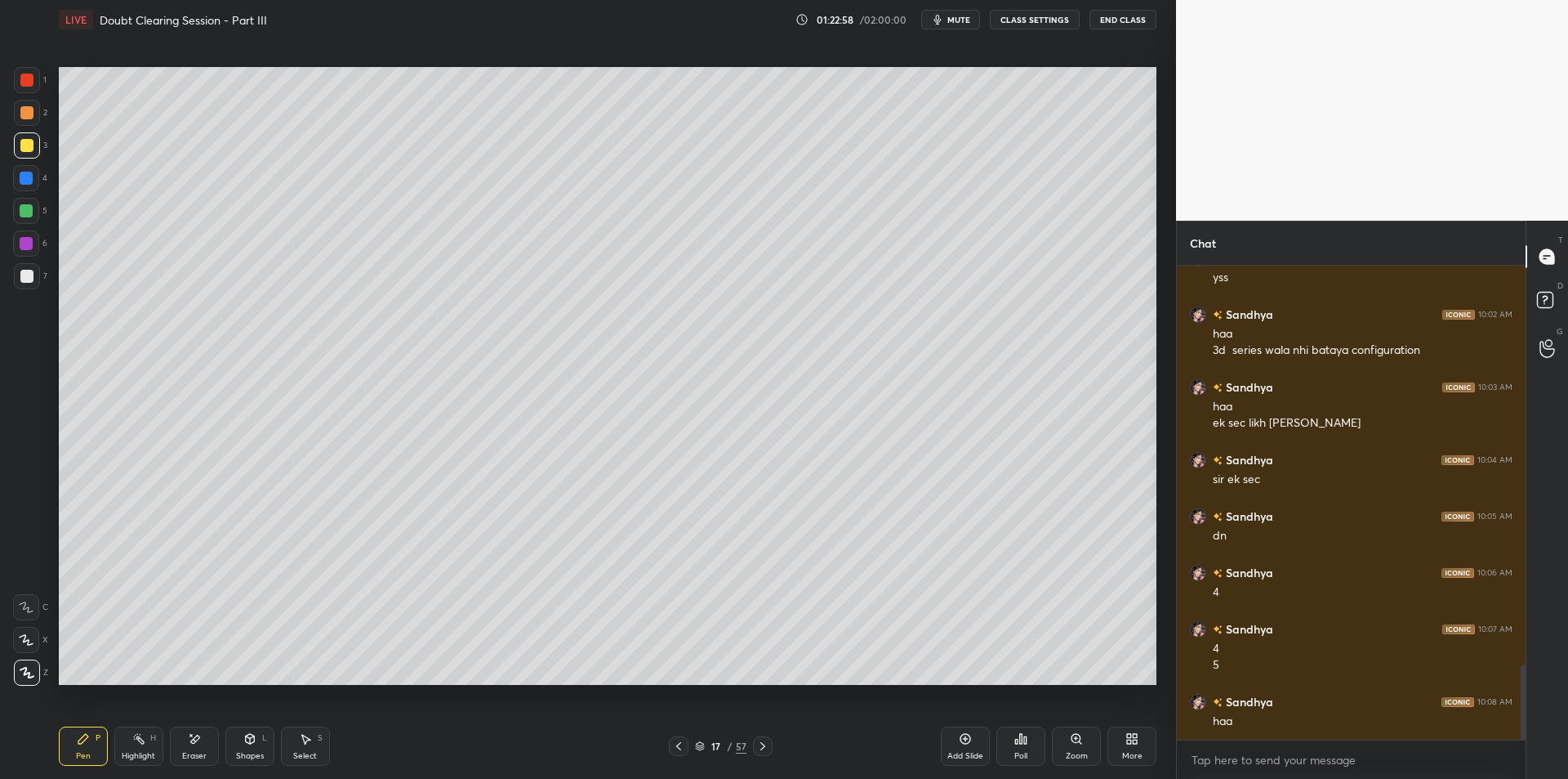
click at [20, 216] on div at bounding box center [26, 211] width 13 height 13
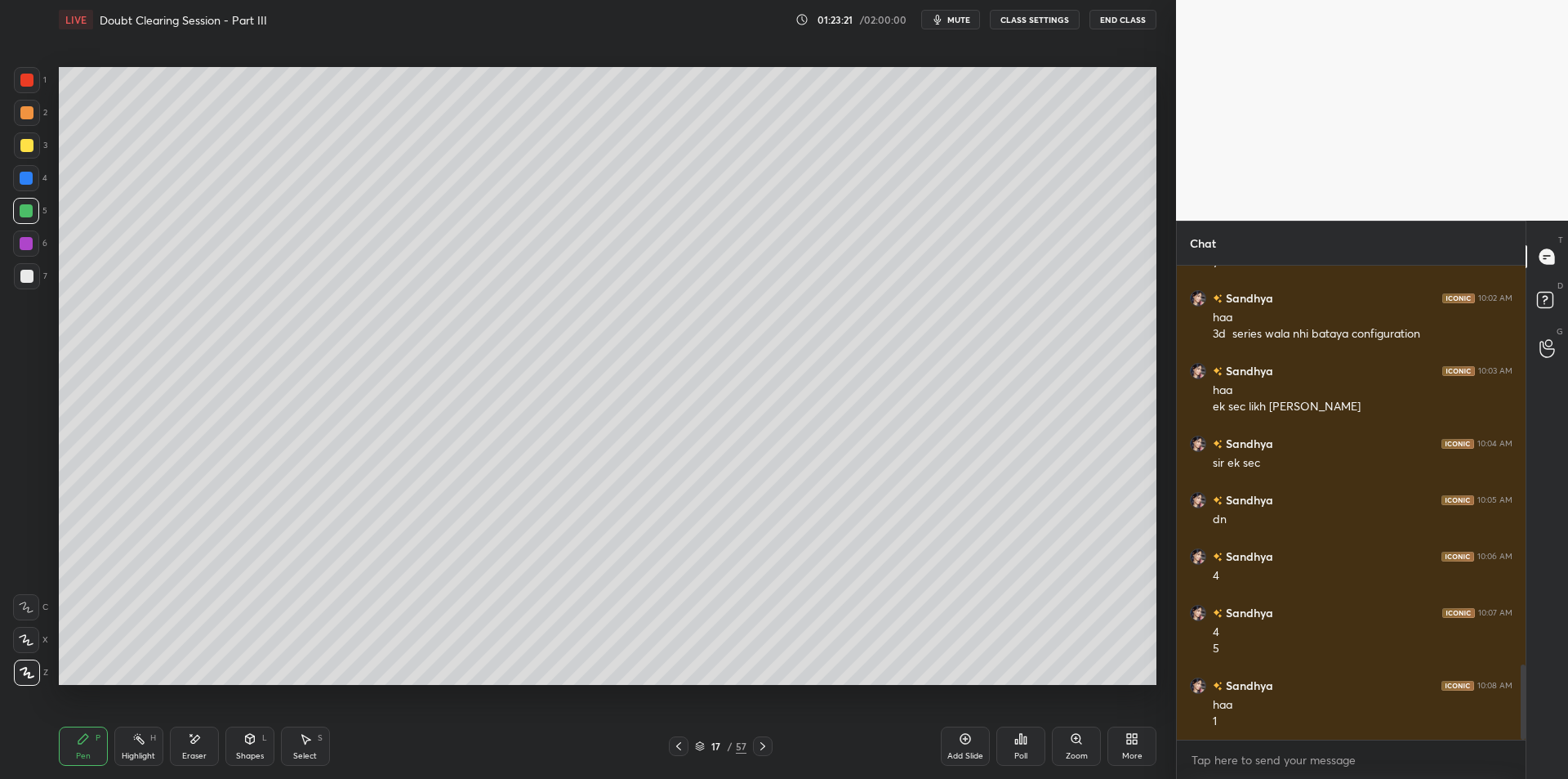
click at [32, 123] on div at bounding box center [27, 113] width 27 height 27
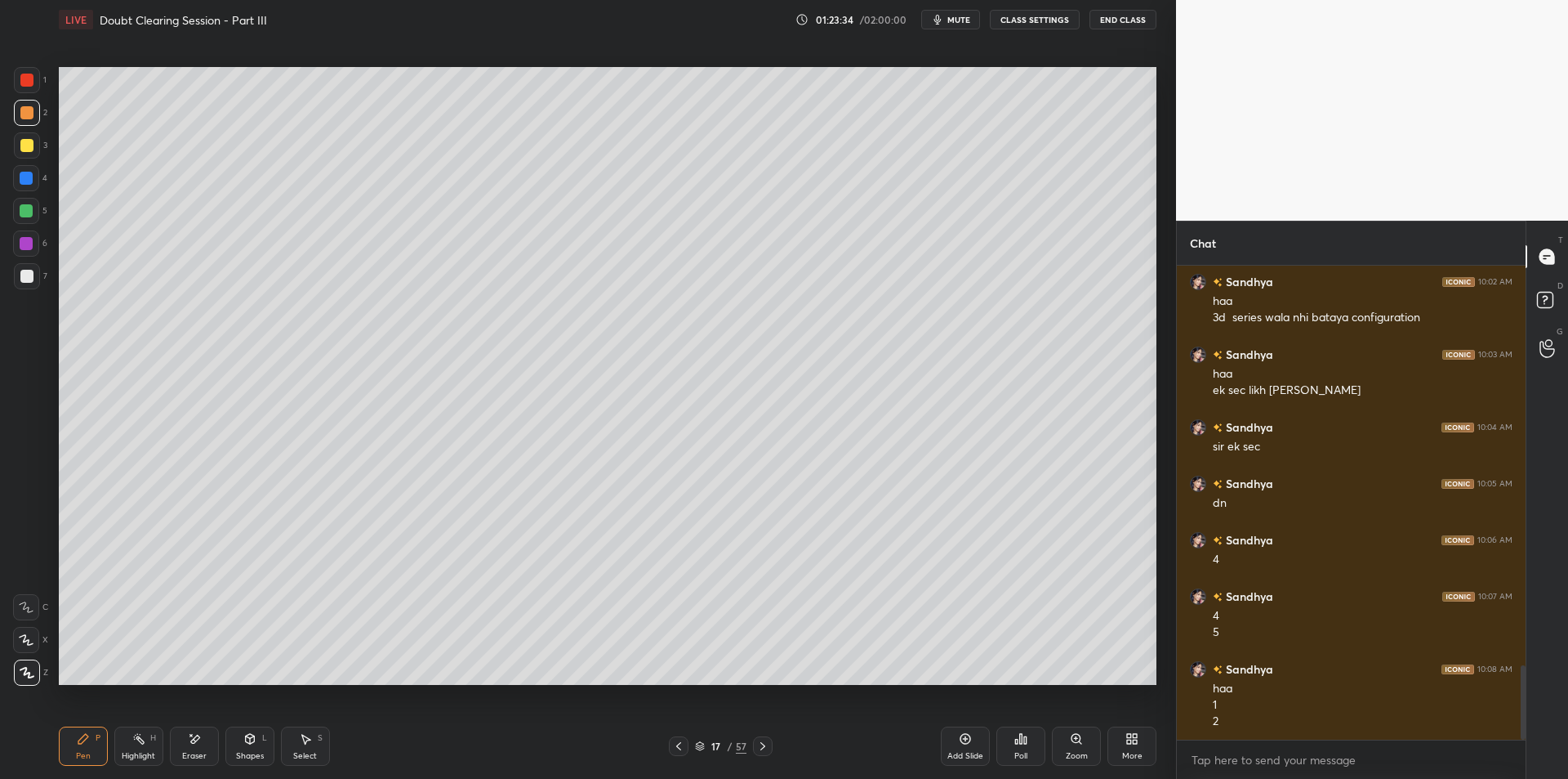
click at [19, 177] on div at bounding box center [26, 178] width 27 height 27
click at [29, 200] on div at bounding box center [26, 211] width 27 height 27
click at [759, 746] on icon at bounding box center [763, 746] width 13 height 13
click at [34, 89] on div at bounding box center [27, 80] width 27 height 27
click at [29, 84] on div at bounding box center [27, 80] width 13 height 13
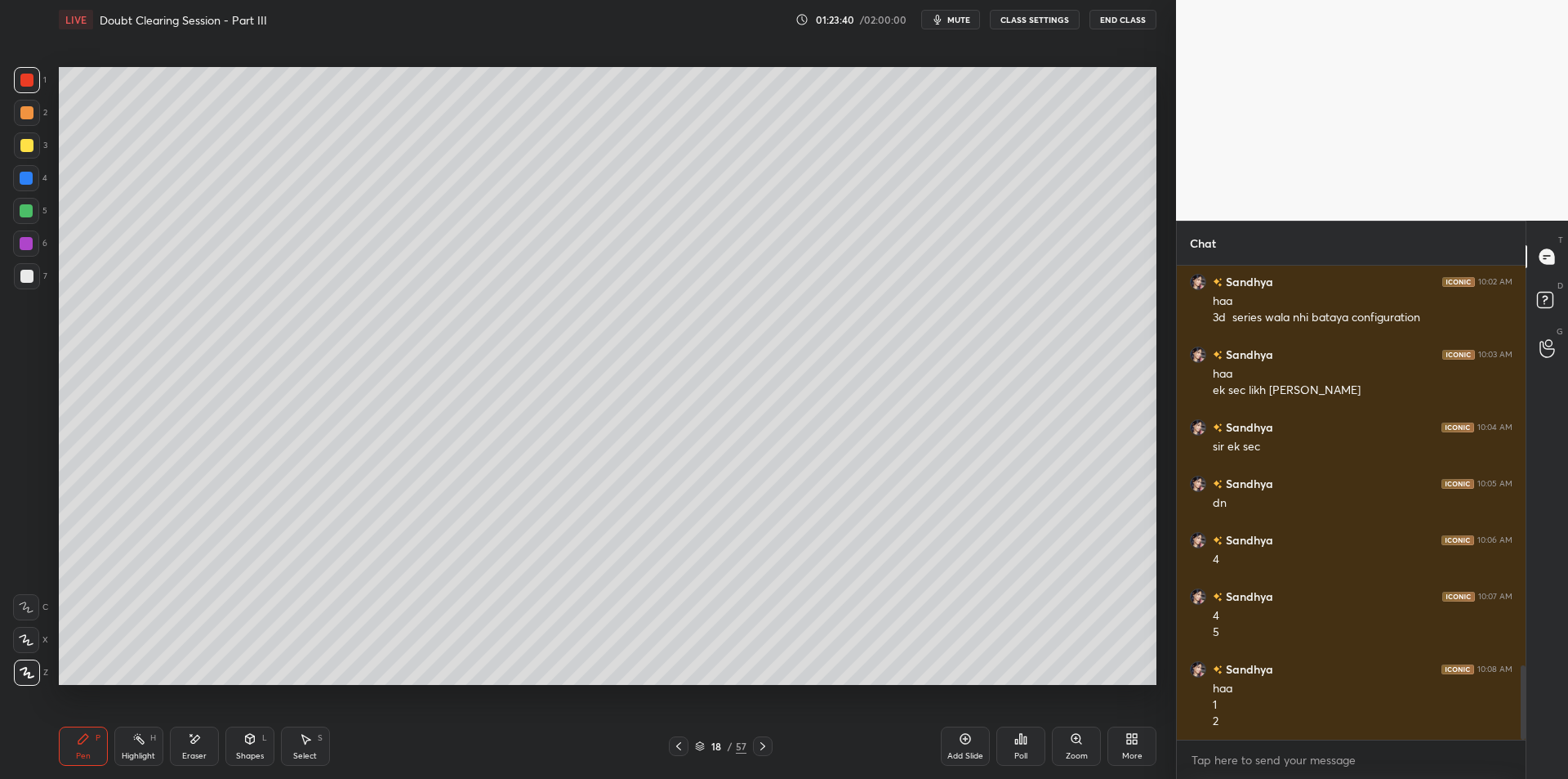
click at [142, 734] on icon at bounding box center [139, 739] width 13 height 13
click at [136, 741] on icon at bounding box center [139, 739] width 13 height 13
click at [91, 755] on div "Pen P" at bounding box center [83, 745] width 49 height 39
click at [134, 742] on icon at bounding box center [139, 739] width 13 height 13
click at [103, 754] on div "Pen P" at bounding box center [83, 745] width 49 height 39
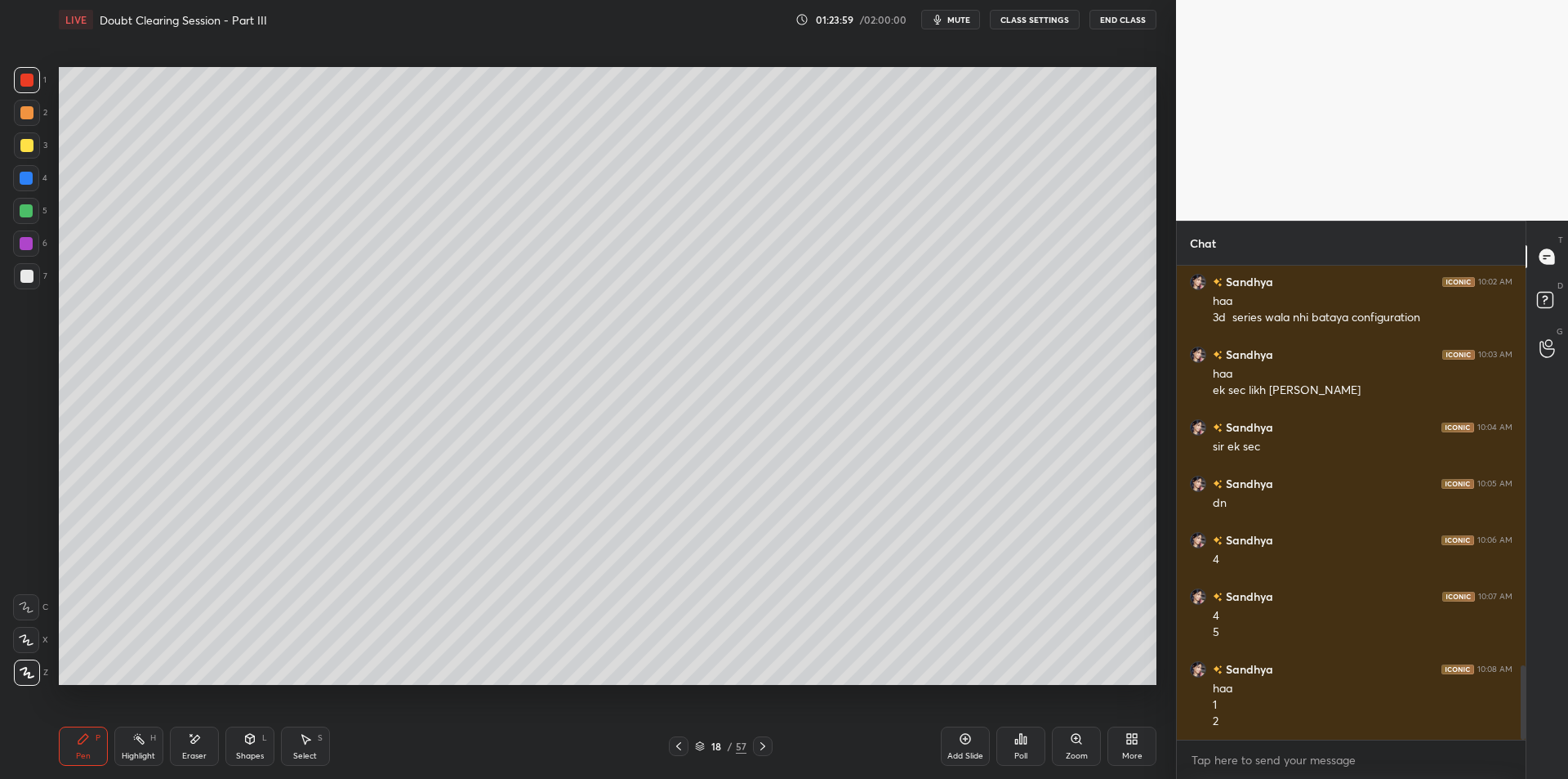
click at [137, 752] on div "Highlight" at bounding box center [138, 755] width 34 height 8
click at [91, 743] on div "Pen P" at bounding box center [83, 745] width 49 height 39
click at [138, 747] on div "Highlight H" at bounding box center [139, 745] width 49 height 39
click at [194, 752] on div "Eraser" at bounding box center [194, 755] width 25 height 8
click at [137, 752] on div "Highlight" at bounding box center [138, 755] width 34 height 8
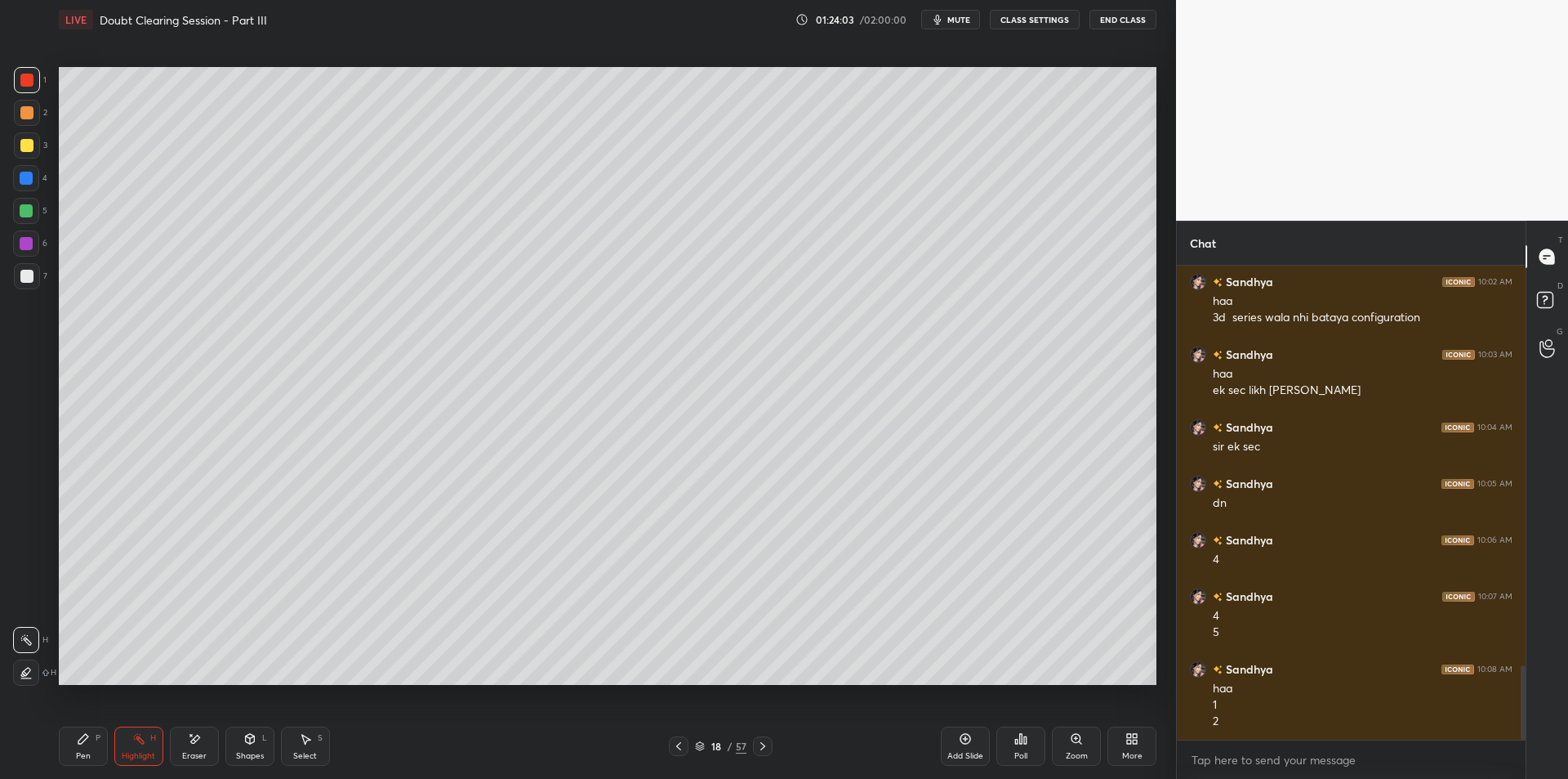
click at [81, 748] on div "Pen P" at bounding box center [83, 745] width 49 height 39
click at [134, 746] on div "Highlight H" at bounding box center [139, 745] width 49 height 39
click at [81, 752] on div "Pen" at bounding box center [83, 755] width 15 height 8
click at [143, 740] on icon at bounding box center [139, 739] width 13 height 13
click at [89, 749] on div "Pen P" at bounding box center [83, 745] width 49 height 39
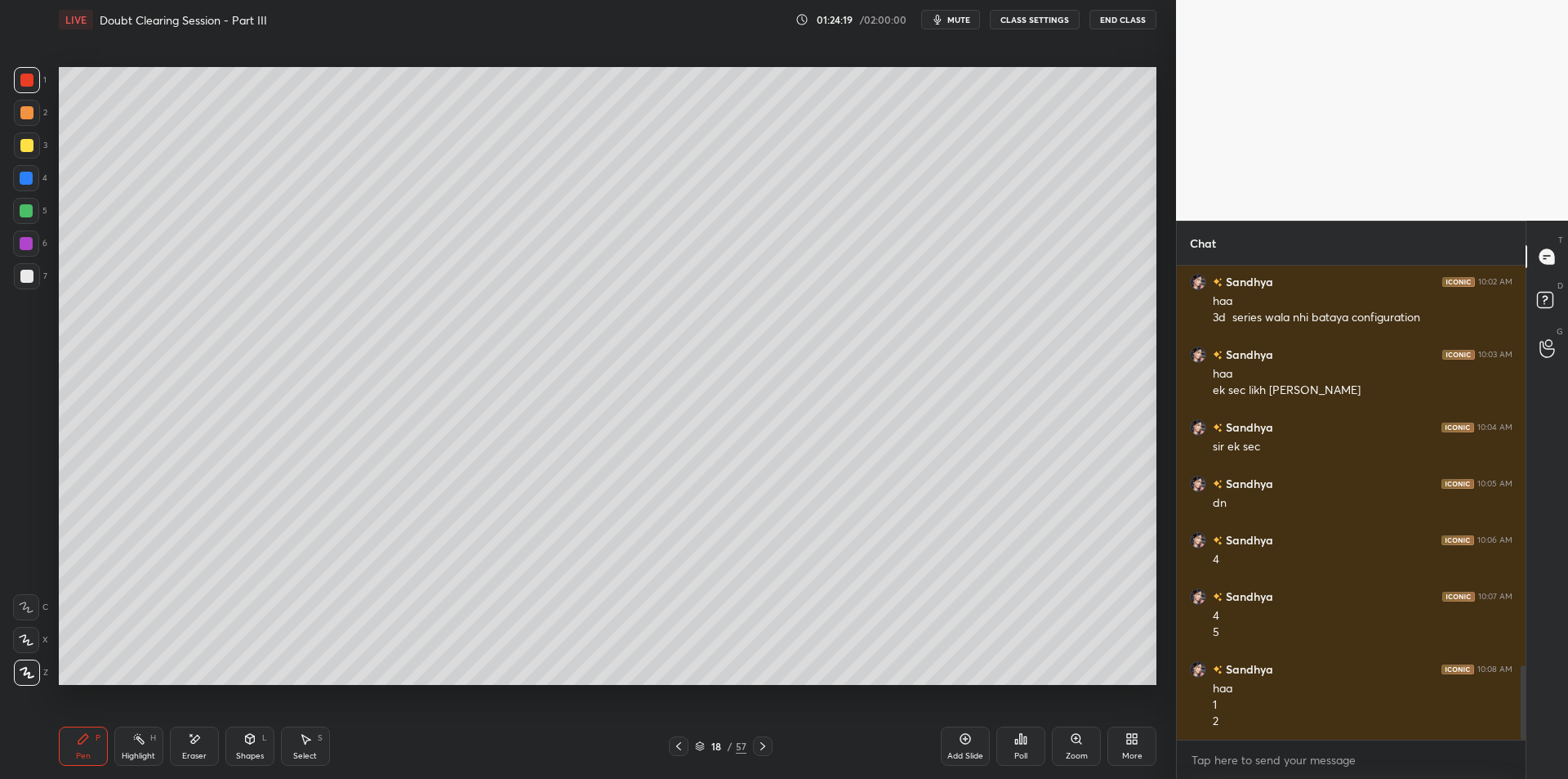
click at [16, 158] on div "3" at bounding box center [30, 146] width 34 height 27
click at [35, 150] on div at bounding box center [27, 146] width 27 height 27
click at [180, 735] on div "Eraser" at bounding box center [195, 745] width 49 height 39
click at [137, 741] on icon at bounding box center [139, 739] width 13 height 13
click at [81, 756] on div "Pen" at bounding box center [83, 755] width 15 height 8
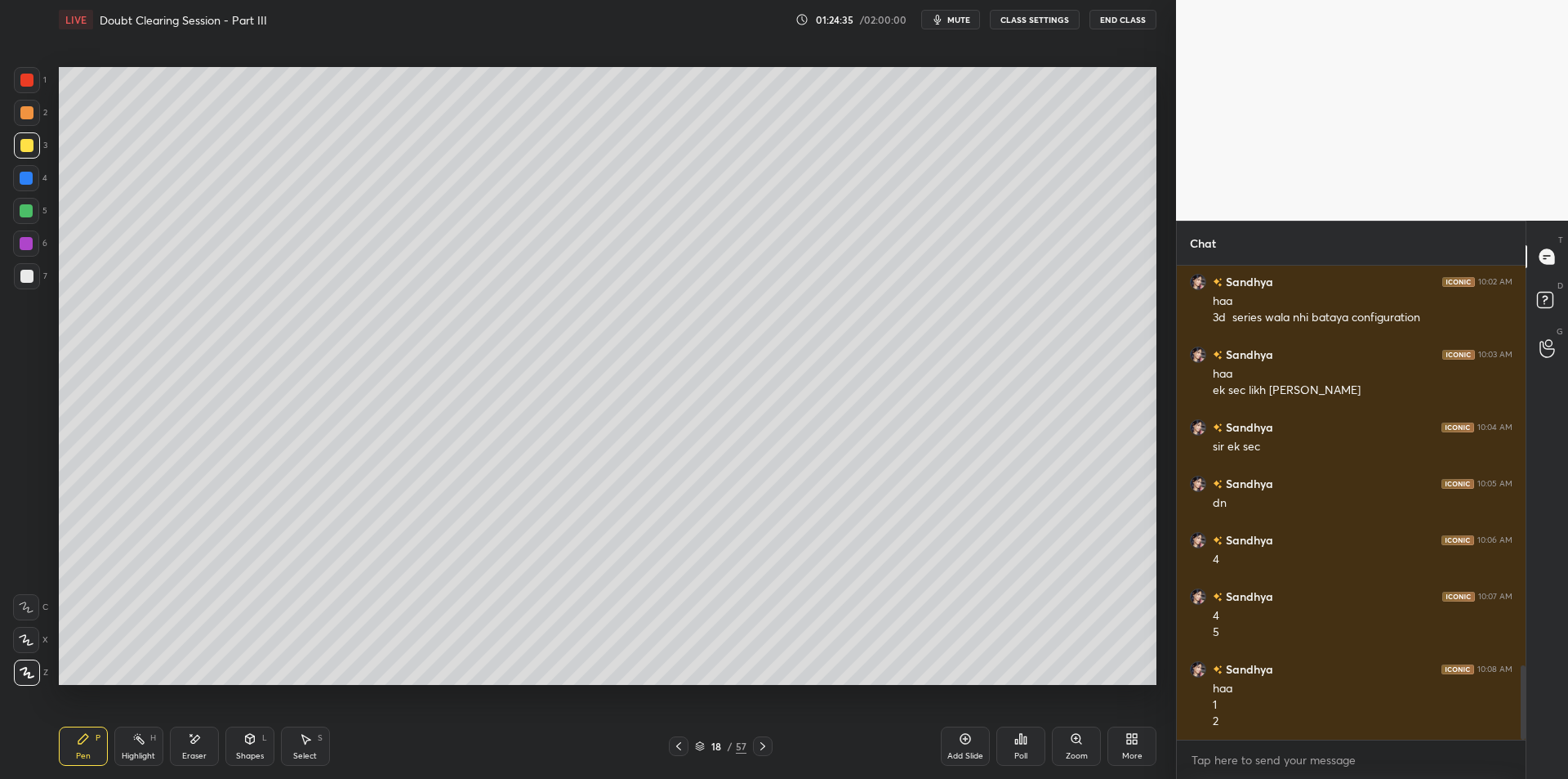
click at [137, 743] on icon at bounding box center [139, 739] width 13 height 13
click at [86, 745] on div "Pen P" at bounding box center [83, 745] width 49 height 39
click at [122, 745] on div "Highlight H" at bounding box center [139, 745] width 49 height 39
click at [78, 743] on icon at bounding box center [83, 739] width 13 height 13
click at [134, 752] on div "Highlight" at bounding box center [138, 755] width 34 height 8
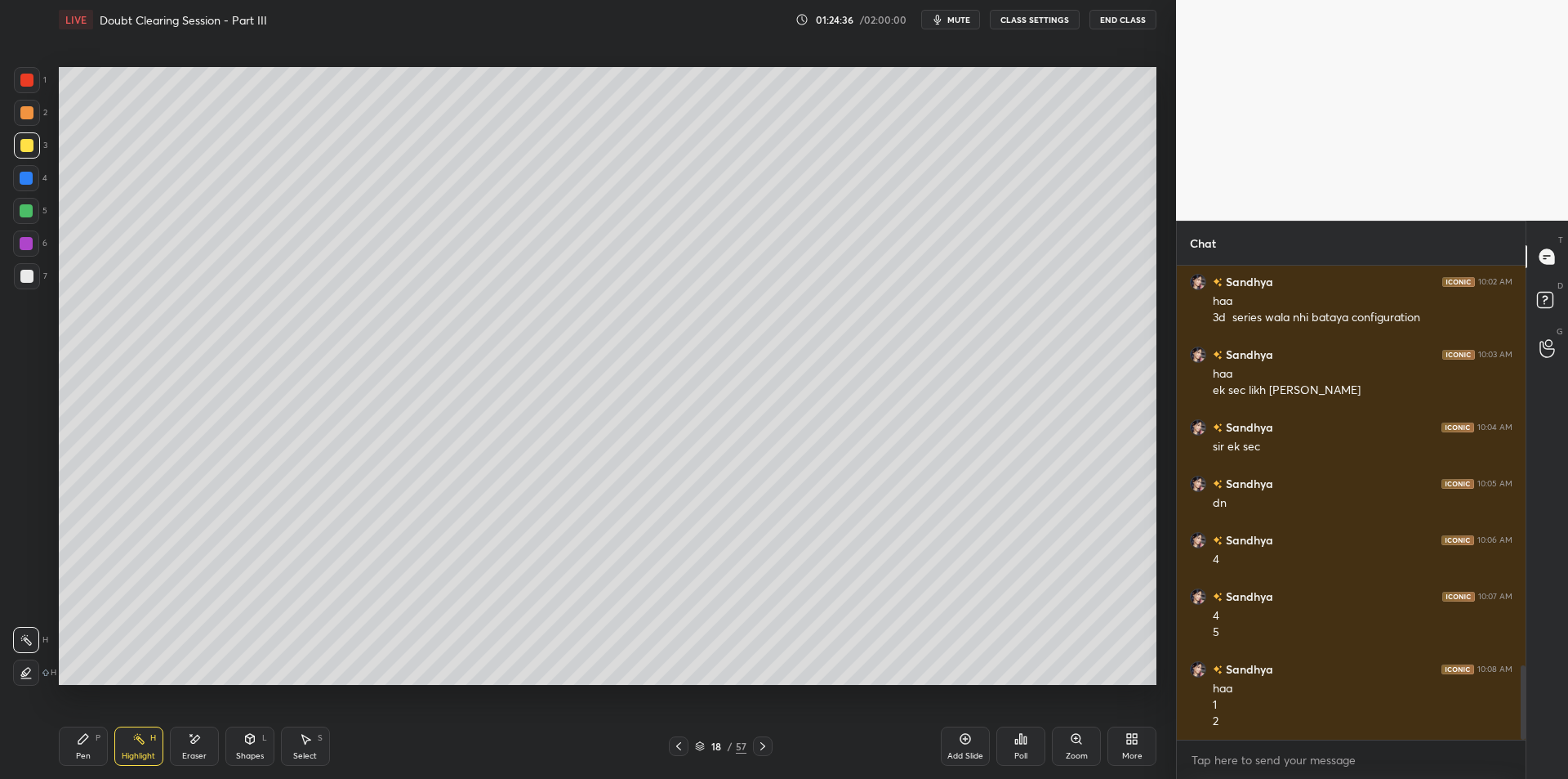
click at [91, 740] on div "Pen P" at bounding box center [83, 745] width 49 height 39
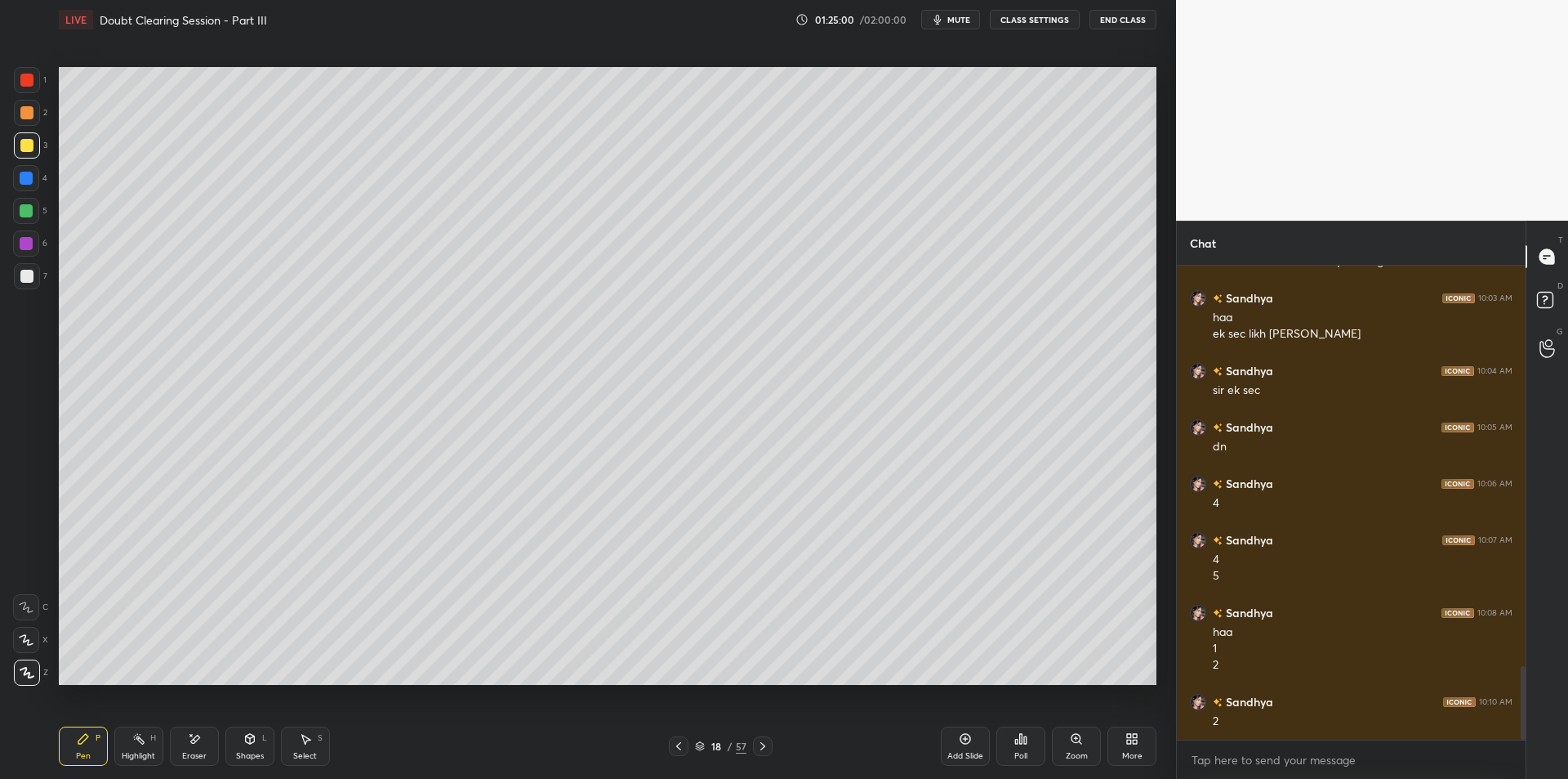
click at [30, 181] on div at bounding box center [26, 178] width 13 height 13
click at [29, 230] on div "5" at bounding box center [29, 214] width 34 height 33
click at [26, 257] on div "6" at bounding box center [29, 247] width 34 height 33
click at [31, 269] on div at bounding box center [27, 276] width 27 height 27
click at [26, 249] on div at bounding box center [26, 243] width 13 height 13
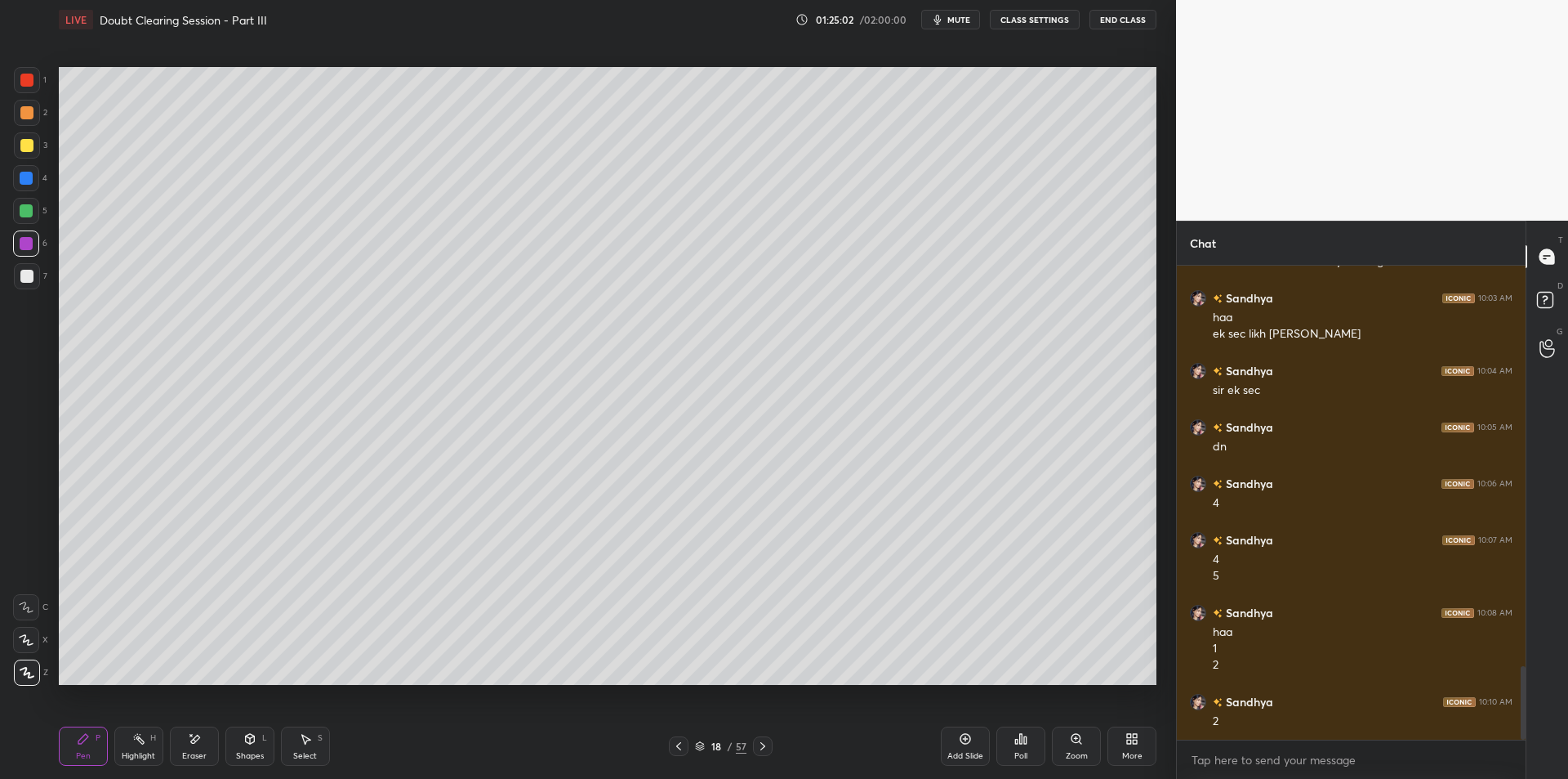
click at [33, 270] on div at bounding box center [27, 276] width 27 height 27
click at [30, 237] on div at bounding box center [26, 243] width 13 height 13
click at [20, 267] on div at bounding box center [27, 276] width 27 height 27
click at [37, 242] on div at bounding box center [26, 243] width 27 height 27
click at [24, 280] on div at bounding box center [27, 276] width 13 height 13
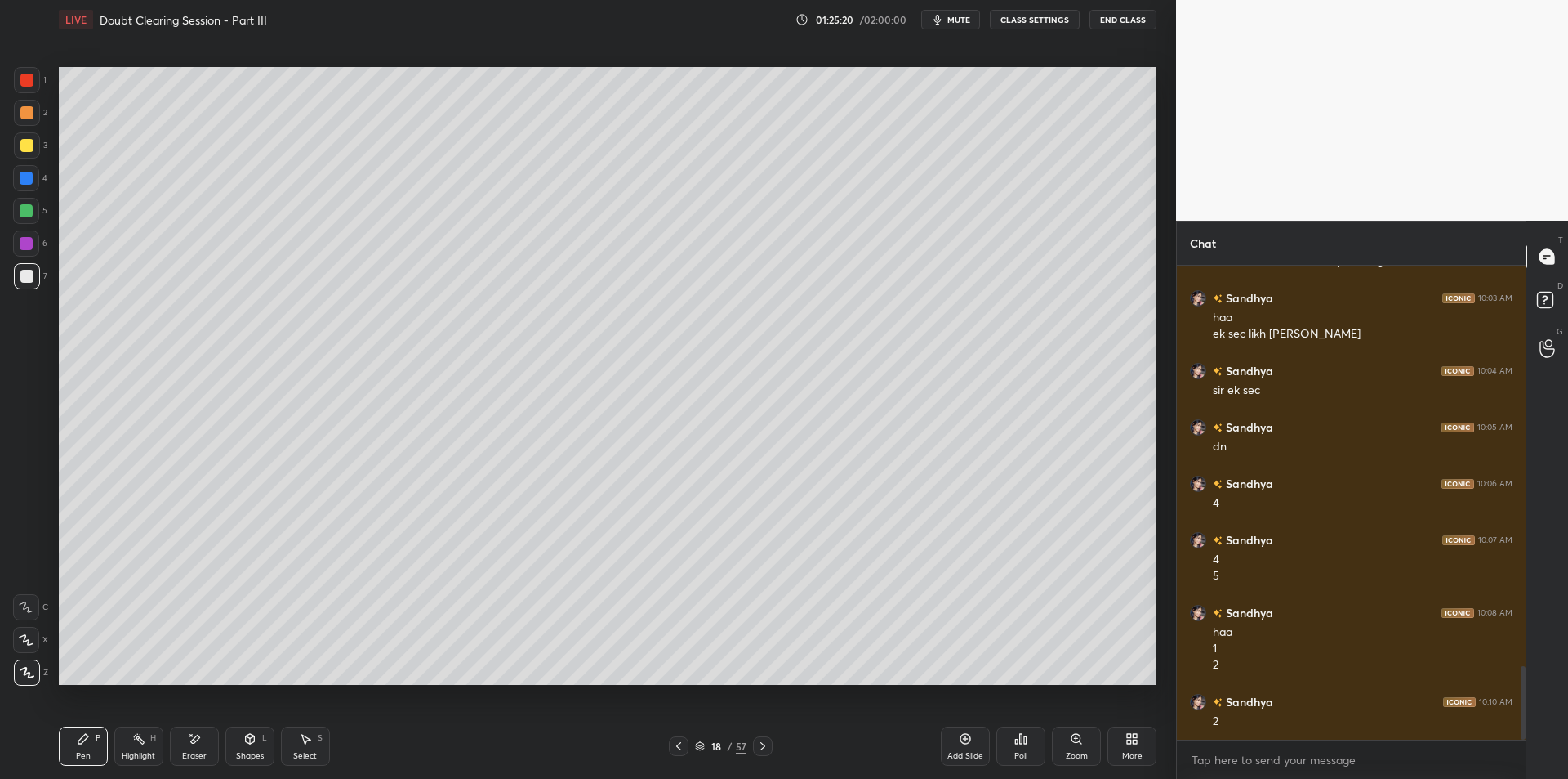
click at [34, 243] on div at bounding box center [26, 243] width 27 height 27
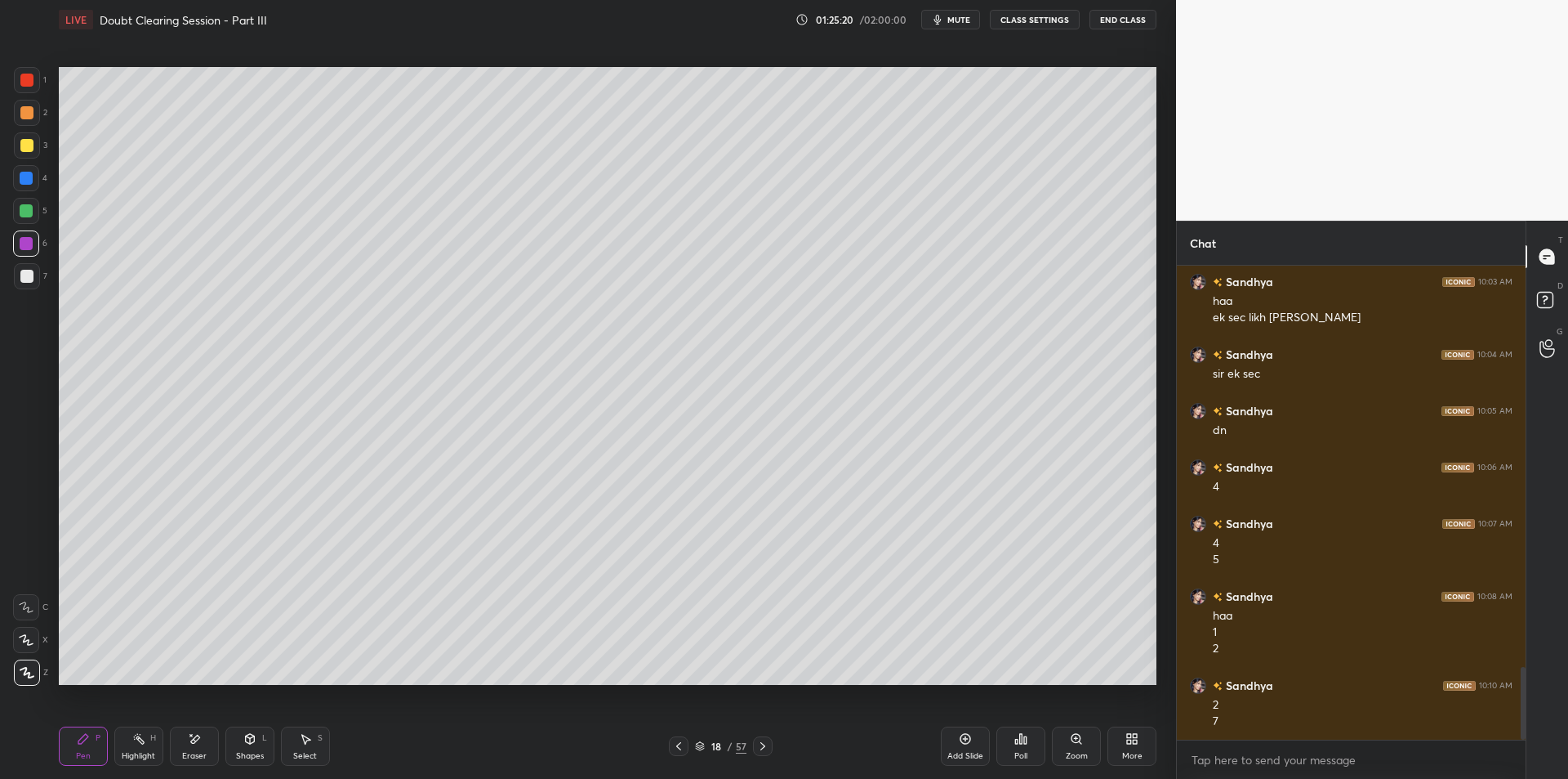
click at [23, 278] on div at bounding box center [27, 276] width 13 height 13
click at [27, 243] on div at bounding box center [26, 243] width 13 height 13
click at [27, 278] on div at bounding box center [27, 276] width 13 height 13
click at [33, 247] on div at bounding box center [26, 243] width 27 height 27
click at [27, 276] on div at bounding box center [27, 276] width 13 height 13
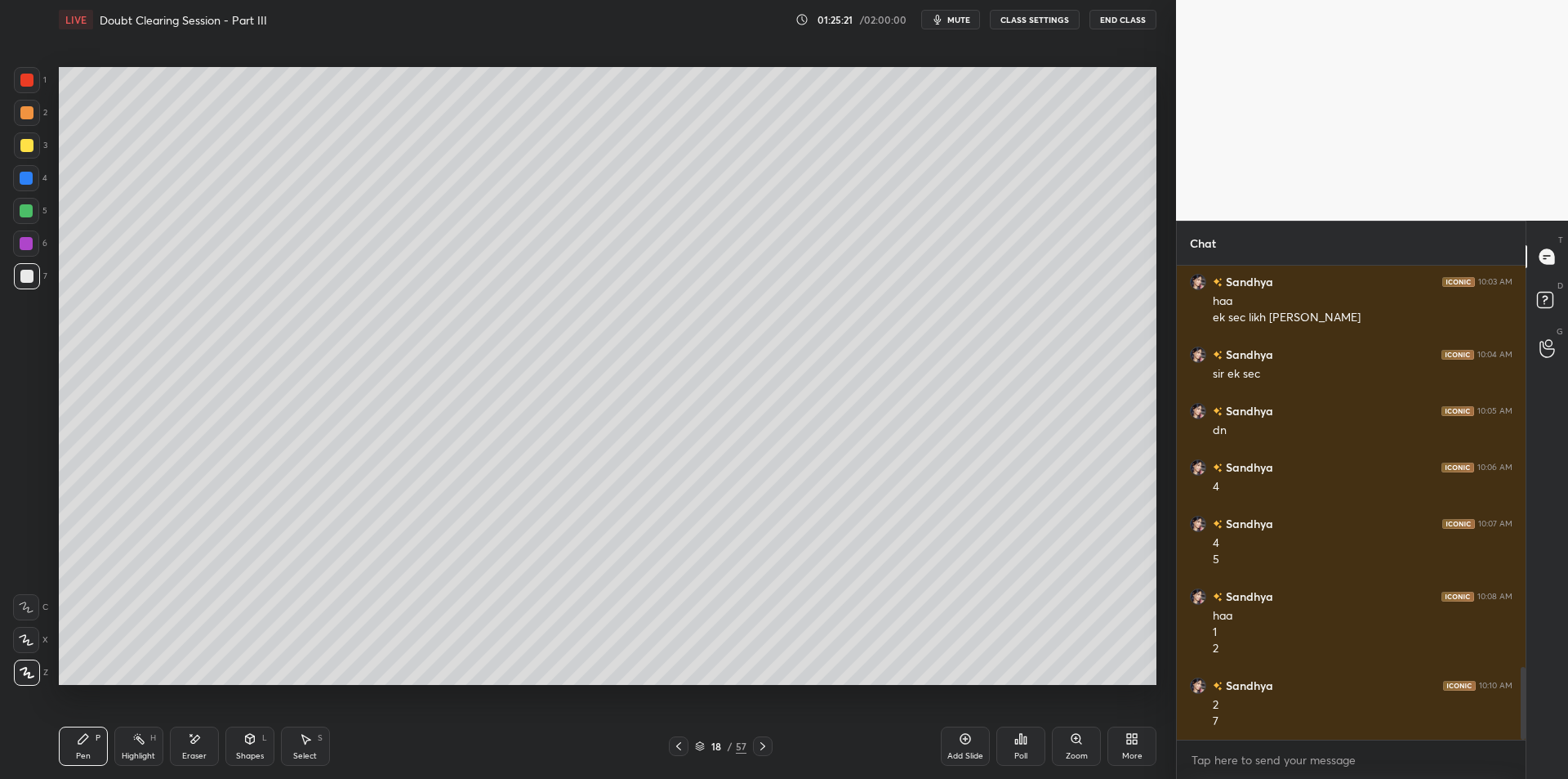
click at [21, 250] on div at bounding box center [26, 243] width 27 height 27
click at [18, 276] on div at bounding box center [27, 276] width 27 height 27
click at [145, 729] on div "Highlight H" at bounding box center [139, 745] width 49 height 39
click at [102, 738] on div "Pen P" at bounding box center [83, 745] width 49 height 39
click at [151, 746] on div "Highlight H" at bounding box center [139, 745] width 49 height 39
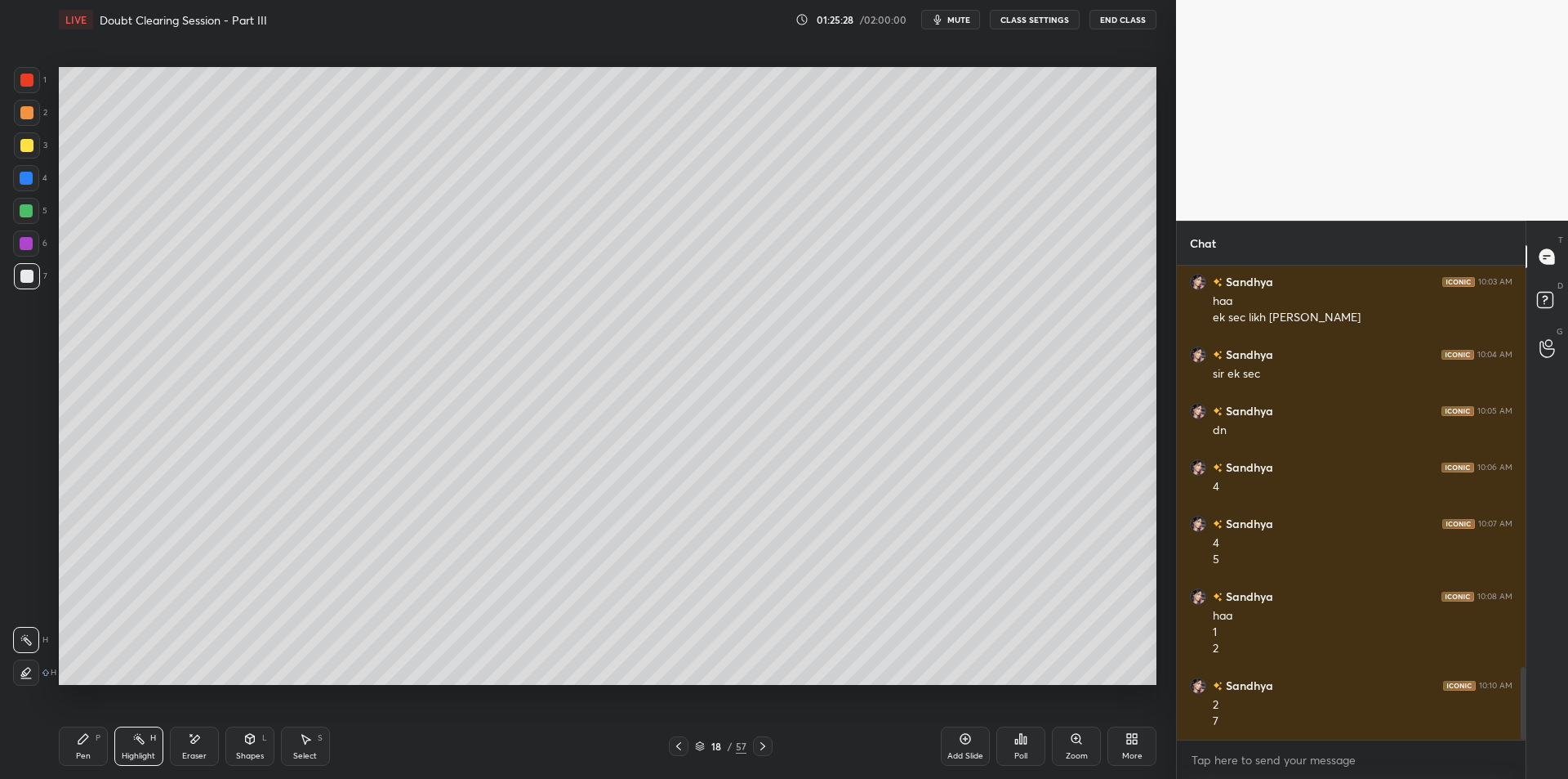
click at [202, 735] on div "Eraser" at bounding box center [195, 745] width 49 height 39
click at [156, 743] on div "Highlight H" at bounding box center [139, 745] width 49 height 39
click at [110, 743] on div "Pen P Highlight H Eraser Shapes L Select S" at bounding box center [279, 745] width 441 height 39
click at [139, 752] on div "Highlight" at bounding box center [138, 755] width 34 height 8
click at [81, 752] on div "Pen" at bounding box center [83, 755] width 15 height 8
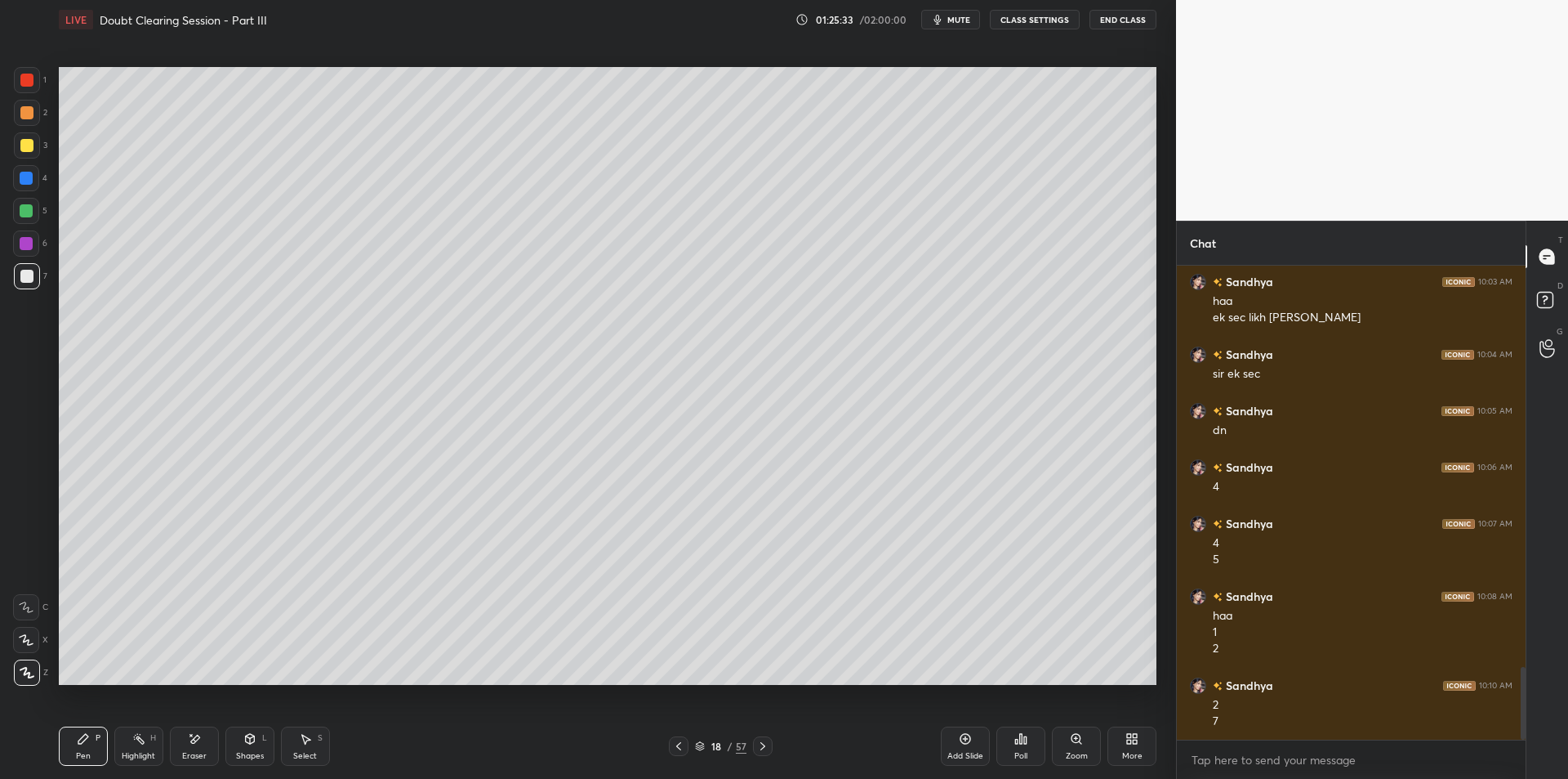
click at [133, 752] on div "Highlight" at bounding box center [138, 755] width 34 height 8
click at [90, 741] on div "Pen P" at bounding box center [83, 745] width 49 height 39
click at [142, 729] on div "Highlight H" at bounding box center [139, 745] width 49 height 39
click at [101, 753] on div "Pen P" at bounding box center [83, 745] width 49 height 39
click at [84, 758] on div "Pen" at bounding box center [83, 755] width 15 height 8
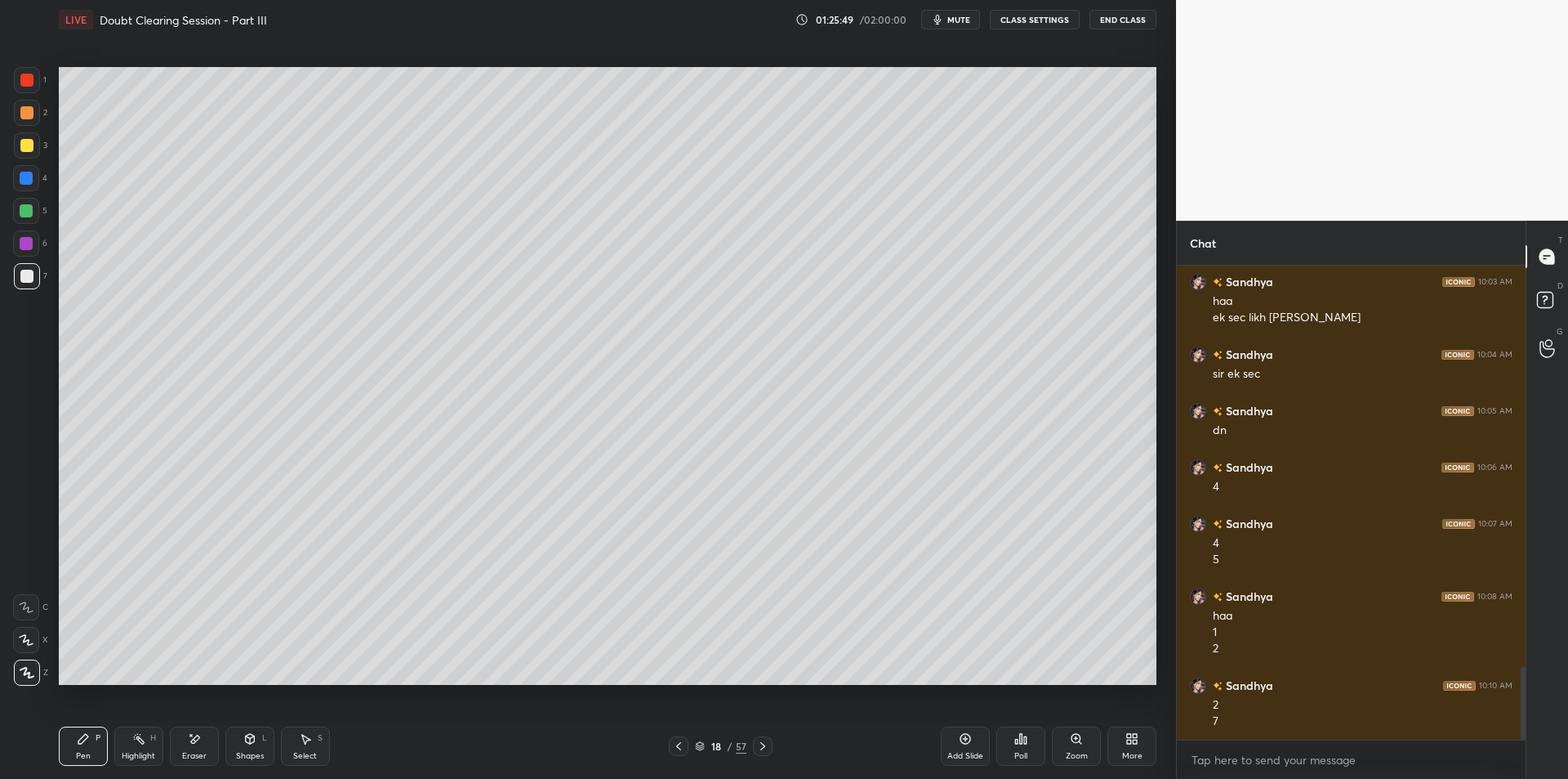
click at [125, 761] on div "Highlight H" at bounding box center [139, 745] width 49 height 39
click at [92, 755] on div "Pen P" at bounding box center [83, 745] width 49 height 39
click at [27, 133] on div at bounding box center [27, 146] width 27 height 27
click at [16, 152] on div at bounding box center [27, 146] width 27 height 27
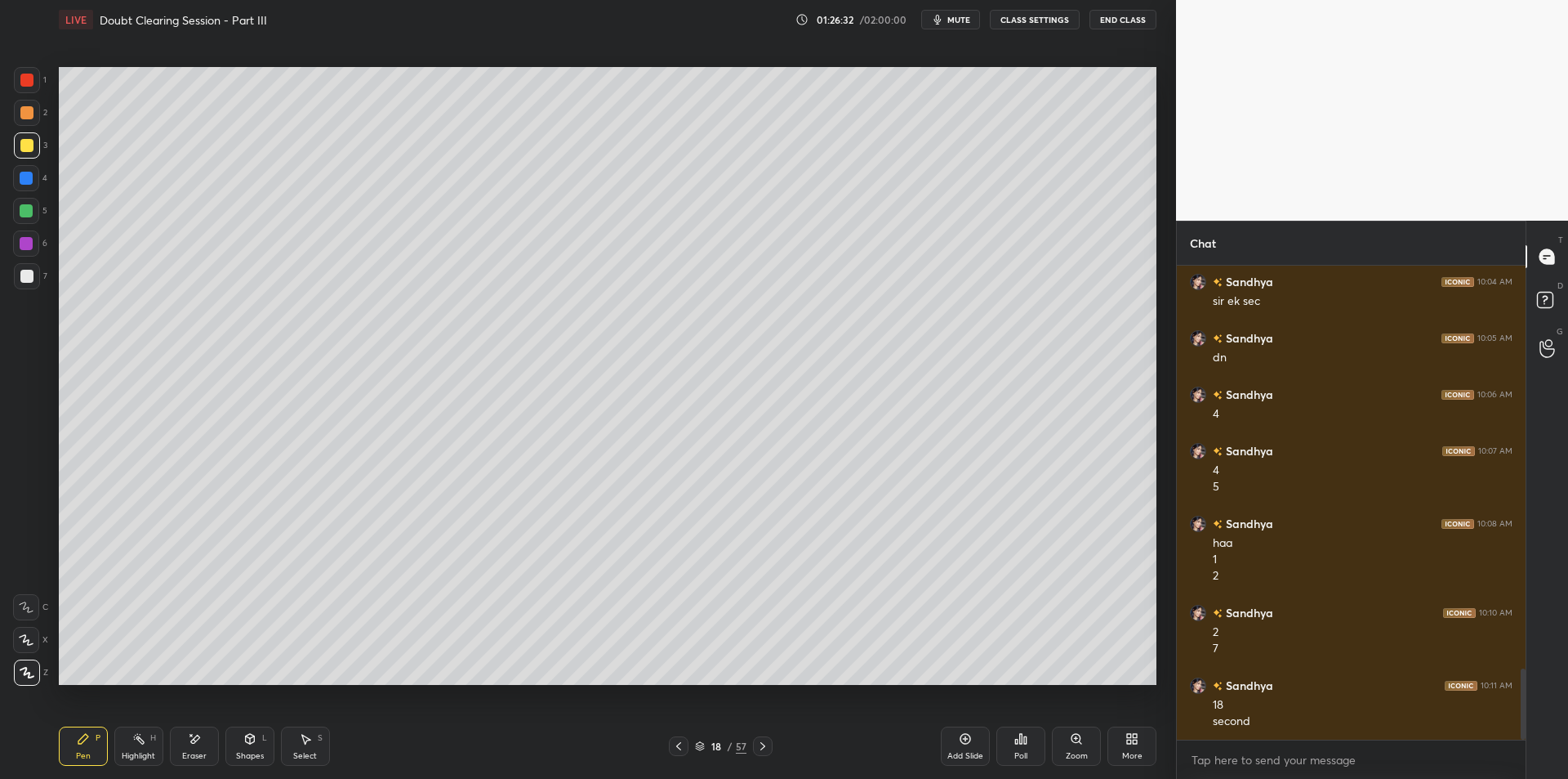
scroll to position [2699, 0]
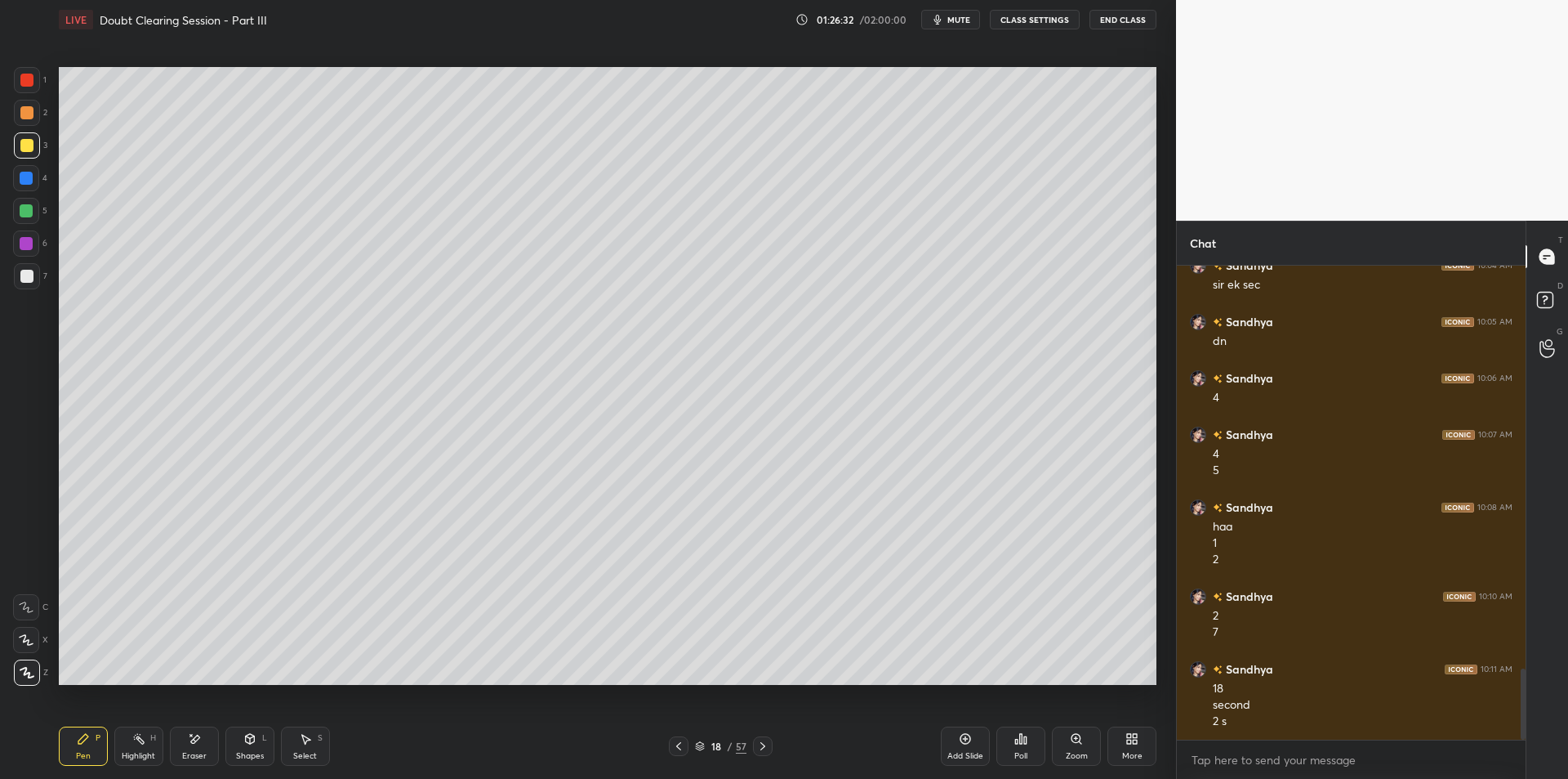
click at [38, 263] on div "7" at bounding box center [30, 276] width 34 height 27
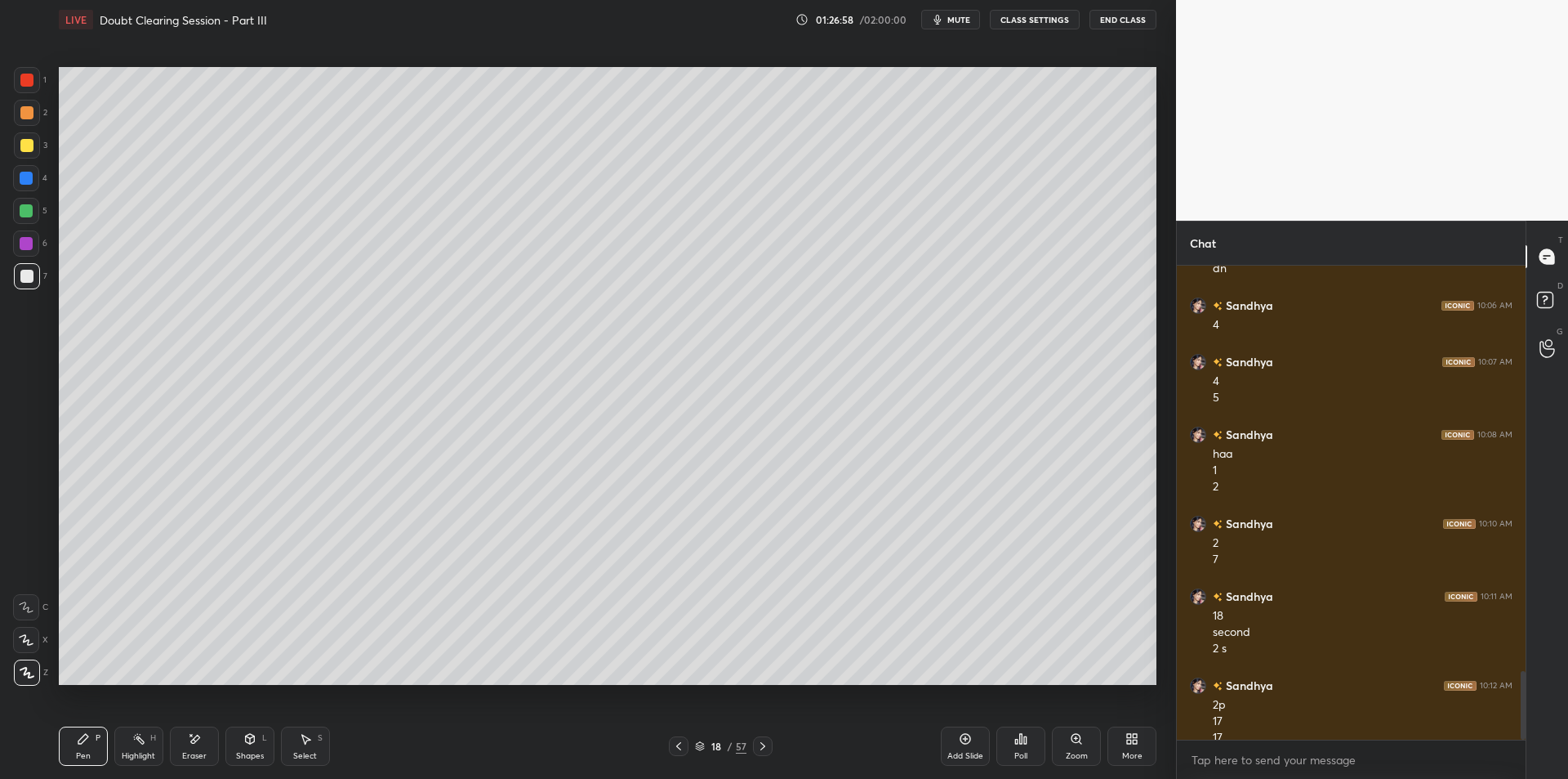
scroll to position [2788, 0]
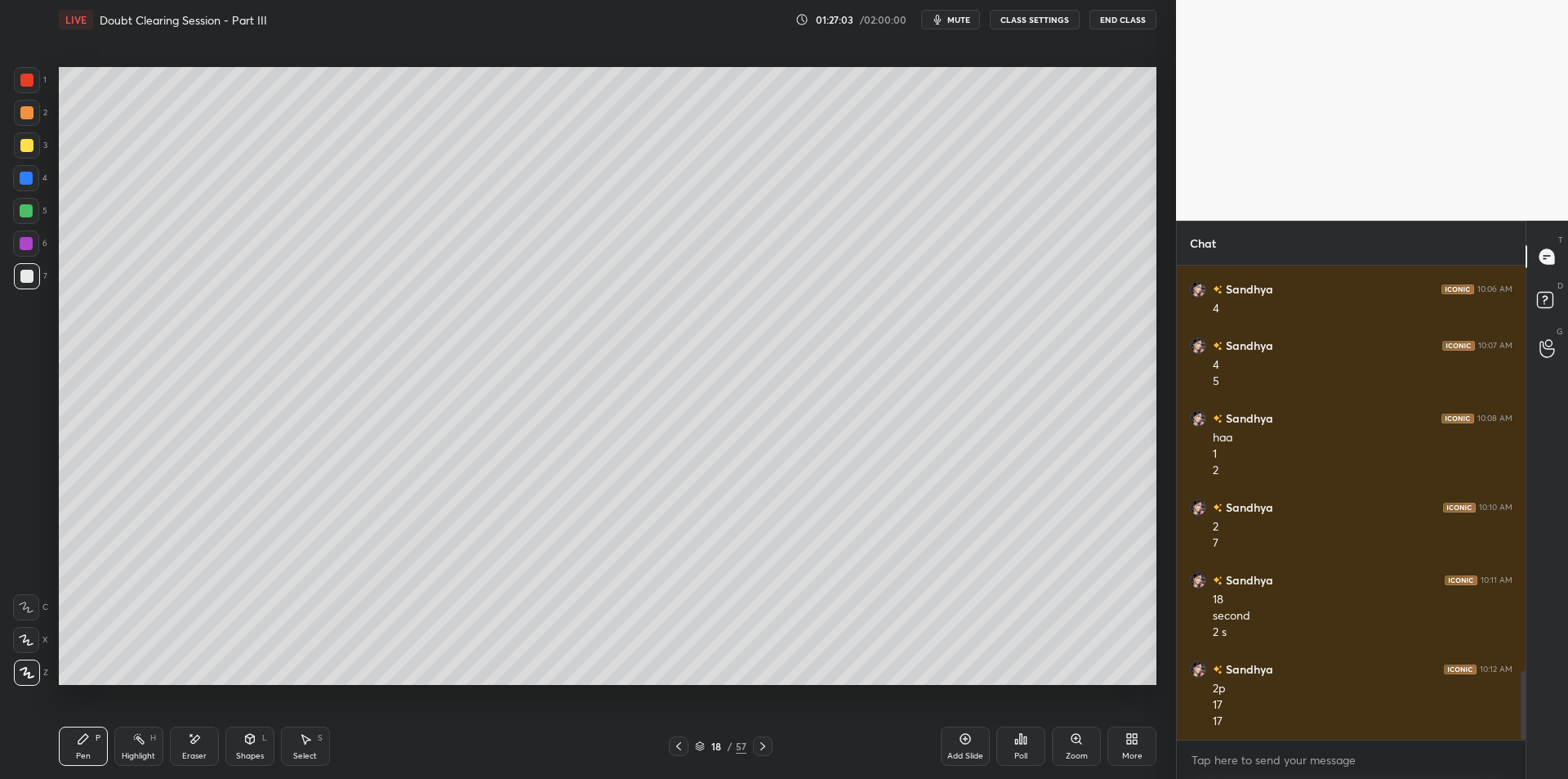
click at [34, 212] on div at bounding box center [26, 211] width 27 height 27
click at [24, 146] on div at bounding box center [27, 146] width 13 height 13
click at [764, 746] on icon at bounding box center [762, 745] width 5 height 8
click at [23, 86] on div at bounding box center [27, 80] width 13 height 13
click at [35, 200] on div at bounding box center [26, 211] width 27 height 27
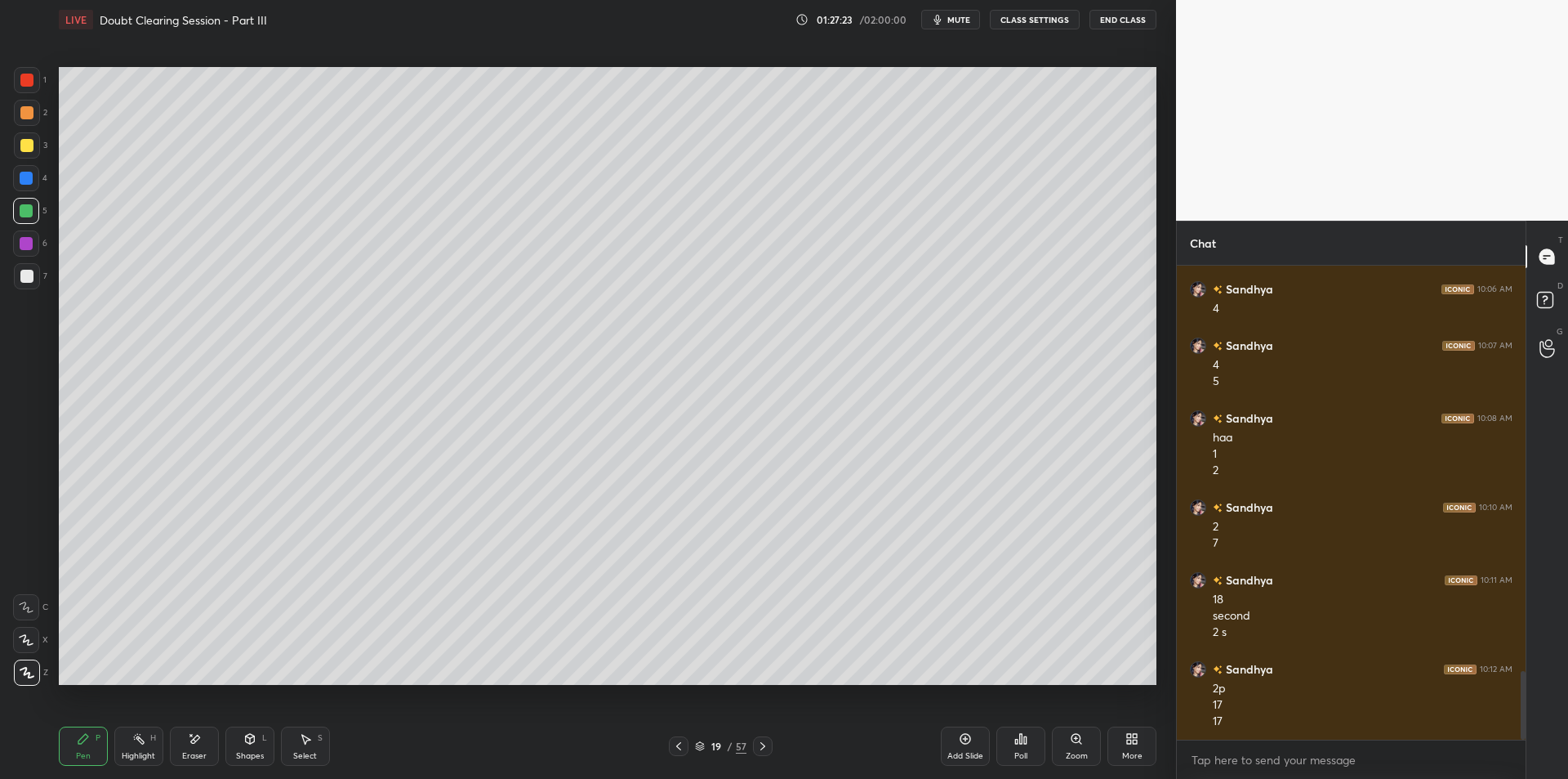
click at [22, 216] on div at bounding box center [26, 211] width 13 height 13
click at [36, 192] on div "4" at bounding box center [29, 181] width 34 height 33
click at [32, 209] on div at bounding box center [26, 211] width 13 height 13
click at [31, 184] on div at bounding box center [26, 178] width 13 height 13
click at [22, 200] on div at bounding box center [26, 211] width 27 height 27
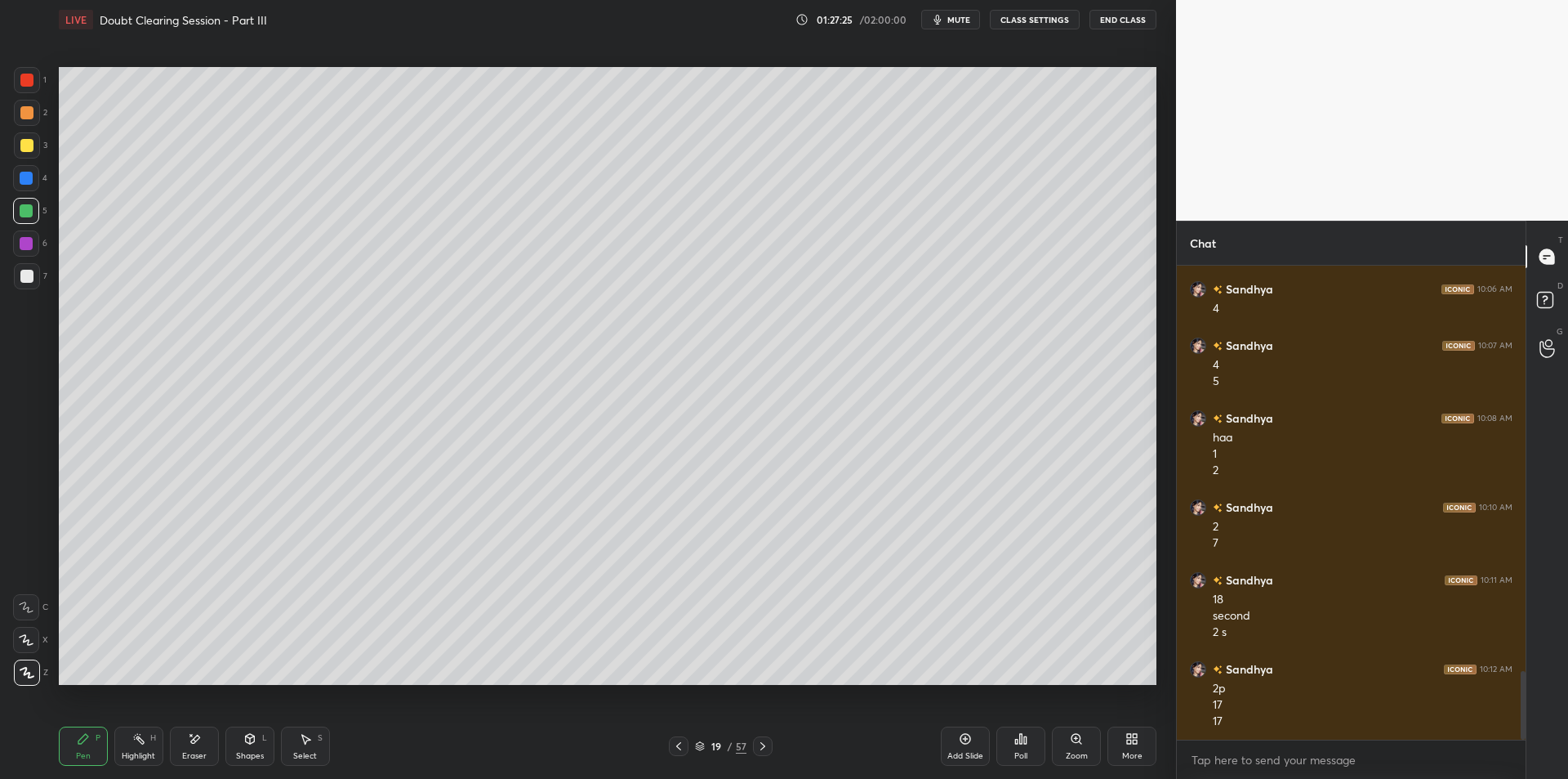
click at [35, 180] on div at bounding box center [26, 178] width 27 height 27
click at [26, 201] on div at bounding box center [26, 211] width 27 height 27
click at [26, 188] on div at bounding box center [26, 178] width 27 height 27
click at [27, 212] on div at bounding box center [26, 211] width 13 height 13
click at [141, 742] on rect at bounding box center [140, 740] width 8 height 8
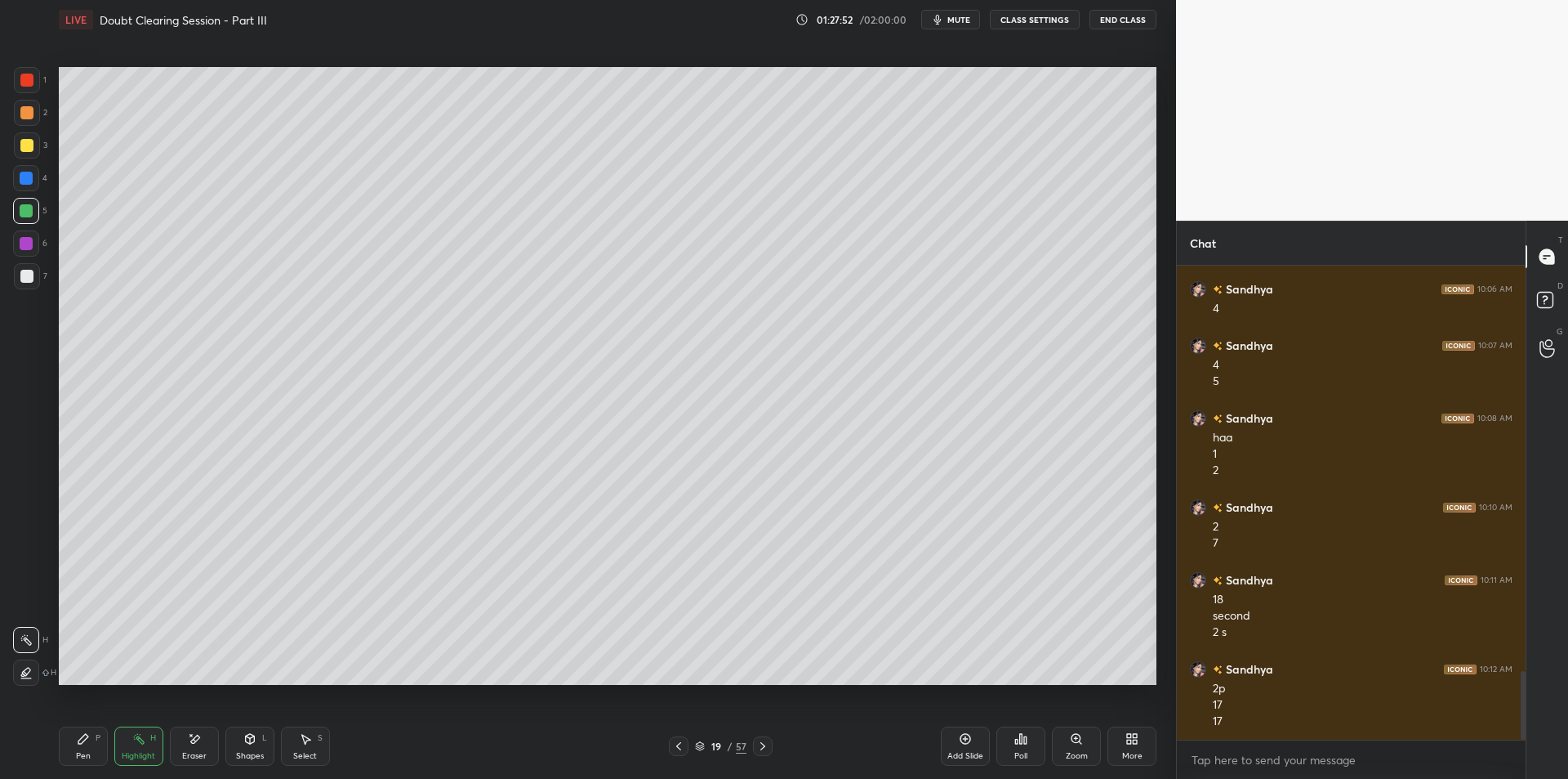
click at [86, 741] on icon at bounding box center [83, 739] width 13 height 13
click at [14, 133] on div "3" at bounding box center [30, 146] width 34 height 27
click at [25, 107] on div at bounding box center [27, 113] width 13 height 13
click at [26, 81] on div at bounding box center [27, 80] width 13 height 13
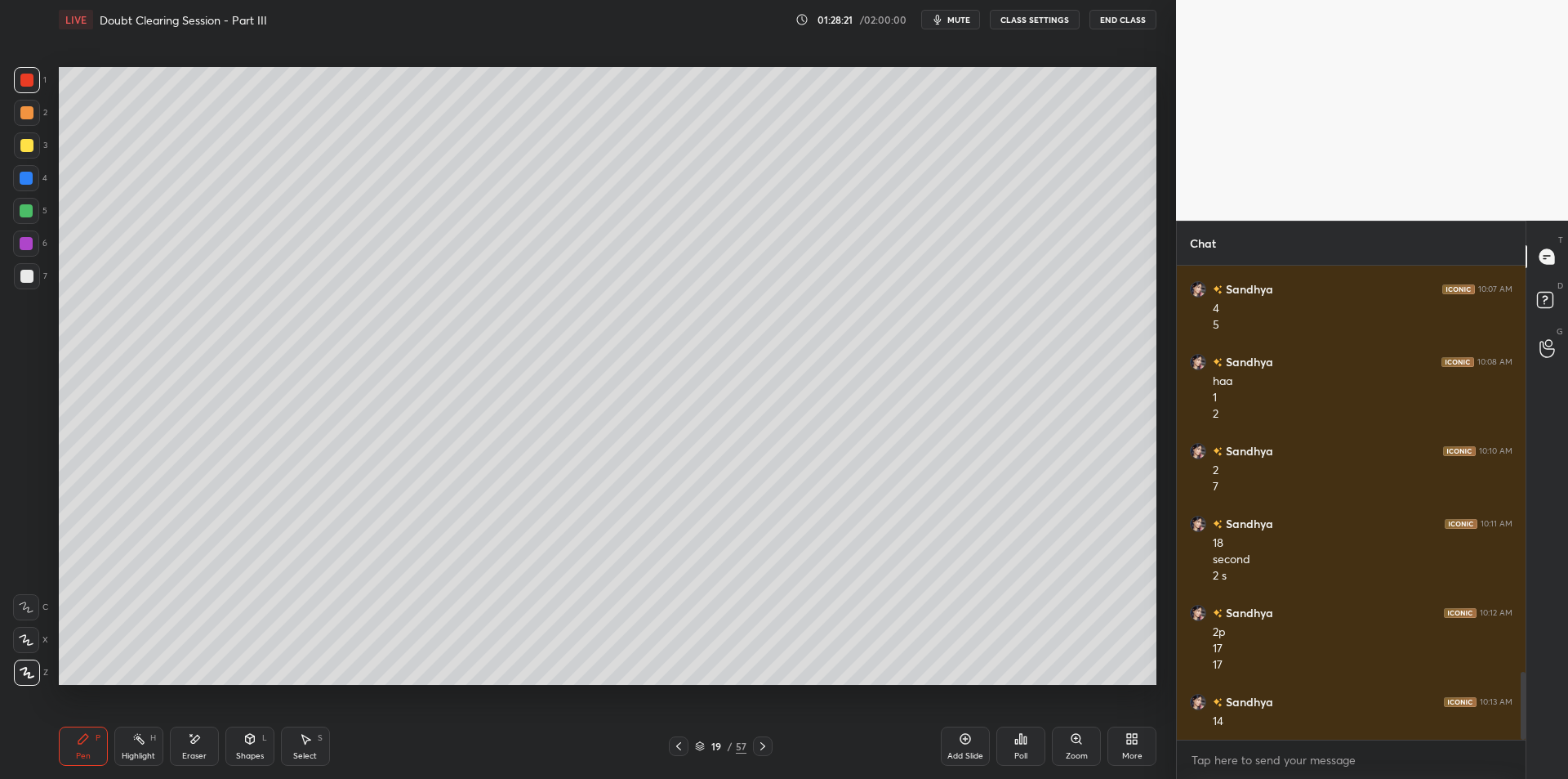
scroll to position [2884, 0]
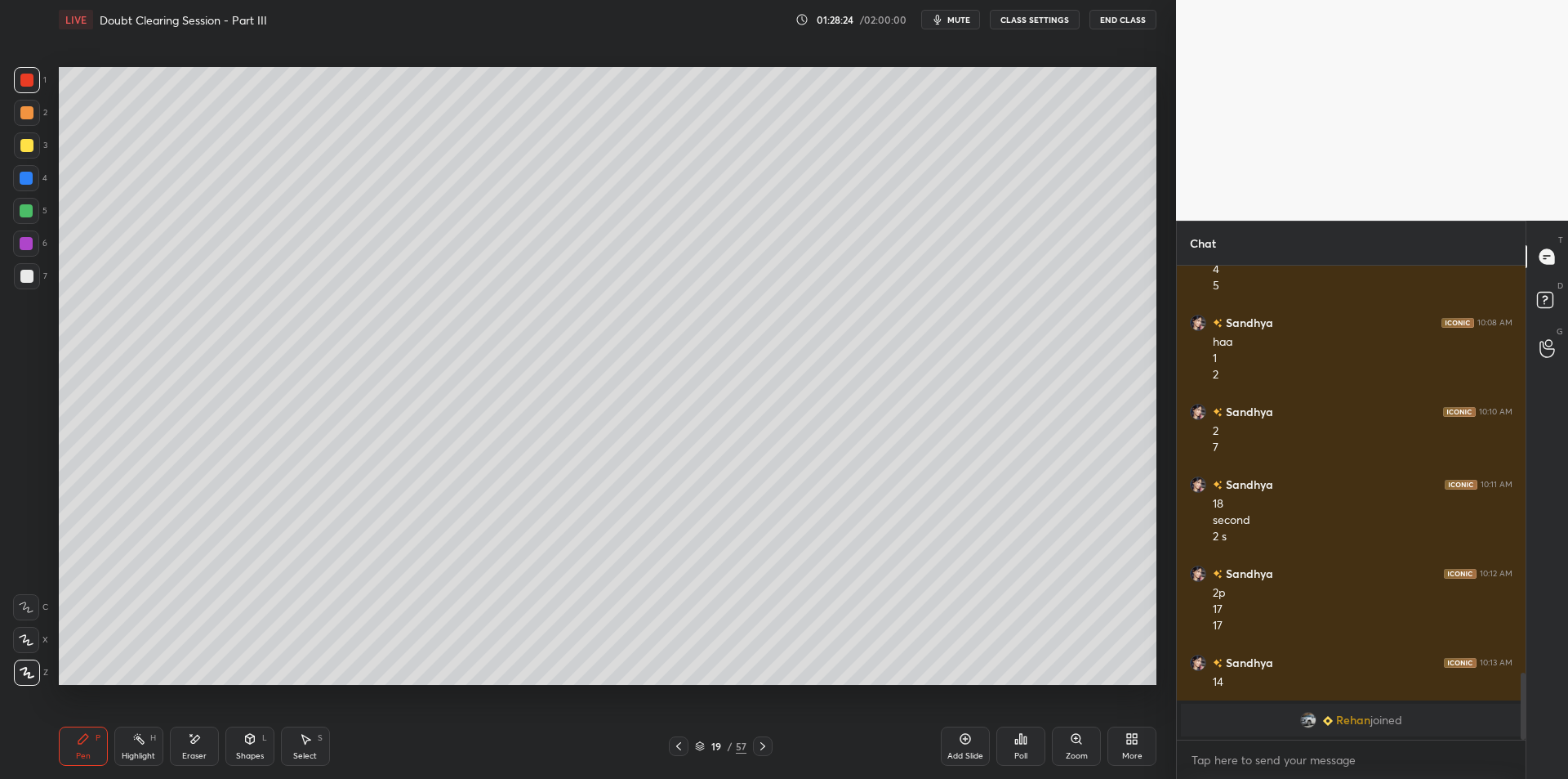
click at [27, 211] on div at bounding box center [26, 211] width 13 height 13
click at [16, 173] on div at bounding box center [26, 178] width 27 height 27
click at [26, 143] on div at bounding box center [27, 146] width 13 height 13
click at [1366, 713] on span "Rehan" at bounding box center [1352, 719] width 34 height 13
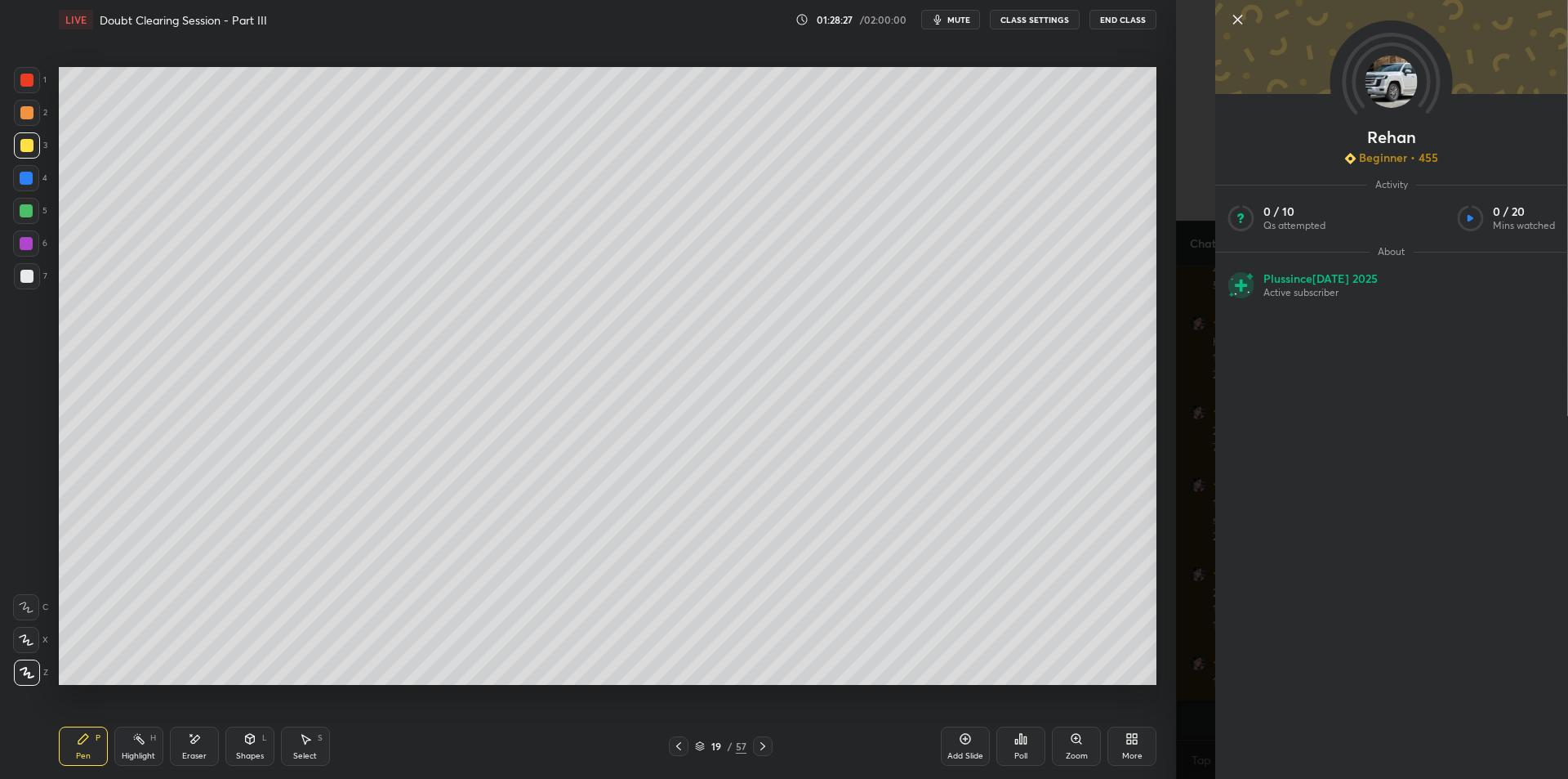
click at [1176, 555] on div "Rehan Beginner • 455 Activity 0 / 10 Qs attempted 0 / 20 Mins watched About Plu…" at bounding box center [1371, 389] width 392 height 779
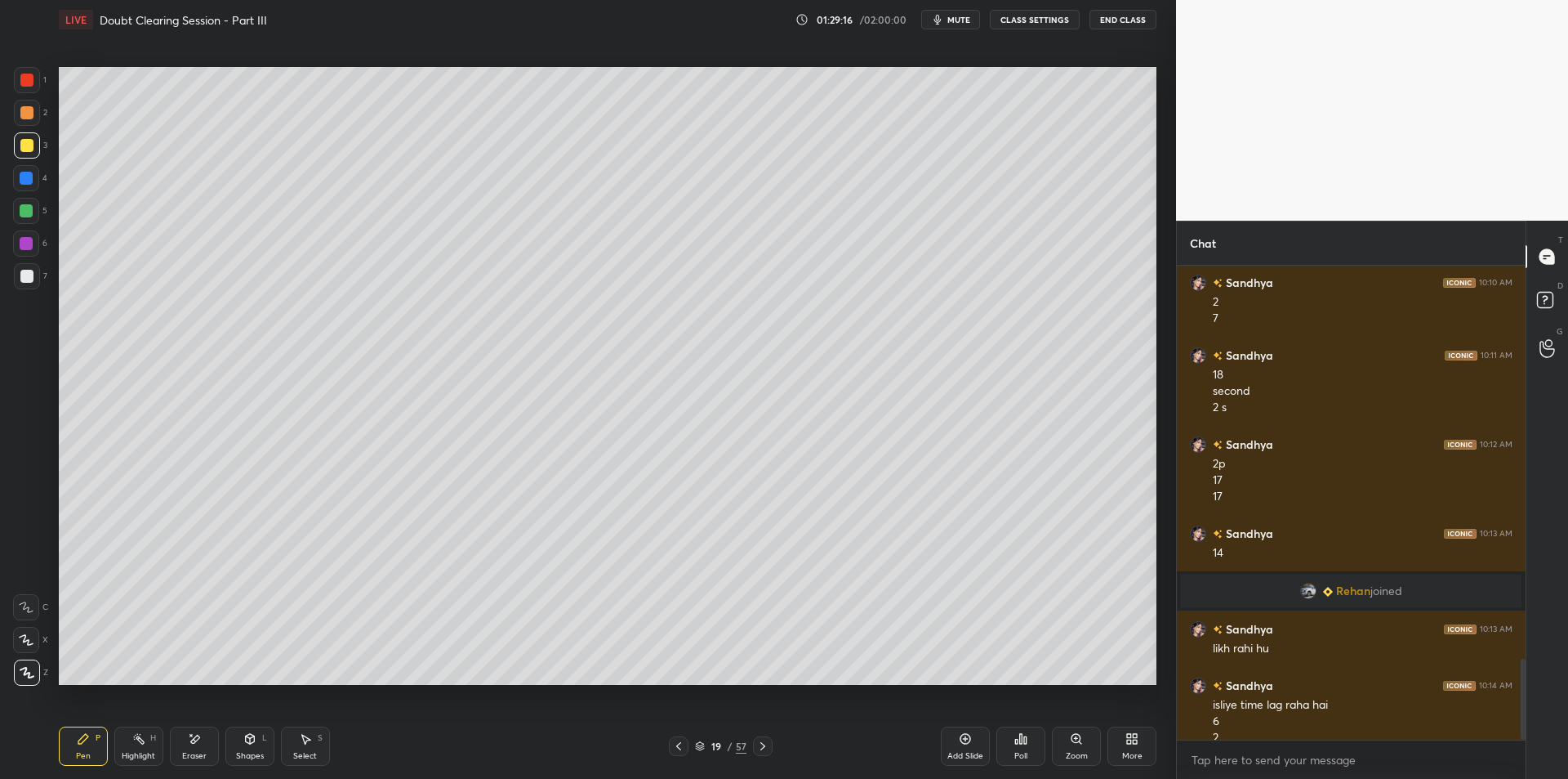
scroll to position [2314, 0]
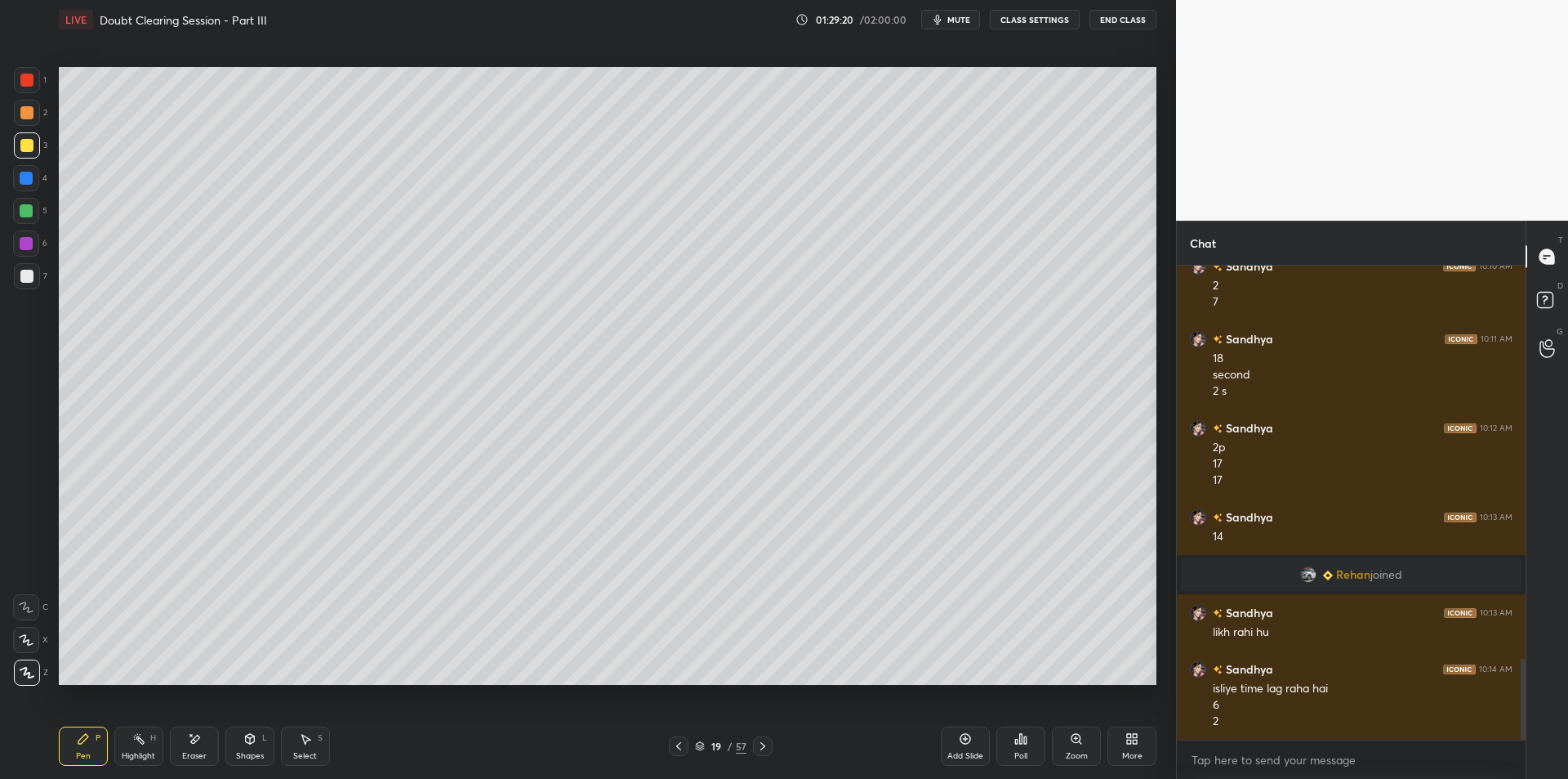
click at [17, 225] on div "5" at bounding box center [29, 214] width 34 height 33
click at [16, 209] on div at bounding box center [26, 211] width 27 height 27
click at [17, 203] on div at bounding box center [26, 211] width 27 height 27
click at [17, 210] on div at bounding box center [26, 211] width 27 height 27
click at [16, 182] on div at bounding box center [26, 178] width 27 height 27
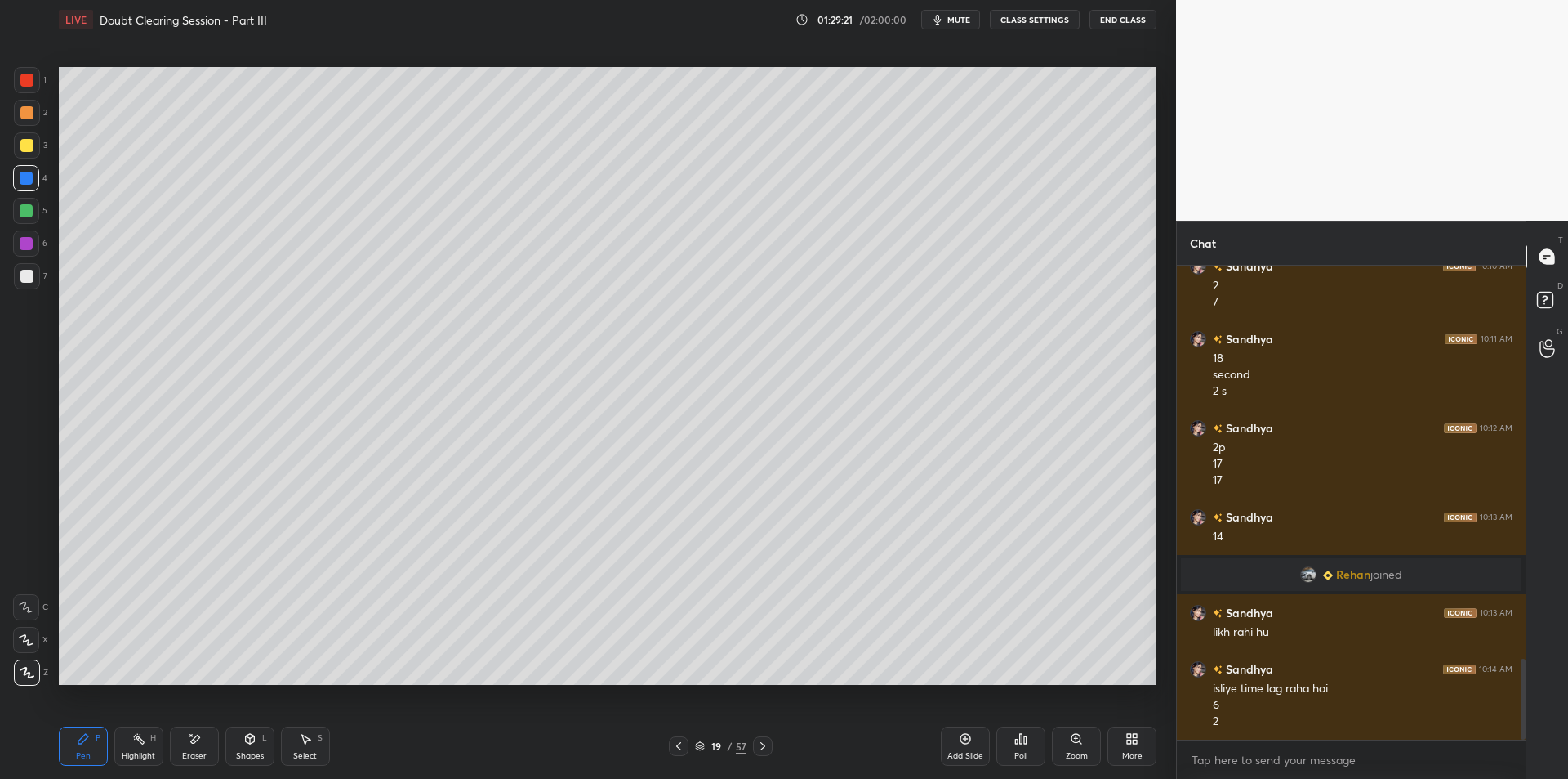
click at [19, 206] on div at bounding box center [26, 211] width 27 height 27
click at [26, 183] on div at bounding box center [26, 178] width 13 height 13
click at [34, 209] on div at bounding box center [26, 211] width 27 height 27
click at [34, 182] on div at bounding box center [26, 178] width 27 height 27
click at [37, 214] on div at bounding box center [26, 211] width 27 height 27
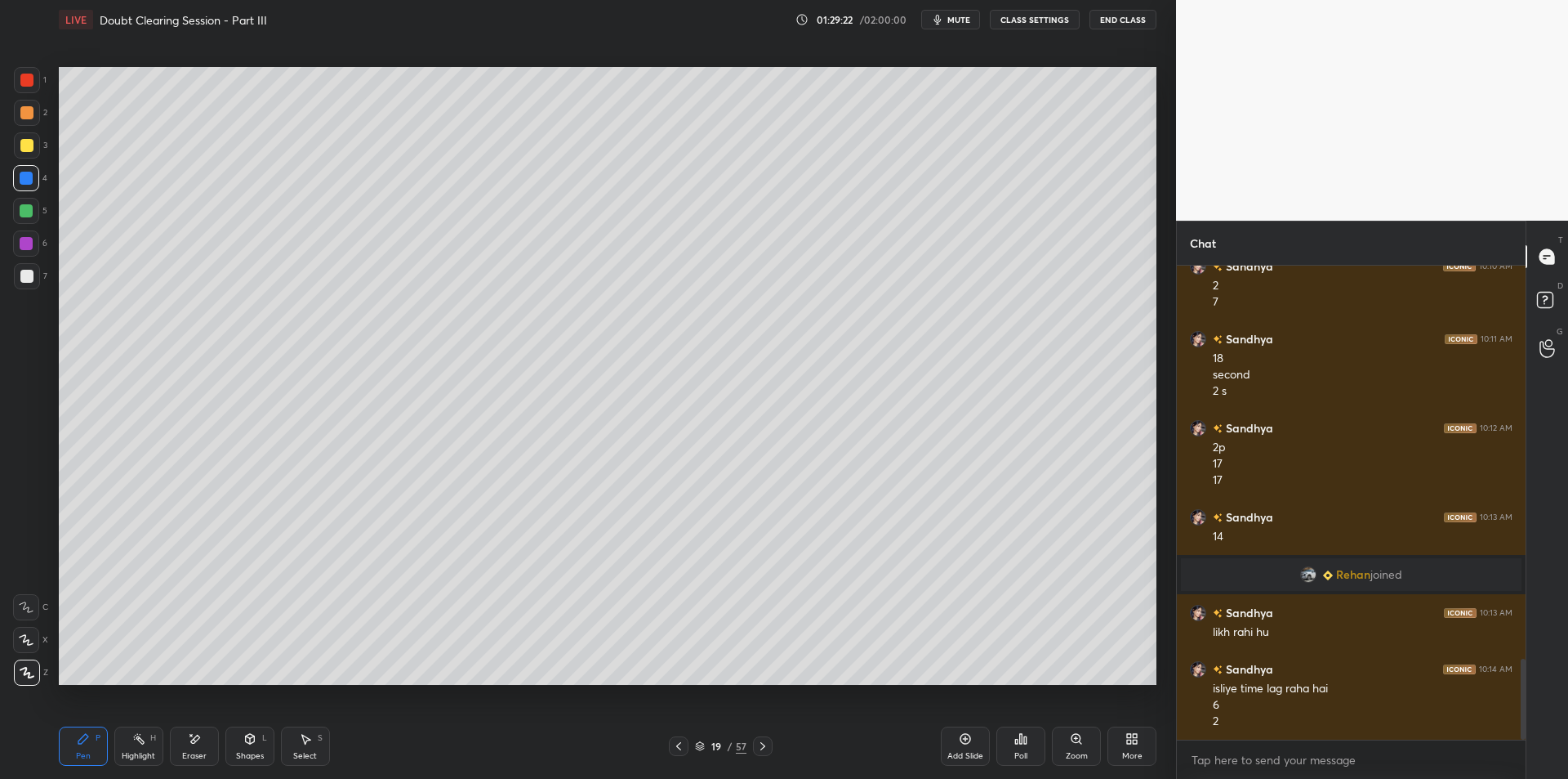
click at [34, 187] on div at bounding box center [26, 178] width 27 height 27
click at [33, 209] on div at bounding box center [26, 211] width 13 height 13
click at [31, 188] on div at bounding box center [26, 178] width 27 height 27
click at [27, 208] on div at bounding box center [26, 211] width 13 height 13
click at [28, 192] on div "4" at bounding box center [29, 181] width 34 height 33
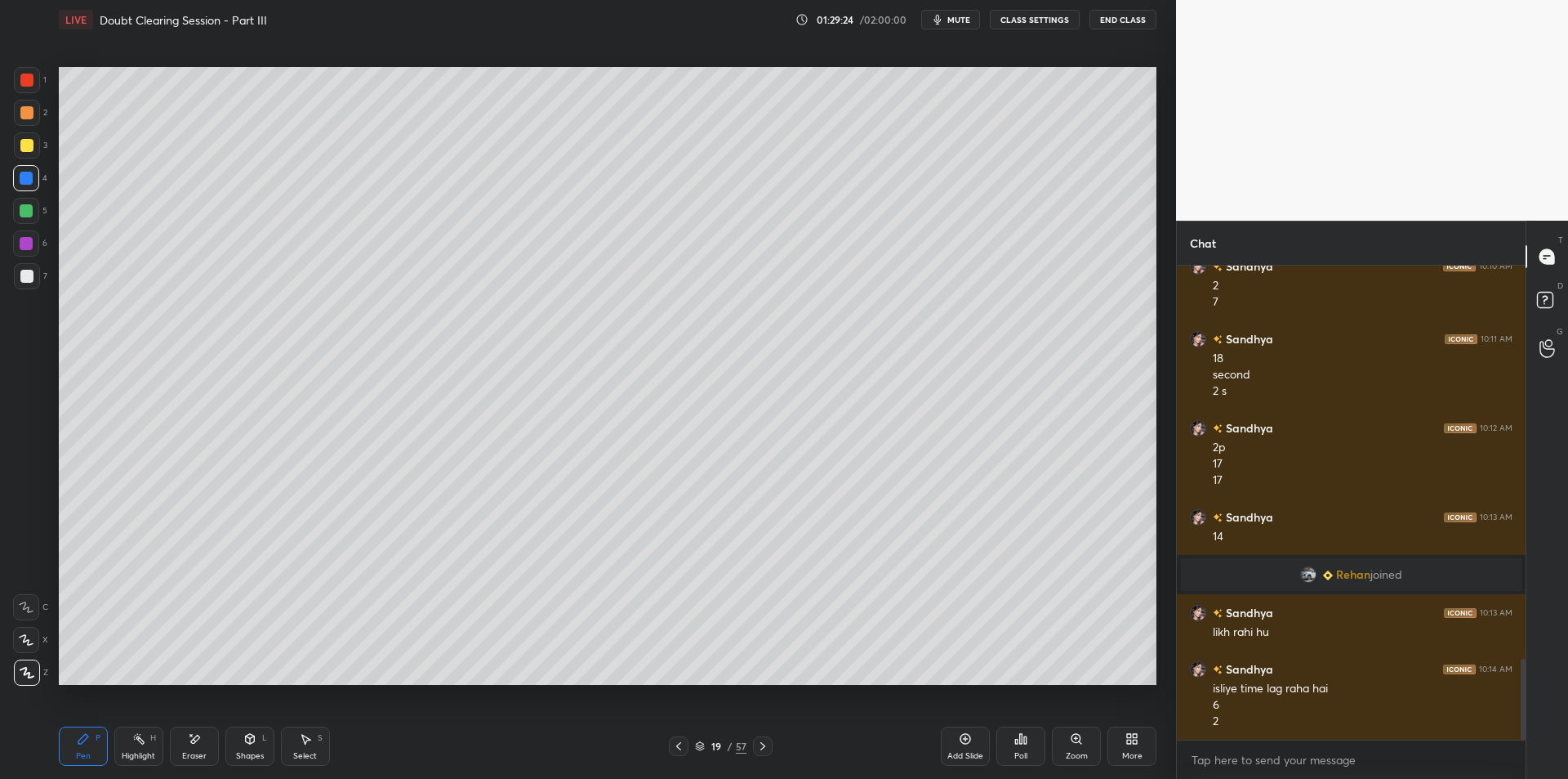
click at [29, 213] on div at bounding box center [26, 211] width 13 height 13
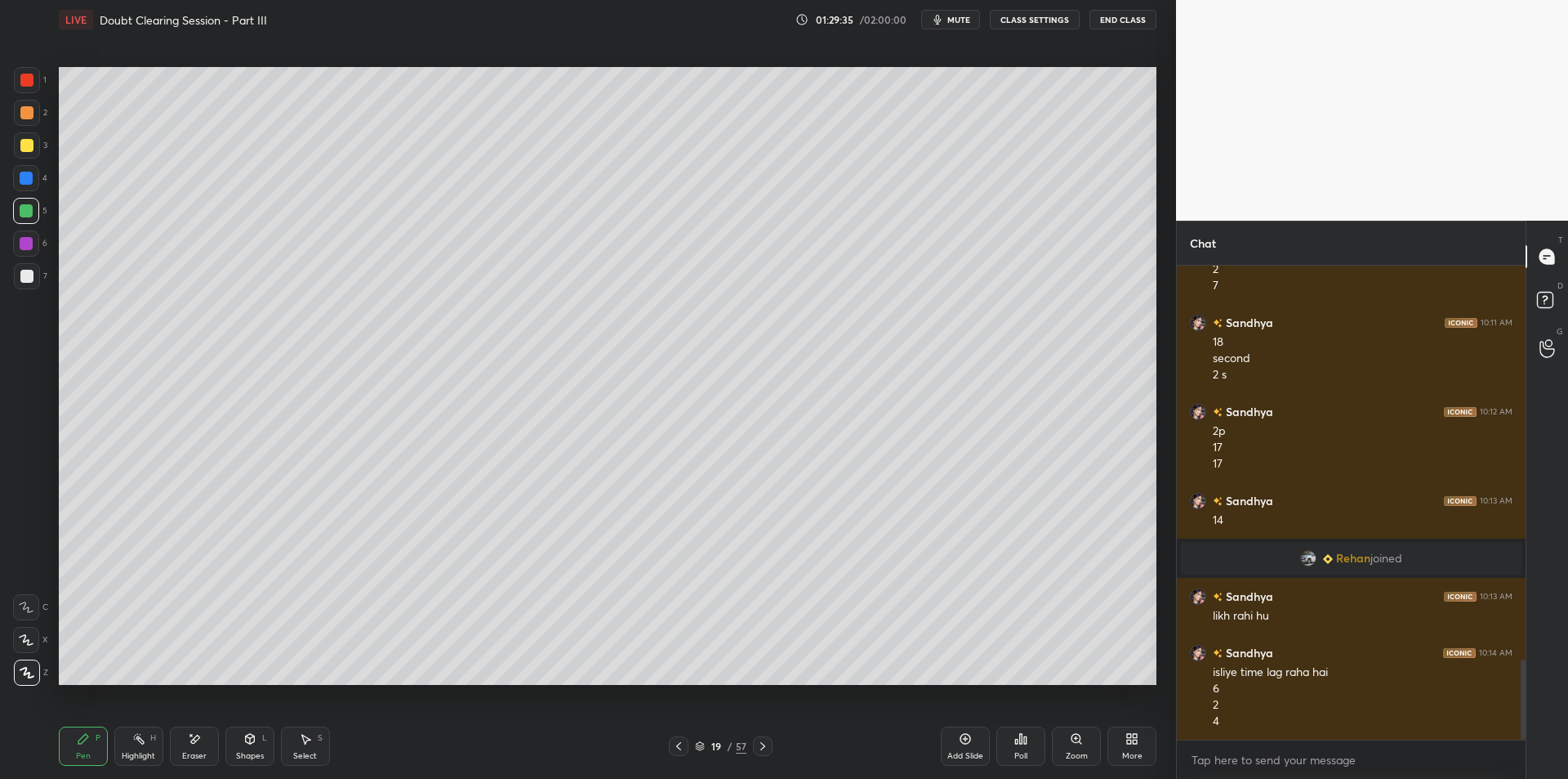
click at [19, 247] on div at bounding box center [26, 243] width 13 height 13
click at [16, 282] on div at bounding box center [27, 276] width 27 height 27
click at [703, 704] on div "Setting up your live class Poll for secs No correct answer Start poll" at bounding box center [607, 376] width 1111 height 674
click at [766, 741] on icon at bounding box center [763, 746] width 13 height 13
click at [150, 734] on div "H" at bounding box center [153, 738] width 5 height 8
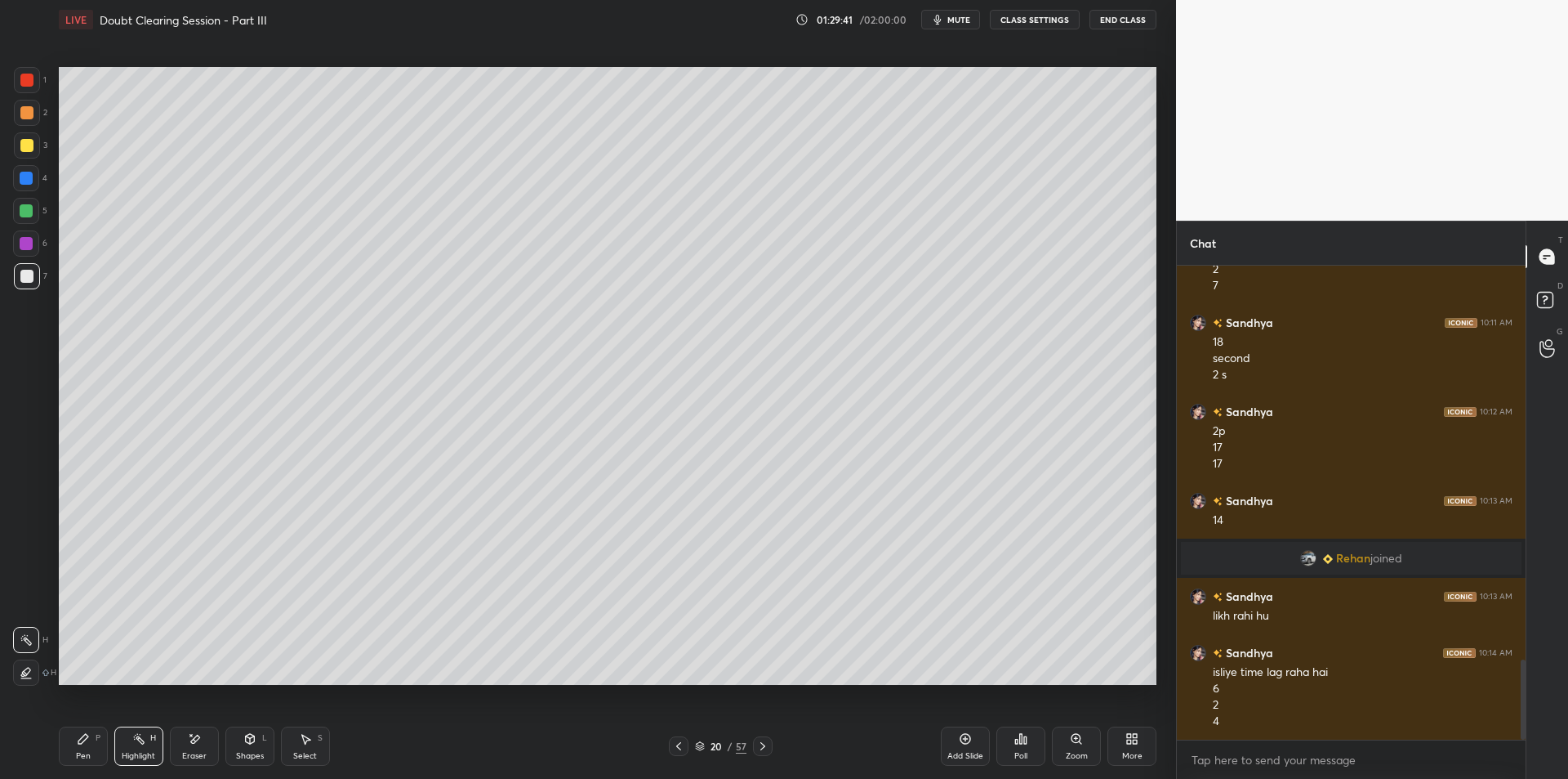
click at [77, 734] on icon at bounding box center [83, 739] width 13 height 13
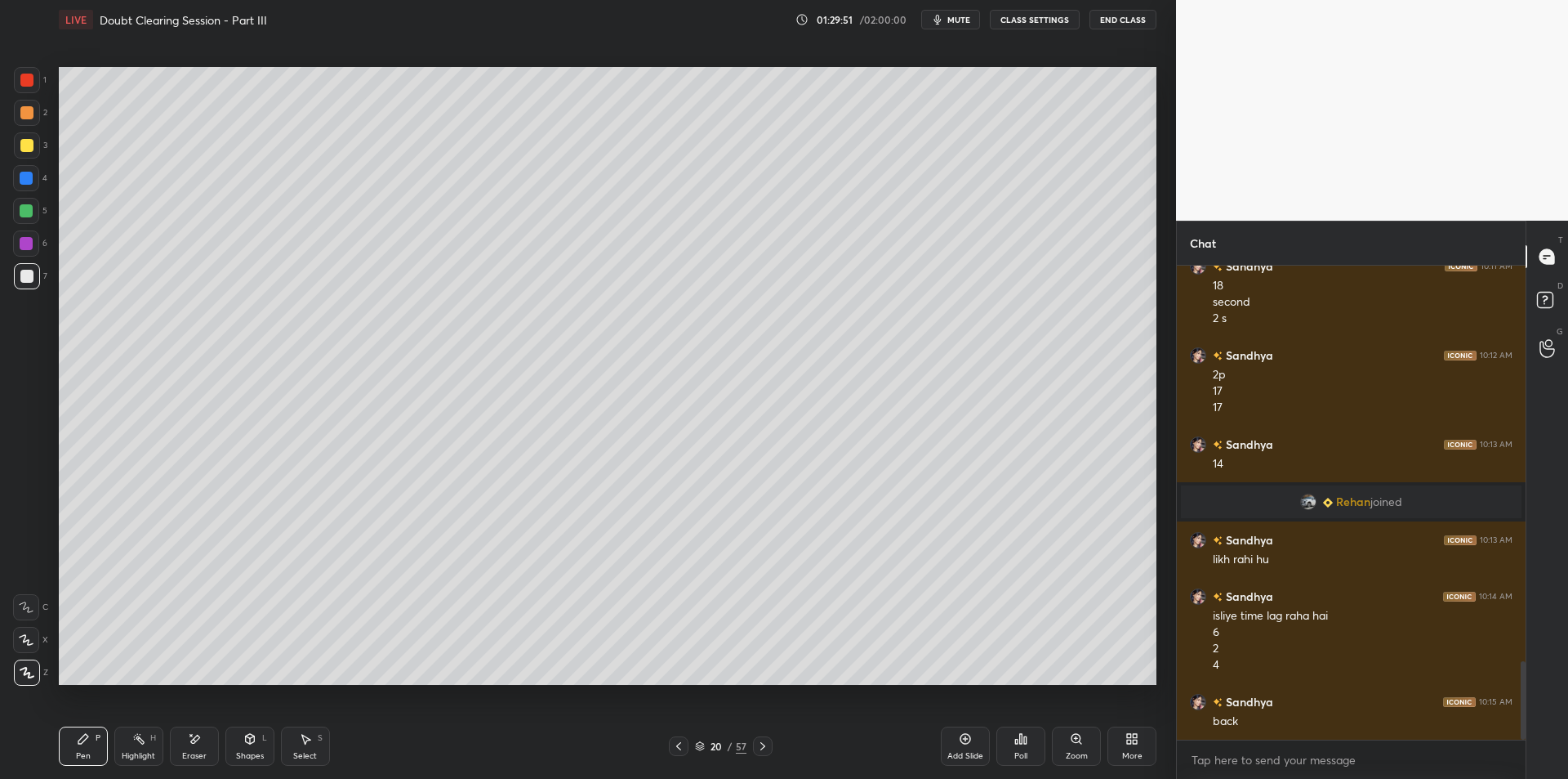
click at [23, 209] on div at bounding box center [26, 211] width 13 height 13
click at [16, 103] on div at bounding box center [27, 113] width 27 height 27
click at [11, 87] on div "1 2 3 4 5 6 7 C X Z E E Erase all H H" at bounding box center [26, 375] width 52 height 618
click at [42, 80] on div "1" at bounding box center [30, 80] width 33 height 27
click at [31, 80] on div at bounding box center [27, 80] width 13 height 13
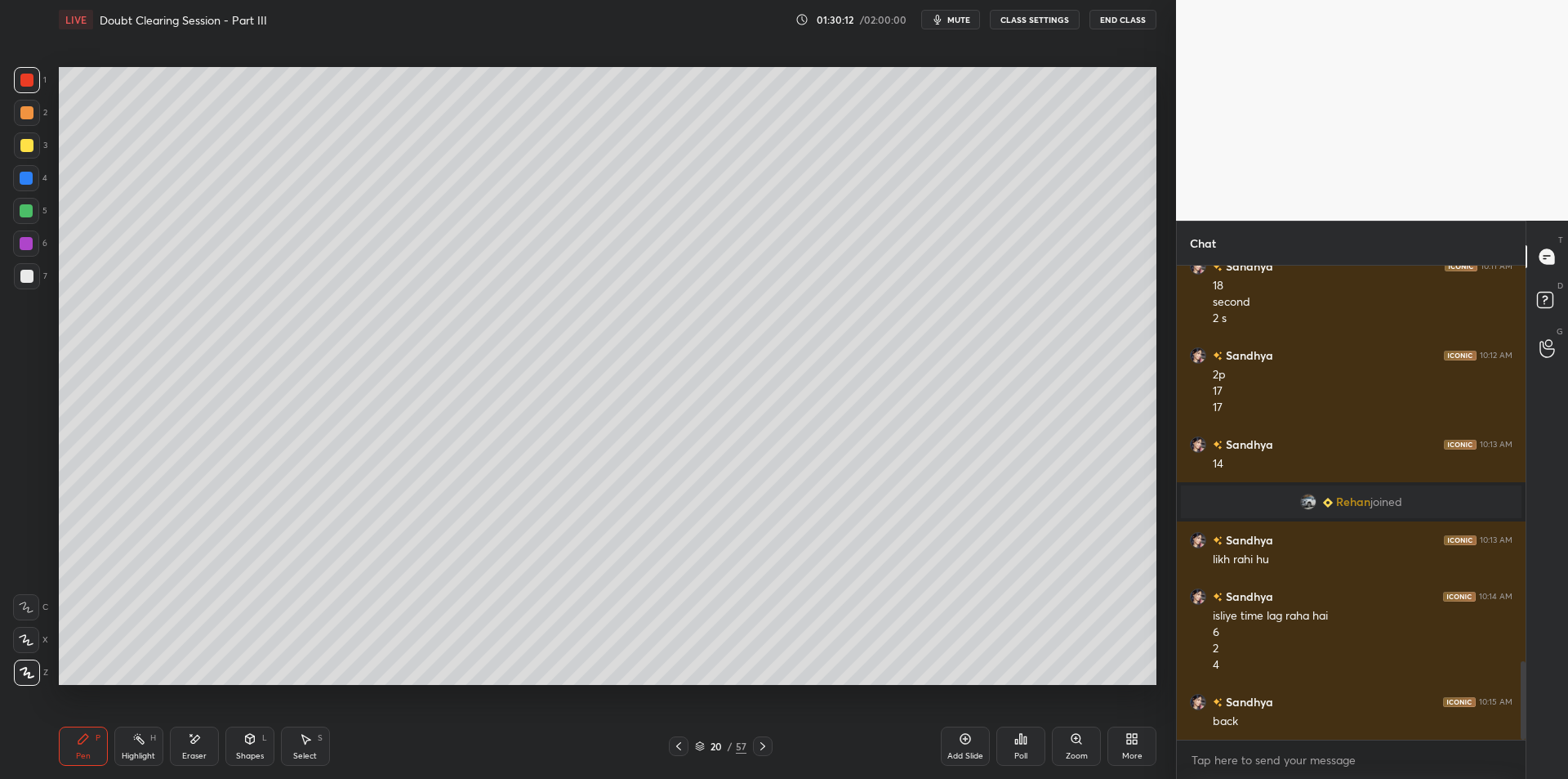
scroll to position [2403, 0]
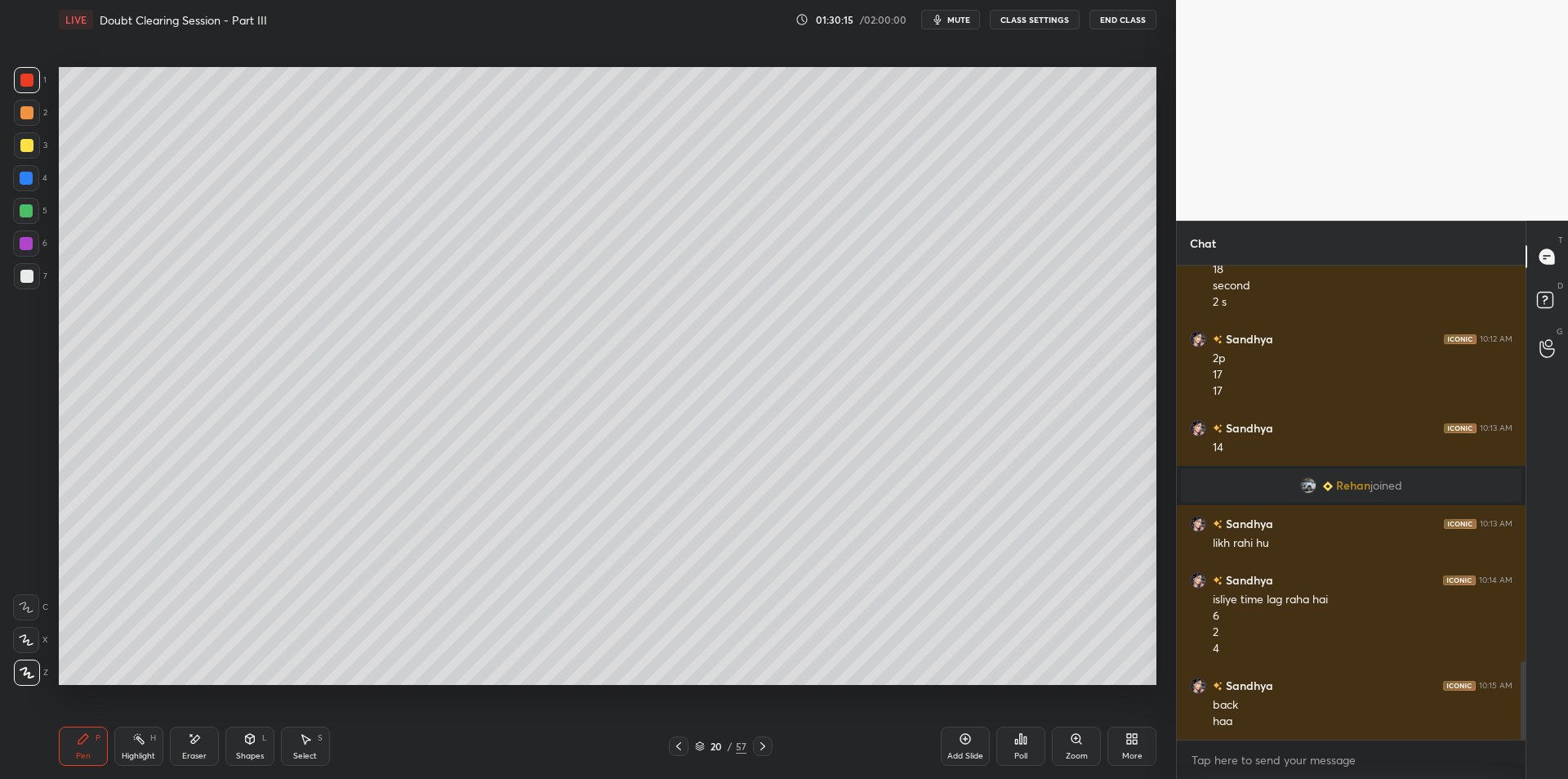
click at [8, 148] on div "1 2 3 4 5 6 7 C X Z E E Erase all H H" at bounding box center [26, 375] width 52 height 618
click at [14, 150] on div at bounding box center [27, 146] width 27 height 27
click at [20, 147] on div at bounding box center [27, 146] width 13 height 13
click at [33, 187] on div at bounding box center [26, 178] width 27 height 27
click at [27, 199] on div at bounding box center [26, 211] width 27 height 27
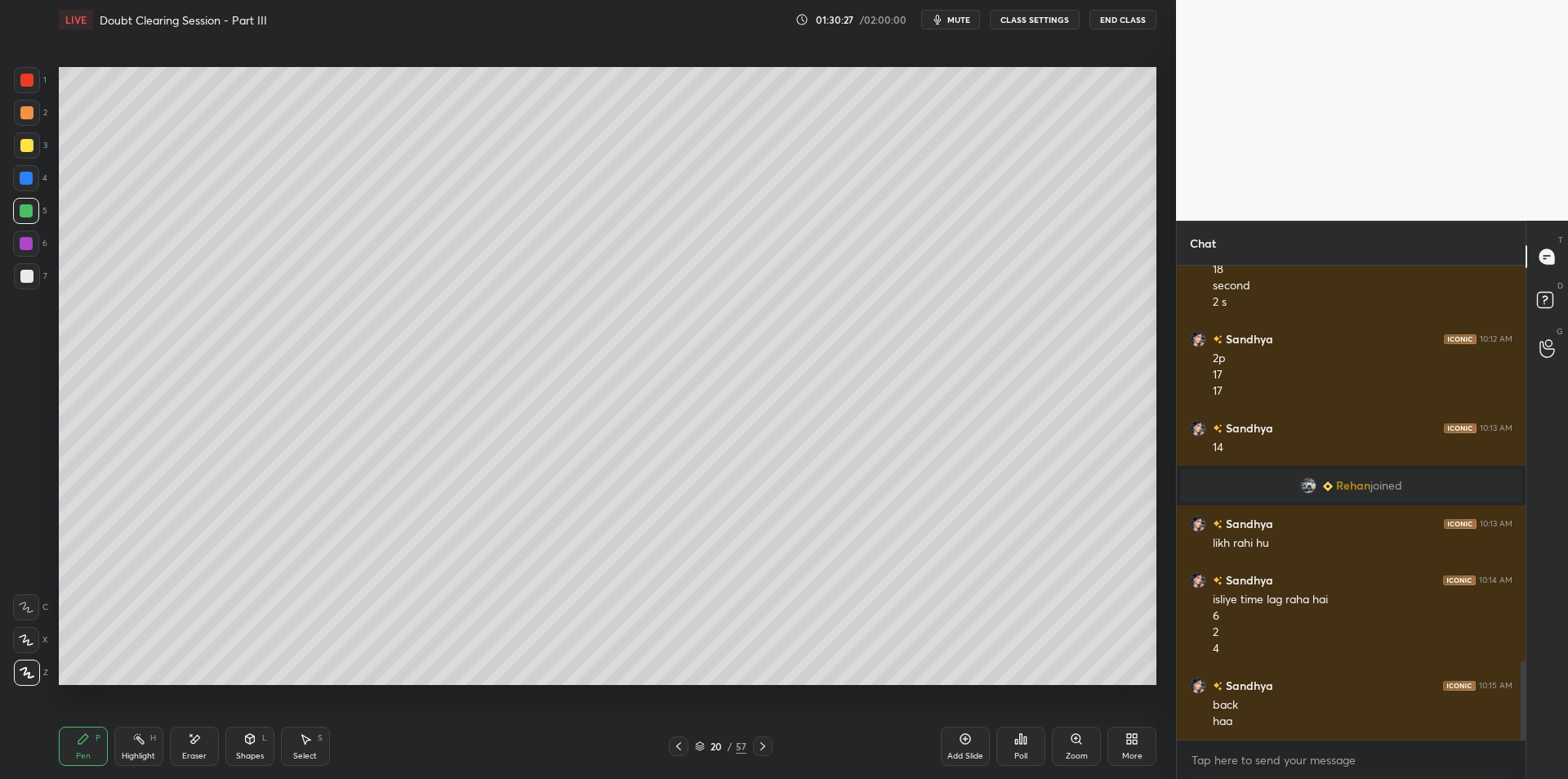
click at [10, 209] on div "1 2 3 4 5 6 7 C X Z E E Erase all H H" at bounding box center [26, 375] width 52 height 618
click at [680, 745] on icon at bounding box center [679, 746] width 13 height 13
click at [147, 737] on div "Highlight H" at bounding box center [139, 745] width 49 height 39
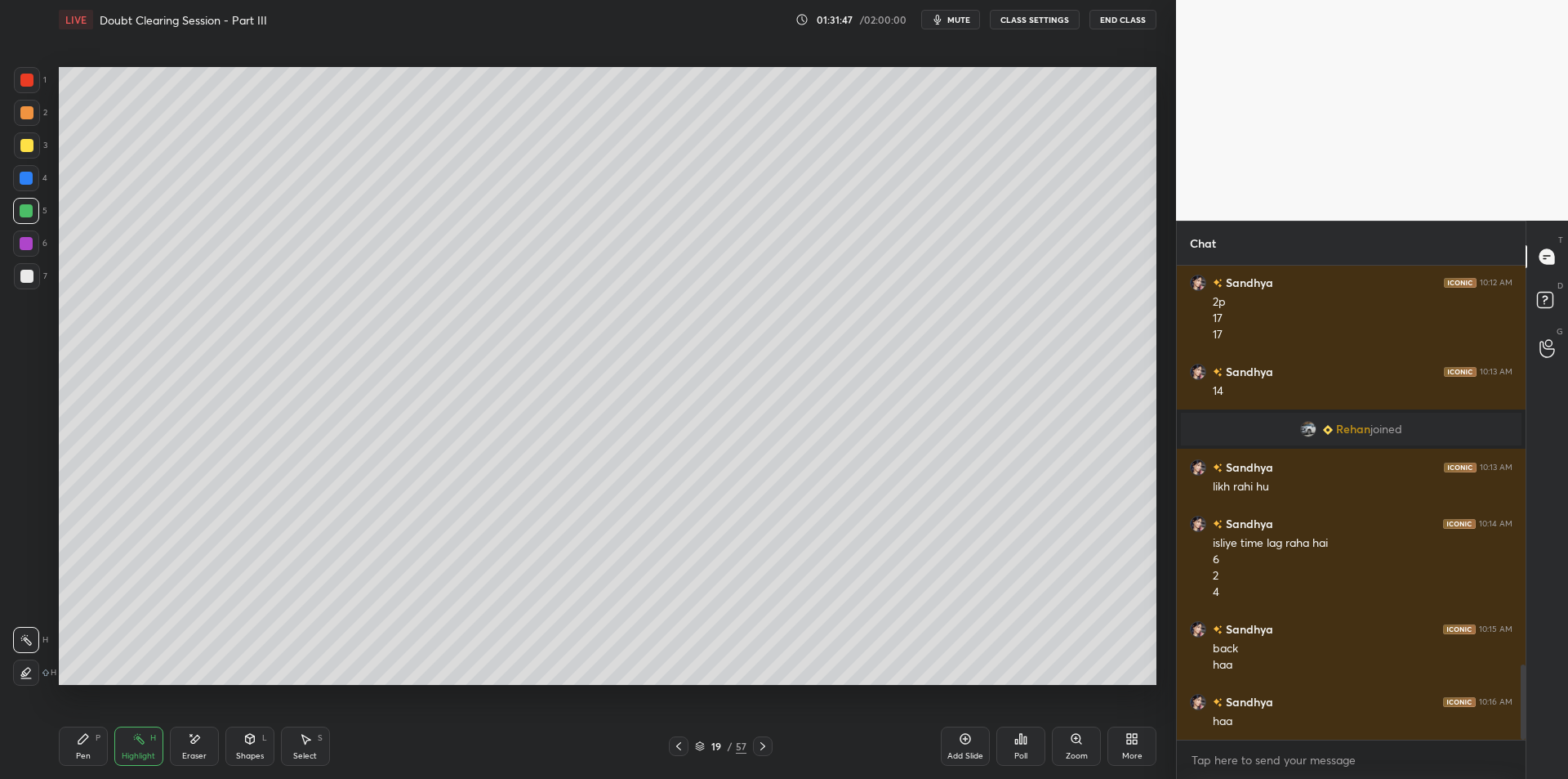
scroll to position [2516, 0]
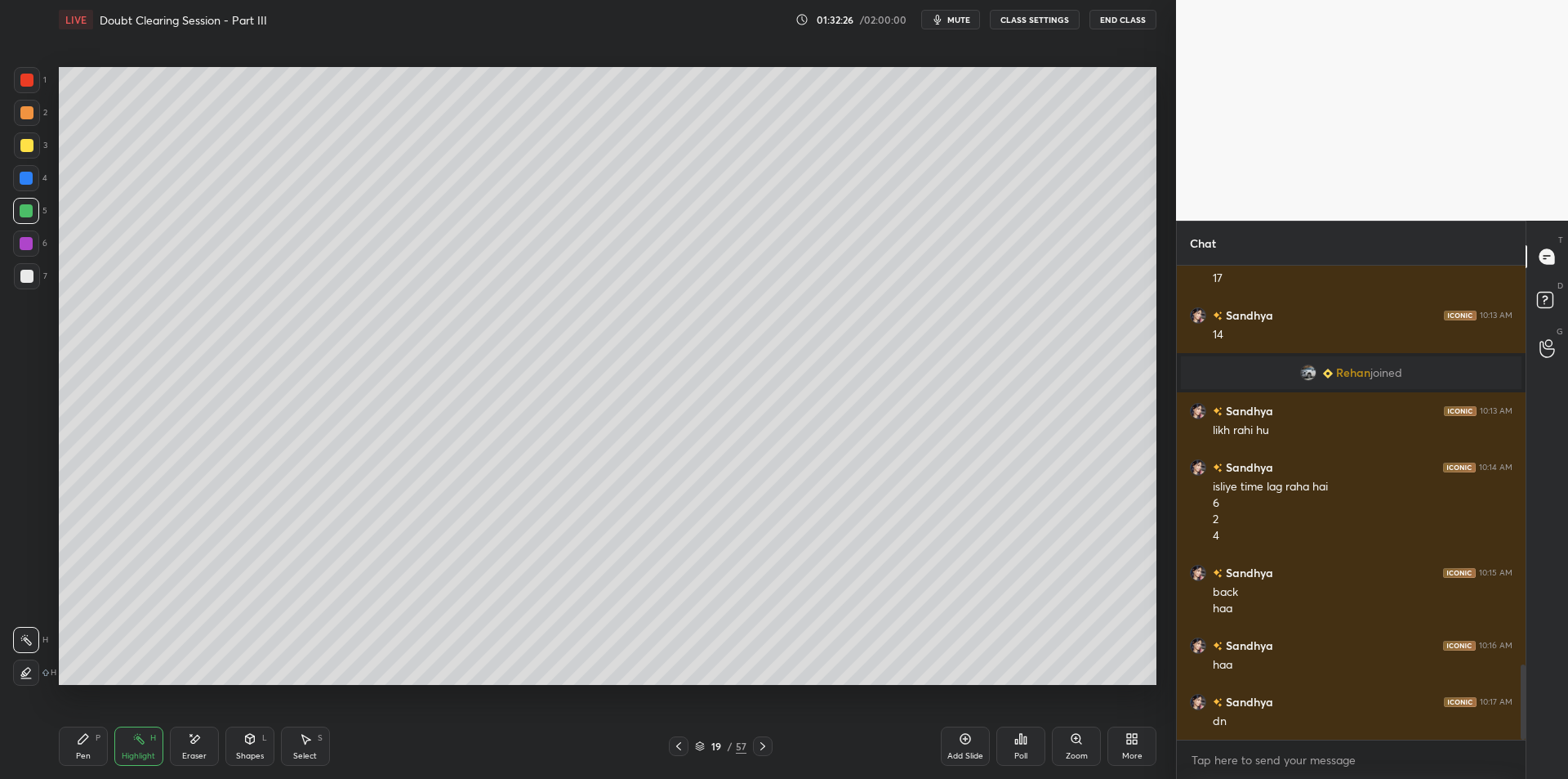
click at [764, 750] on icon at bounding box center [763, 746] width 13 height 13
click at [146, 740] on div "Highlight H" at bounding box center [139, 745] width 49 height 39
click at [1273, 376] on div "[PERSON_NAME] joined" at bounding box center [1351, 373] width 340 height 33
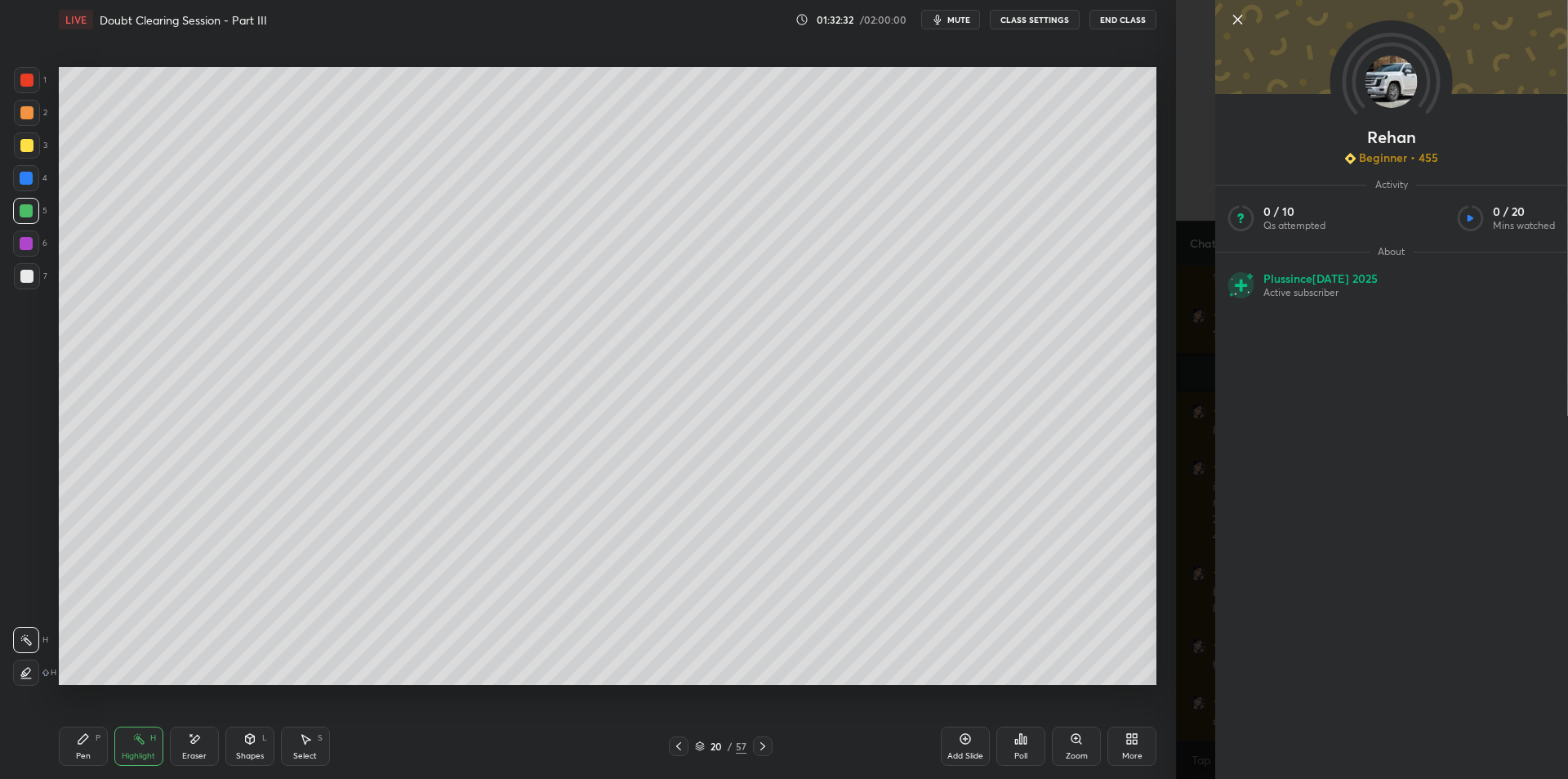
click at [1196, 366] on div "Rehan Beginner • 455 Activity 0 / 10 Qs attempted 0 / 20 Mins watched About Plu…" at bounding box center [1371, 389] width 392 height 779
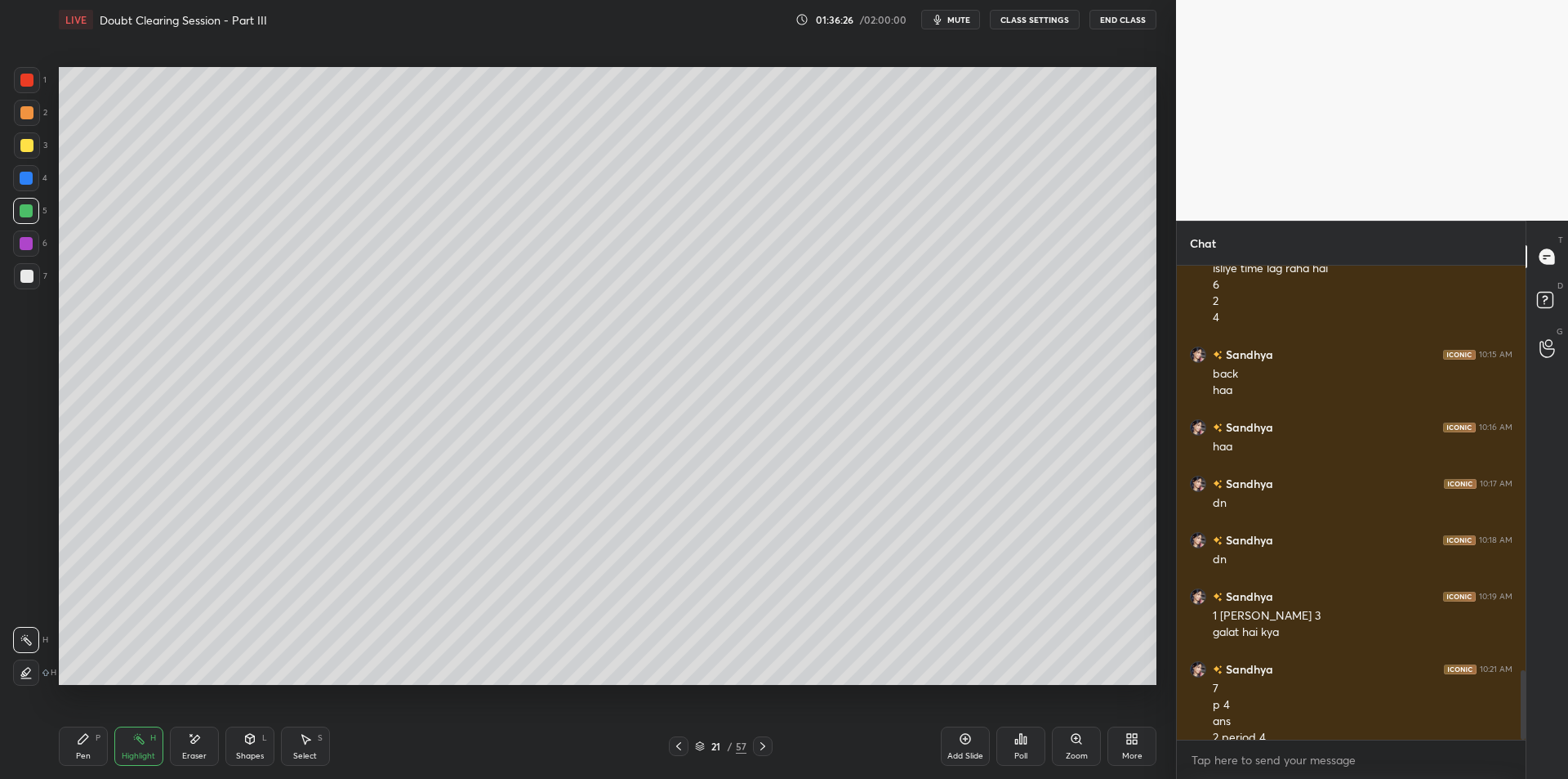
scroll to position [2750, 0]
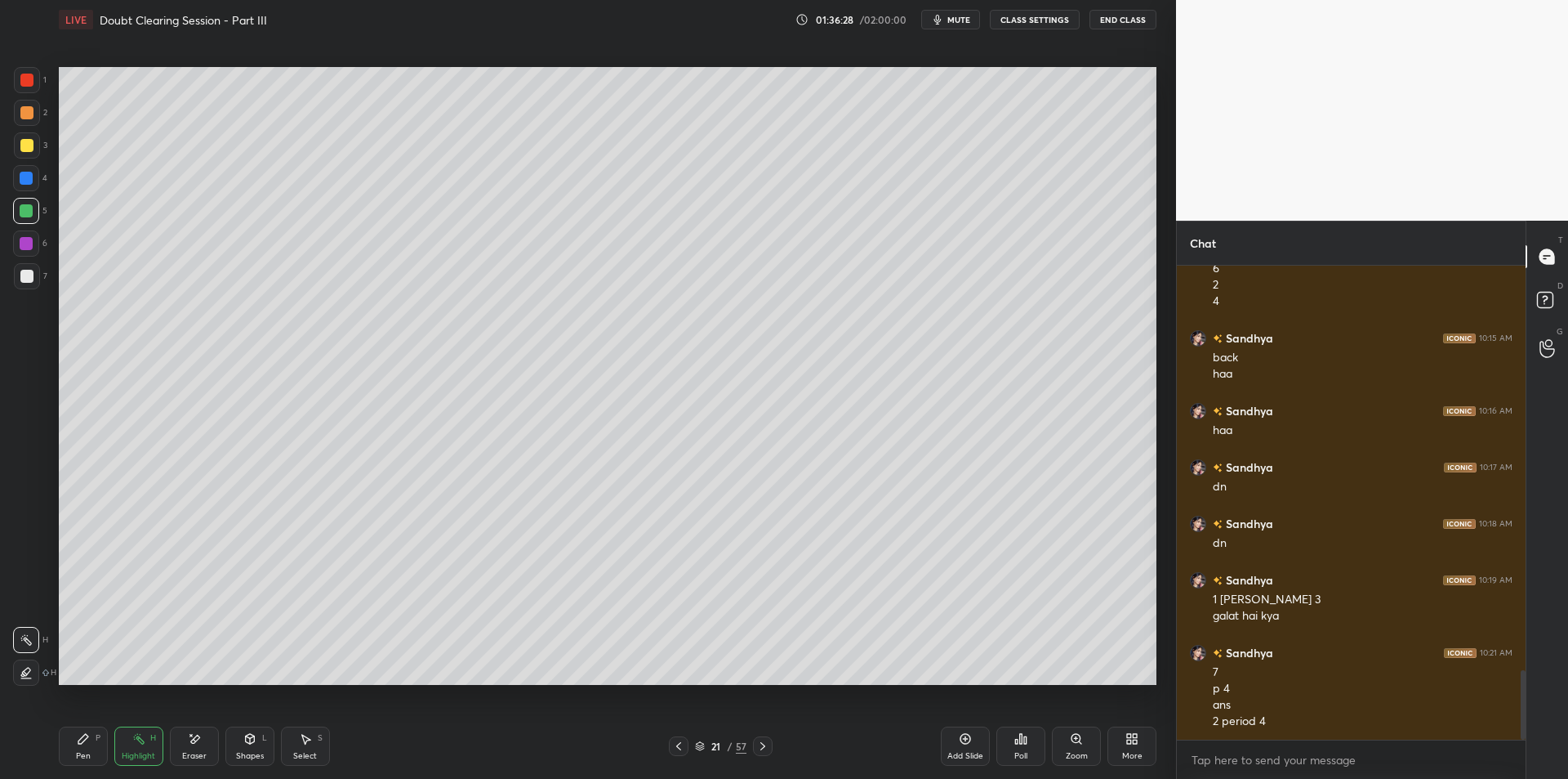
click at [99, 764] on div "Pen P" at bounding box center [83, 745] width 49 height 39
click at [18, 272] on div at bounding box center [27, 276] width 27 height 27
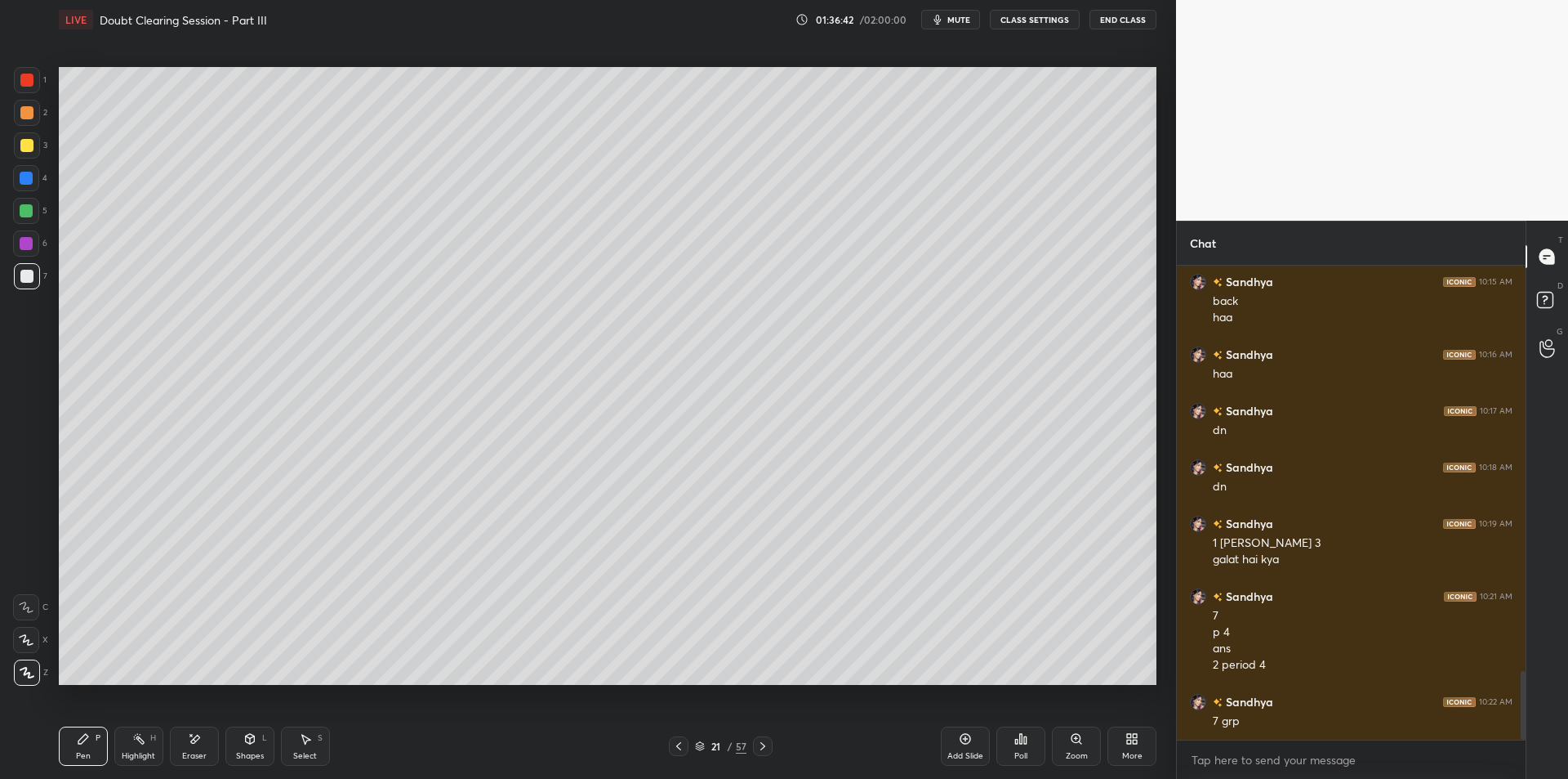
scroll to position [2823, 0]
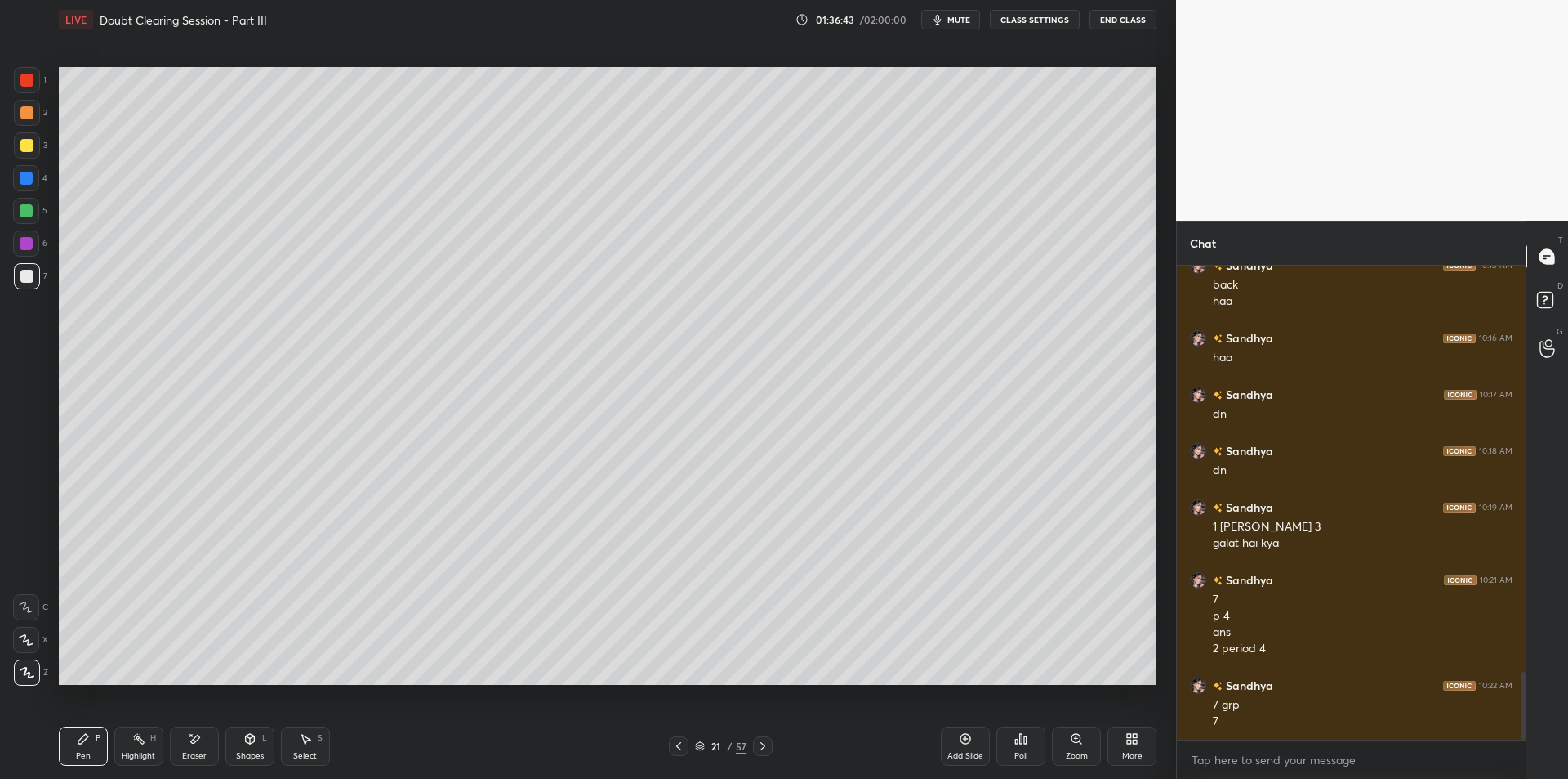
click at [202, 740] on div "Eraser" at bounding box center [195, 745] width 49 height 39
click at [166, 744] on div "Pen P Highlight H Eraser Shapes L Select S" at bounding box center [279, 745] width 441 height 39
click at [143, 738] on icon at bounding box center [139, 739] width 13 height 13
click at [172, 741] on div "Eraser" at bounding box center [195, 745] width 49 height 39
click at [131, 734] on div "Highlight H" at bounding box center [139, 745] width 49 height 39
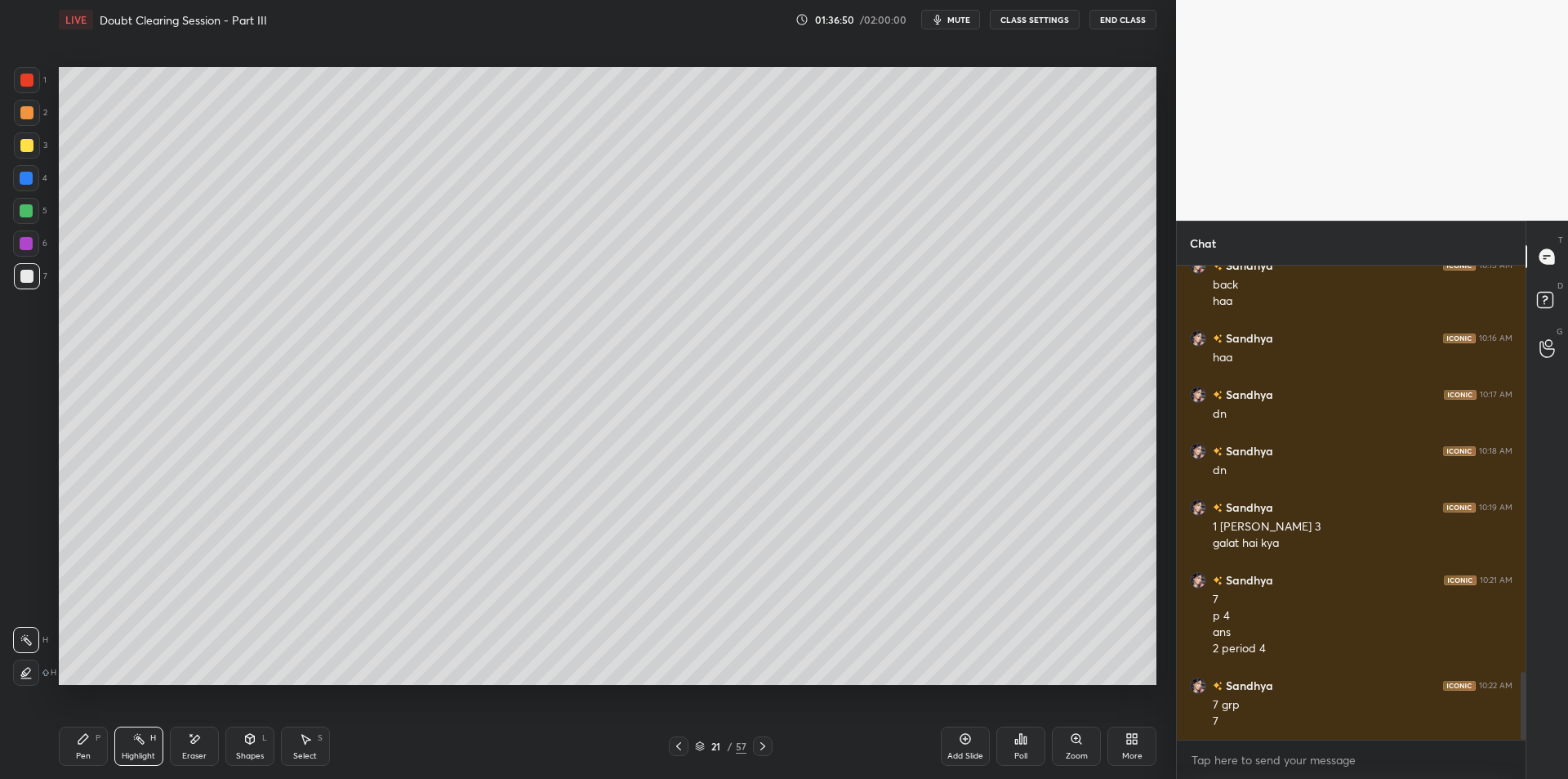
click at [159, 739] on div "Highlight H" at bounding box center [139, 745] width 49 height 39
click at [113, 730] on div "Pen P Highlight H Eraser Shapes L Select S" at bounding box center [279, 745] width 441 height 39
click at [146, 740] on div "Highlight H" at bounding box center [139, 745] width 49 height 39
click at [92, 744] on div "Pen P" at bounding box center [83, 745] width 49 height 39
click at [146, 752] on div "Highlight" at bounding box center [138, 755] width 34 height 8
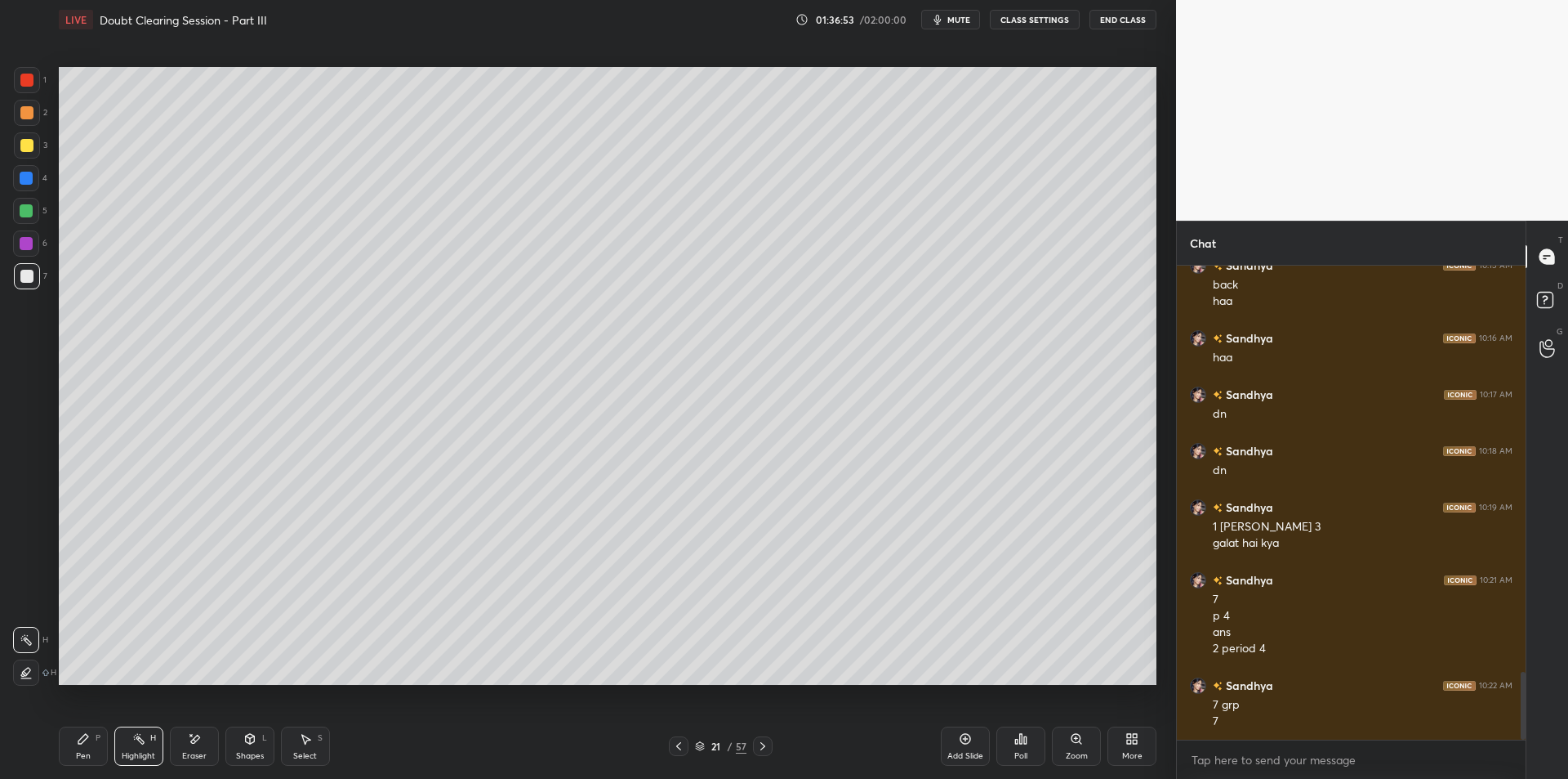
click at [80, 742] on icon at bounding box center [83, 739] width 10 height 10
click at [134, 753] on div "Highlight" at bounding box center [138, 755] width 34 height 8
click at [87, 741] on icon at bounding box center [83, 739] width 13 height 13
click at [135, 748] on div "Highlight H" at bounding box center [139, 745] width 49 height 39
click at [73, 742] on div "Pen P" at bounding box center [83, 745] width 49 height 39
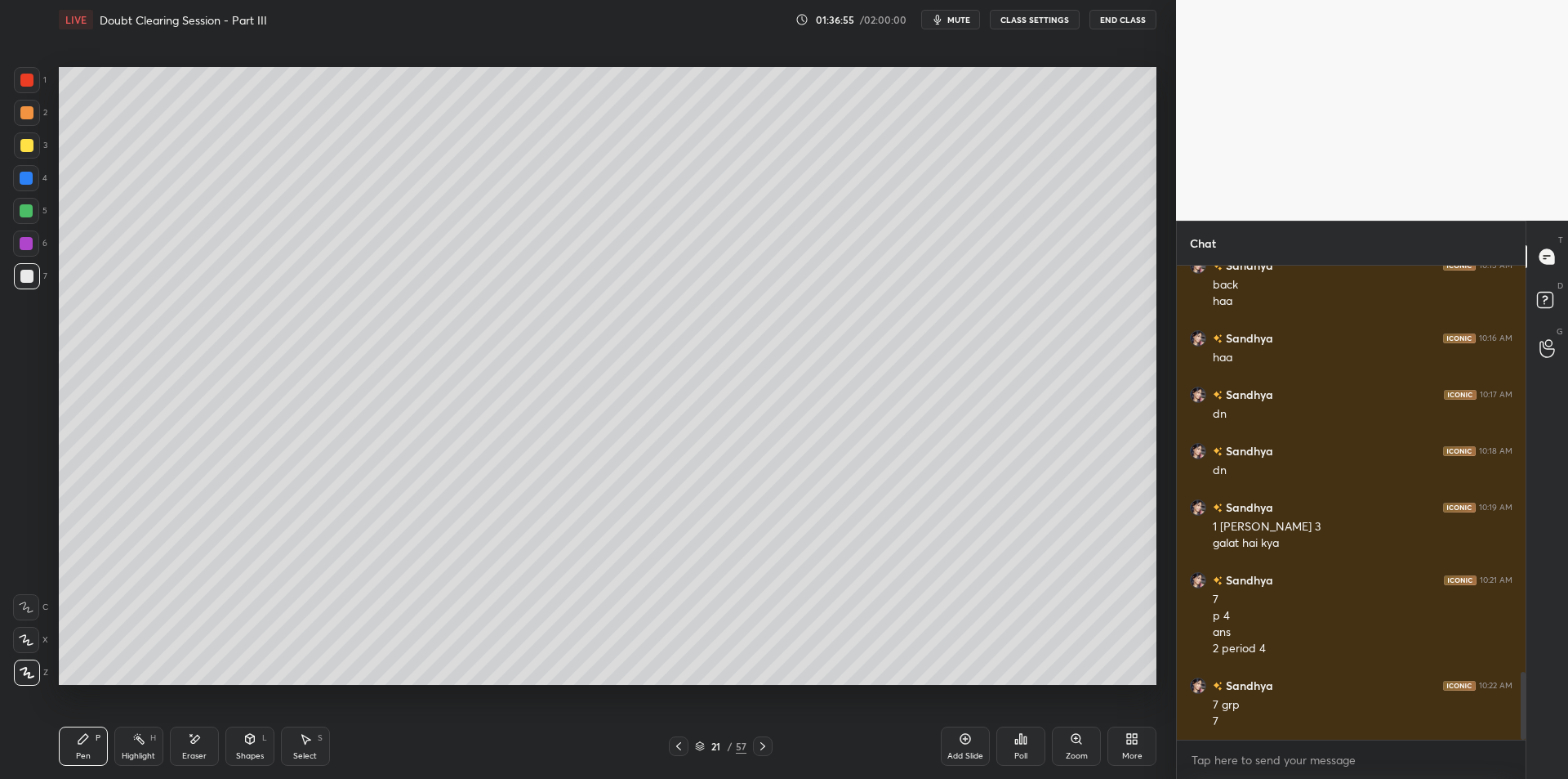
click at [139, 752] on div "Highlight" at bounding box center [138, 755] width 34 height 8
click at [89, 749] on div "Pen P" at bounding box center [83, 745] width 49 height 39
click at [133, 753] on div "Highlight" at bounding box center [138, 755] width 34 height 8
click at [70, 741] on div "Pen P" at bounding box center [83, 745] width 49 height 39
click at [125, 745] on div "Highlight H" at bounding box center [139, 745] width 49 height 39
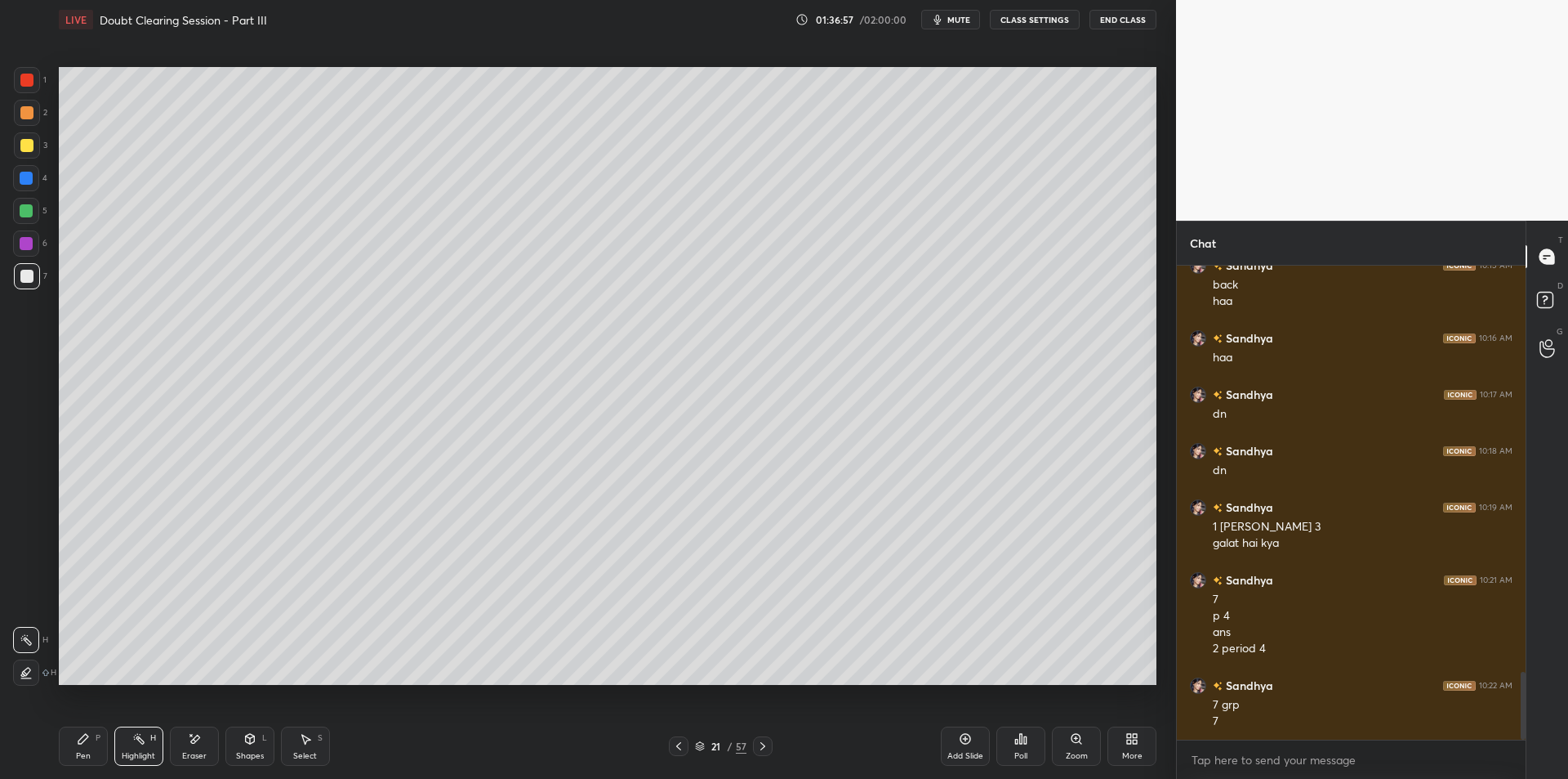
click at [81, 741] on icon at bounding box center [83, 739] width 10 height 10
click at [130, 752] on div "Highlight" at bounding box center [138, 755] width 34 height 8
click at [83, 740] on icon at bounding box center [83, 739] width 10 height 10
click at [132, 748] on div "Highlight H" at bounding box center [139, 745] width 49 height 39
click at [88, 739] on icon at bounding box center [83, 739] width 13 height 13
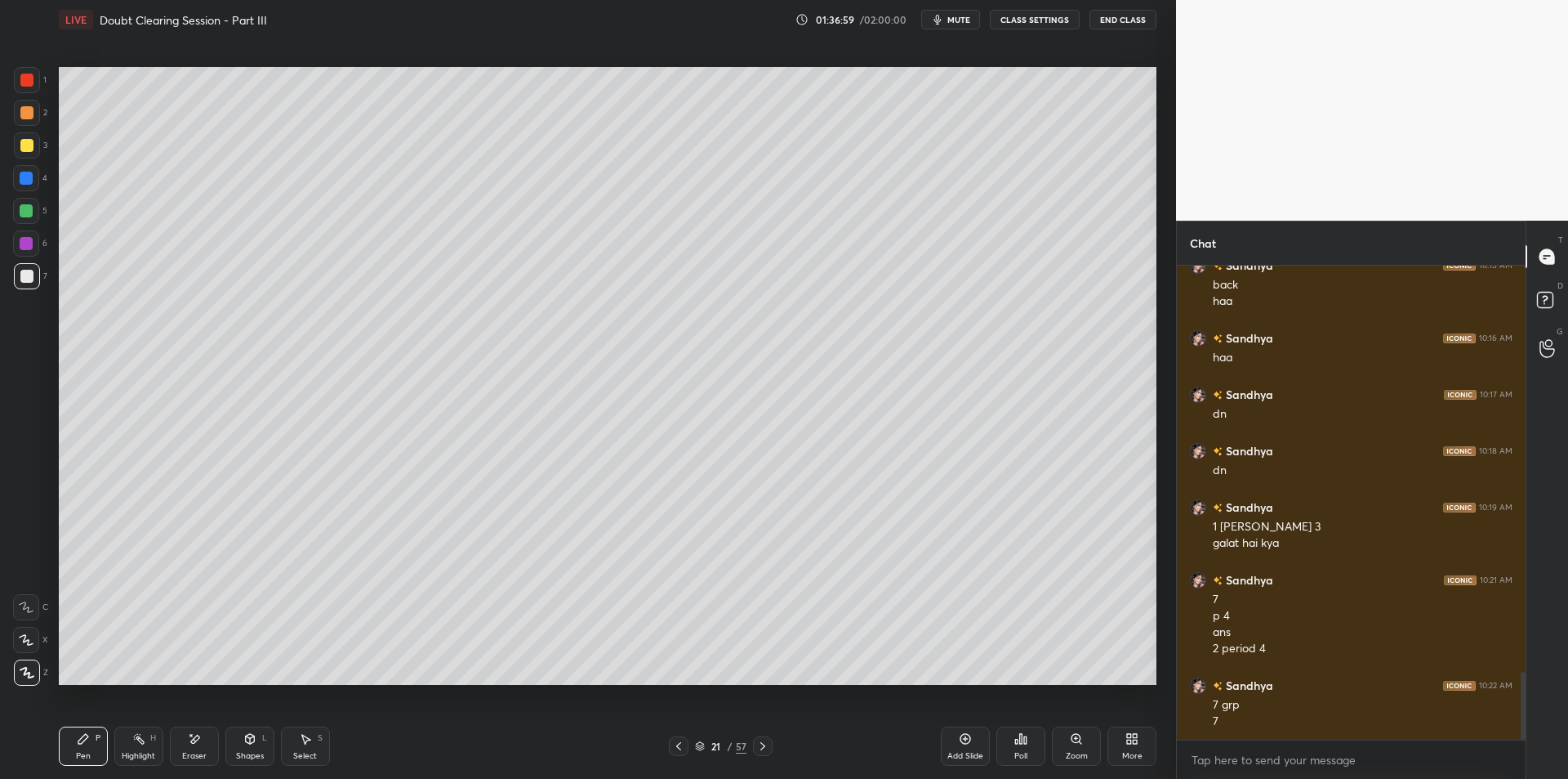
click at [142, 743] on rect at bounding box center [140, 740] width 8 height 8
click at [84, 740] on icon at bounding box center [83, 739] width 10 height 10
click at [141, 748] on div "Highlight H" at bounding box center [139, 745] width 49 height 39
click at [88, 737] on icon at bounding box center [83, 739] width 10 height 10
click at [137, 752] on div "Highlight" at bounding box center [138, 755] width 34 height 8
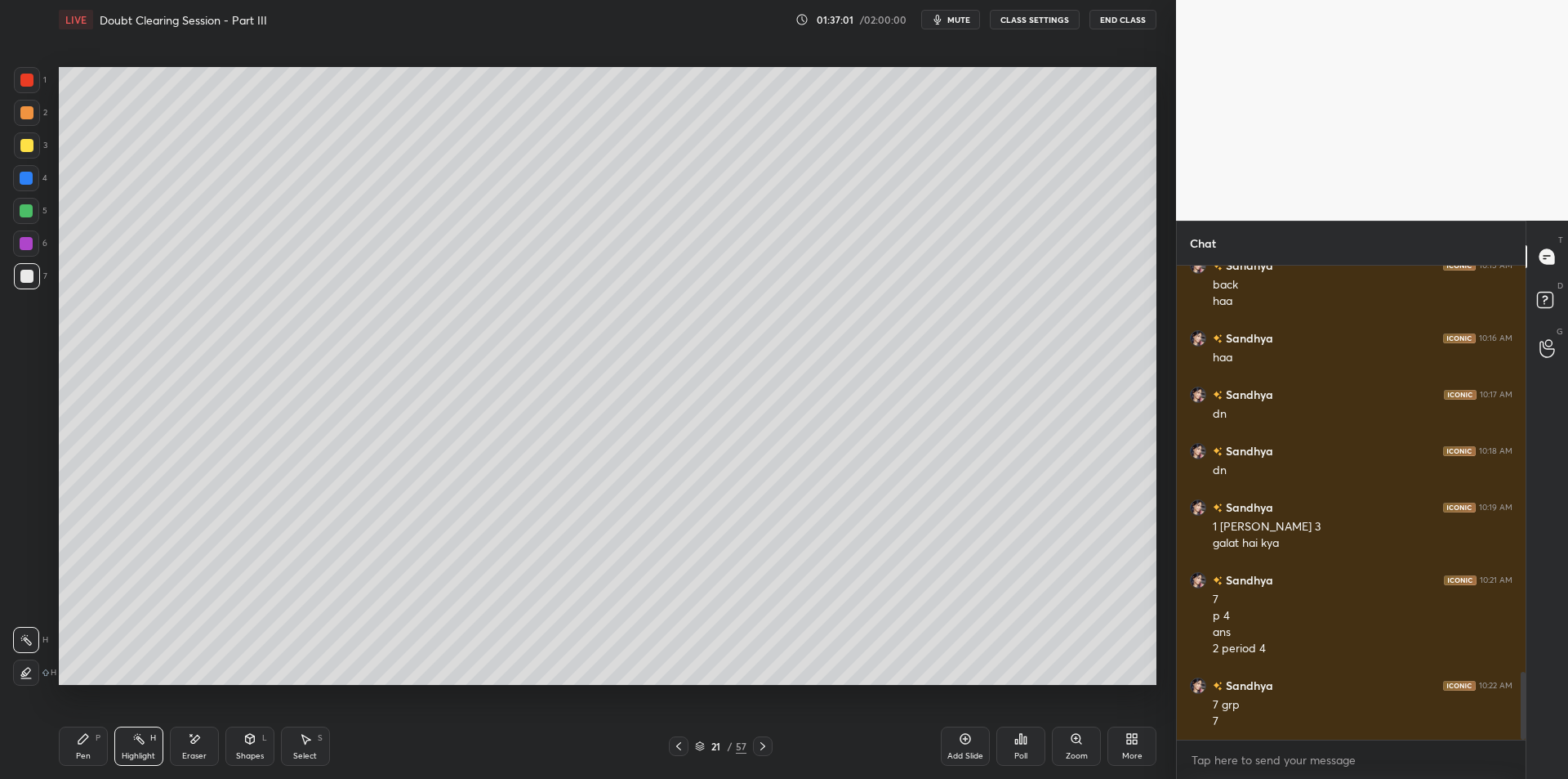
click at [82, 737] on icon at bounding box center [83, 739] width 10 height 10
click at [133, 747] on div "Highlight H" at bounding box center [139, 745] width 49 height 39
click at [84, 745] on div "Pen P" at bounding box center [83, 745] width 49 height 39
click at [95, 758] on div "Pen P" at bounding box center [83, 745] width 49 height 39
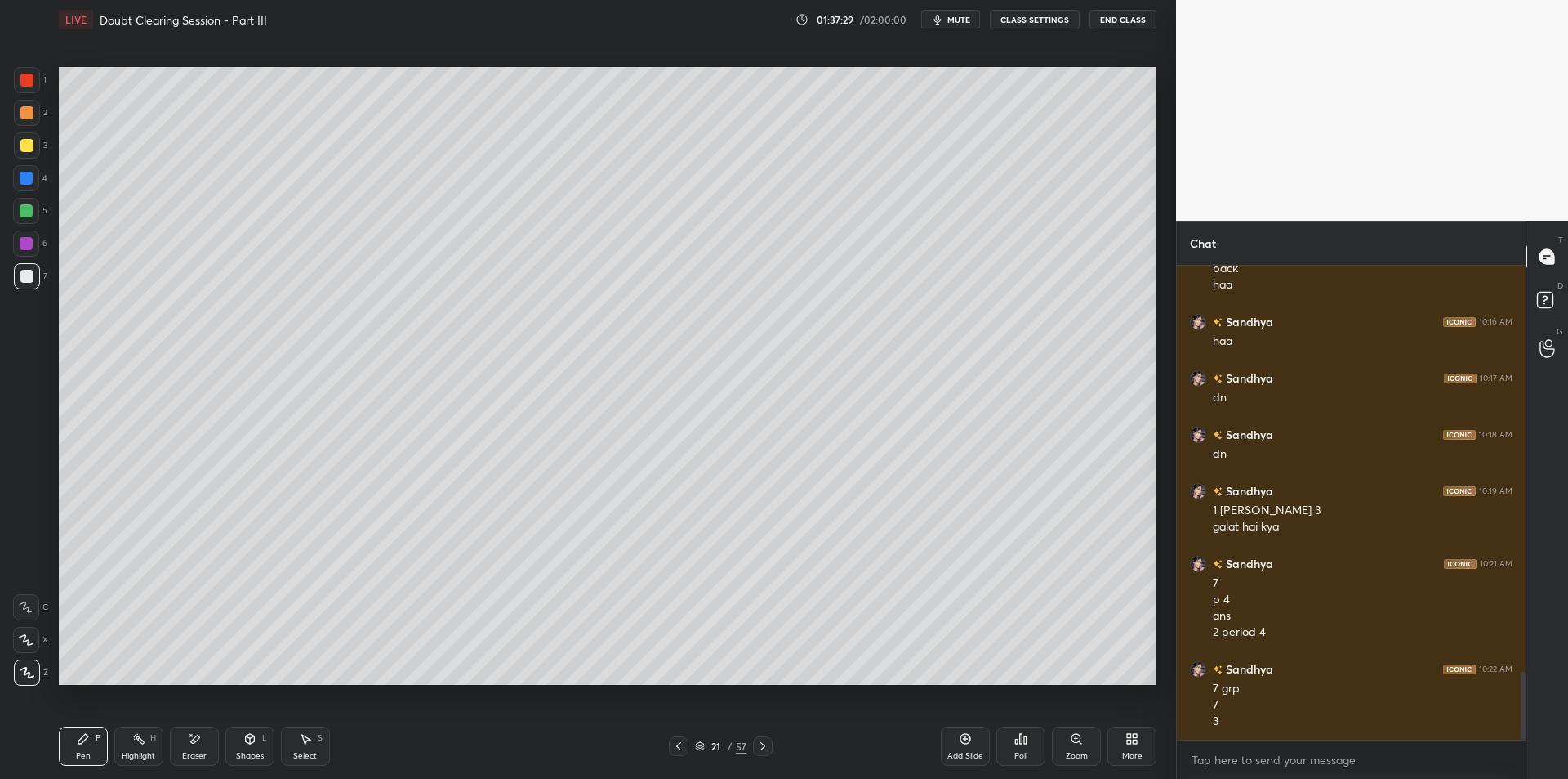
scroll to position [2855, 0]
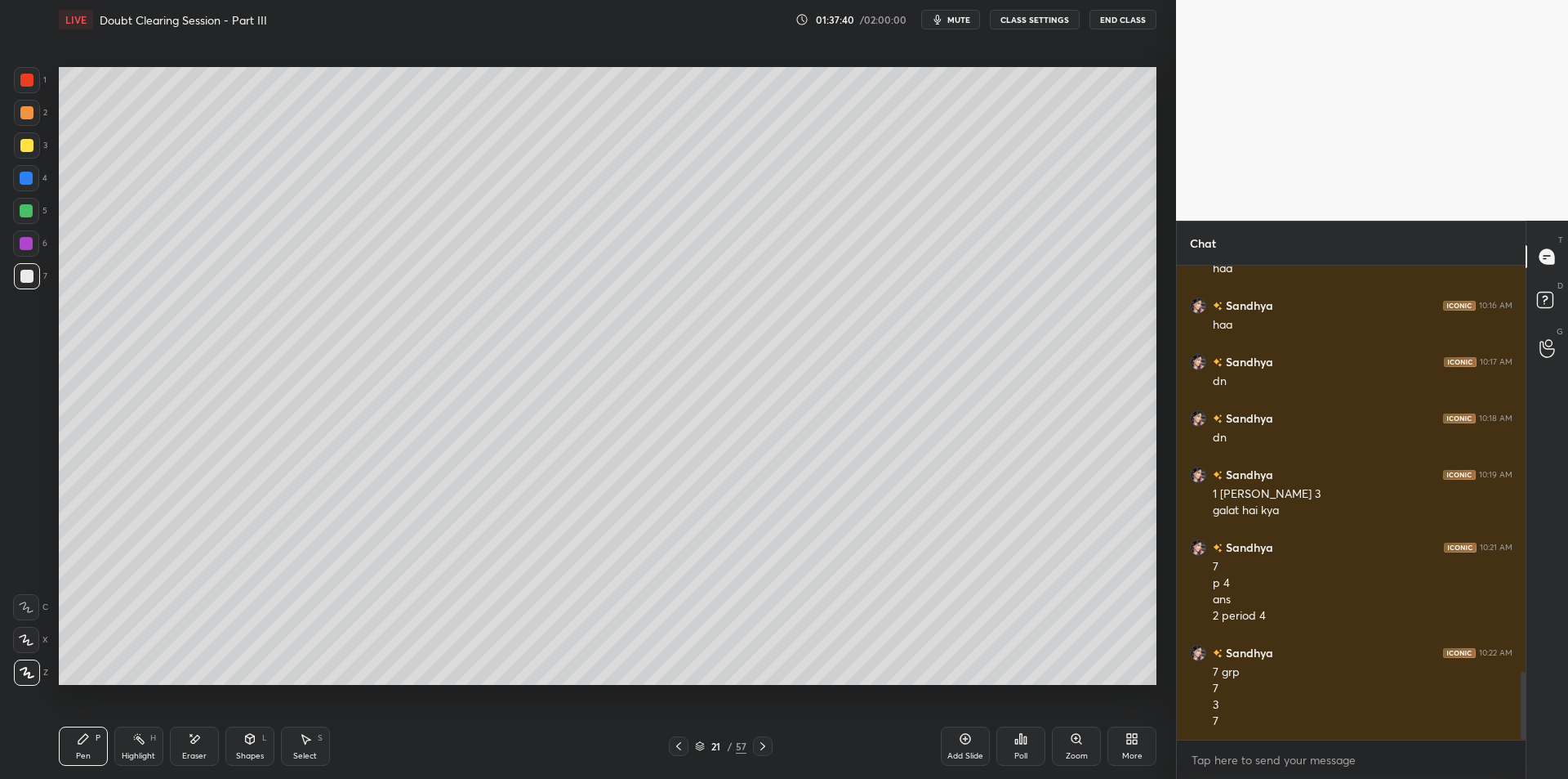
click at [27, 105] on div at bounding box center [27, 113] width 27 height 27
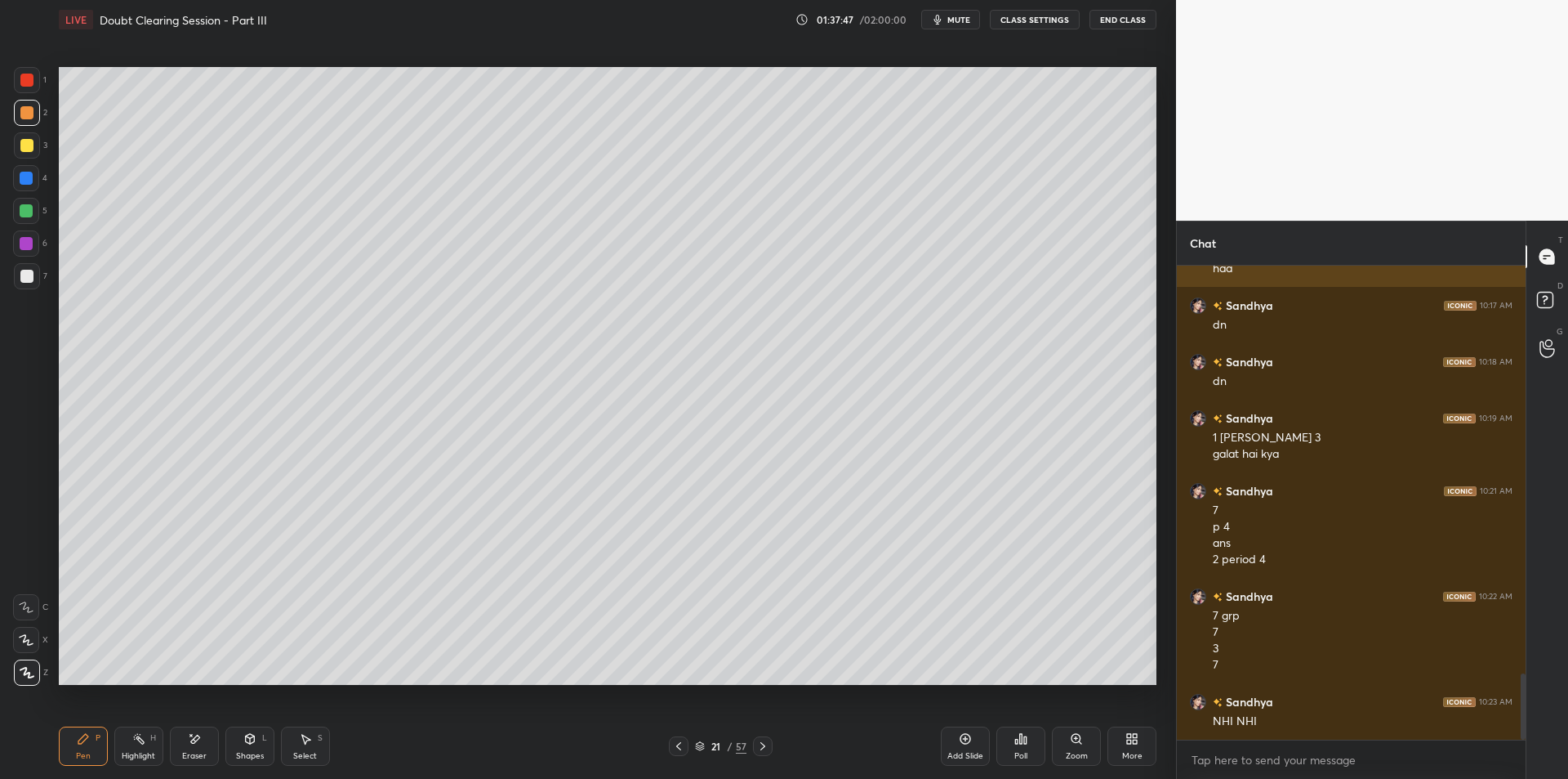
scroll to position [2928, 0]
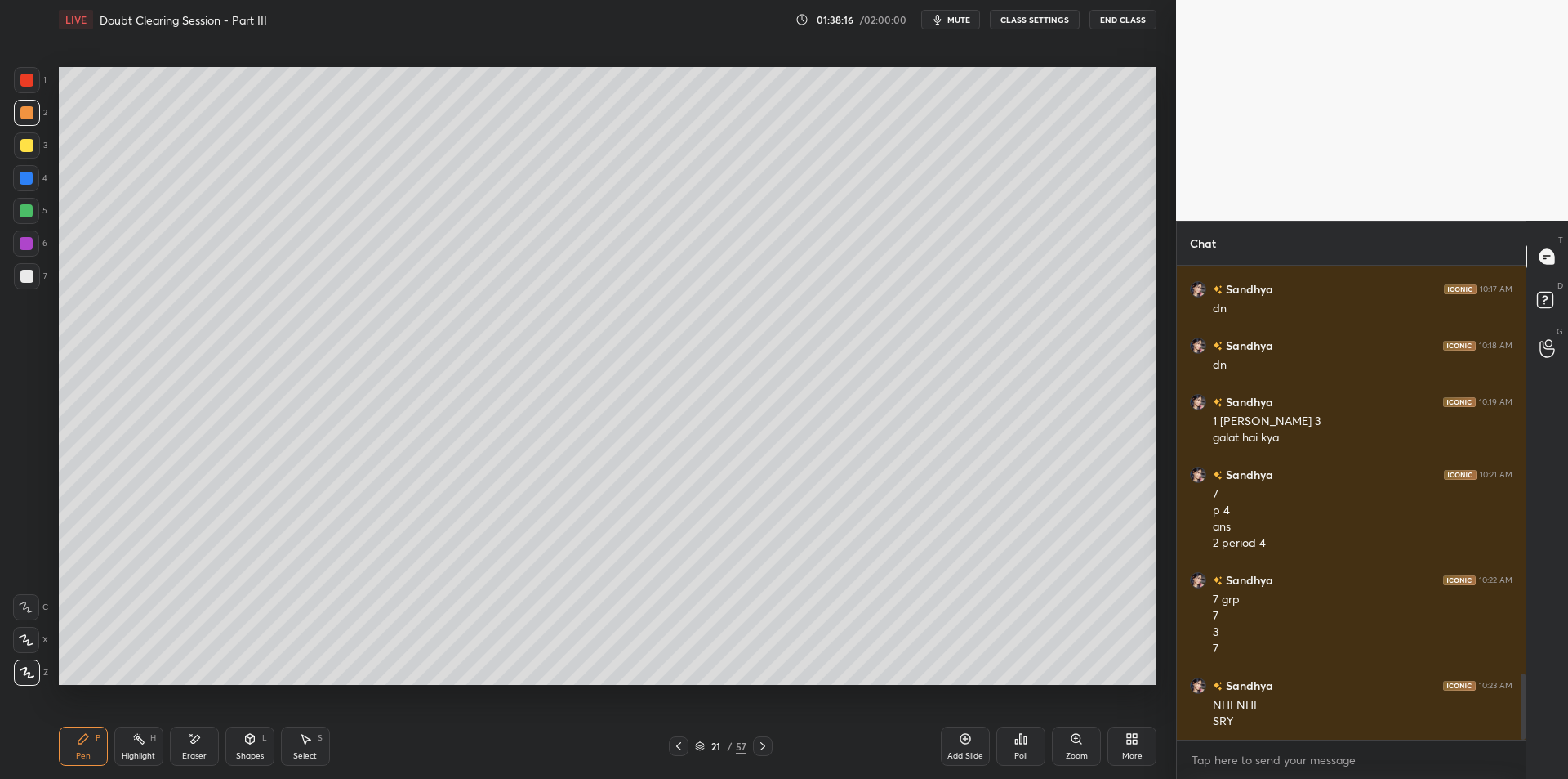
click at [178, 739] on div "Eraser" at bounding box center [195, 745] width 49 height 39
click at [137, 747] on div "Highlight H" at bounding box center [139, 745] width 49 height 39
click at [189, 758] on div "Eraser" at bounding box center [194, 755] width 25 height 8
click at [150, 752] on div "Highlight" at bounding box center [138, 755] width 34 height 8
click at [182, 761] on div "Eraser" at bounding box center [195, 745] width 49 height 39
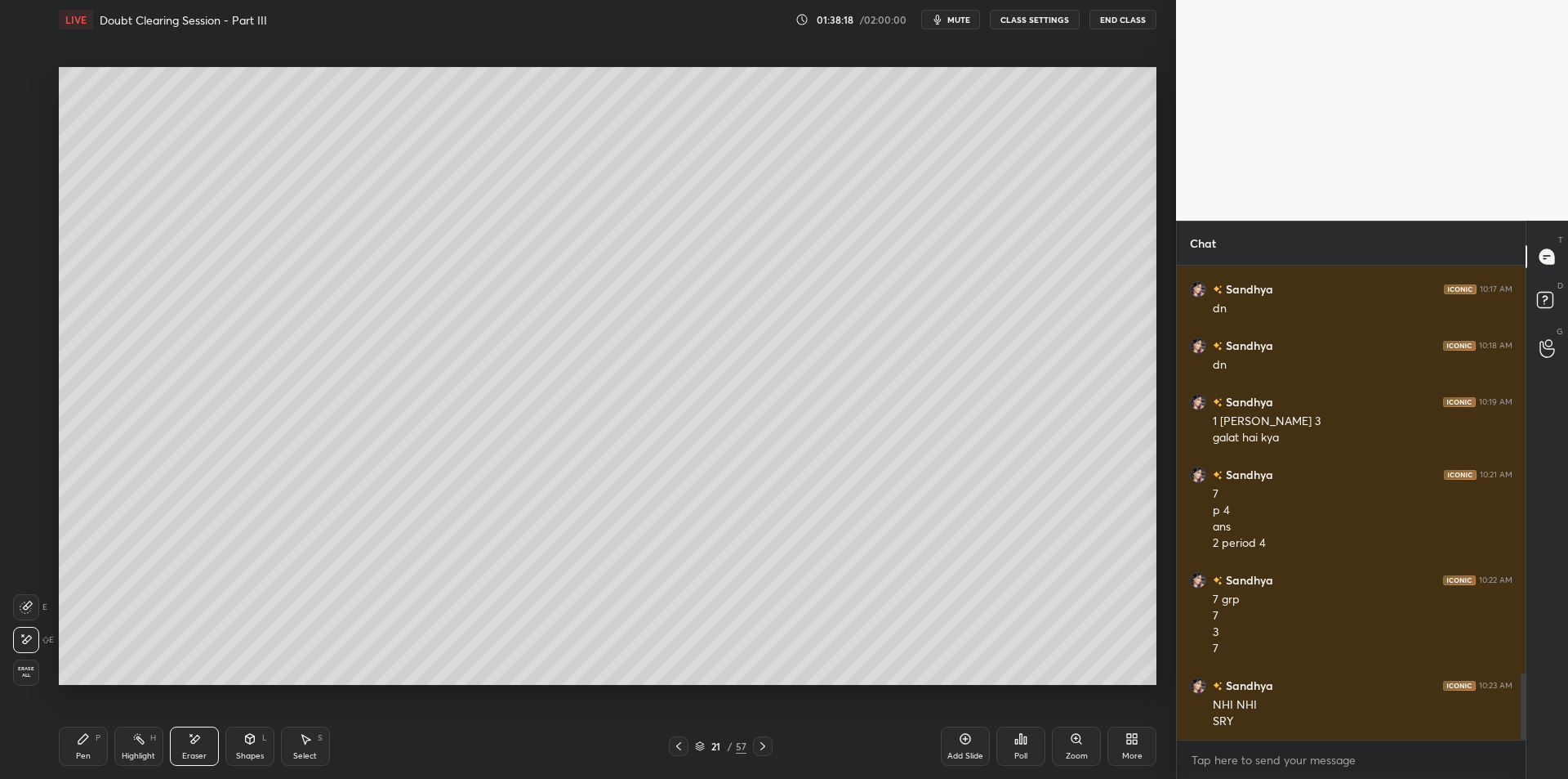
click at [157, 750] on div "Highlight H" at bounding box center [139, 745] width 49 height 39
click at [179, 757] on div "Eraser" at bounding box center [195, 745] width 49 height 39
click at [148, 752] on div "Highlight" at bounding box center [138, 755] width 34 height 8
click at [184, 755] on div "Eraser" at bounding box center [194, 755] width 25 height 8
click at [141, 748] on div "Highlight H" at bounding box center [139, 745] width 49 height 39
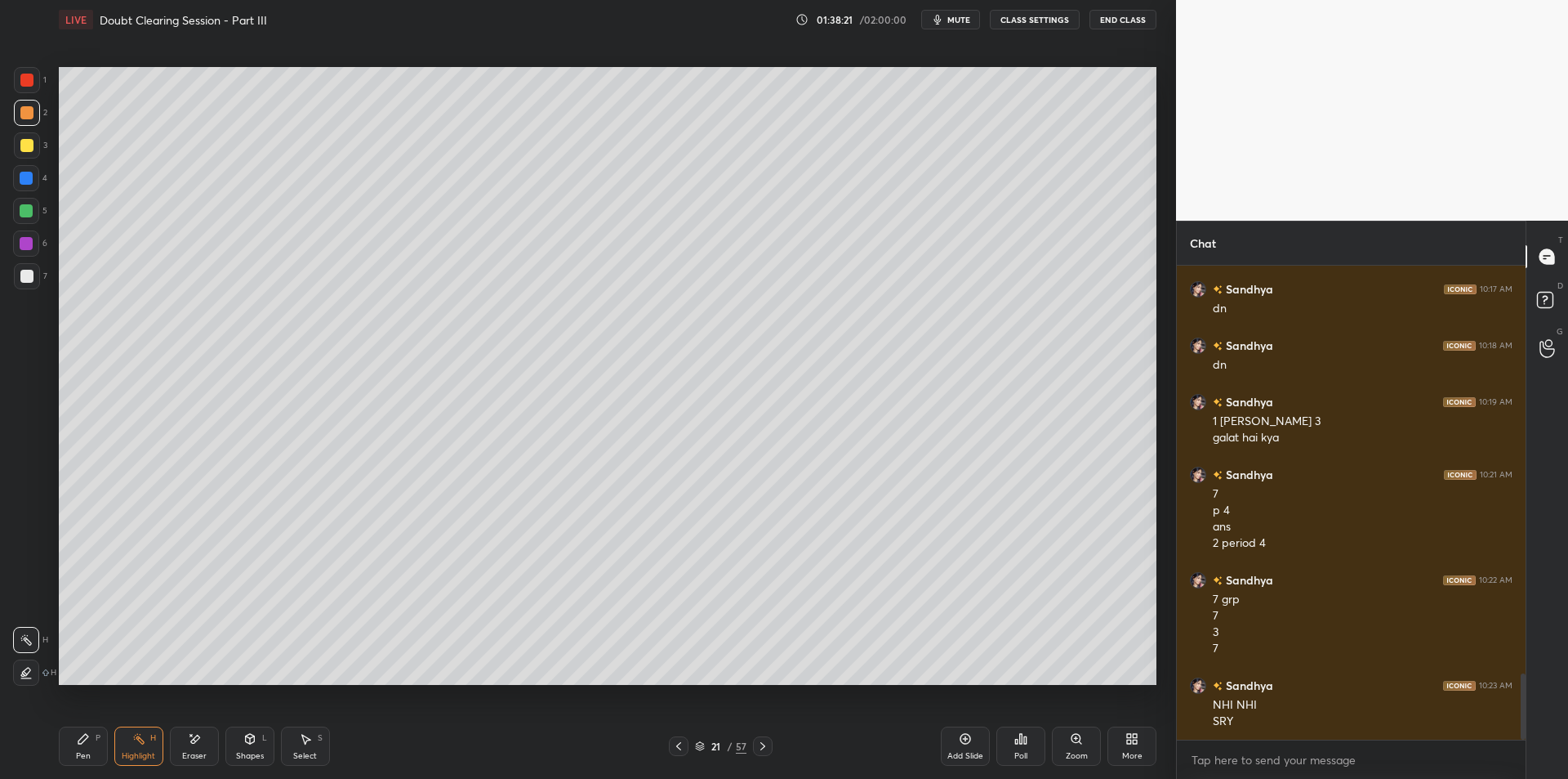
click at [179, 757] on div "Eraser" at bounding box center [195, 745] width 49 height 39
click at [145, 748] on div "Highlight H" at bounding box center [139, 745] width 49 height 39
click at [175, 749] on div "Eraser" at bounding box center [195, 745] width 49 height 39
click at [148, 747] on div "Highlight H" at bounding box center [139, 745] width 49 height 39
click at [178, 750] on div "Eraser" at bounding box center [195, 745] width 49 height 39
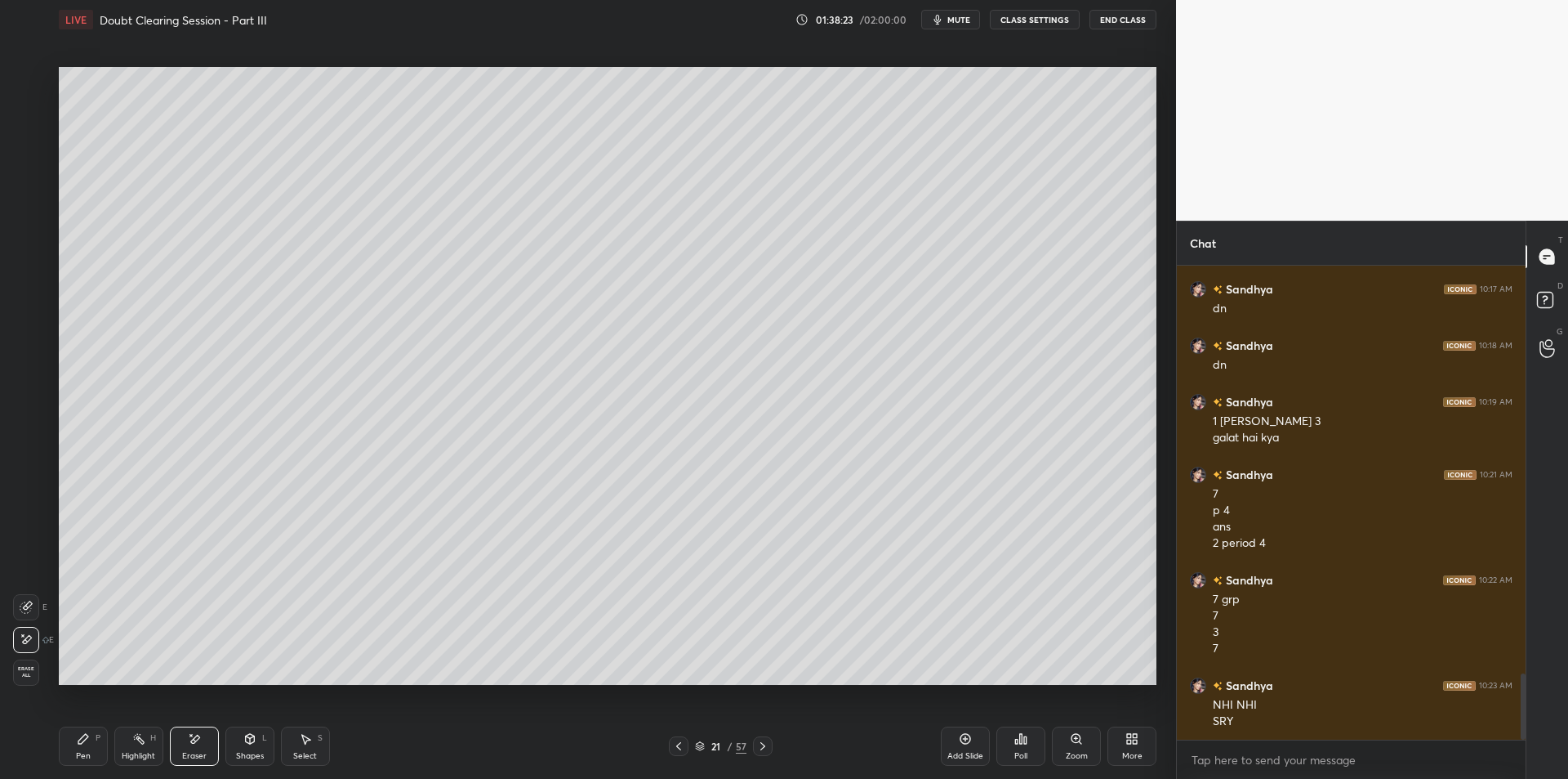
click at [147, 741] on div "Highlight H" at bounding box center [139, 745] width 49 height 39
click at [144, 741] on rect at bounding box center [140, 740] width 8 height 8
click at [187, 754] on div "Eraser" at bounding box center [194, 755] width 25 height 8
click at [136, 749] on div "Highlight H" at bounding box center [139, 745] width 49 height 39
click at [88, 749] on div "Pen P" at bounding box center [83, 745] width 49 height 39
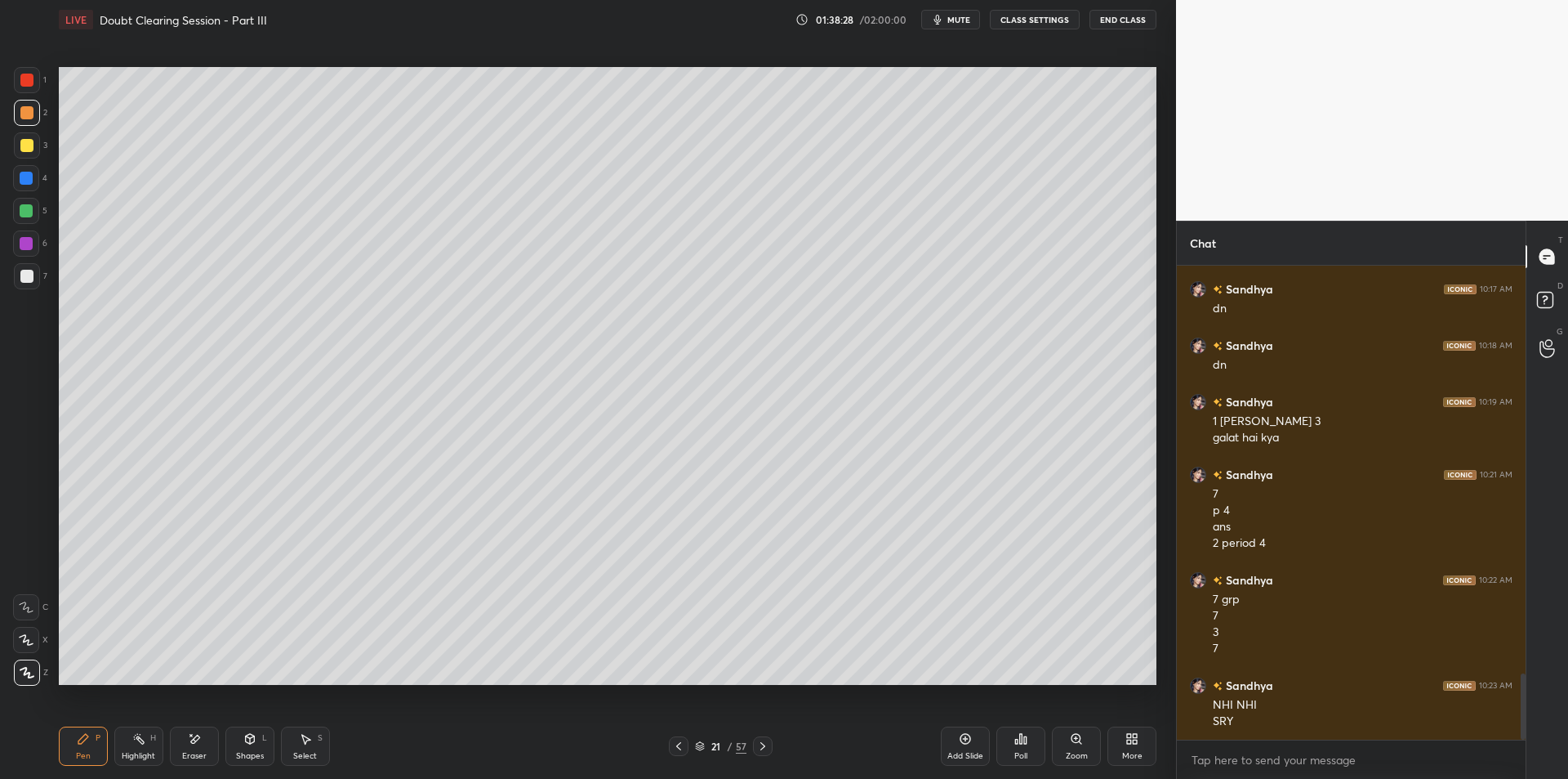
click at [27, 248] on div at bounding box center [26, 243] width 13 height 13
click at [23, 277] on div at bounding box center [27, 276] width 13 height 13
click at [969, 9] on div "LIVE Doubt Clearing Session - Part III 01:38:42 / 02:00:00 mute CLASS SETTINGS …" at bounding box center [607, 19] width 1098 height 39
click at [1035, 25] on button "CLASS SETTINGS" at bounding box center [1035, 19] width 90 height 19
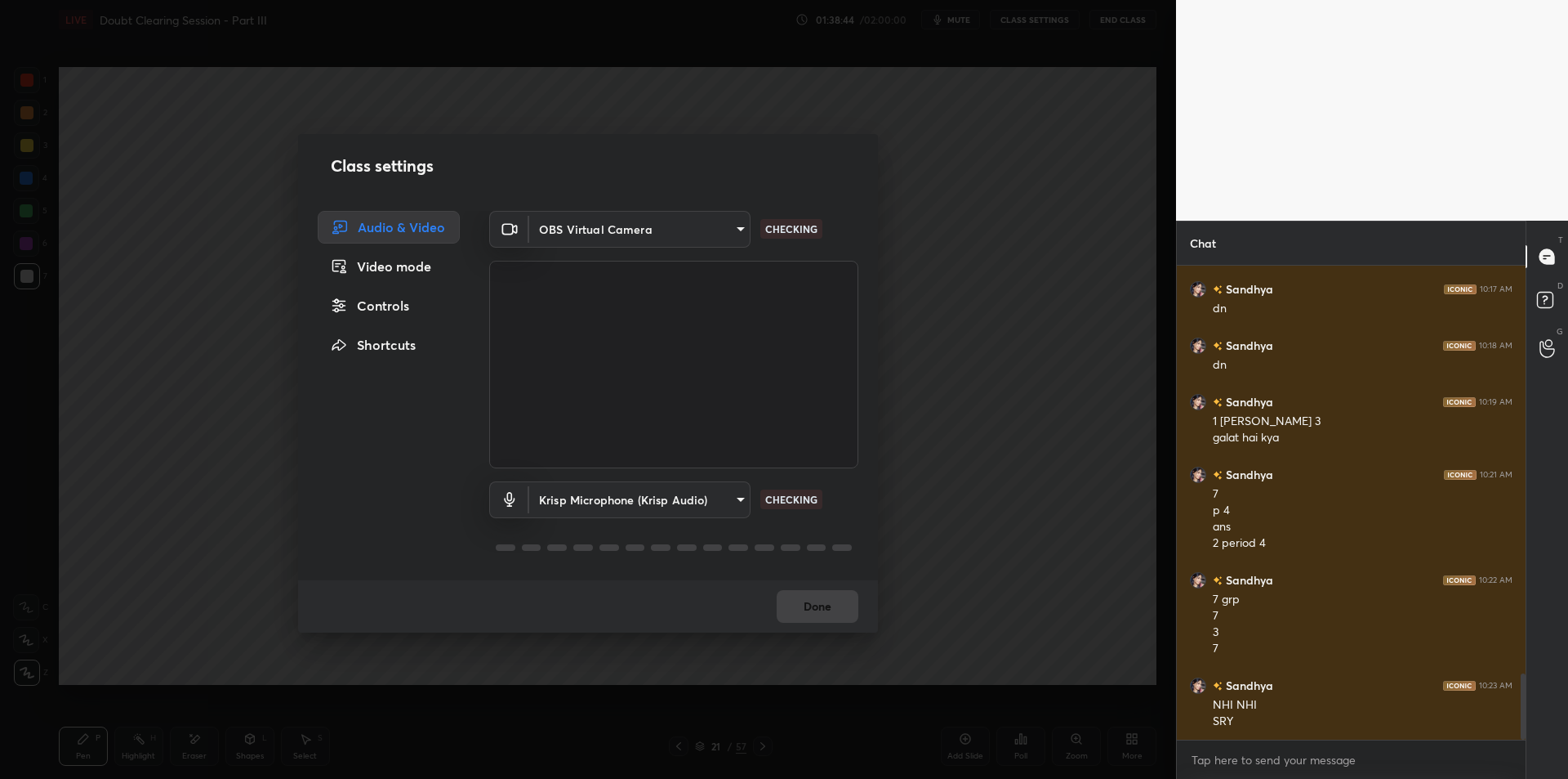
click at [647, 513] on body "1 2 3 4 5 6 7 C X Z E E Erase all H H LIVE Doubt Clearing Session - Part III 01…" at bounding box center [784, 389] width 1568 height 779
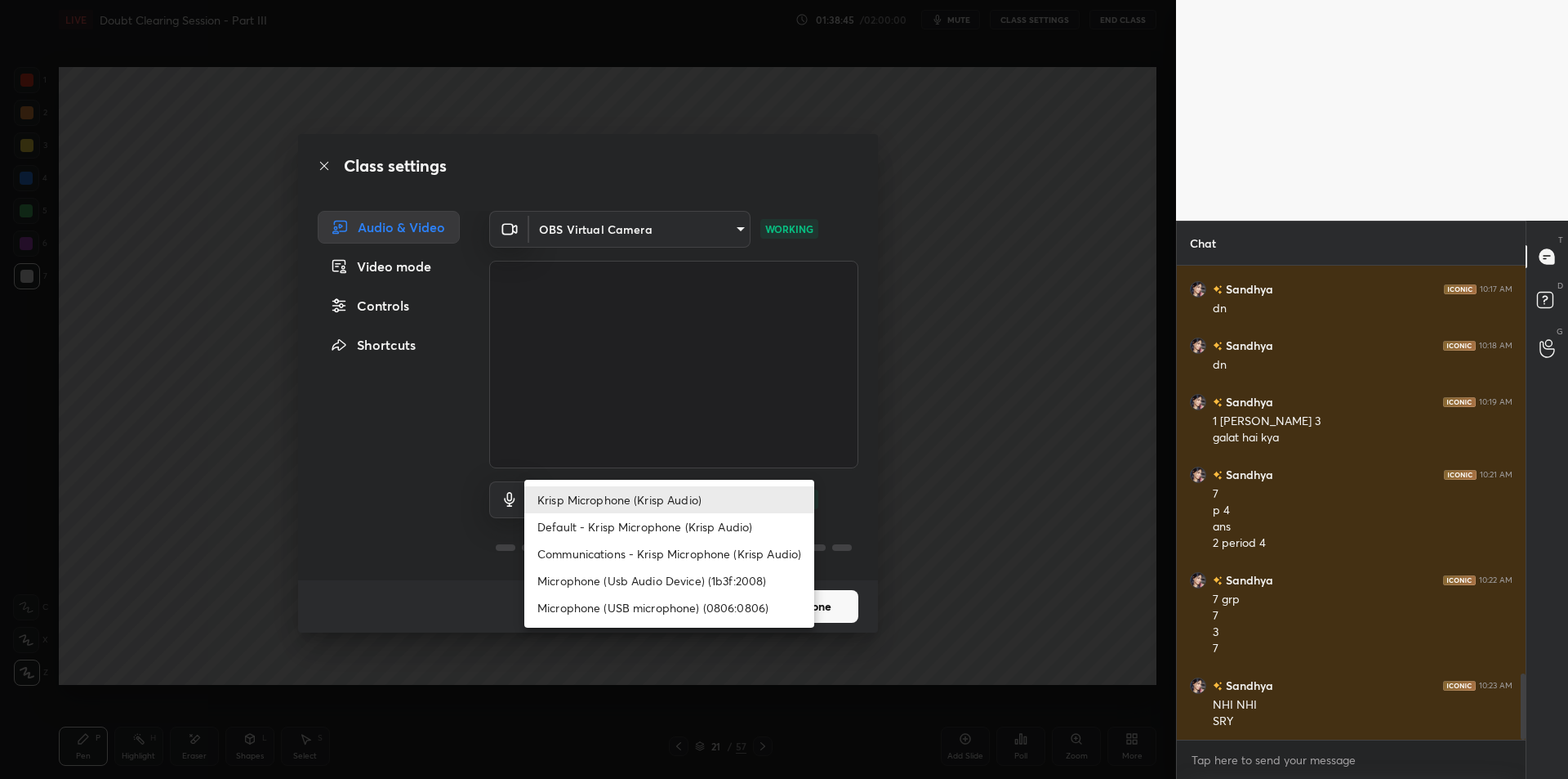
click at [647, 579] on li "Microphone (Usb Audio Device) (1b3f:2008)" at bounding box center [669, 579] width 290 height 27
type input "fde829080738fc3fb0167f80aaf6a609a4591a58cc93b04ec9dd4d9d5dd89f15"
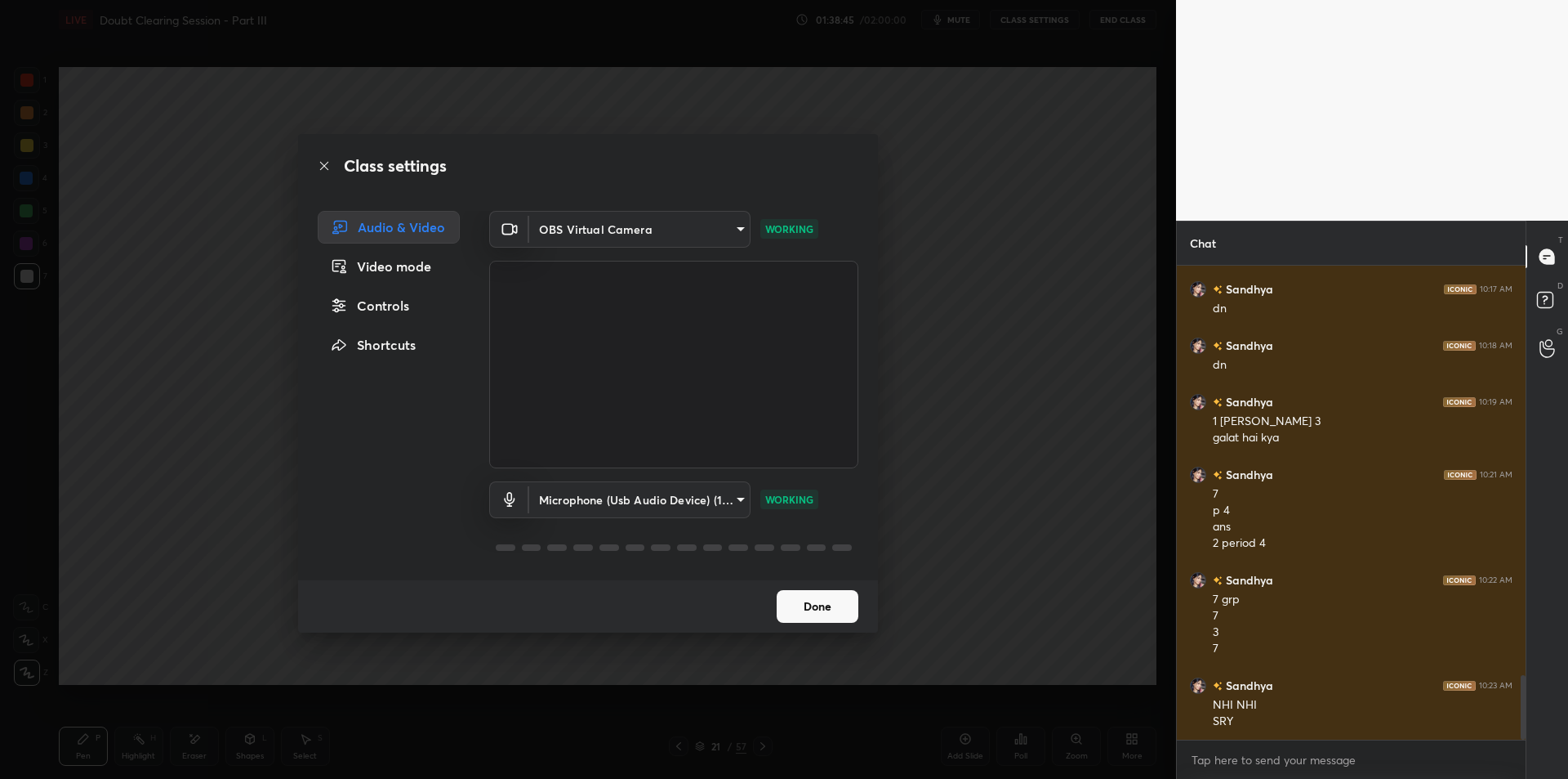
scroll to position [2984, 0]
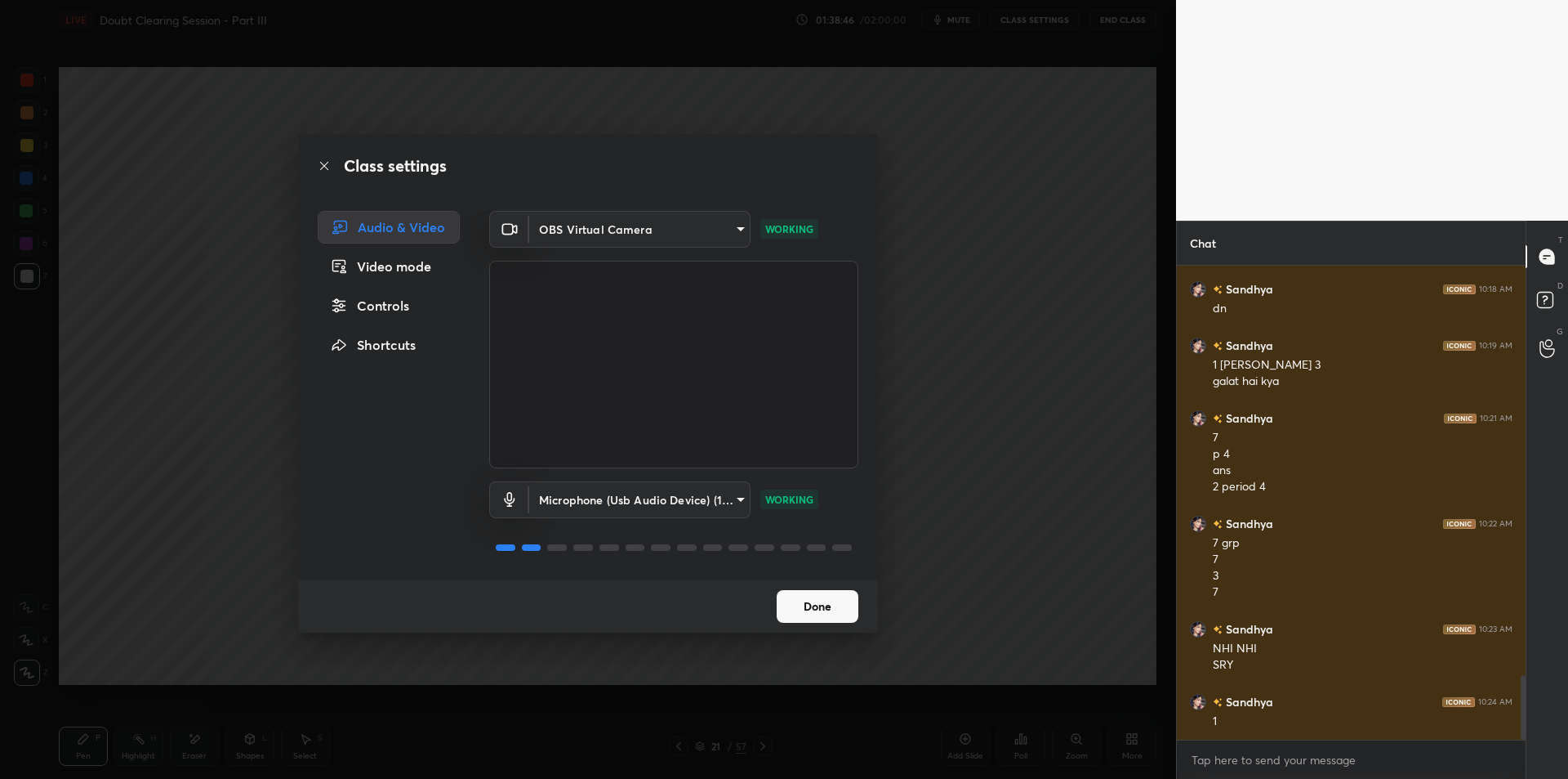
click at [1068, 371] on div "Class settings Audio & Video Video mode Controls Shortcuts OBS Virtual Camera 6…" at bounding box center [587, 389] width 1176 height 779
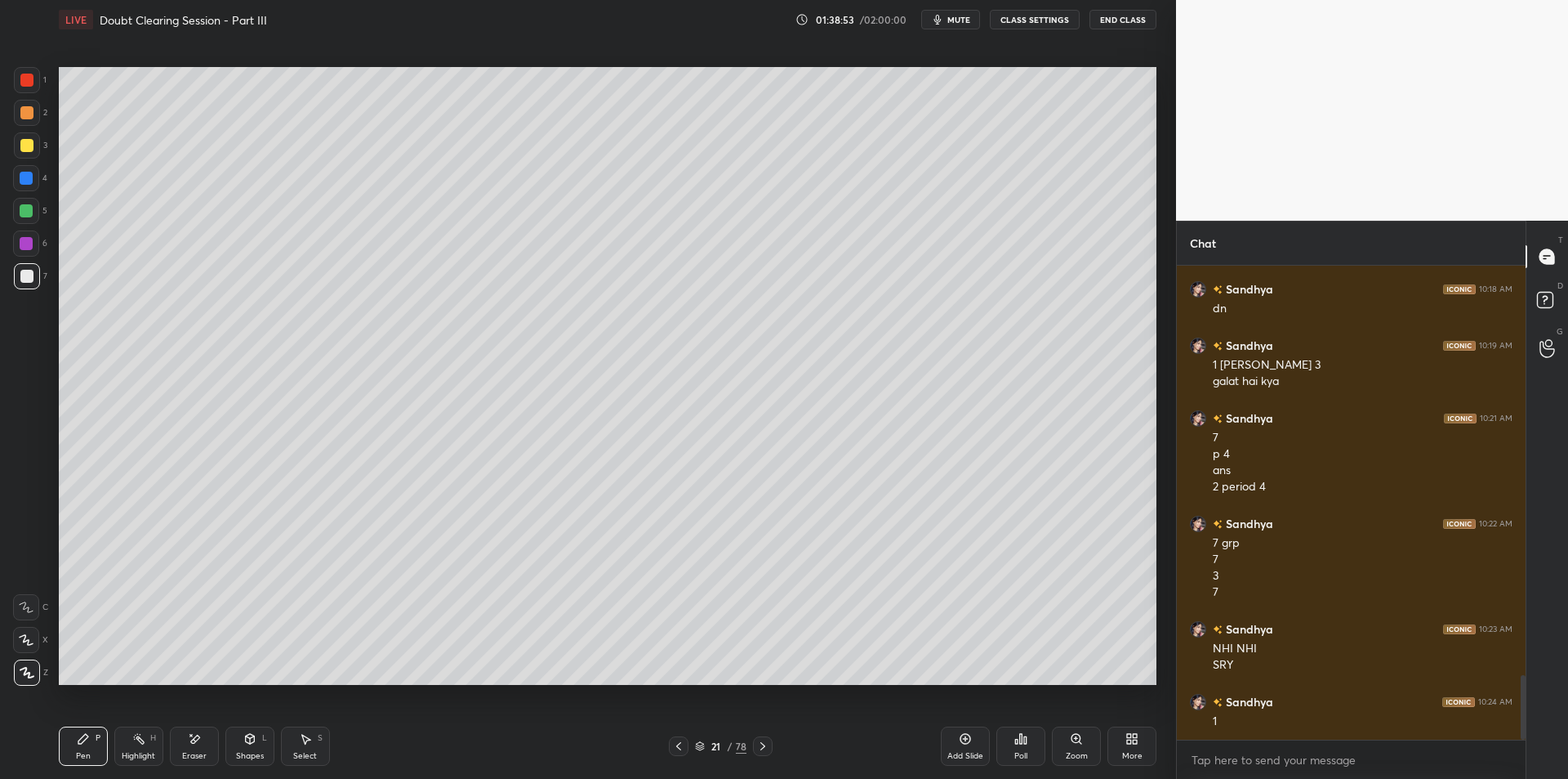
click at [1083, 14] on div "01:38:53 / 02:00:00 mute CLASS SETTINGS End Class" at bounding box center [975, 19] width 361 height 19
click at [1037, 24] on button "CLASS SETTINGS" at bounding box center [1035, 19] width 90 height 19
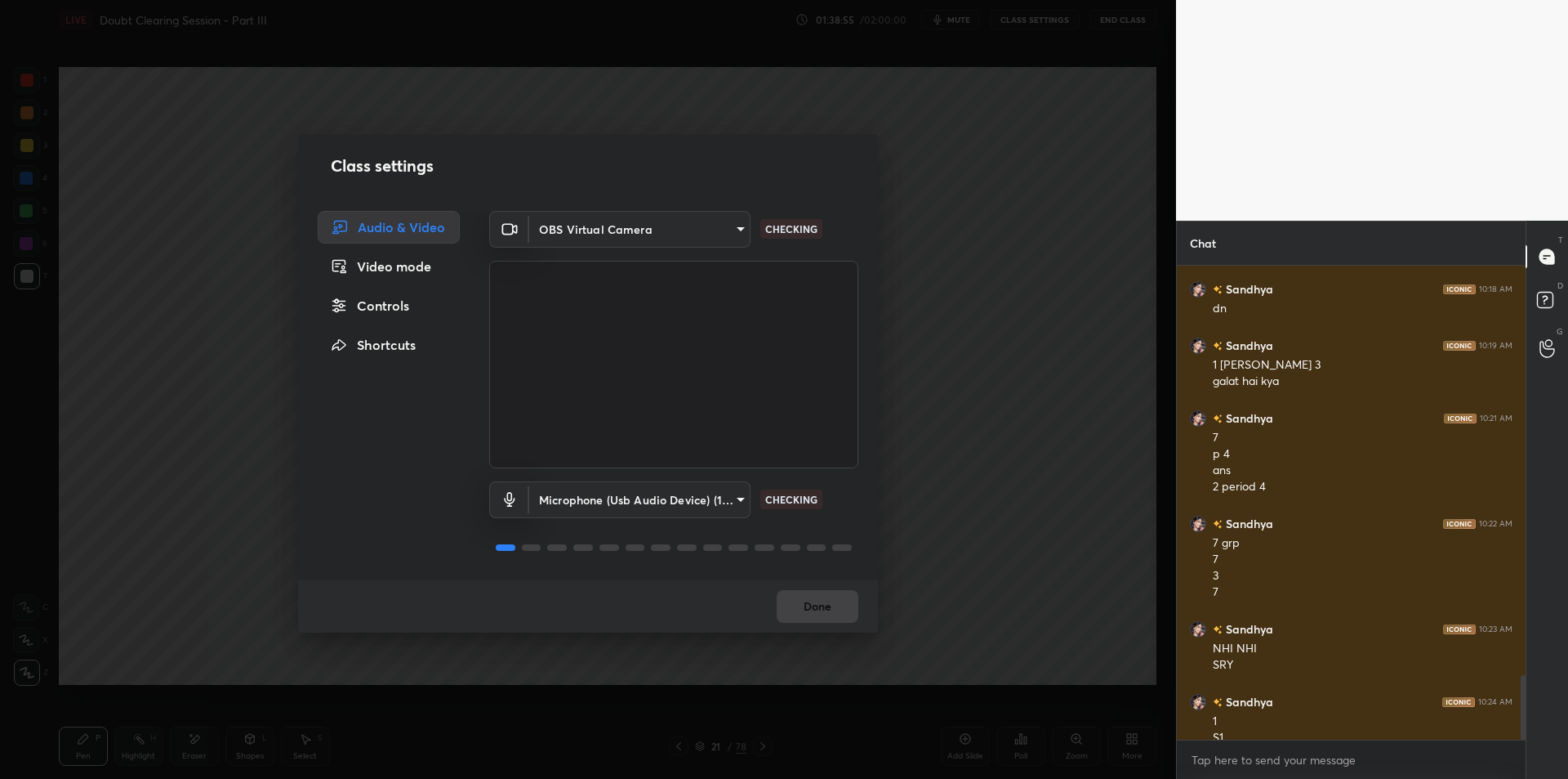
scroll to position [3001, 0]
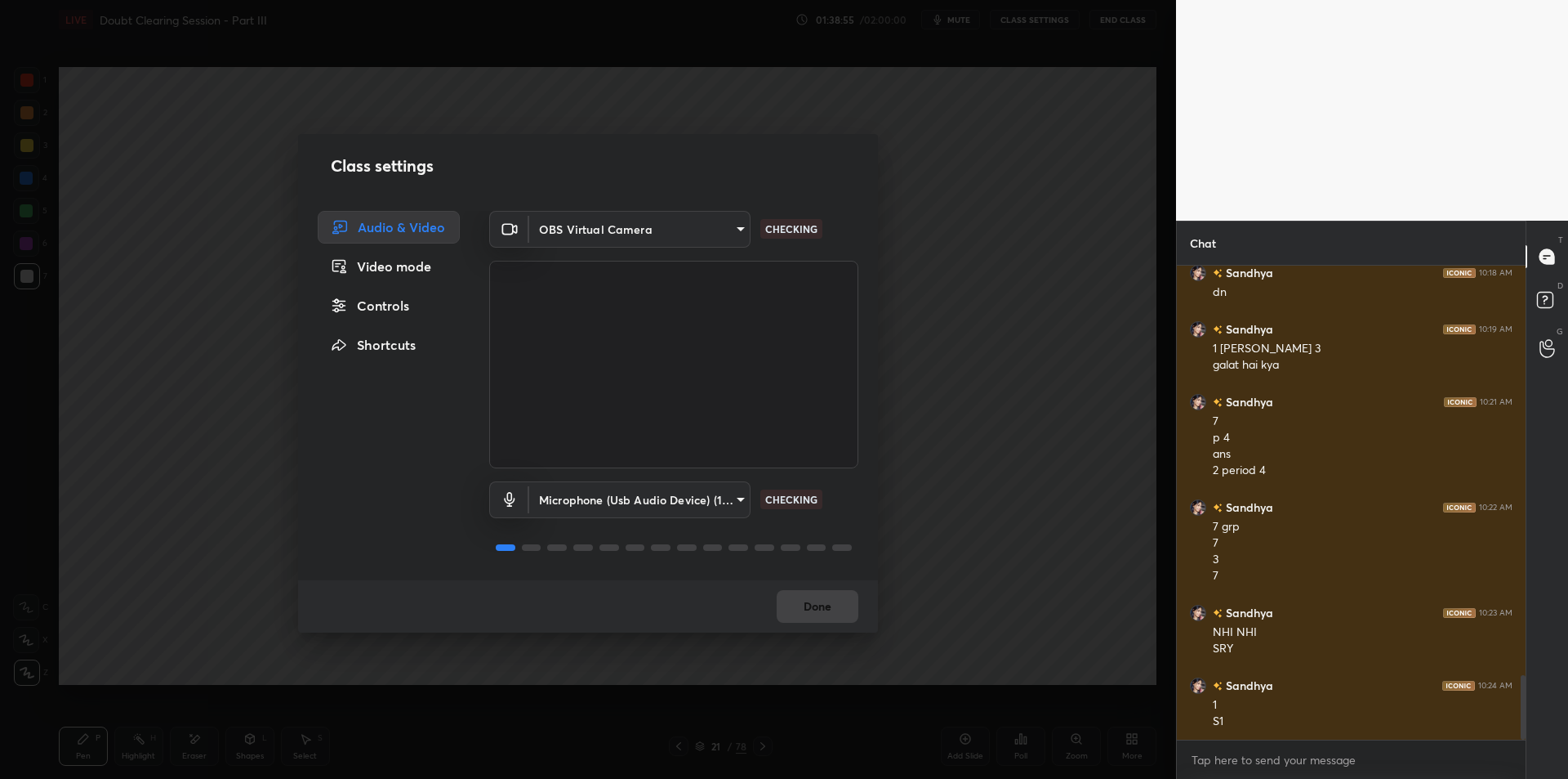
click at [575, 503] on body "1 2 3 4 5 6 7 C X Z E E Erase all H H LIVE Doubt Clearing Session - Part III 01…" at bounding box center [784, 389] width 1568 height 779
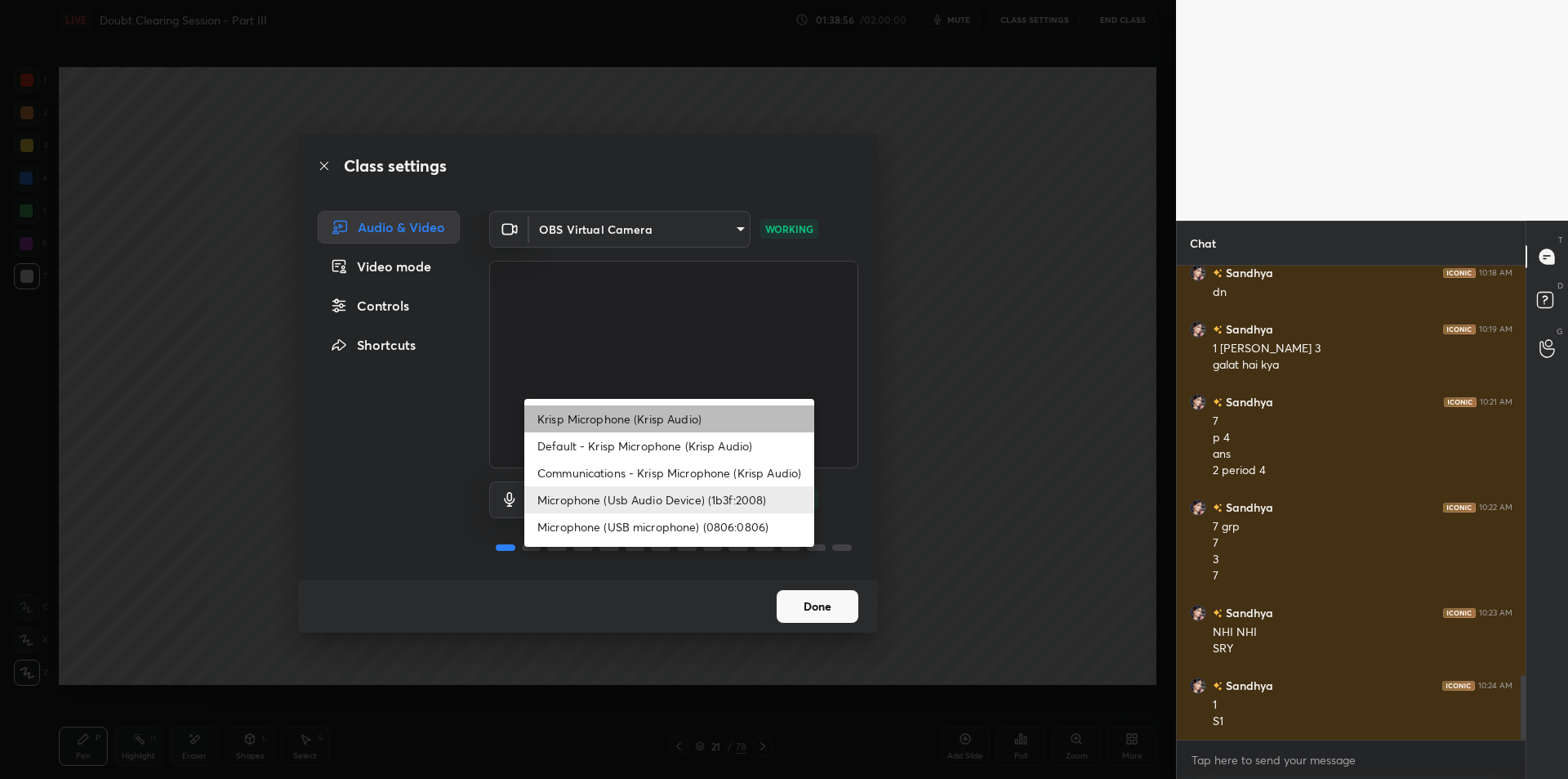
click at [652, 416] on li "Krisp Microphone (Krisp Audio)" at bounding box center [669, 418] width 290 height 27
type input "f179950b7ff94e844b1949510bbb9c4ee613793b831427a85f81c517fe718277"
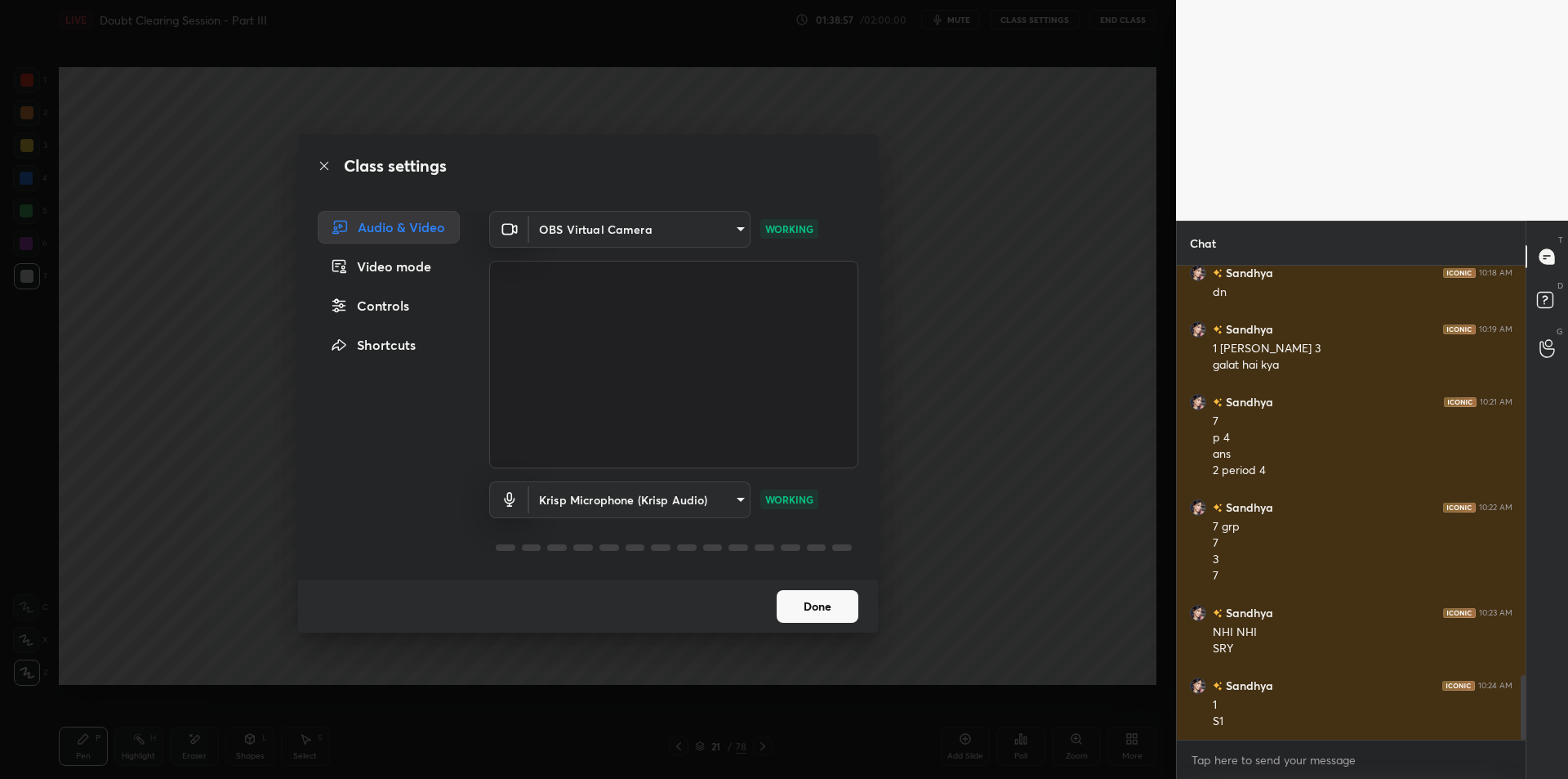
click at [1038, 318] on div "Class settings Audio & Video Video mode Controls Shortcuts OBS Virtual Camera 6…" at bounding box center [587, 389] width 1176 height 779
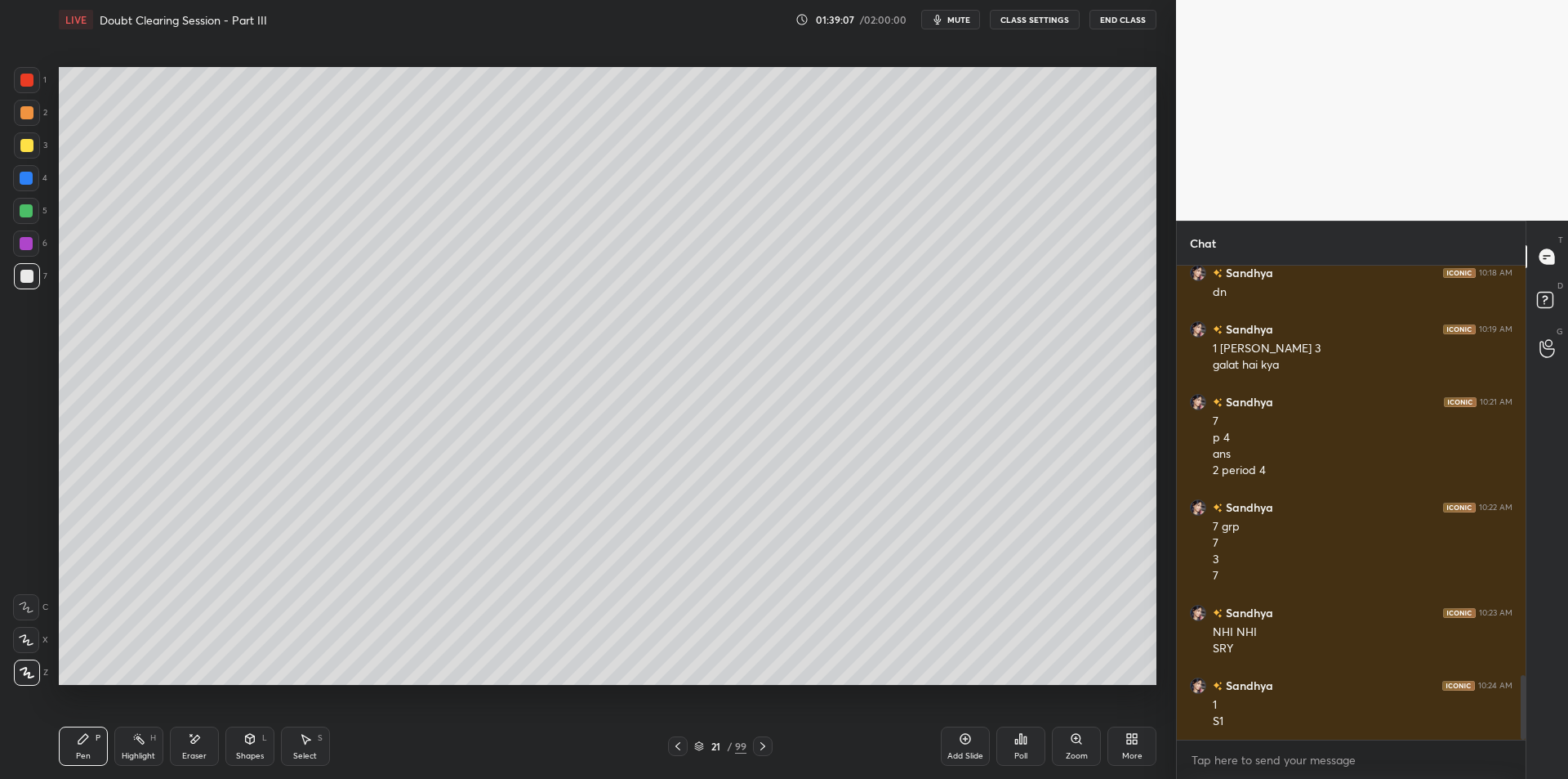
click at [139, 730] on div "Highlight H" at bounding box center [139, 745] width 49 height 39
click at [83, 724] on div "Pen P Highlight H Eraser Shapes L Select S 21 / 99 Add Slide Poll Zoom More" at bounding box center [607, 745] width 1098 height 65
click at [91, 741] on div "Pen P" at bounding box center [83, 745] width 49 height 39
click at [128, 752] on div "Highlight" at bounding box center [138, 755] width 34 height 8
click at [108, 749] on div "Pen P Highlight H Eraser Shapes L Select S" at bounding box center [279, 745] width 441 height 39
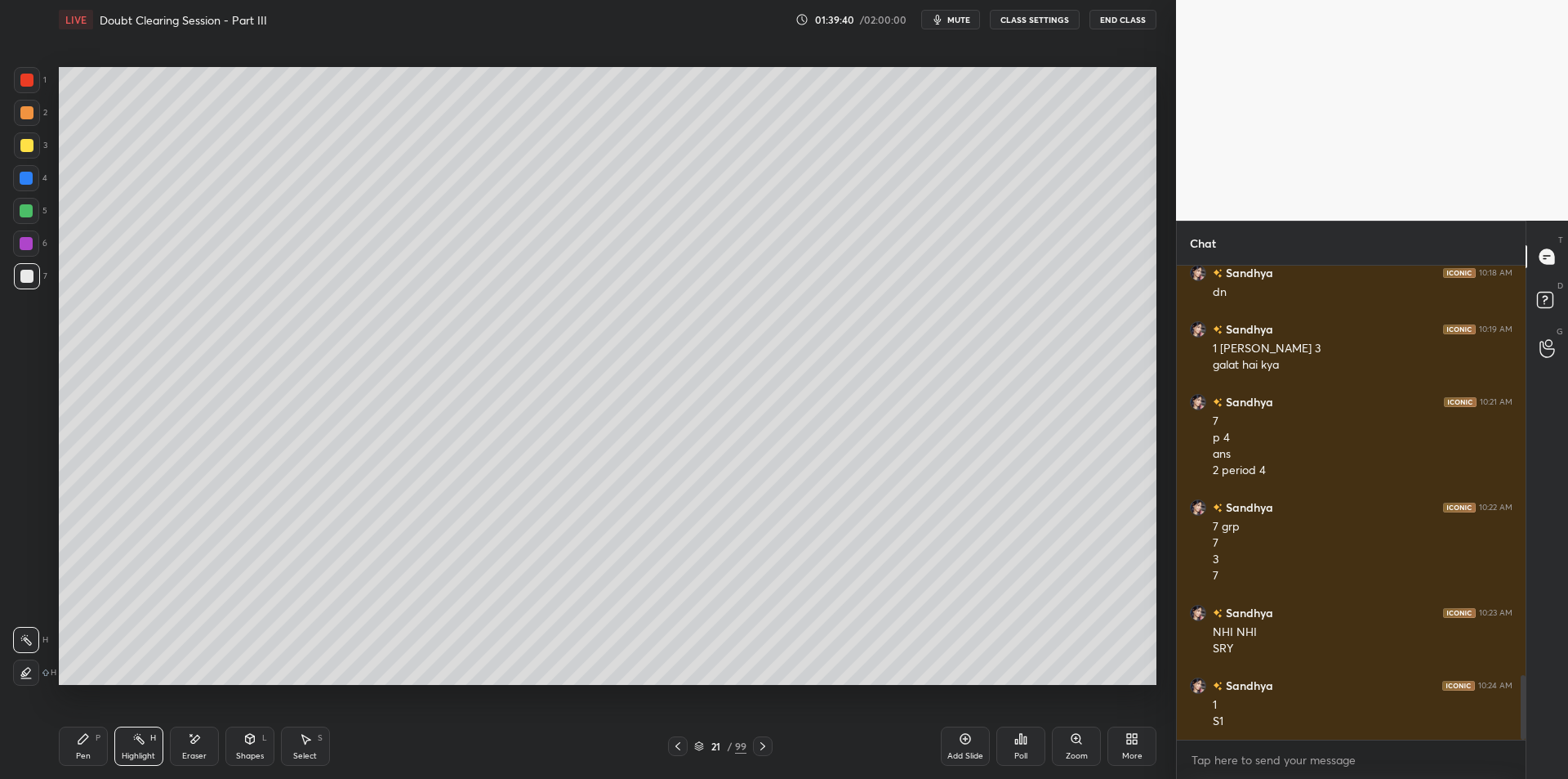
click at [120, 746] on div "Highlight H" at bounding box center [139, 745] width 49 height 39
click at [93, 735] on div "Pen P" at bounding box center [83, 745] width 49 height 39
click at [123, 738] on div "Highlight H" at bounding box center [139, 745] width 49 height 39
click at [81, 738] on icon at bounding box center [83, 739] width 10 height 10
click at [107, 742] on div "Pen P" at bounding box center [83, 745] width 49 height 39
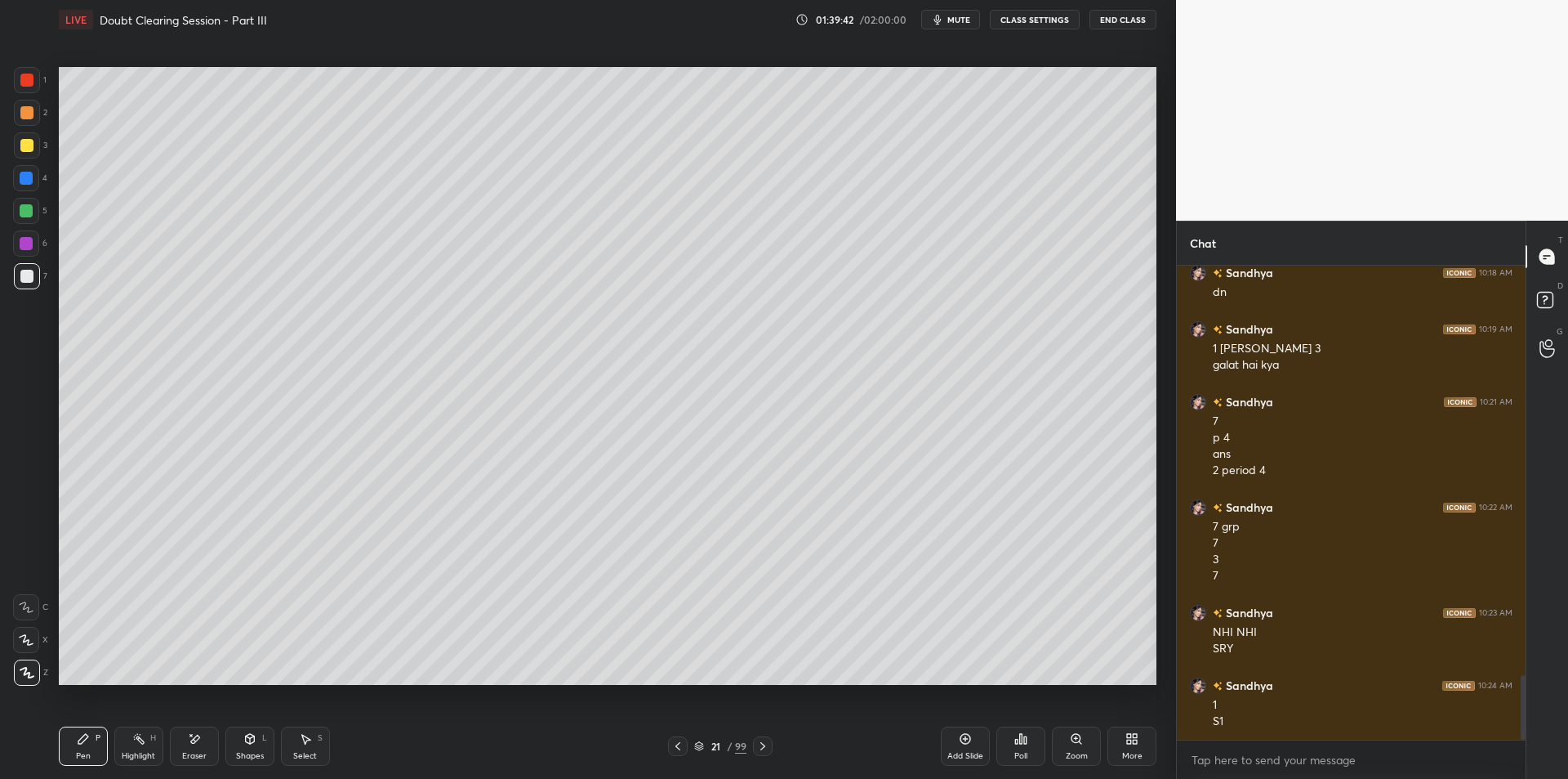
click at [82, 736] on icon at bounding box center [83, 739] width 10 height 10
click at [120, 745] on div "Highlight H" at bounding box center [139, 745] width 49 height 39
click at [81, 752] on div "Pen" at bounding box center [83, 755] width 15 height 8
click at [118, 752] on div "Highlight H" at bounding box center [139, 745] width 49 height 39
click at [80, 743] on icon at bounding box center [83, 739] width 10 height 10
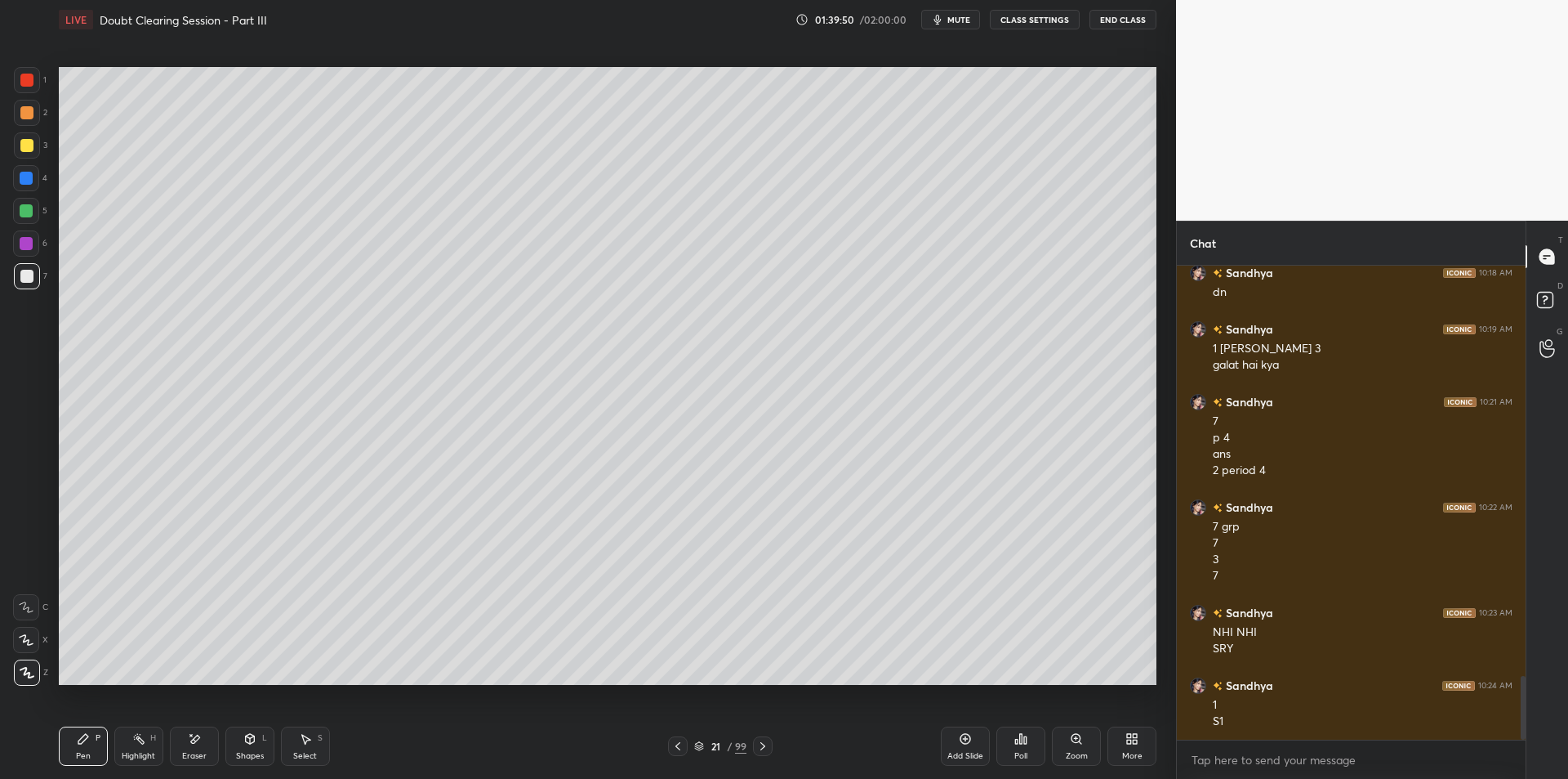
scroll to position [3057, 0]
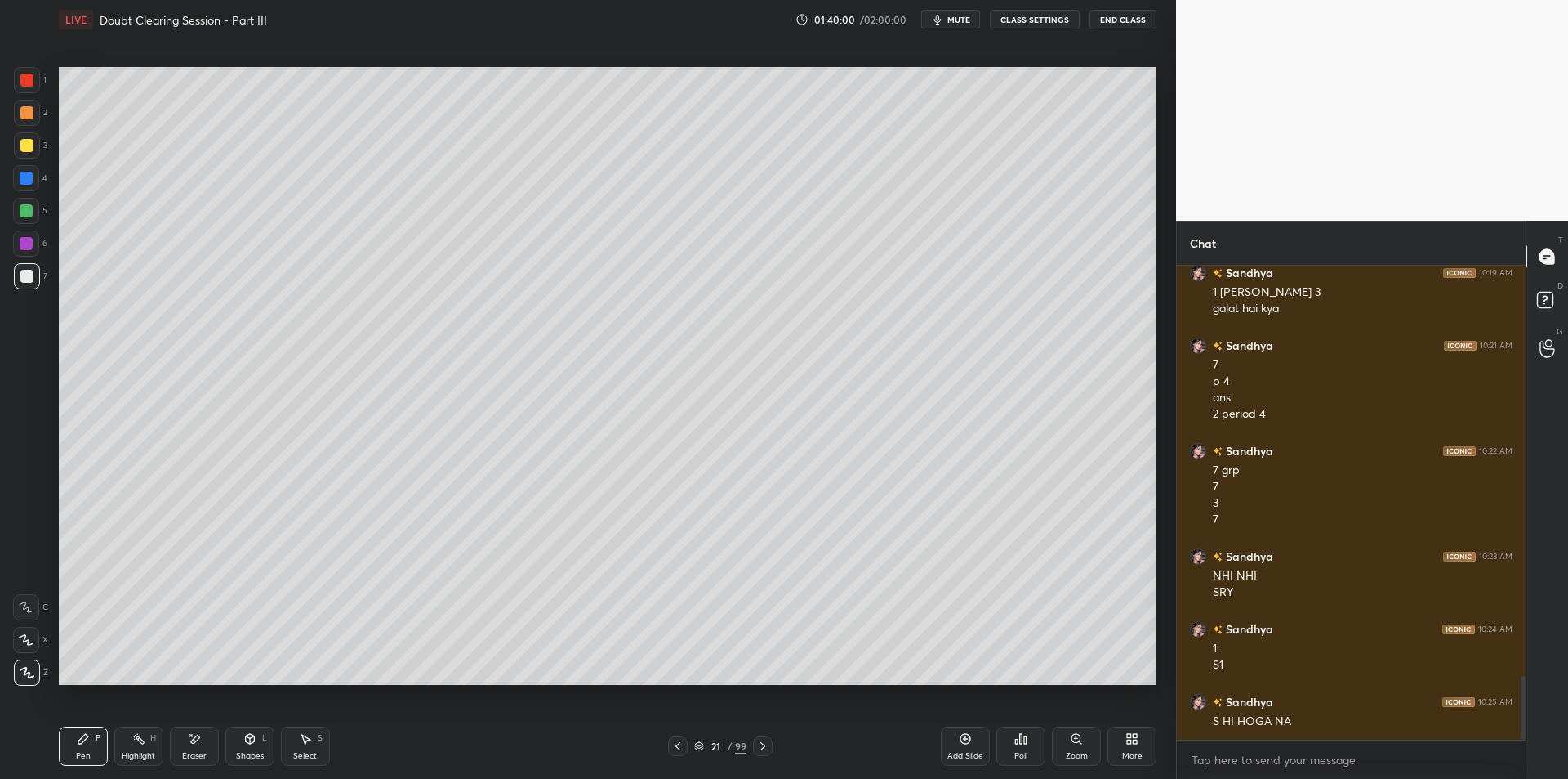
click at [950, 23] on span "mute" at bounding box center [958, 19] width 23 height 11
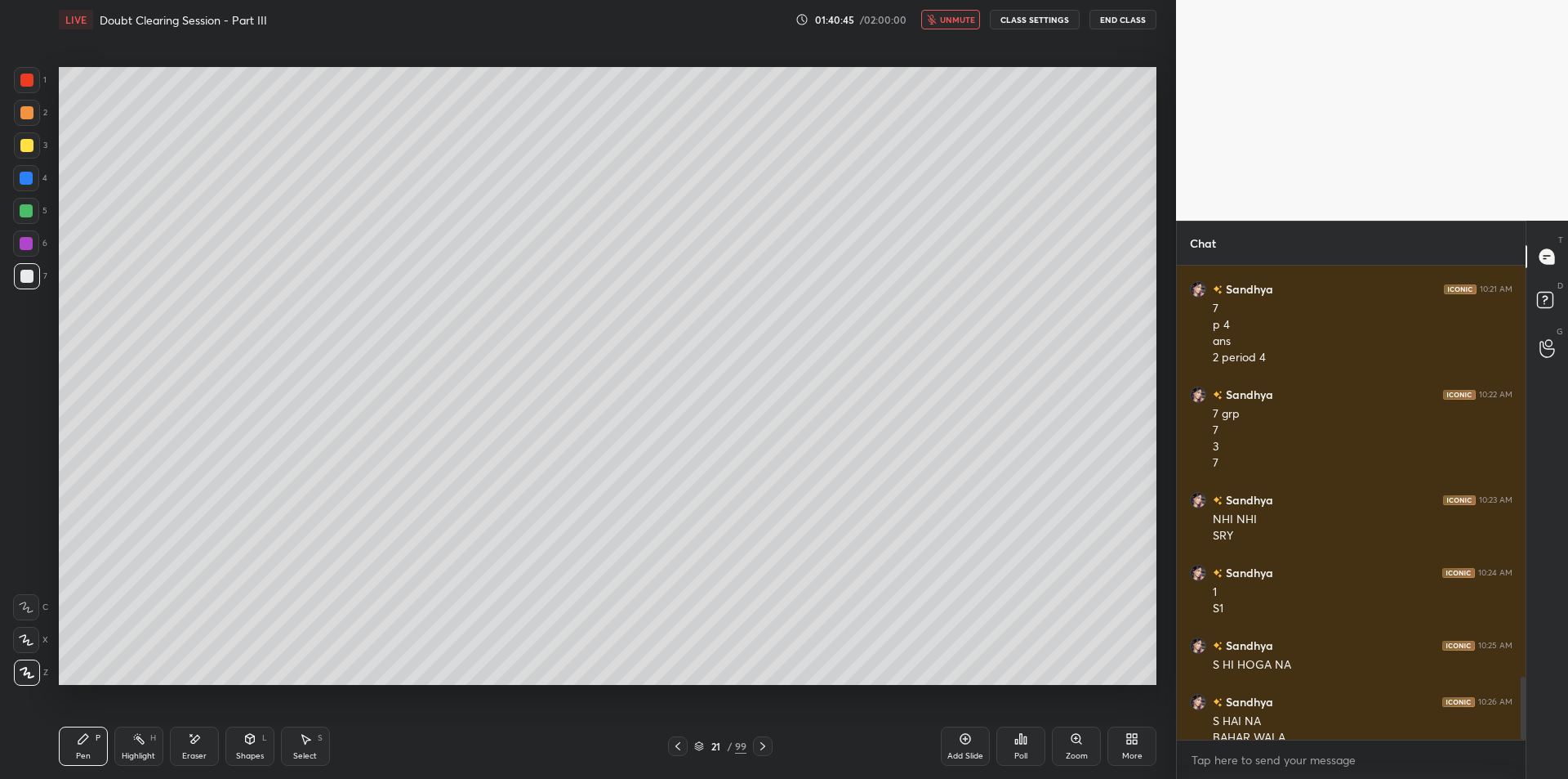
scroll to position [3130, 0]
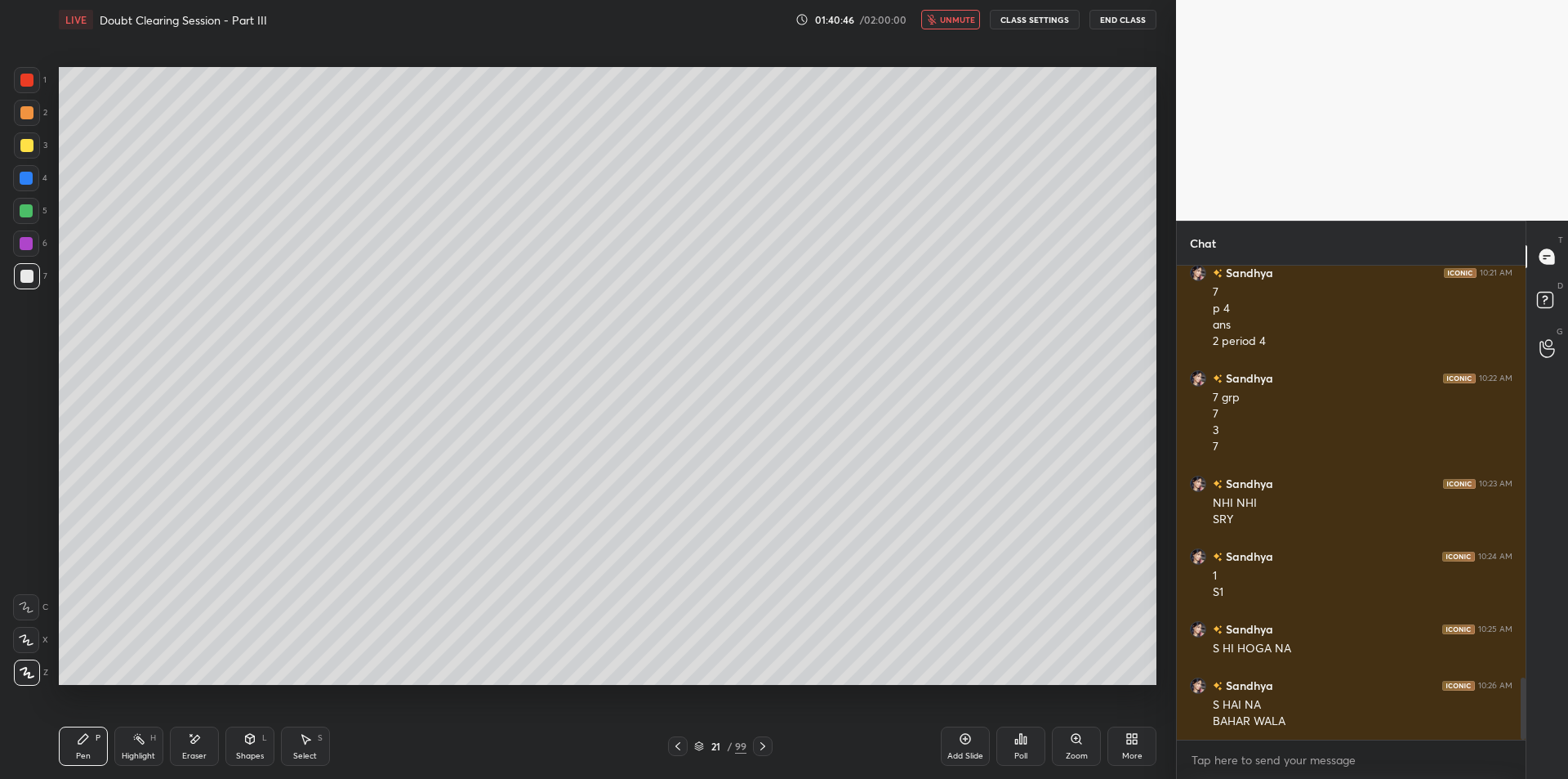
click at [955, 17] on span "unmute" at bounding box center [957, 19] width 35 height 11
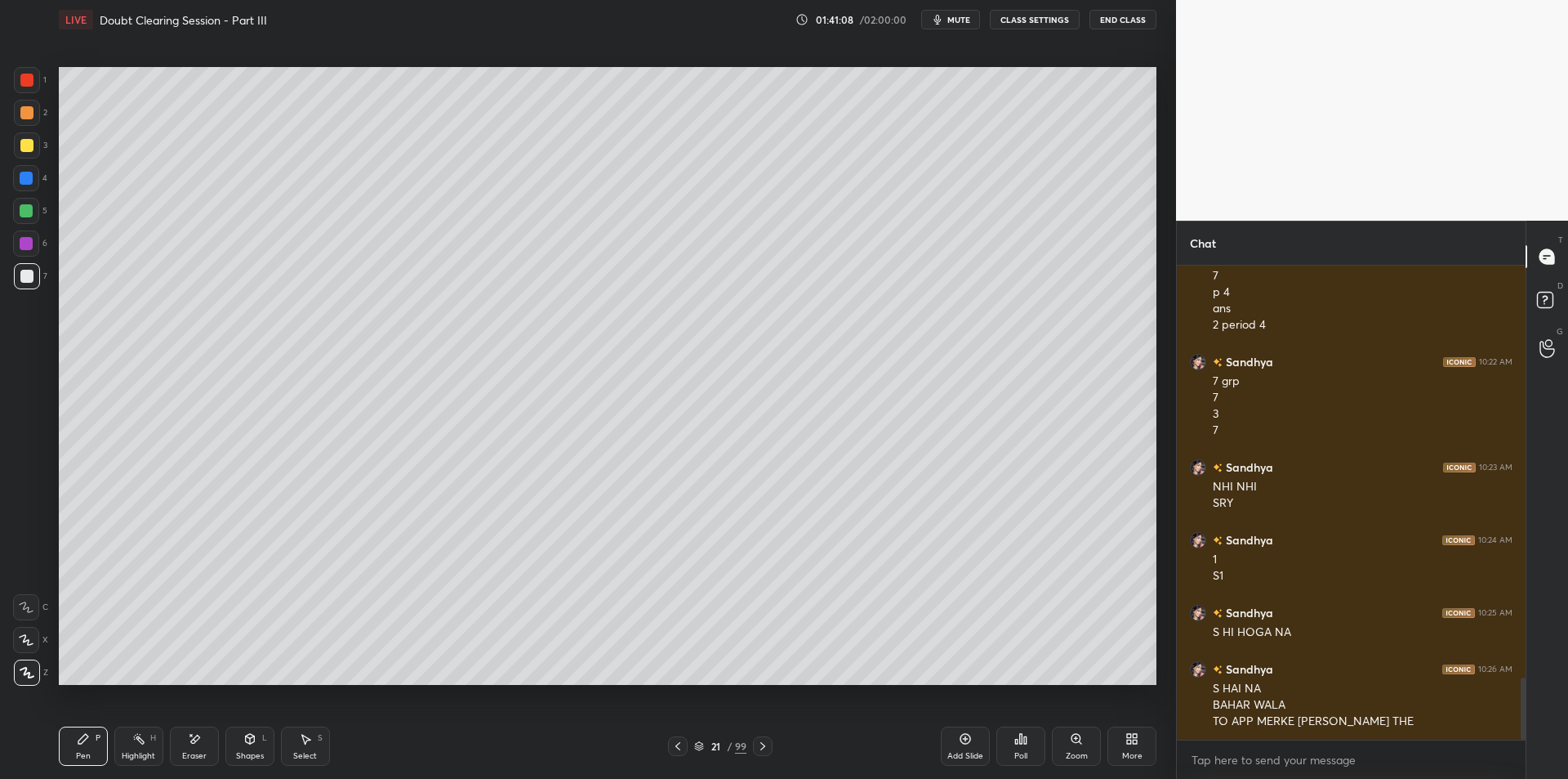
click at [28, 110] on div at bounding box center [27, 113] width 13 height 13
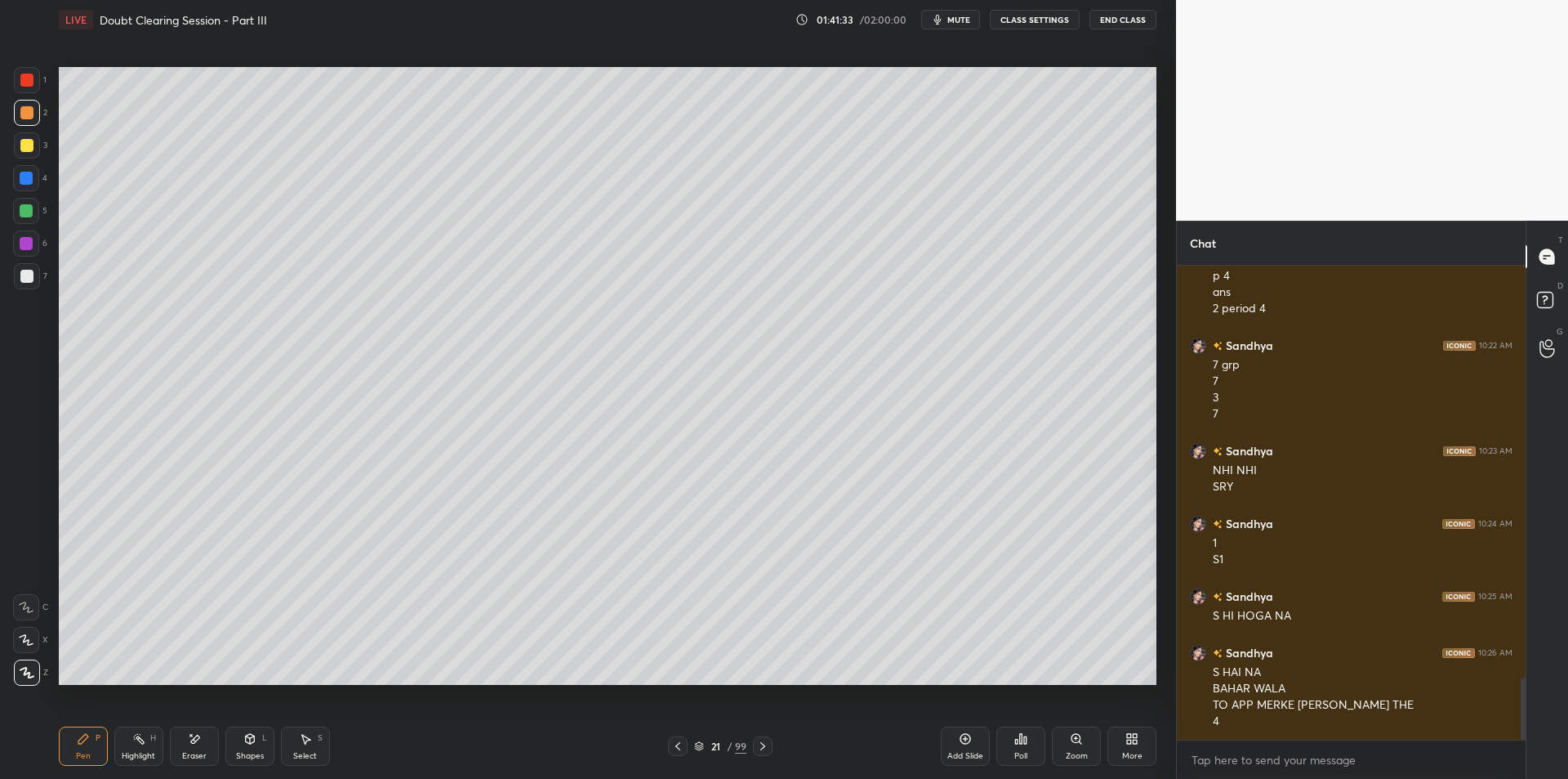
click at [963, 22] on span "mute" at bounding box center [958, 19] width 23 height 11
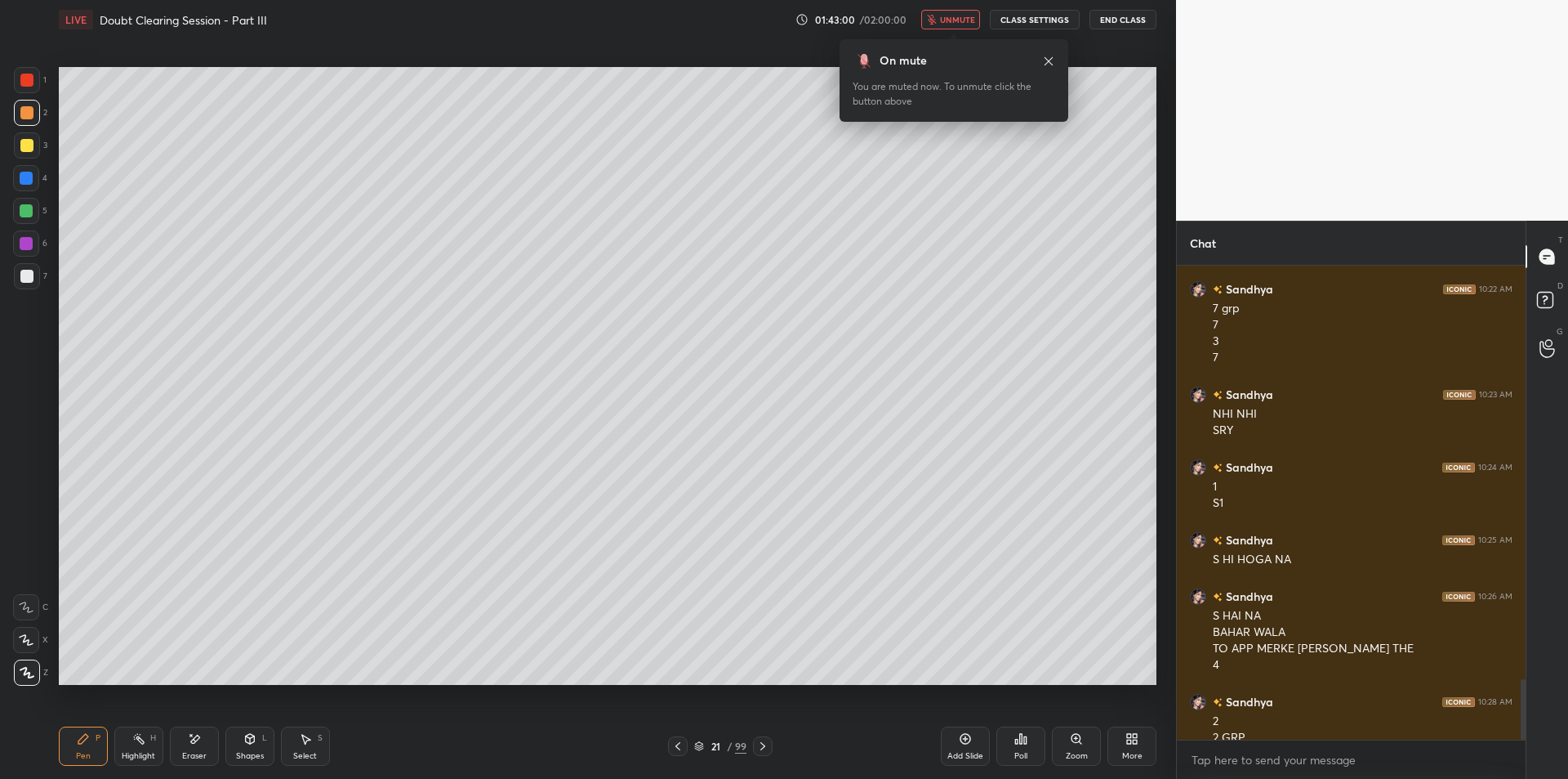
scroll to position [3235, 0]
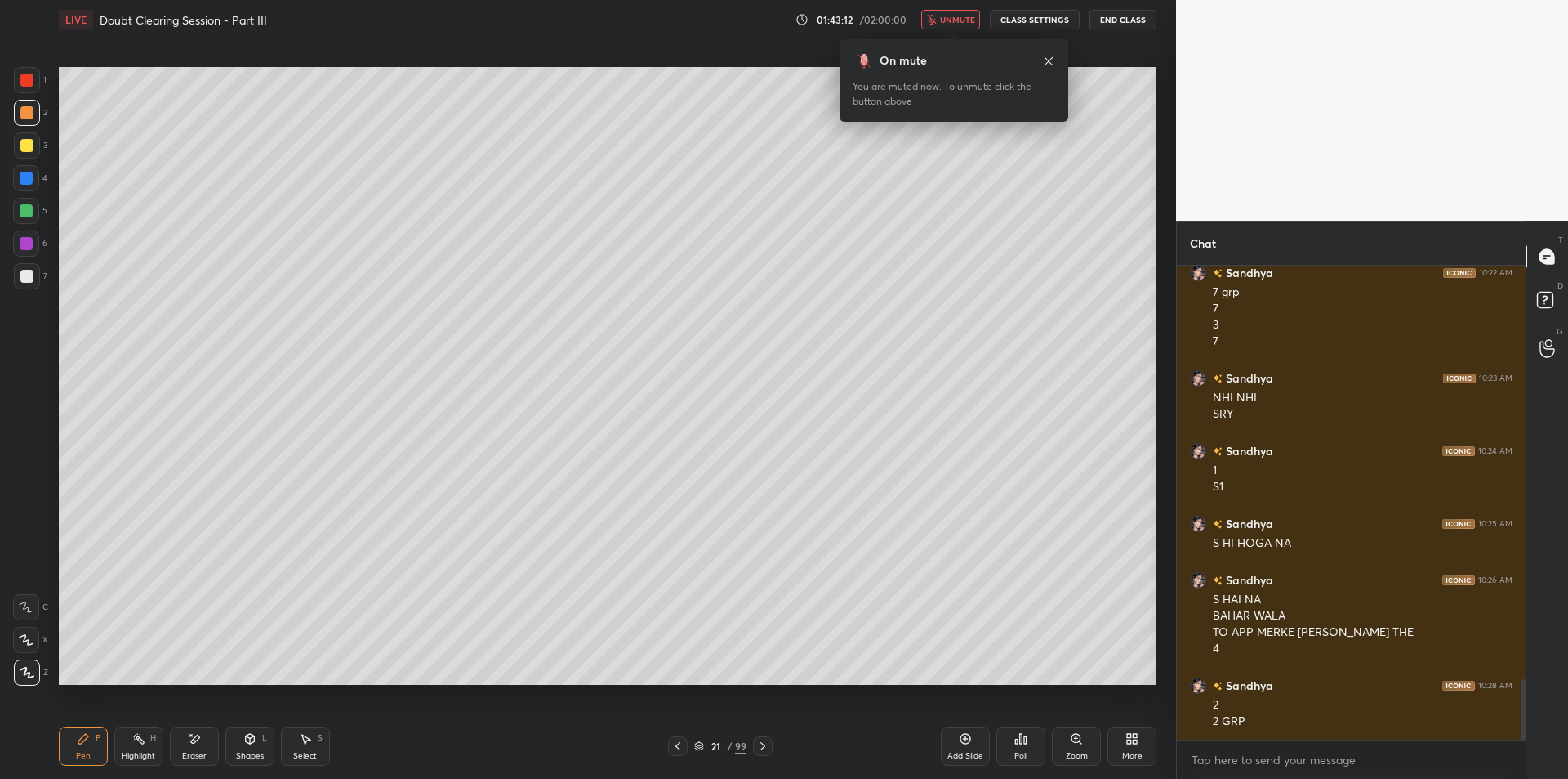
click at [944, 29] on div "On mute You are muted now. To unmute click the button above" at bounding box center [954, 75] width 229 height 92
click at [960, 18] on span "unmute" at bounding box center [957, 19] width 35 height 11
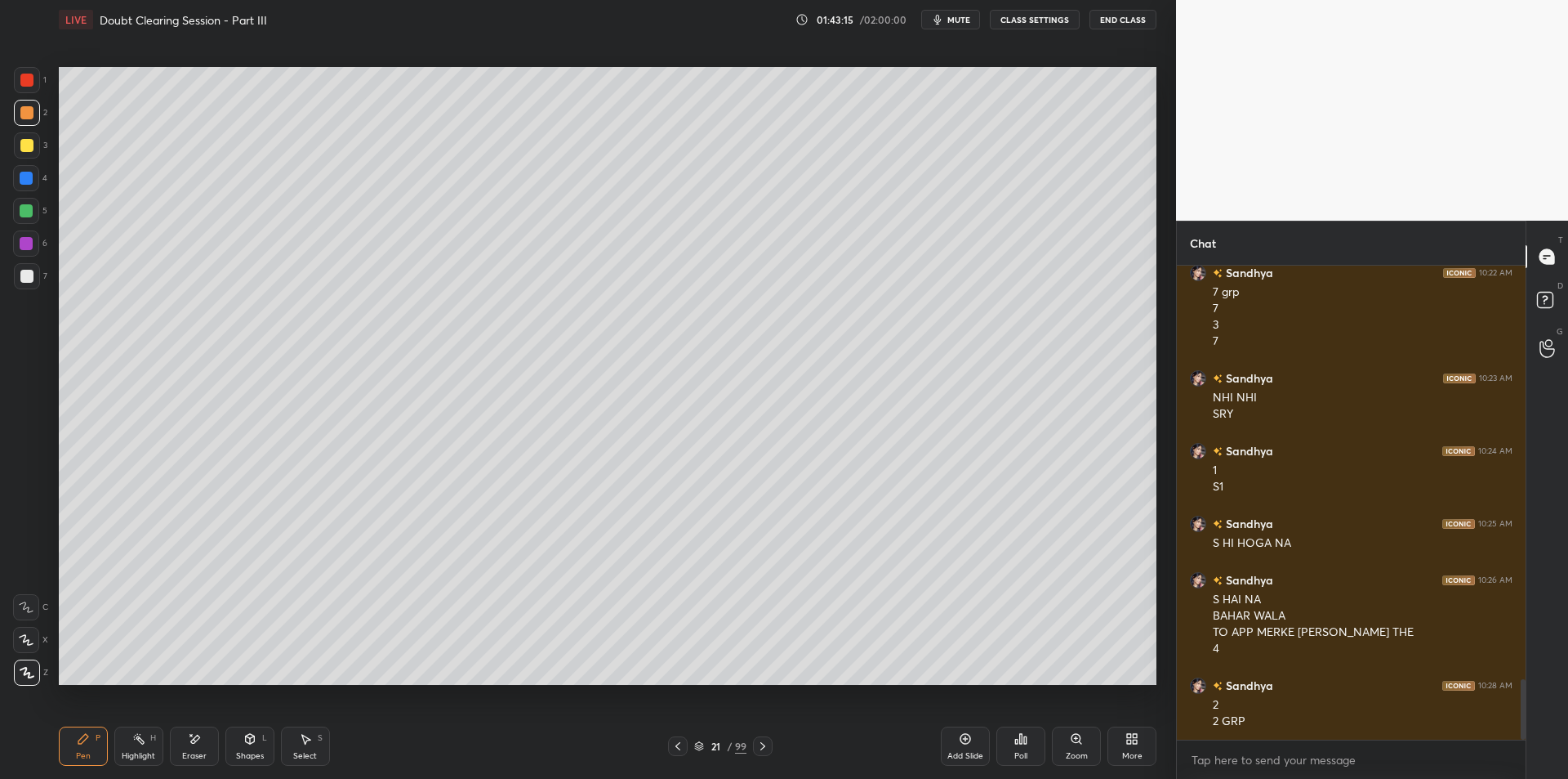
click at [38, 253] on div at bounding box center [26, 243] width 27 height 27
click at [29, 278] on div at bounding box center [27, 276] width 13 height 13
click at [937, 14] on icon "button" at bounding box center [938, 19] width 13 height 13
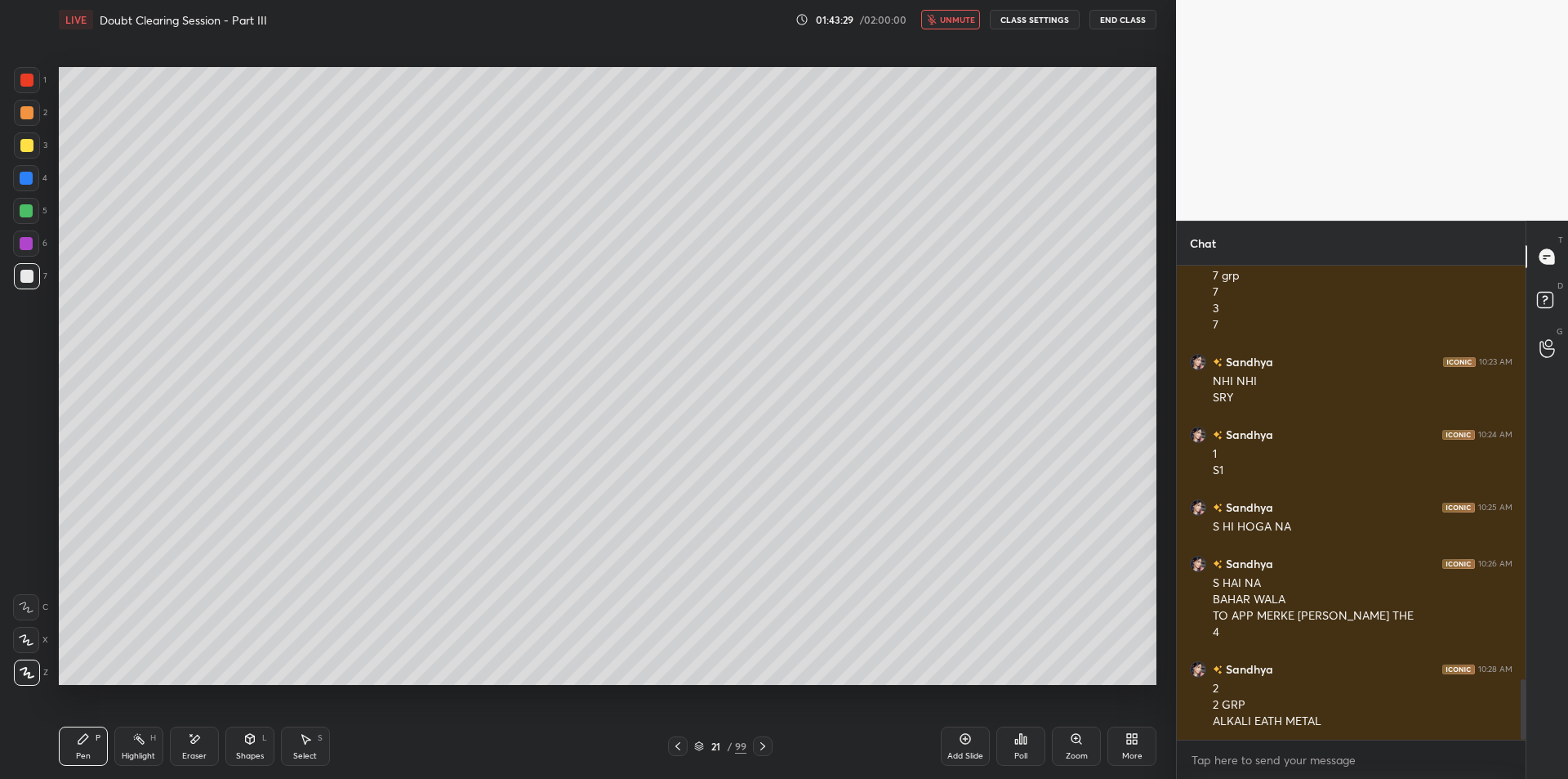
click at [961, 23] on span "unmute" at bounding box center [957, 19] width 35 height 11
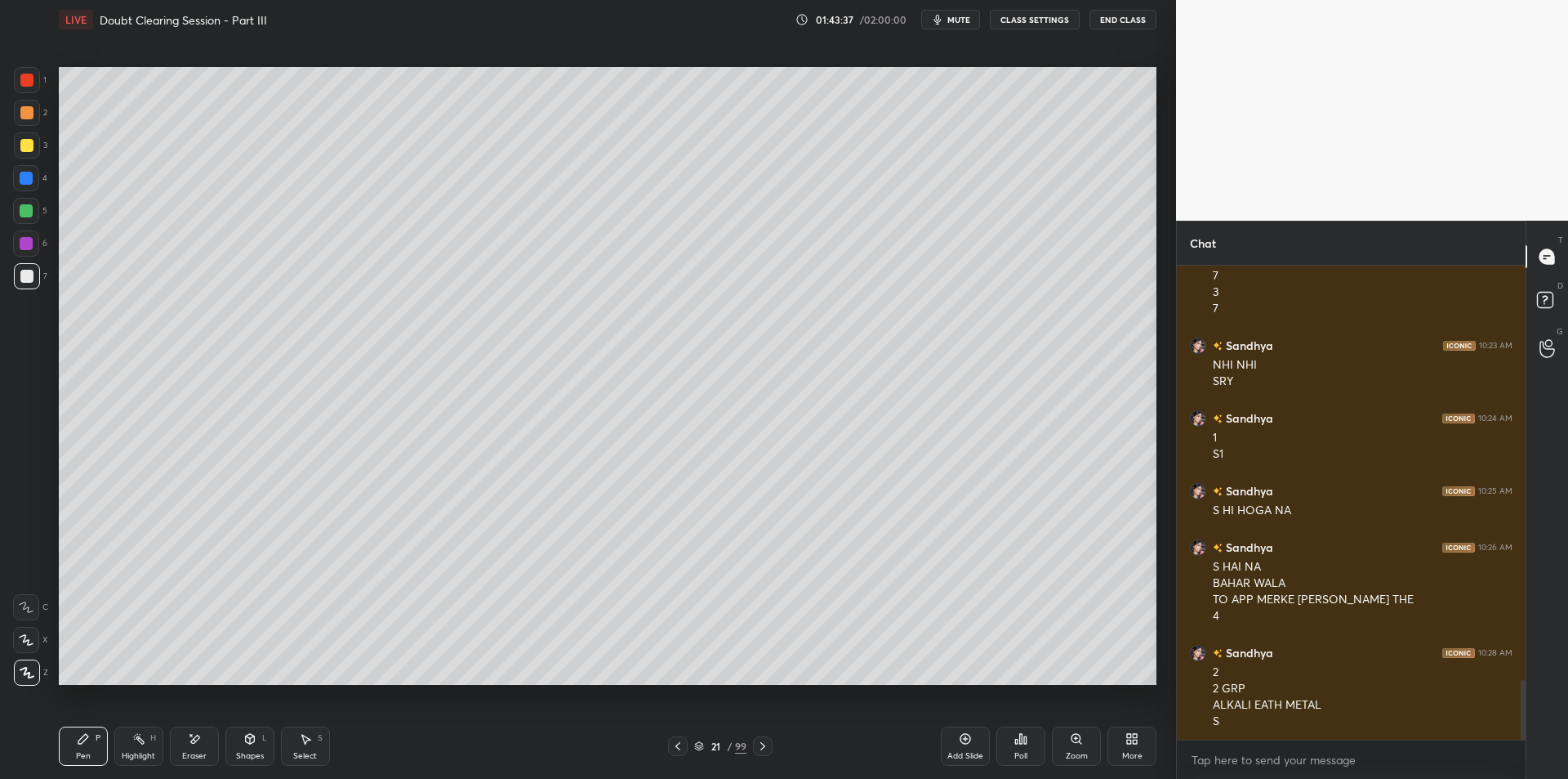
scroll to position [3325, 0]
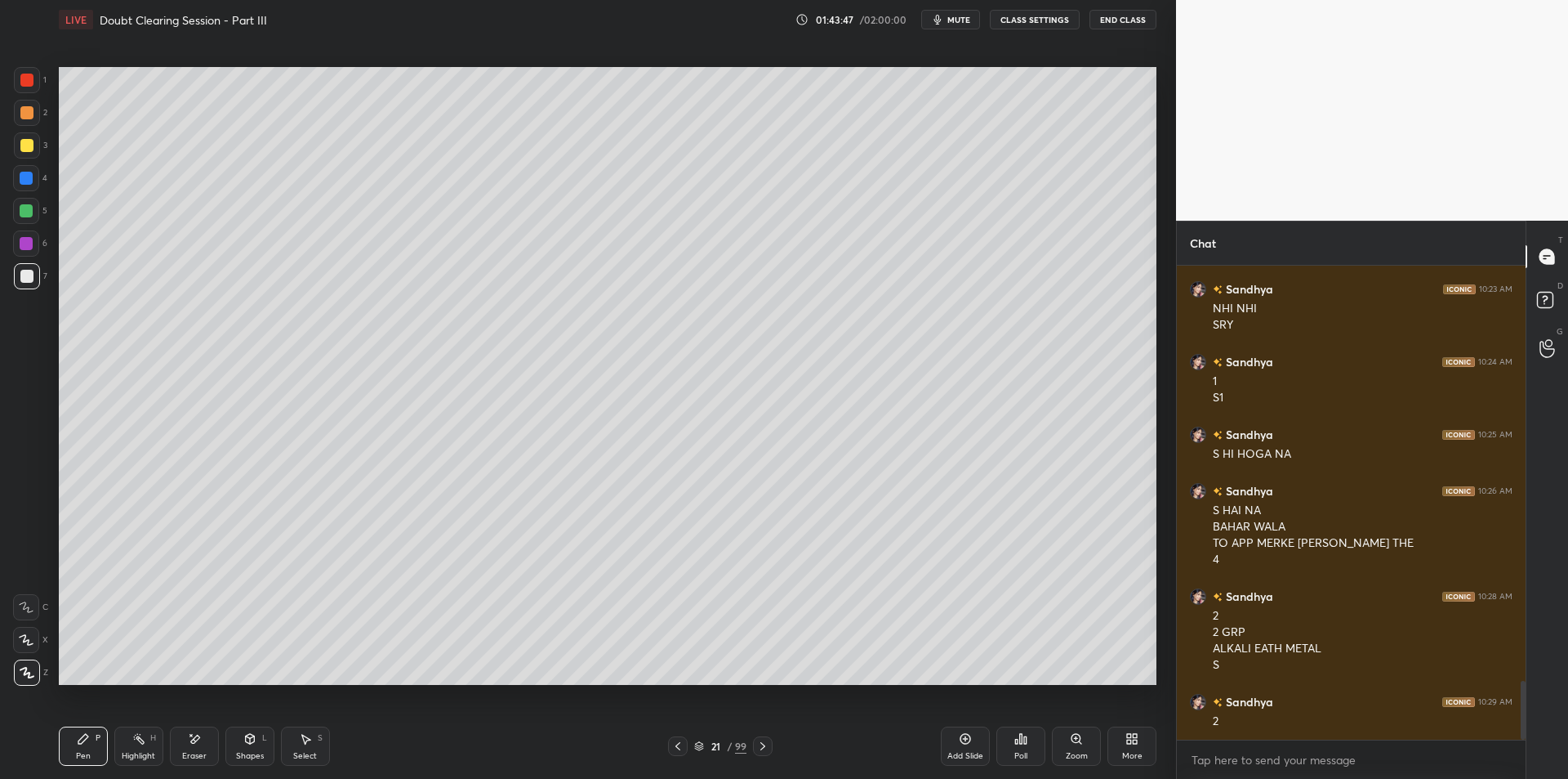
click at [969, 731] on div "Add Slide" at bounding box center [965, 745] width 49 height 39
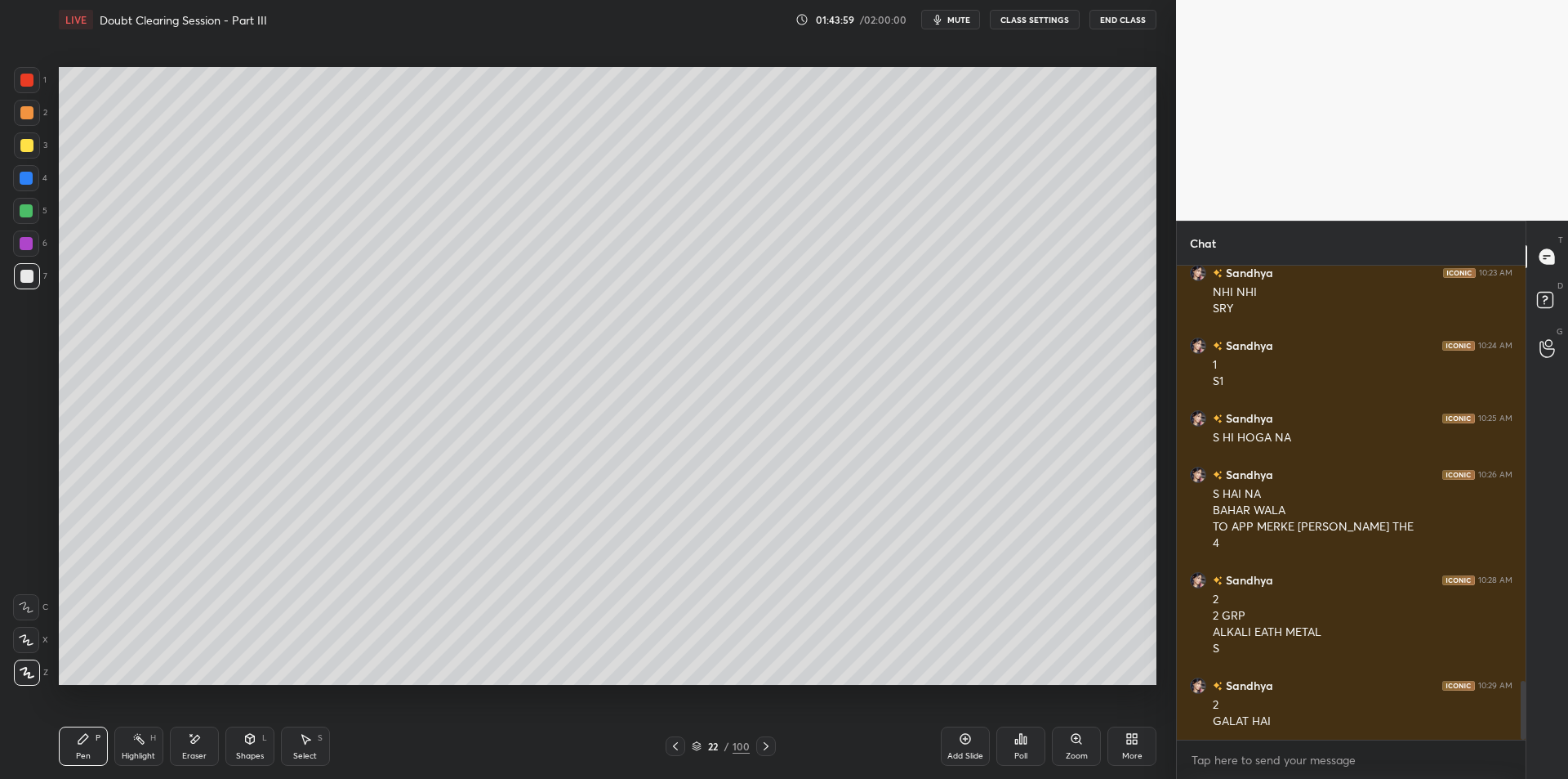
click at [27, 90] on div at bounding box center [27, 80] width 27 height 27
click at [947, 33] on div "LIVE Doubt Clearing Session - Part III 01:44:01 / 02:00:00 mute CLASS SETTINGS …" at bounding box center [607, 19] width 1098 height 39
click at [941, 21] on icon "button" at bounding box center [938, 19] width 7 height 10
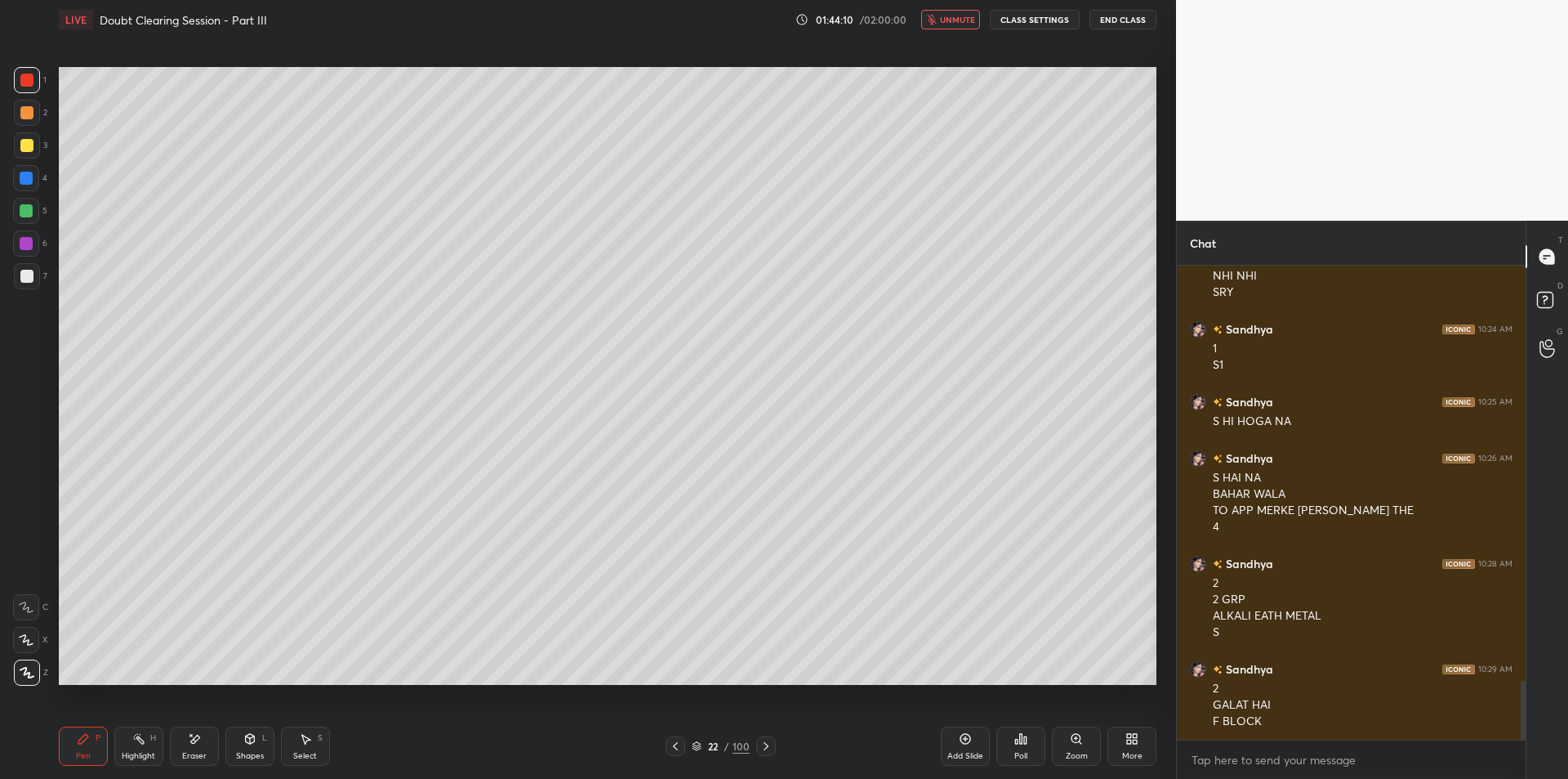
click at [964, 15] on span "unmute" at bounding box center [957, 19] width 35 height 11
click at [132, 752] on div "Highlight" at bounding box center [138, 755] width 34 height 8
click at [91, 751] on div "Pen P" at bounding box center [83, 745] width 49 height 39
click at [961, 17] on span "mute" at bounding box center [958, 19] width 23 height 11
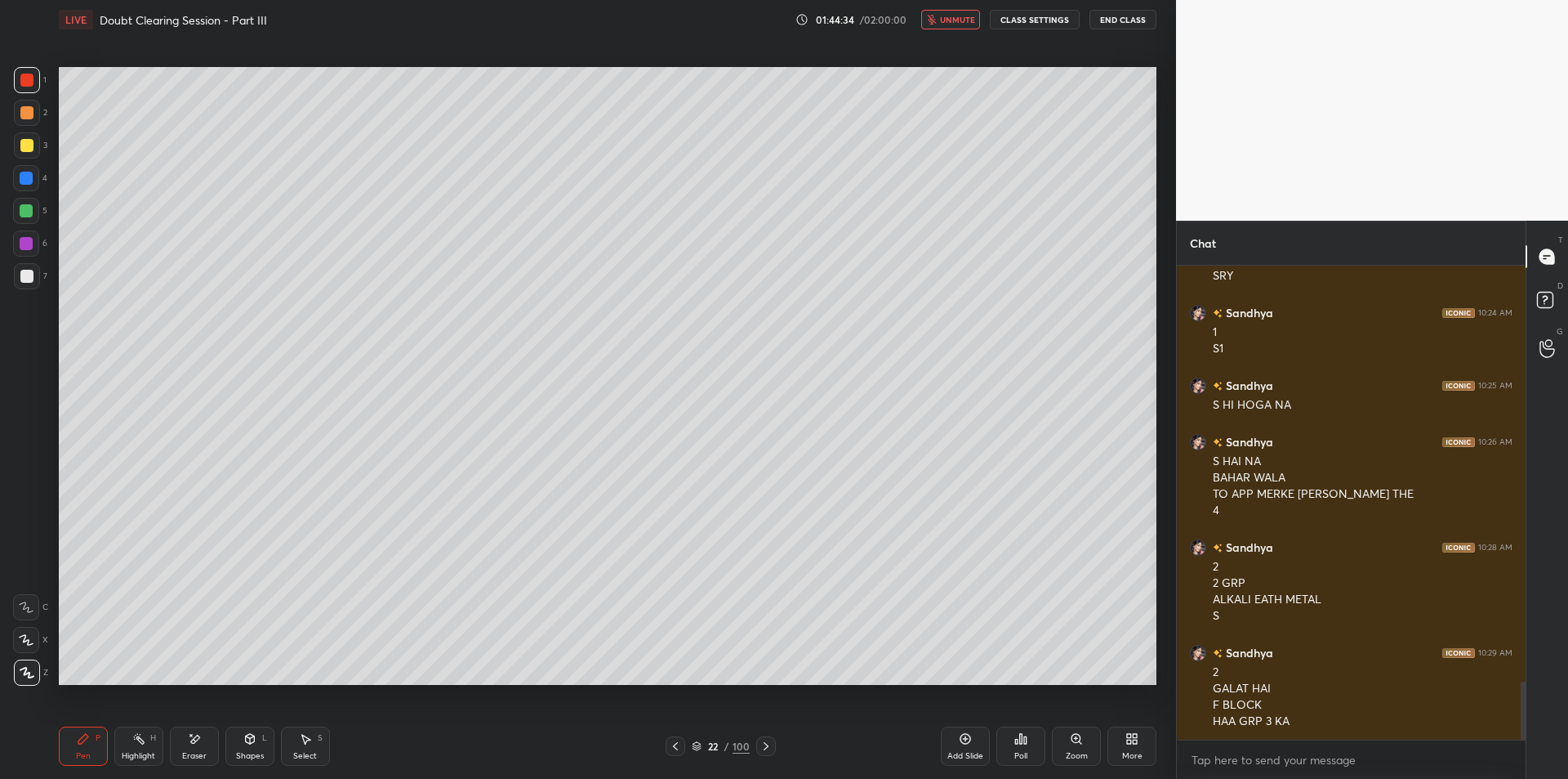
click at [963, 18] on span "unmute" at bounding box center [957, 19] width 35 height 11
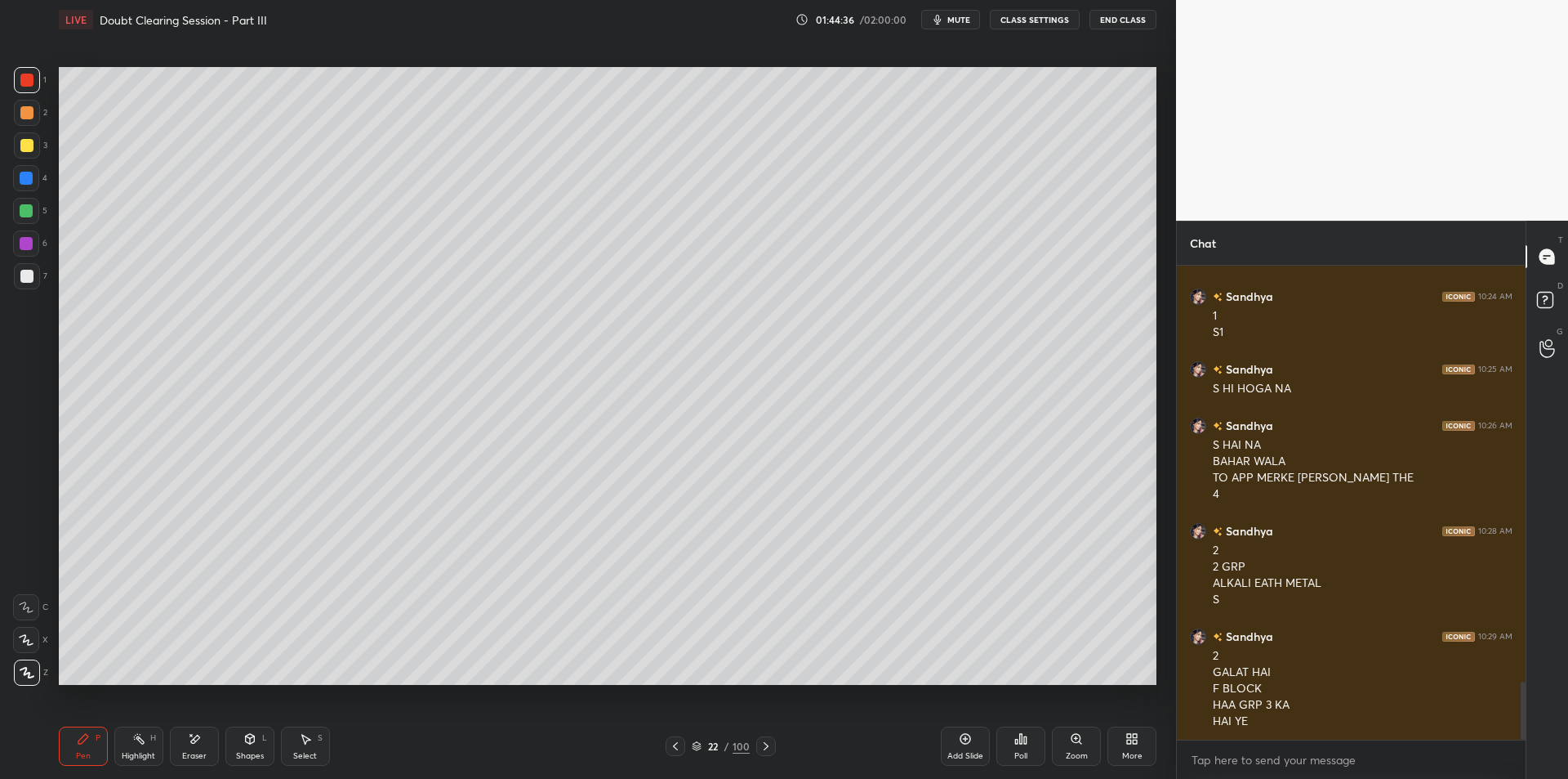
click at [42, 203] on div "5" at bounding box center [29, 211] width 34 height 27
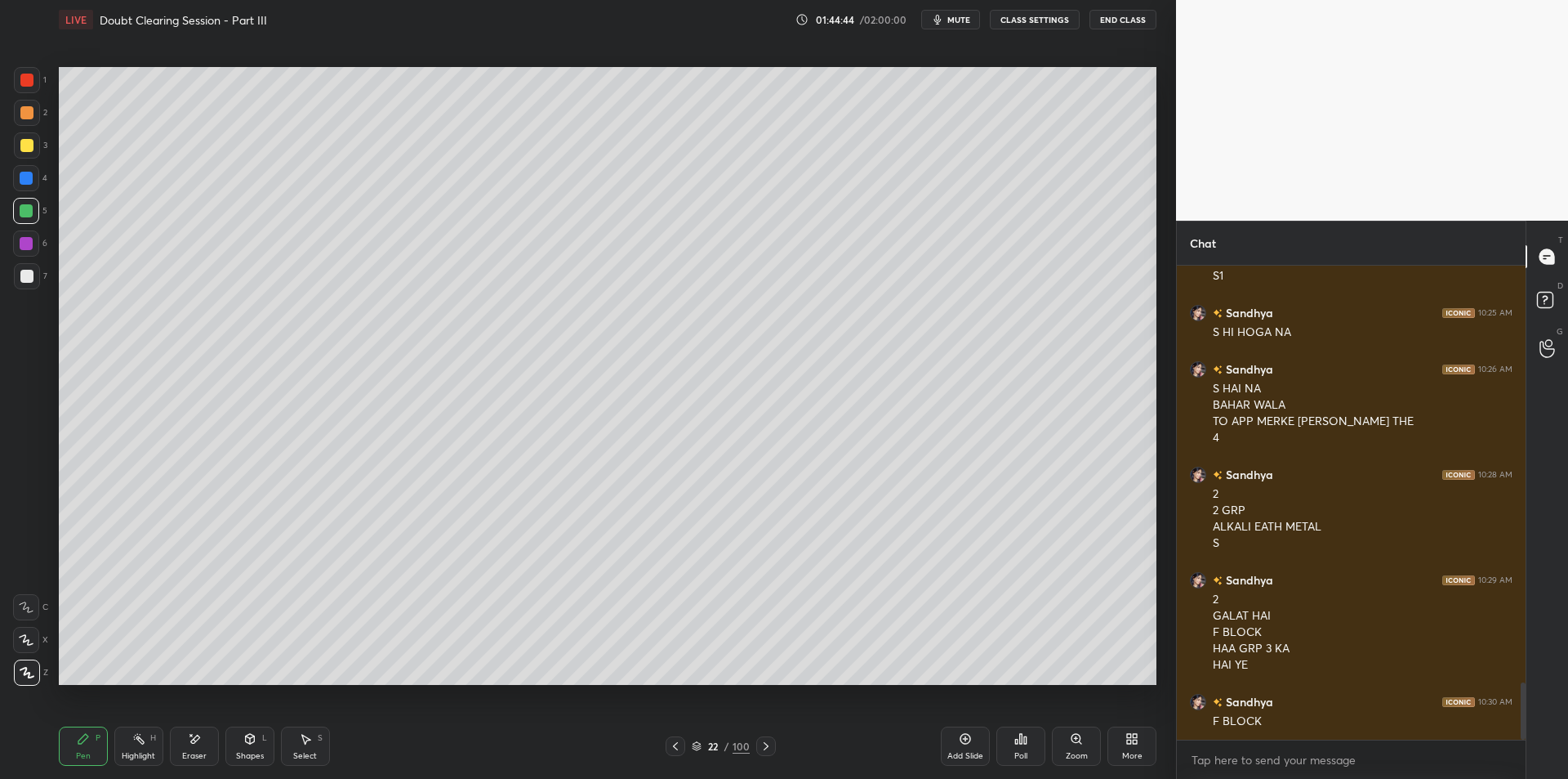
click at [961, 11] on button "mute" at bounding box center [950, 19] width 59 height 19
click at [953, 15] on span "unmute" at bounding box center [957, 19] width 35 height 11
click at [2, 248] on div "1 2 3 4 5 6 7 C X Z E E Erase all H H" at bounding box center [26, 375] width 52 height 618
click at [18, 251] on div at bounding box center [26, 243] width 27 height 27
click at [16, 278] on div at bounding box center [27, 276] width 27 height 27
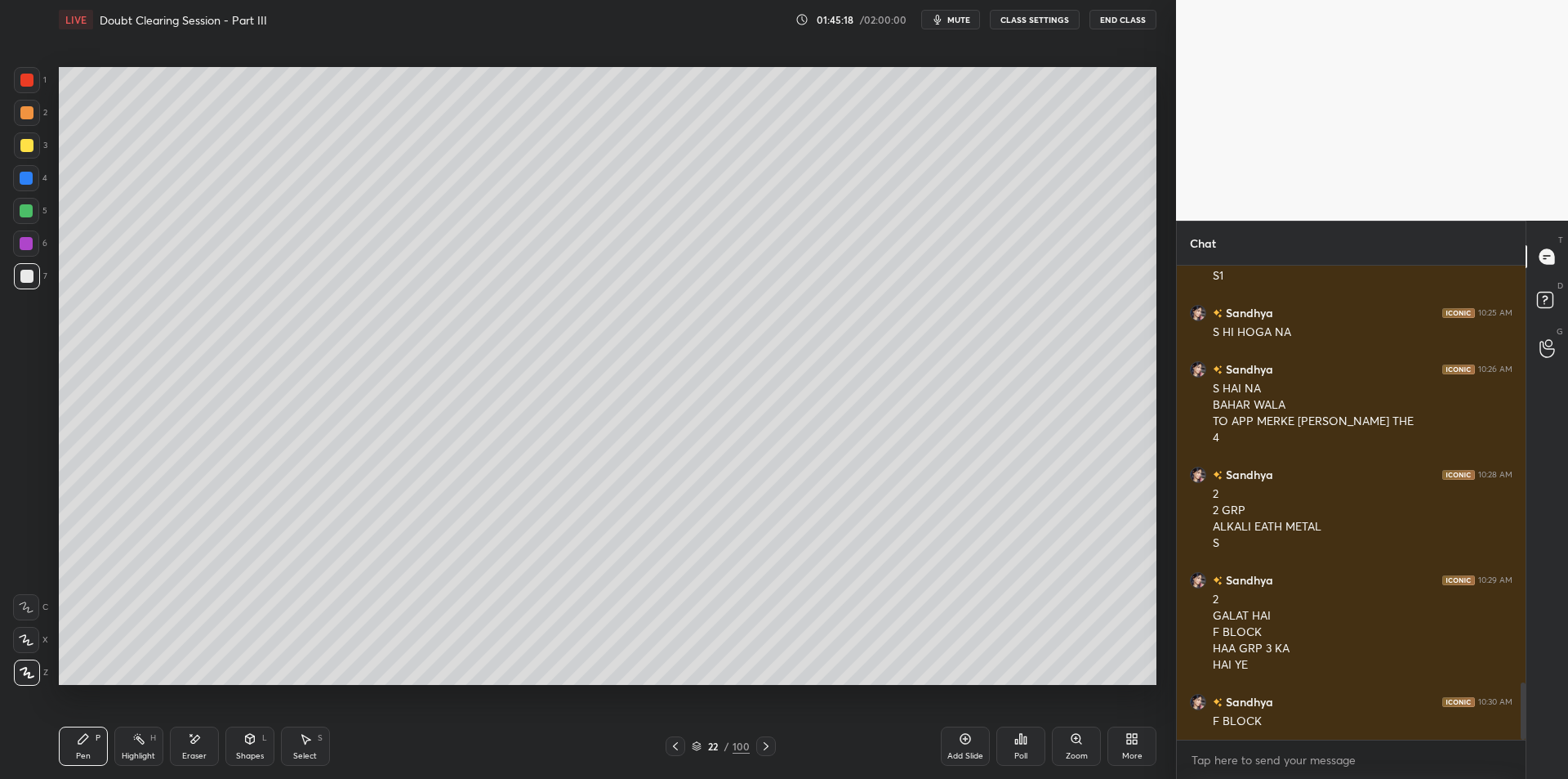
click at [50, 131] on div "1 2 3 4 5 6 7 C X Z E E Erase all H H" at bounding box center [26, 375] width 52 height 618
click at [33, 141] on div at bounding box center [27, 146] width 13 height 13
click at [34, 152] on div at bounding box center [27, 146] width 27 height 27
click at [38, 204] on div at bounding box center [26, 211] width 27 height 27
click at [38, 247] on div at bounding box center [26, 243] width 27 height 27
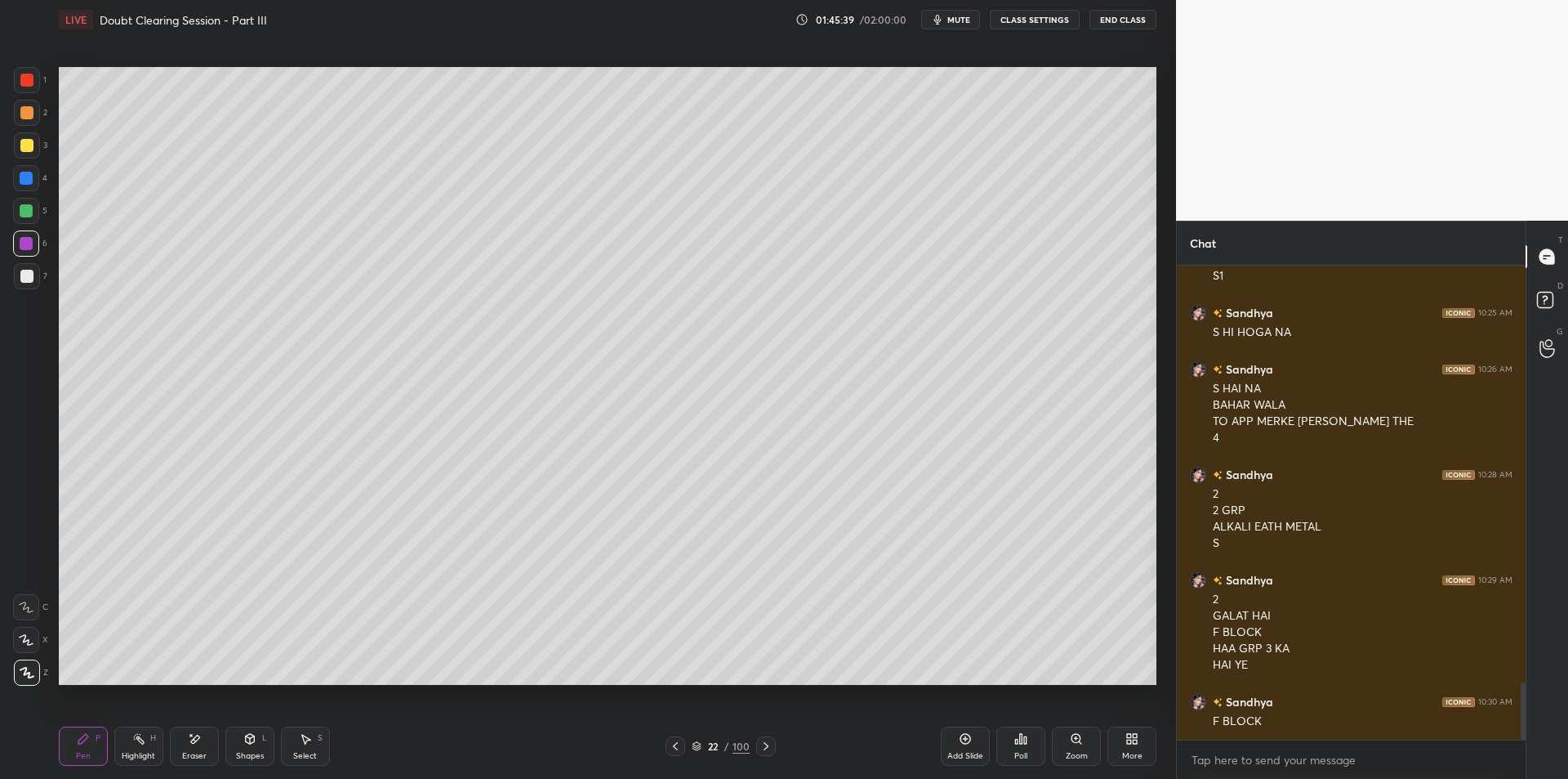
click at [27, 270] on div at bounding box center [27, 276] width 13 height 13
click at [24, 224] on div "5" at bounding box center [29, 214] width 34 height 33
click at [10, 219] on div "1 2 3 4 5 6 7 C X Z E E Erase all H H" at bounding box center [26, 375] width 52 height 618
click at [26, 200] on div at bounding box center [26, 211] width 27 height 27
click at [29, 222] on div at bounding box center [26, 211] width 27 height 27
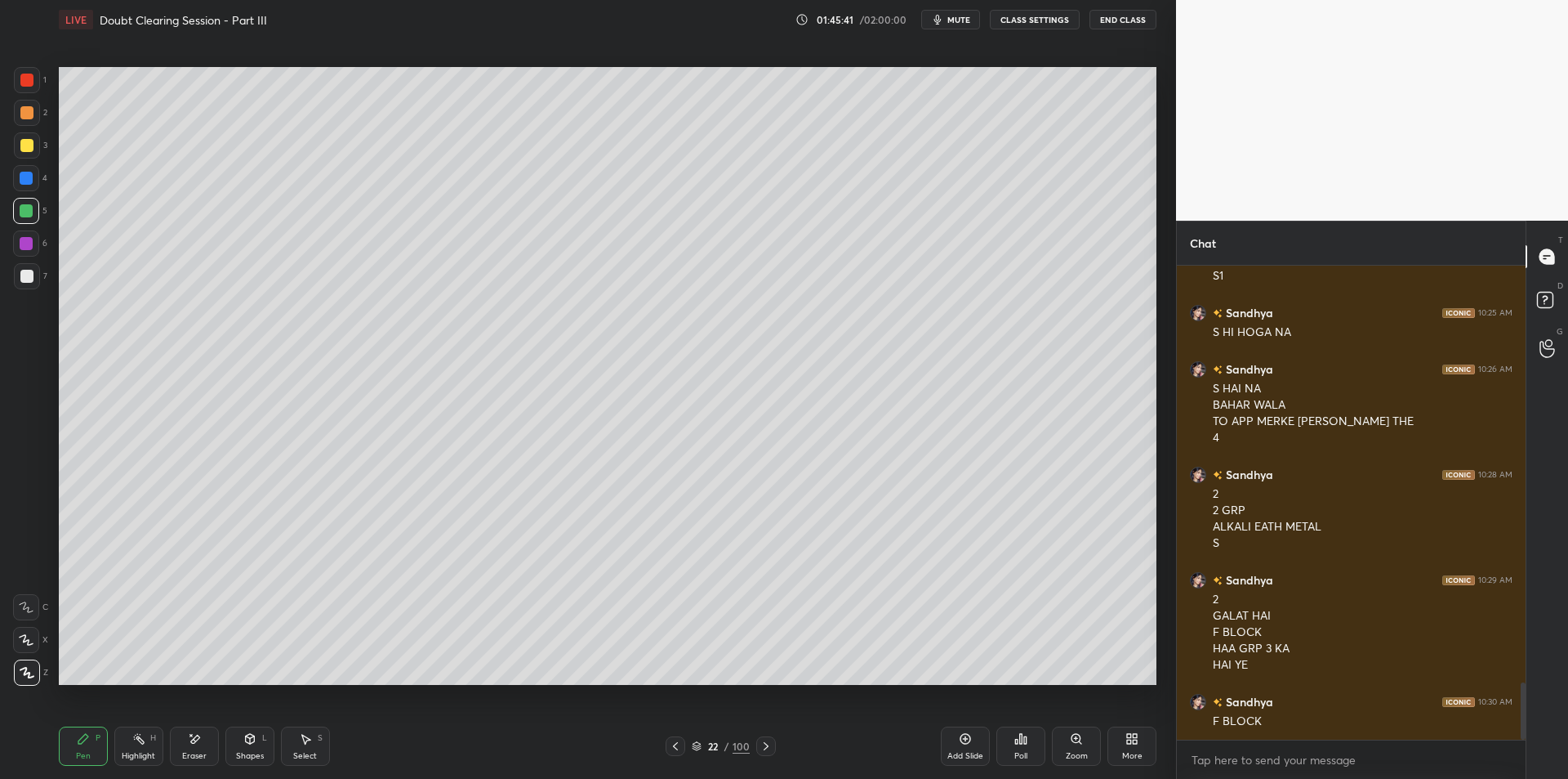
click at [21, 192] on div "4" at bounding box center [29, 181] width 34 height 33
click at [22, 194] on div "4" at bounding box center [29, 181] width 34 height 33
click at [27, 201] on div at bounding box center [26, 211] width 27 height 27
click at [29, 179] on div at bounding box center [26, 178] width 13 height 13
click at [31, 202] on div at bounding box center [26, 211] width 27 height 27
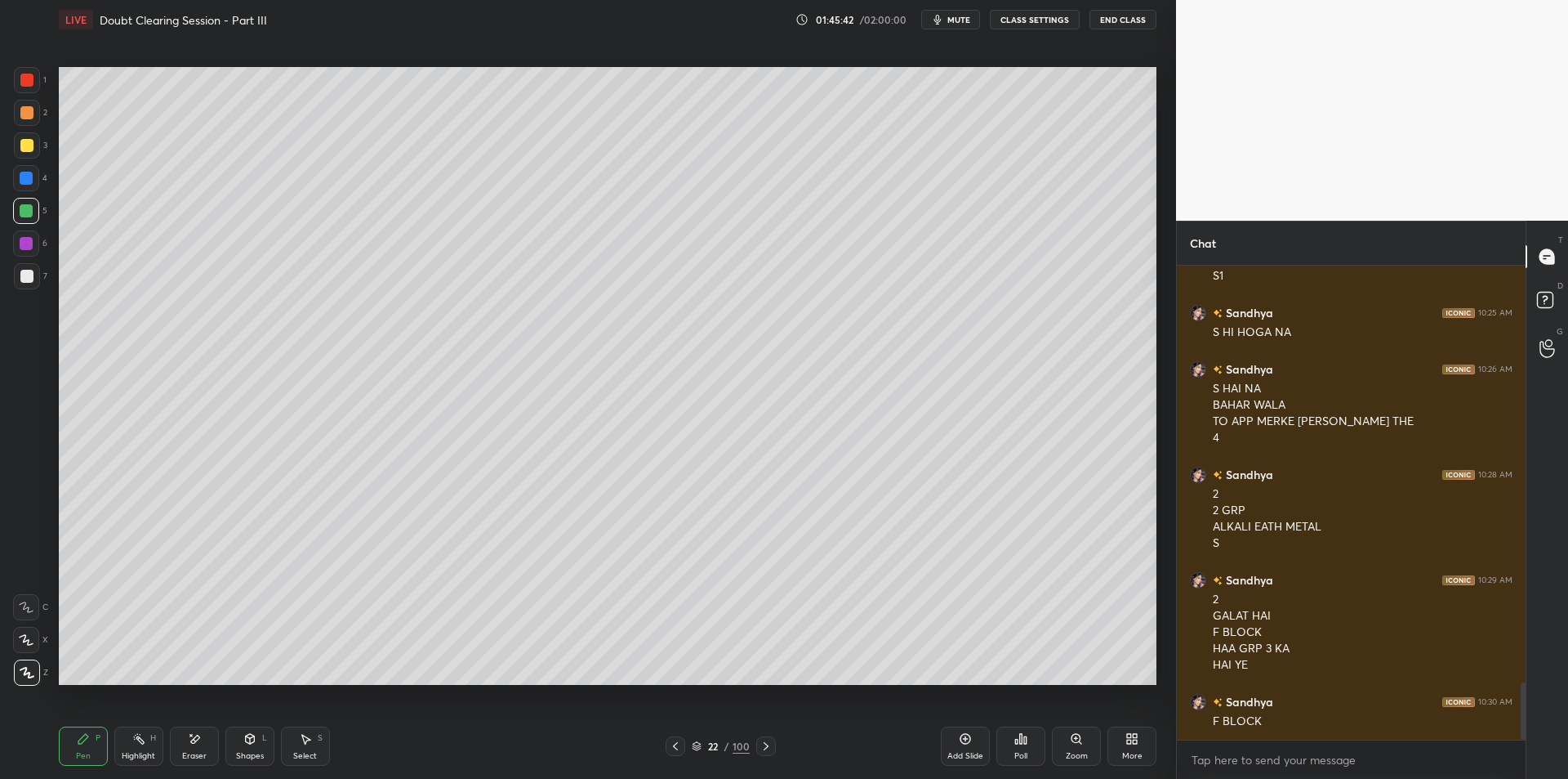
click at [30, 168] on div at bounding box center [26, 178] width 27 height 27
click at [33, 146] on div at bounding box center [27, 146] width 13 height 13
click at [24, 127] on div "2" at bounding box center [30, 116] width 34 height 33
click at [27, 108] on div at bounding box center [27, 113] width 13 height 13
click at [23, 164] on div "3" at bounding box center [30, 149] width 34 height 33
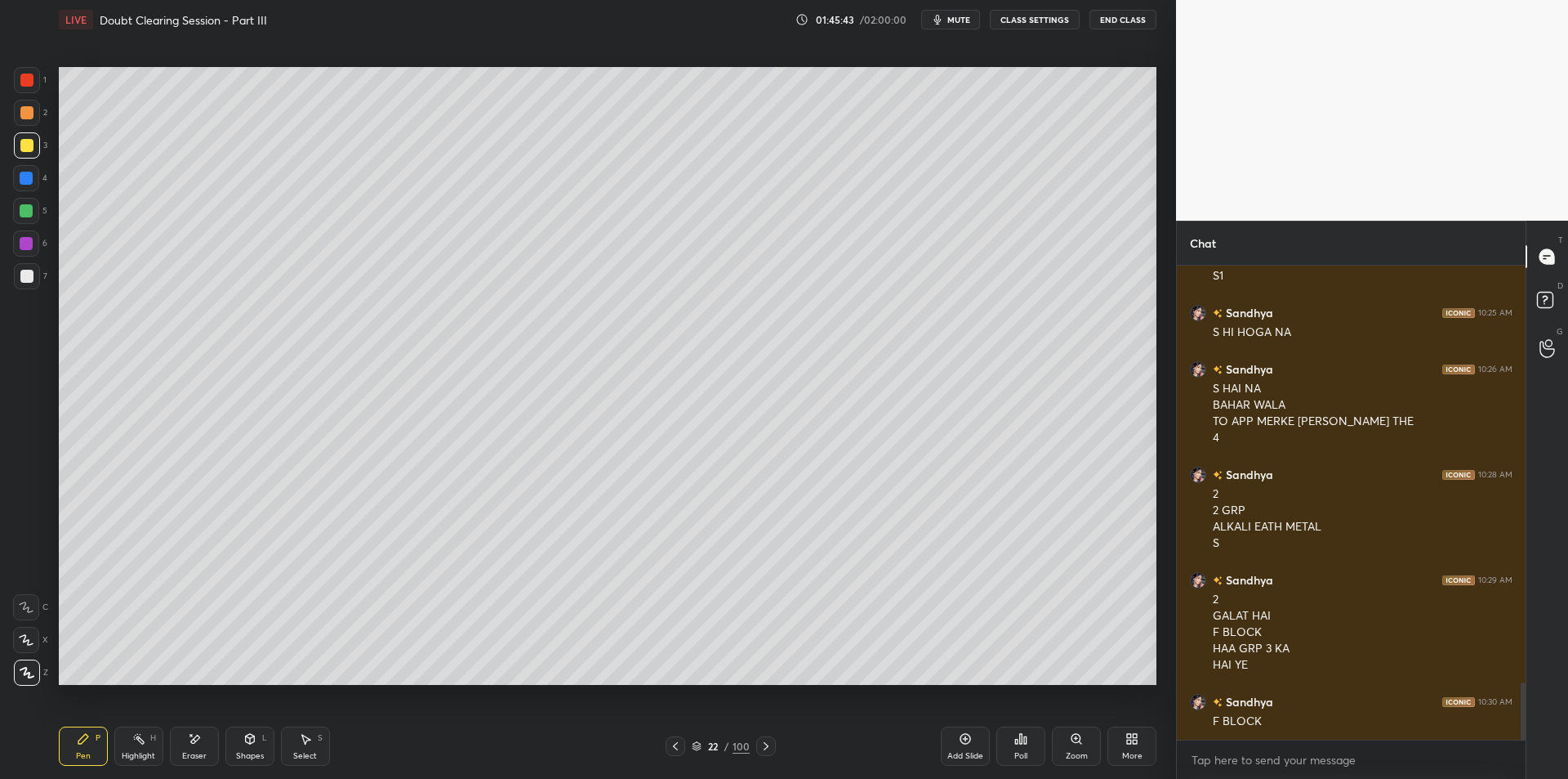
click at [21, 189] on div at bounding box center [26, 178] width 27 height 27
click at [27, 202] on div at bounding box center [26, 211] width 27 height 27
click at [33, 220] on div at bounding box center [26, 211] width 27 height 27
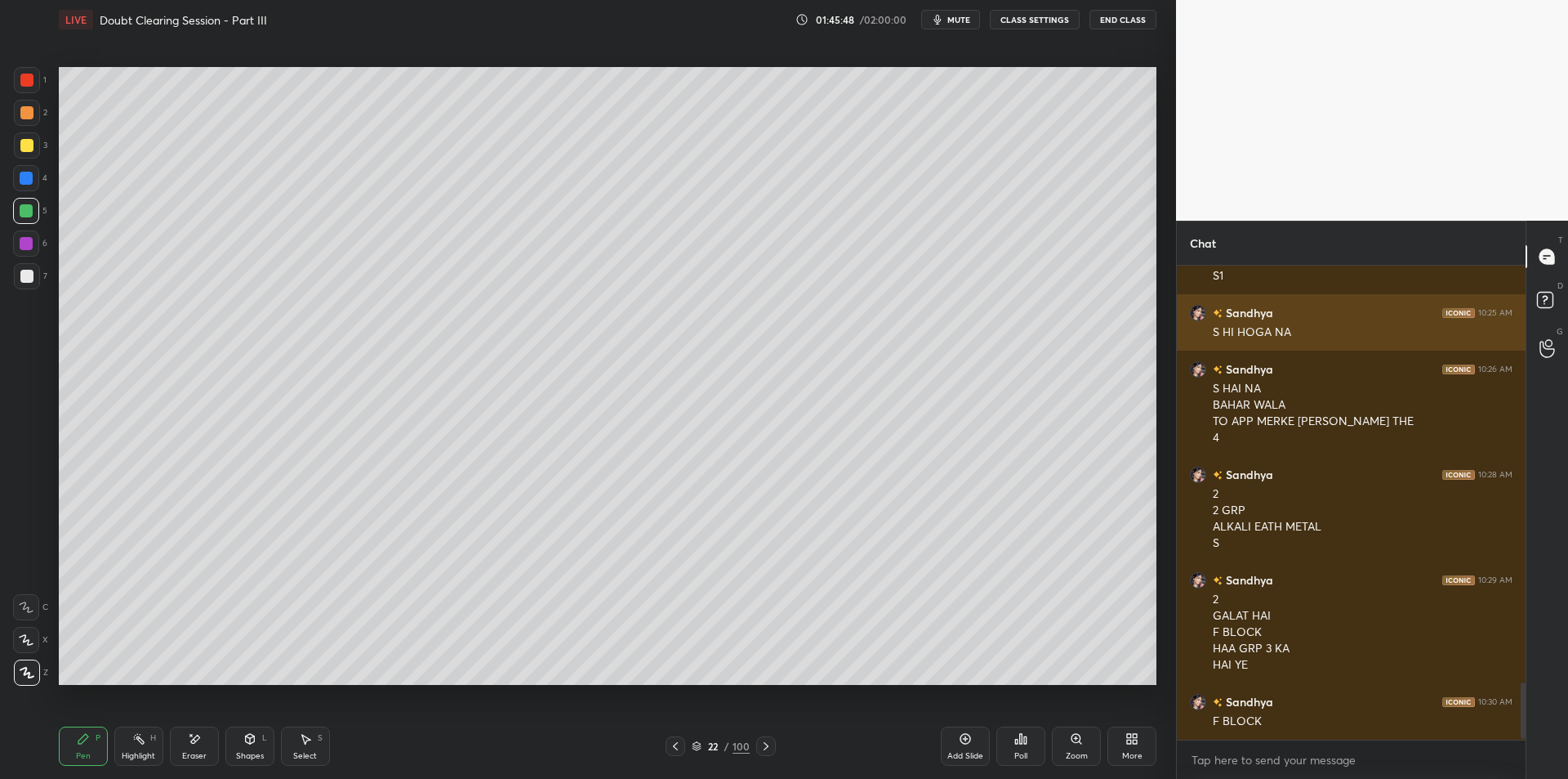
scroll to position [3502, 0]
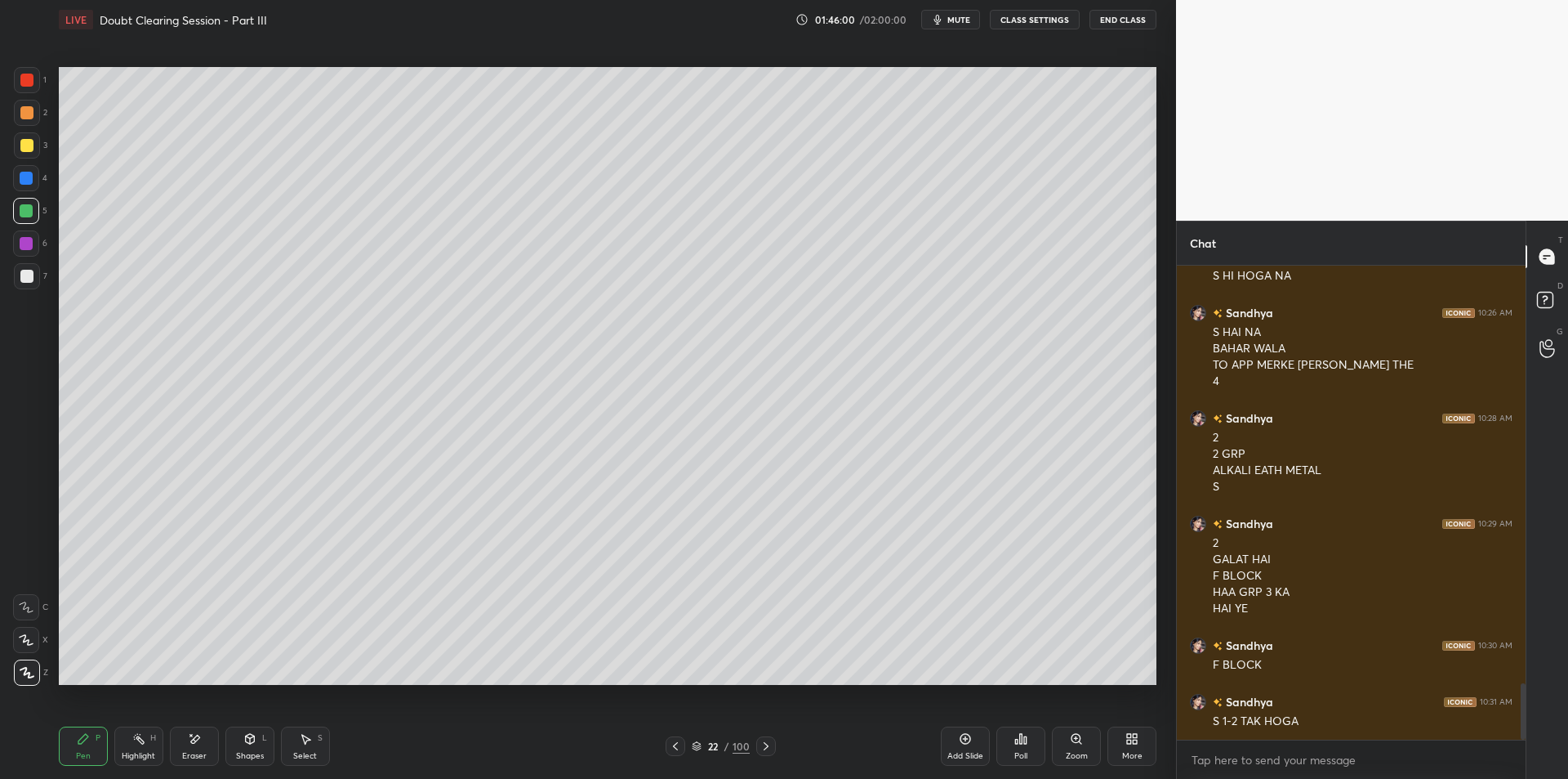
click at [31, 244] on div at bounding box center [26, 243] width 13 height 13
click at [27, 279] on div at bounding box center [27, 276] width 13 height 13
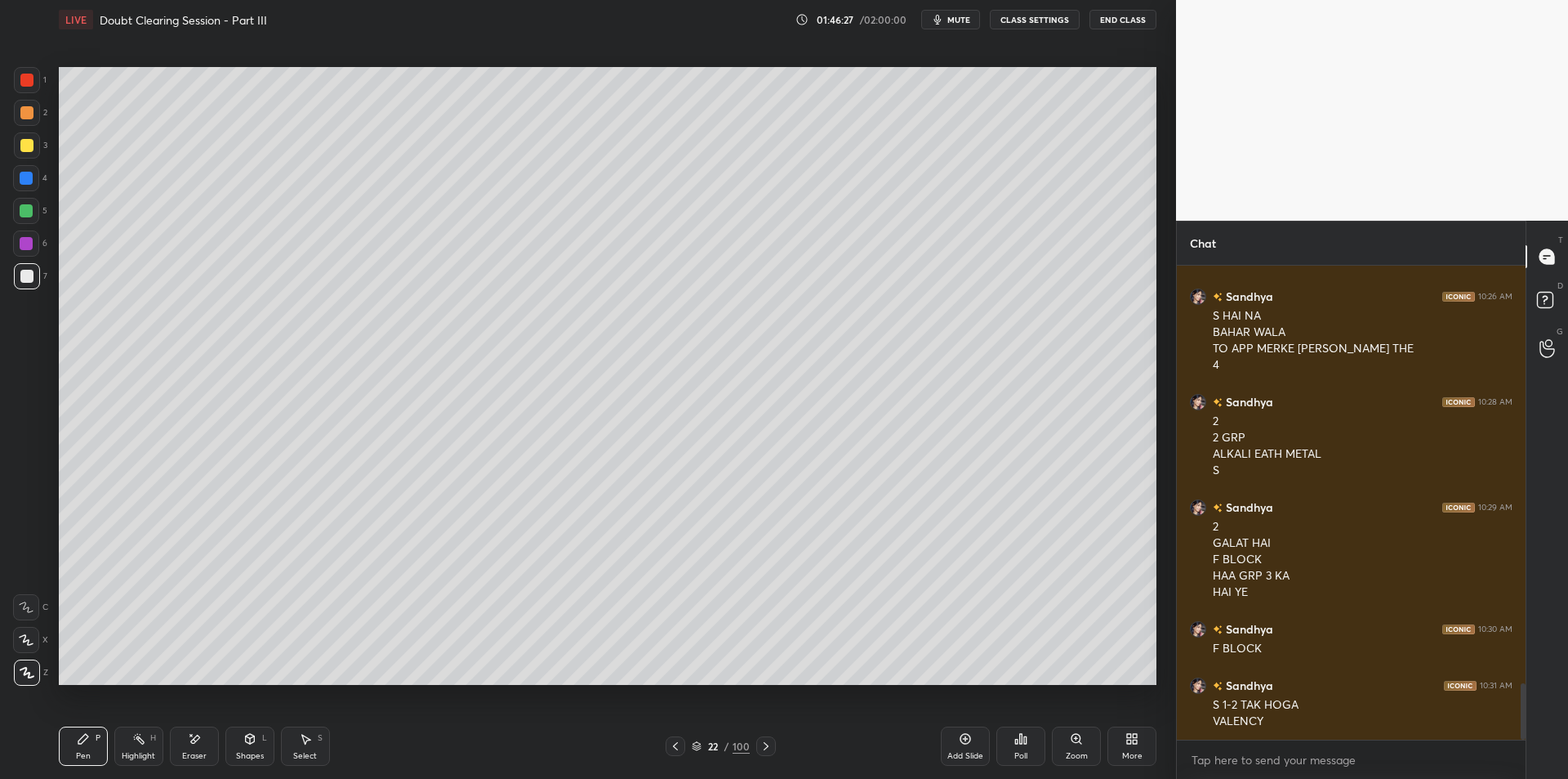
click at [26, 131] on div "2" at bounding box center [30, 116] width 34 height 33
click at [31, 116] on div at bounding box center [27, 113] width 13 height 13
click at [25, 216] on div at bounding box center [26, 211] width 13 height 13
click at [964, 741] on icon at bounding box center [965, 739] width 13 height 13
click at [4, 142] on div "1 2 3 4 5 6 7 C X Z E E Erase all H H" at bounding box center [26, 375] width 52 height 618
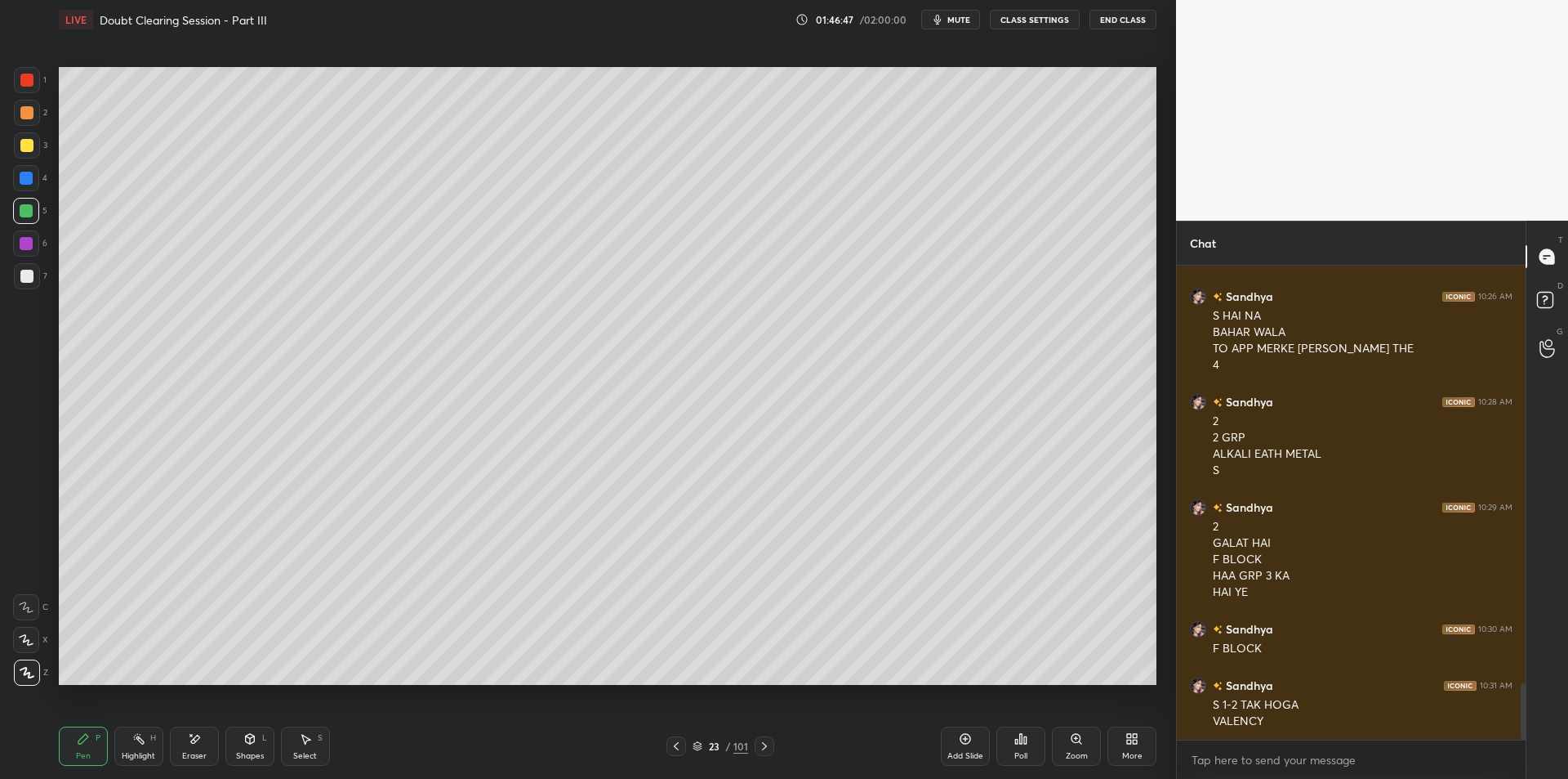
click at [27, 145] on div at bounding box center [27, 146] width 13 height 13
click at [670, 743] on div at bounding box center [675, 745] width 19 height 19
click at [674, 744] on icon at bounding box center [676, 746] width 13 height 13
click at [757, 748] on div at bounding box center [764, 745] width 19 height 19
click at [137, 749] on div "Highlight H" at bounding box center [139, 745] width 49 height 39
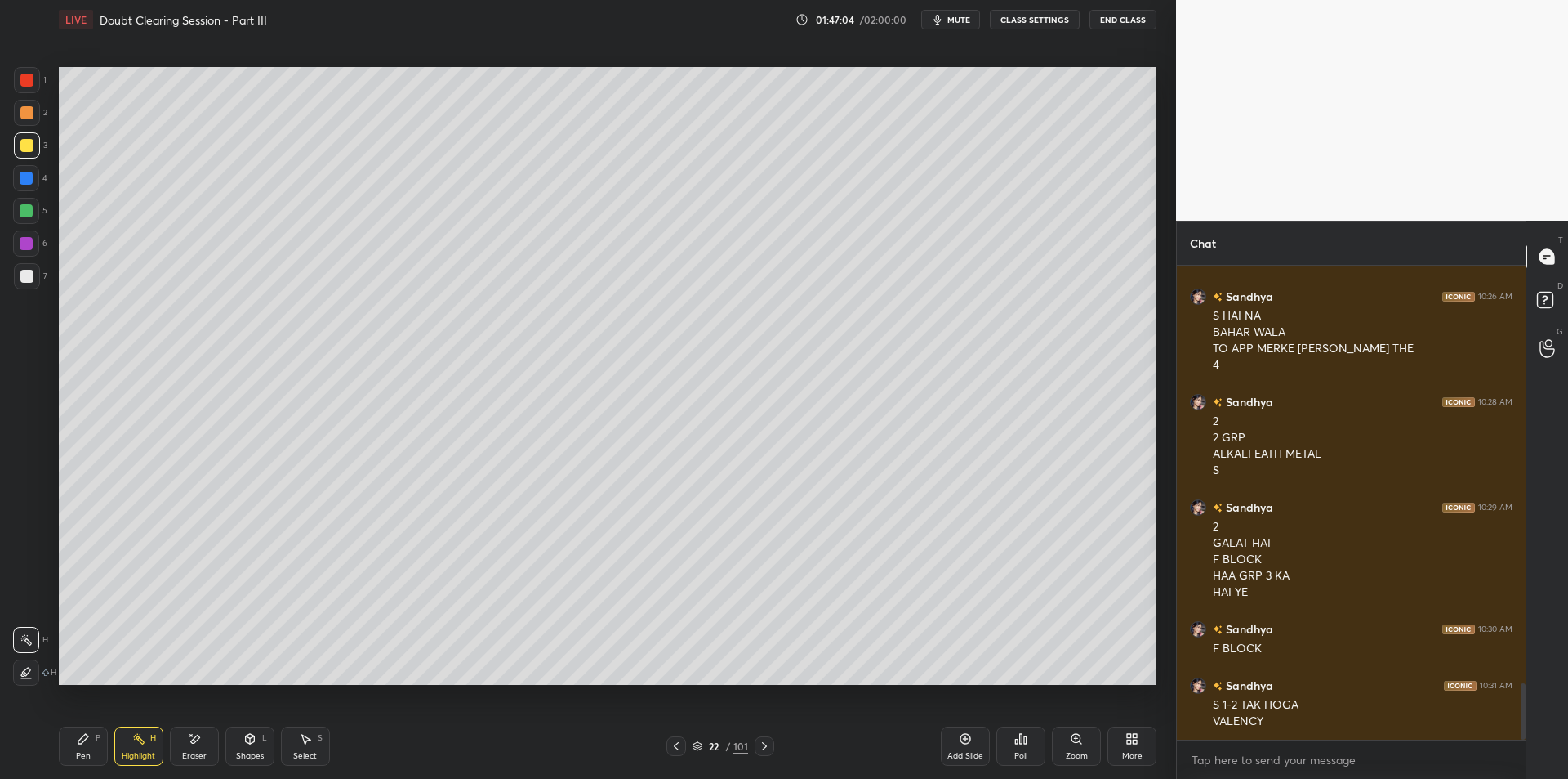
scroll to position [3576, 0]
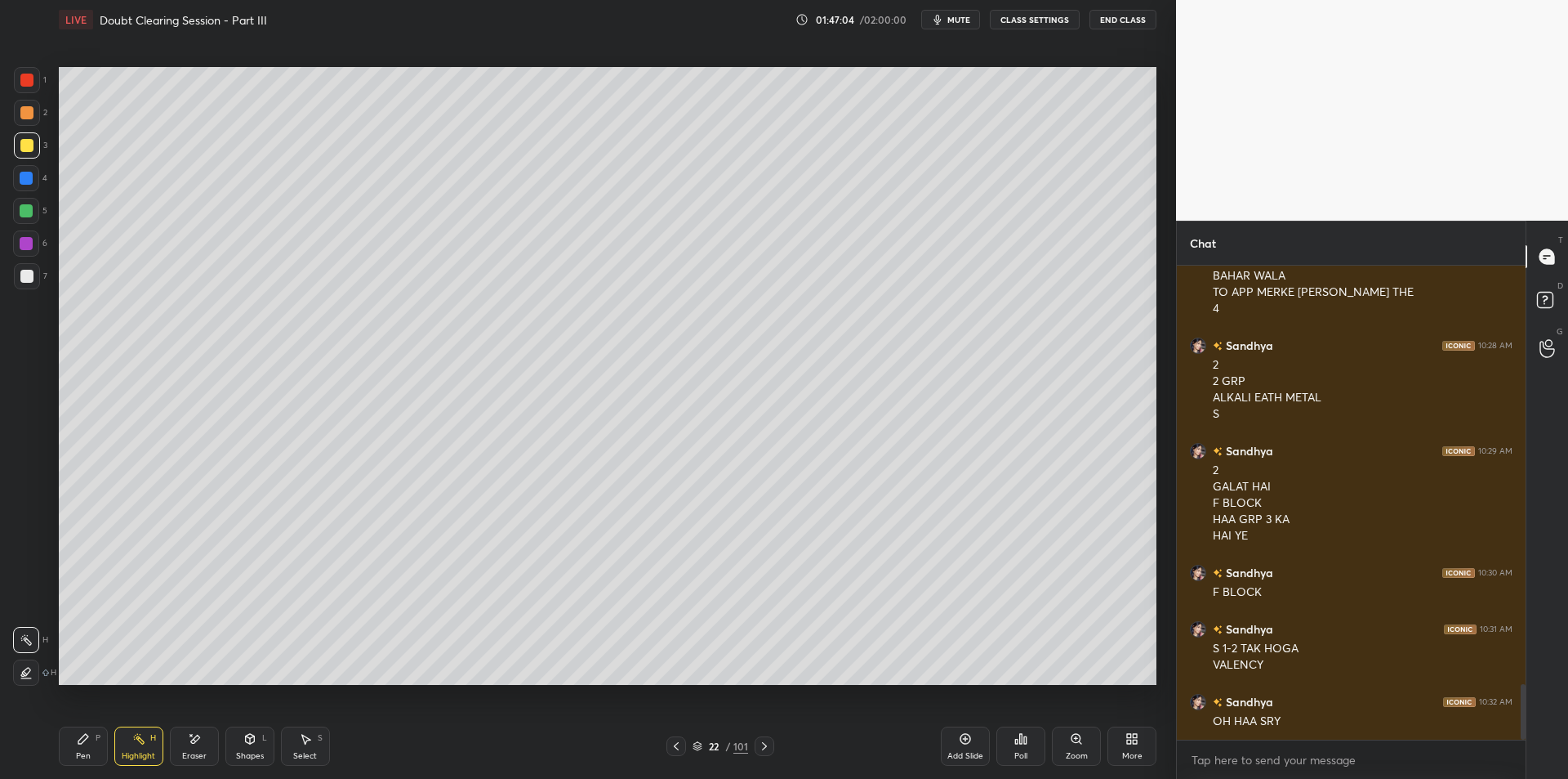
click at [73, 747] on div "Pen P" at bounding box center [83, 745] width 49 height 39
click at [33, 189] on div at bounding box center [26, 178] width 27 height 27
click at [24, 214] on div at bounding box center [26, 211] width 13 height 13
click at [29, 182] on div at bounding box center [26, 178] width 13 height 13
click at [25, 147] on div at bounding box center [27, 146] width 13 height 13
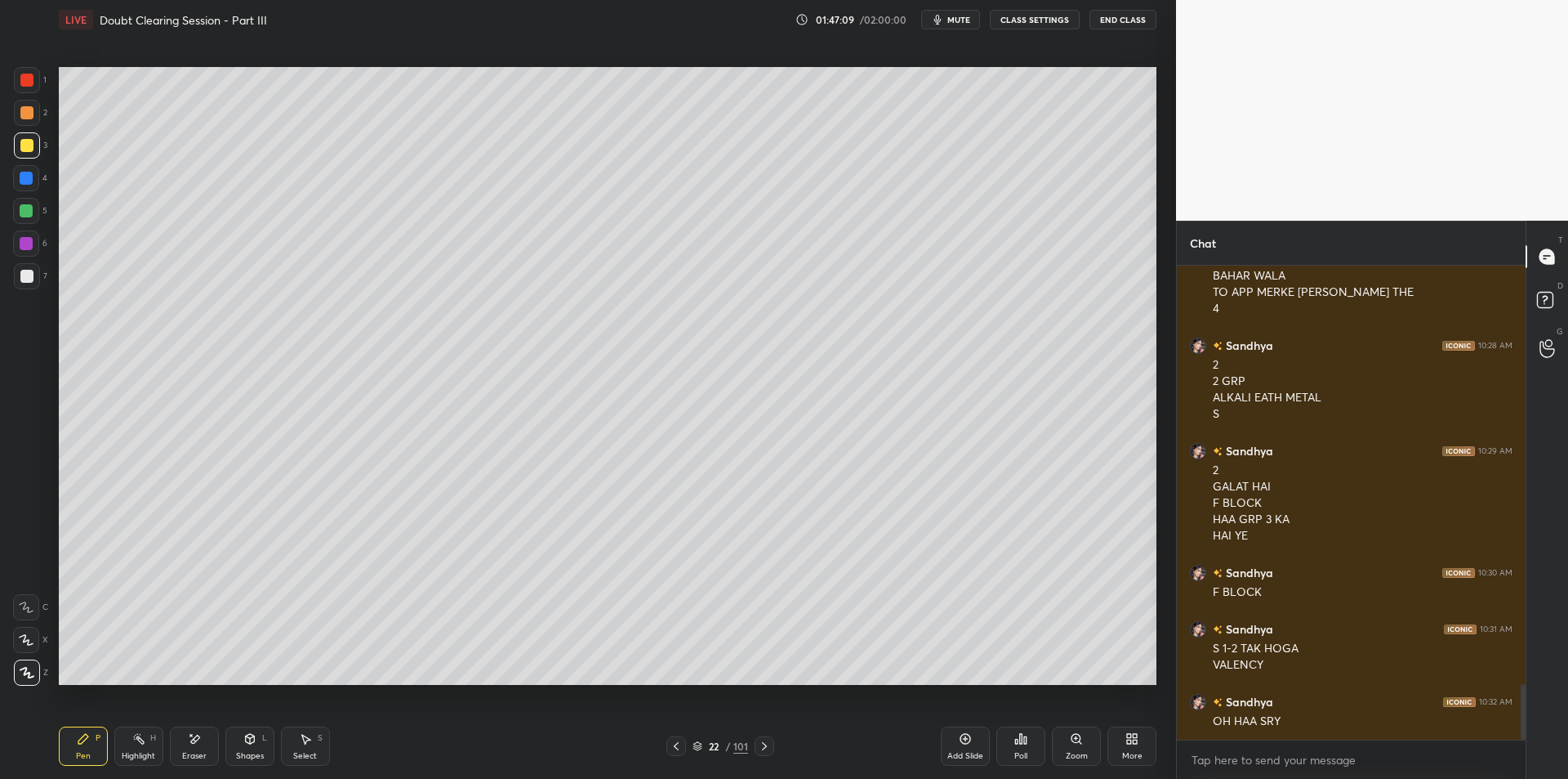
click at [25, 118] on div at bounding box center [27, 113] width 13 height 13
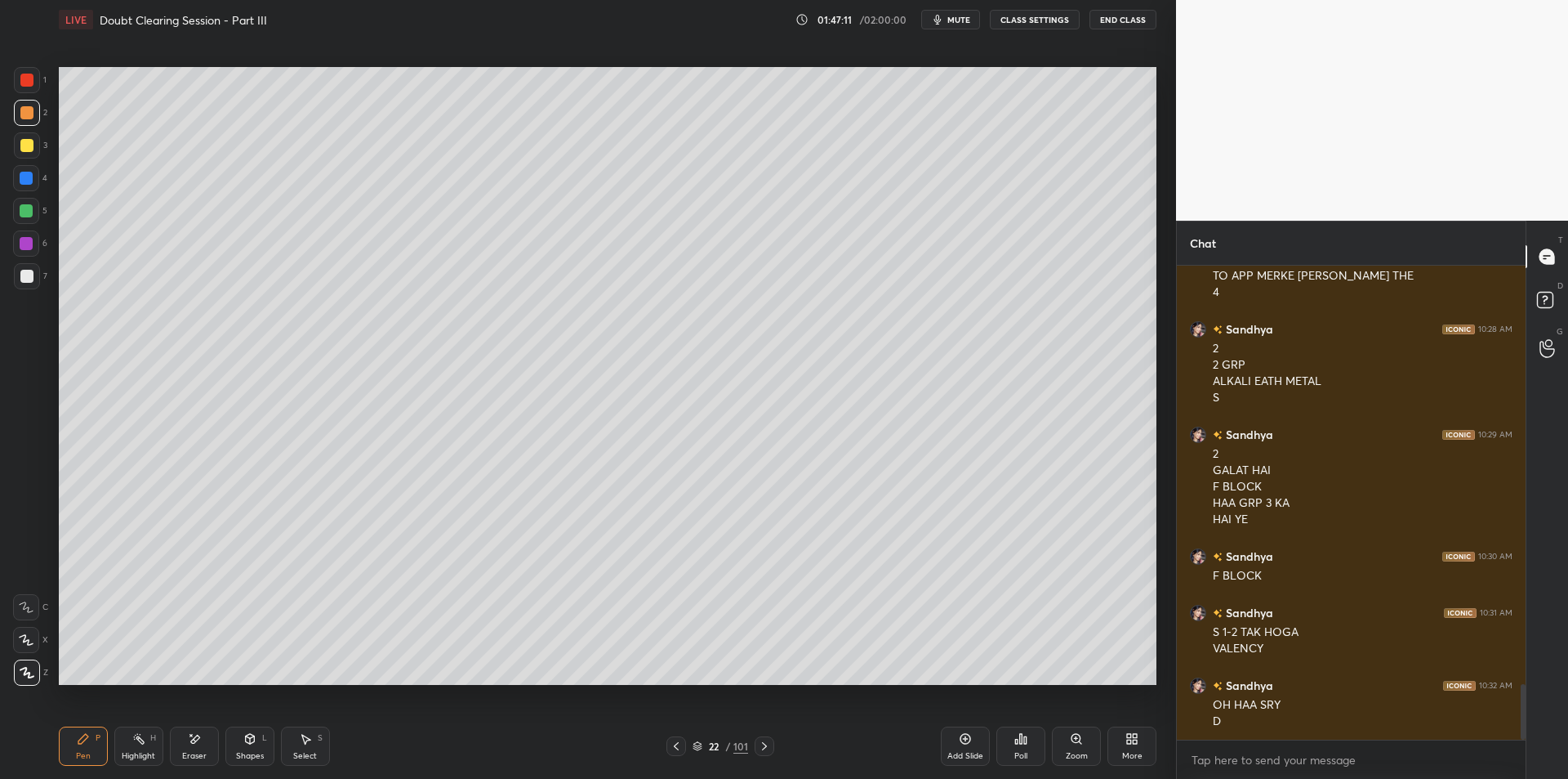
click at [677, 747] on icon at bounding box center [676, 746] width 13 height 13
click at [123, 749] on div "Highlight H" at bounding box center [139, 745] width 49 height 39
click at [141, 744] on icon at bounding box center [139, 739] width 13 height 13
click at [764, 741] on icon at bounding box center [764, 746] width 13 height 13
click at [75, 766] on div "Pen P Highlight H Eraser Shapes L Select S 22 / 101 Add Slide Poll Zoom More" at bounding box center [607, 745] width 1098 height 65
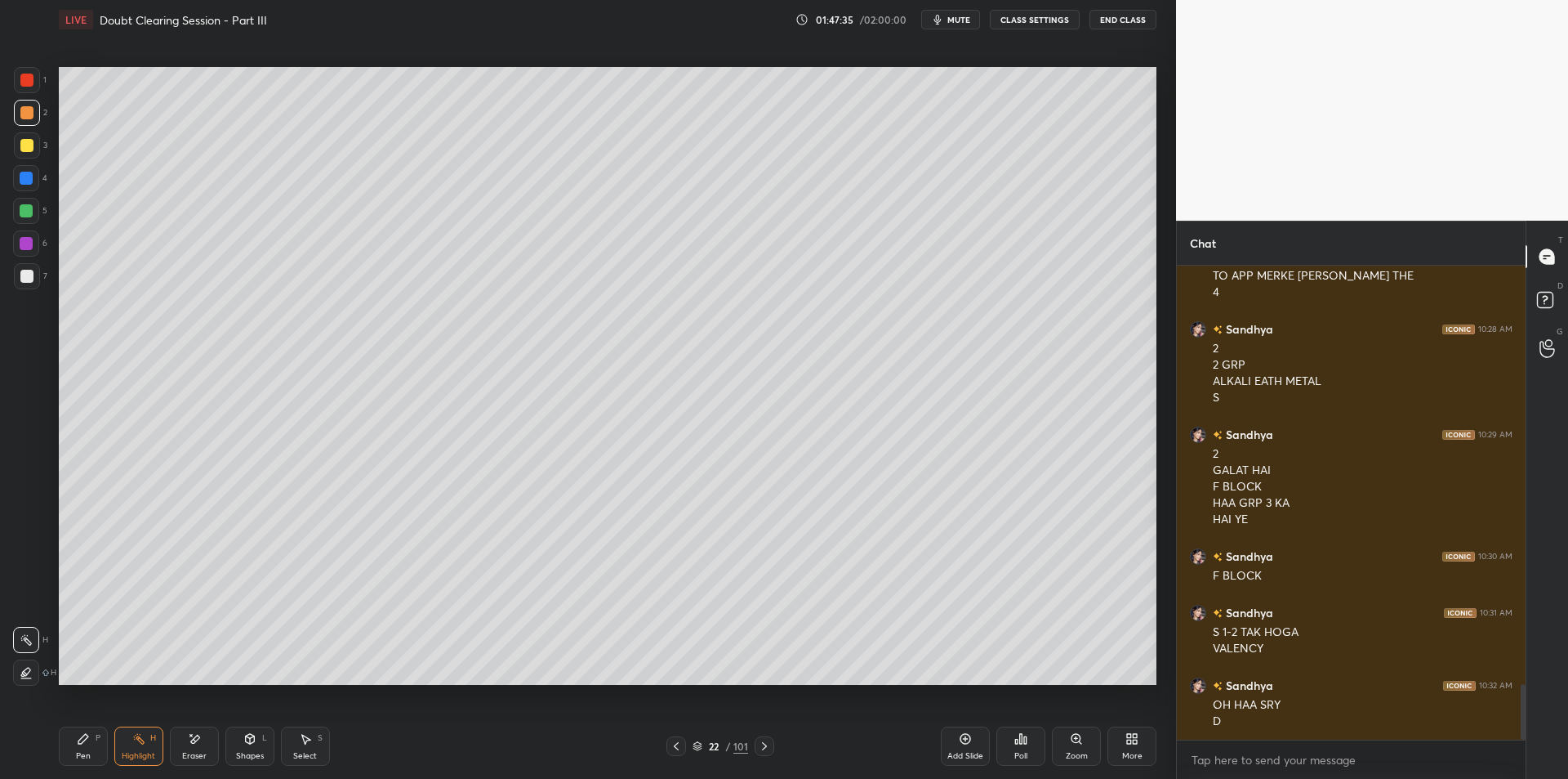
click at [88, 758] on div "Pen" at bounding box center [83, 755] width 15 height 8
click at [116, 761] on div "Highlight H" at bounding box center [139, 745] width 49 height 39
click at [88, 748] on div "Pen P" at bounding box center [83, 745] width 49 height 39
click at [31, 187] on div at bounding box center [26, 178] width 27 height 27
click at [28, 209] on div at bounding box center [26, 211] width 13 height 13
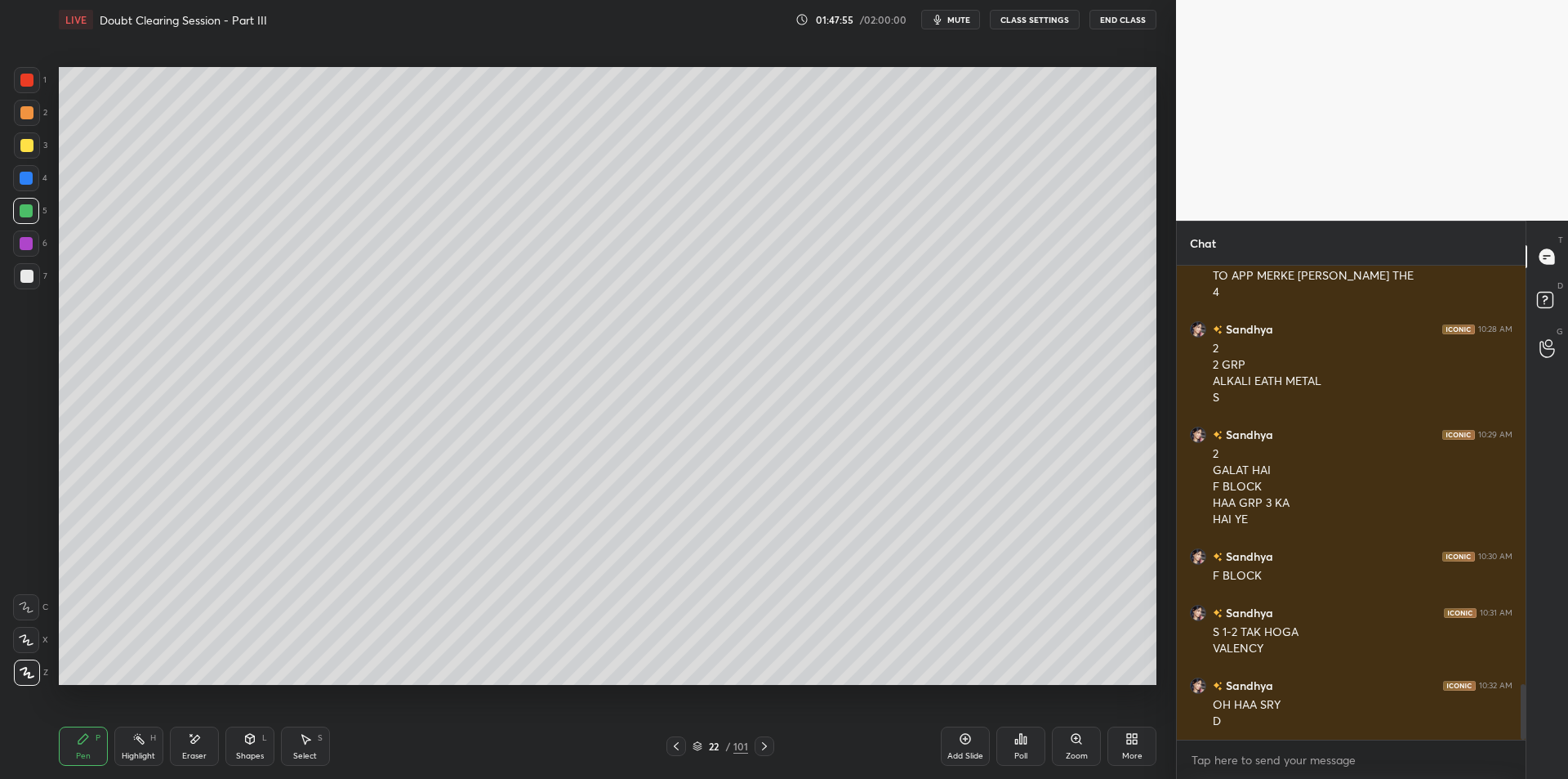
scroll to position [3648, 0]
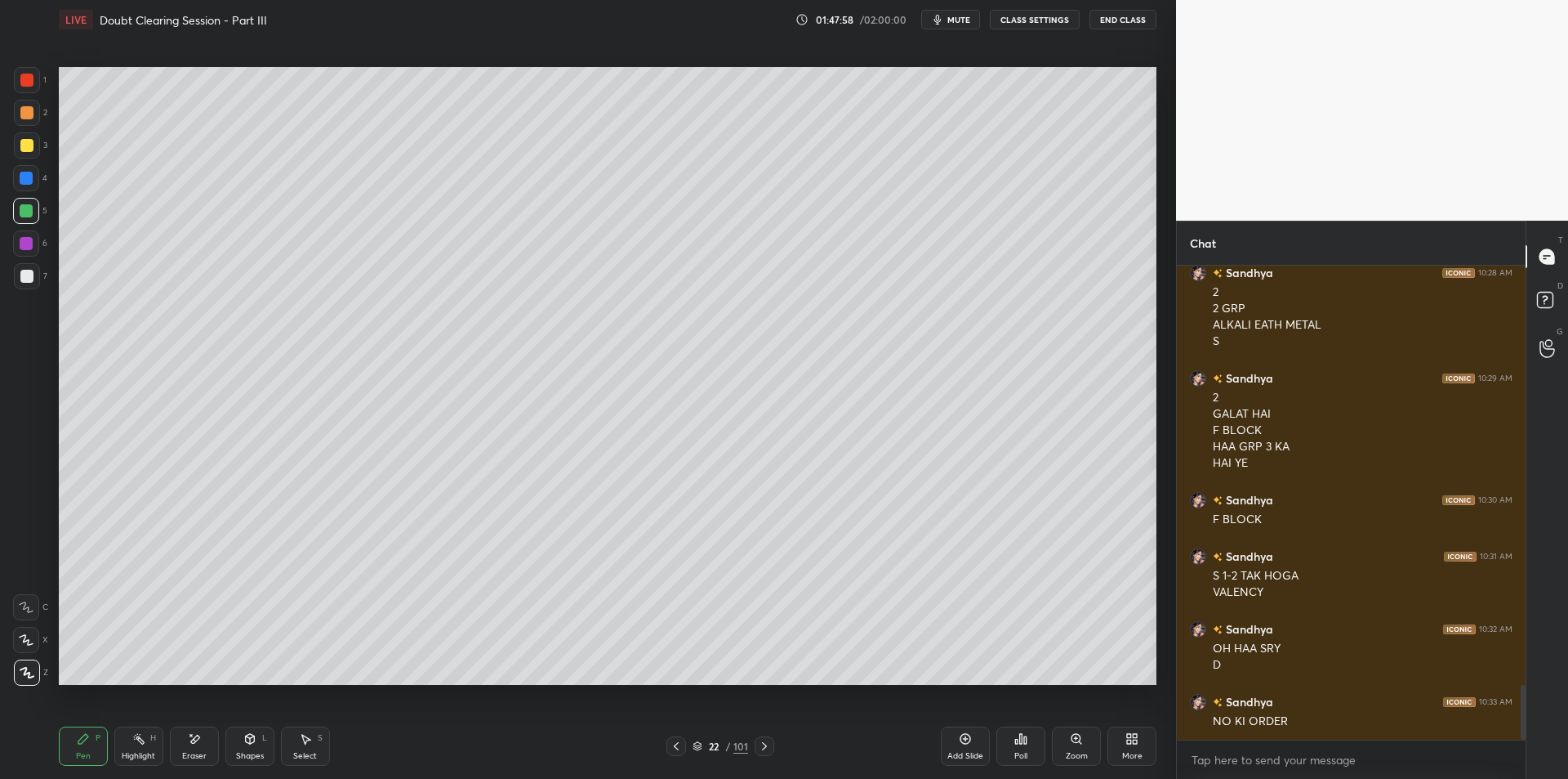
click at [11, 251] on div "1 2 3 4 5 6 7 C X Z E E Erase all H H" at bounding box center [26, 375] width 52 height 618
click at [29, 172] on div at bounding box center [26, 178] width 13 height 13
click at [32, 118] on div at bounding box center [27, 113] width 13 height 13
click at [28, 100] on div at bounding box center [27, 113] width 27 height 27
click at [22, 81] on div at bounding box center [27, 80] width 13 height 13
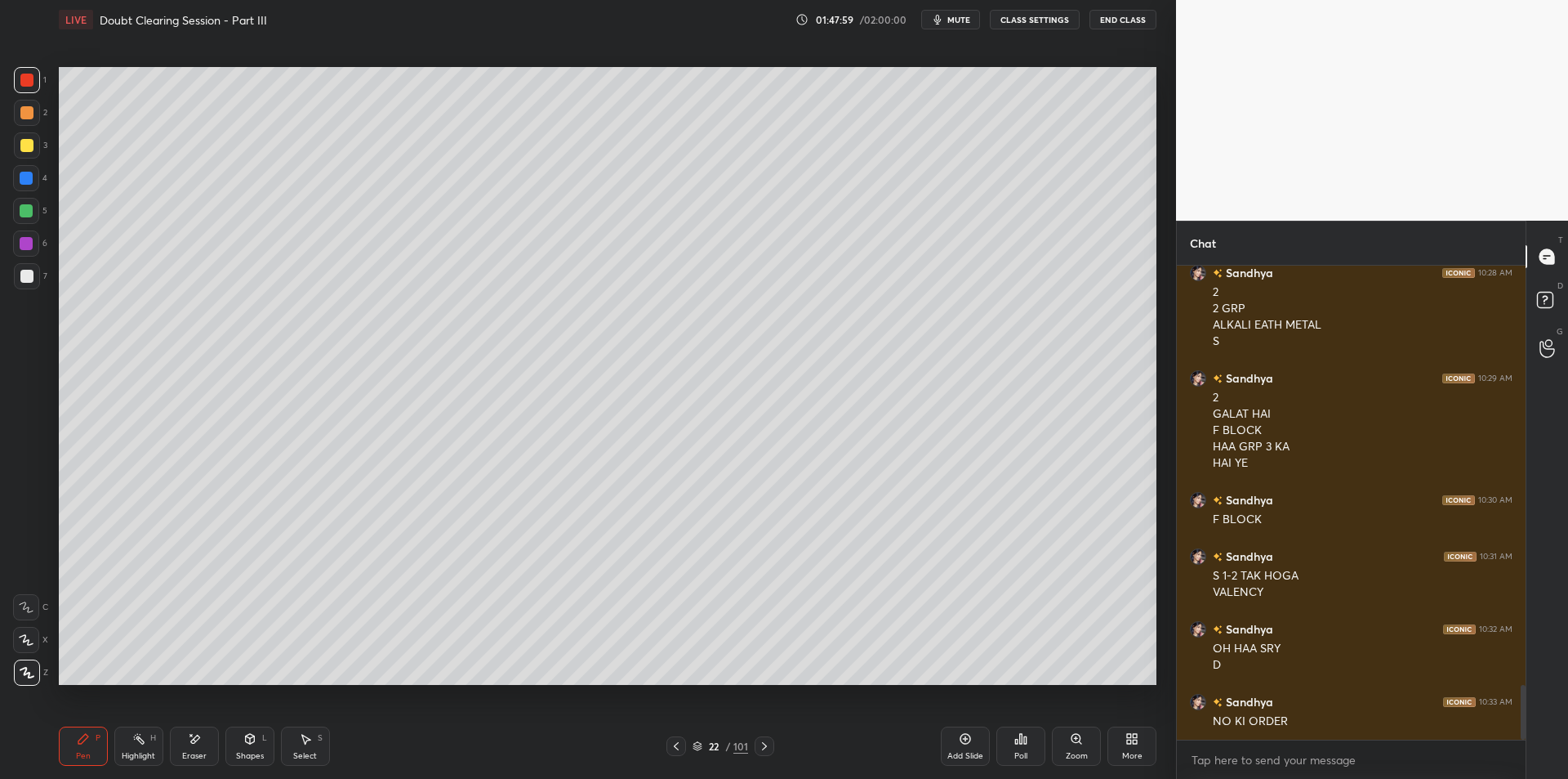
click at [16, 105] on div at bounding box center [27, 113] width 27 height 27
click at [23, 91] on div at bounding box center [27, 80] width 27 height 27
click at [679, 745] on icon at bounding box center [676, 746] width 13 height 13
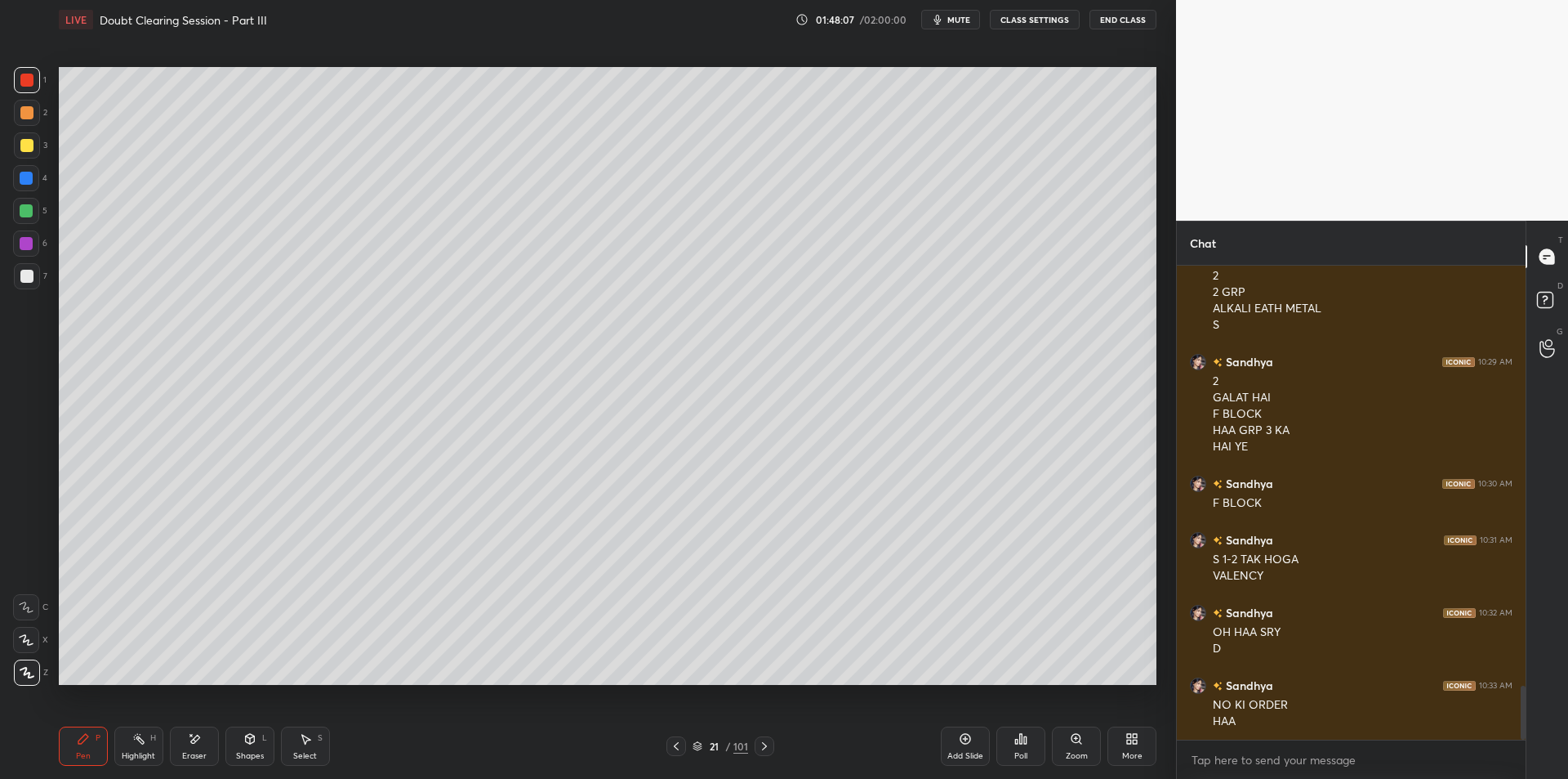
click at [957, 25] on span "mute" at bounding box center [958, 19] width 23 height 11
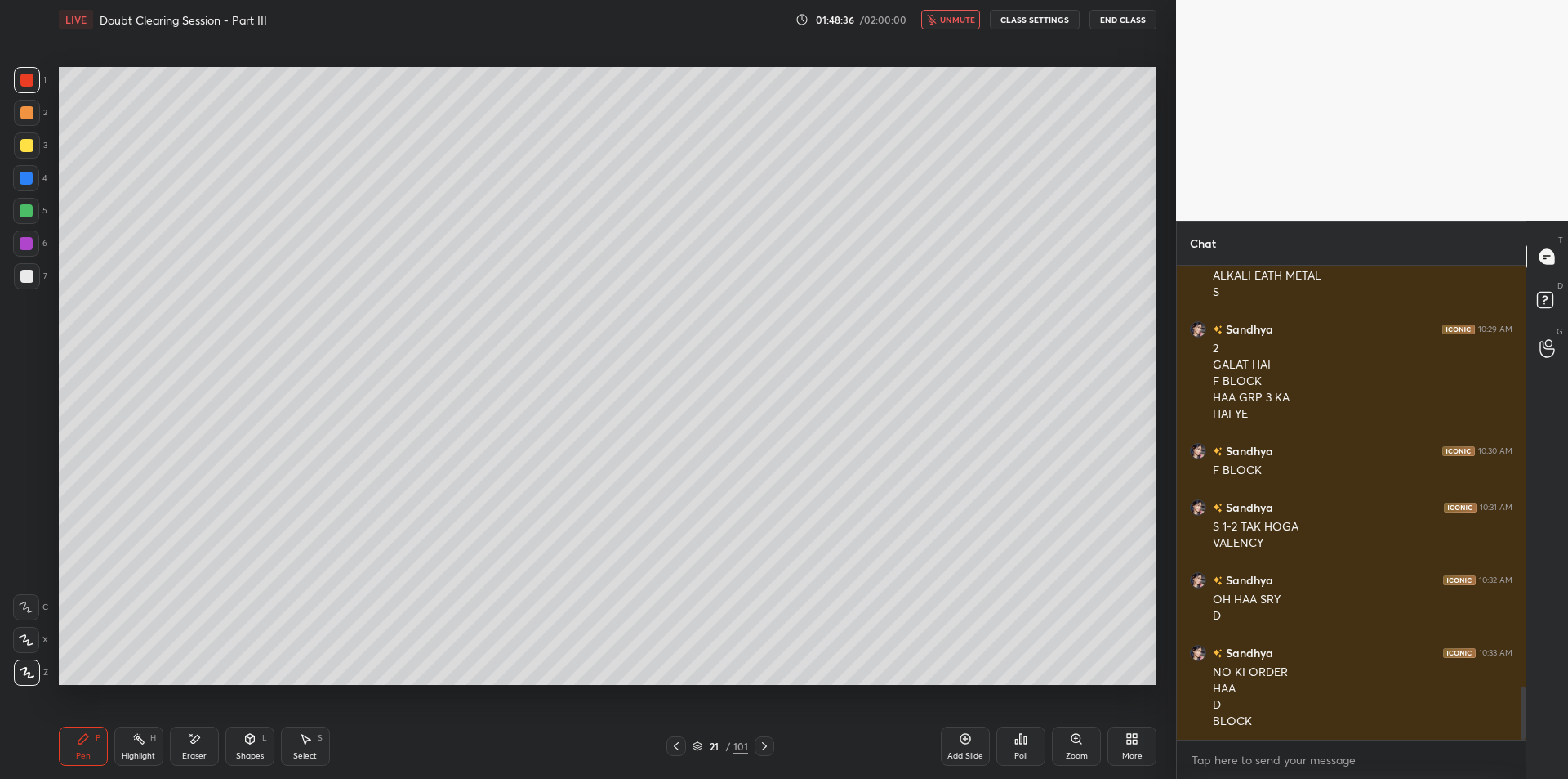
scroll to position [3753, 0]
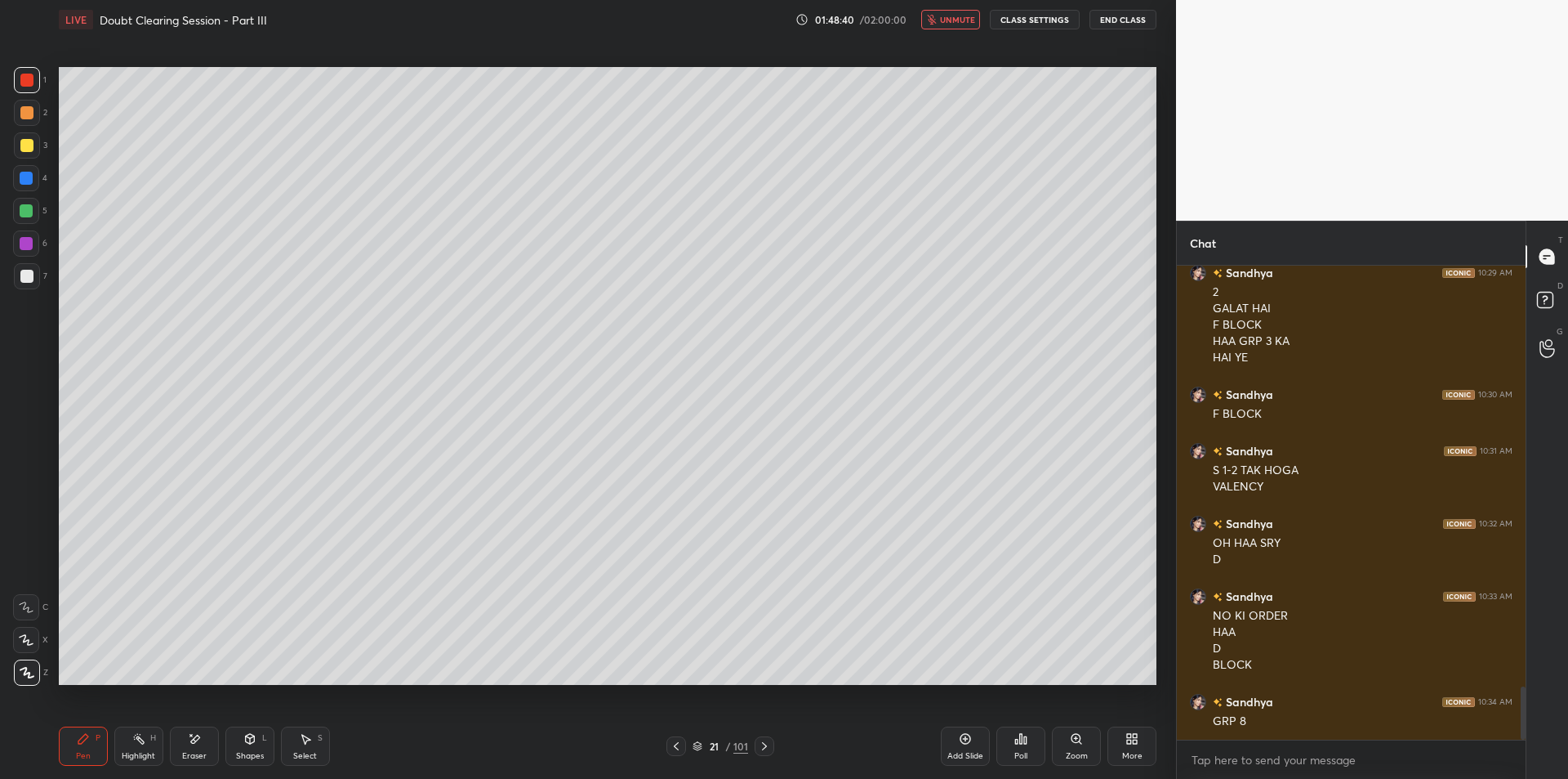
click at [941, 27] on button "unmute" at bounding box center [950, 19] width 59 height 19
click at [23, 221] on div at bounding box center [26, 211] width 27 height 27
click at [148, 743] on div "Highlight H" at bounding box center [139, 745] width 49 height 39
click at [676, 746] on icon at bounding box center [676, 746] width 13 height 13
click at [676, 747] on icon at bounding box center [675, 745] width 5 height 8
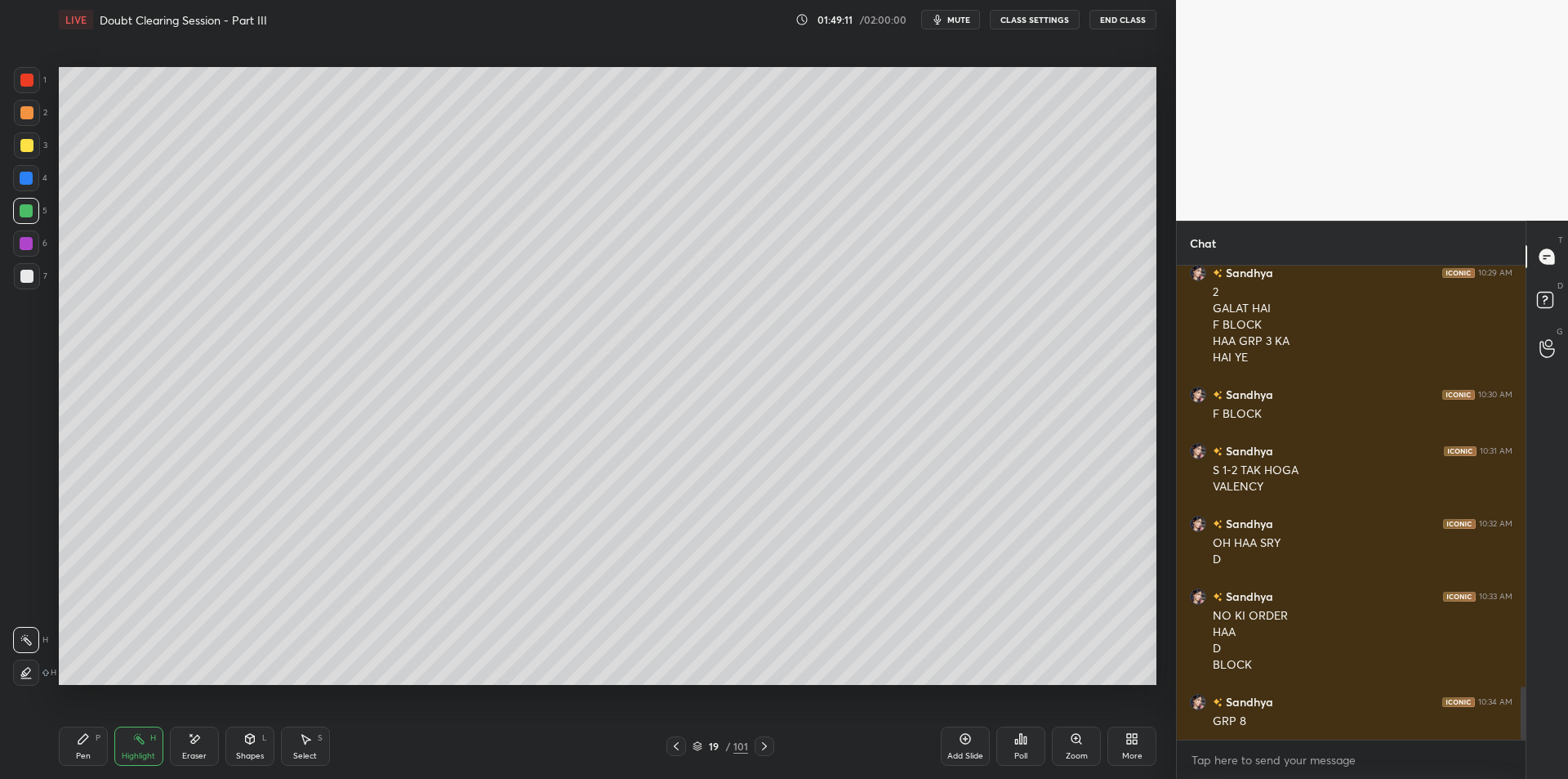
click at [757, 759] on div "Pen P Highlight H Eraser Shapes L Select S 19 / 101 Add Slide Poll Zoom More" at bounding box center [607, 745] width 1098 height 65
click at [760, 750] on icon at bounding box center [764, 746] width 13 height 13
click at [764, 753] on div at bounding box center [764, 745] width 19 height 19
click at [65, 749] on div "Pen P" at bounding box center [83, 745] width 49 height 39
click at [38, 250] on div at bounding box center [26, 243] width 27 height 27
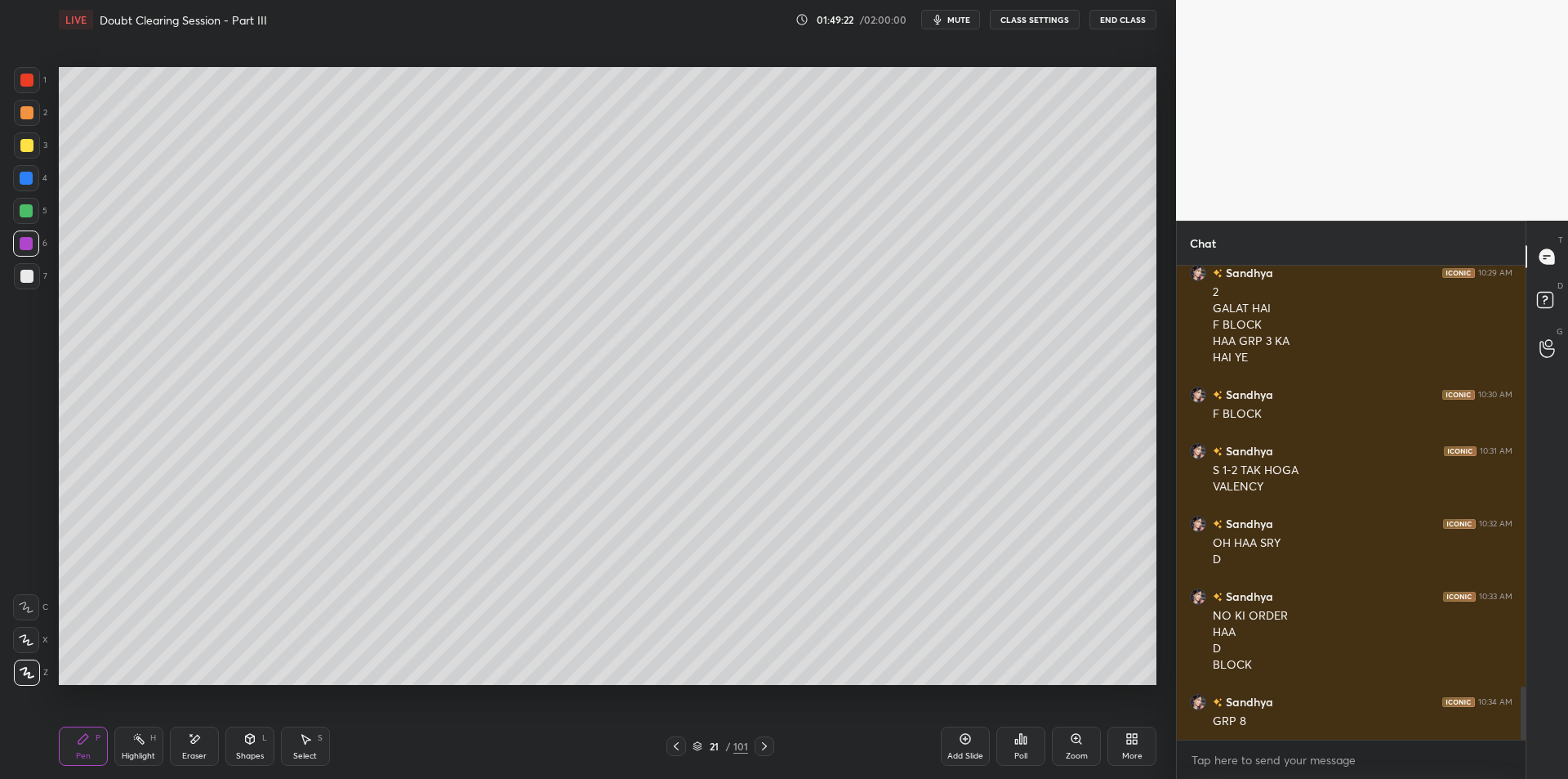
click at [22, 285] on div at bounding box center [27, 276] width 27 height 27
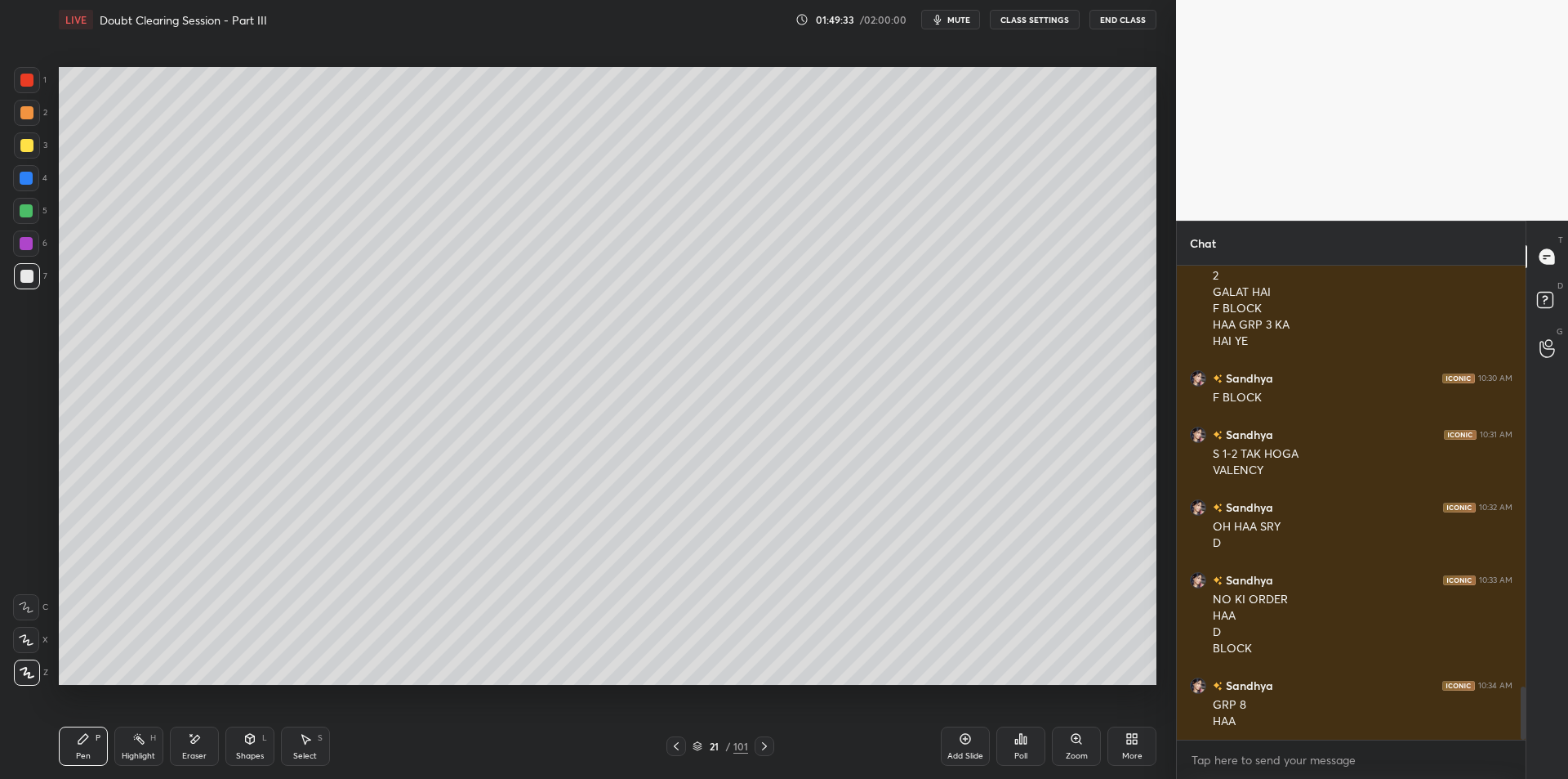
click at [951, 19] on span "mute" at bounding box center [958, 19] width 23 height 11
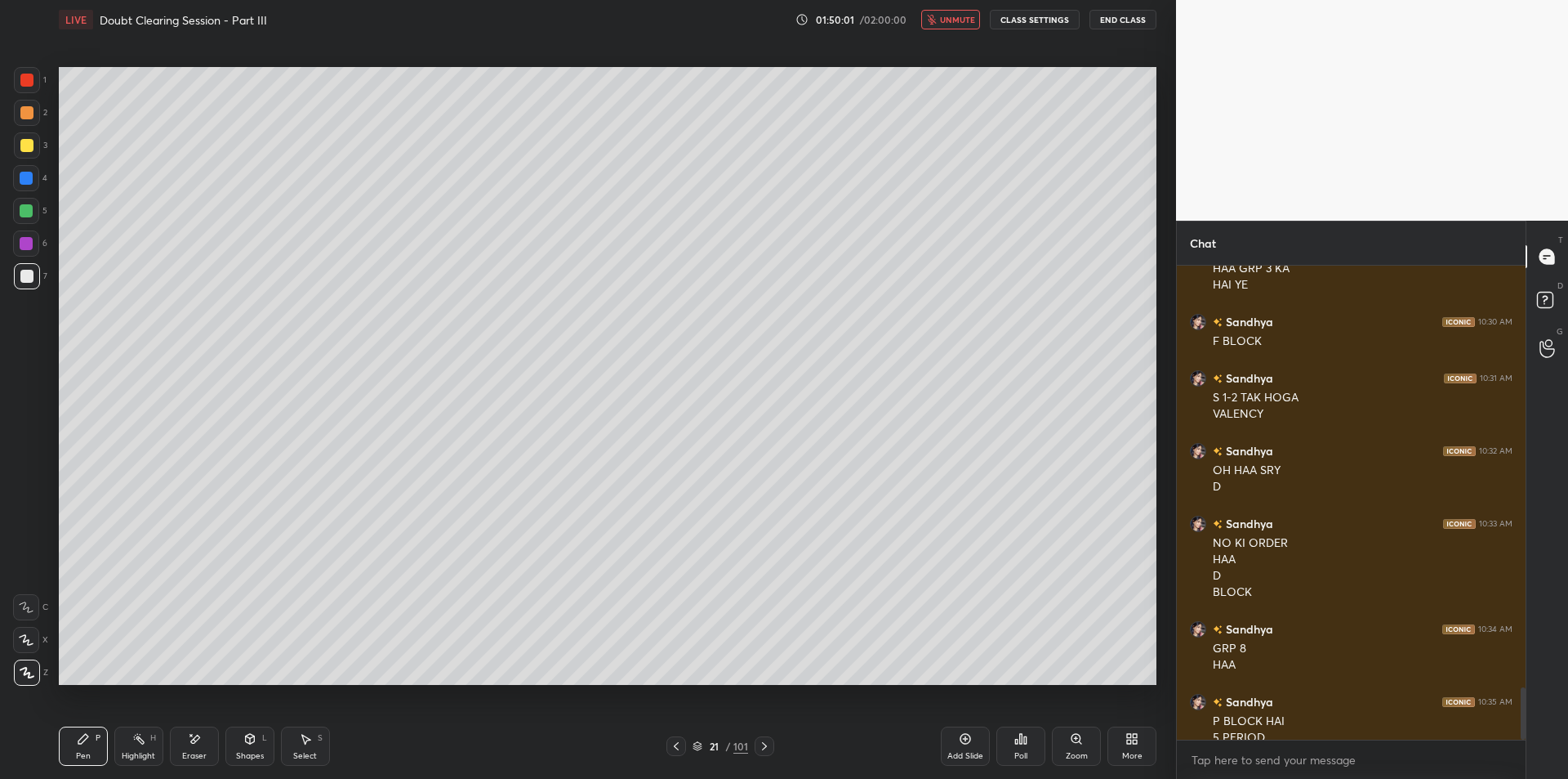
scroll to position [3843, 0]
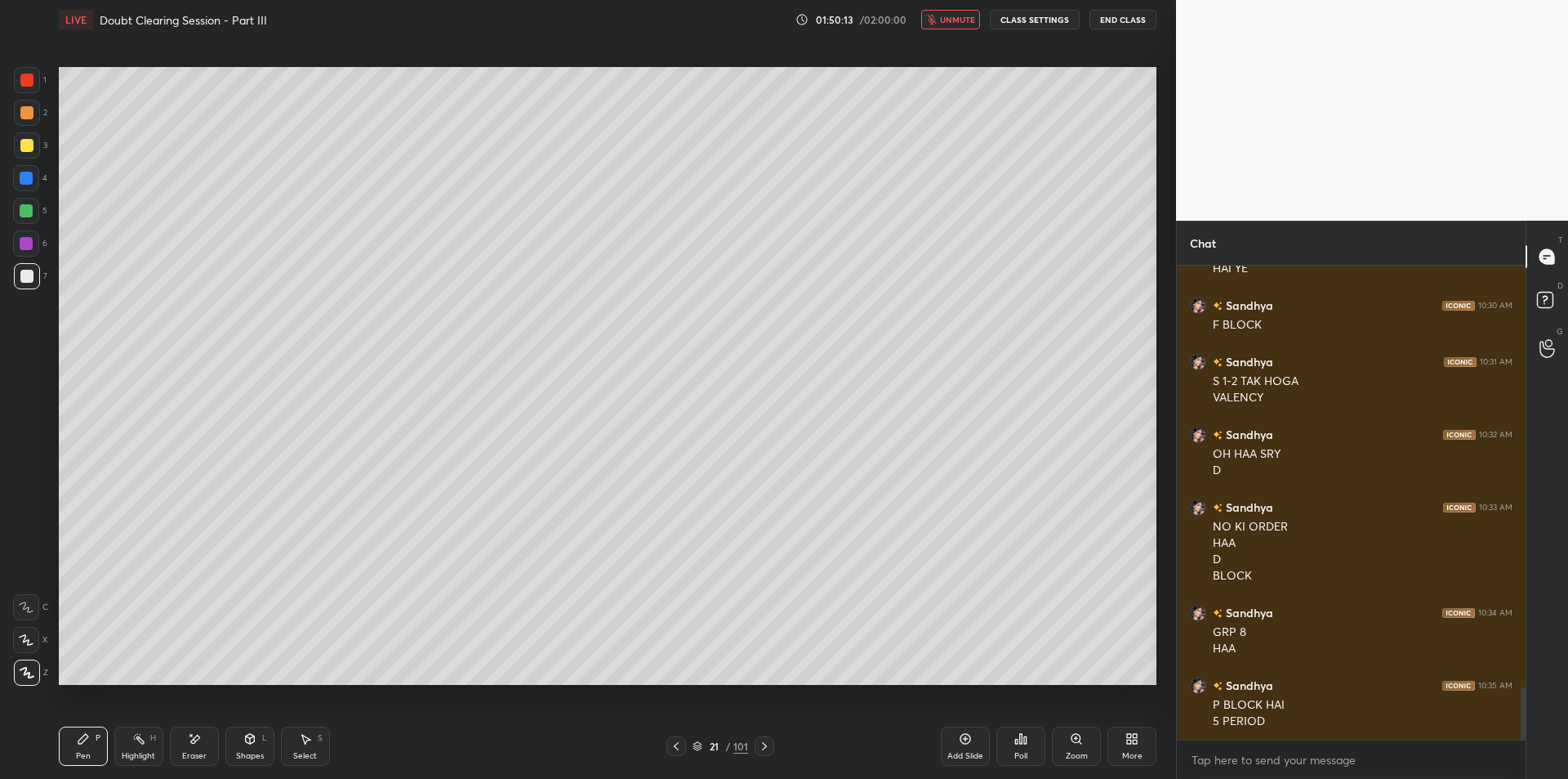
click at [943, 31] on div "LIVE Doubt Clearing Session - Part III 01:50:13 / 02:00:00 unmute CLASS SETTING…" at bounding box center [607, 19] width 1098 height 39
click at [940, 26] on button "unmute" at bounding box center [950, 19] width 59 height 19
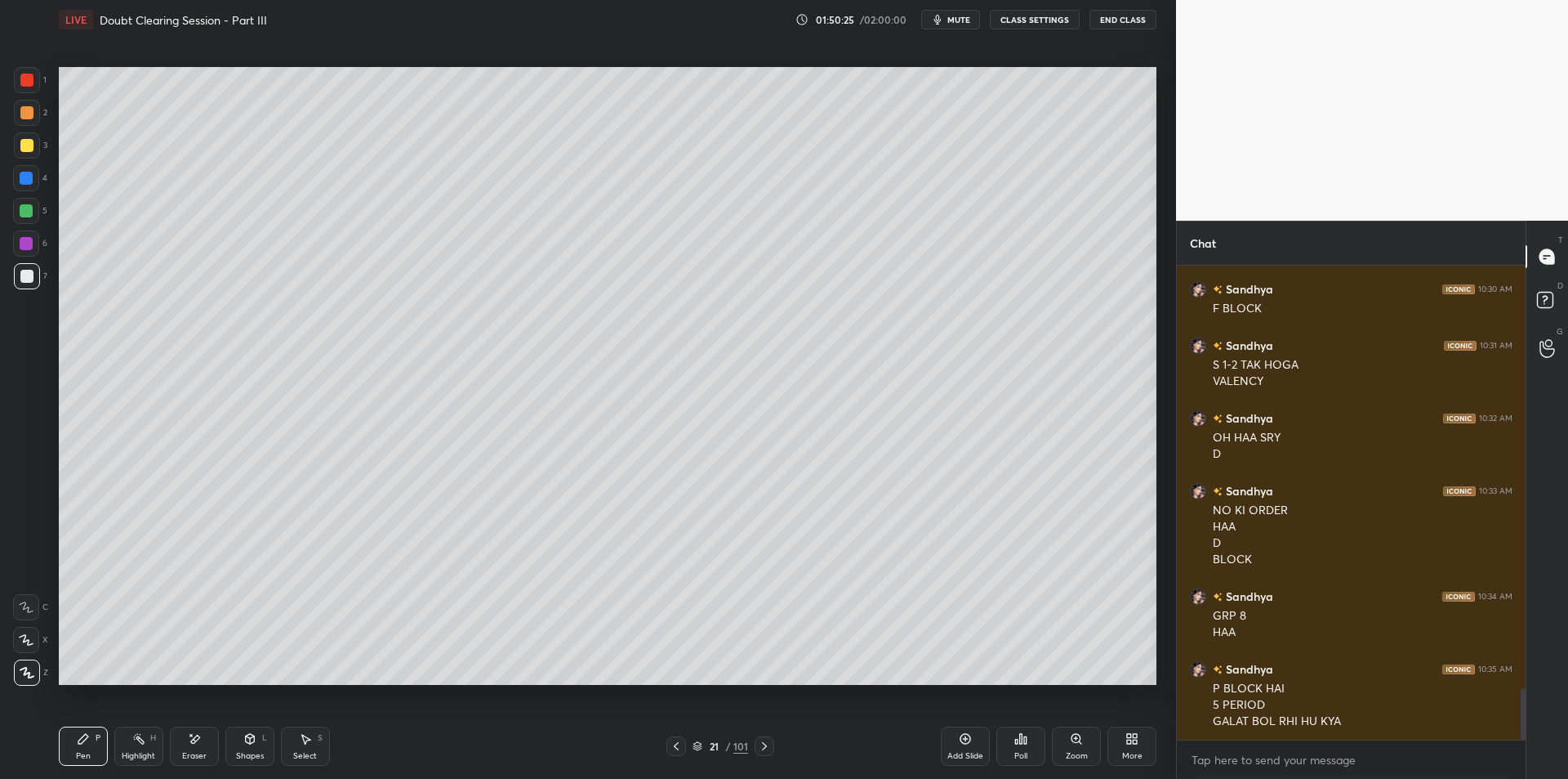
click at [20, 179] on div at bounding box center [26, 178] width 13 height 13
click at [30, 213] on div at bounding box center [26, 211] width 13 height 13
click at [34, 183] on div at bounding box center [26, 178] width 27 height 27
click at [27, 157] on div at bounding box center [27, 146] width 27 height 27
click at [21, 126] on div "2" at bounding box center [30, 116] width 34 height 33
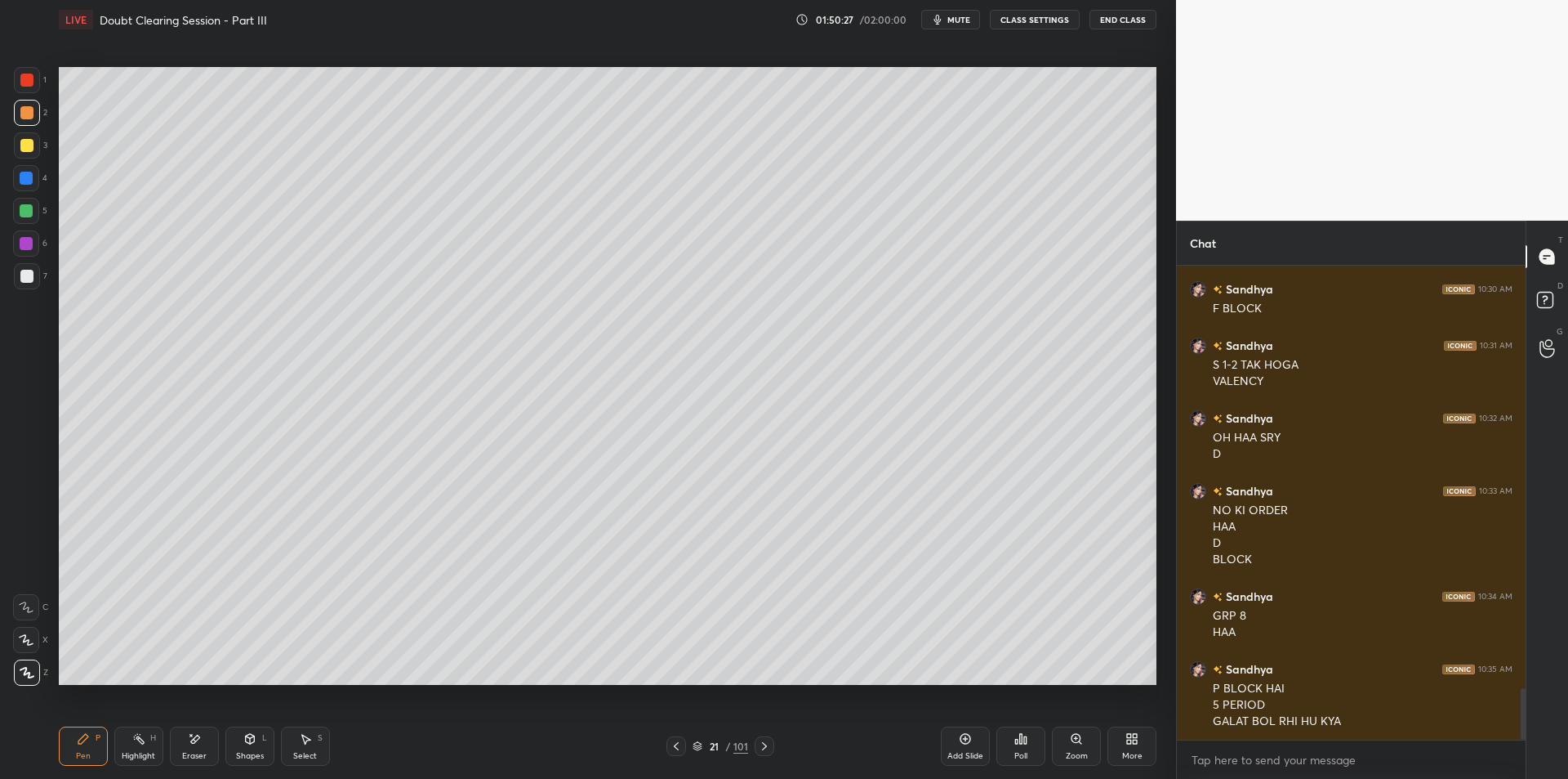
click at [27, 104] on div at bounding box center [27, 113] width 27 height 27
click at [22, 88] on div at bounding box center [27, 80] width 27 height 27
click at [30, 103] on div at bounding box center [27, 113] width 27 height 27
click at [1185, 44] on video at bounding box center [1371, 110] width 392 height 221
click at [33, 183] on div at bounding box center [26, 178] width 27 height 27
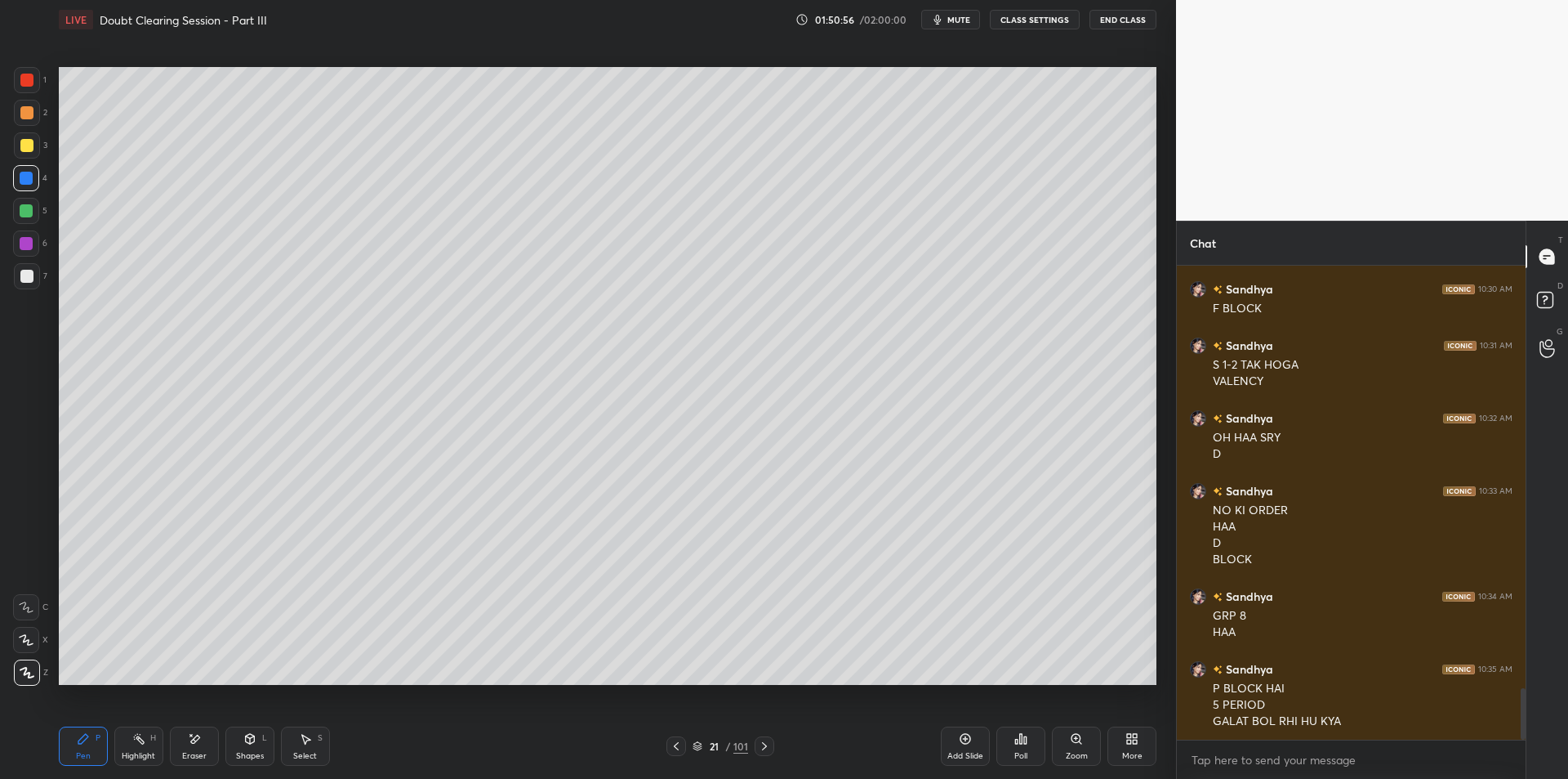
click at [27, 215] on div at bounding box center [26, 211] width 13 height 13
click at [25, 166] on div at bounding box center [26, 178] width 27 height 27
click at [24, 121] on div at bounding box center [27, 113] width 27 height 27
click at [26, 97] on div "1" at bounding box center [30, 83] width 33 height 33
click at [26, 81] on div at bounding box center [27, 80] width 13 height 13
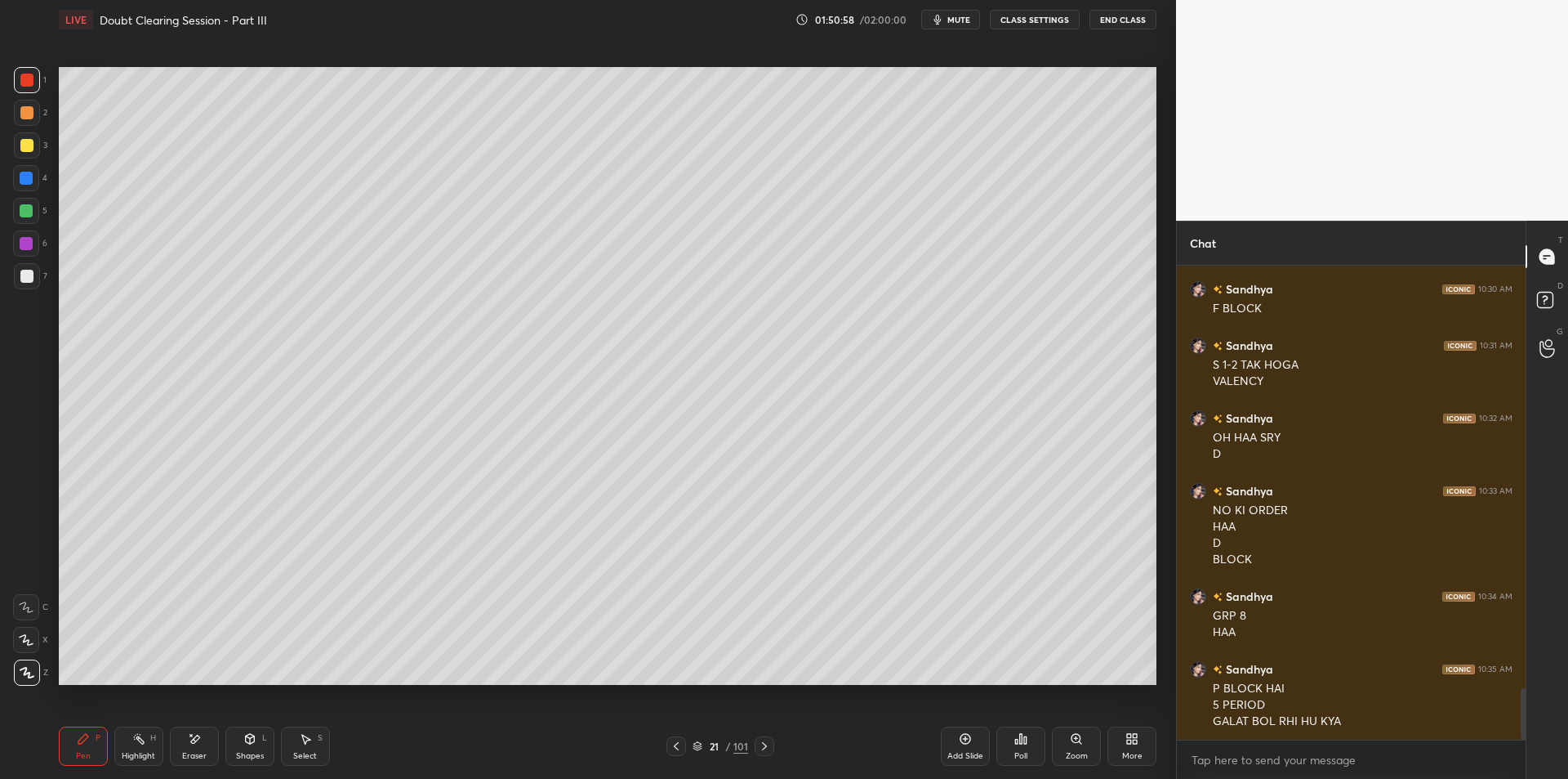
click at [31, 109] on div at bounding box center [27, 113] width 13 height 13
click at [29, 88] on div at bounding box center [27, 80] width 27 height 27
click at [37, 109] on div at bounding box center [27, 113] width 27 height 27
click at [22, 92] on div at bounding box center [27, 80] width 27 height 27
click at [23, 110] on div at bounding box center [27, 113] width 13 height 13
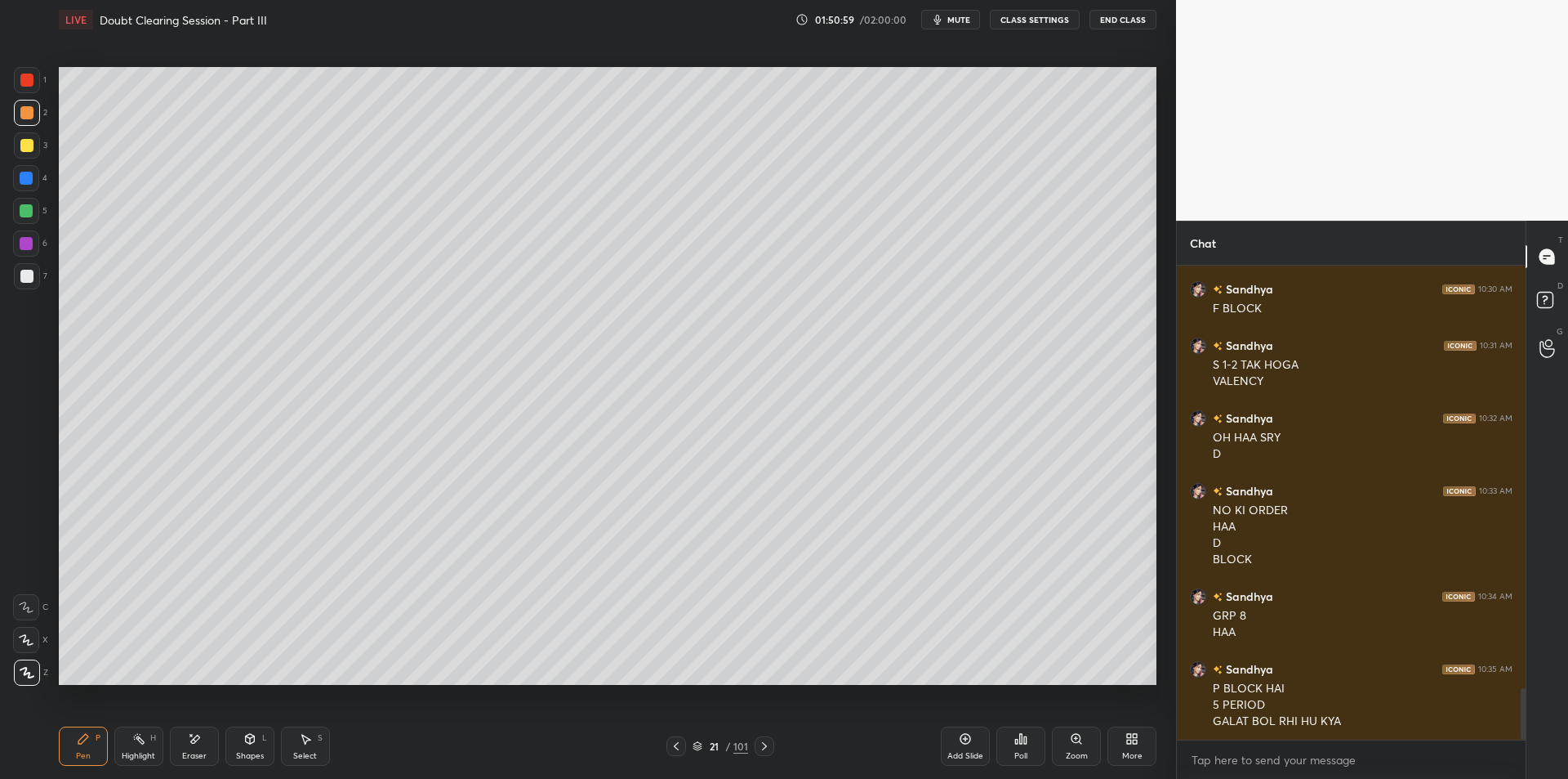
click at [32, 80] on div at bounding box center [27, 80] width 13 height 13
click at [951, 20] on span "mute" at bounding box center [958, 19] width 23 height 11
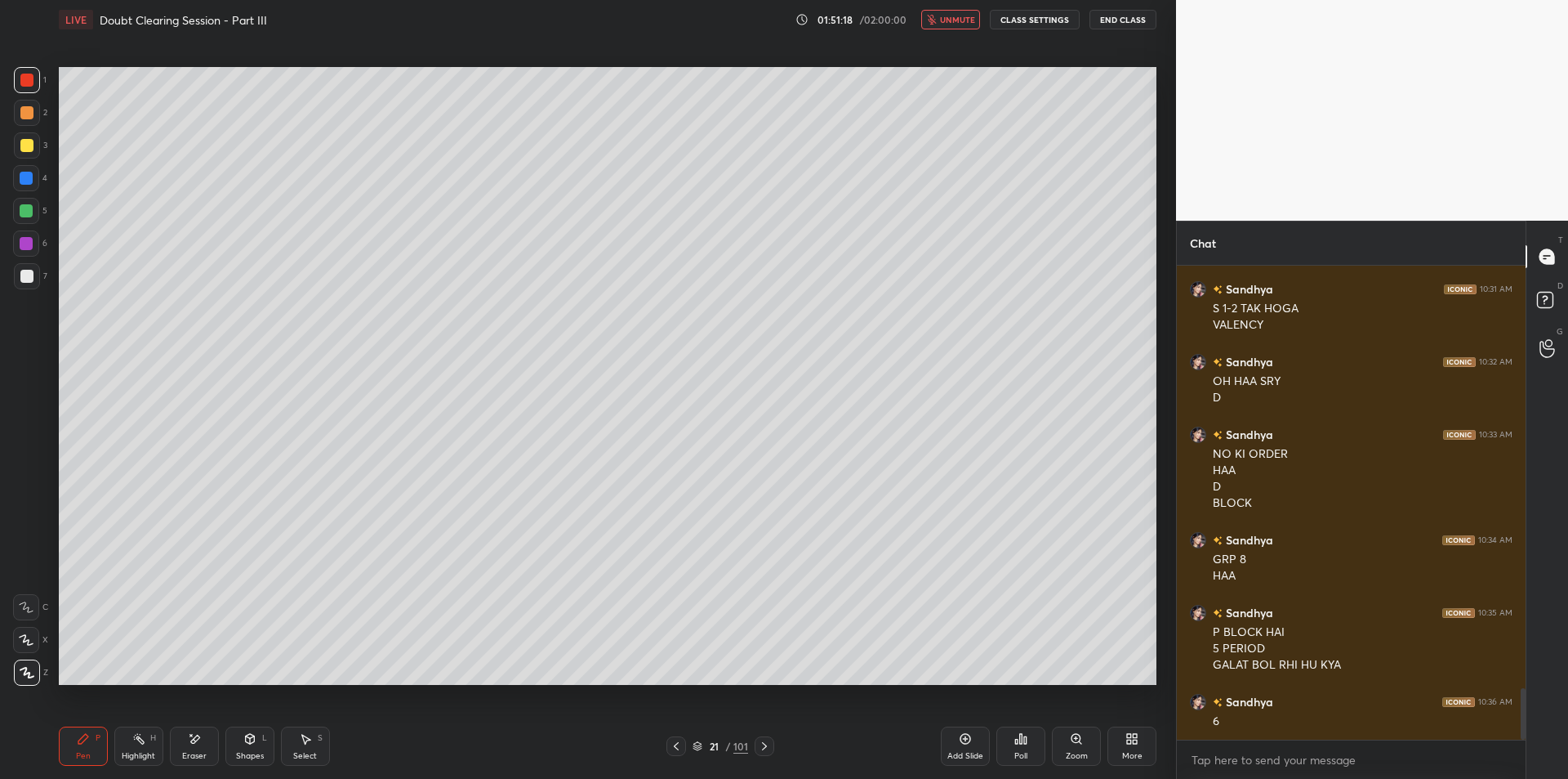
click at [955, 16] on span "unmute" at bounding box center [957, 19] width 35 height 11
click at [141, 732] on icon at bounding box center [139, 739] width 13 height 13
click at [129, 737] on div "Highlight H" at bounding box center [139, 745] width 49 height 39
click at [102, 740] on div "Pen P" at bounding box center [83, 745] width 49 height 39
click at [124, 740] on div "Highlight H" at bounding box center [139, 745] width 49 height 39
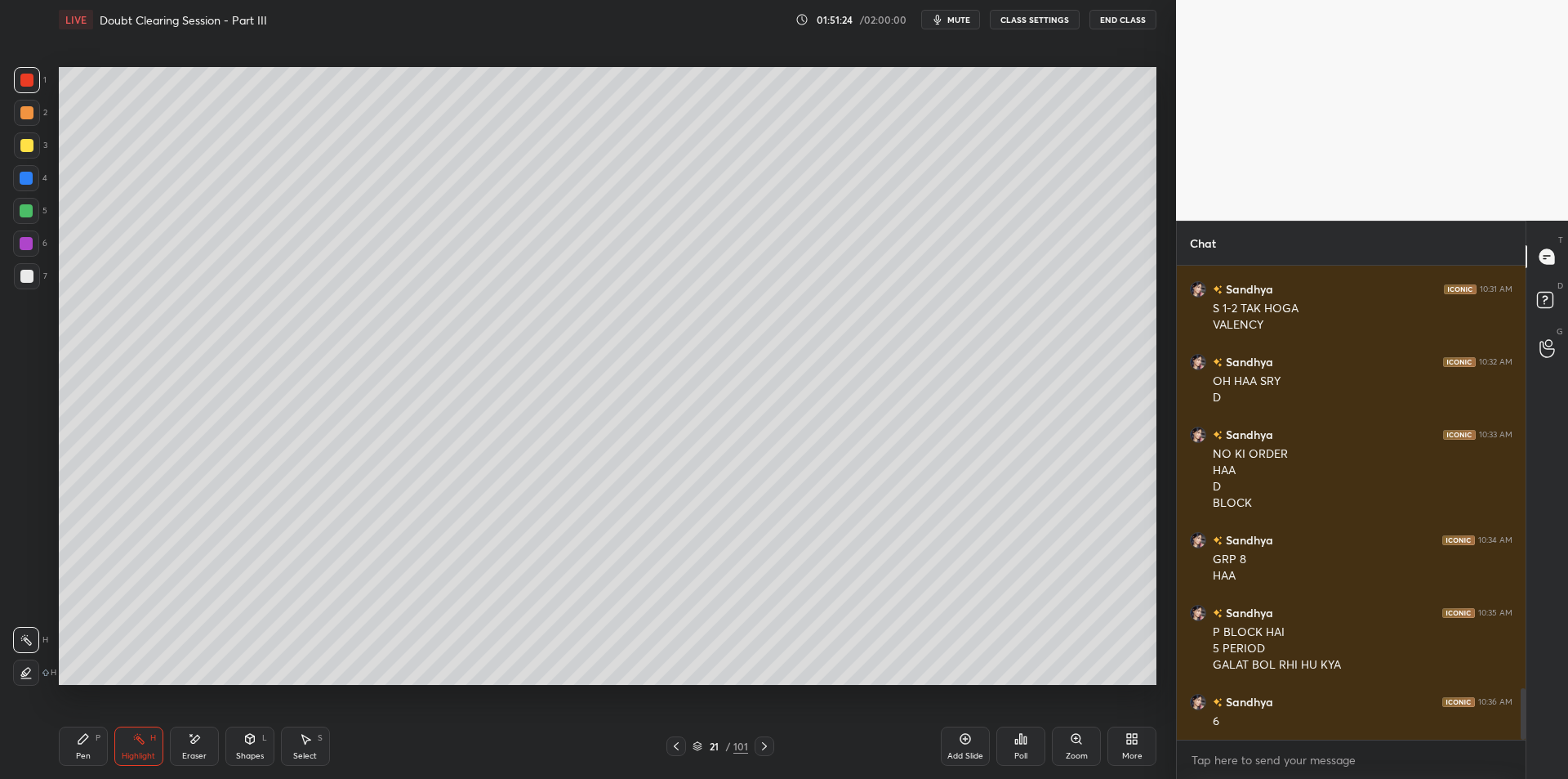
click at [65, 752] on div "Pen P" at bounding box center [83, 745] width 49 height 39
click at [129, 752] on div "Highlight" at bounding box center [138, 755] width 34 height 8
click at [147, 753] on div "Highlight" at bounding box center [138, 755] width 34 height 8
click at [93, 752] on div "Pen P" at bounding box center [83, 745] width 49 height 39
click at [142, 765] on div "Pen P Highlight H Eraser Shapes L Select S 21 / 101 Add Slide Poll Zoom More" at bounding box center [607, 745] width 1098 height 65
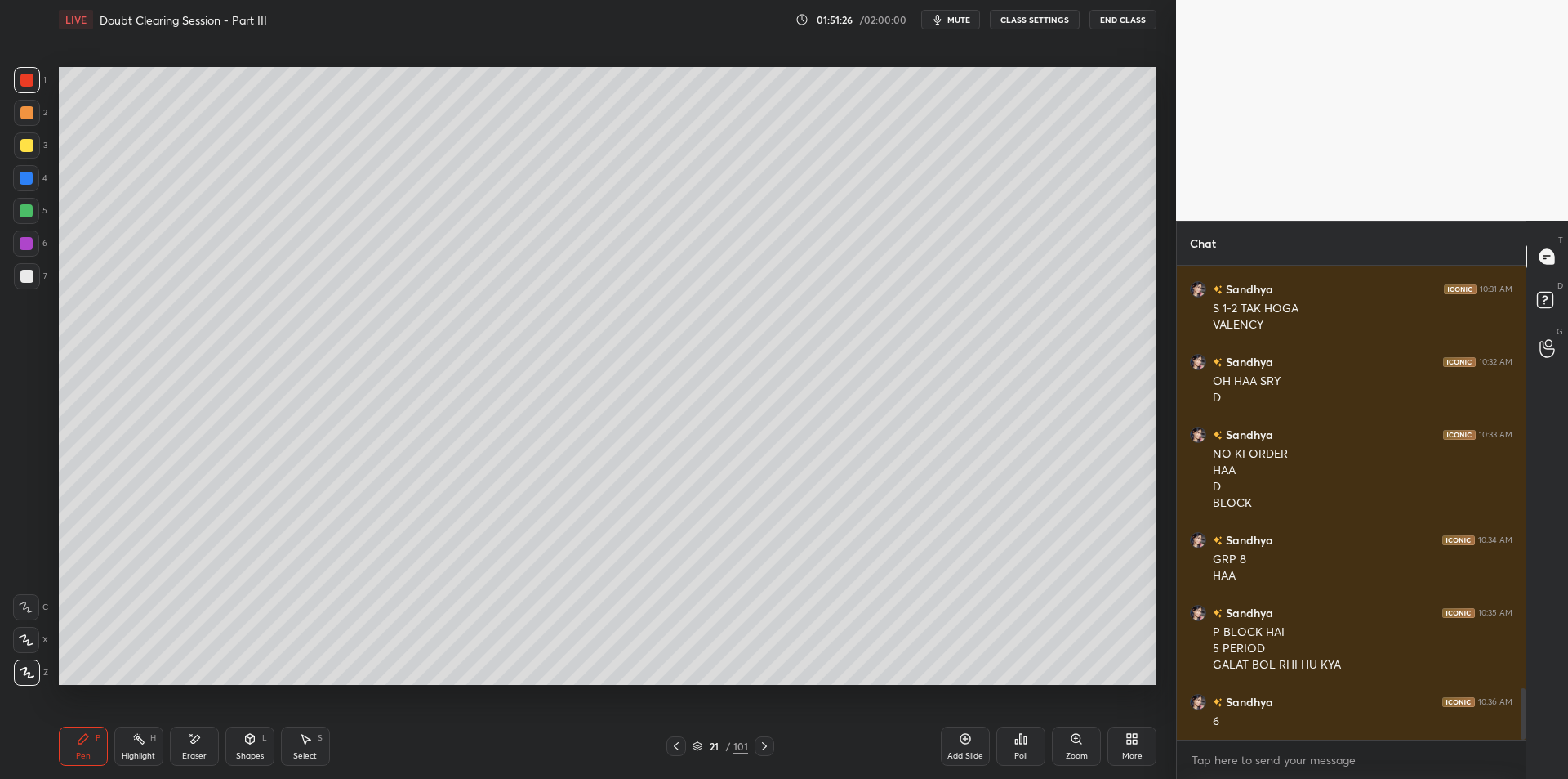
click at [93, 752] on div "Pen P" at bounding box center [83, 745] width 49 height 39
click at [140, 752] on div "Highlight" at bounding box center [138, 755] width 34 height 8
click at [91, 749] on div "Pen P" at bounding box center [83, 745] width 49 height 39
click at [140, 752] on div "Highlight" at bounding box center [138, 755] width 34 height 8
click at [85, 752] on div "Pen" at bounding box center [83, 755] width 15 height 8
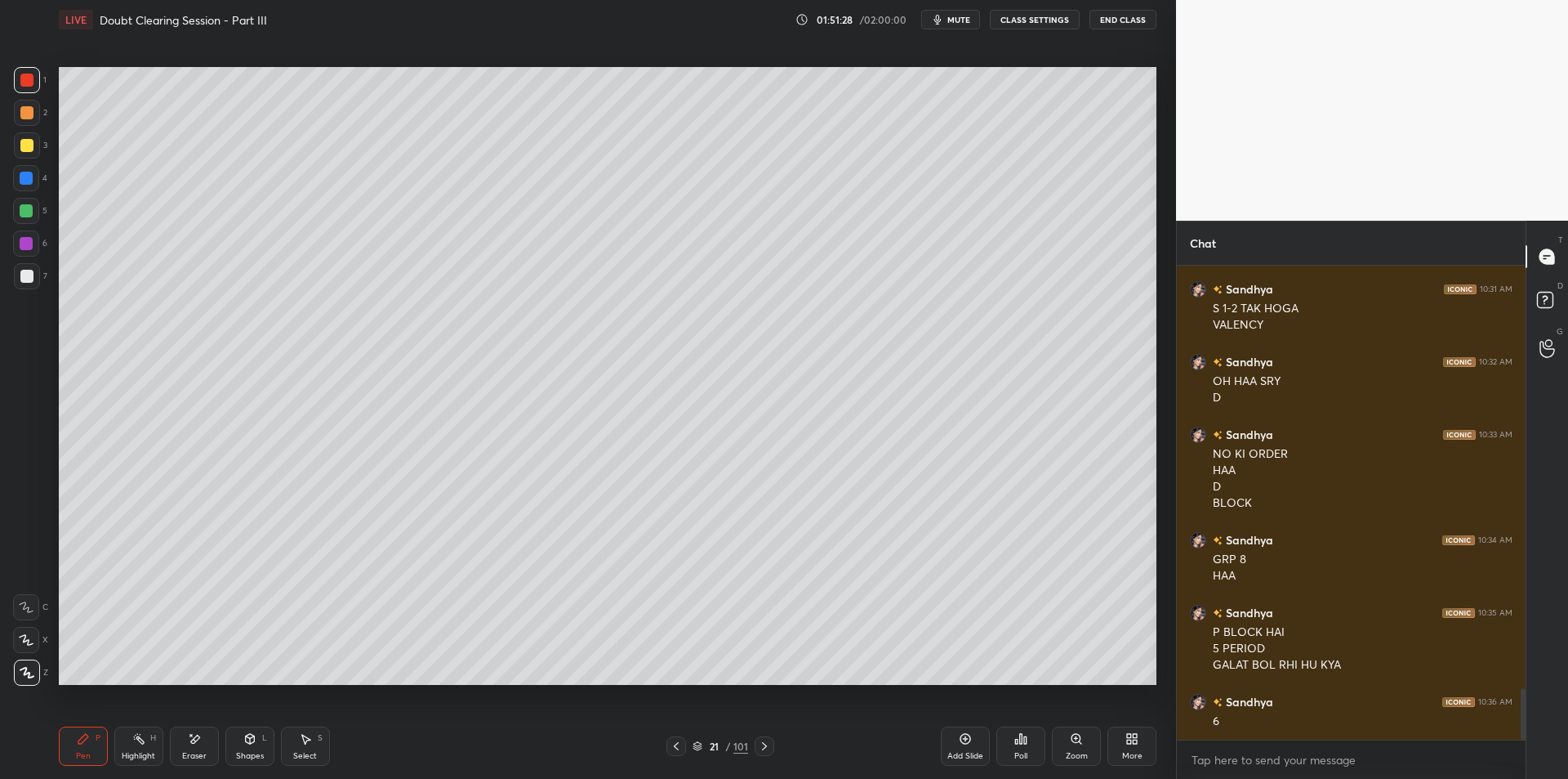
click at [137, 746] on div "Highlight H" at bounding box center [139, 745] width 49 height 39
click at [86, 741] on icon at bounding box center [83, 739] width 13 height 13
click at [131, 753] on div "Highlight" at bounding box center [138, 755] width 34 height 8
click at [95, 753] on div "Pen P" at bounding box center [83, 745] width 49 height 39
click at [126, 747] on div "Highlight H" at bounding box center [139, 745] width 49 height 39
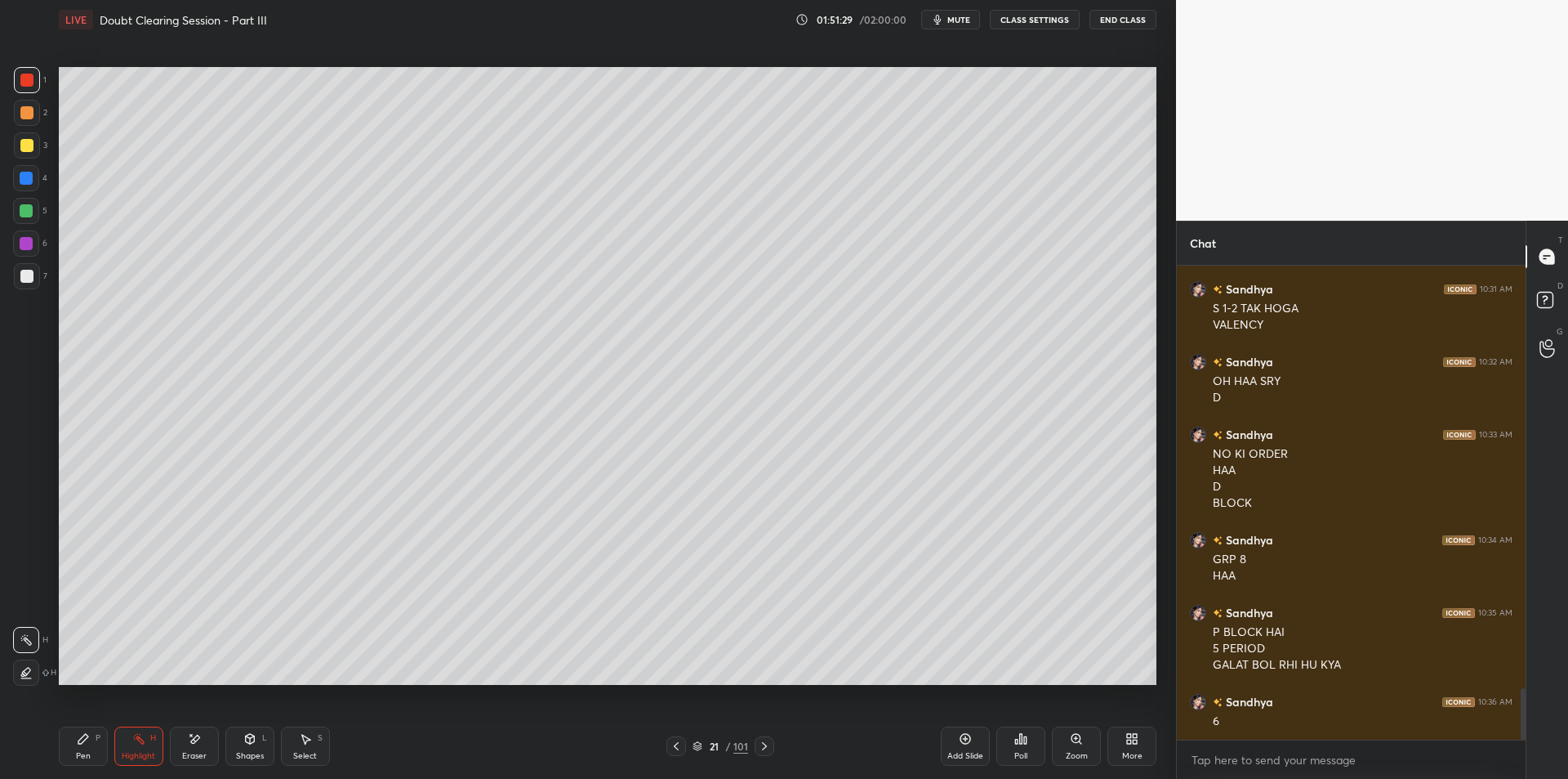
click at [85, 749] on div "Pen P" at bounding box center [83, 745] width 49 height 39
click at [131, 759] on div "Highlight" at bounding box center [138, 755] width 34 height 8
click at [91, 756] on div "Pen P" at bounding box center [83, 745] width 49 height 39
click at [131, 761] on div "Highlight H" at bounding box center [139, 745] width 49 height 39
click at [92, 754] on div "Pen P" at bounding box center [83, 745] width 49 height 39
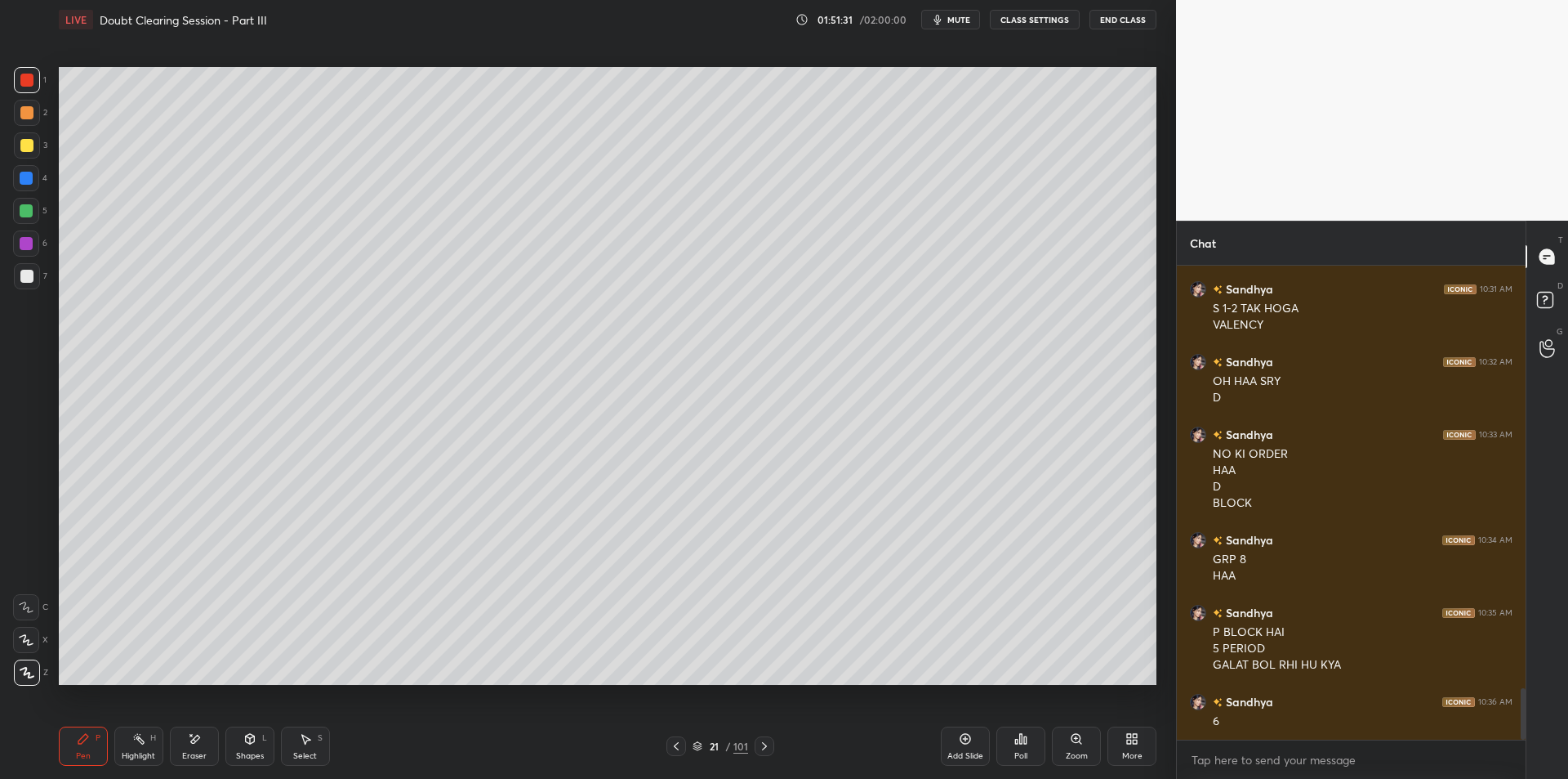
click at [123, 757] on div "Highlight" at bounding box center [138, 755] width 34 height 8
click at [88, 754] on div "Pen" at bounding box center [83, 755] width 15 height 8
click at [130, 752] on div "Highlight" at bounding box center [138, 755] width 34 height 8
click at [91, 742] on div "Pen P" at bounding box center [83, 745] width 49 height 39
click at [122, 756] on div "Highlight" at bounding box center [138, 755] width 34 height 8
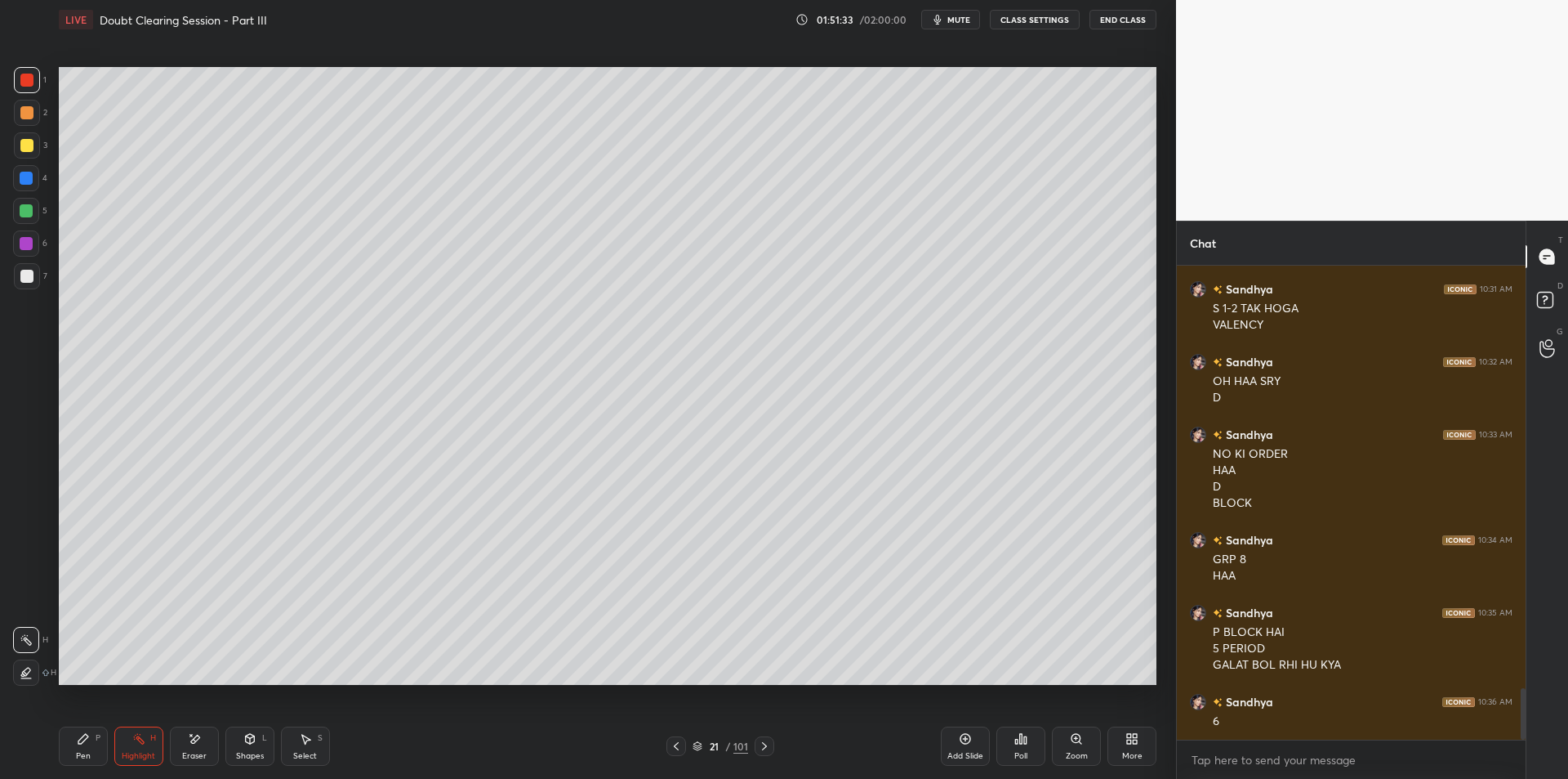
click at [87, 752] on div "Pen" at bounding box center [83, 755] width 15 height 8
click at [131, 752] on div "Highlight" at bounding box center [138, 755] width 34 height 8
click at [91, 745] on div "Pen P" at bounding box center [83, 745] width 49 height 39
click at [135, 744] on icon at bounding box center [139, 739] width 13 height 13
click at [88, 744] on icon at bounding box center [83, 739] width 13 height 13
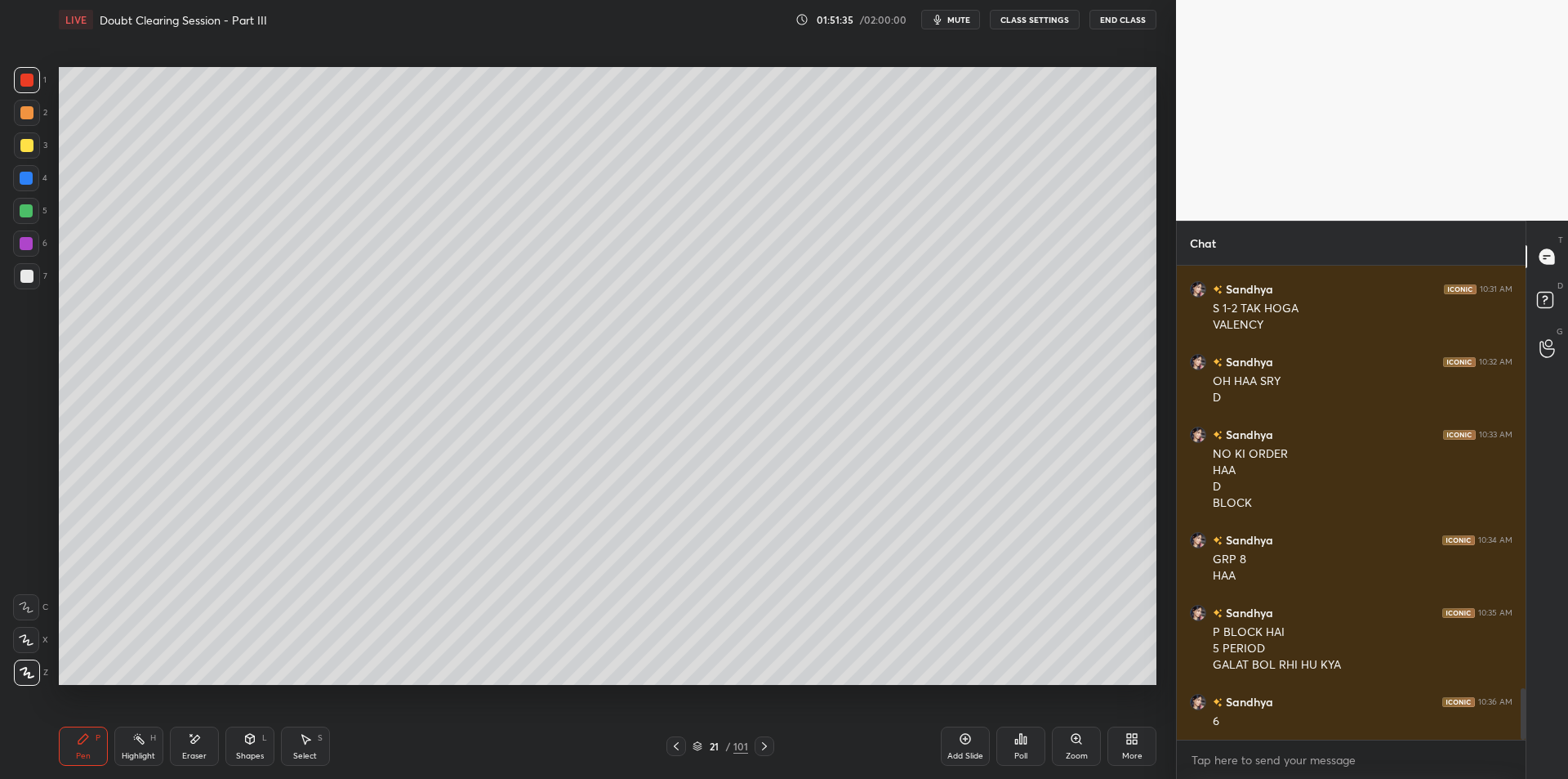
click at [127, 745] on div "Highlight H" at bounding box center [139, 745] width 49 height 39
click at [91, 745] on div "Pen P" at bounding box center [83, 745] width 49 height 39
click at [36, 287] on div at bounding box center [27, 276] width 27 height 27
click at [136, 745] on div "Highlight H" at bounding box center [139, 745] width 49 height 39
click at [97, 735] on div "P" at bounding box center [97, 738] width 5 height 8
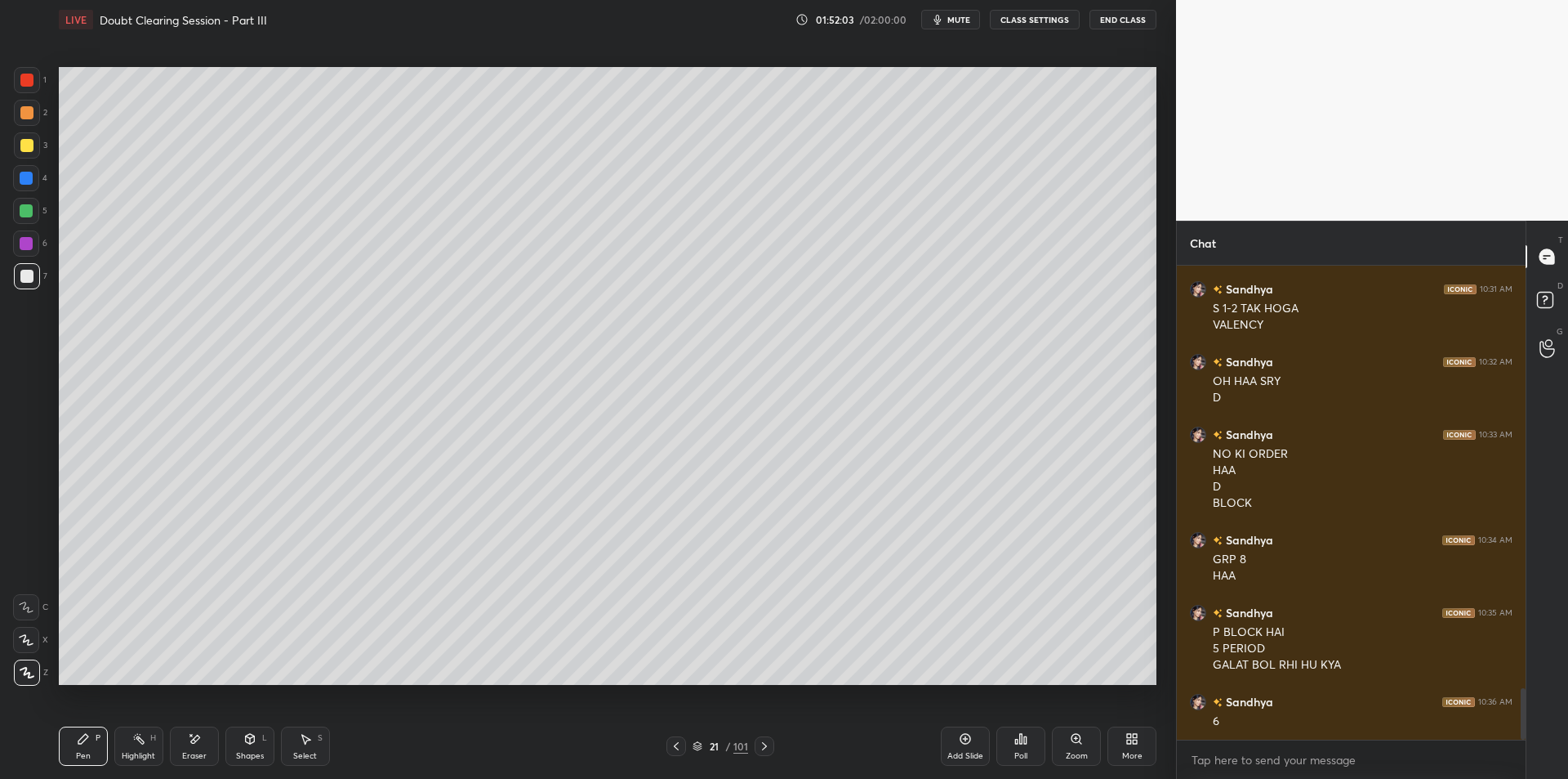
click at [141, 752] on div "Highlight" at bounding box center [138, 755] width 34 height 8
click at [95, 740] on div "P" at bounding box center [97, 738] width 5 height 8
click at [140, 757] on div "Highlight" at bounding box center [138, 755] width 34 height 8
click at [88, 742] on icon at bounding box center [83, 739] width 13 height 13
click at [133, 749] on div "Highlight H" at bounding box center [139, 745] width 49 height 39
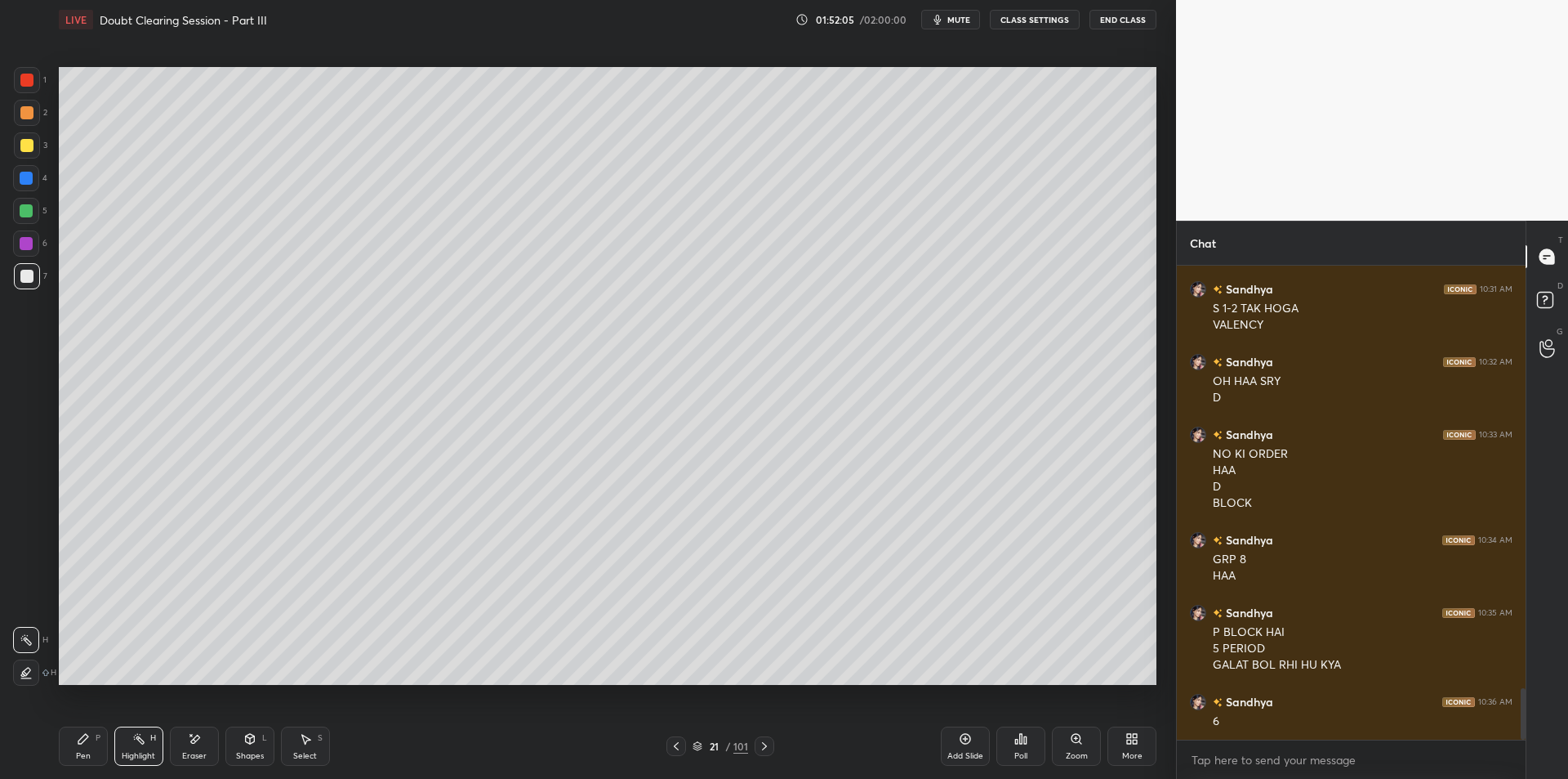
click at [87, 739] on icon at bounding box center [83, 739] width 10 height 10
click at [139, 749] on div "Highlight H" at bounding box center [139, 745] width 49 height 39
click at [92, 733] on div "Pen P" at bounding box center [83, 745] width 49 height 39
click at [143, 752] on div "Highlight" at bounding box center [138, 755] width 34 height 8
click at [85, 730] on div "Pen P" at bounding box center [83, 745] width 49 height 39
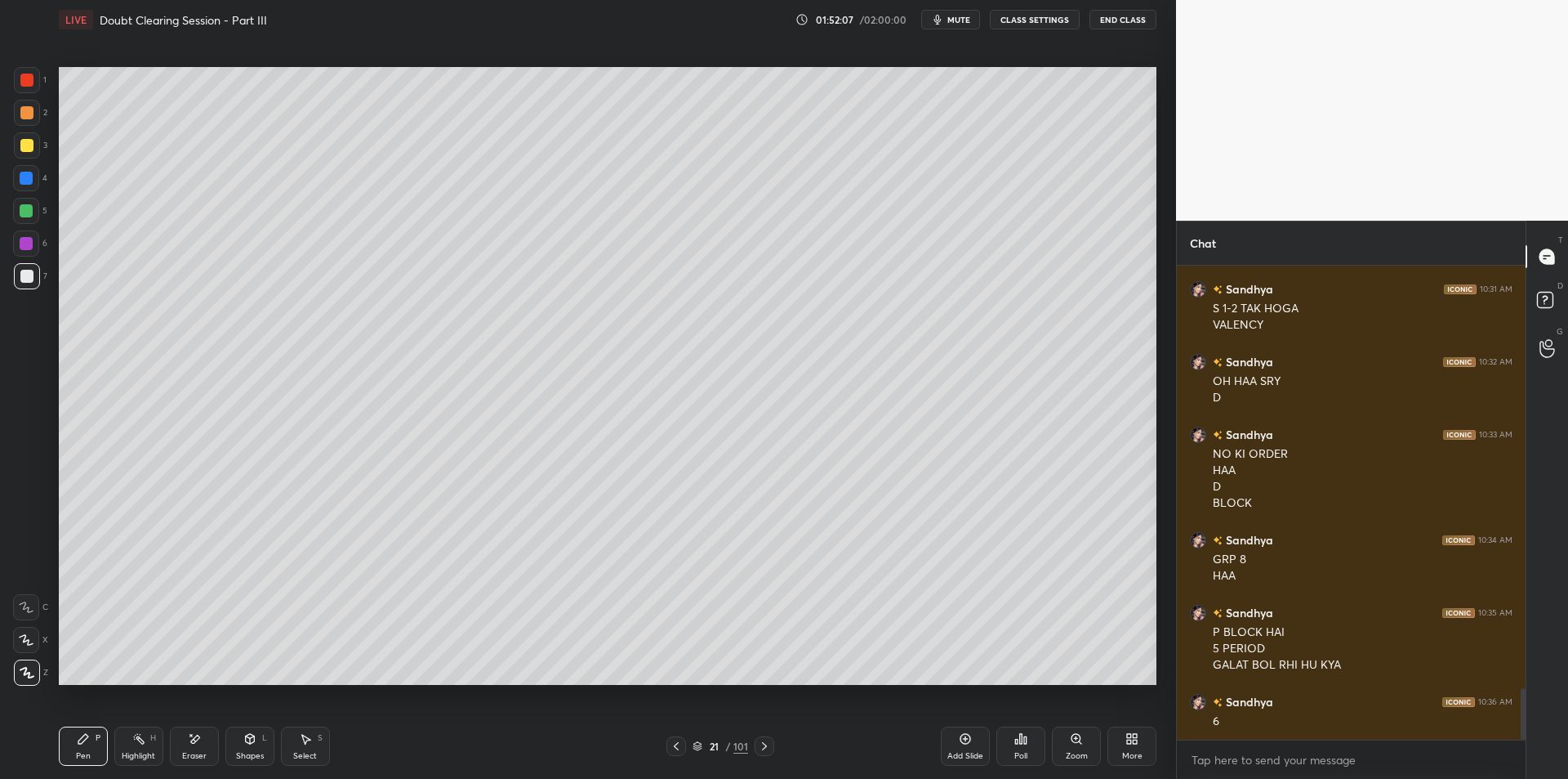
click at [141, 755] on div "Highlight" at bounding box center [138, 755] width 34 height 8
click at [86, 749] on div "Pen P" at bounding box center [83, 745] width 49 height 39
click at [133, 754] on div "Highlight" at bounding box center [138, 755] width 34 height 8
click at [86, 754] on div "Pen" at bounding box center [83, 755] width 15 height 8
click at [142, 755] on div "Highlight" at bounding box center [138, 755] width 34 height 8
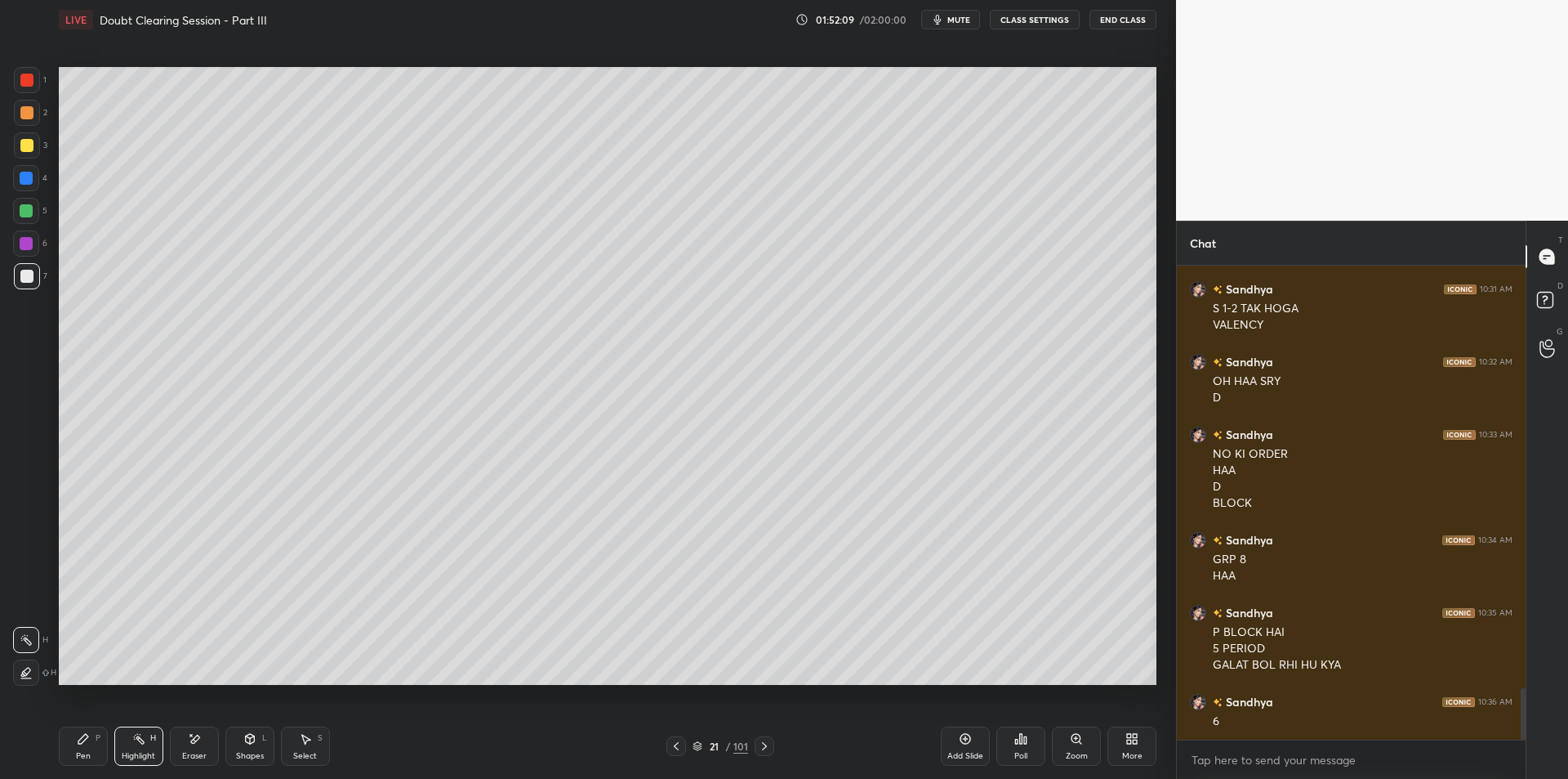
click at [91, 749] on div "Pen P" at bounding box center [83, 745] width 49 height 39
click at [140, 752] on div "Highlight" at bounding box center [138, 755] width 34 height 8
click at [134, 749] on div "Highlight H" at bounding box center [139, 745] width 49 height 39
click at [94, 753] on div "Pen P" at bounding box center [83, 745] width 49 height 39
click at [138, 756] on div "Highlight" at bounding box center [138, 755] width 34 height 8
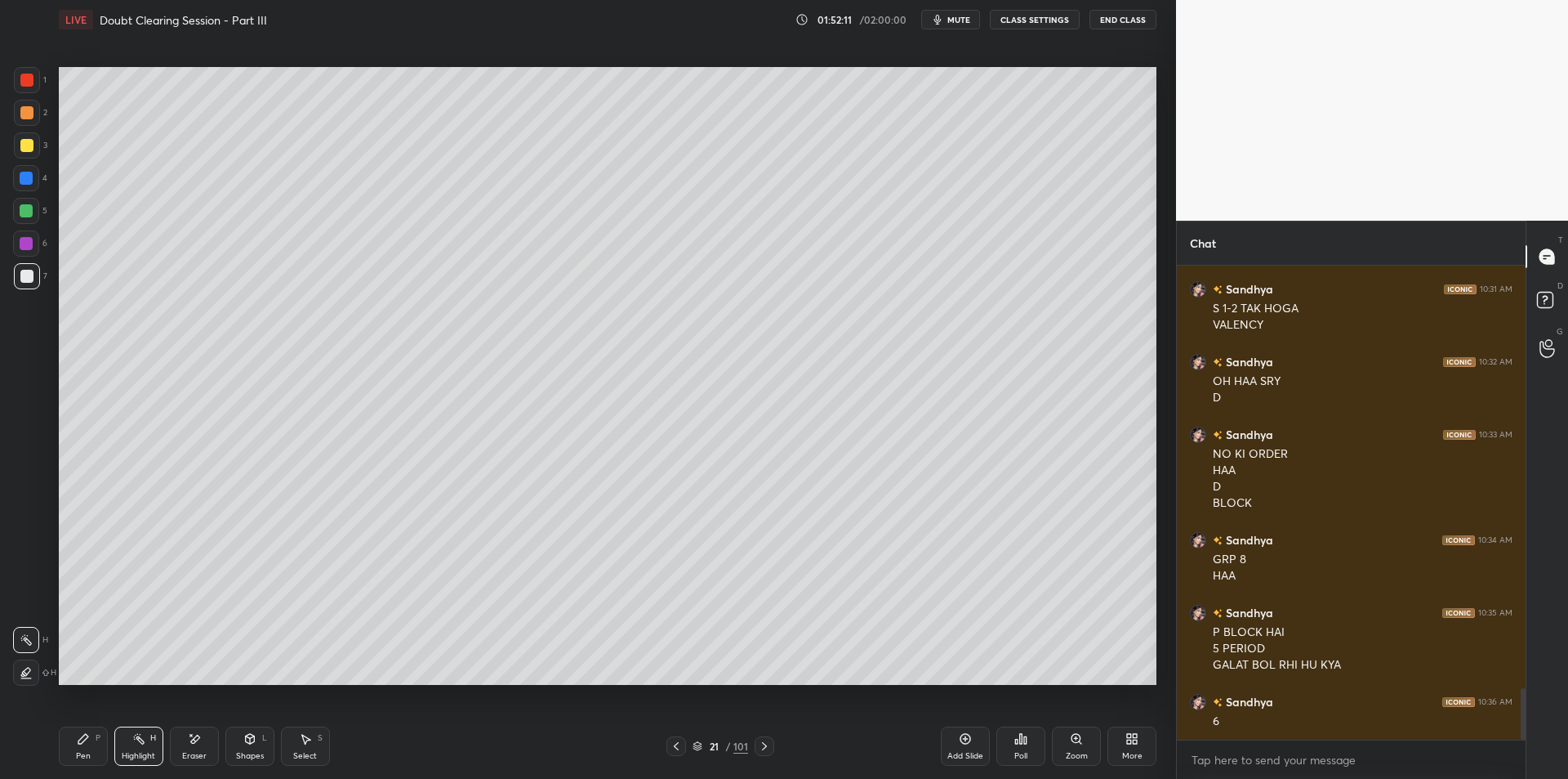
click at [100, 749] on div "Pen P" at bounding box center [83, 745] width 49 height 39
click at [941, 22] on icon "button" at bounding box center [938, 19] width 7 height 10
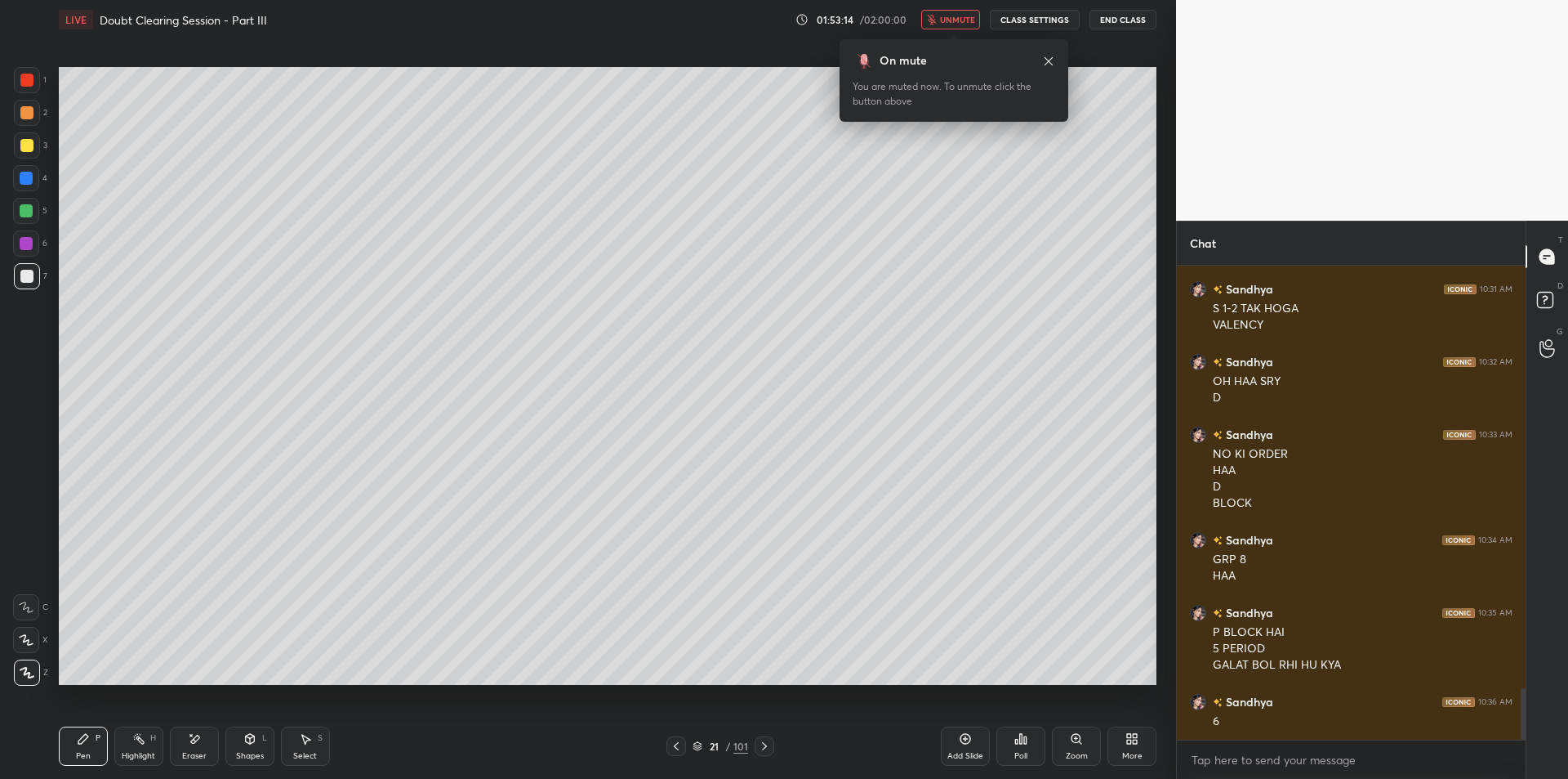
scroll to position [3972, 0]
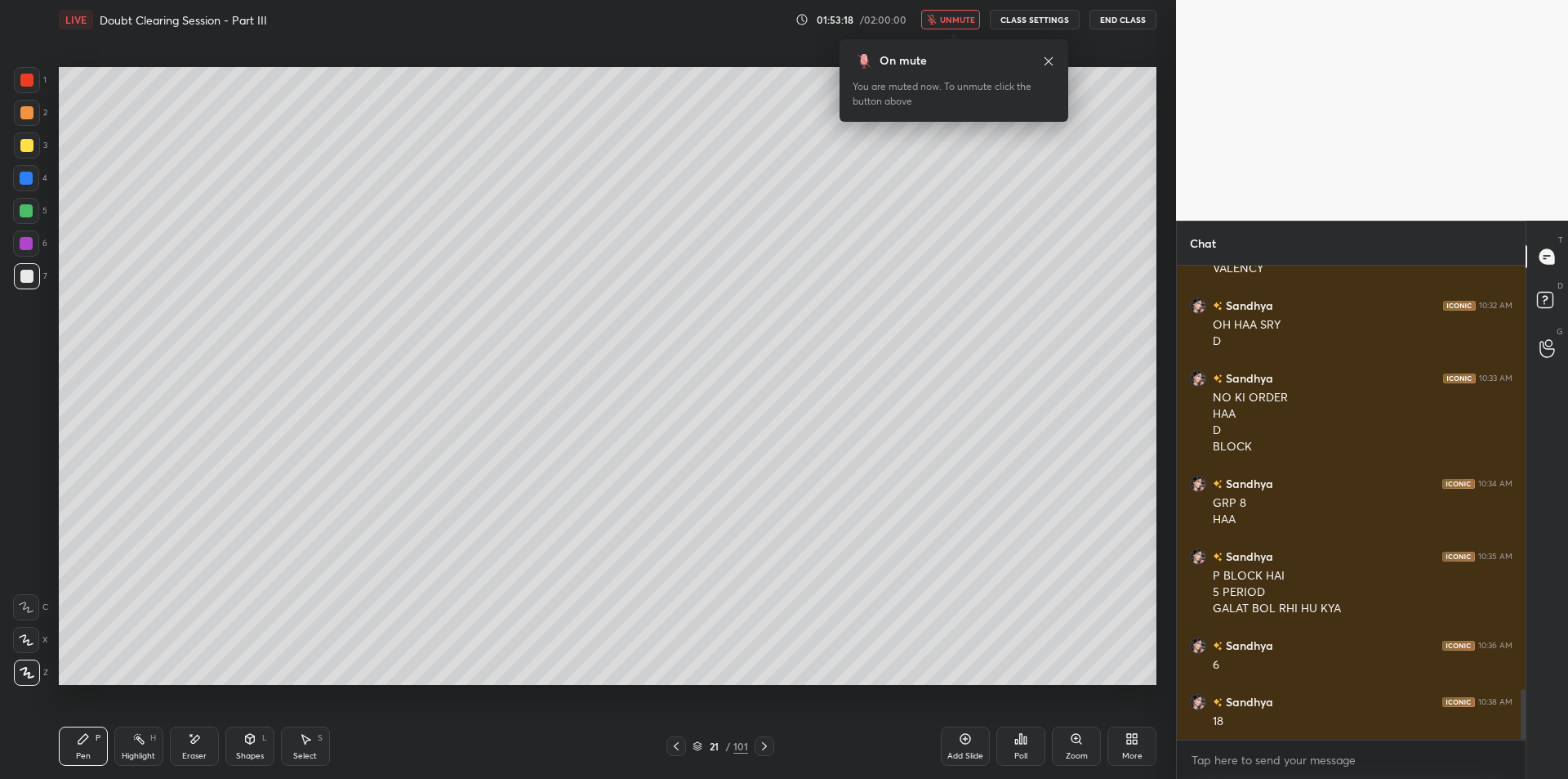
click at [949, 16] on span "unmute" at bounding box center [957, 19] width 35 height 11
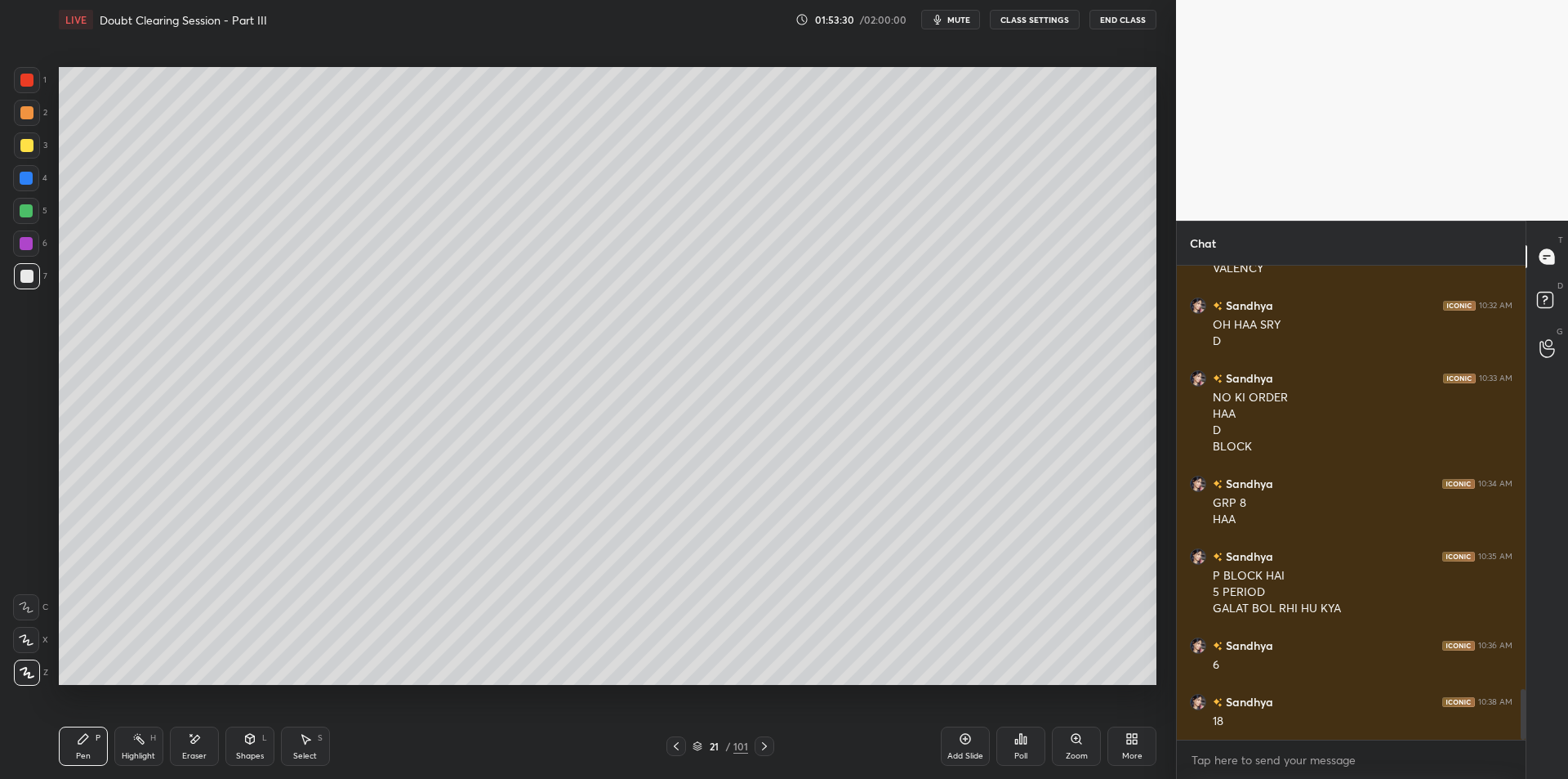
click at [38, 213] on div at bounding box center [26, 211] width 27 height 27
click at [16, 249] on div at bounding box center [26, 243] width 27 height 27
click at [22, 287] on div at bounding box center [27, 276] width 27 height 27
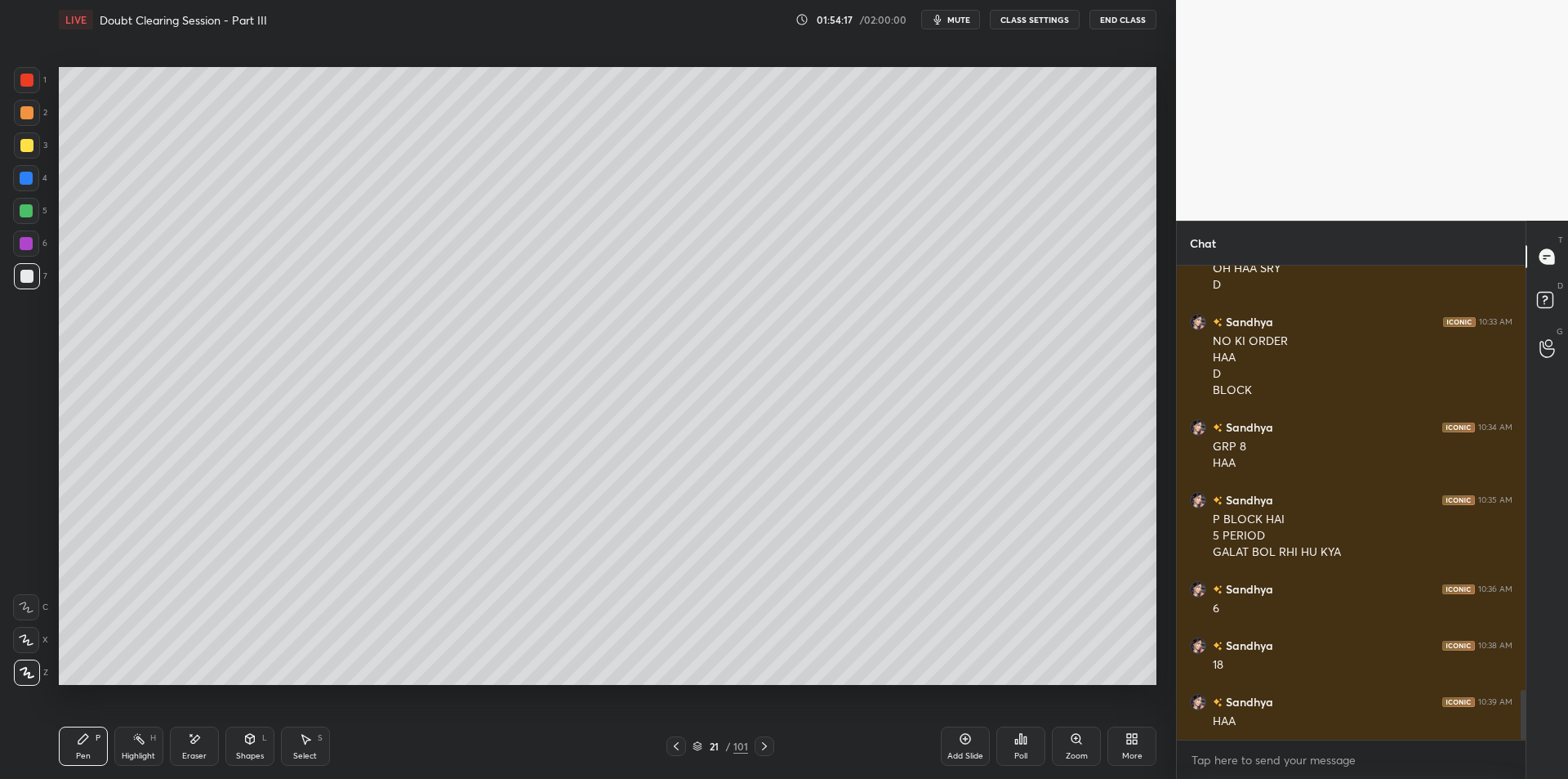
click at [961, 29] on div "LIVE Doubt Clearing Session - Part III 01:54:17 / 02:00:00 mute CLASS SETTINGS …" at bounding box center [607, 19] width 1098 height 39
click at [948, 24] on button "mute" at bounding box center [950, 19] width 59 height 19
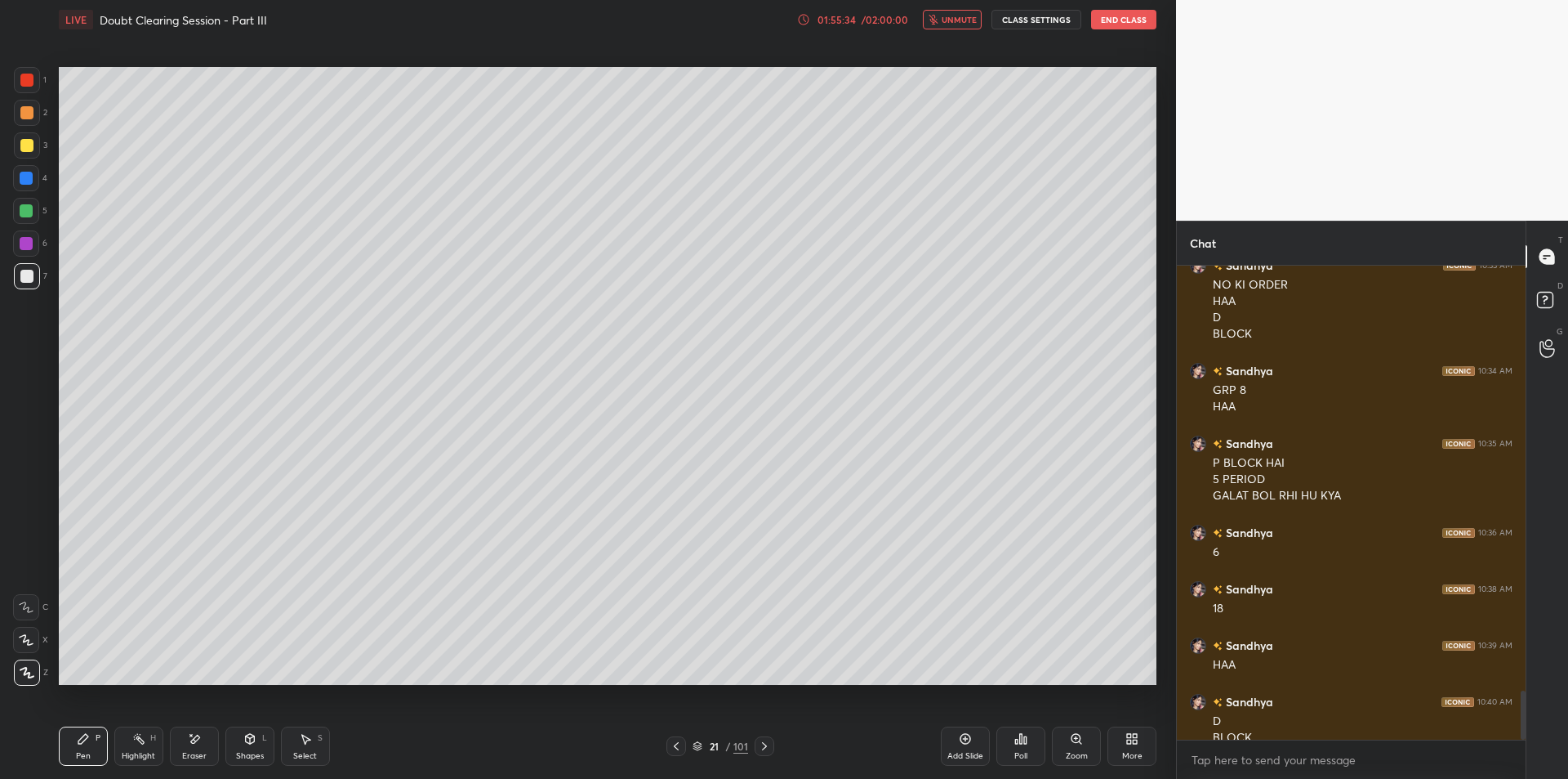
scroll to position [4101, 0]
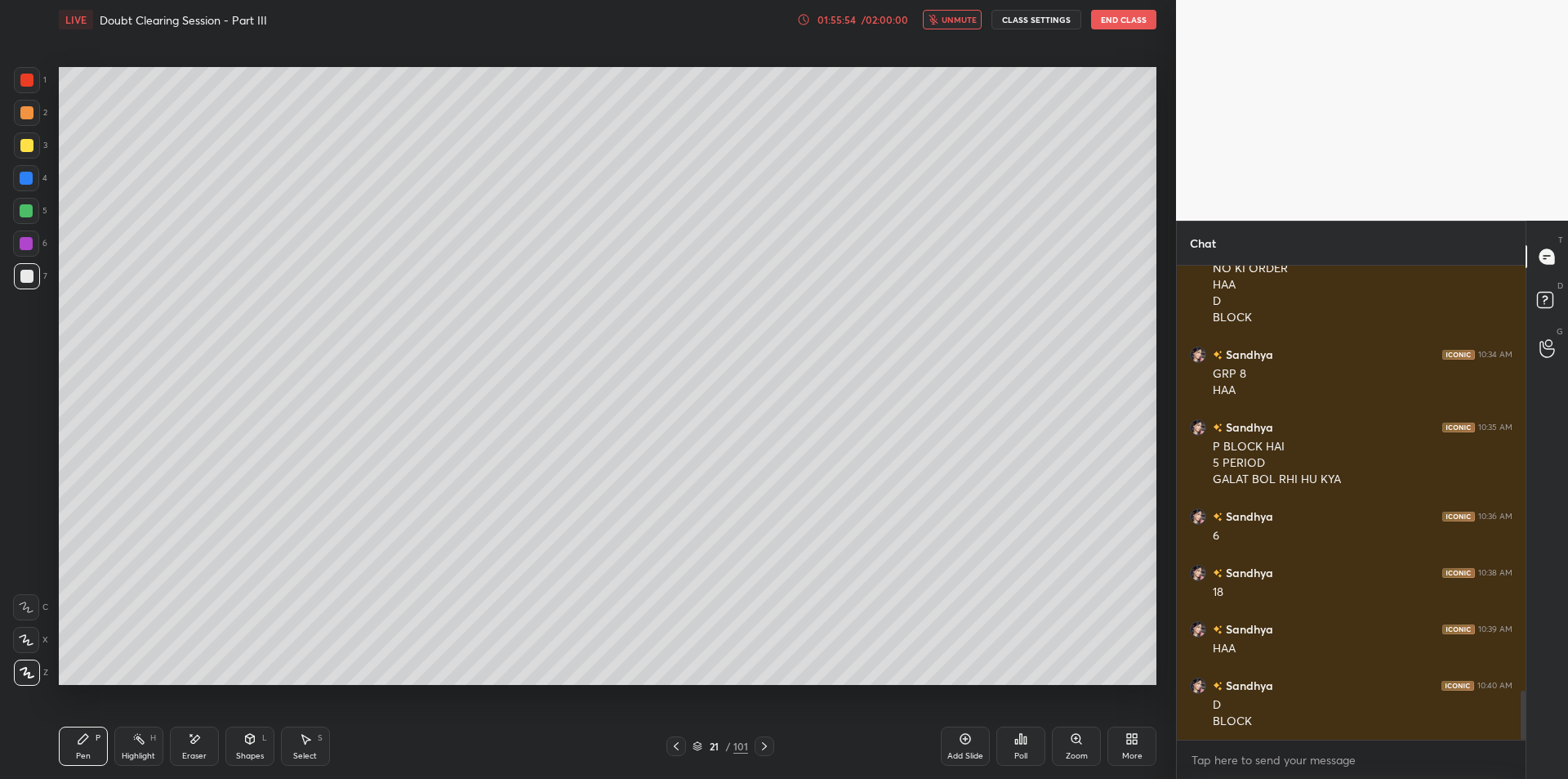
click at [938, 16] on icon "button" at bounding box center [933, 19] width 9 height 10
click at [33, 217] on div at bounding box center [26, 211] width 27 height 27
click at [24, 187] on div at bounding box center [26, 178] width 27 height 27
click at [22, 218] on div at bounding box center [26, 211] width 27 height 27
click at [26, 200] on div at bounding box center [26, 211] width 27 height 27
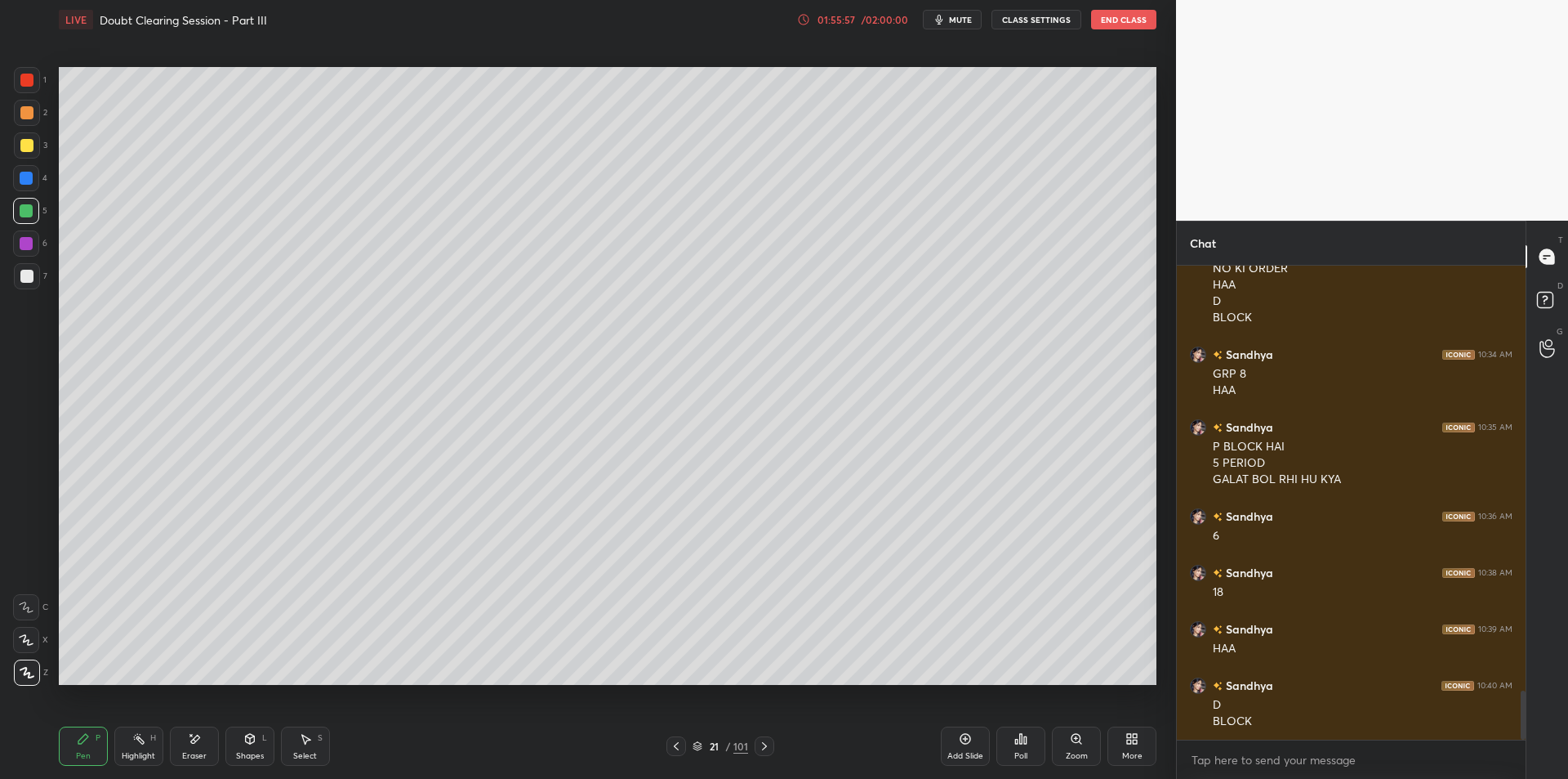
click at [29, 224] on div at bounding box center [26, 211] width 27 height 27
click at [28, 187] on div at bounding box center [26, 178] width 27 height 27
click at [25, 211] on div at bounding box center [26, 211] width 13 height 13
click at [27, 189] on div at bounding box center [26, 178] width 27 height 27
click at [34, 210] on div at bounding box center [26, 211] width 27 height 27
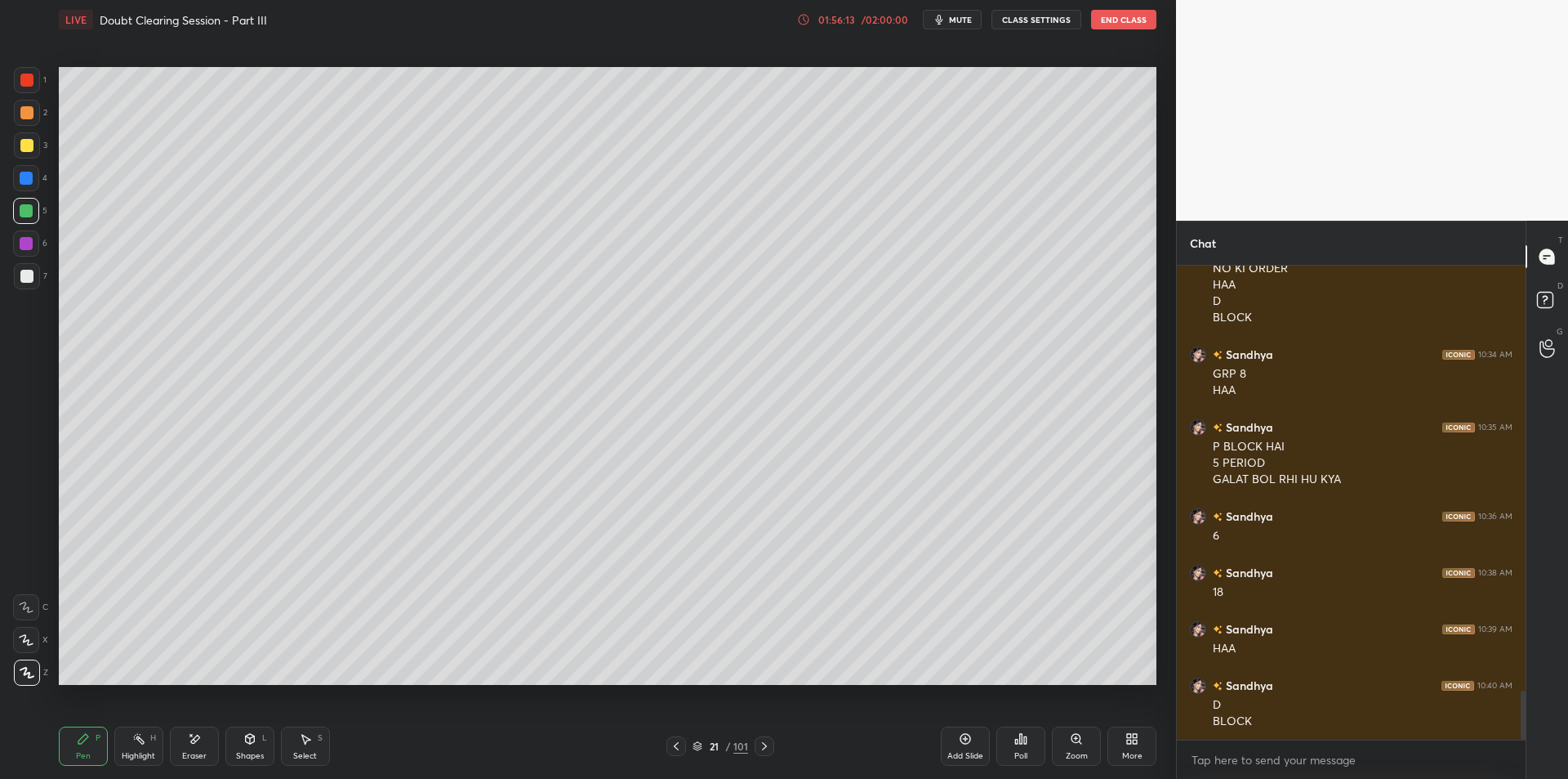
click at [140, 738] on icon at bounding box center [139, 739] width 2 height 2
click at [668, 752] on div at bounding box center [675, 745] width 19 height 19
click at [672, 750] on icon at bounding box center [676, 746] width 13 height 13
click at [673, 748] on icon at bounding box center [676, 746] width 13 height 13
click at [677, 749] on icon at bounding box center [676, 746] width 13 height 13
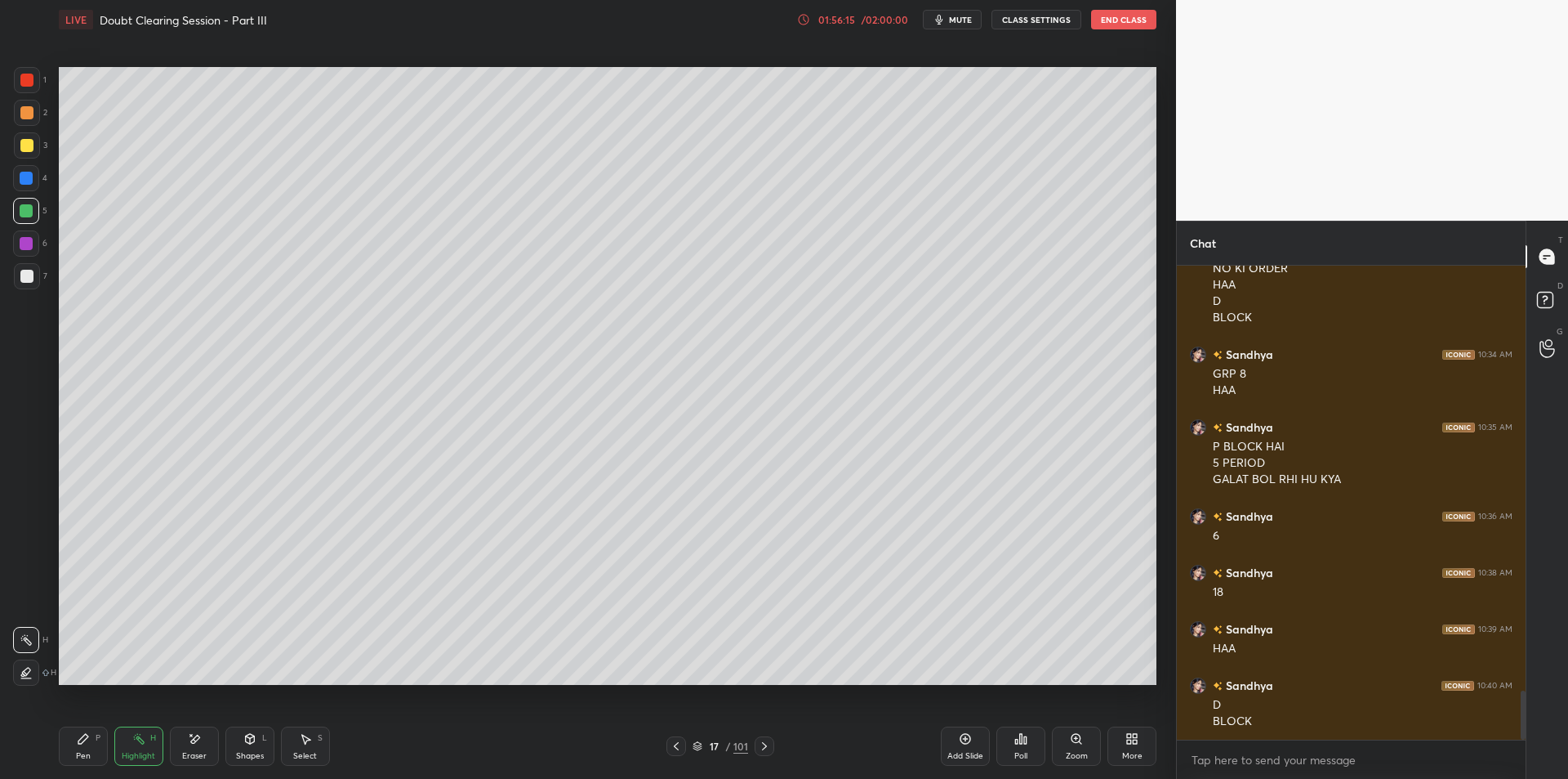
click at [672, 752] on icon at bounding box center [676, 746] width 13 height 13
click at [671, 751] on icon at bounding box center [676, 746] width 13 height 13
click at [665, 748] on div "15 / 101" at bounding box center [720, 745] width 441 height 19
click at [671, 749] on icon at bounding box center [676, 746] width 13 height 13
click at [675, 750] on icon at bounding box center [676, 746] width 13 height 13
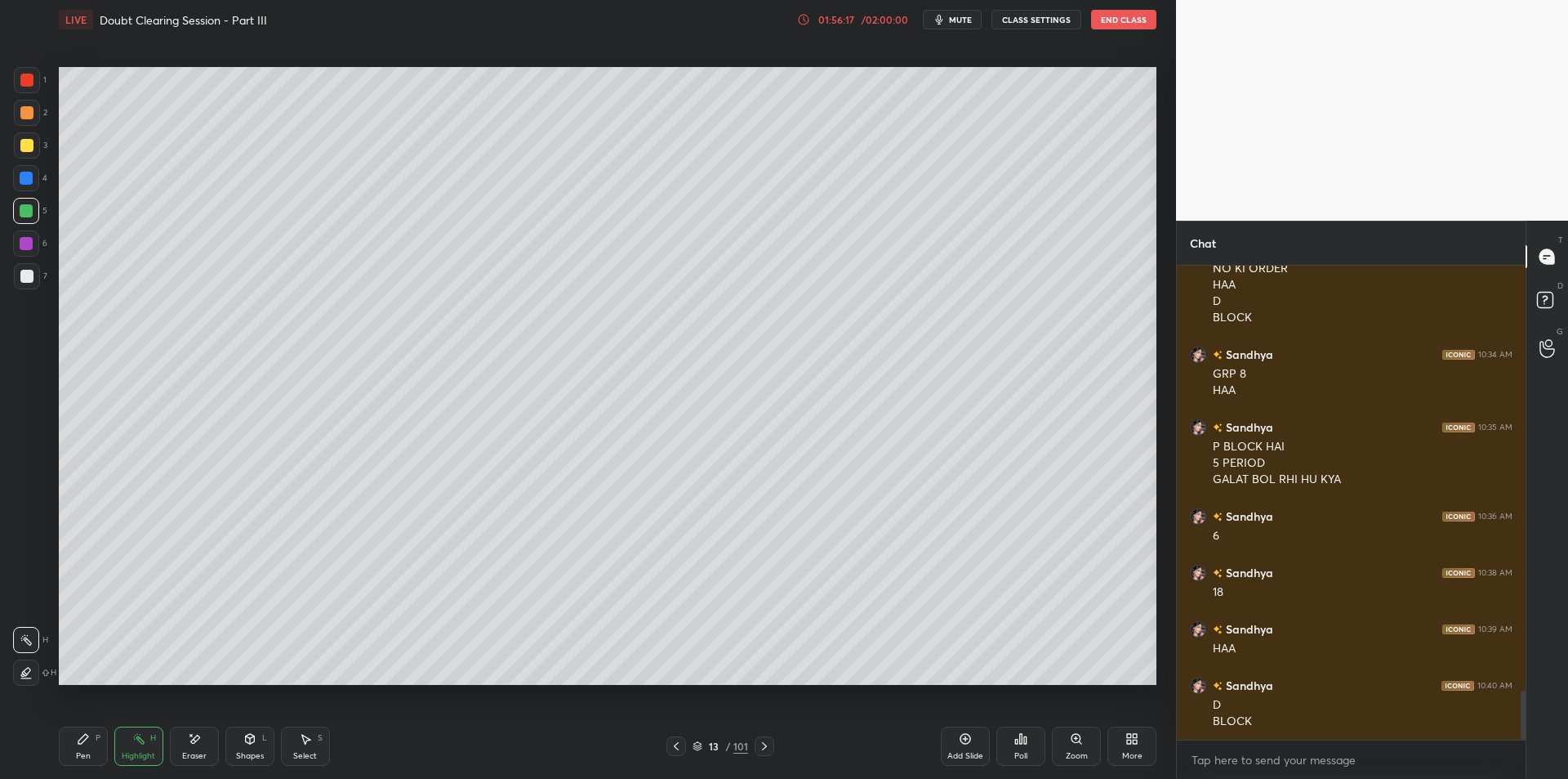
click at [666, 745] on div at bounding box center [675, 745] width 19 height 19
click at [678, 750] on icon at bounding box center [676, 746] width 13 height 13
click at [678, 749] on icon at bounding box center [676, 746] width 13 height 13
click at [678, 749] on icon at bounding box center [675, 745] width 5 height 8
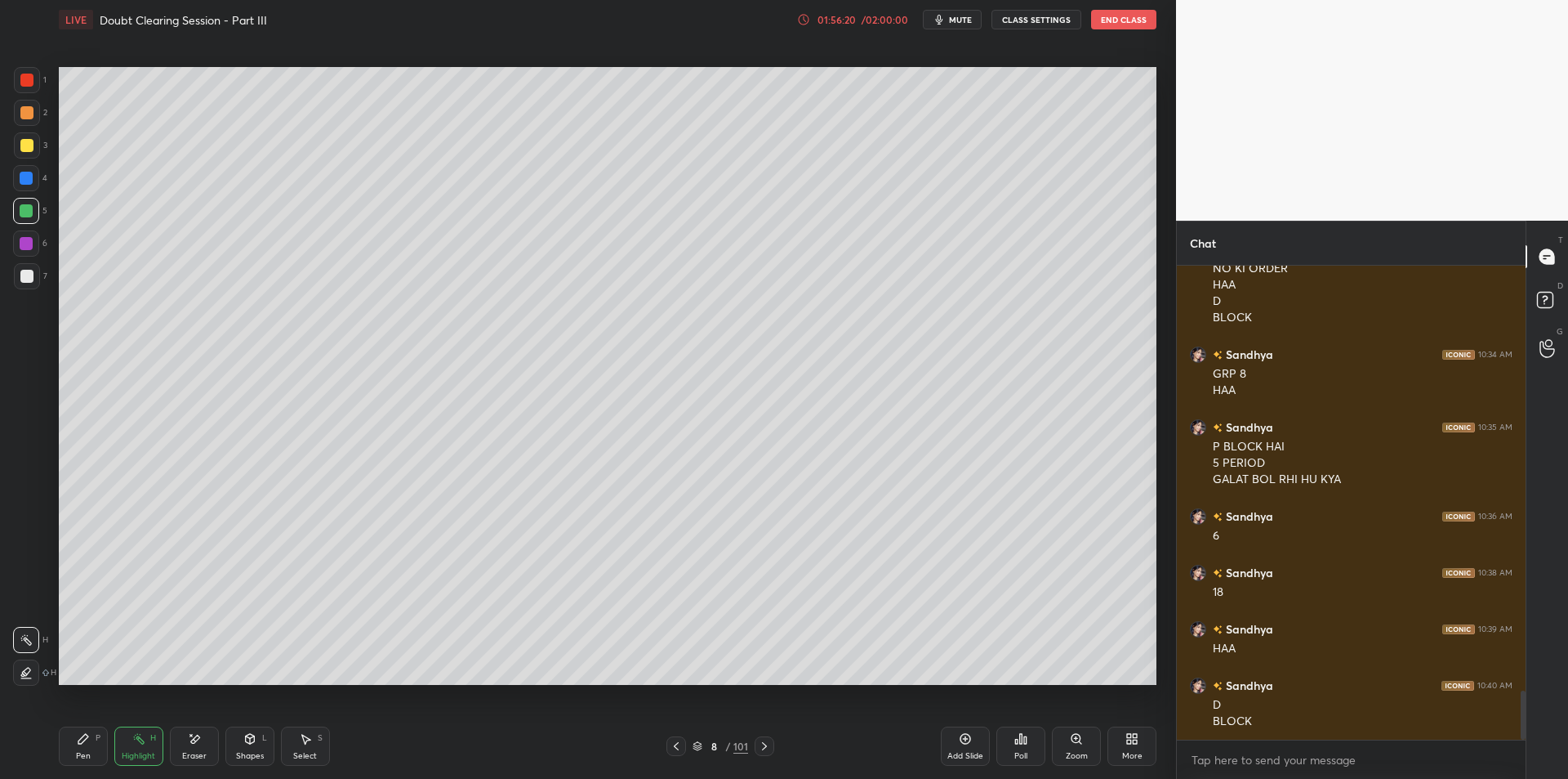
click at [675, 750] on icon at bounding box center [676, 746] width 13 height 13
click at [676, 751] on icon at bounding box center [676, 746] width 13 height 13
click at [677, 752] on icon at bounding box center [676, 746] width 13 height 13
click at [674, 748] on icon at bounding box center [676, 746] width 13 height 13
click at [675, 750] on icon at bounding box center [676, 746] width 13 height 13
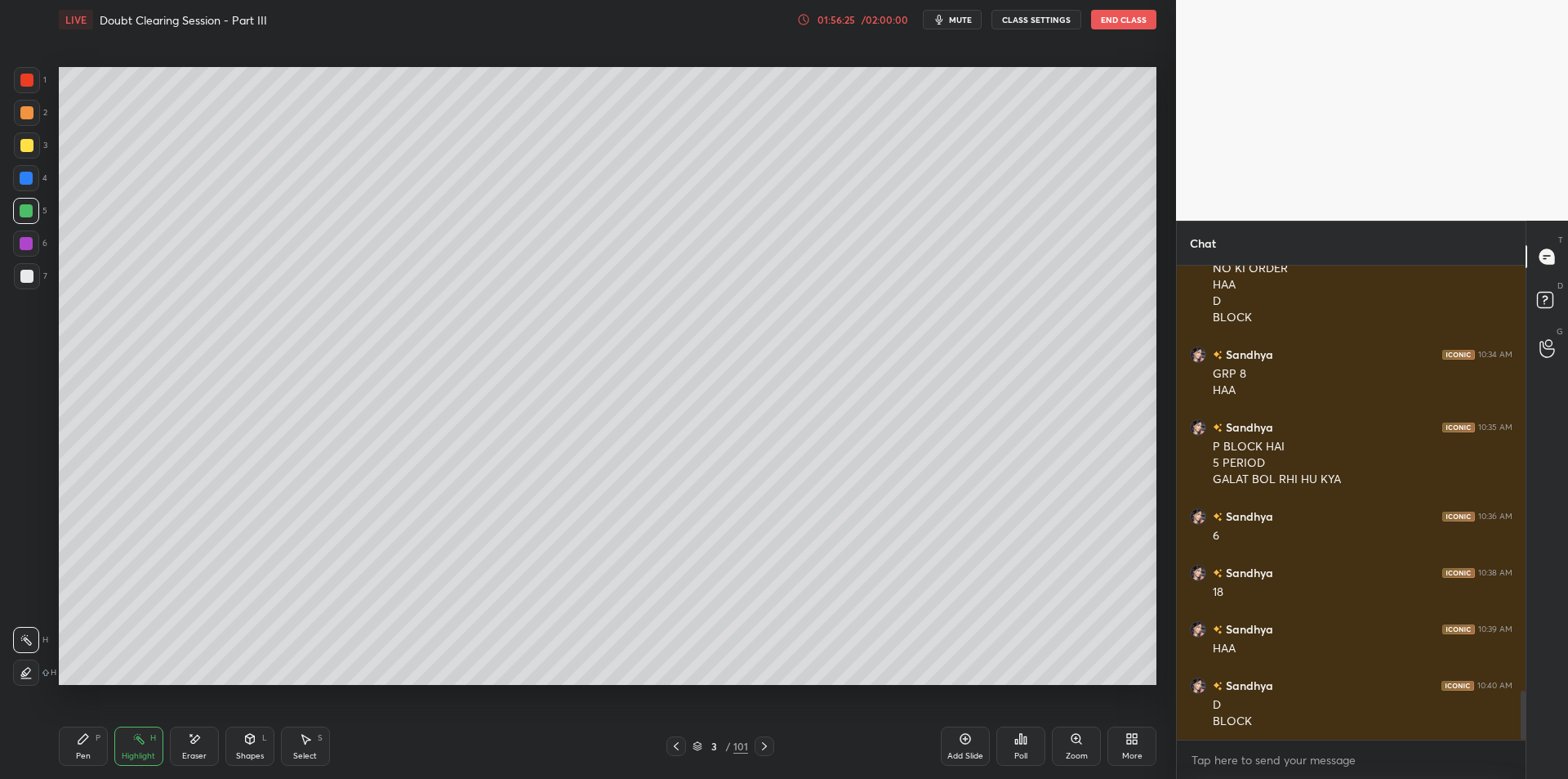
click at [764, 752] on icon at bounding box center [764, 746] width 13 height 13
click at [73, 747] on div "Pen P" at bounding box center [83, 745] width 49 height 39
click at [27, 148] on div at bounding box center [27, 146] width 13 height 13
click at [768, 747] on icon at bounding box center [764, 746] width 13 height 13
click at [771, 749] on div at bounding box center [764, 745] width 19 height 19
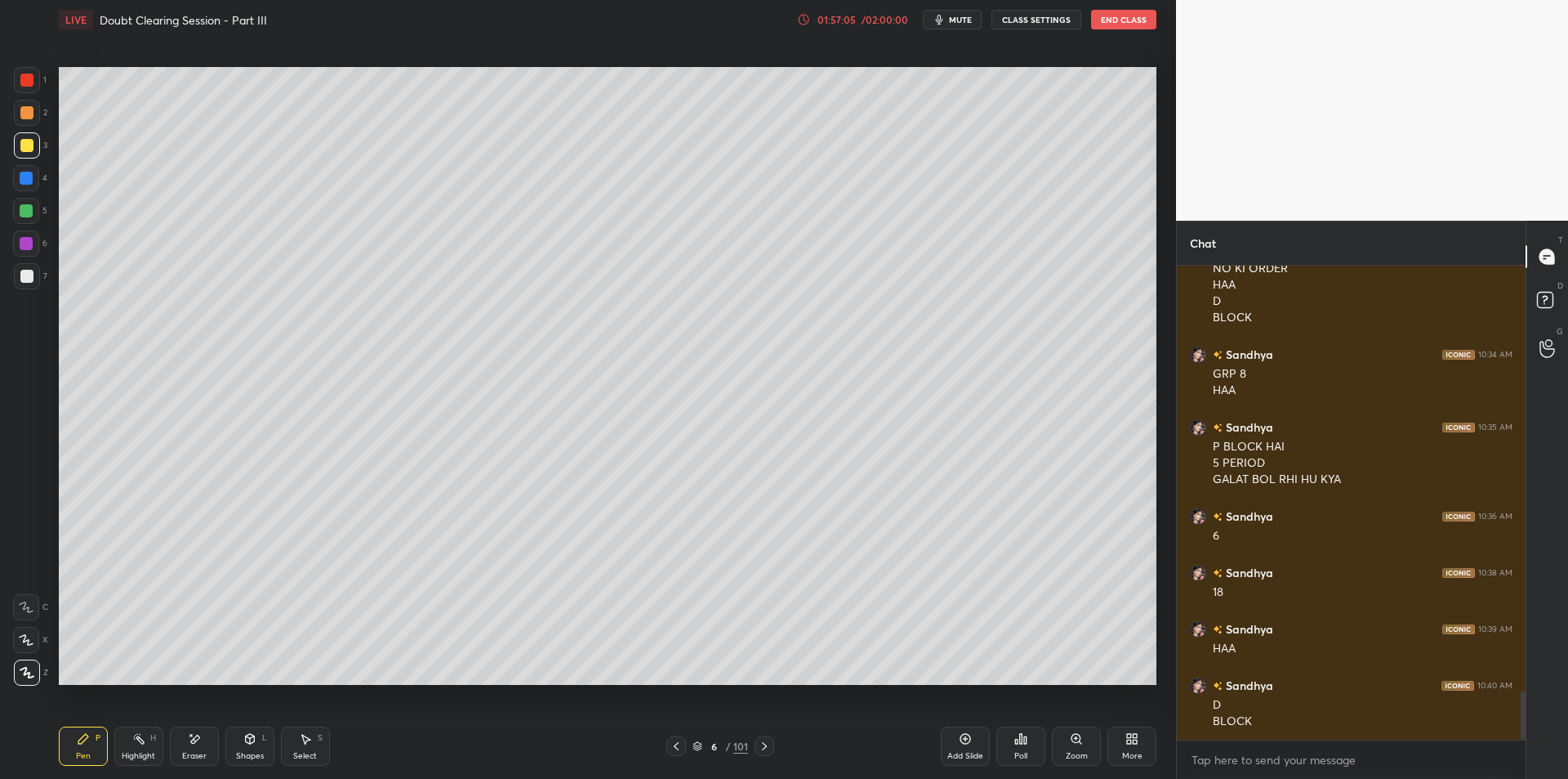
click at [766, 749] on icon at bounding box center [764, 746] width 13 height 13
click at [768, 739] on div at bounding box center [764, 745] width 19 height 19
click at [765, 745] on icon at bounding box center [764, 745] width 5 height 8
click at [758, 747] on icon at bounding box center [764, 746] width 13 height 13
click at [760, 745] on icon at bounding box center [764, 746] width 13 height 13
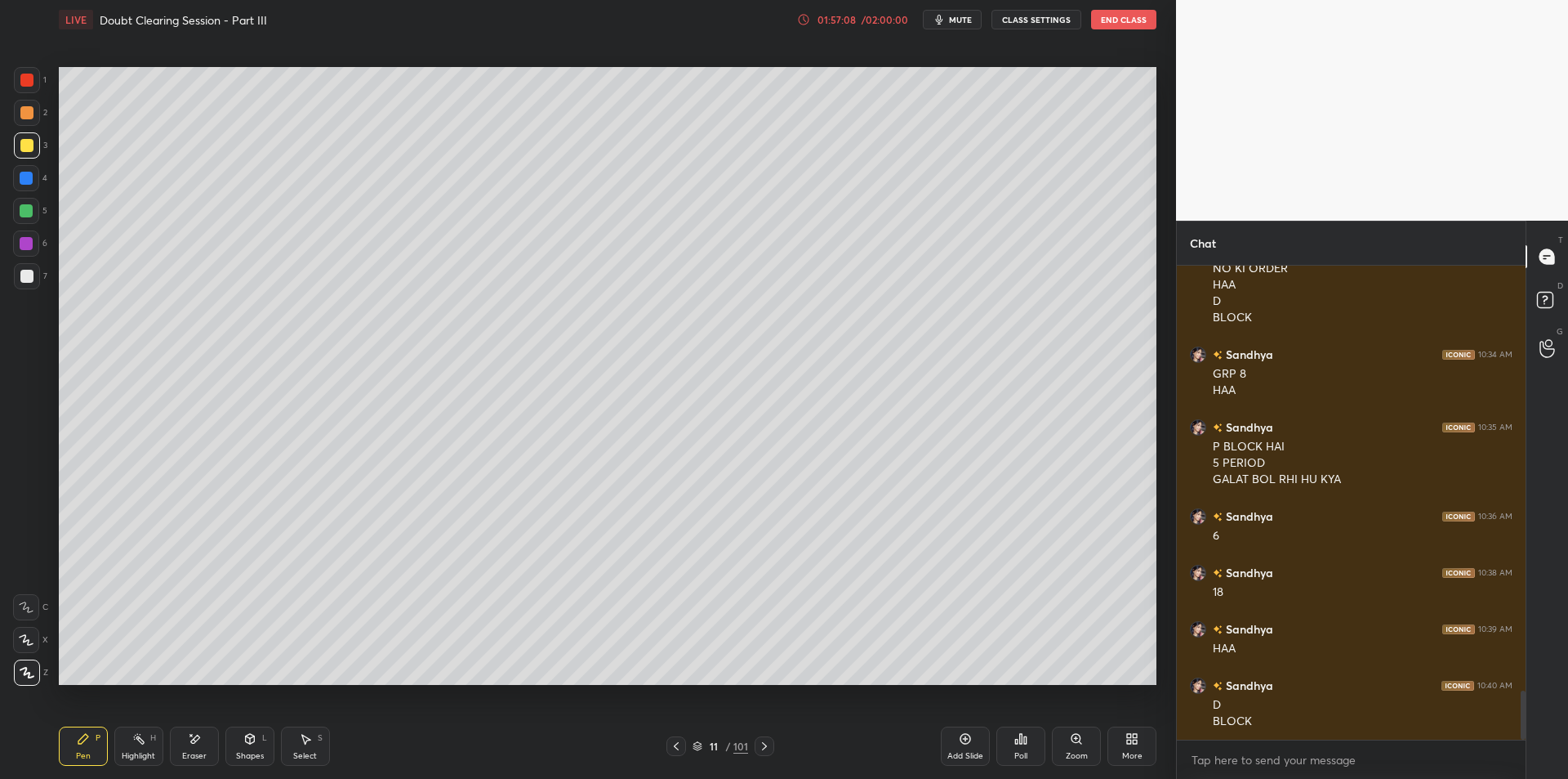
click at [761, 746] on icon at bounding box center [764, 746] width 13 height 13
click at [958, 11] on button "mute" at bounding box center [952, 19] width 59 height 19
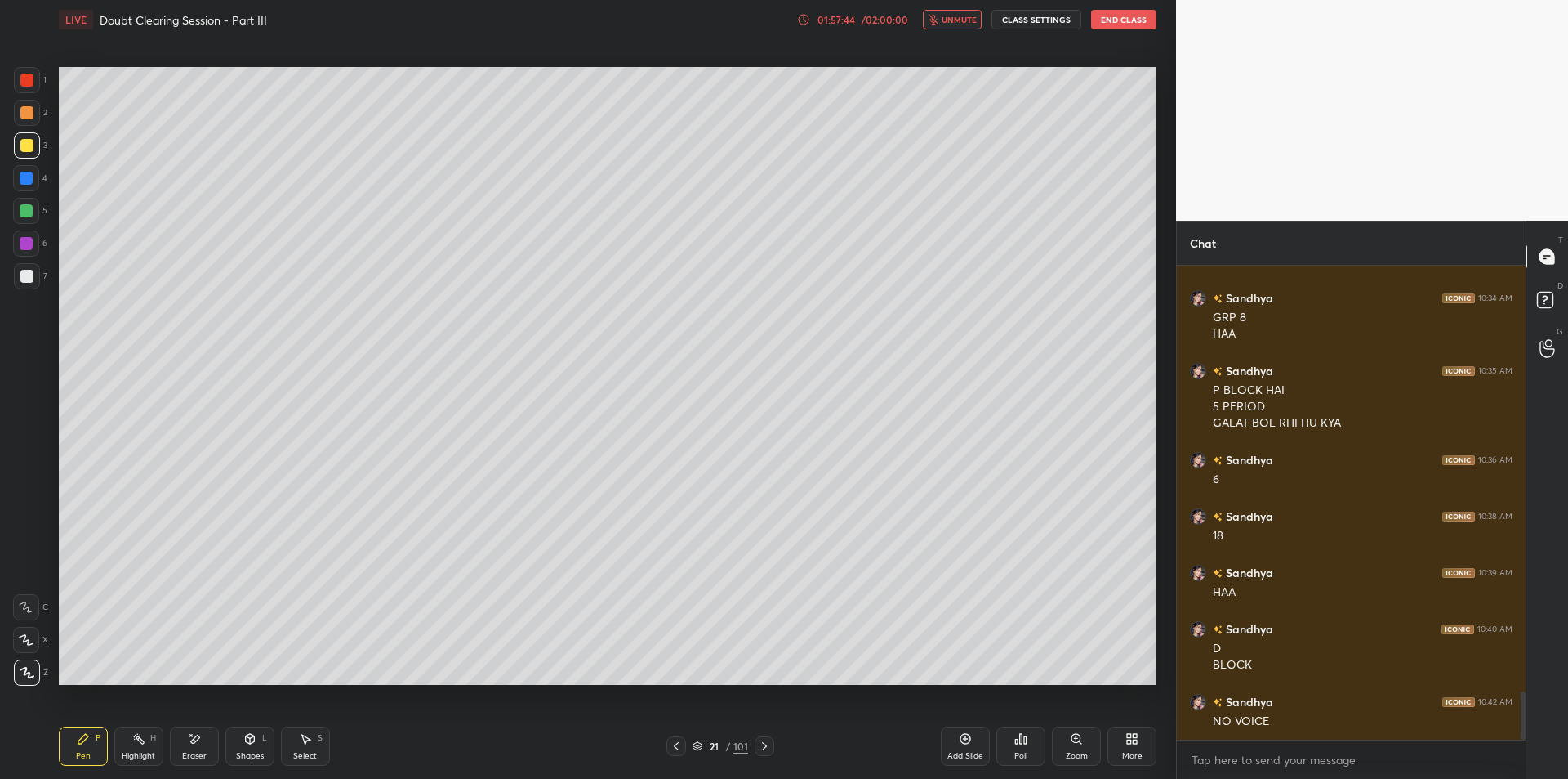
click at [140, 739] on rect at bounding box center [140, 740] width 8 height 8
click at [83, 741] on icon at bounding box center [83, 739] width 10 height 10
click at [22, 179] on div at bounding box center [26, 178] width 13 height 13
click at [23, 220] on div at bounding box center [26, 211] width 27 height 27
click at [954, 12] on button "unmute" at bounding box center [952, 19] width 59 height 19
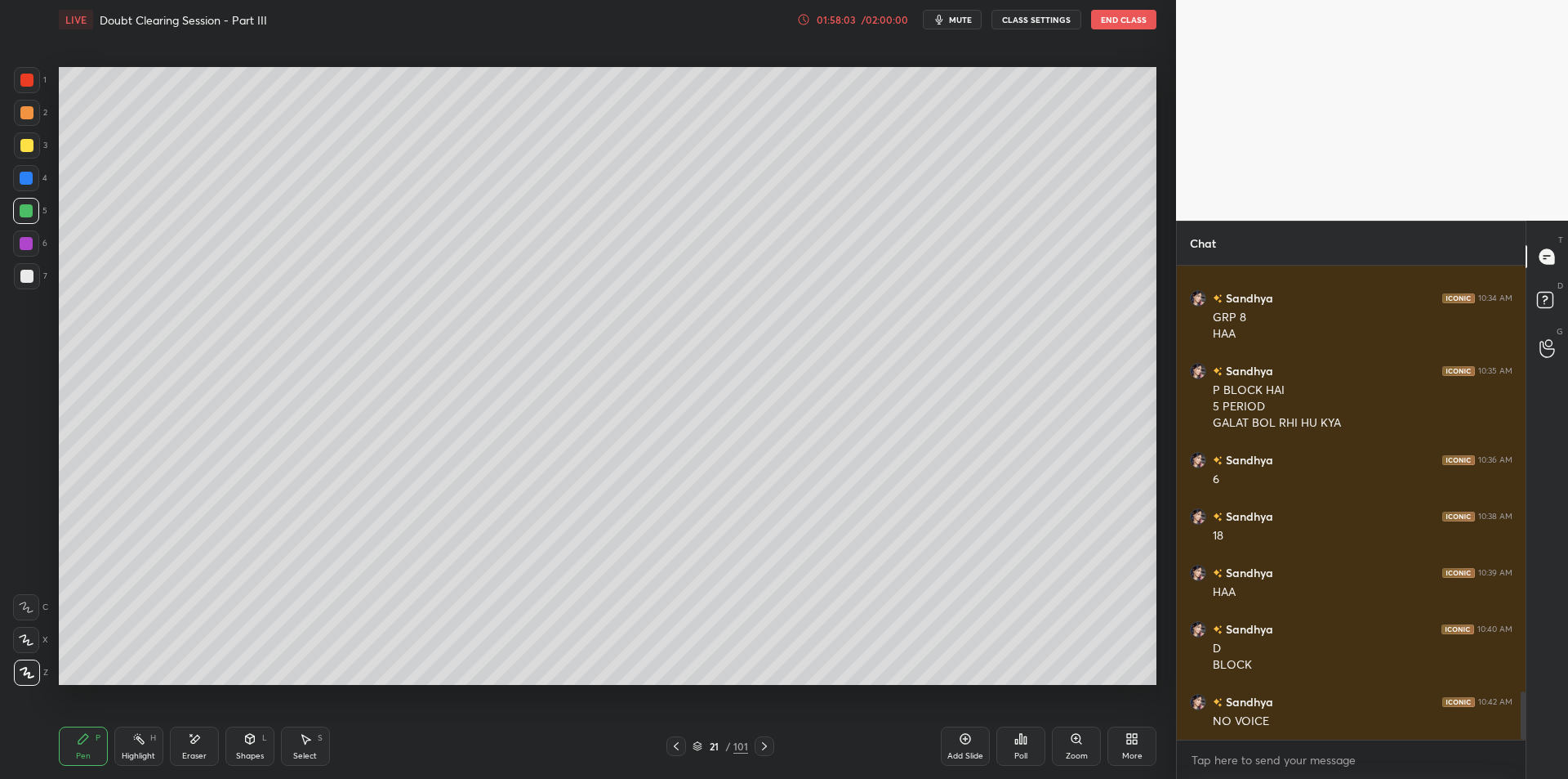
click at [940, 20] on icon "button" at bounding box center [940, 19] width 7 height 10
click at [1131, 13] on button "End Class" at bounding box center [1122, 19] width 65 height 19
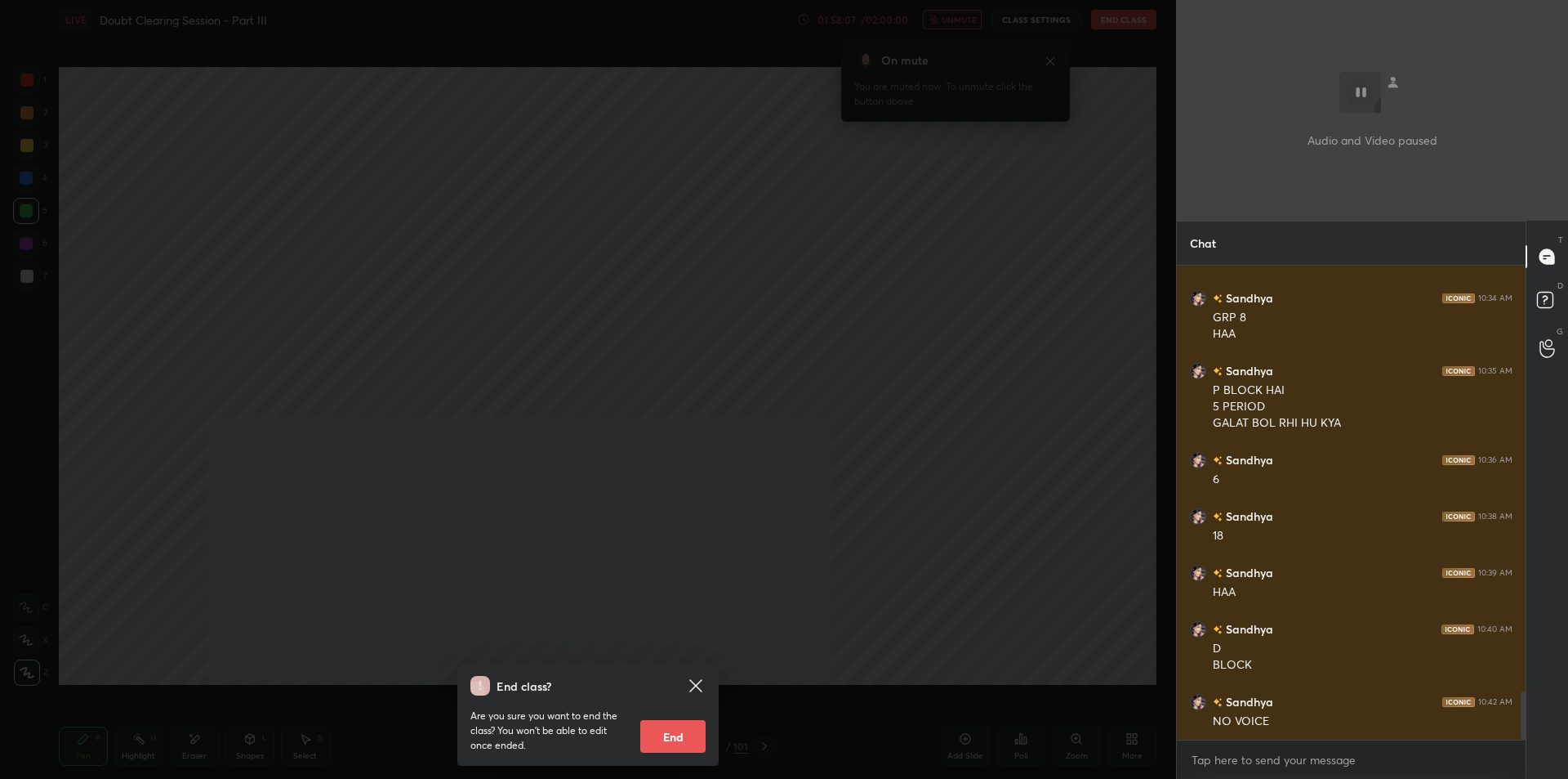
scroll to position [4214, 0]
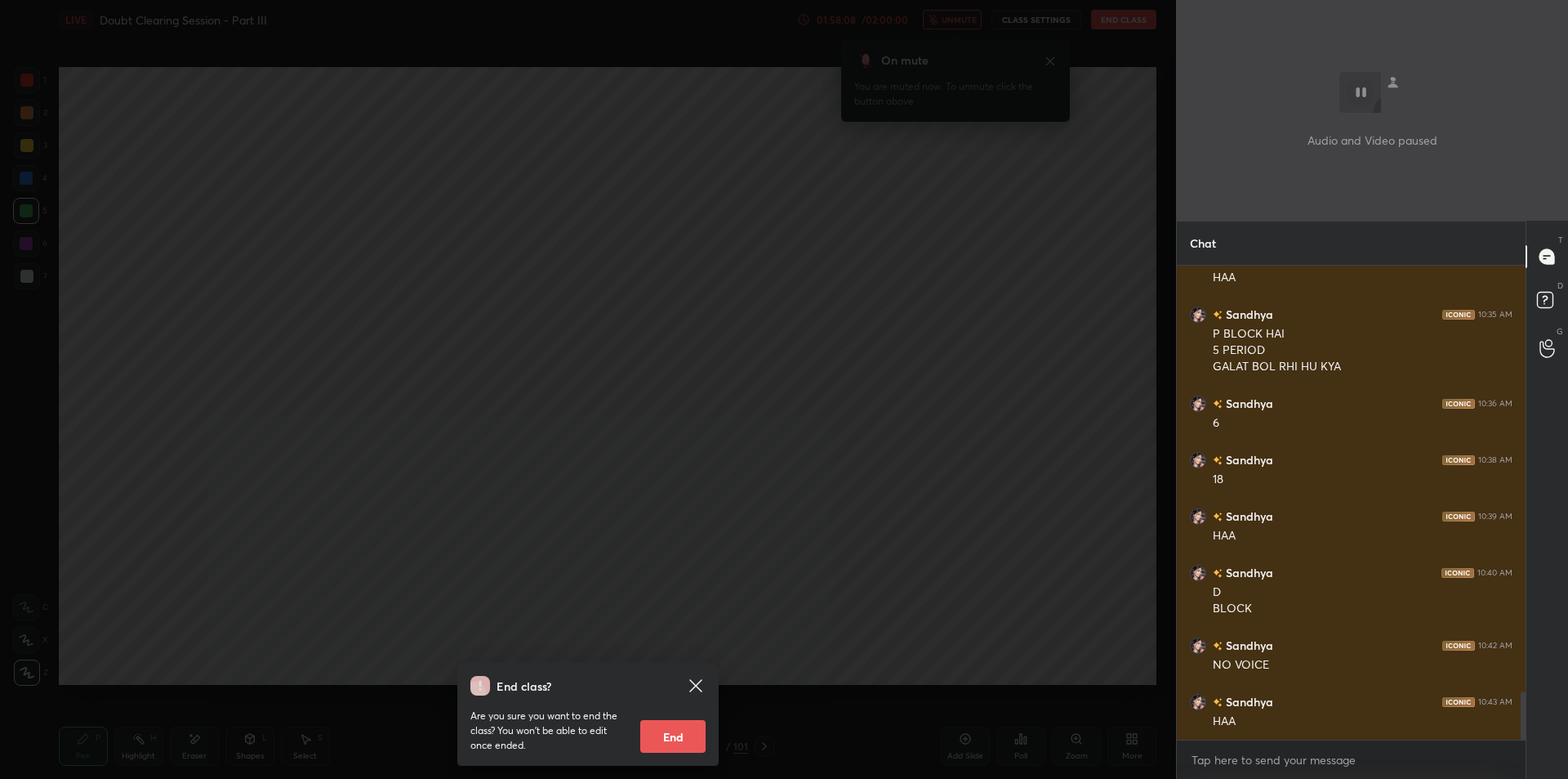
click at [965, 261] on div "End class? Are you sure you want to end the class? You won’t be able to edit on…" at bounding box center [587, 389] width 1176 height 779
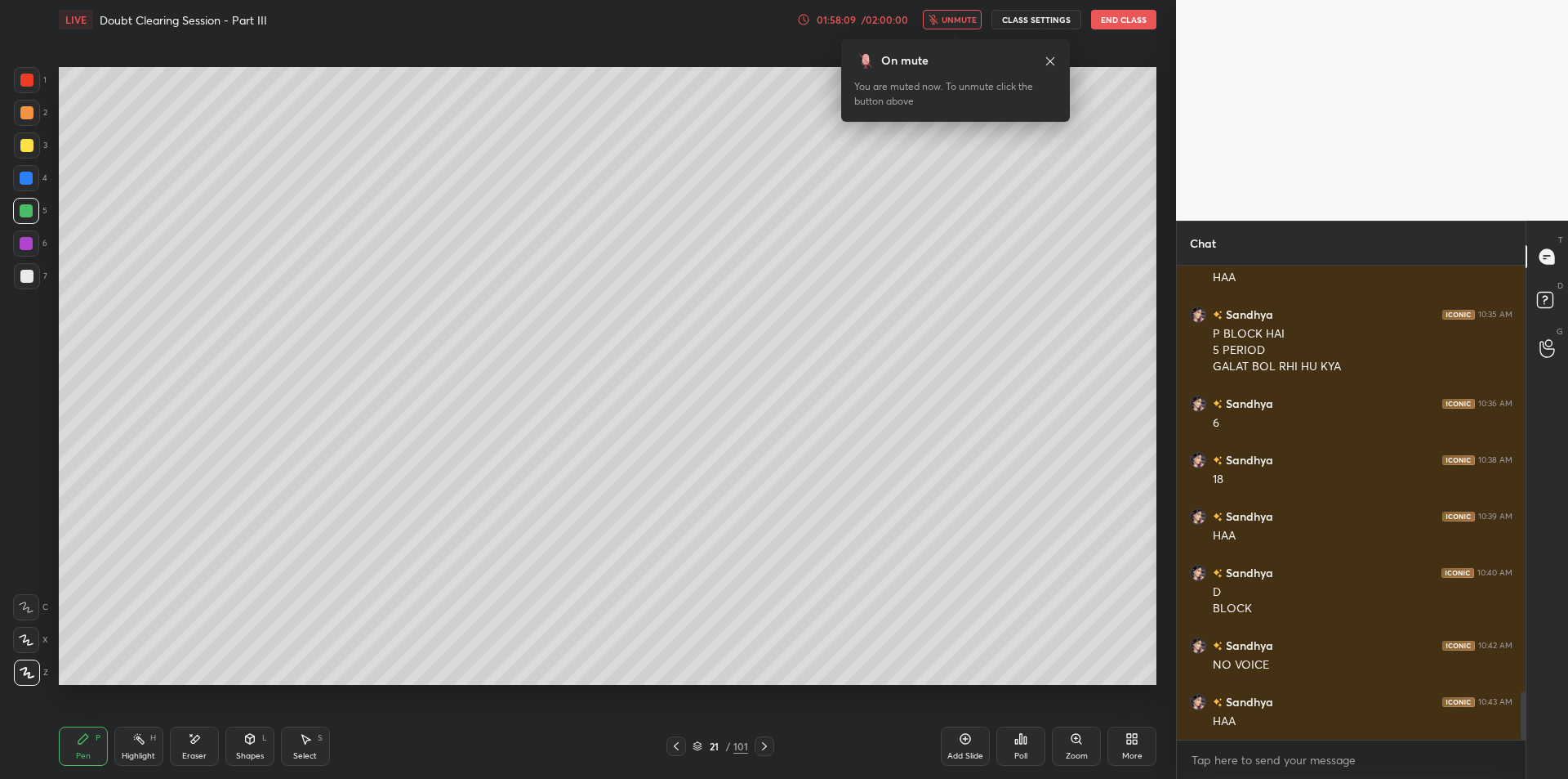
click at [953, 27] on button "unmute" at bounding box center [952, 19] width 59 height 19
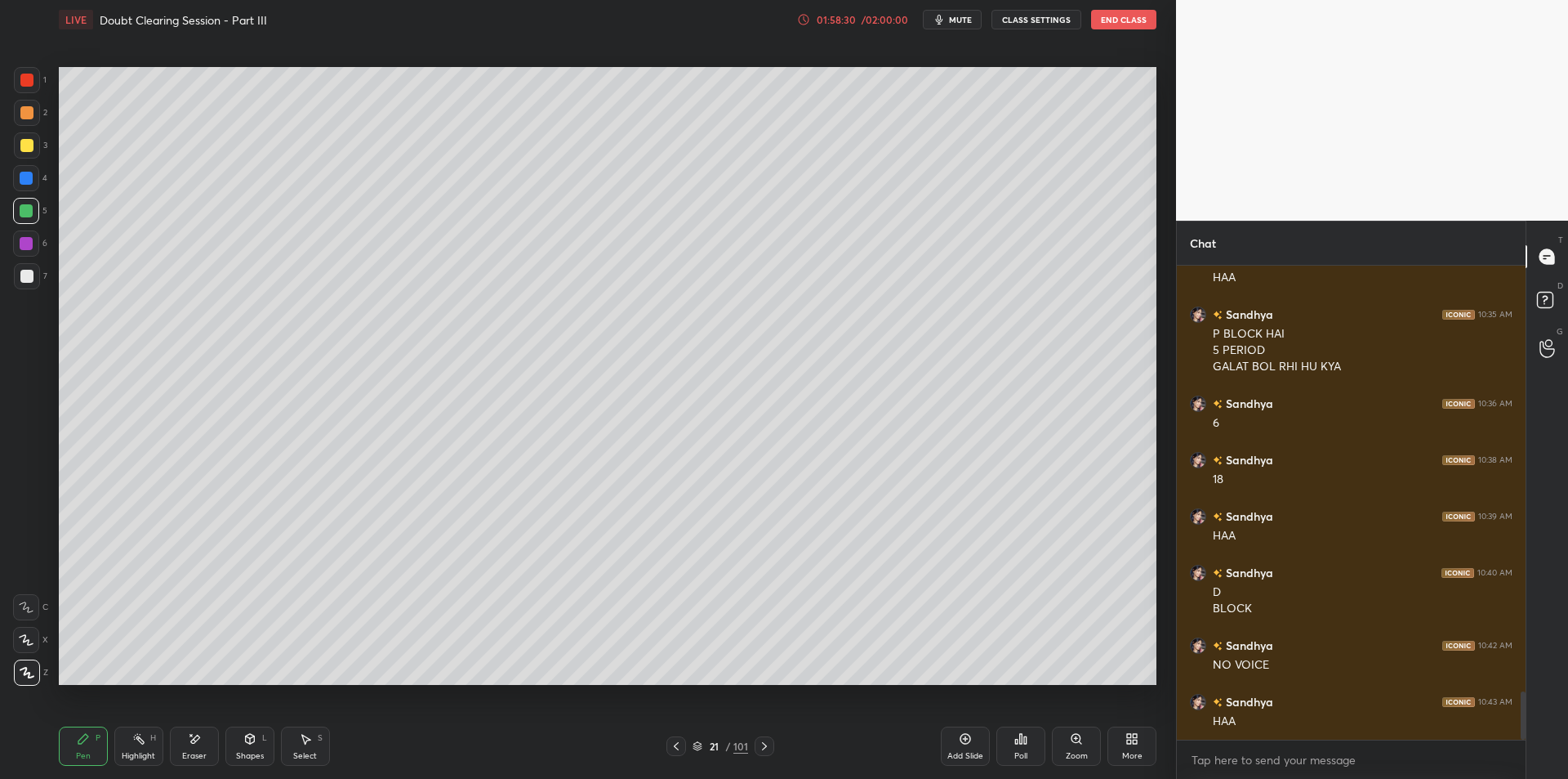
click at [45, 270] on div "7" at bounding box center [30, 276] width 34 height 27
click at [27, 252] on div at bounding box center [26, 243] width 27 height 27
click at [28, 274] on div at bounding box center [27, 276] width 13 height 13
click at [17, 103] on div at bounding box center [27, 113] width 27 height 27
click at [21, 81] on div at bounding box center [27, 80] width 13 height 13
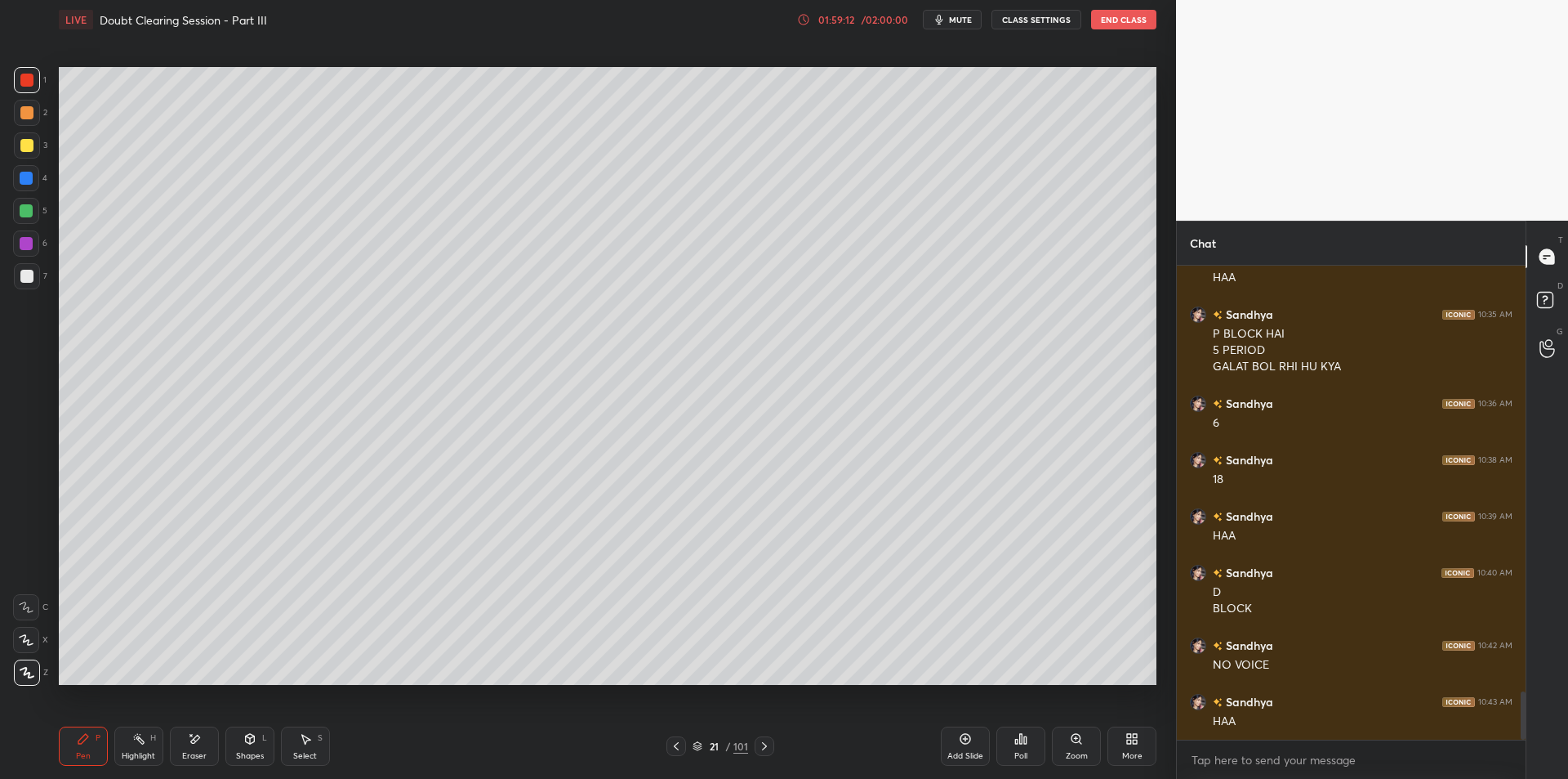
click at [15, 211] on div at bounding box center [26, 211] width 27 height 27
click at [25, 208] on div at bounding box center [26, 211] width 13 height 13
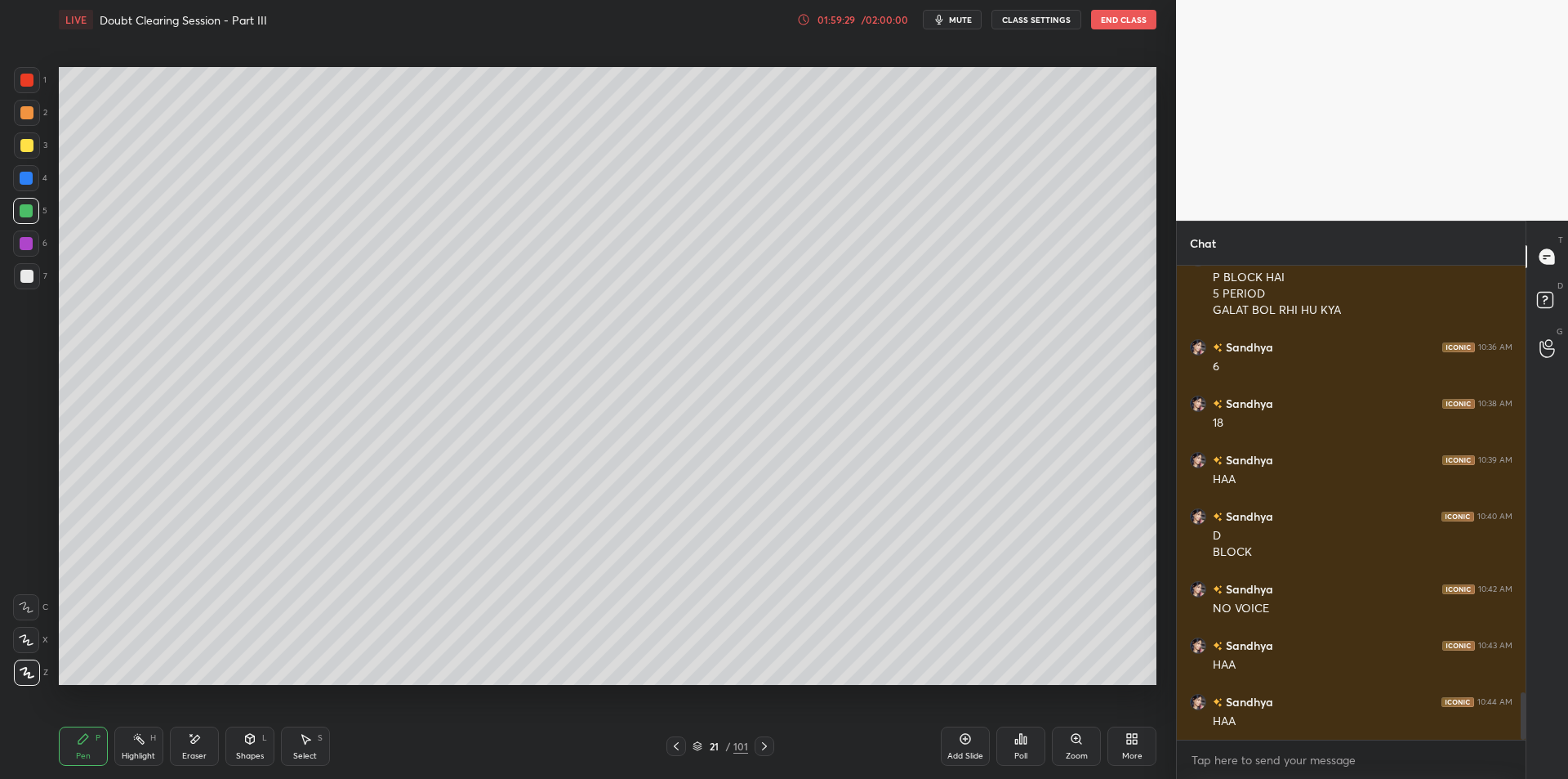
click at [33, 272] on div at bounding box center [27, 276] width 13 height 13
click at [32, 145] on div at bounding box center [27, 146] width 13 height 13
click at [31, 116] on div at bounding box center [27, 113] width 13 height 13
click at [20, 88] on div at bounding box center [27, 80] width 27 height 27
click at [16, 110] on div at bounding box center [27, 113] width 27 height 27
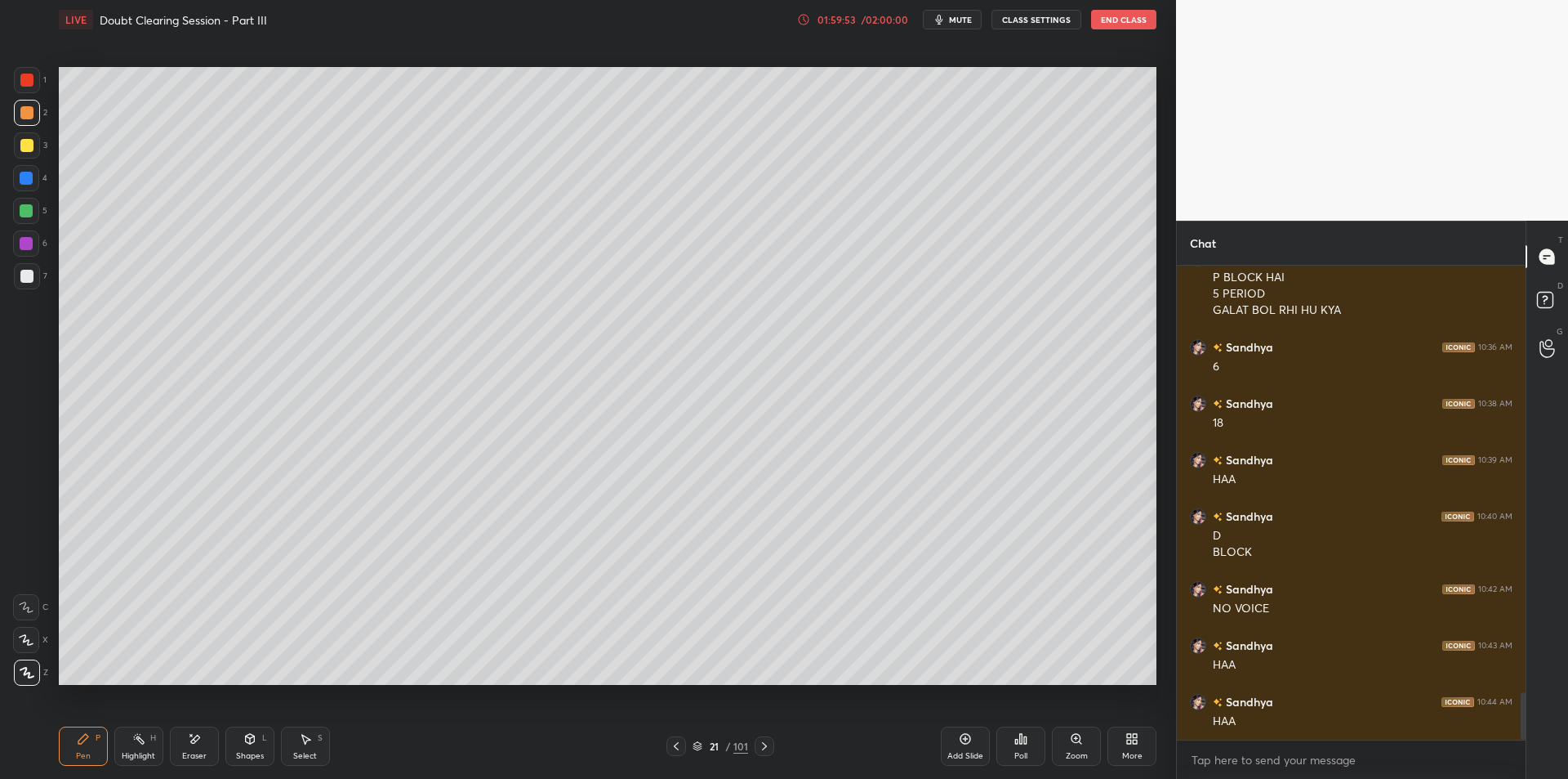
click at [23, 90] on div at bounding box center [27, 80] width 27 height 27
click at [27, 94] on div "1" at bounding box center [30, 83] width 33 height 33
click at [29, 91] on div at bounding box center [27, 80] width 27 height 27
click at [27, 114] on div at bounding box center [27, 113] width 13 height 13
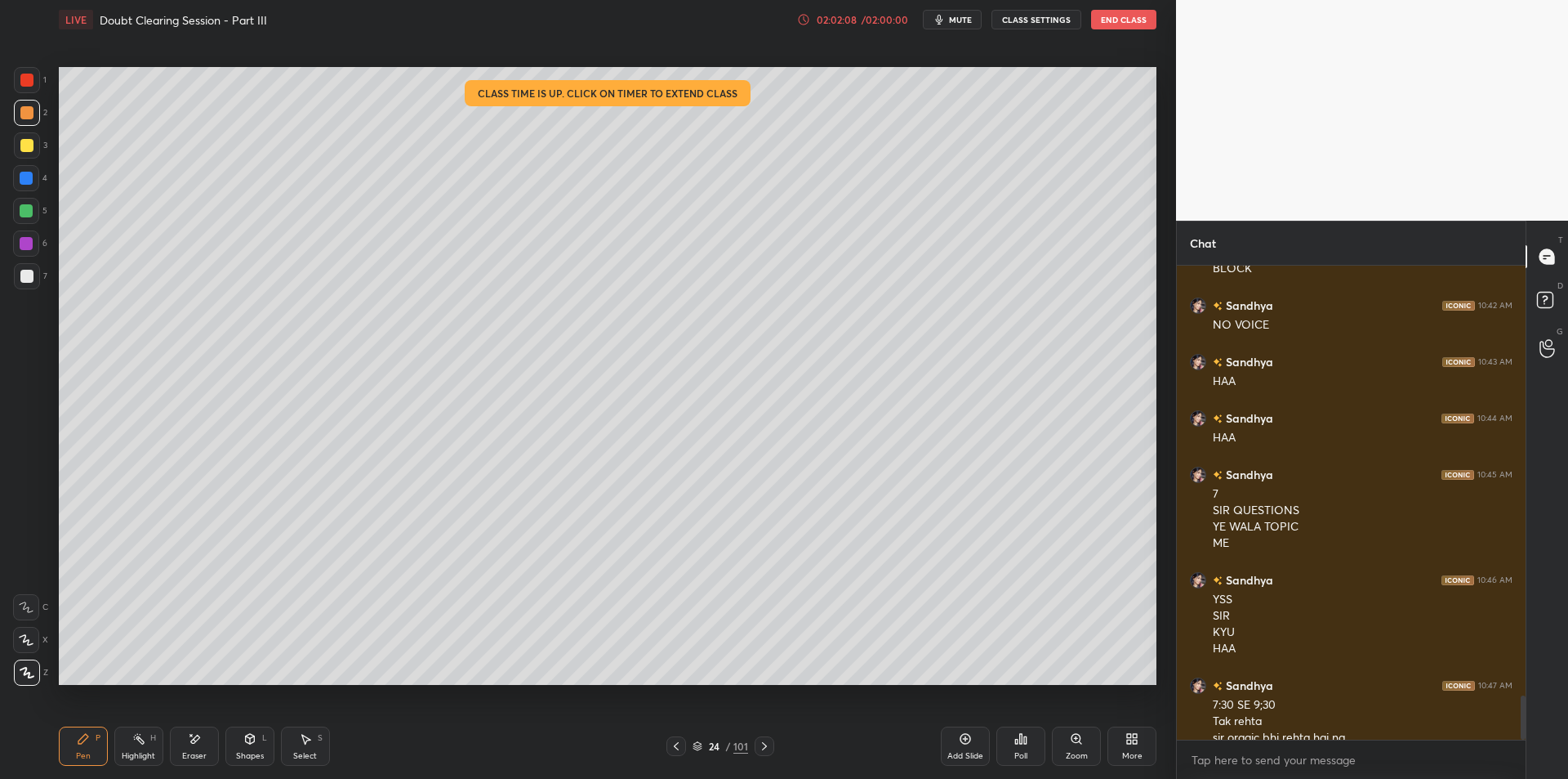
scroll to position [4570, 0]
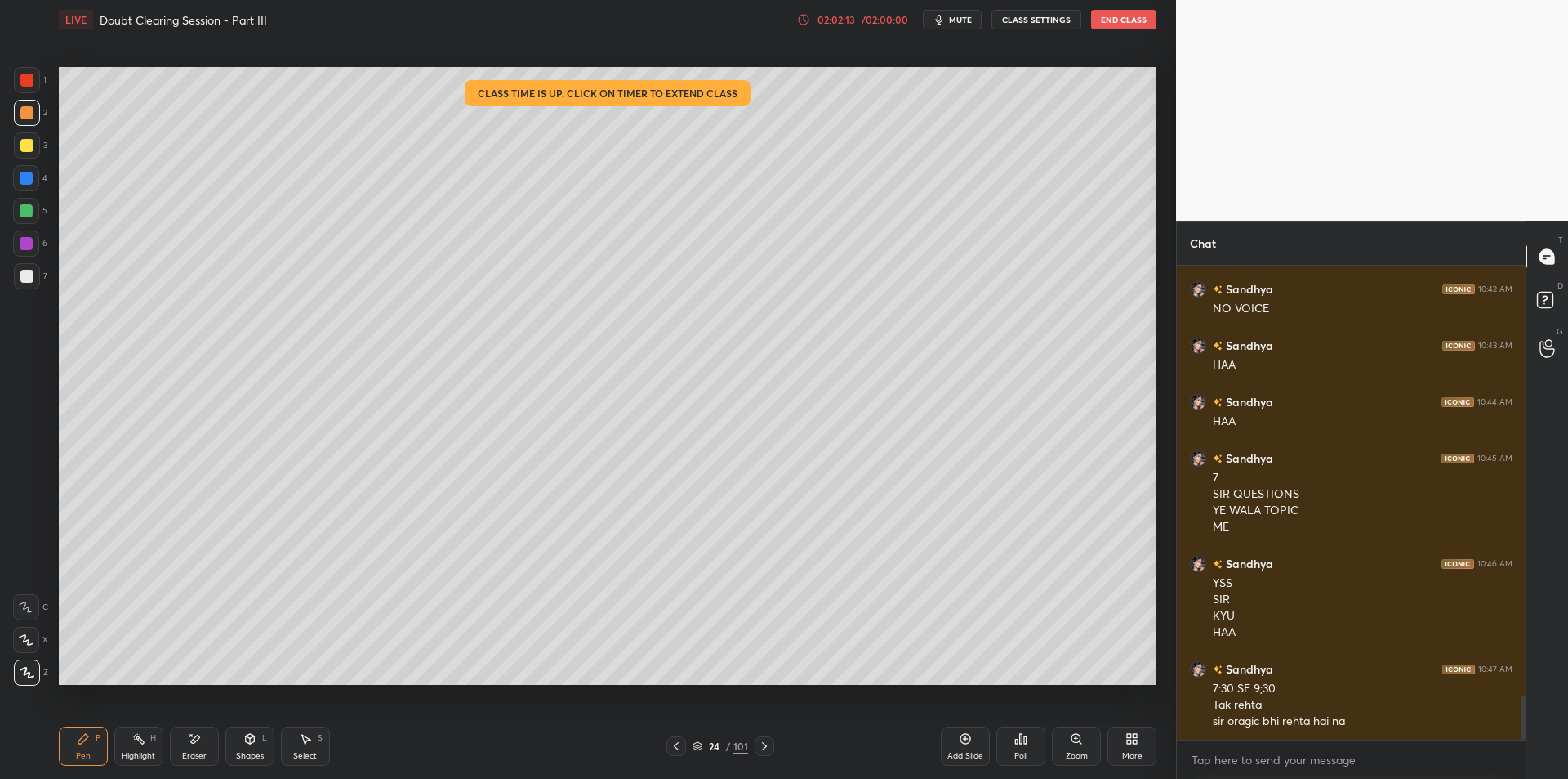
click at [953, 9] on div "LIVE Doubt Clearing Session - Part III 02:02:13 / 02:00:00 mute CLASS SETTINGS …" at bounding box center [607, 19] width 1098 height 39
click at [953, 16] on span "mute" at bounding box center [960, 19] width 23 height 11
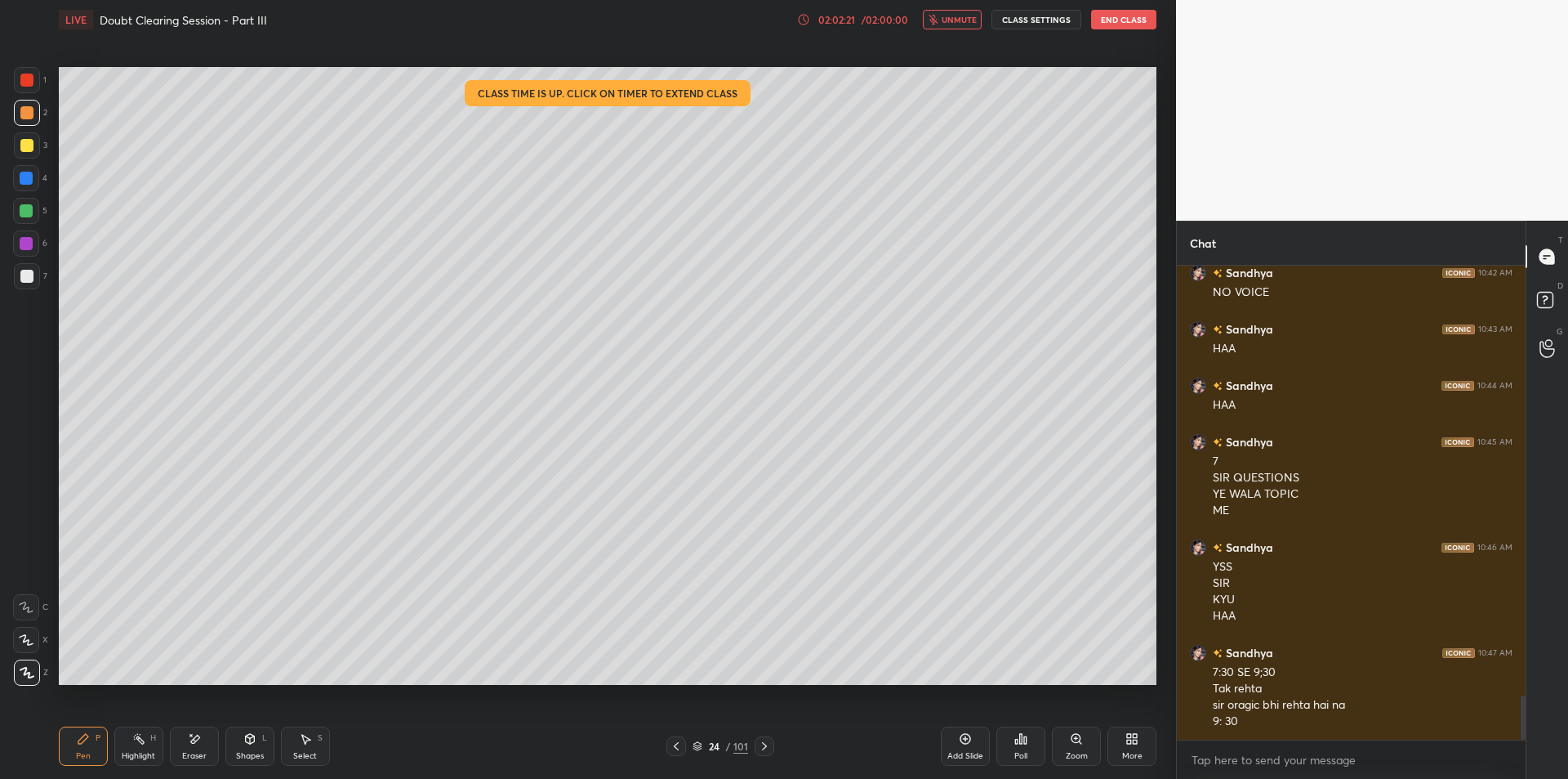
click at [1033, 19] on button "CLASS SETTINGS" at bounding box center [1036, 19] width 90 height 19
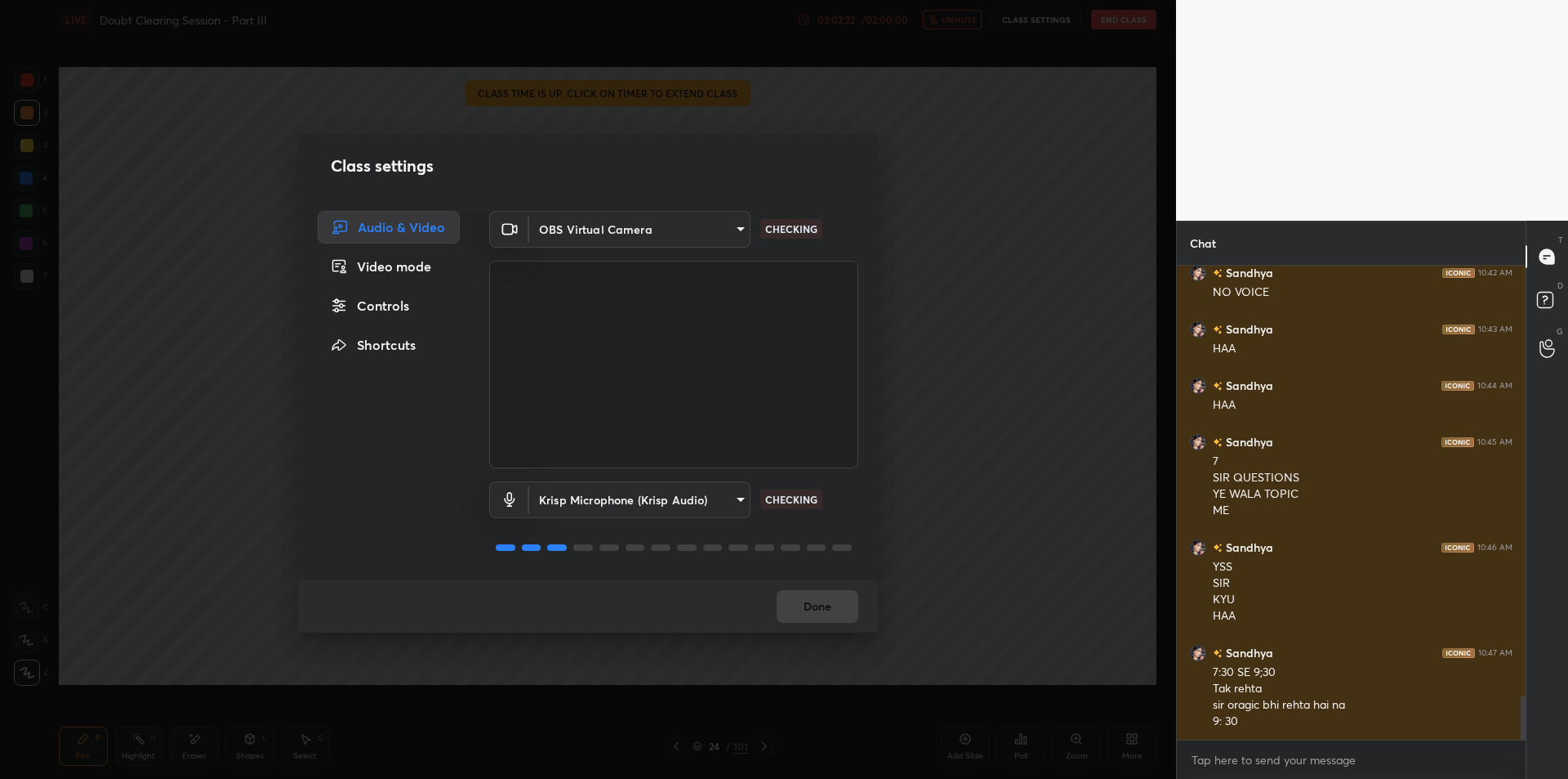
click at [639, 505] on body "1 2 3 4 5 6 7 C X Z E E Erase all H H LIVE Doubt Clearing Session - Part III 02…" at bounding box center [784, 389] width 1568 height 779
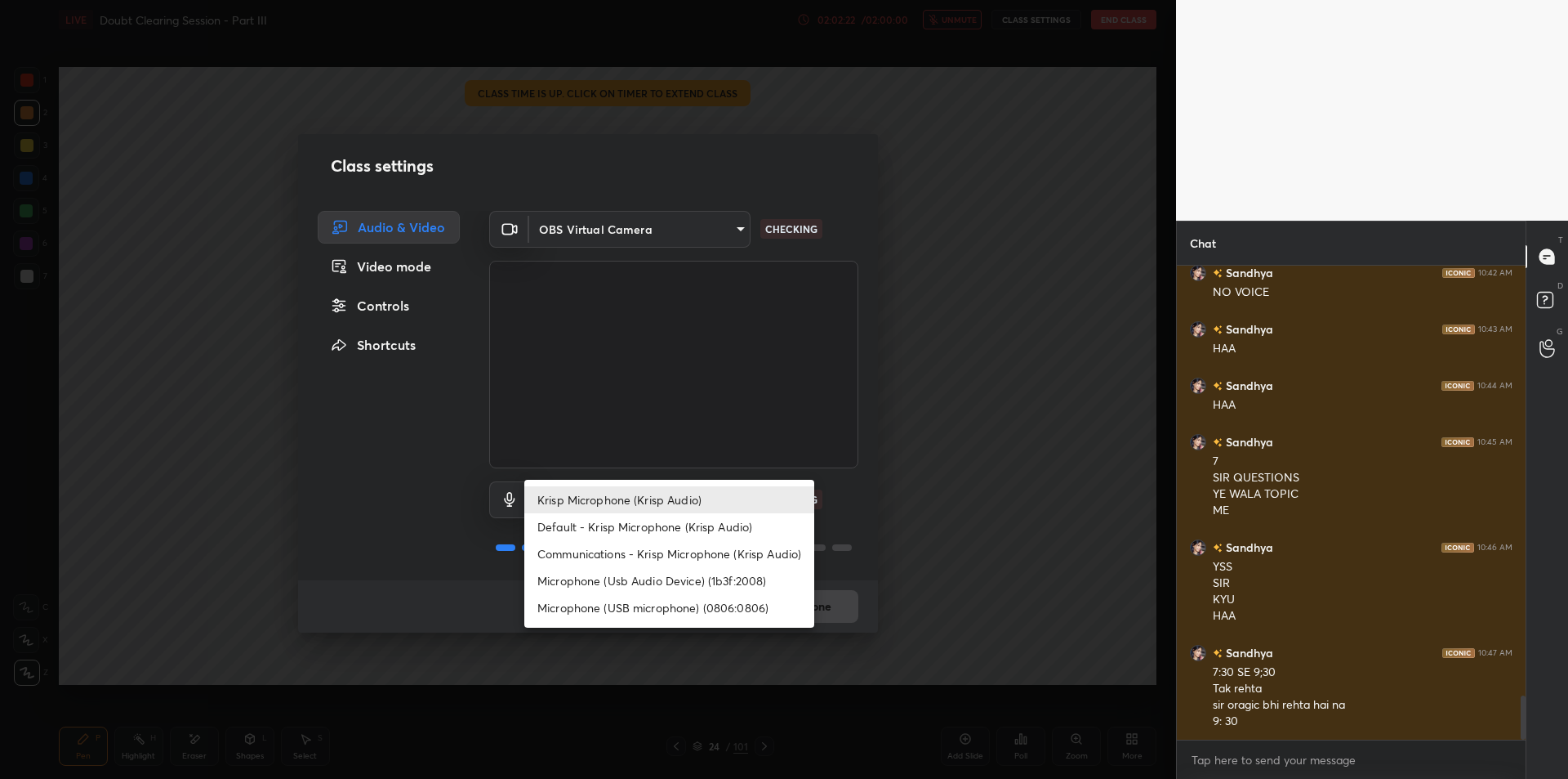
click at [642, 580] on li "Microphone (Usb Audio Device) (1b3f:2008)" at bounding box center [669, 579] width 290 height 27
type input "fde829080738fc3fb0167f80aaf6a609a4591a58cc93b04ec9dd4d9d5dd89f15"
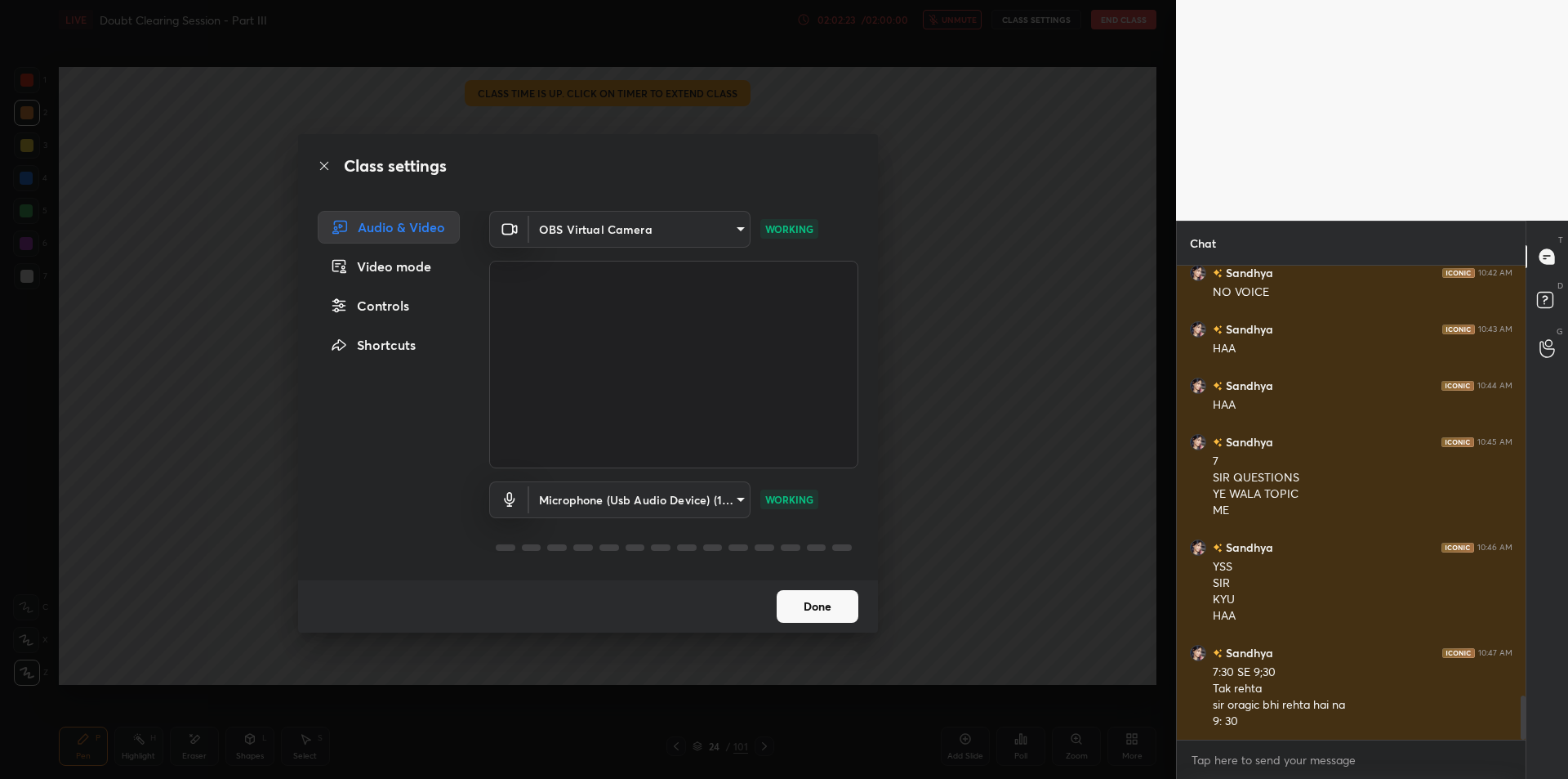
click at [977, 449] on div "Class settings Audio & Video Video mode Controls Shortcuts OBS Virtual Camera 6…" at bounding box center [587, 389] width 1176 height 779
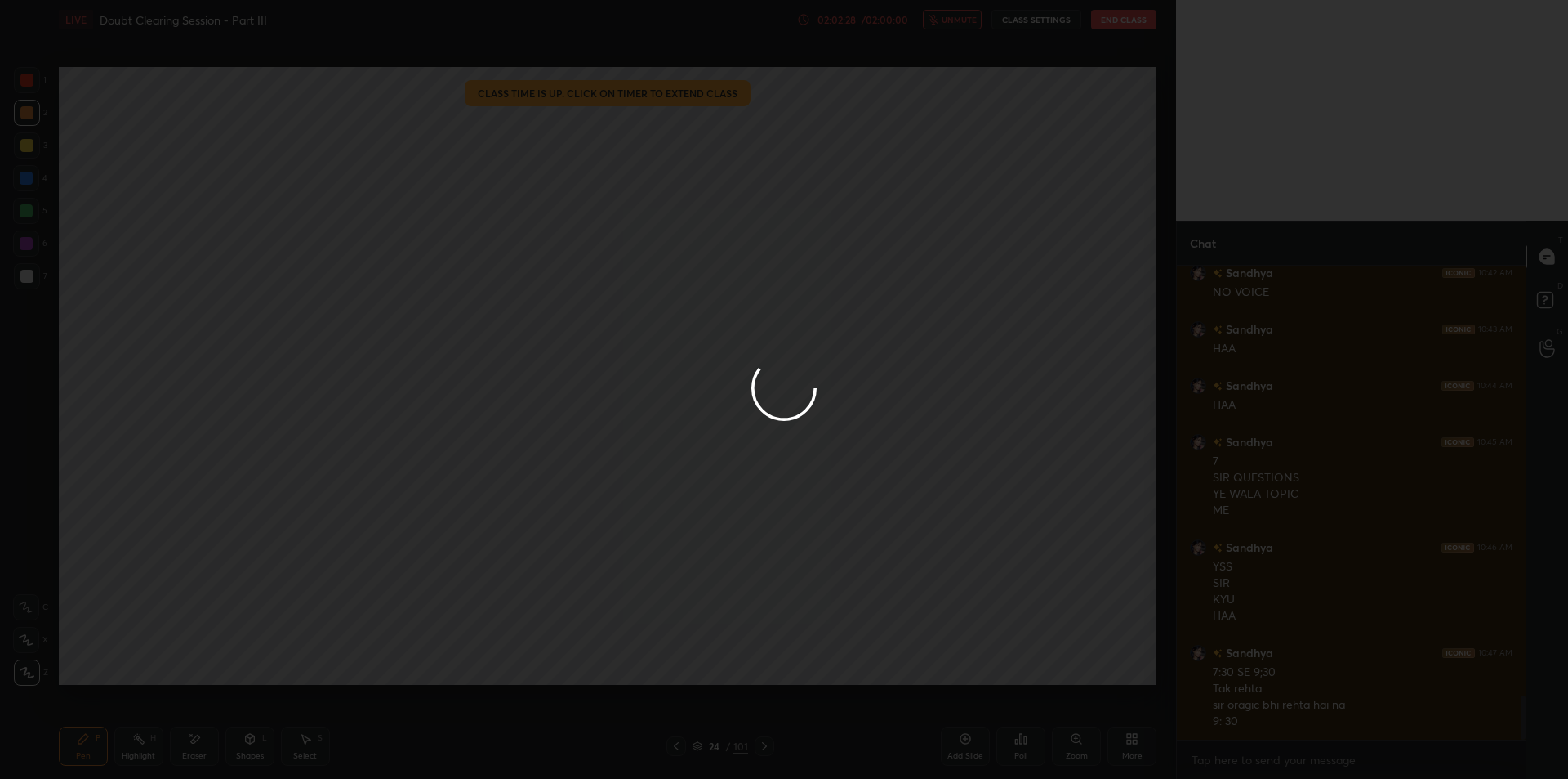
click at [946, 21] on div at bounding box center [784, 389] width 1568 height 779
click at [946, 20] on div at bounding box center [784, 389] width 1568 height 779
click at [953, 16] on div at bounding box center [784, 389] width 1568 height 779
click at [952, 18] on span "unmute" at bounding box center [959, 19] width 35 height 11
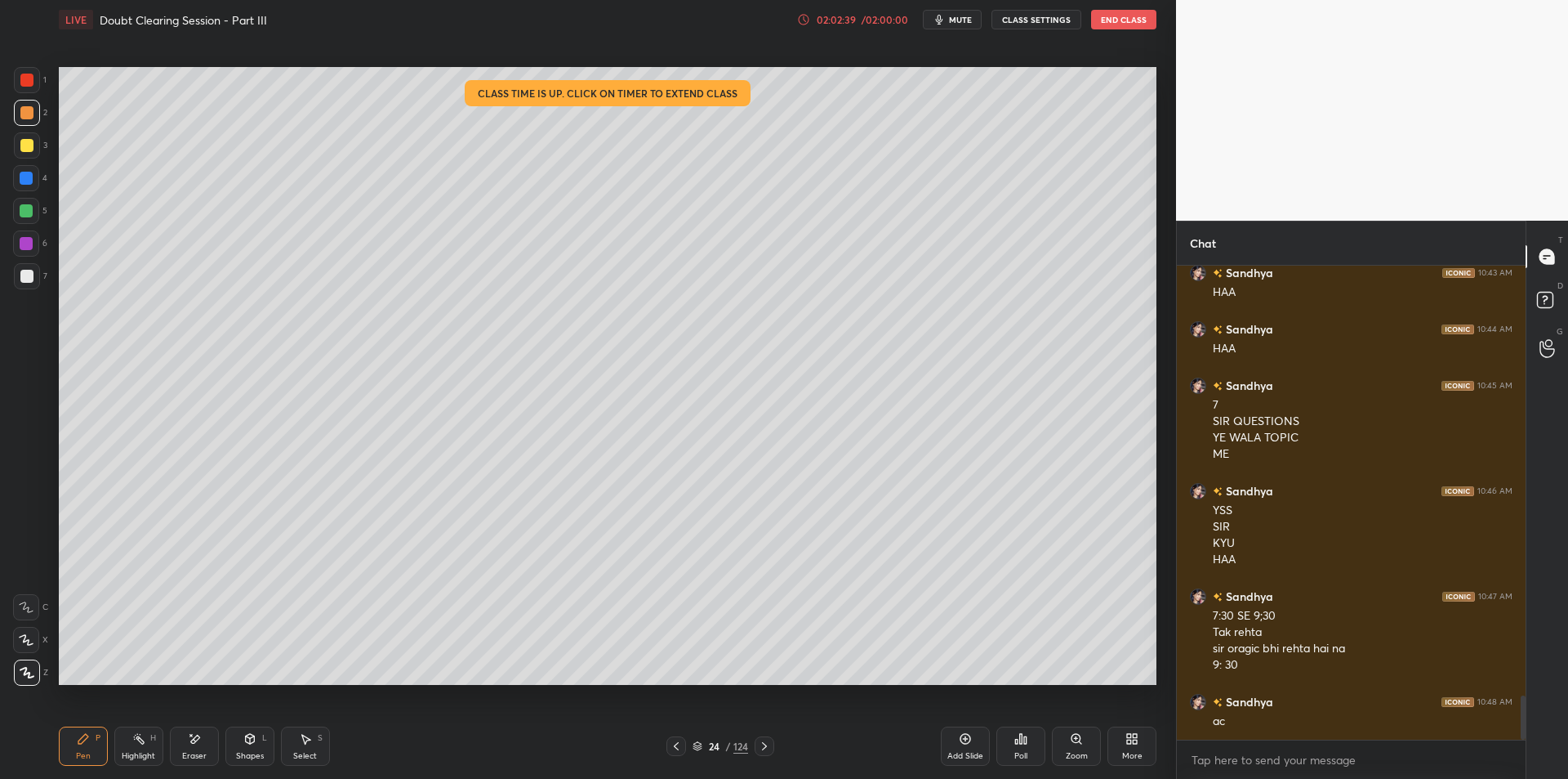
scroll to position [4658, 0]
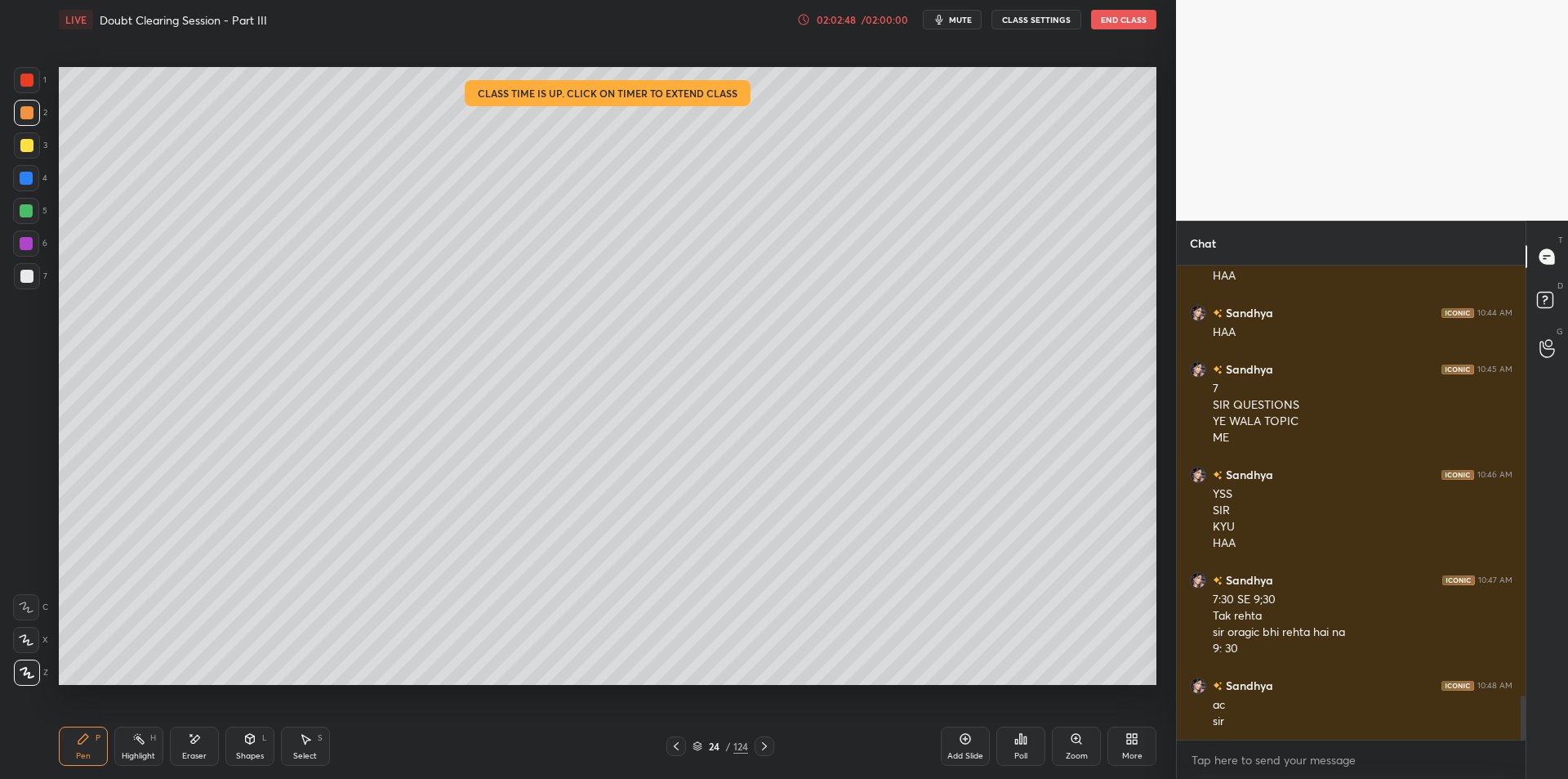
click at [1548, 610] on div "T Messages (T) D Doubts (D) G Raise Hand (G)" at bounding box center [1546, 500] width 42 height 558
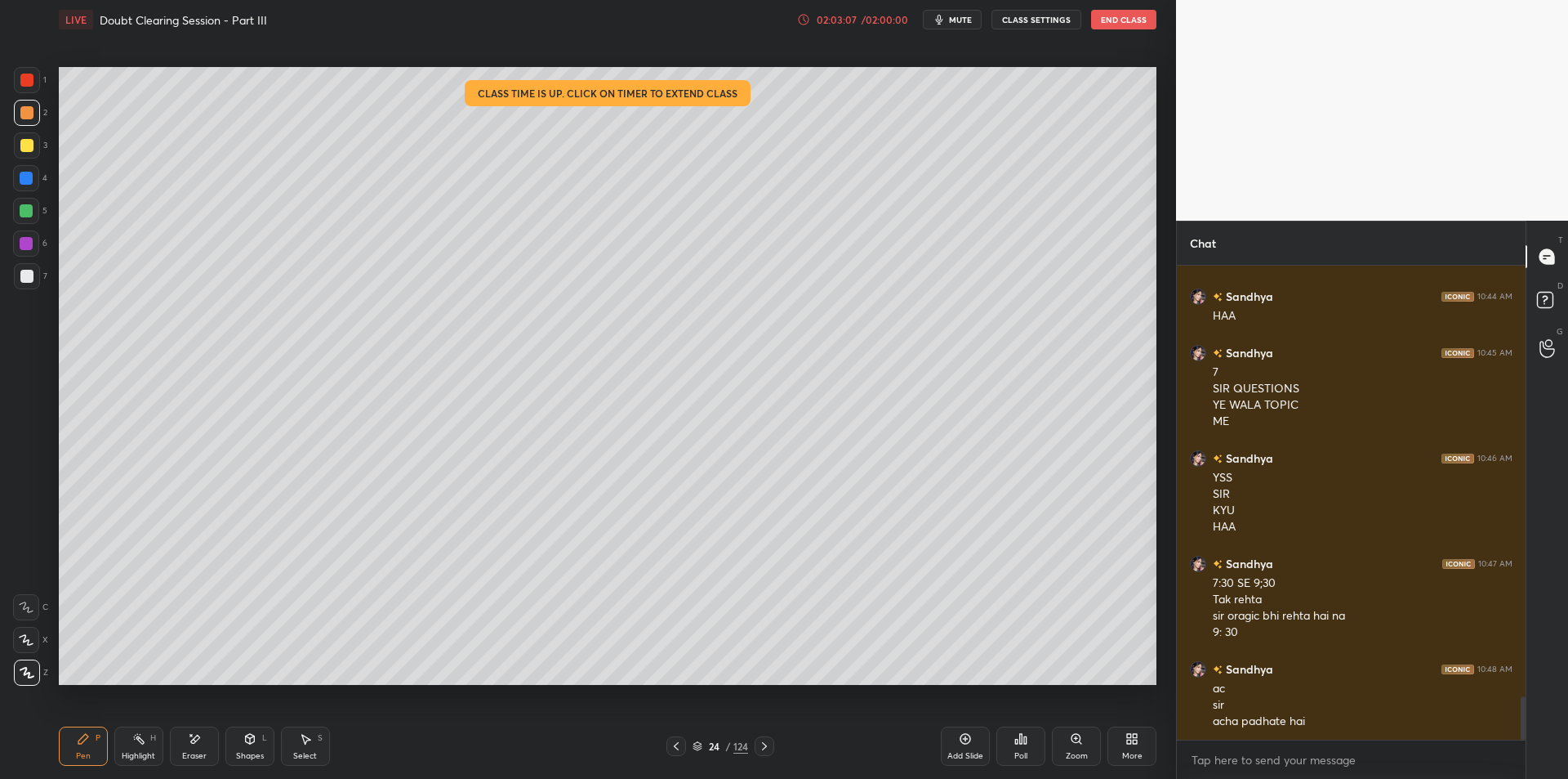
click at [135, 752] on div "Highlight" at bounding box center [138, 755] width 34 height 8
click at [175, 741] on div "Eraser" at bounding box center [195, 745] width 49 height 39
click at [124, 757] on div "Highlight" at bounding box center [138, 755] width 34 height 8
click at [715, 741] on div "24" at bounding box center [714, 746] width 16 height 10
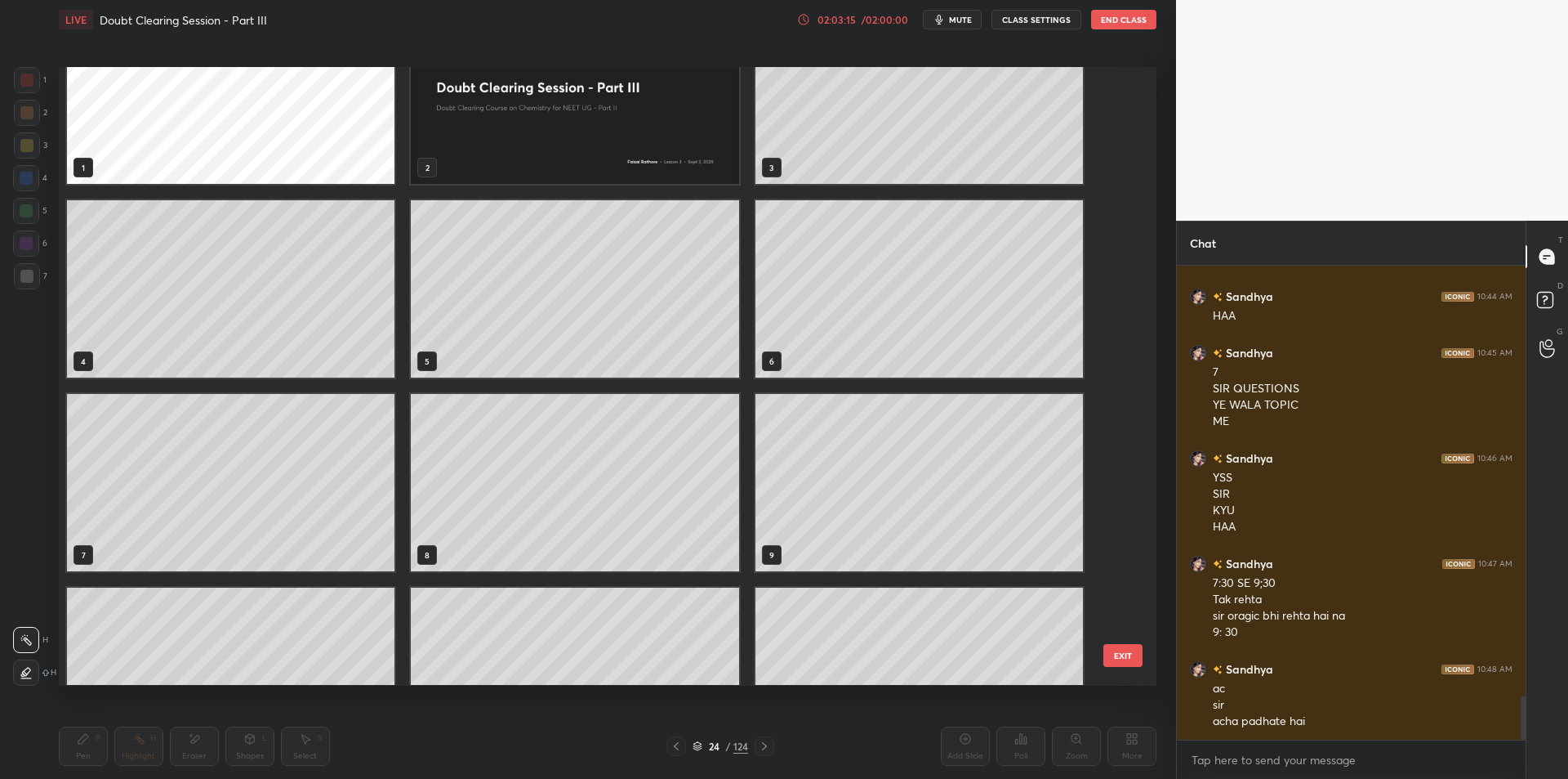
scroll to position [0, 0]
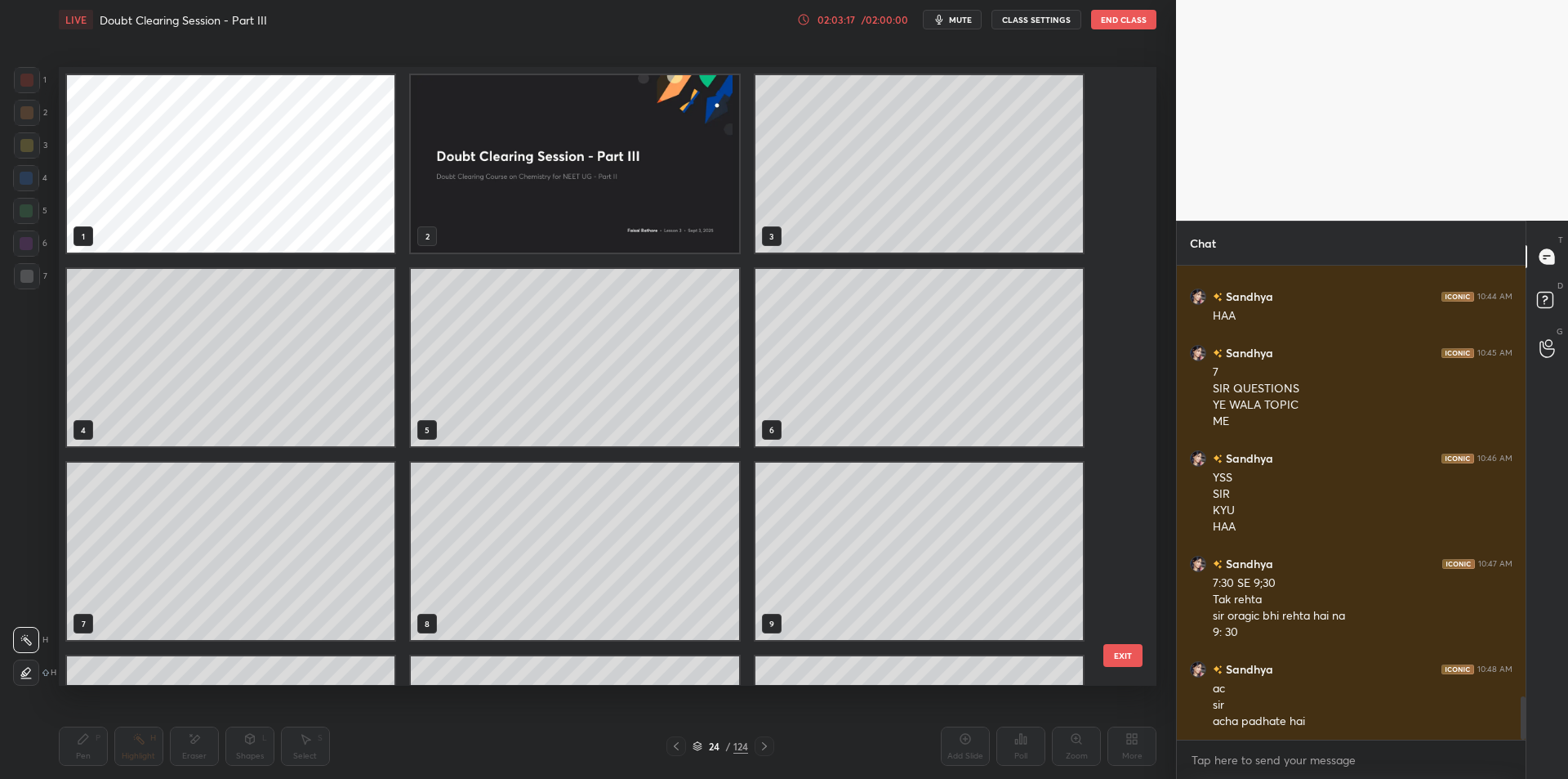
click at [583, 205] on img "grid" at bounding box center [575, 164] width 328 height 178
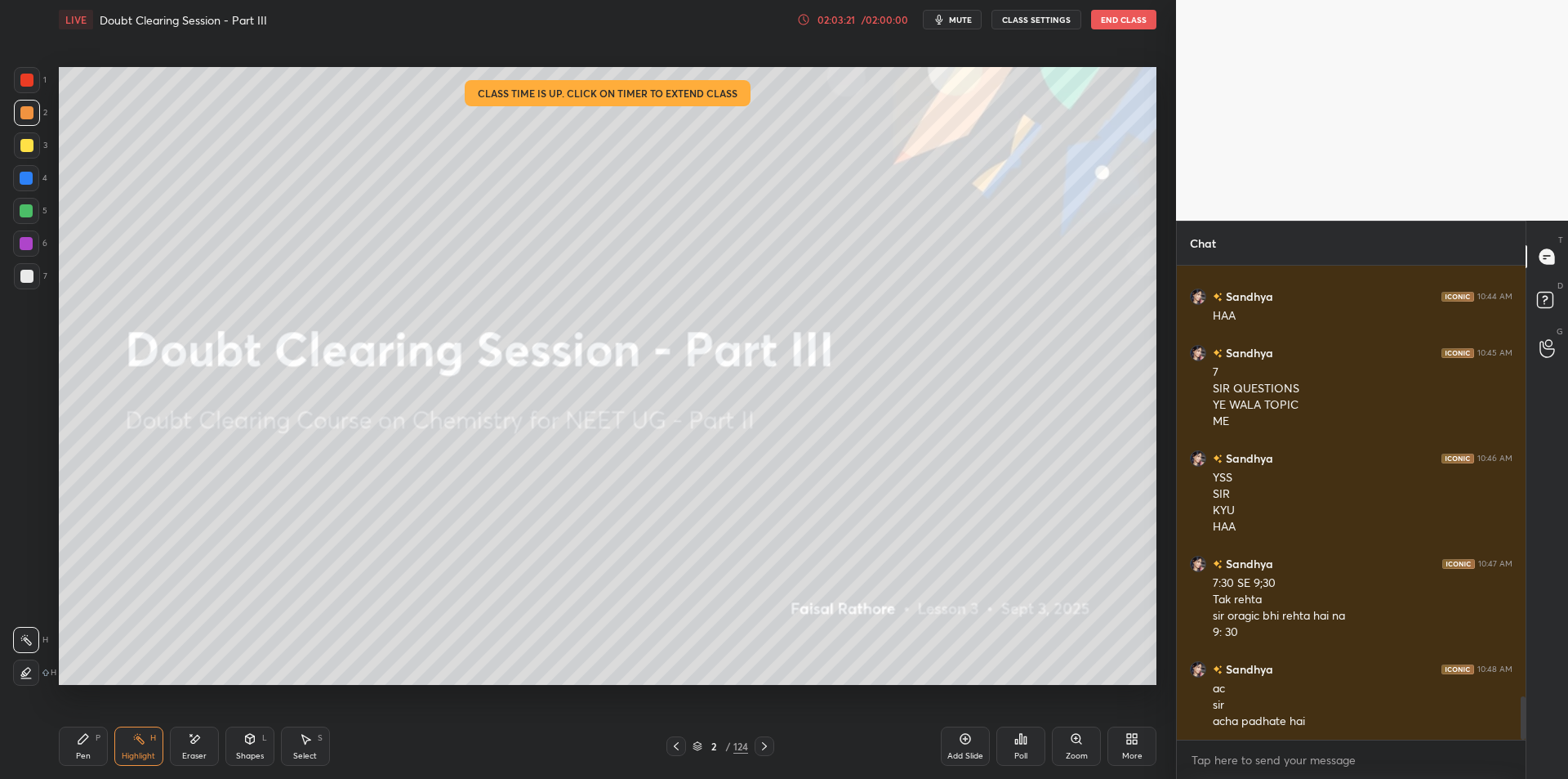
click at [179, 735] on div "Eraser" at bounding box center [195, 745] width 49 height 39
click at [153, 739] on div "H" at bounding box center [153, 738] width 5 height 8
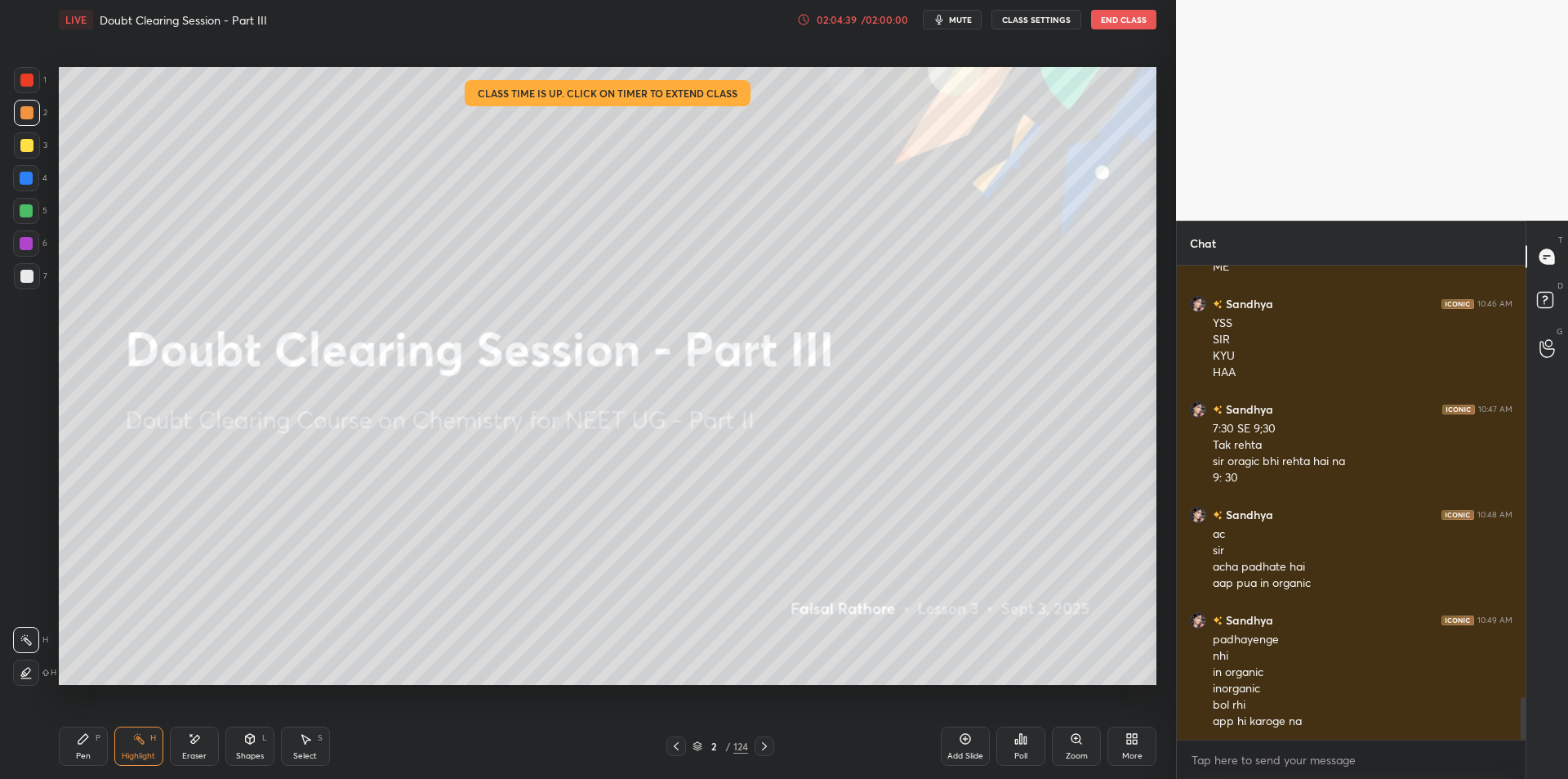
scroll to position [4885, 0]
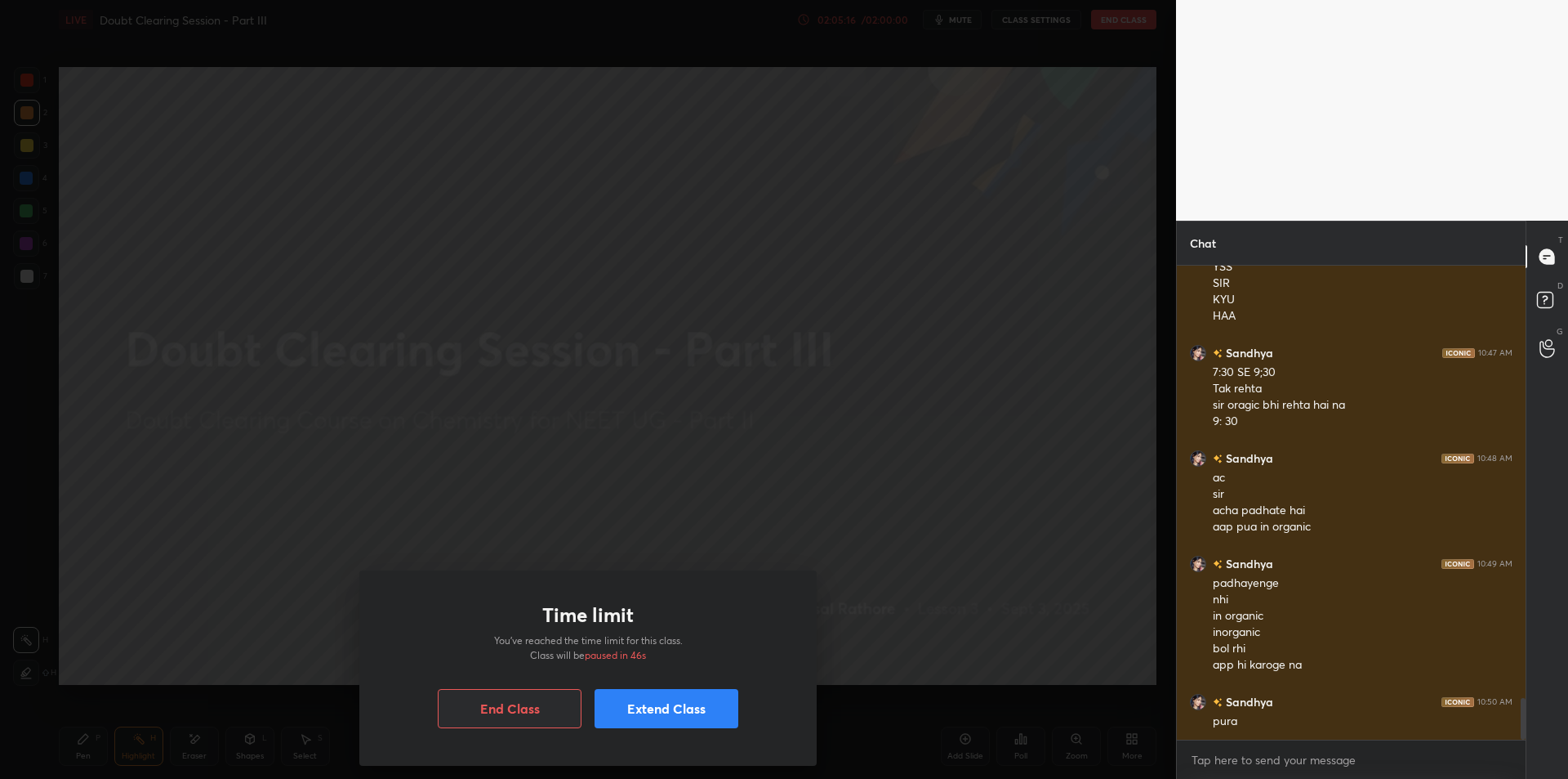
click at [870, 505] on div "Time limit You’ve reached the time limit for this class. Class will be paused i…" at bounding box center [587, 389] width 1176 height 779
click at [1536, 322] on div "D Doubts (D)" at bounding box center [1547, 302] width 42 height 46
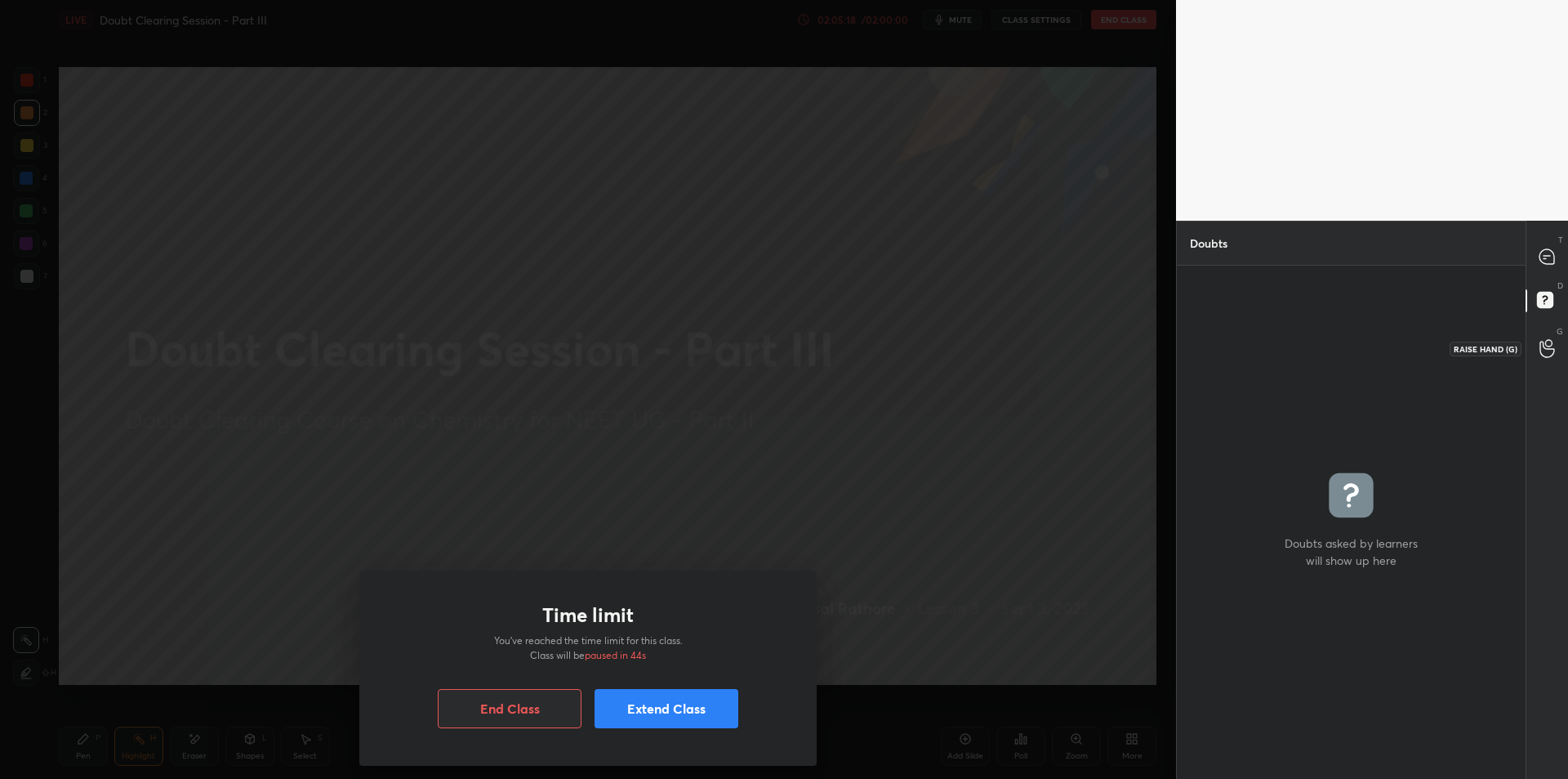
click at [1540, 341] on icon at bounding box center [1546, 349] width 15 height 16
click at [1539, 310] on icon at bounding box center [1547, 302] width 29 height 29
click at [1539, 232] on div "T Messages (T) D Doubts (D) G Raise Hand (G)" at bounding box center [1546, 500] width 42 height 558
click at [1539, 250] on icon at bounding box center [1547, 256] width 17 height 17
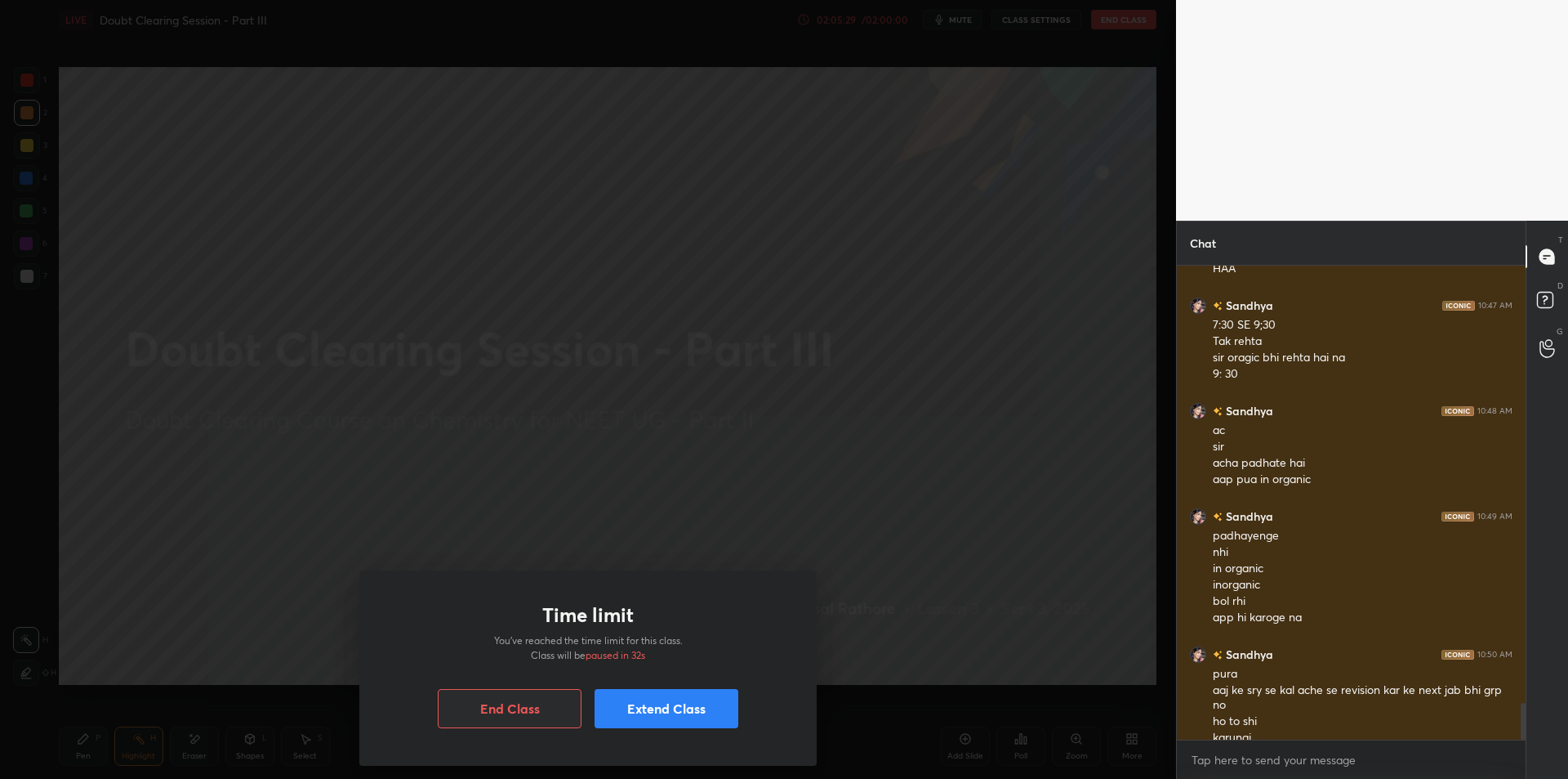
scroll to position [5665, 0]
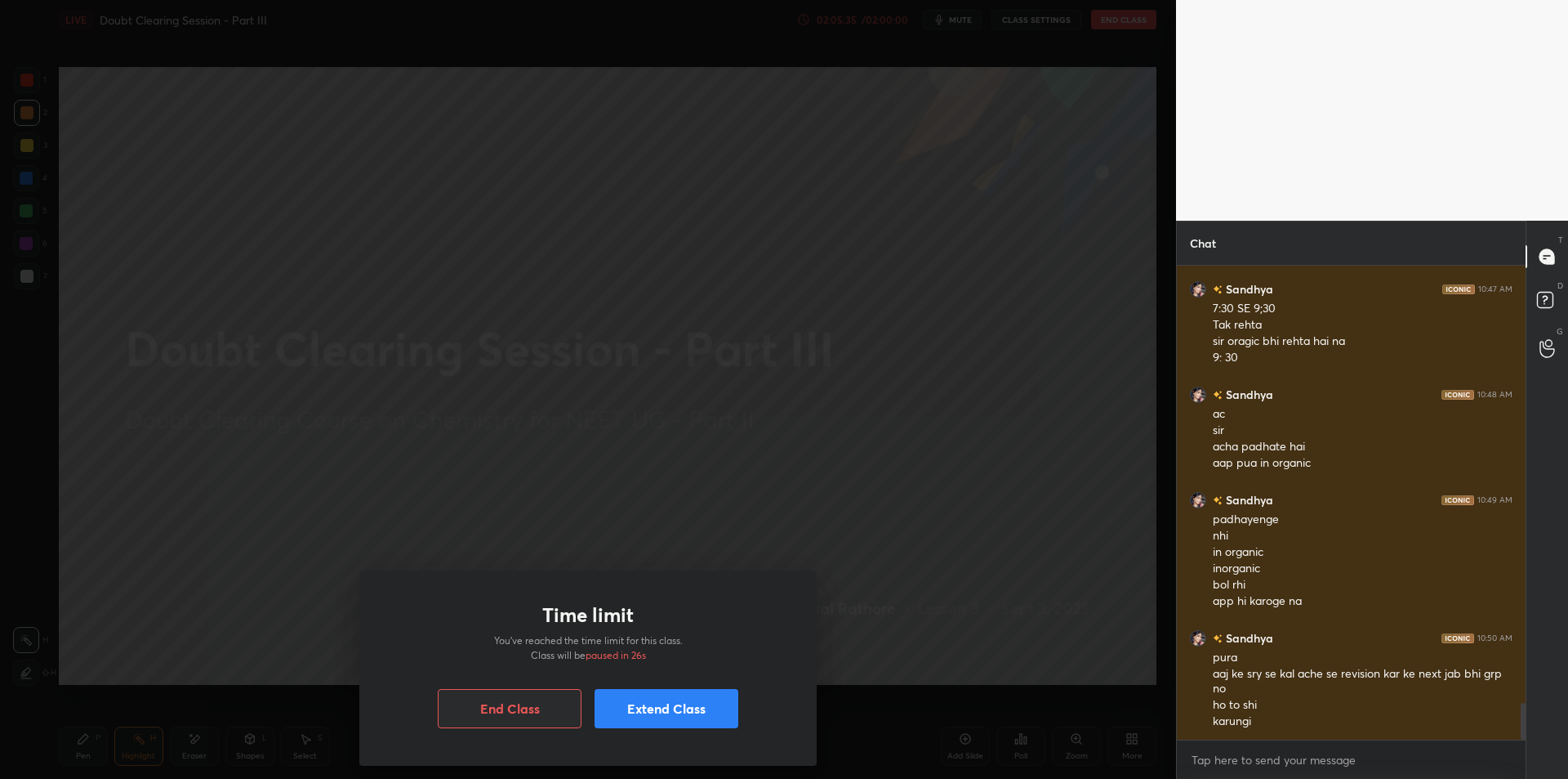
click at [1084, 444] on div "Time limit You’ve reached the time limit for this class. Class will be paused i…" at bounding box center [587, 389] width 1176 height 779
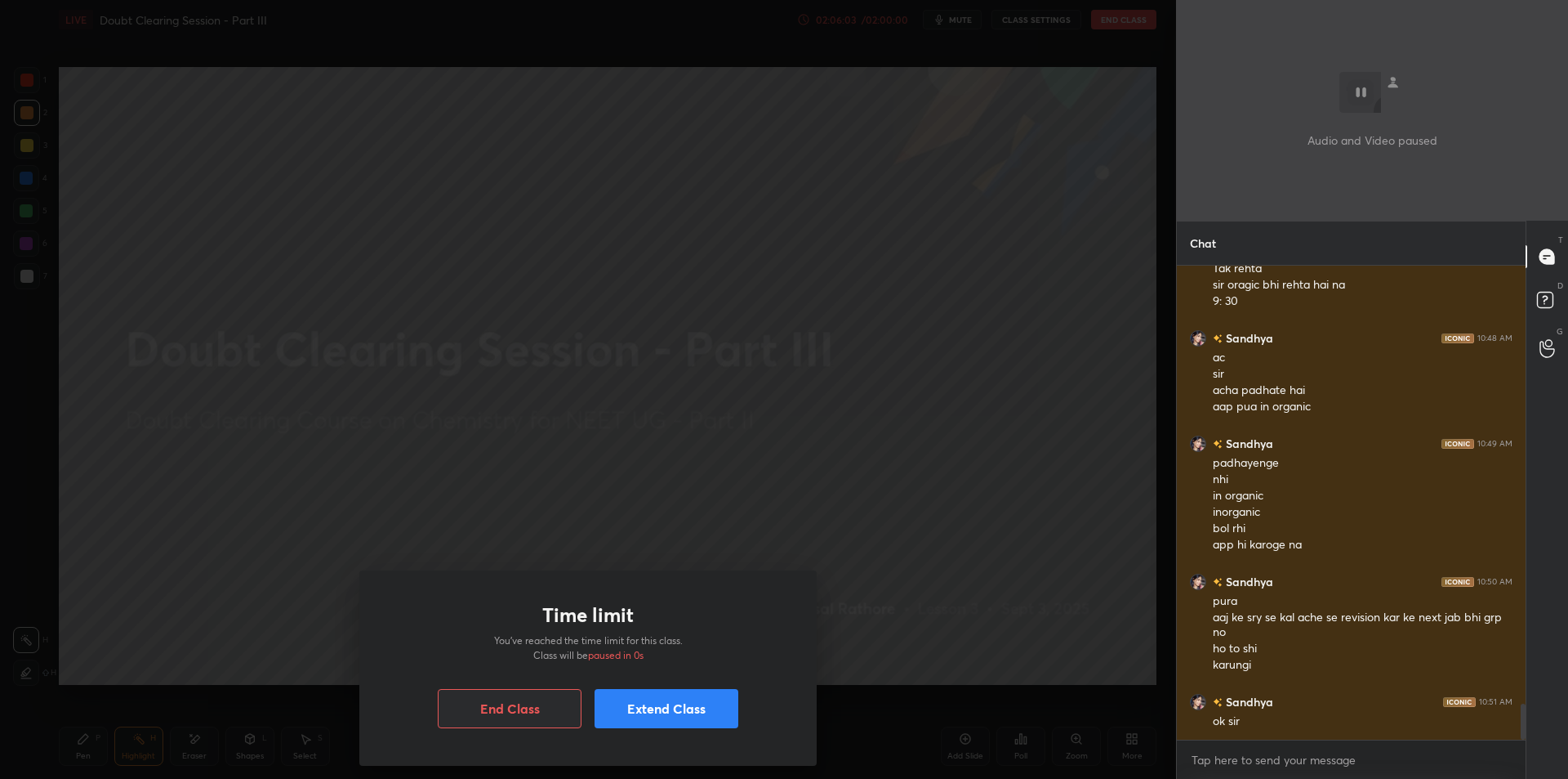
click at [531, 700] on button "End Class" at bounding box center [509, 708] width 144 height 39
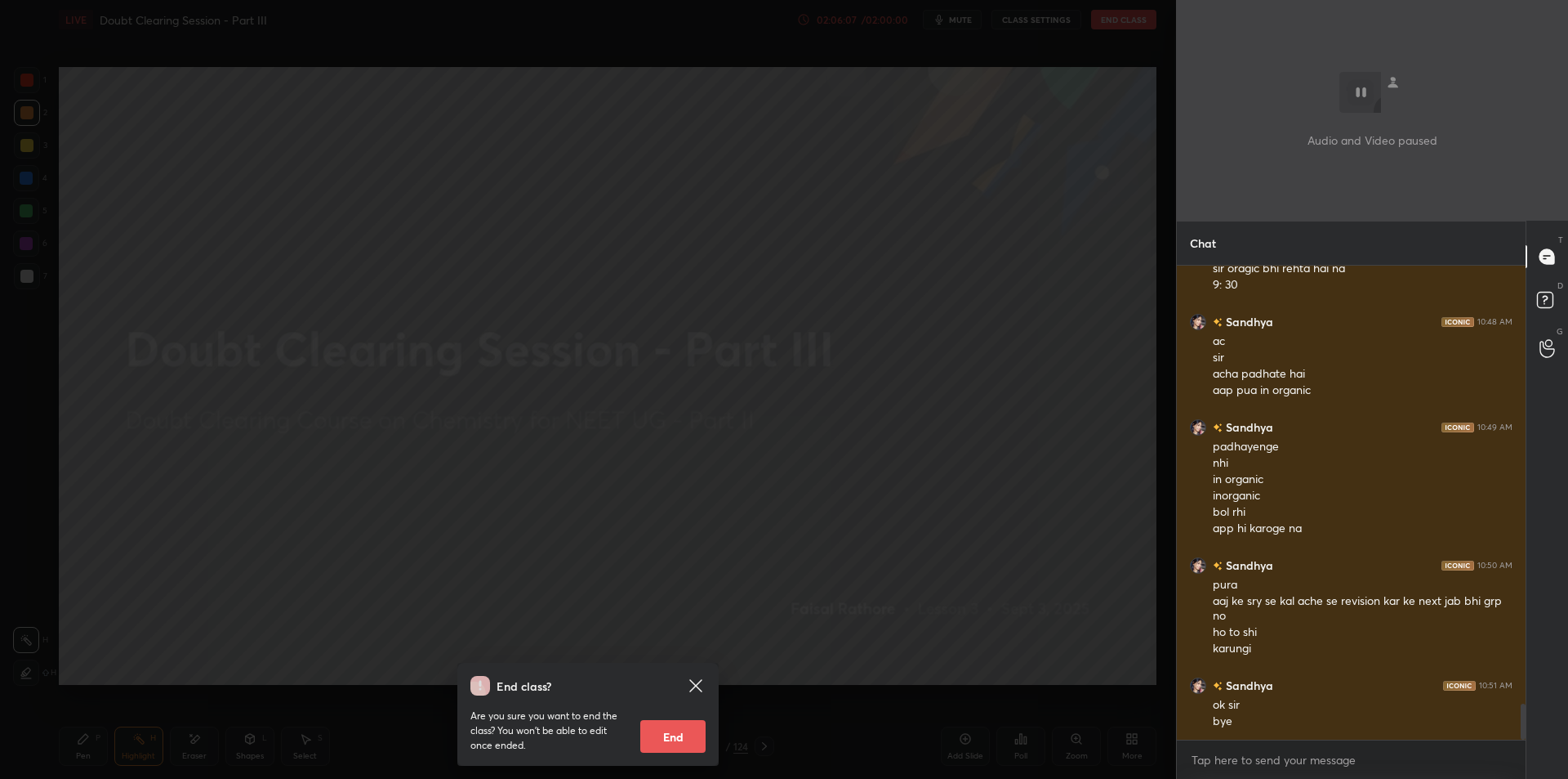
click at [677, 744] on button "End" at bounding box center [672, 736] width 65 height 33
type textarea "x"
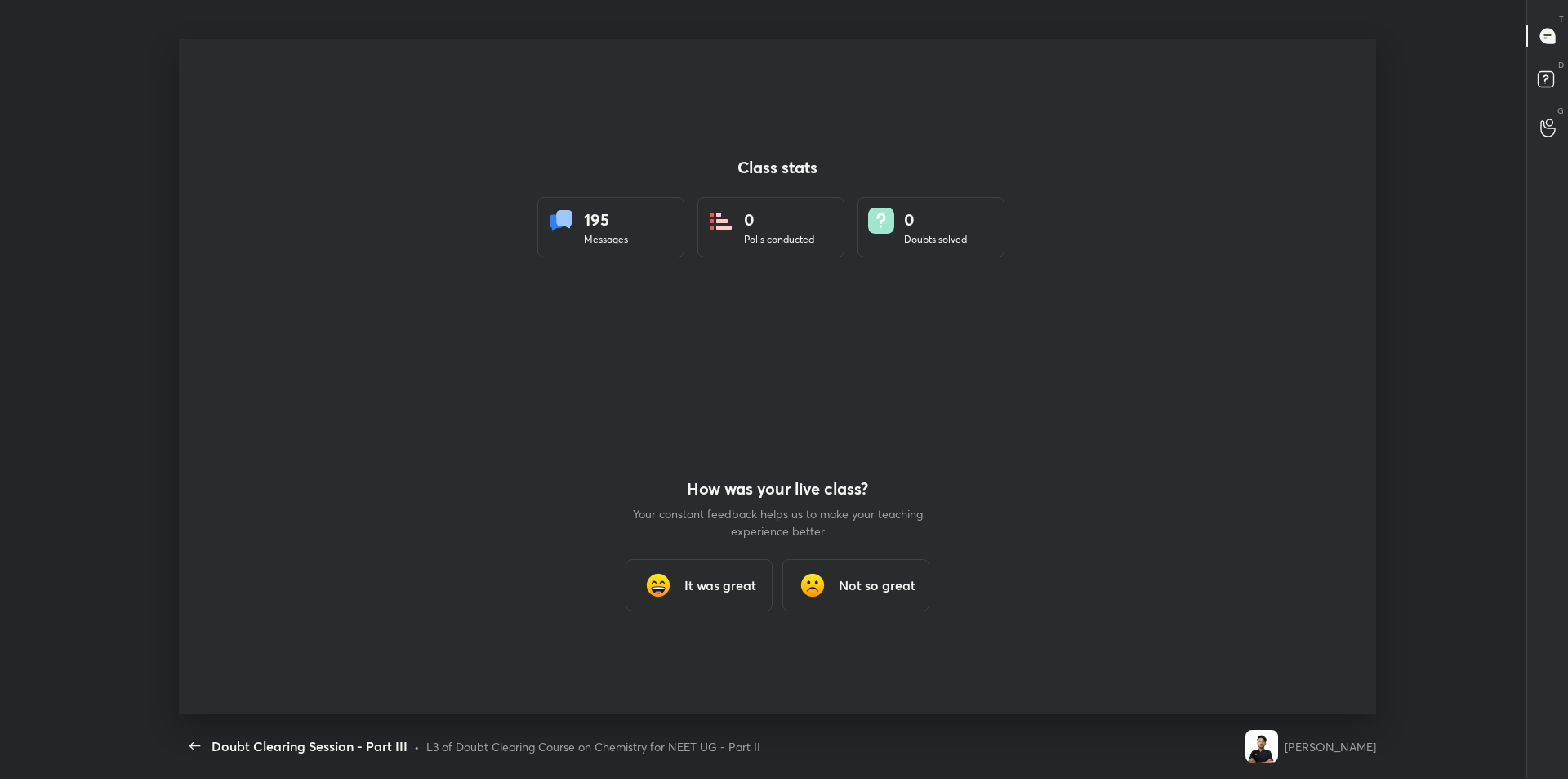
scroll to position [0, 0]
click at [794, 390] on div "How was your live class? Your constant feedback helps us to make your teaching …" at bounding box center [777, 545] width 294 height 338
click at [682, 559] on div "It was great" at bounding box center [699, 585] width 147 height 52
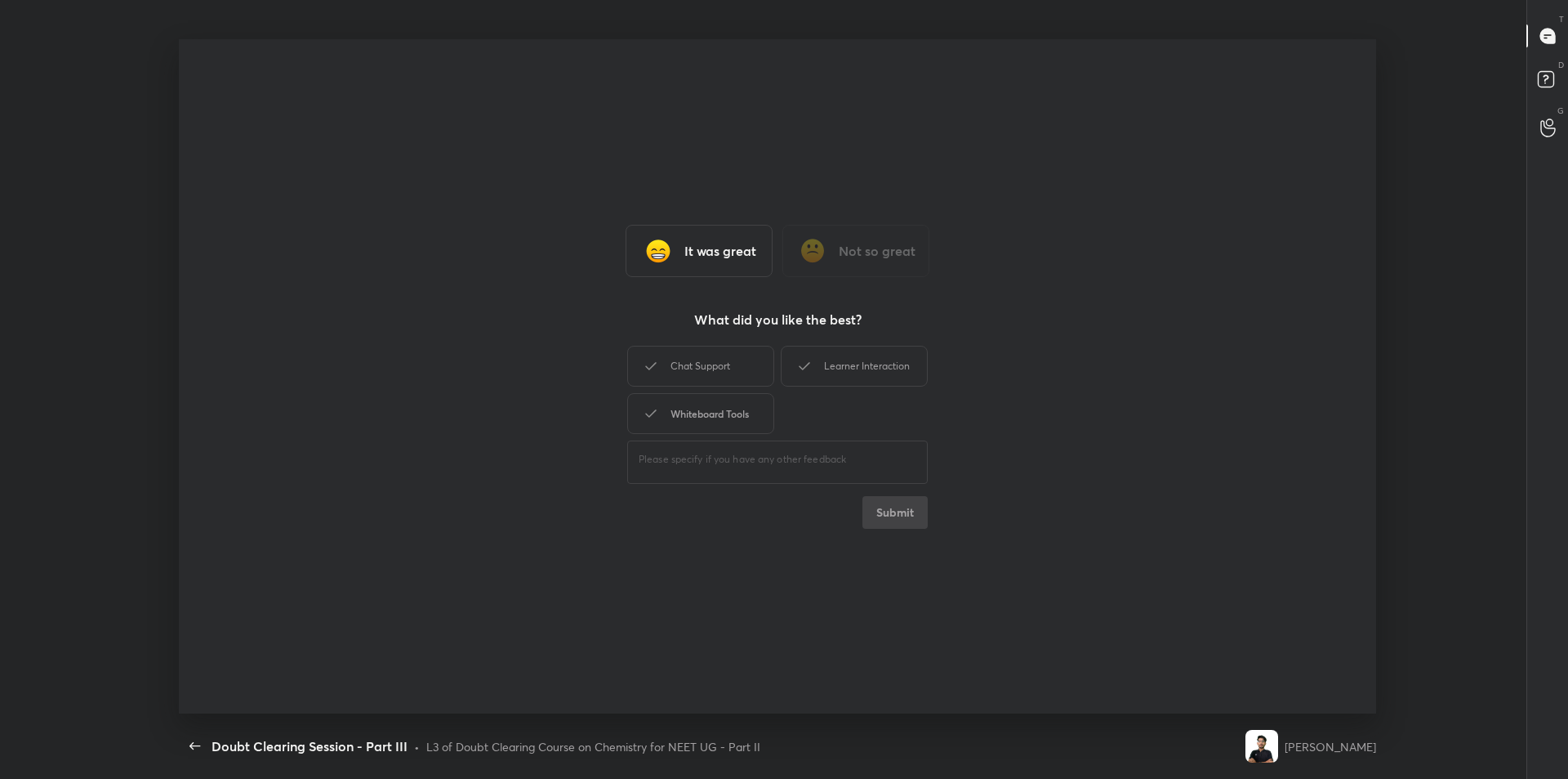
click at [646, 417] on icon at bounding box center [650, 413] width 19 height 19
click at [682, 379] on div "Chat Support" at bounding box center [700, 366] width 147 height 41
click at [811, 362] on icon at bounding box center [803, 365] width 19 height 19
click at [872, 492] on div "Chat Support Learner Interaction Whiteboard Tools ​ Submit" at bounding box center [777, 436] width 300 height 187
click at [878, 512] on button "Submit" at bounding box center [895, 513] width 65 height 33
